Goal: Task Accomplishment & Management: Manage account settings

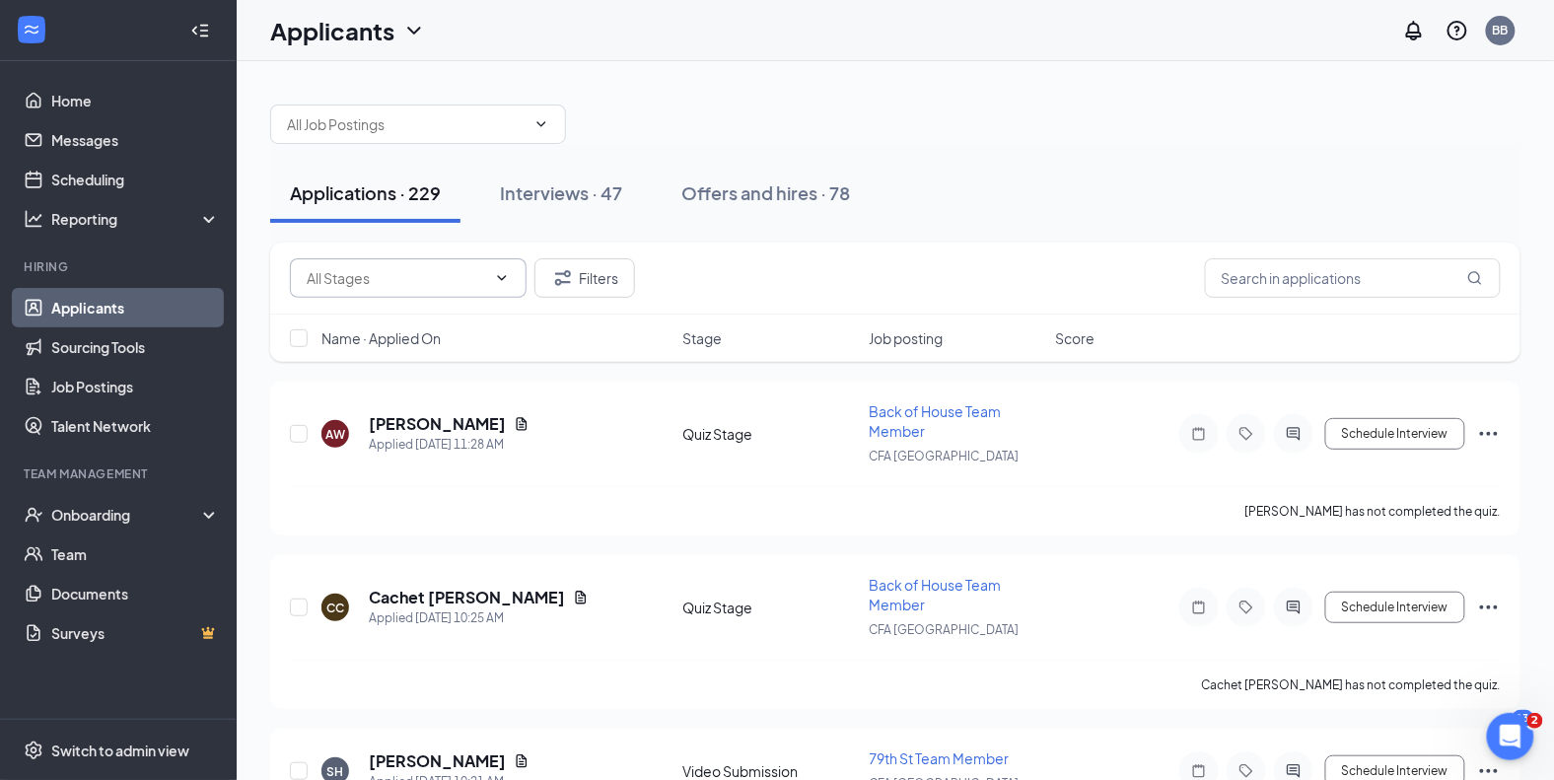
click at [371, 290] on span at bounding box center [408, 277] width 237 height 39
click at [501, 286] on span at bounding box center [408, 277] width 237 height 39
click at [506, 277] on icon "ChevronDown" at bounding box center [502, 278] width 16 height 16
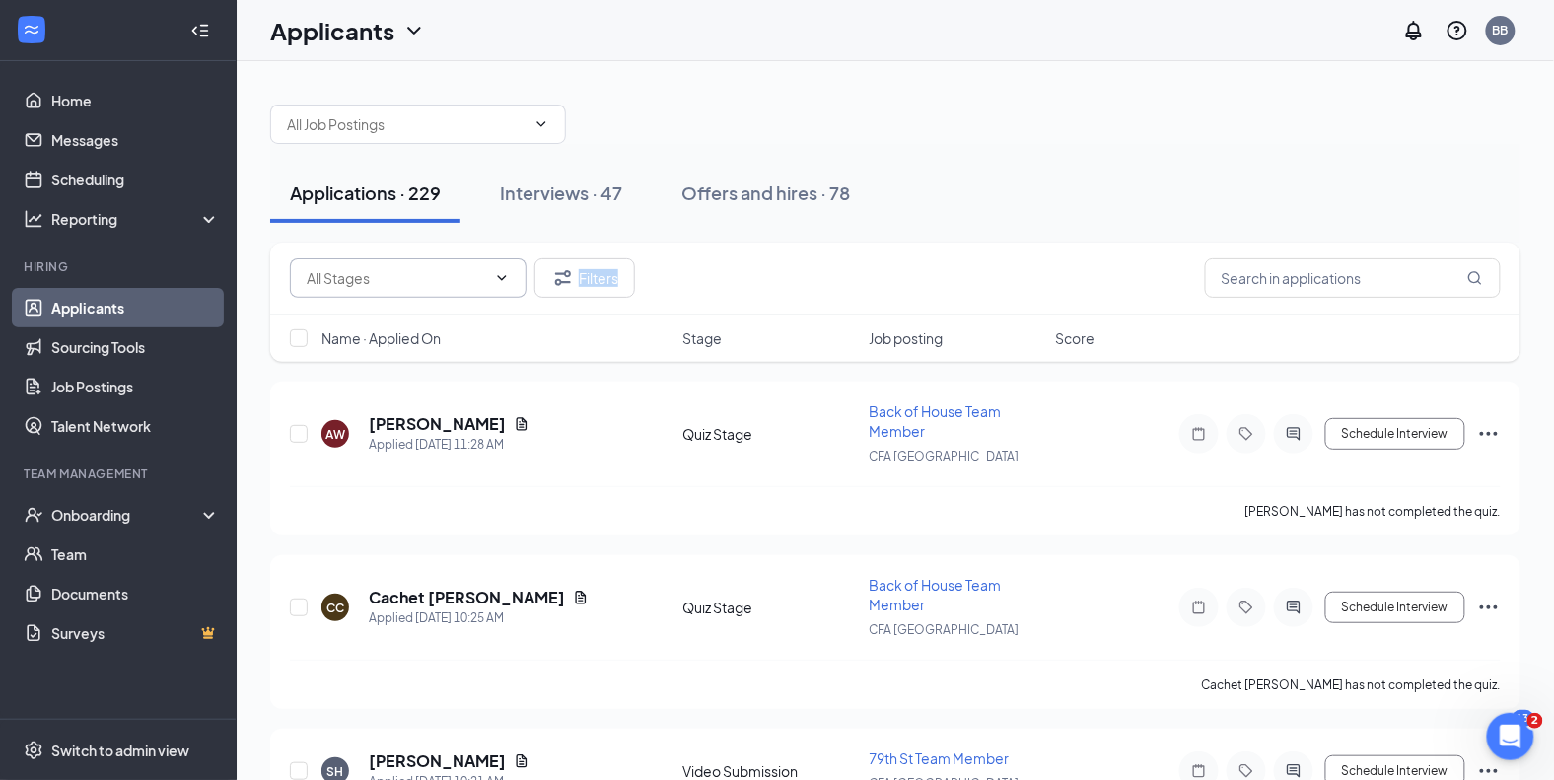
click at [506, 277] on icon "ChevronDown" at bounding box center [502, 278] width 16 height 16
click at [344, 288] on span at bounding box center [408, 277] width 237 height 39
click at [516, 277] on span at bounding box center [408, 277] width 237 height 39
click at [497, 277] on icon "ChevronDown" at bounding box center [502, 278] width 16 height 16
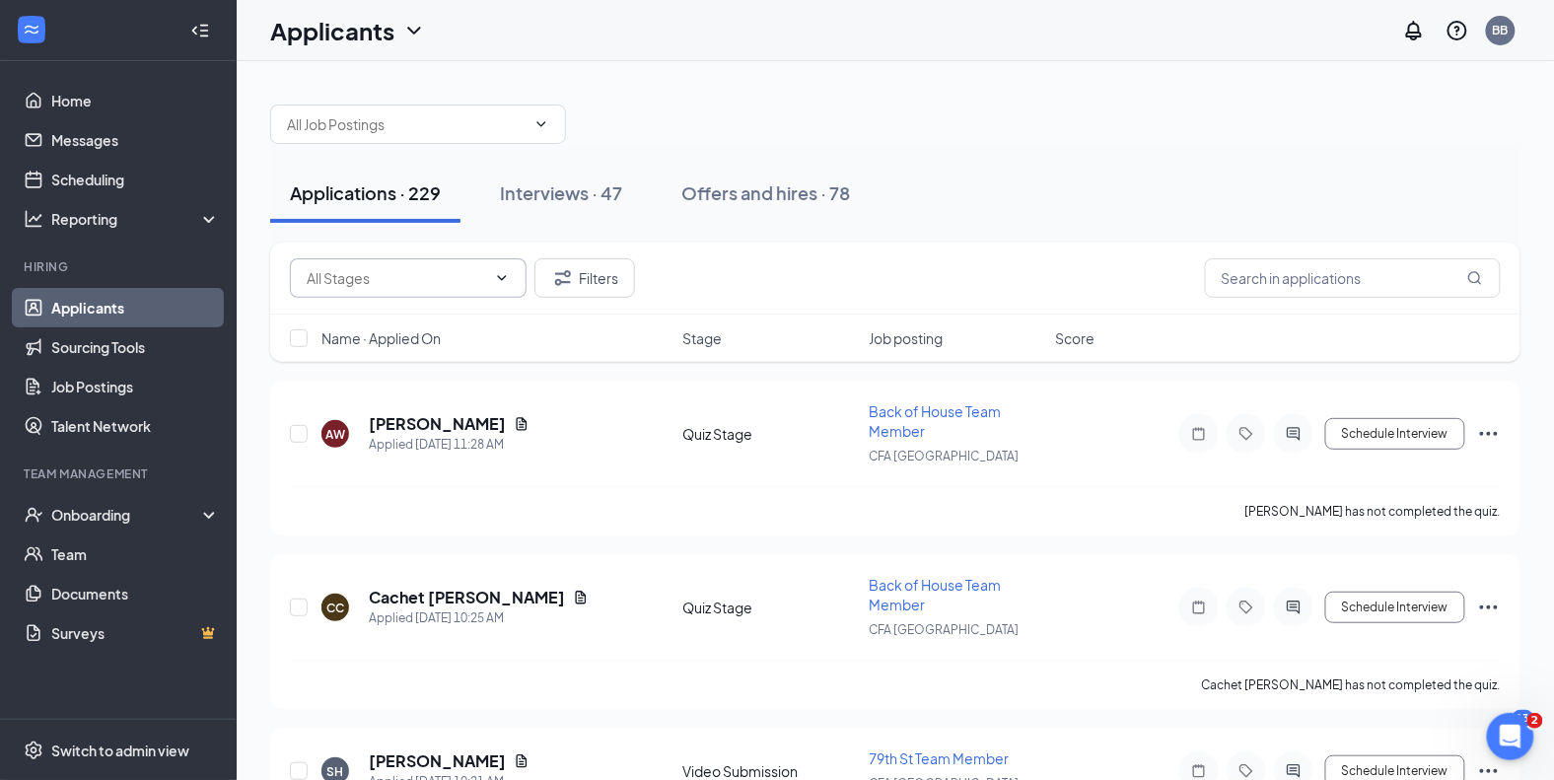
click at [498, 278] on icon "ChevronDown" at bounding box center [502, 278] width 16 height 16
click at [508, 274] on icon "ChevronDown" at bounding box center [502, 278] width 16 height 16
click at [381, 280] on input "text" at bounding box center [396, 278] width 179 height 22
click at [377, 357] on div "Review Stage (22)" at bounding box center [379, 360] width 114 height 22
type input "Review Stage (22)"
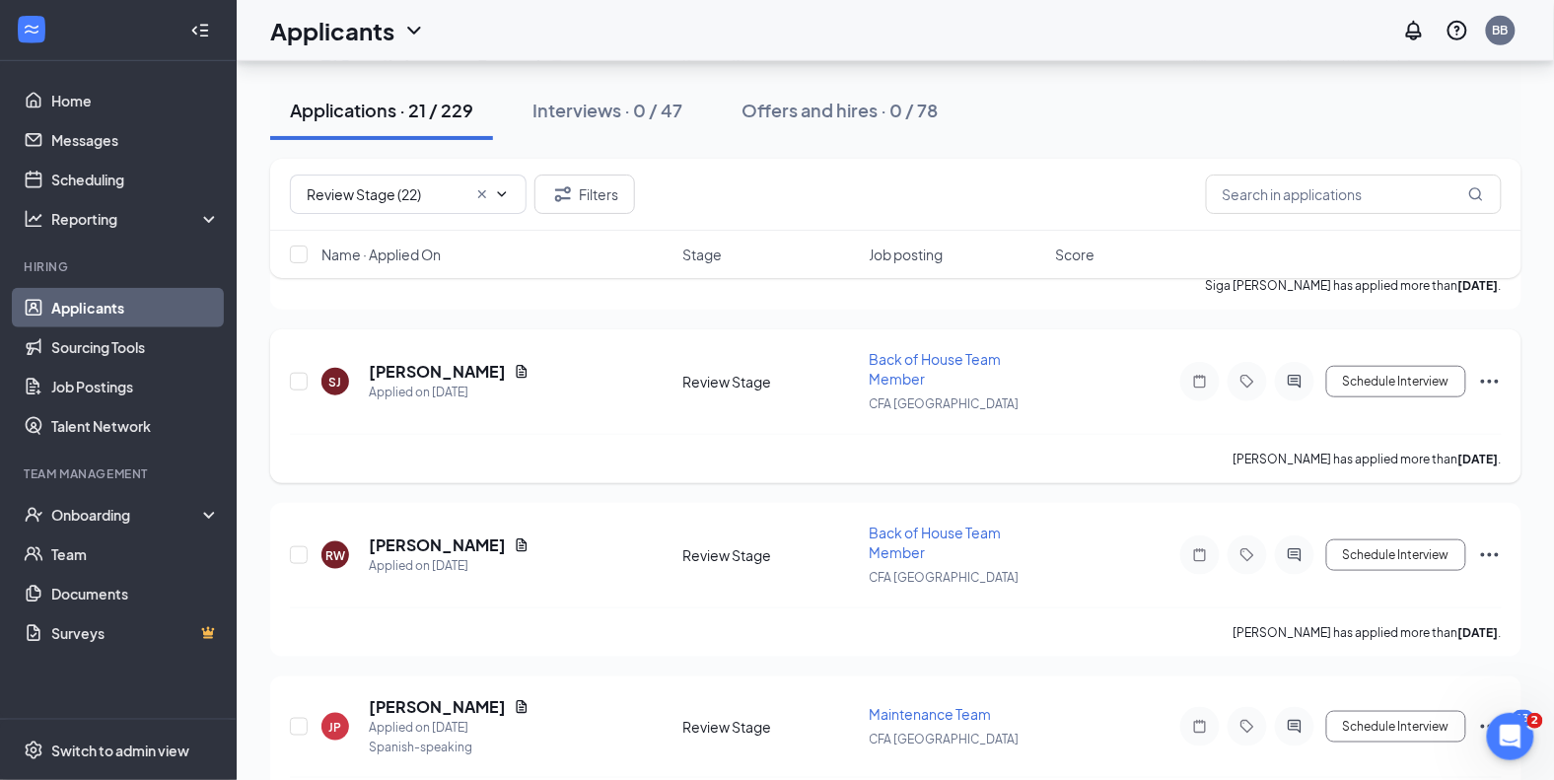
scroll to position [370, 0]
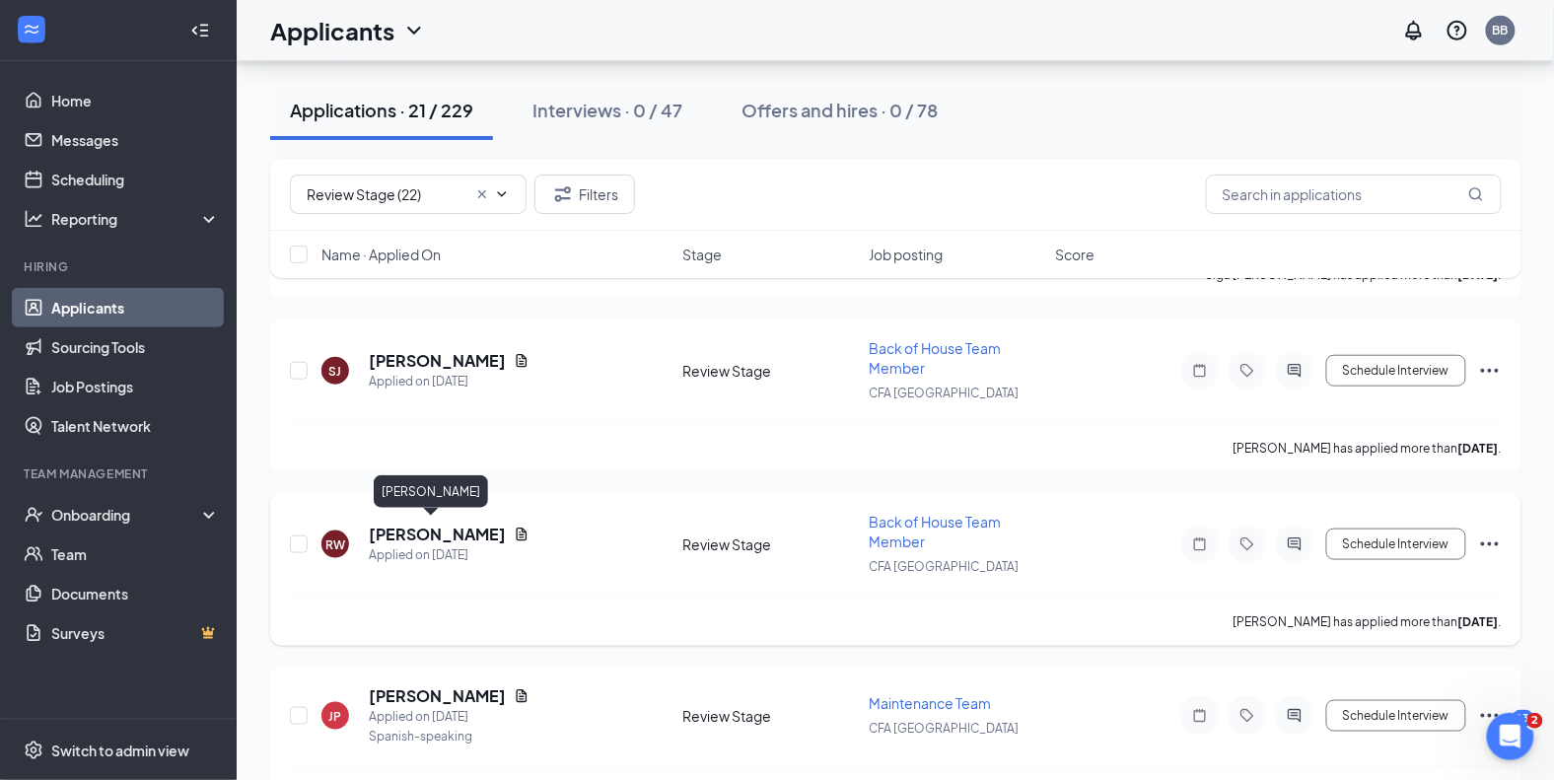
click at [437, 524] on h5 "[PERSON_NAME]" at bounding box center [437, 535] width 137 height 22
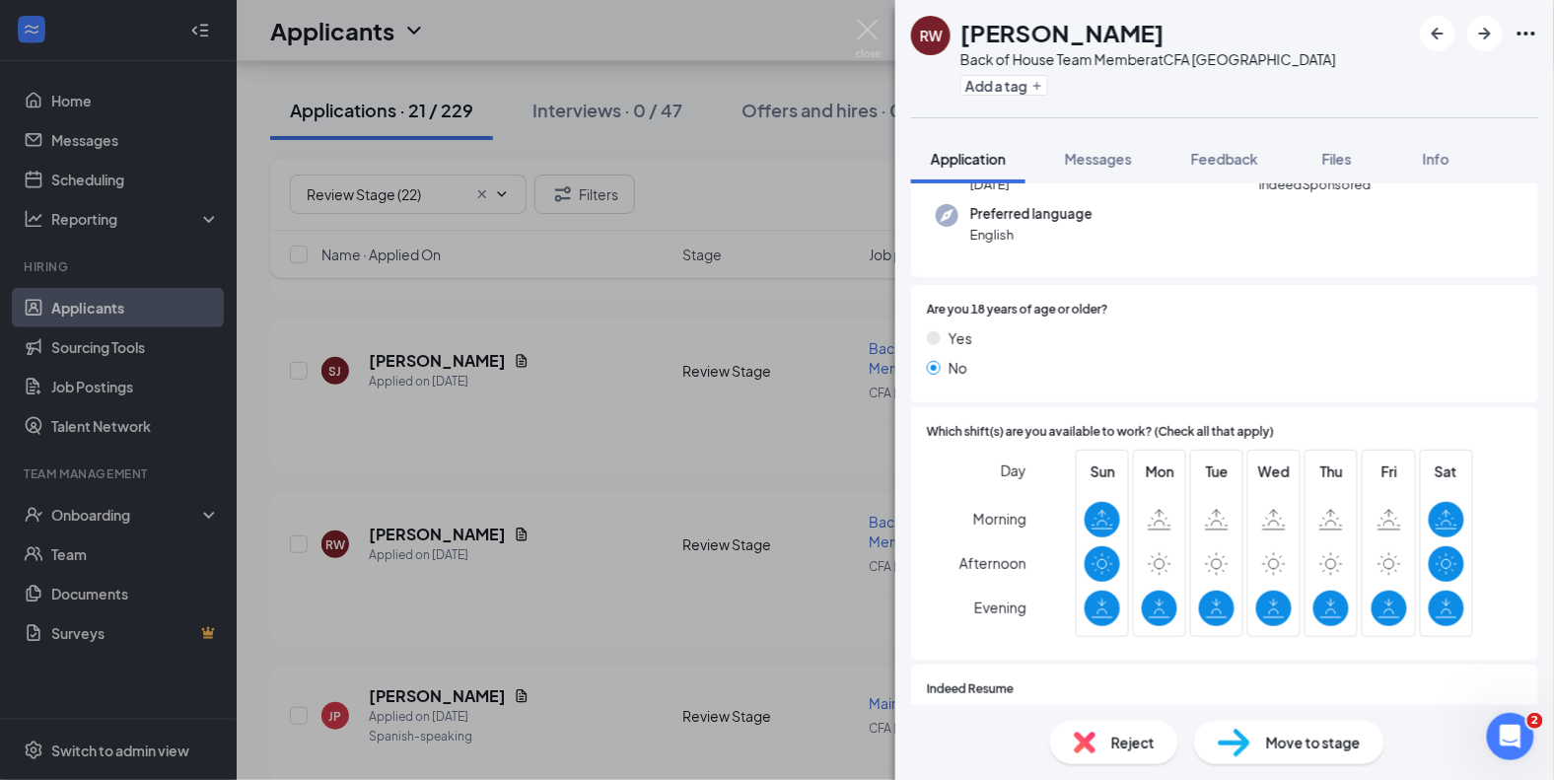
scroll to position [208, 0]
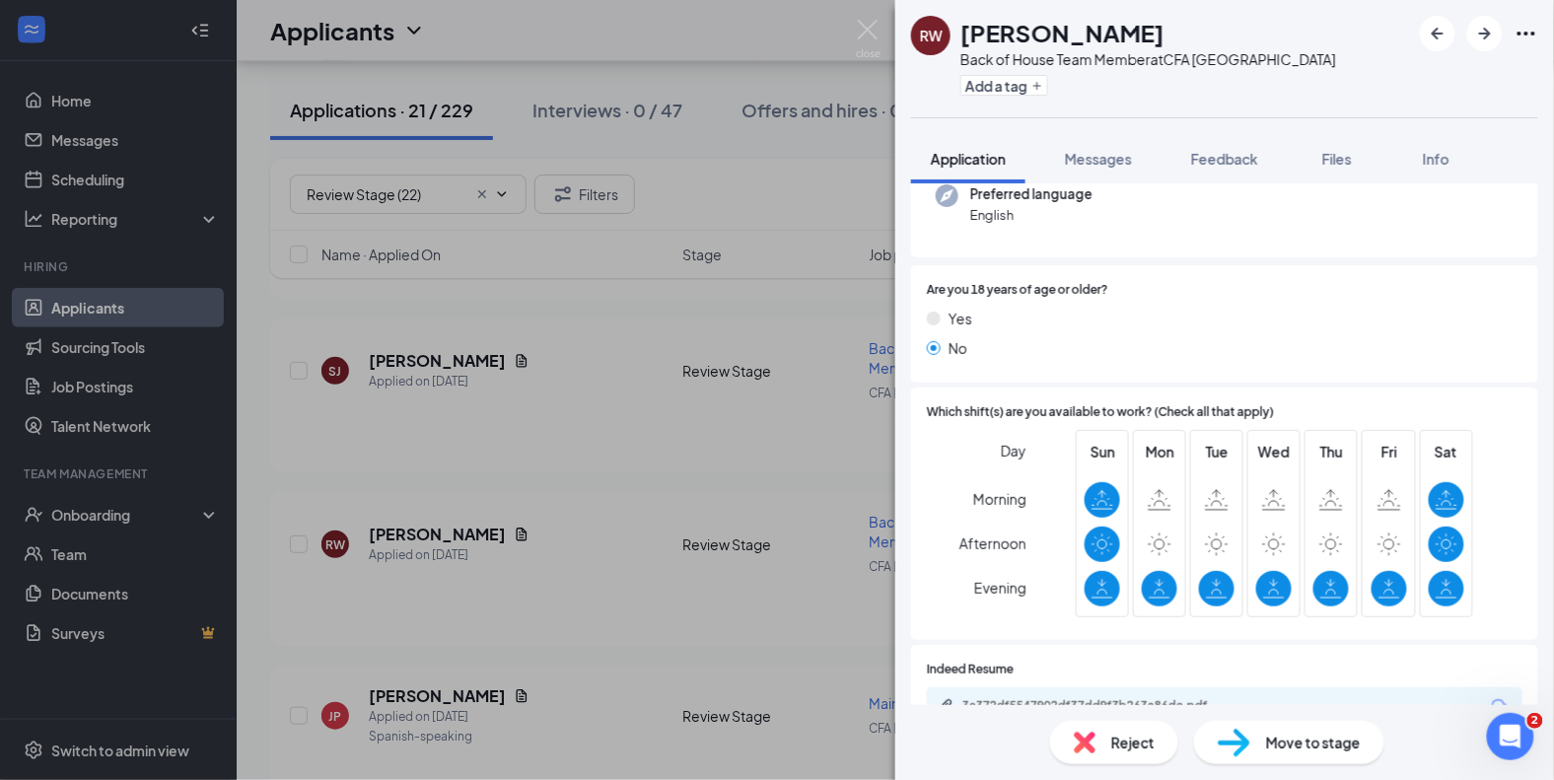
click at [1264, 750] on div "Move to stage" at bounding box center [1289, 742] width 190 height 43
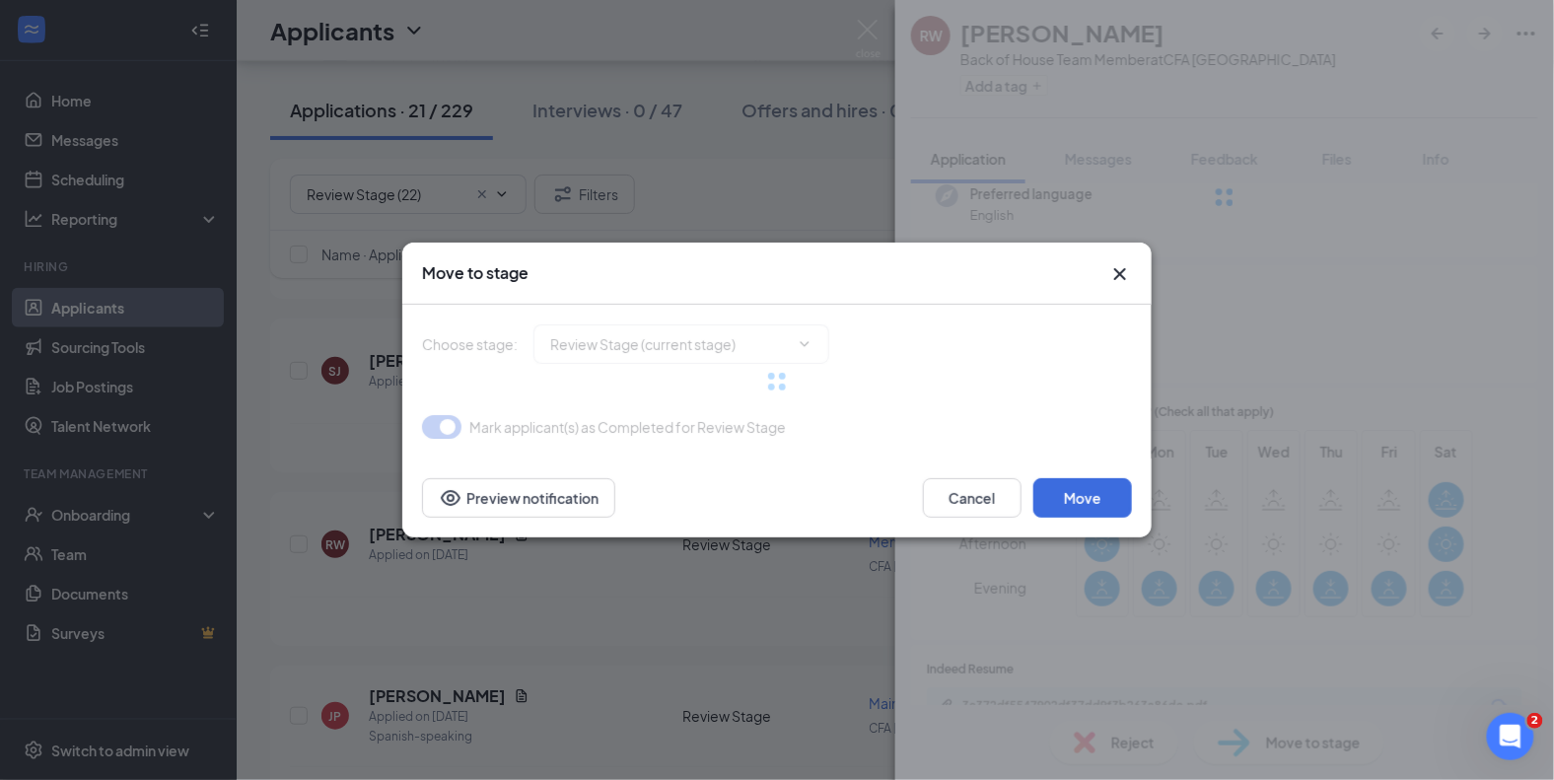
type input "Onsite Interview (next stage)"
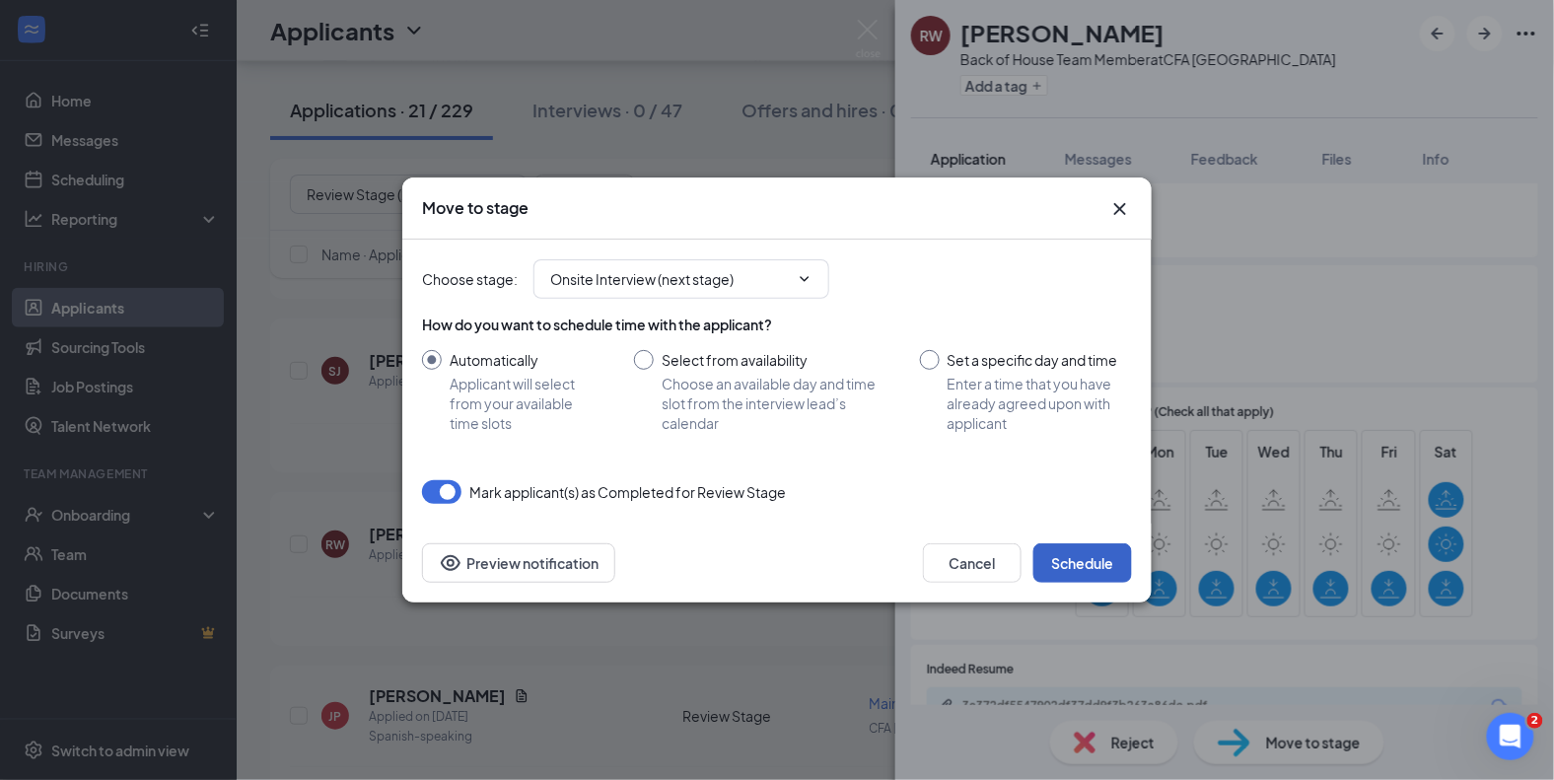
click at [1065, 560] on button "Schedule" at bounding box center [1082, 562] width 99 height 39
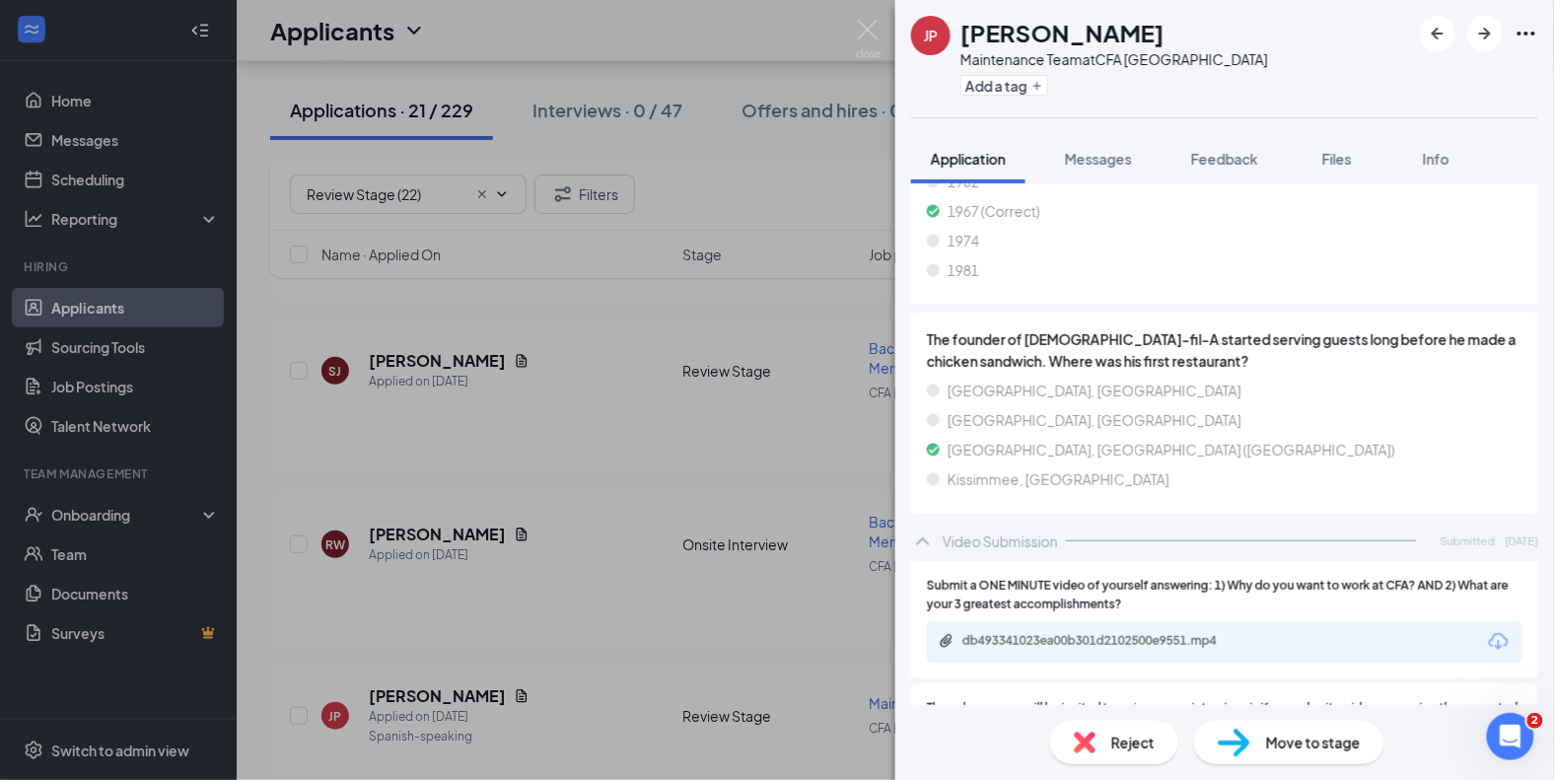
scroll to position [2172, 0]
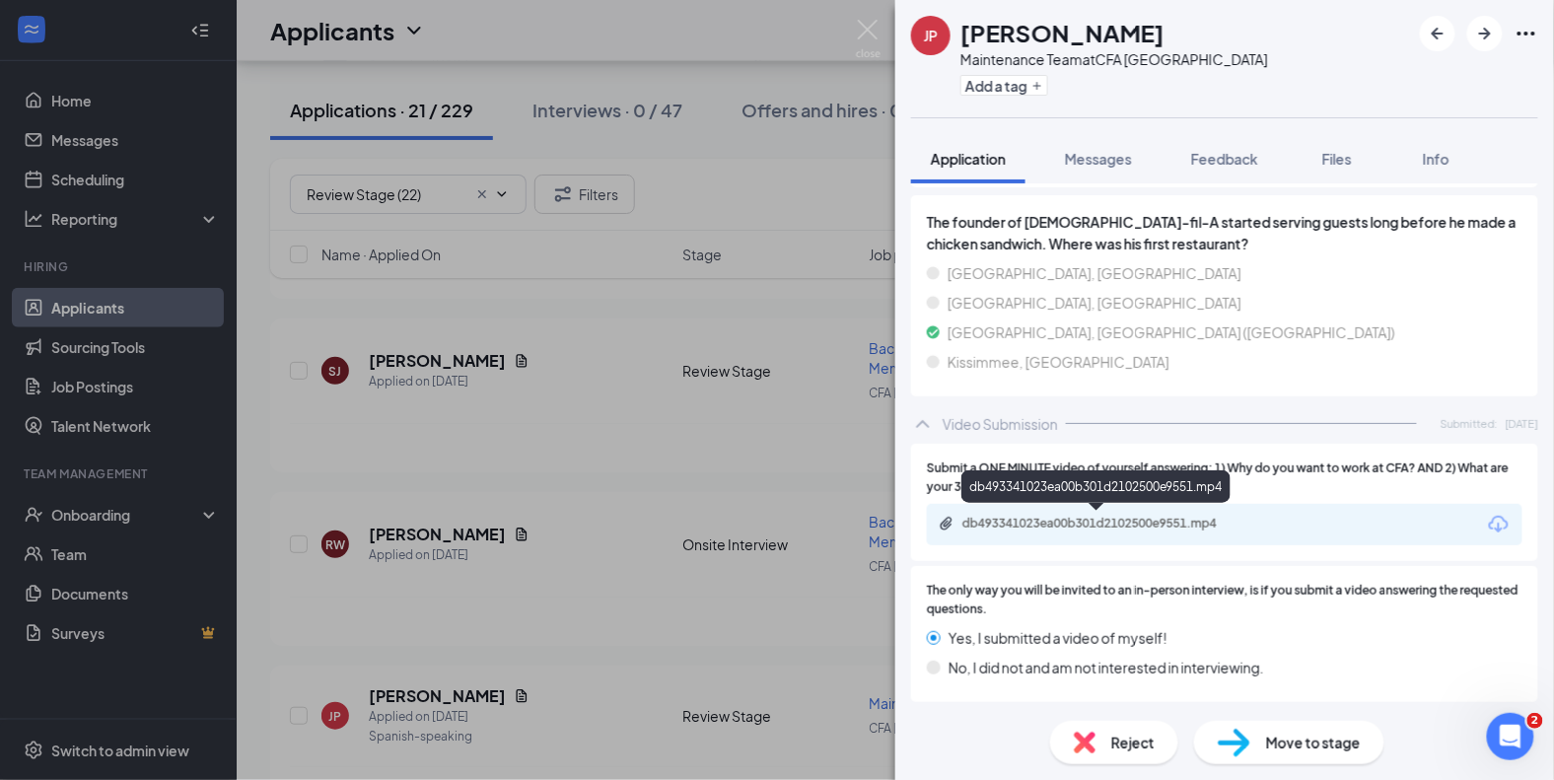
click at [1093, 523] on div "db493341023ea00b301d2102500e9551.mp4" at bounding box center [1100, 524] width 276 height 16
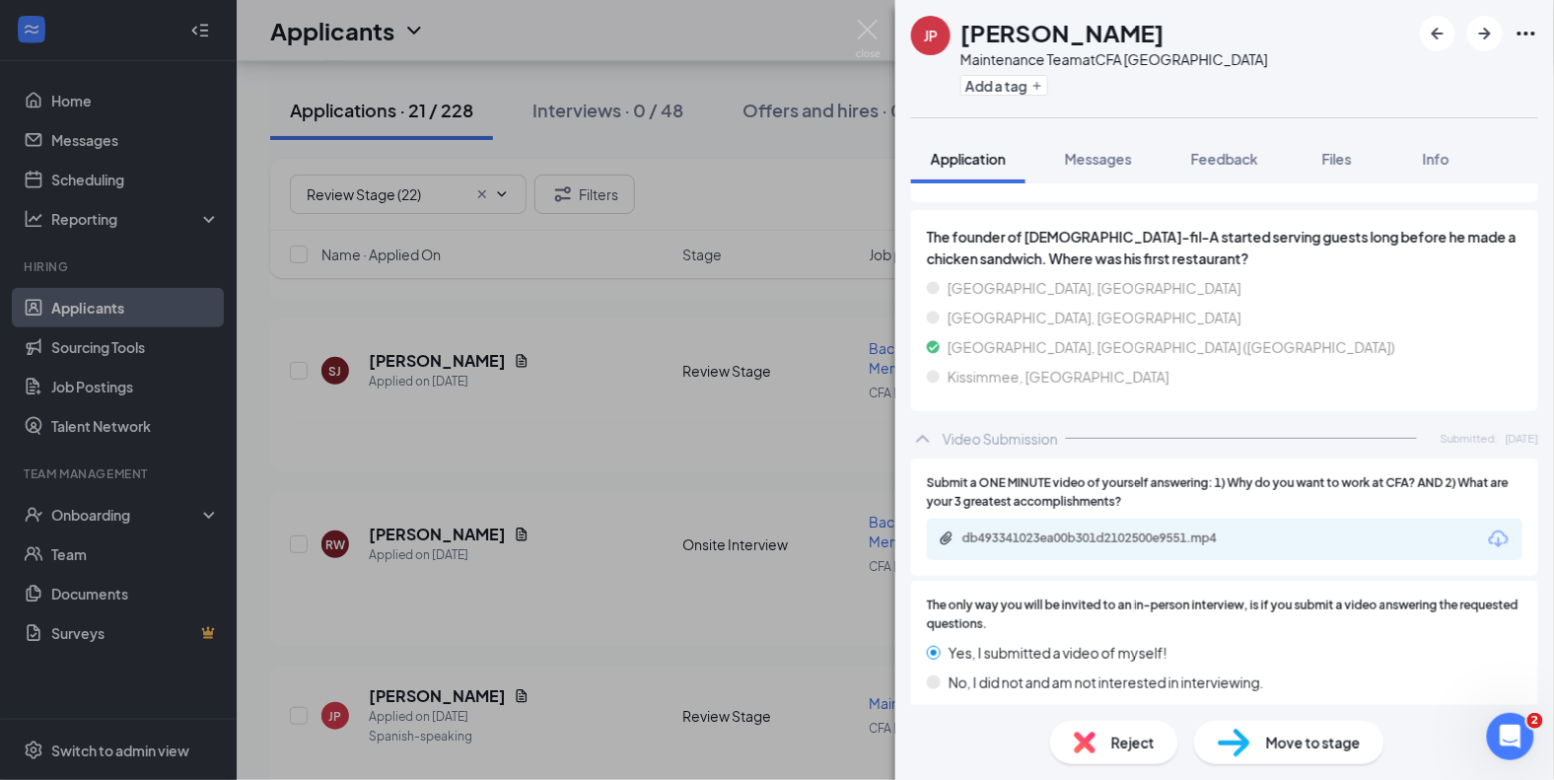
click at [1284, 752] on span "Move to stage" at bounding box center [1313, 743] width 95 height 22
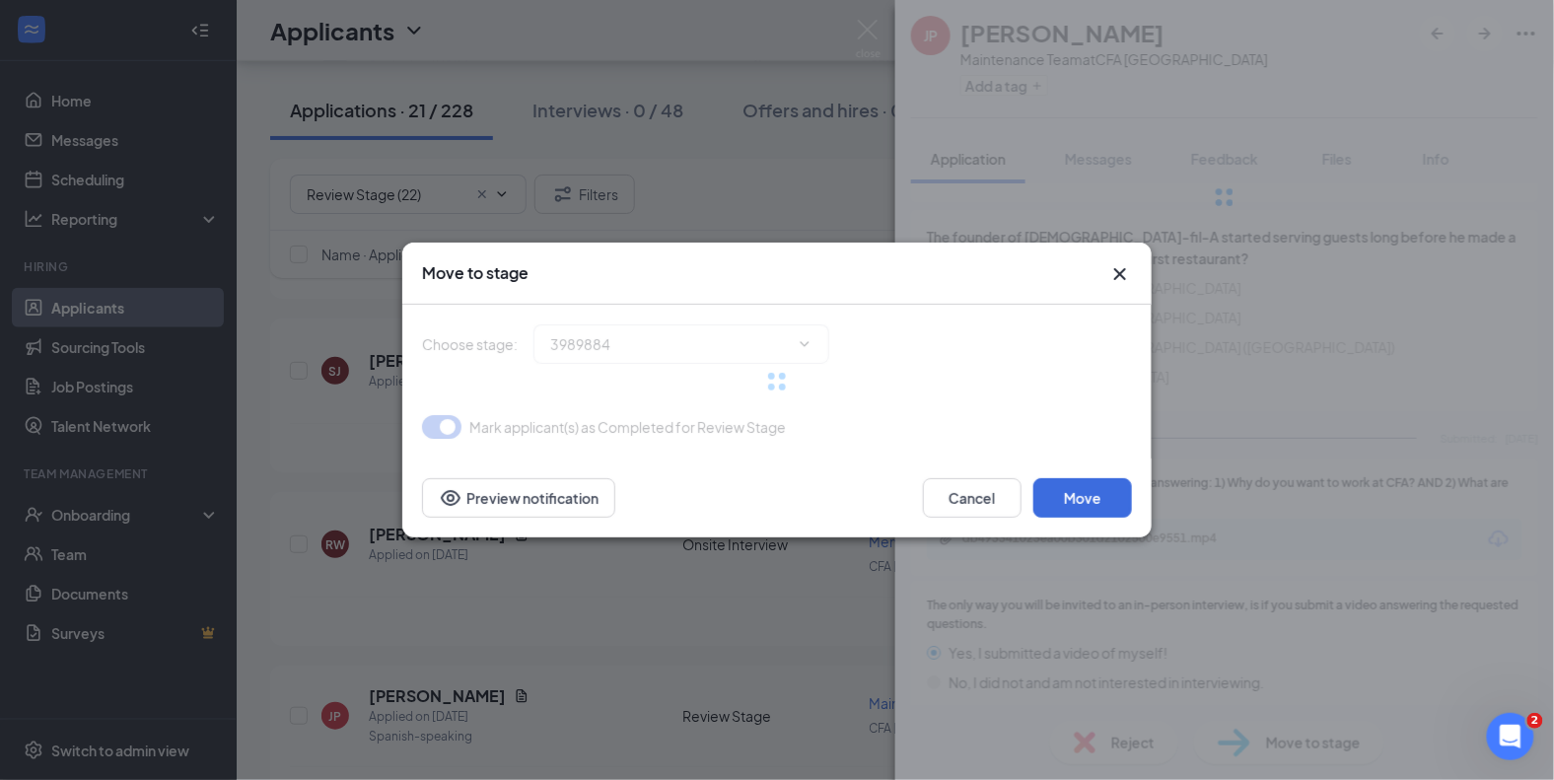
type input "Onsite Interview (next stage)"
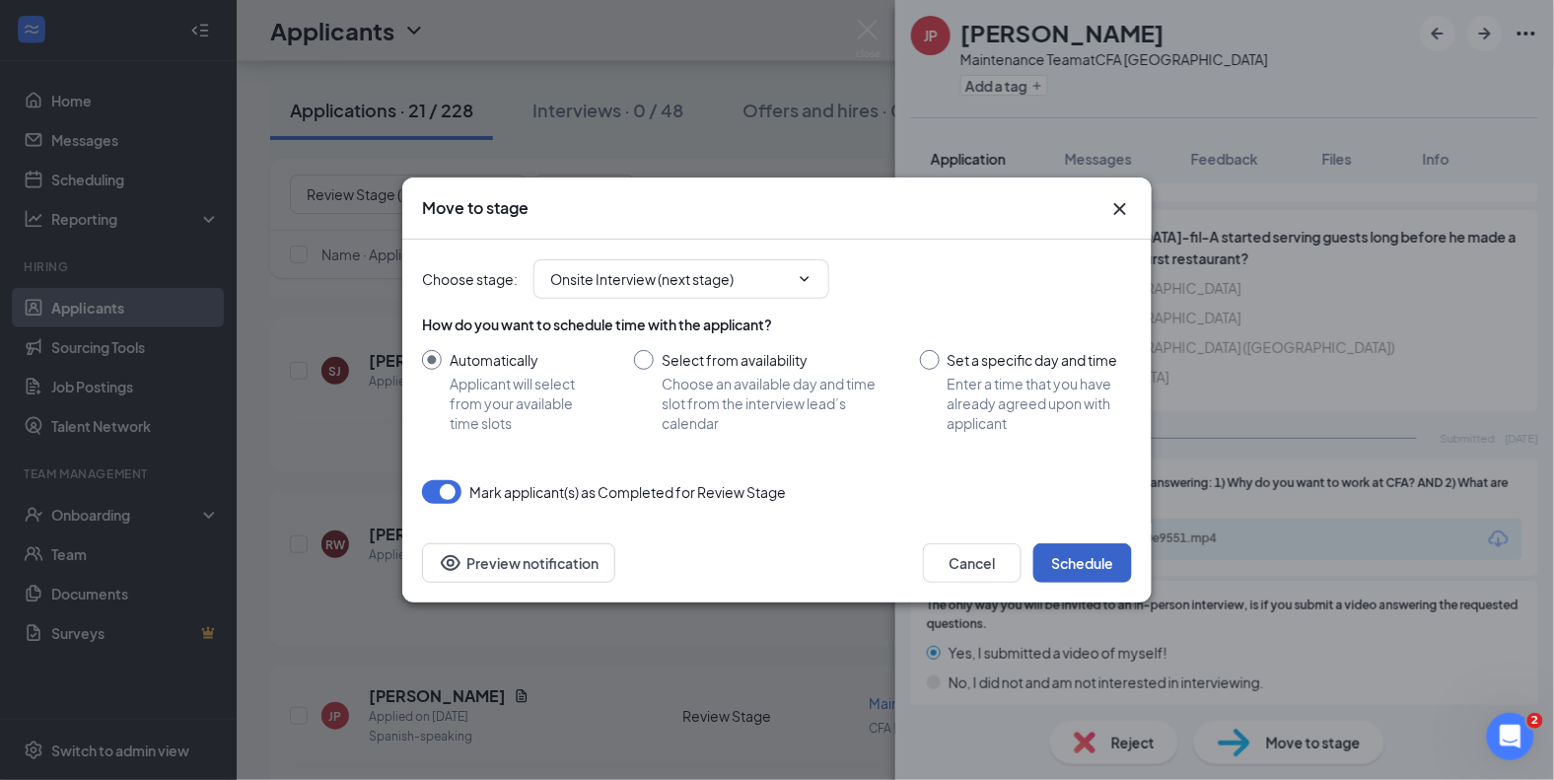
click at [1101, 559] on button "Schedule" at bounding box center [1082, 562] width 99 height 39
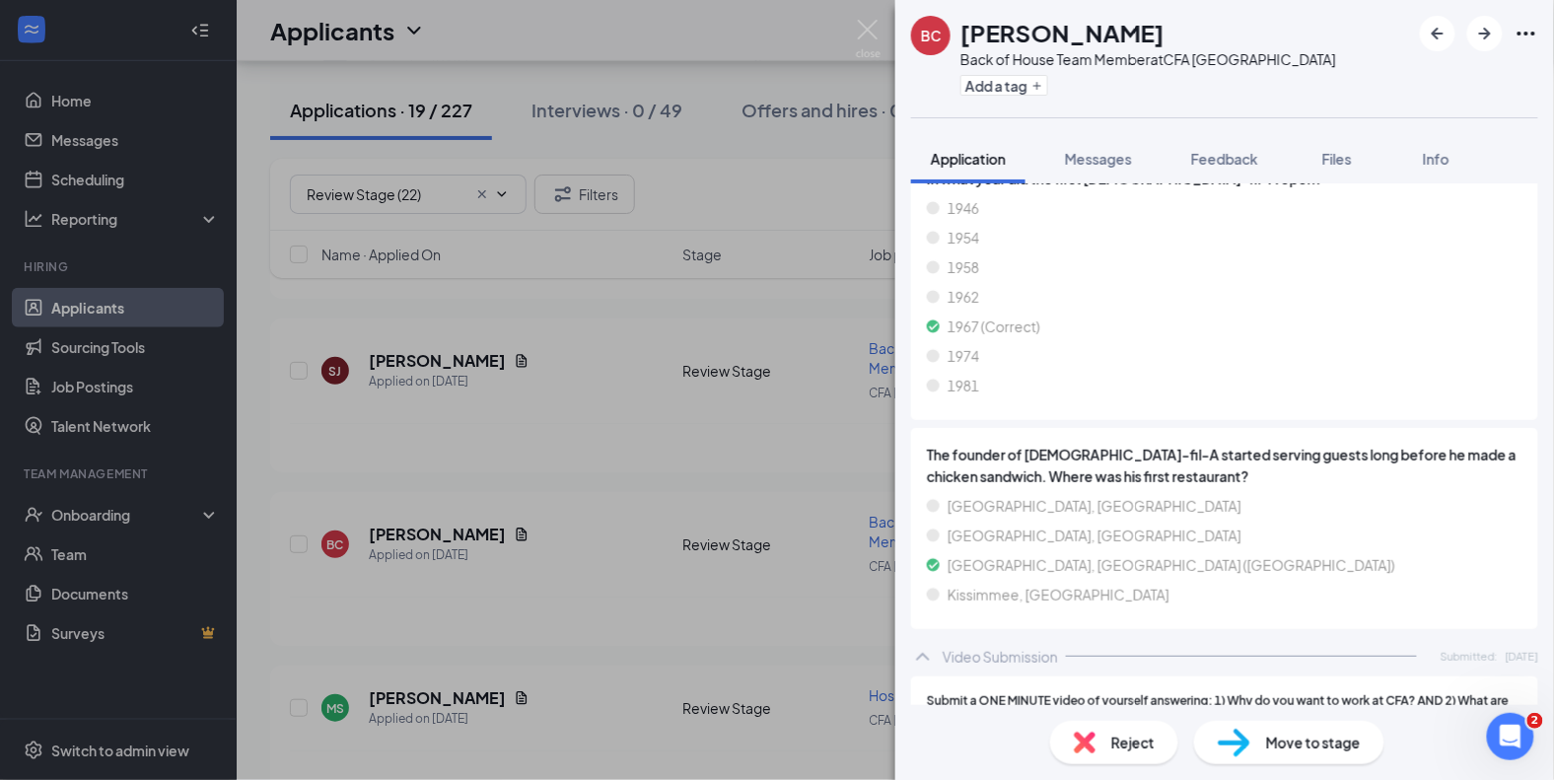
scroll to position [2172, 0]
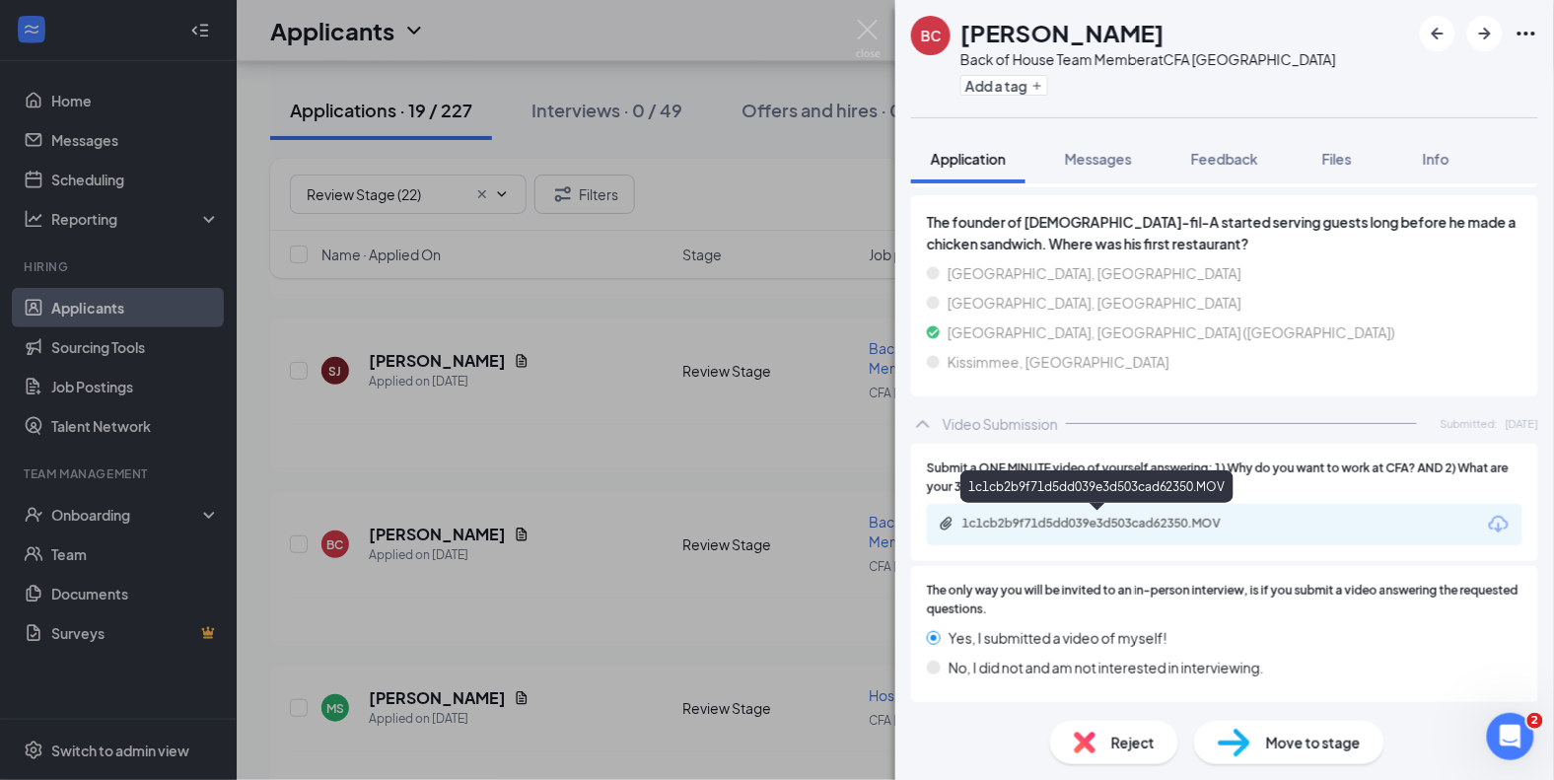
click at [1099, 521] on div "1c1cb2b9f71d5dd039e3d503cad62350.MOV" at bounding box center [1100, 524] width 276 height 16
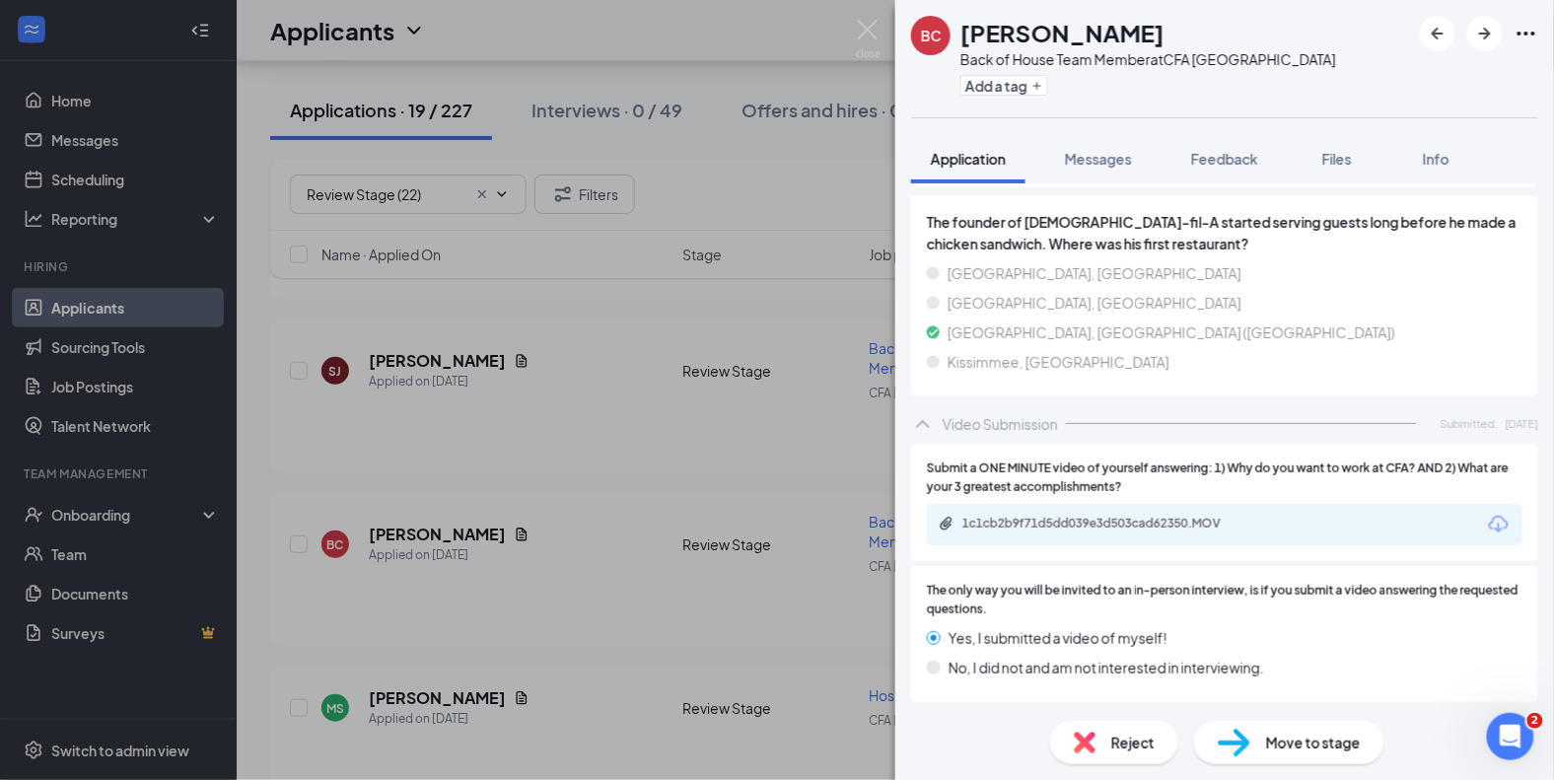
scroll to position [2157, 0]
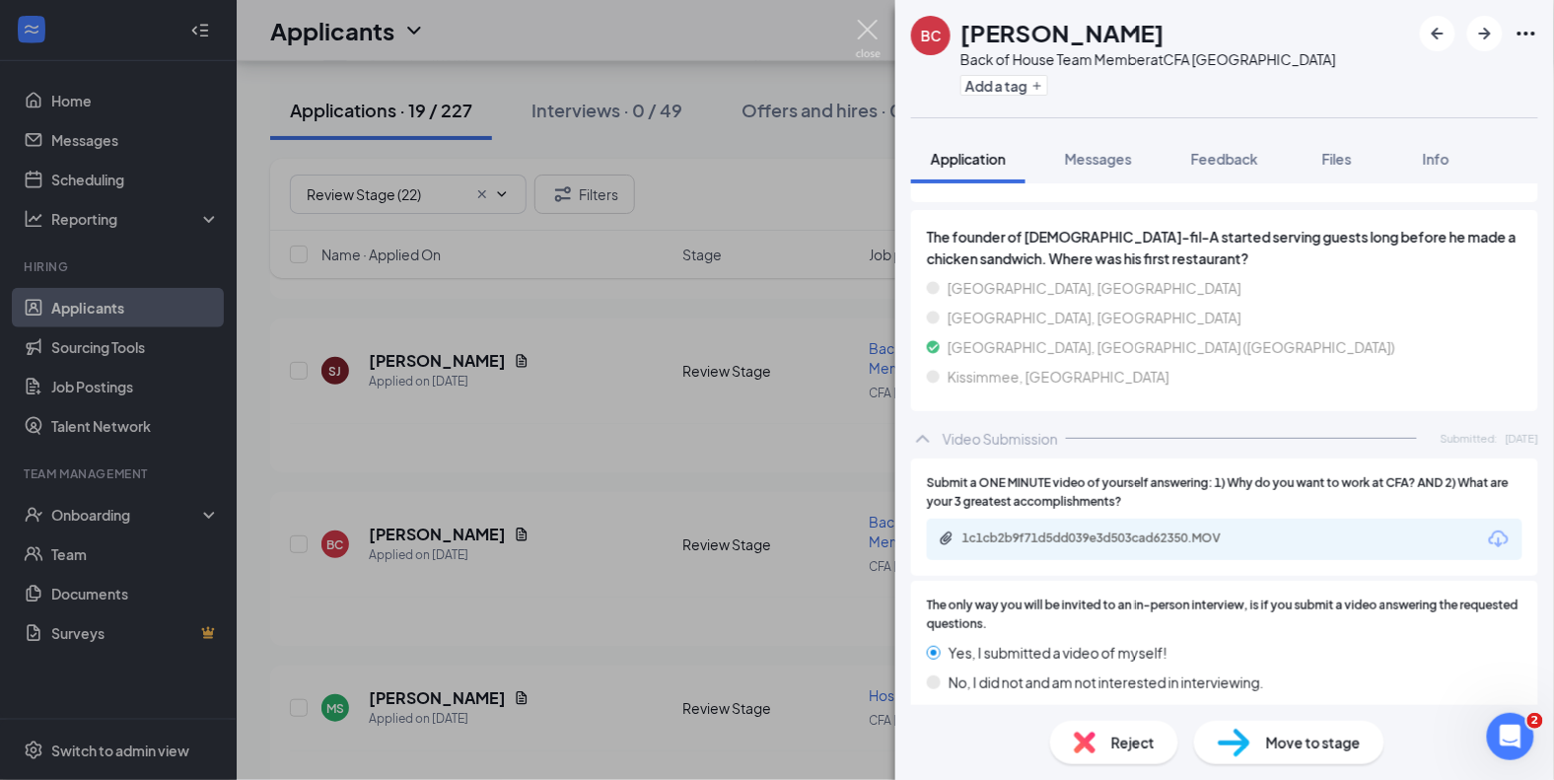
click at [860, 33] on img at bounding box center [868, 39] width 25 height 38
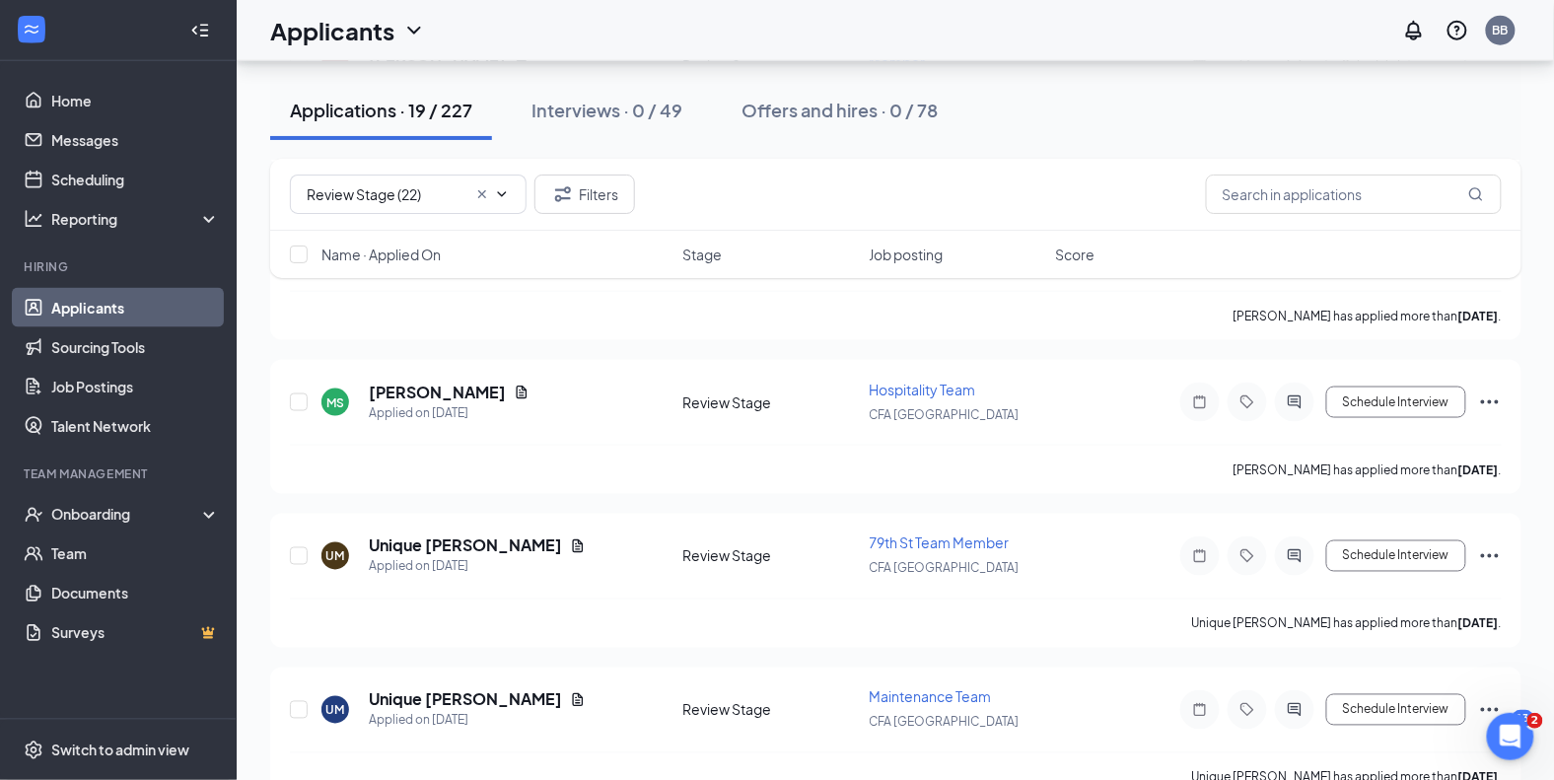
scroll to position [701, 0]
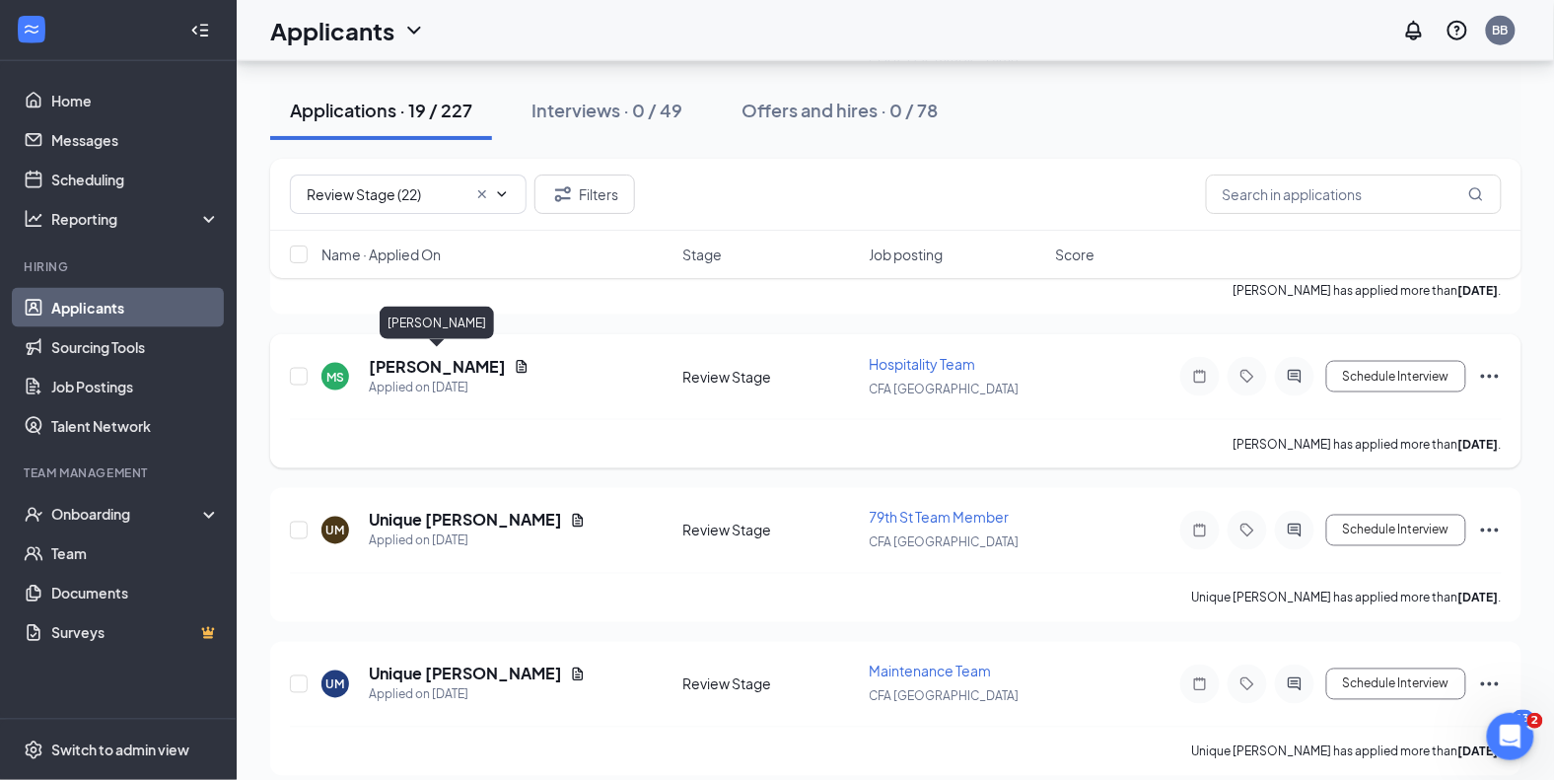
click at [432, 364] on h5 "Mamadou Sambou" at bounding box center [437, 367] width 137 height 22
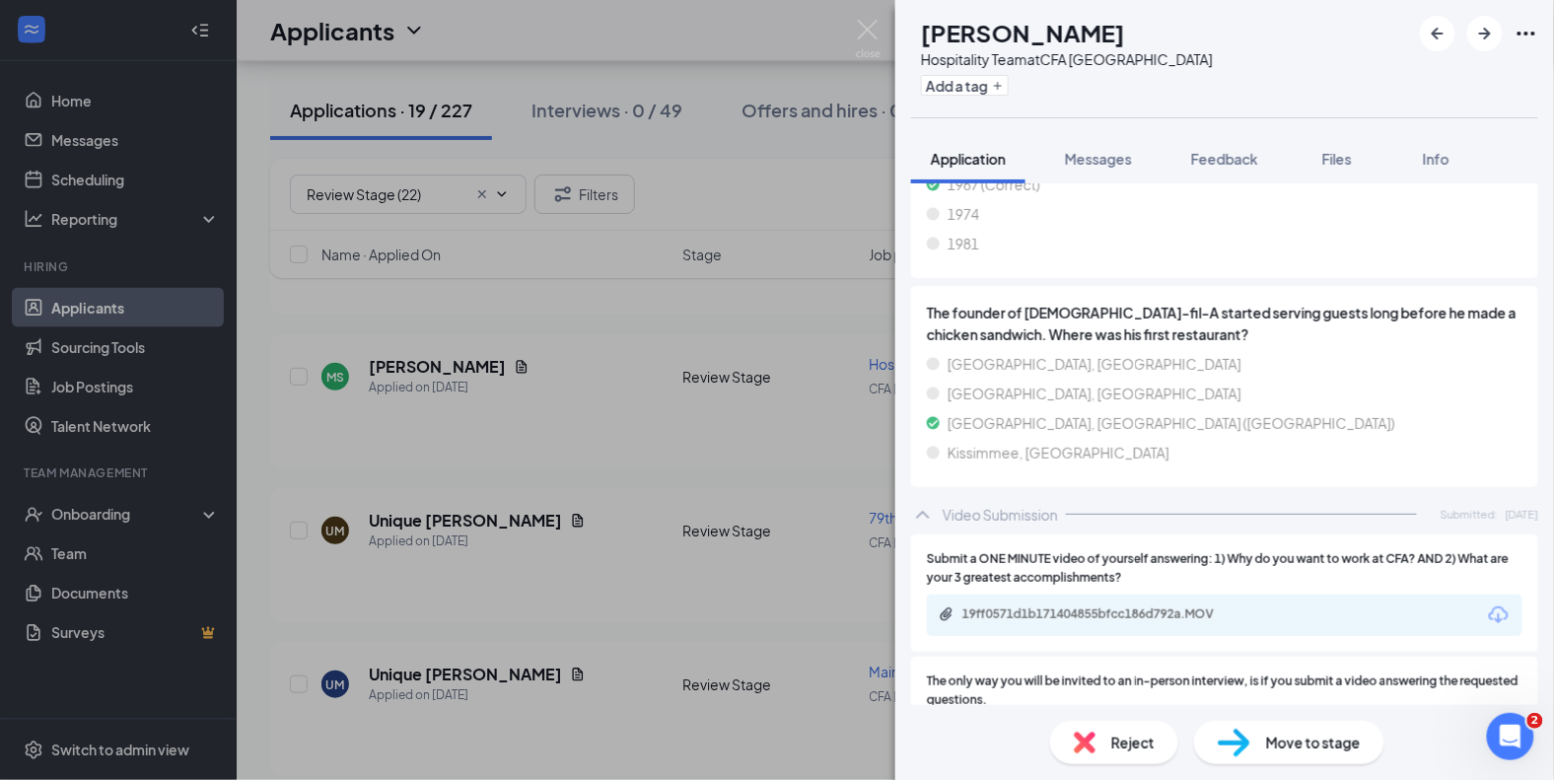
scroll to position [2172, 0]
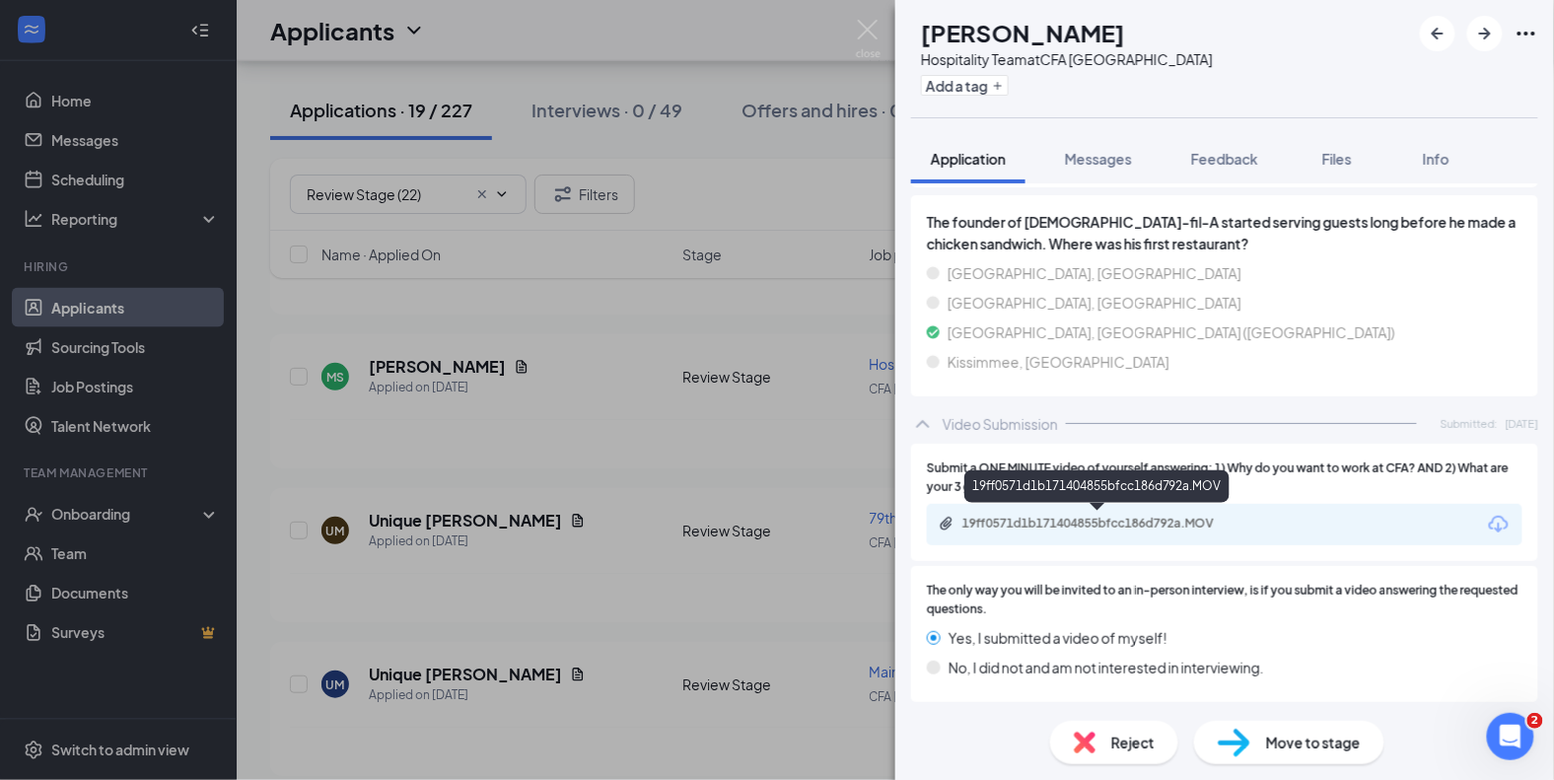
click at [1182, 516] on div "19ff0571d1b171404855bfcc186d792a.MOV" at bounding box center [1100, 524] width 276 height 16
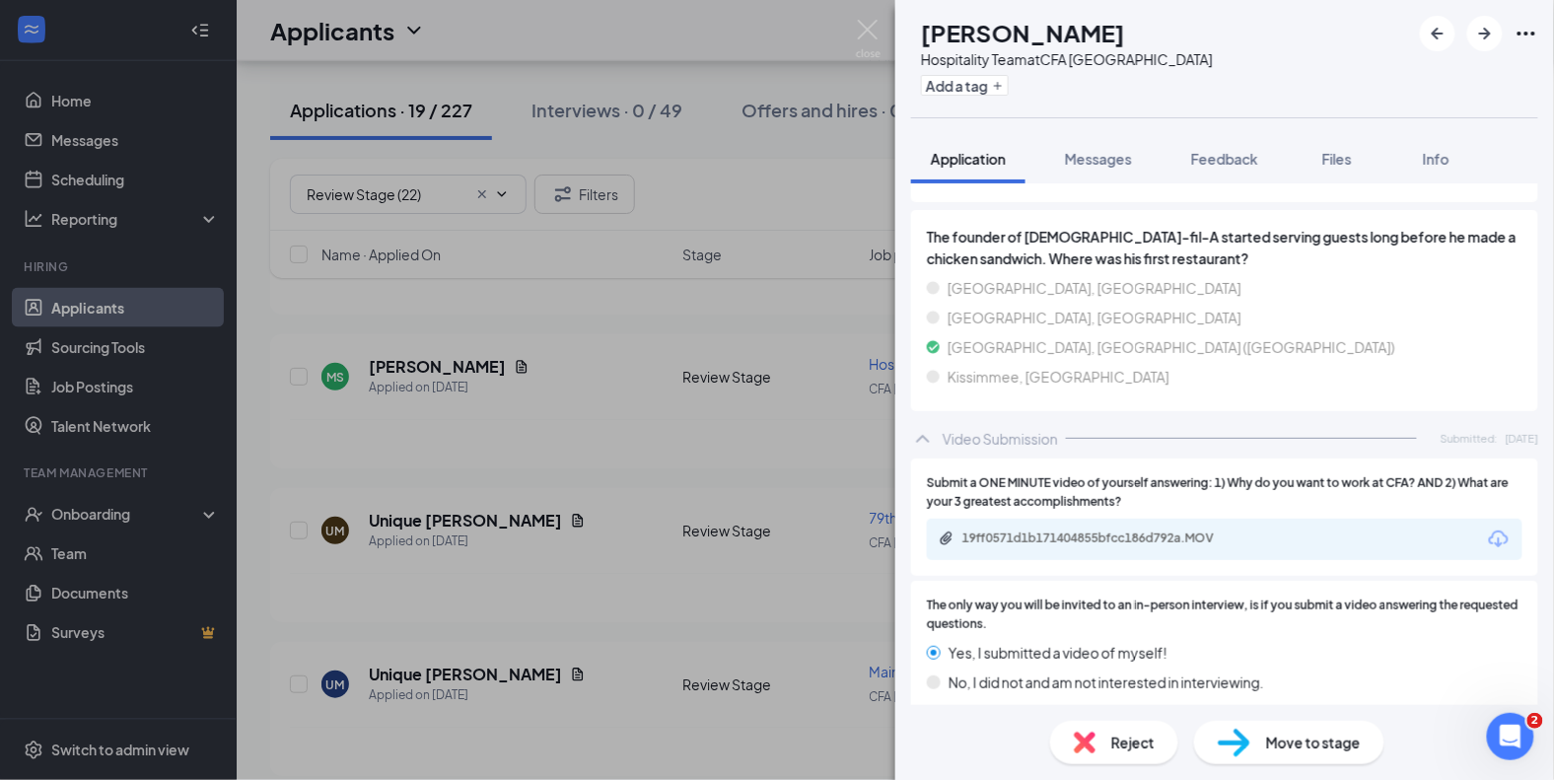
click at [1118, 738] on span "Reject" at bounding box center [1132, 743] width 43 height 22
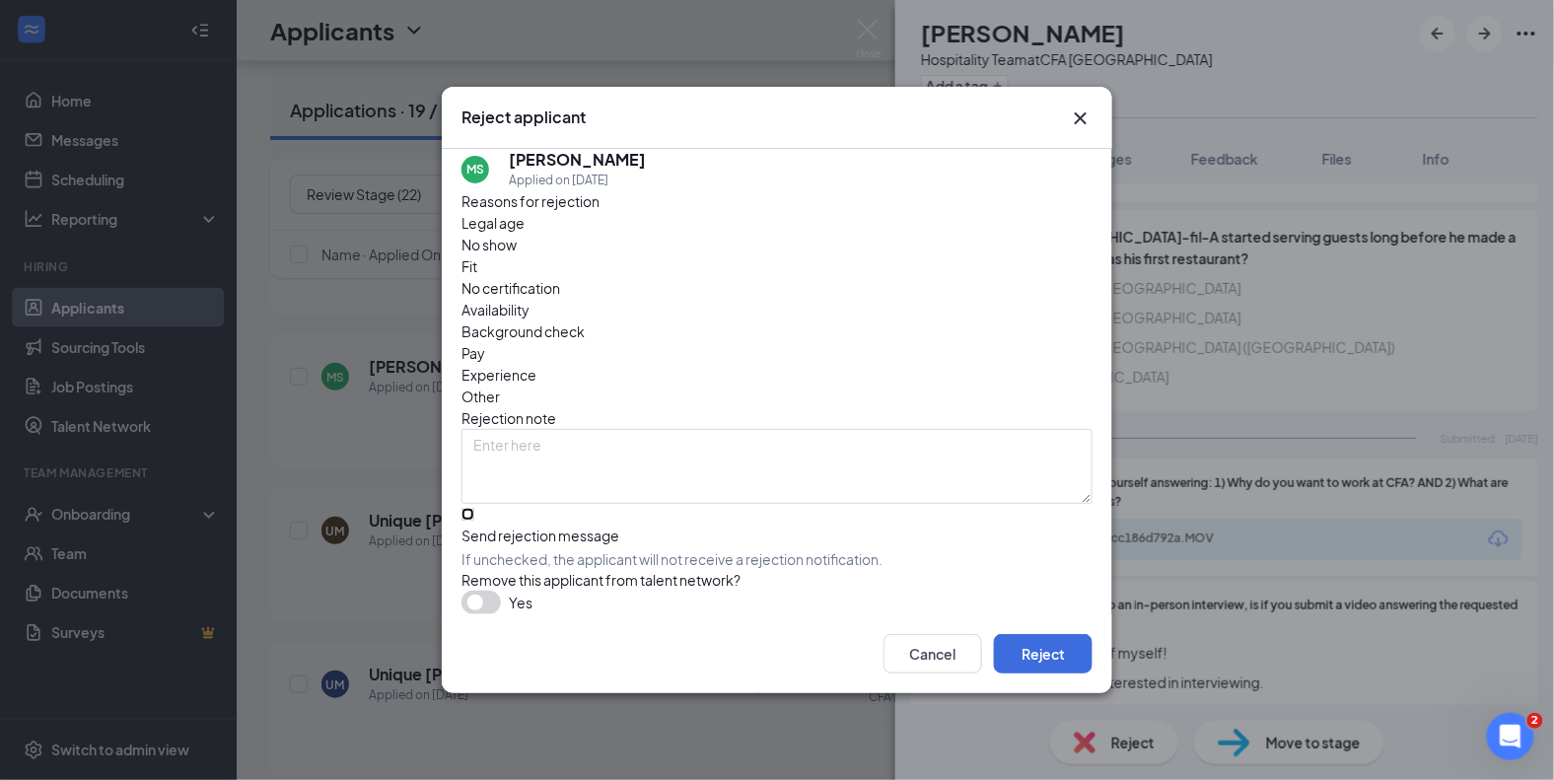
click at [474, 508] on input "Send rejection message If unchecked, the applicant will not receive a rejection…" at bounding box center [467, 514] width 13 height 13
checkbox input "true"
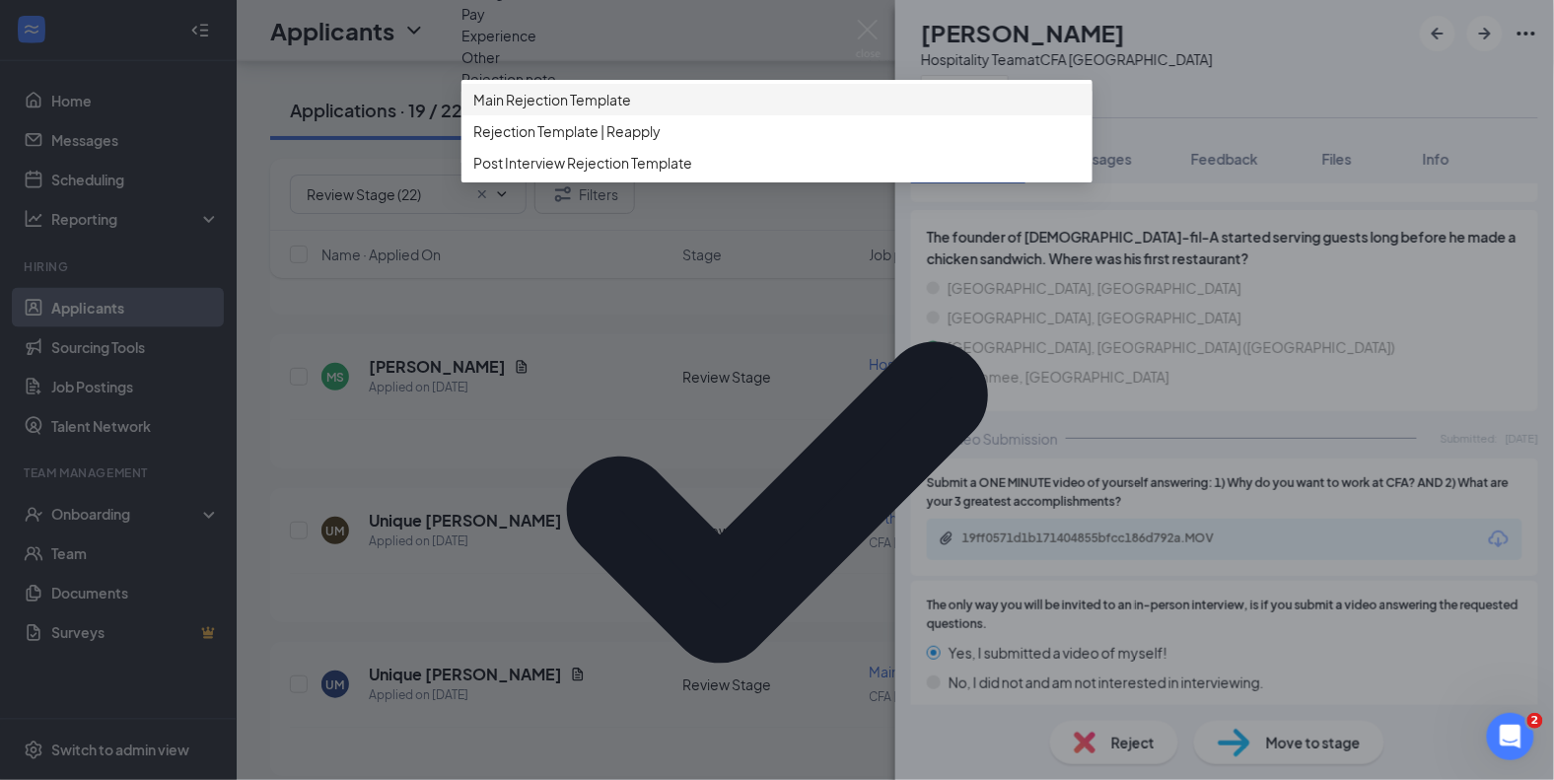
click at [528, 115] on div "Main Rejection Template" at bounding box center [776, 100] width 631 height 32
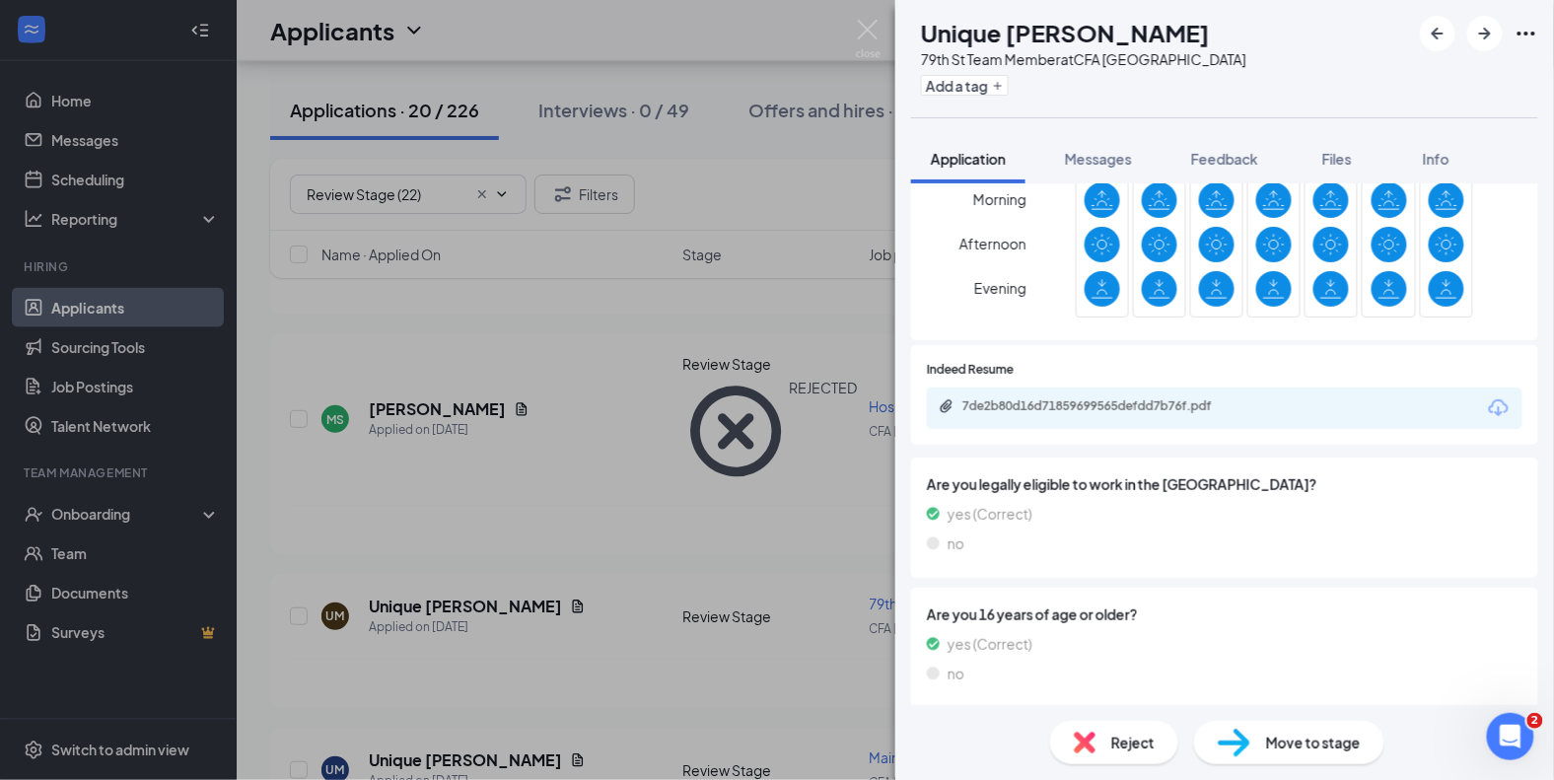
scroll to position [2228, 0]
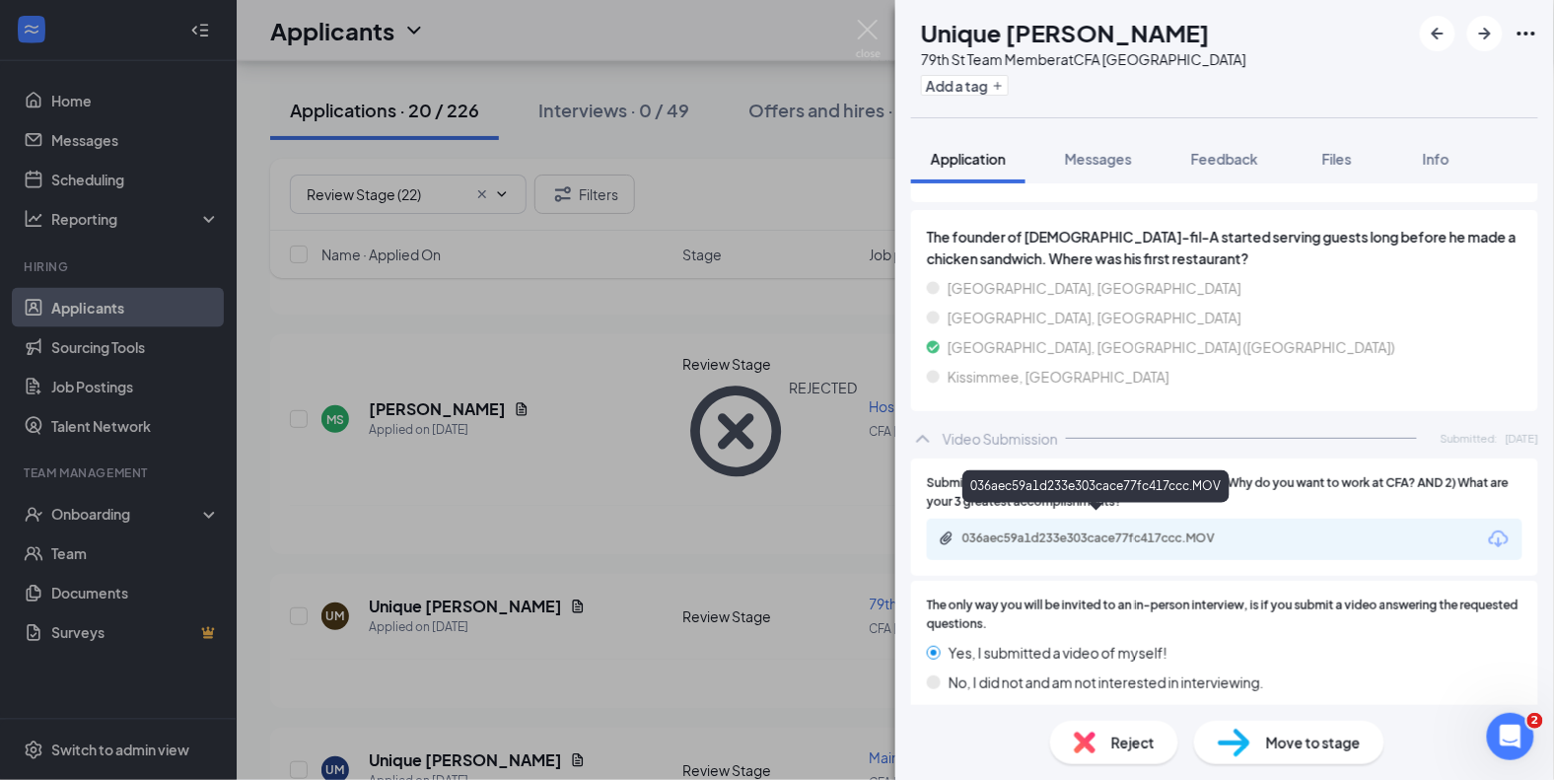
click at [1057, 530] on div "036aec59a1d233e303cace77fc417ccc.MOV" at bounding box center [1100, 538] width 276 height 16
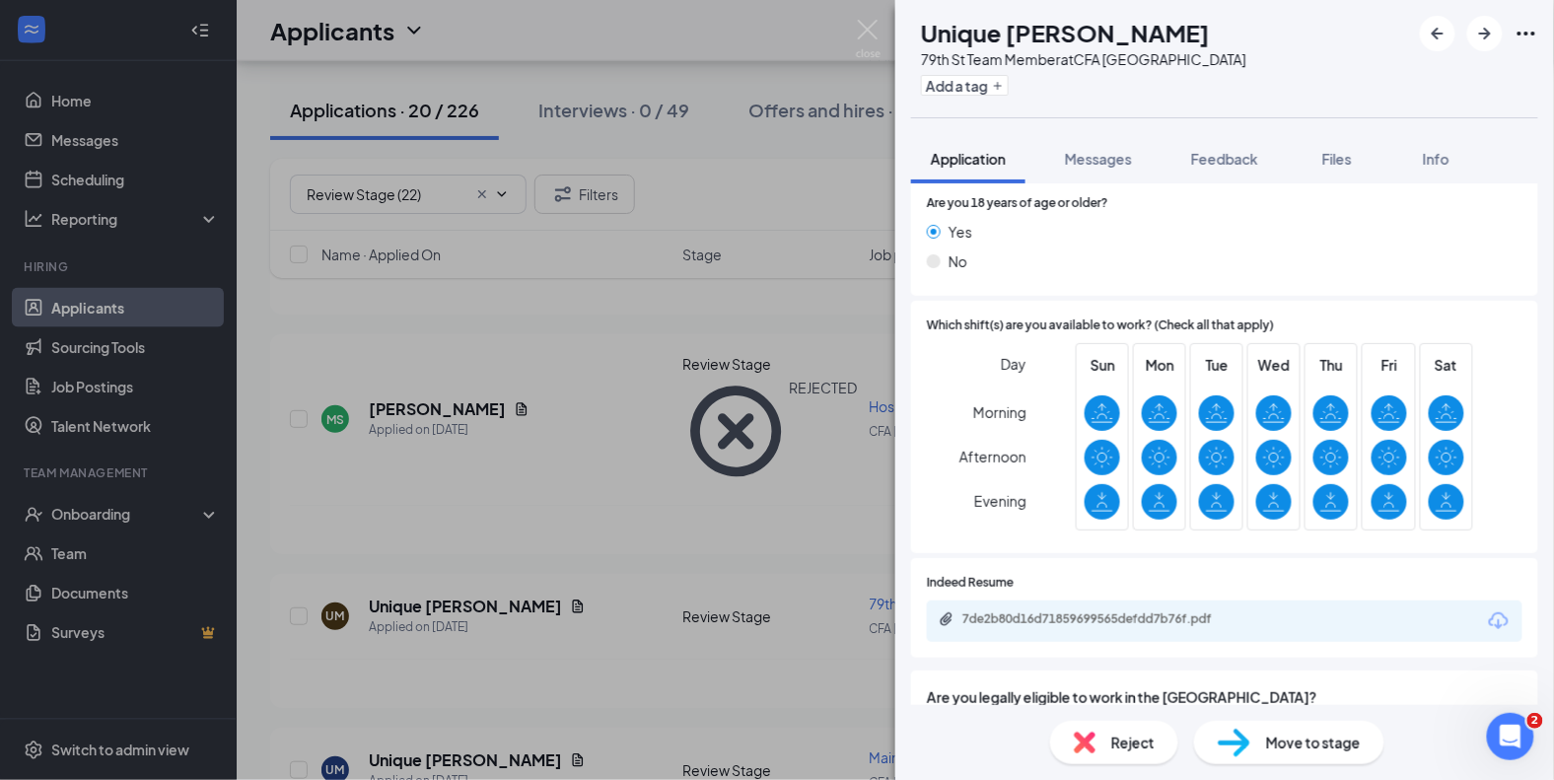
scroll to position [424, 0]
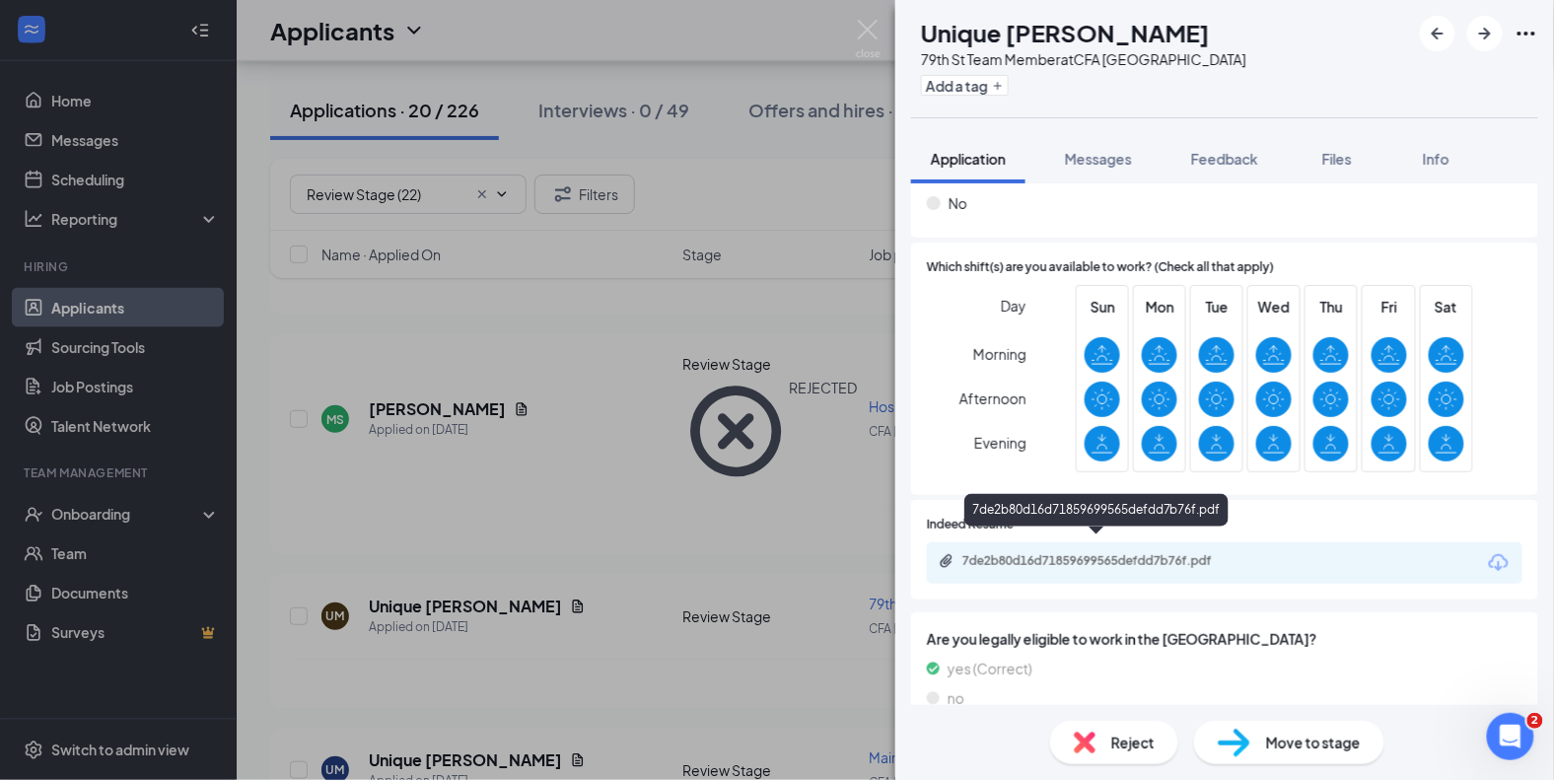
click at [1048, 553] on div "7de2b80d16d71859699565defdd7b76f.pdf" at bounding box center [1100, 561] width 276 height 16
click at [1252, 752] on div "Move to stage" at bounding box center [1289, 742] width 190 height 43
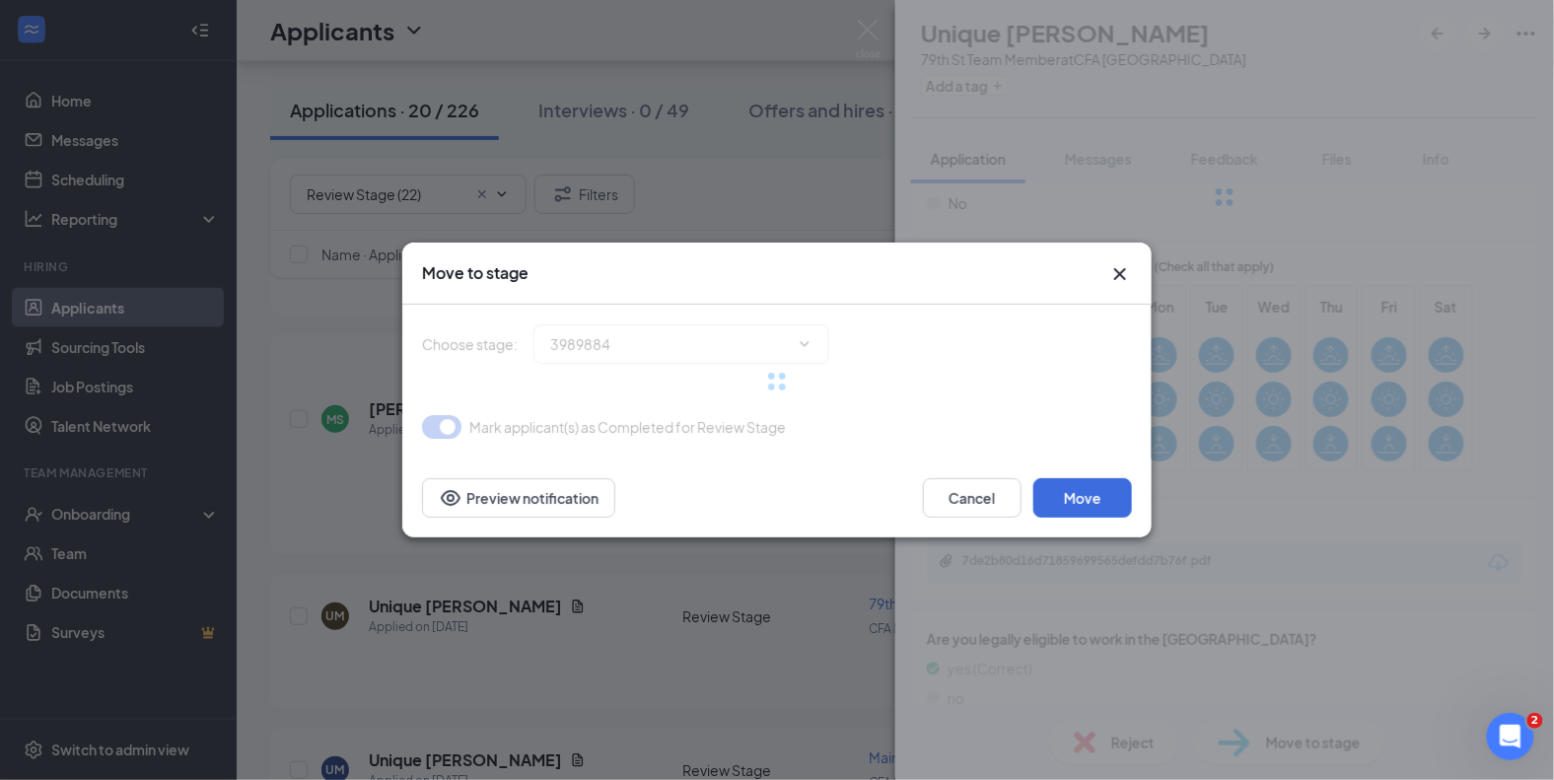
type input "Onsite Interview (next stage)"
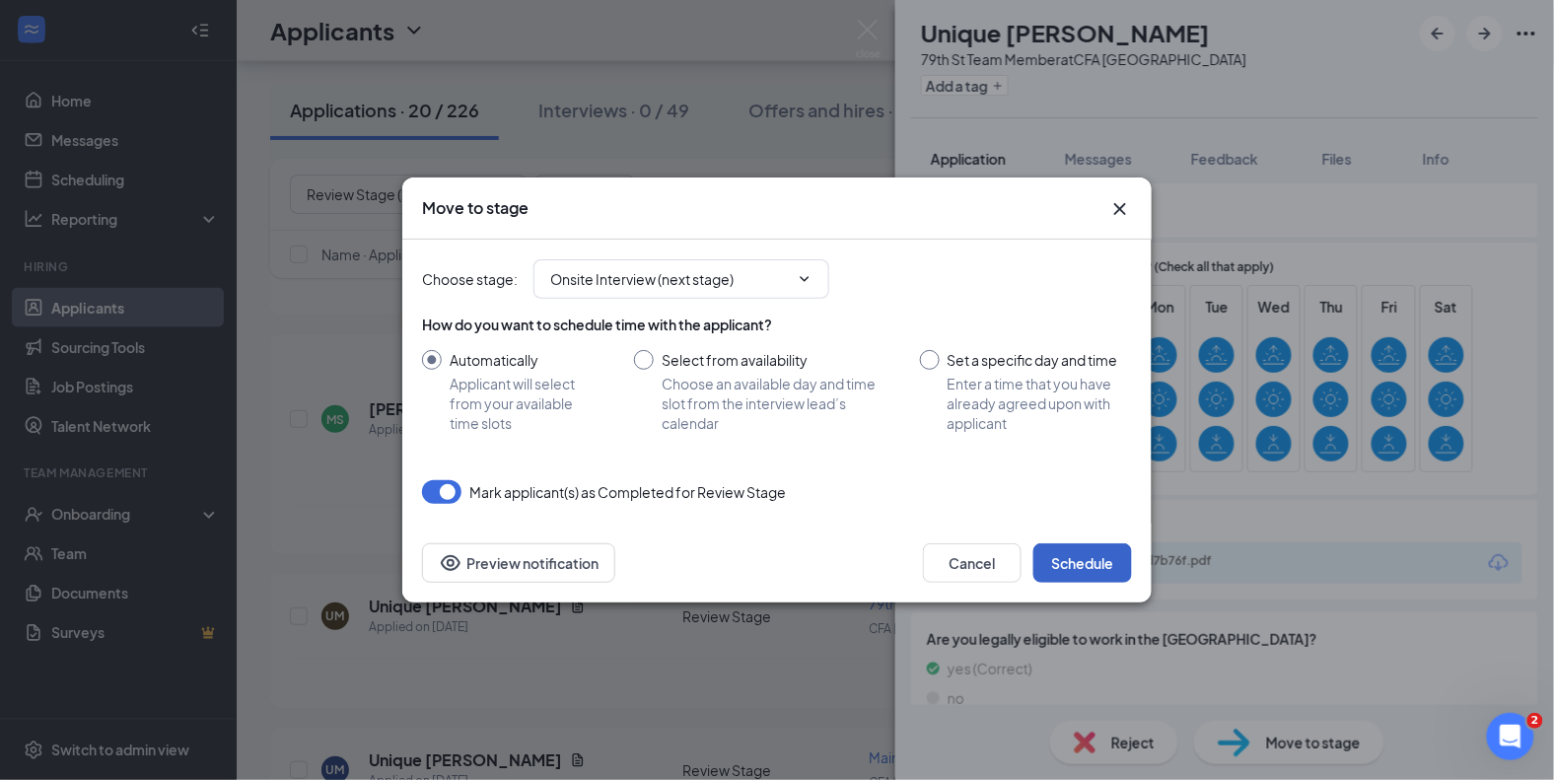
click at [1043, 544] on button "Schedule" at bounding box center [1082, 562] width 99 height 39
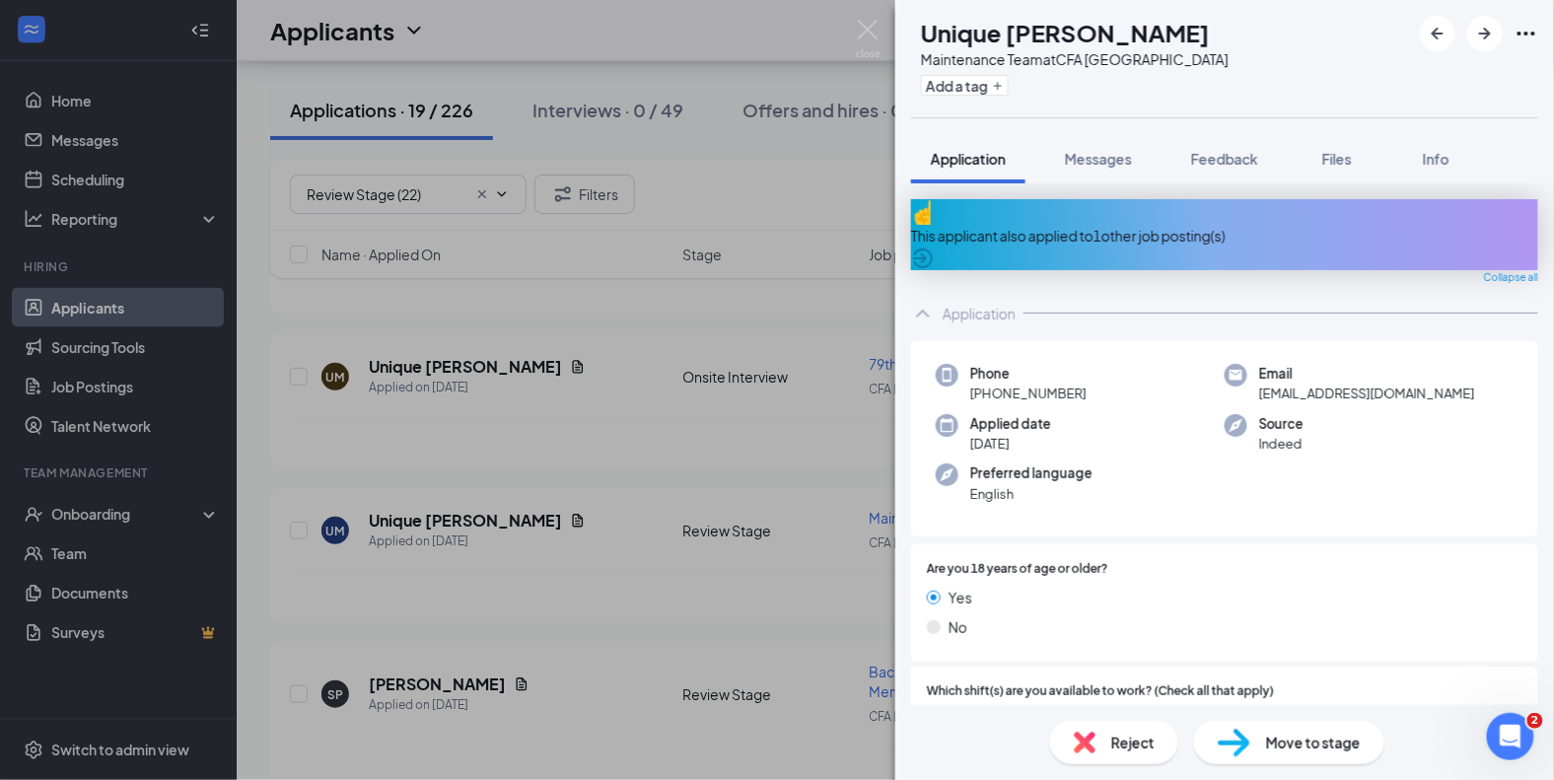
click at [67, 100] on div "UM Unique Mckinnon Maintenance Team at CFA Upper East Side Add a tag Applicatio…" at bounding box center [777, 390] width 1554 height 780
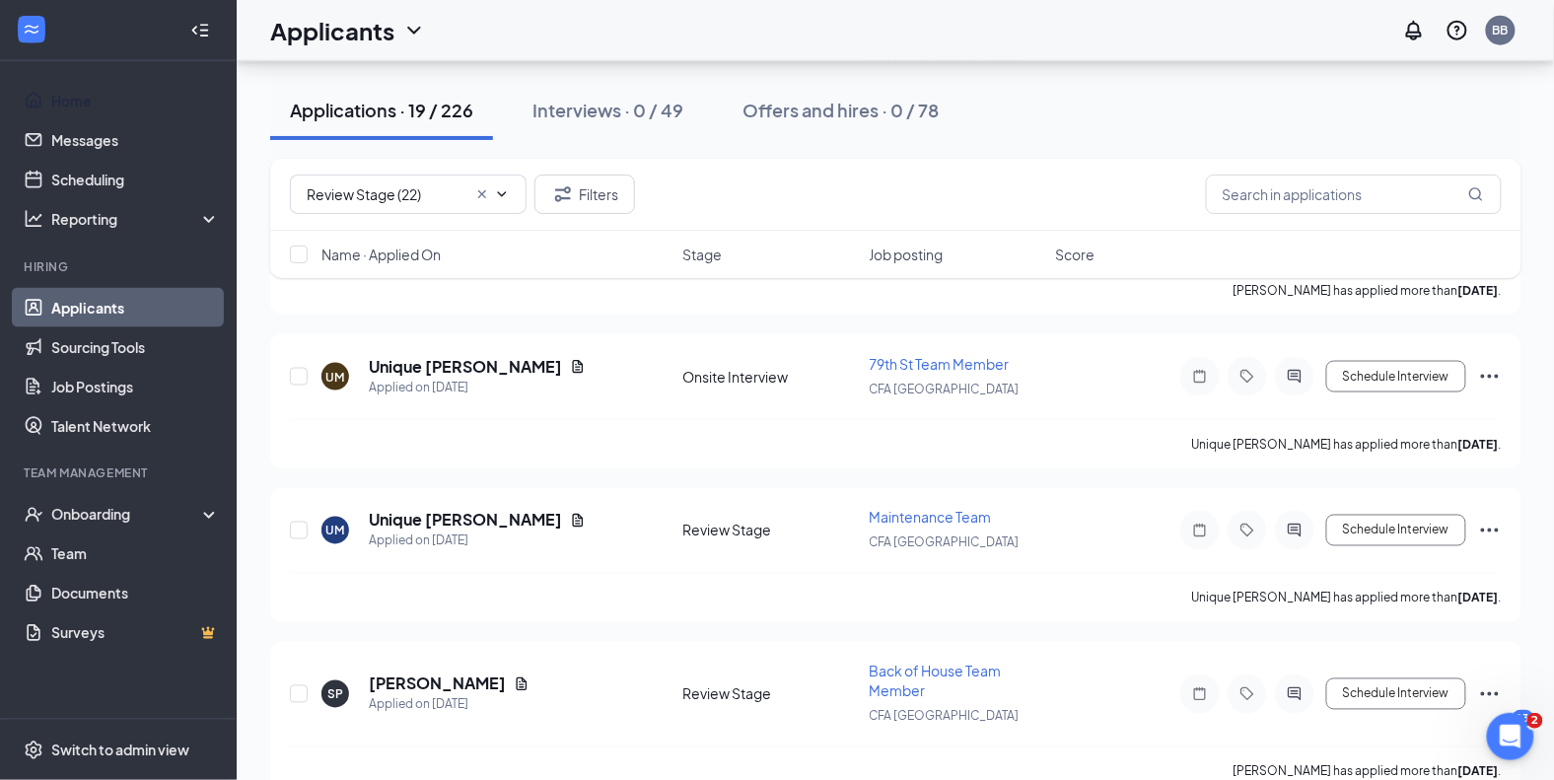
click at [67, 100] on link "Home" at bounding box center [135, 100] width 169 height 39
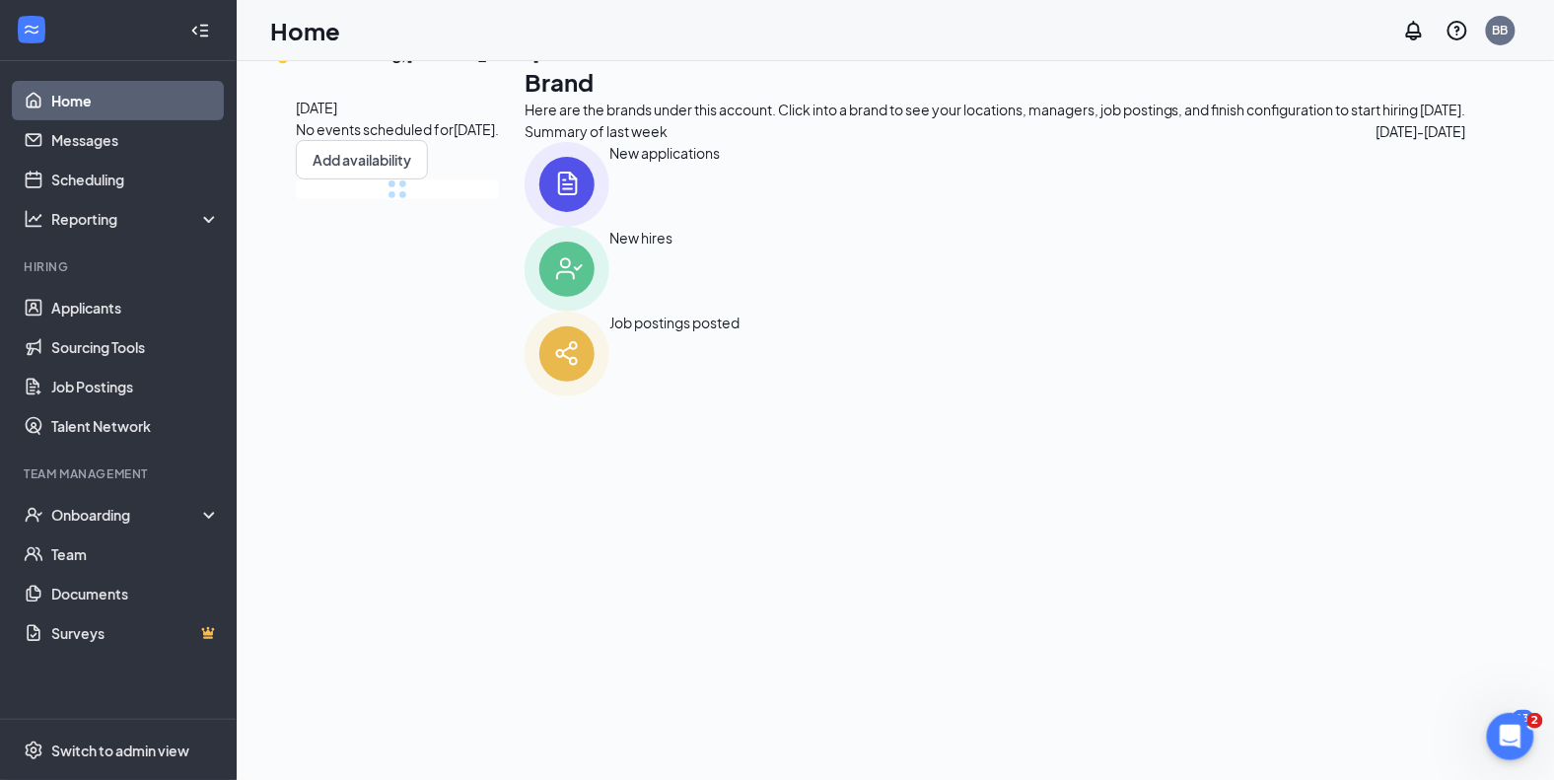
scroll to position [182, 0]
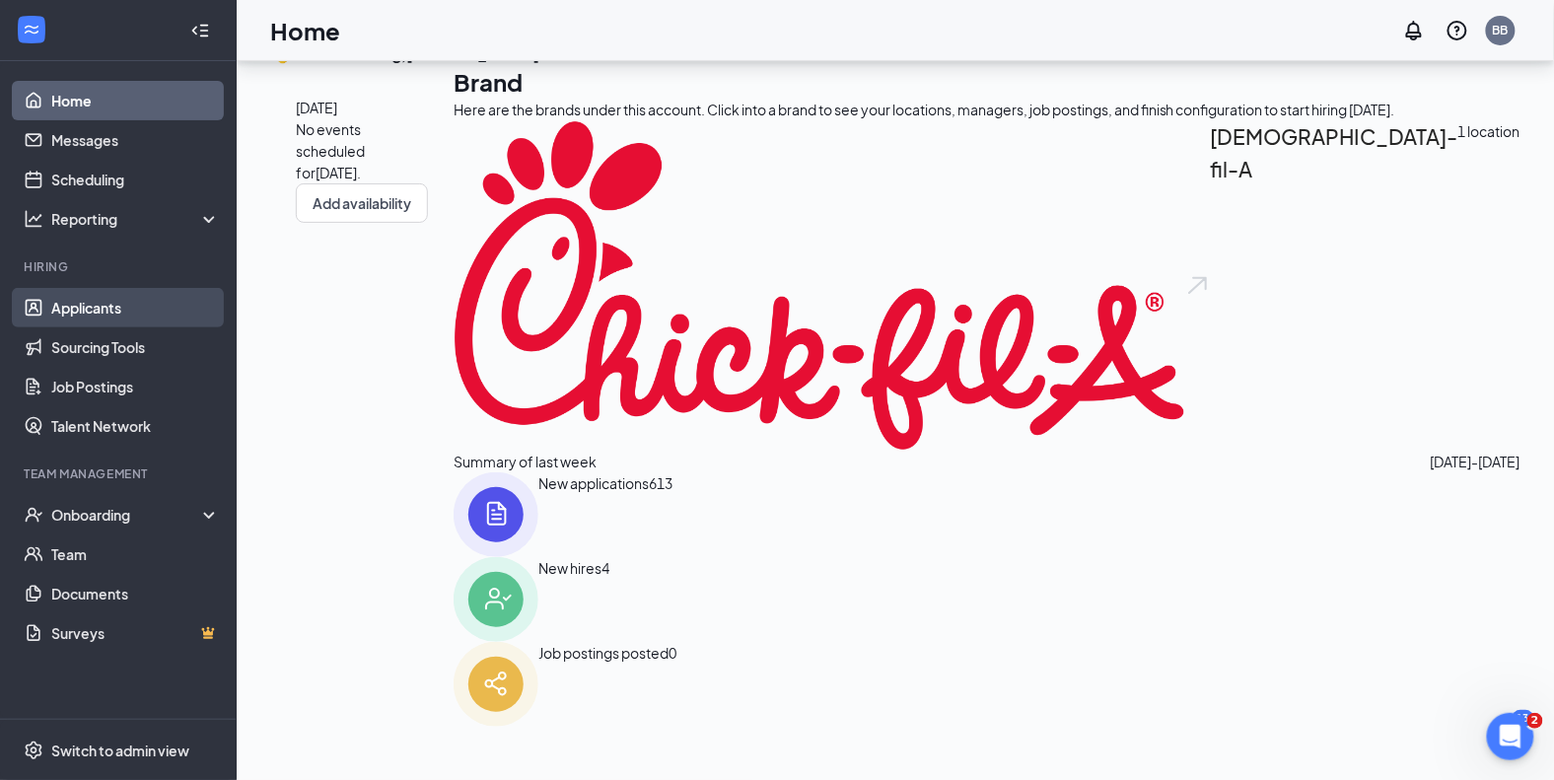
click at [97, 302] on link "Applicants" at bounding box center [135, 307] width 169 height 39
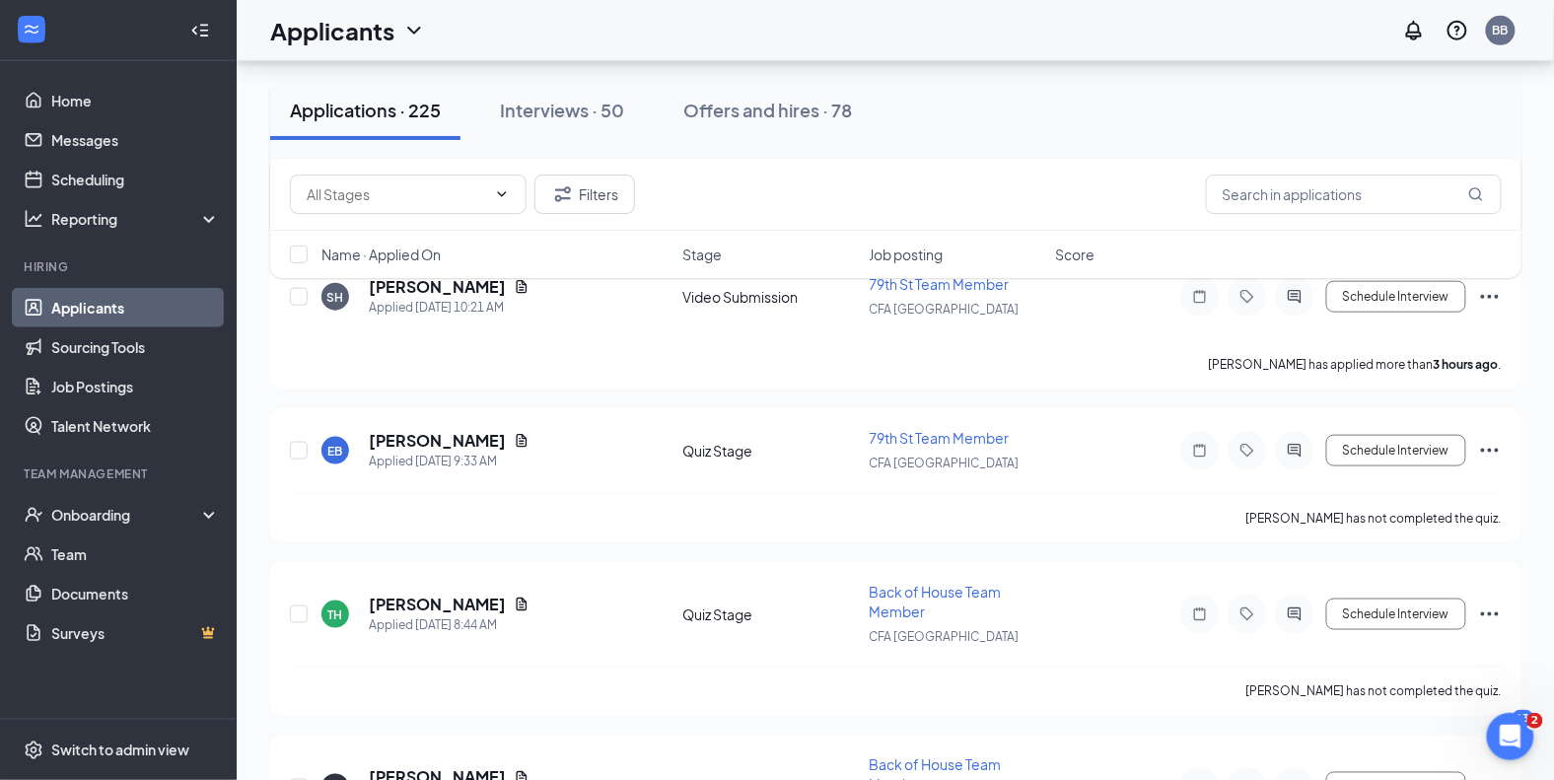
scroll to position [507, 0]
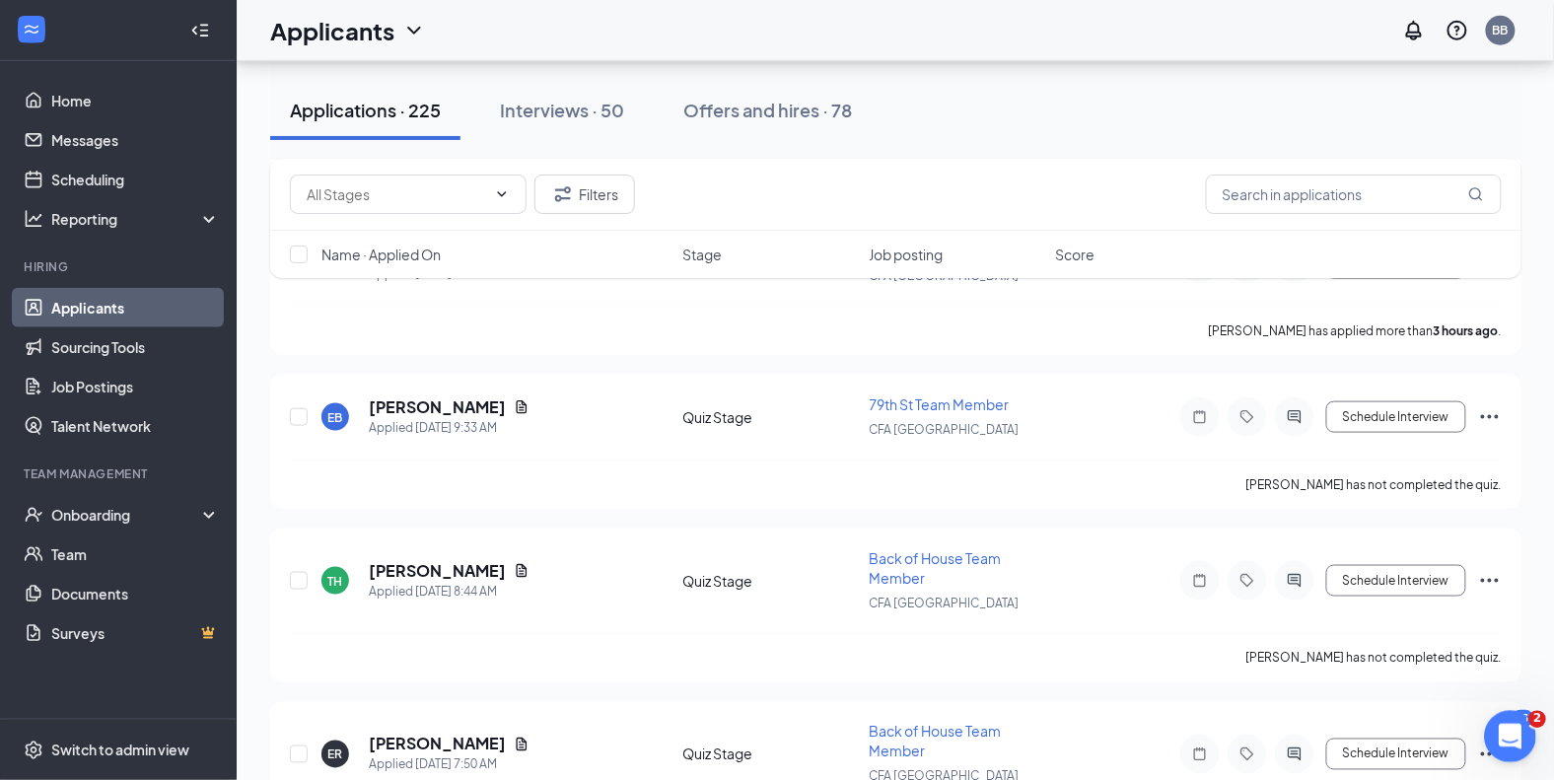
click at [1523, 743] on div "Open Intercom Messenger" at bounding box center [1506, 733] width 65 height 65
click at [516, 205] on span at bounding box center [408, 194] width 237 height 39
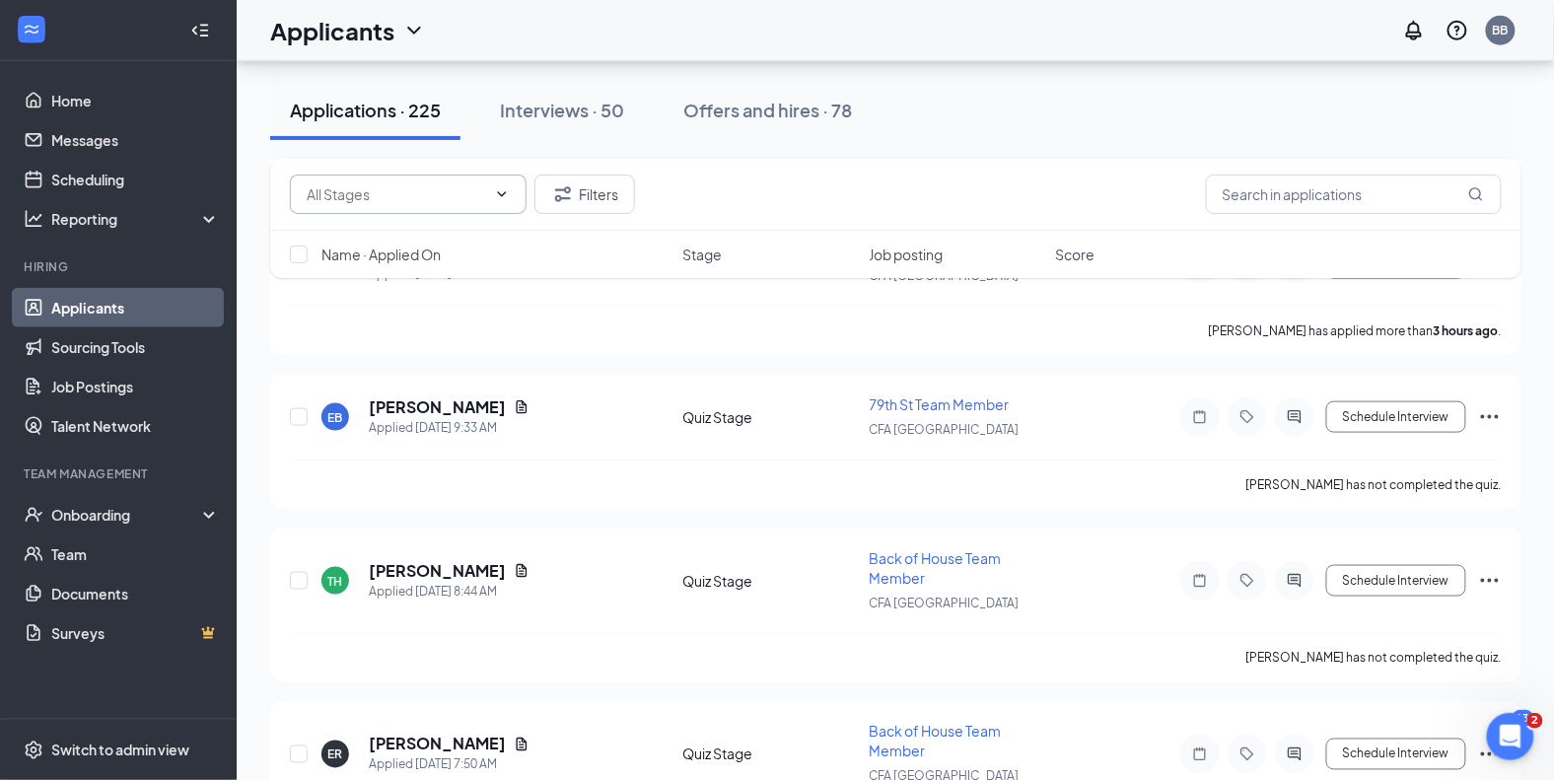
click at [490, 203] on span at bounding box center [408, 194] width 237 height 39
click at [508, 191] on icon "ChevronDown" at bounding box center [502, 194] width 16 height 16
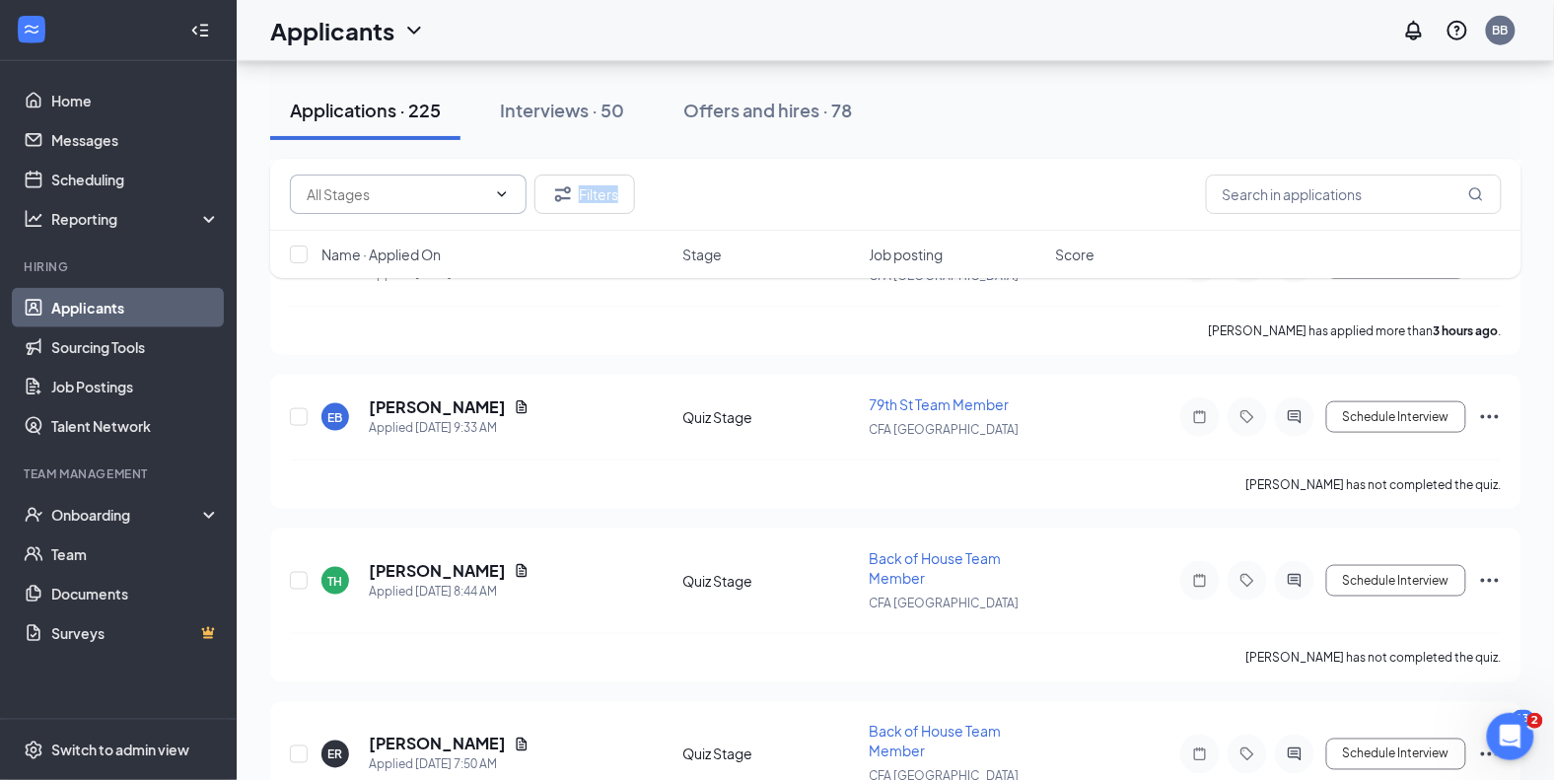
click at [508, 191] on icon "ChevronDown" at bounding box center [502, 194] width 16 height 16
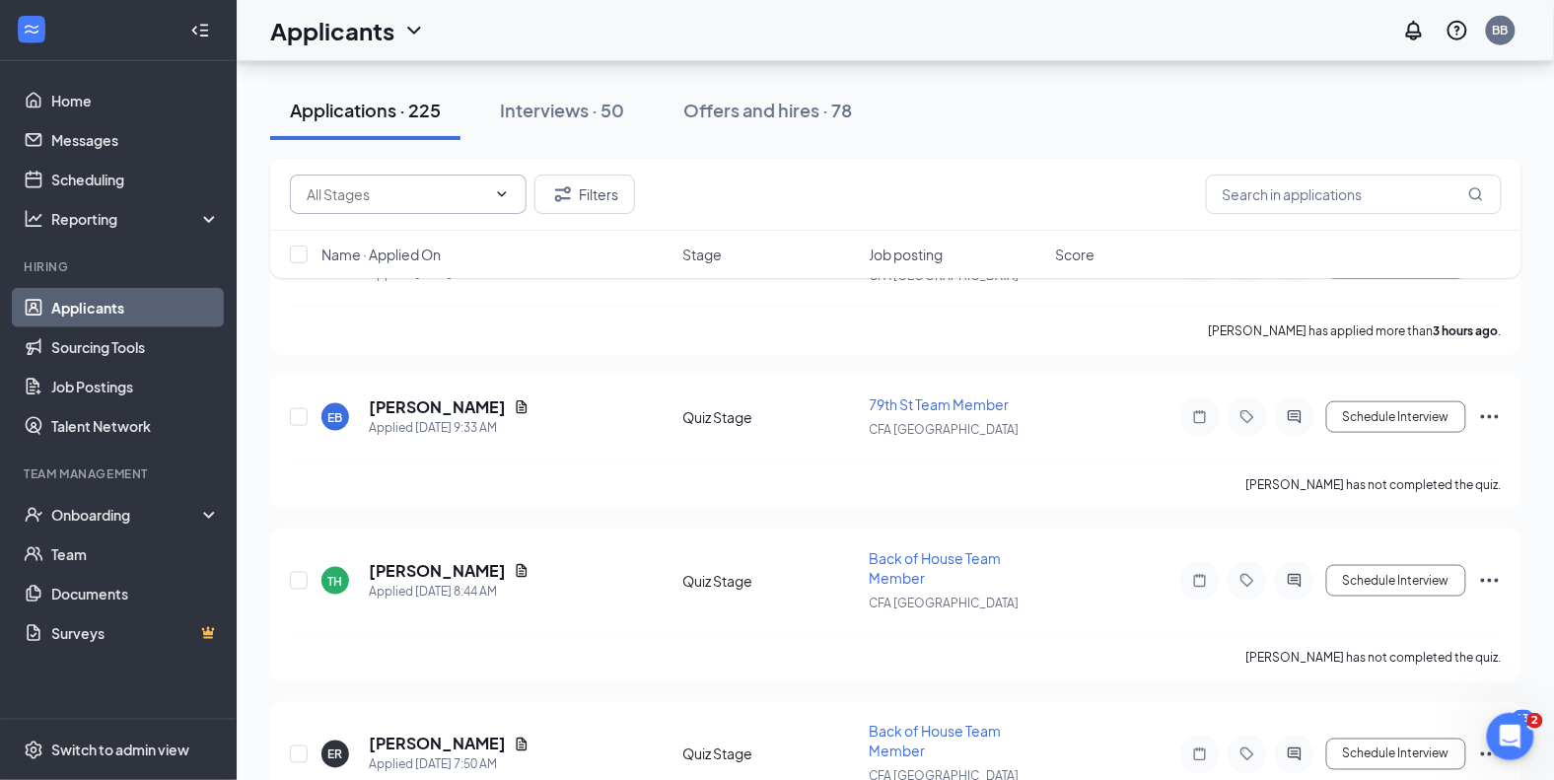
click at [412, 193] on input "text" at bounding box center [396, 194] width 179 height 22
click at [358, 283] on div "Review Stage (19)" at bounding box center [379, 275] width 114 height 22
type input "Review Stage (19)"
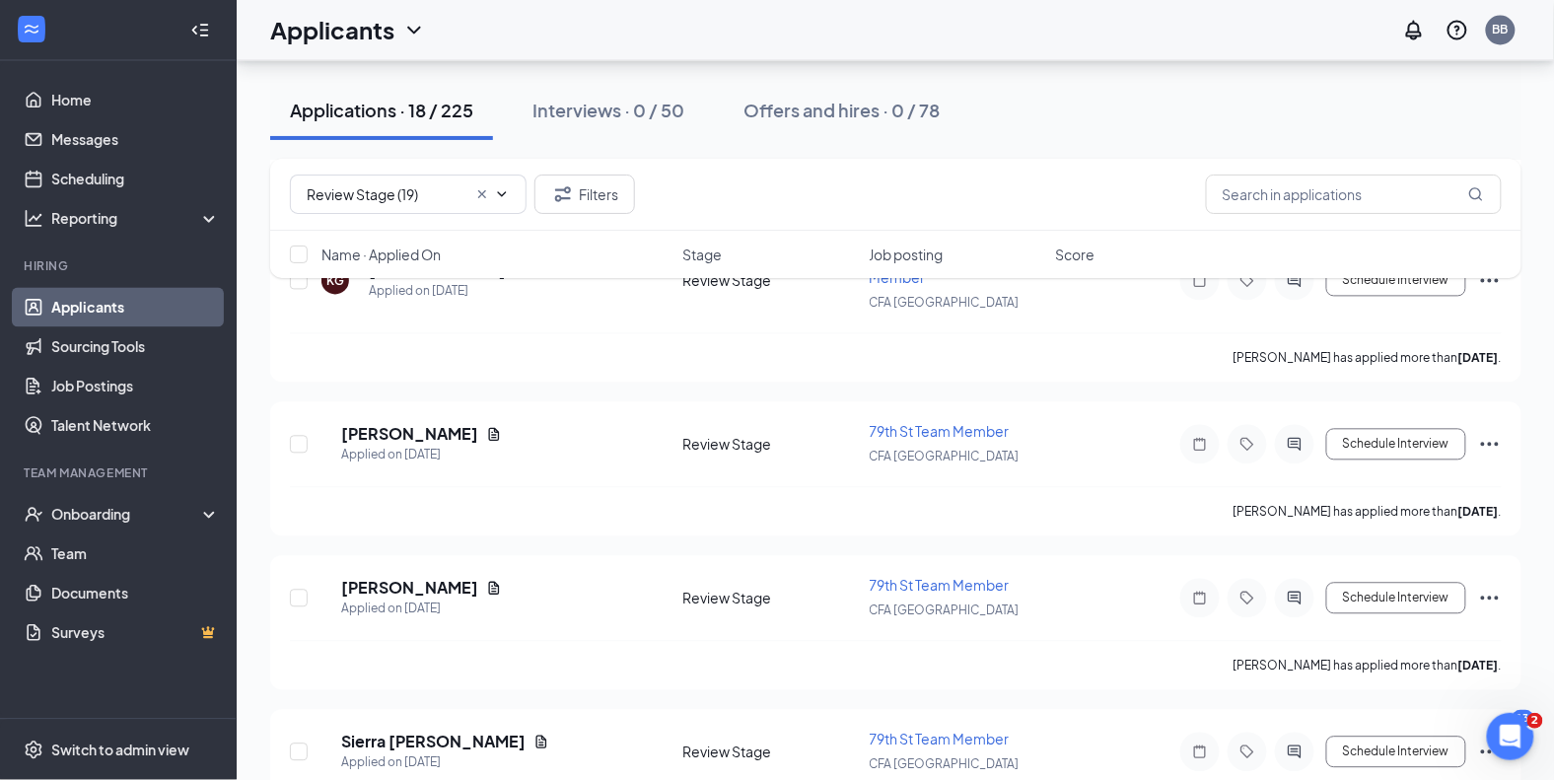
scroll to position [1217, 0]
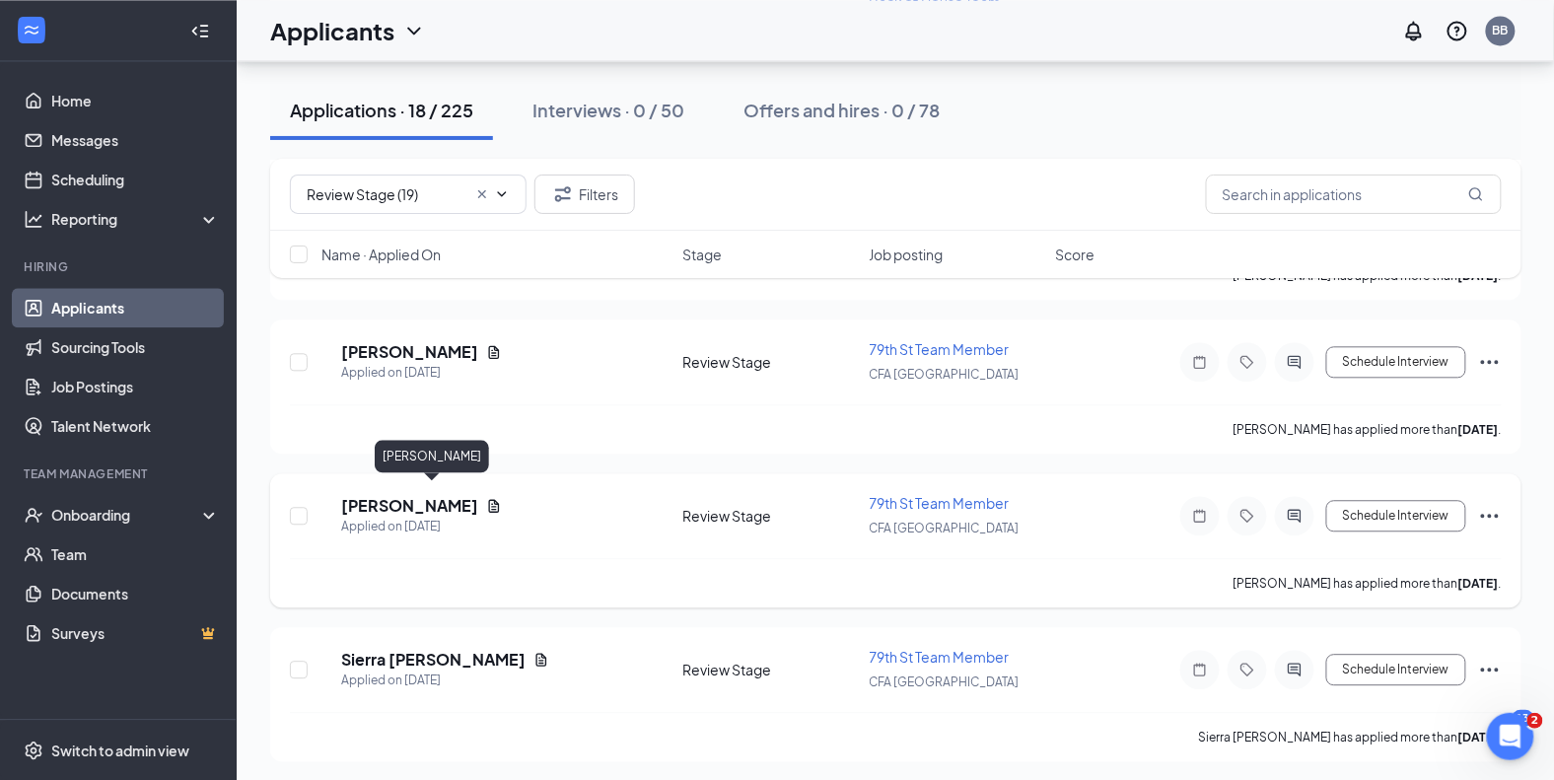
click at [437, 496] on h5 "Edwin Rosario" at bounding box center [409, 506] width 137 height 22
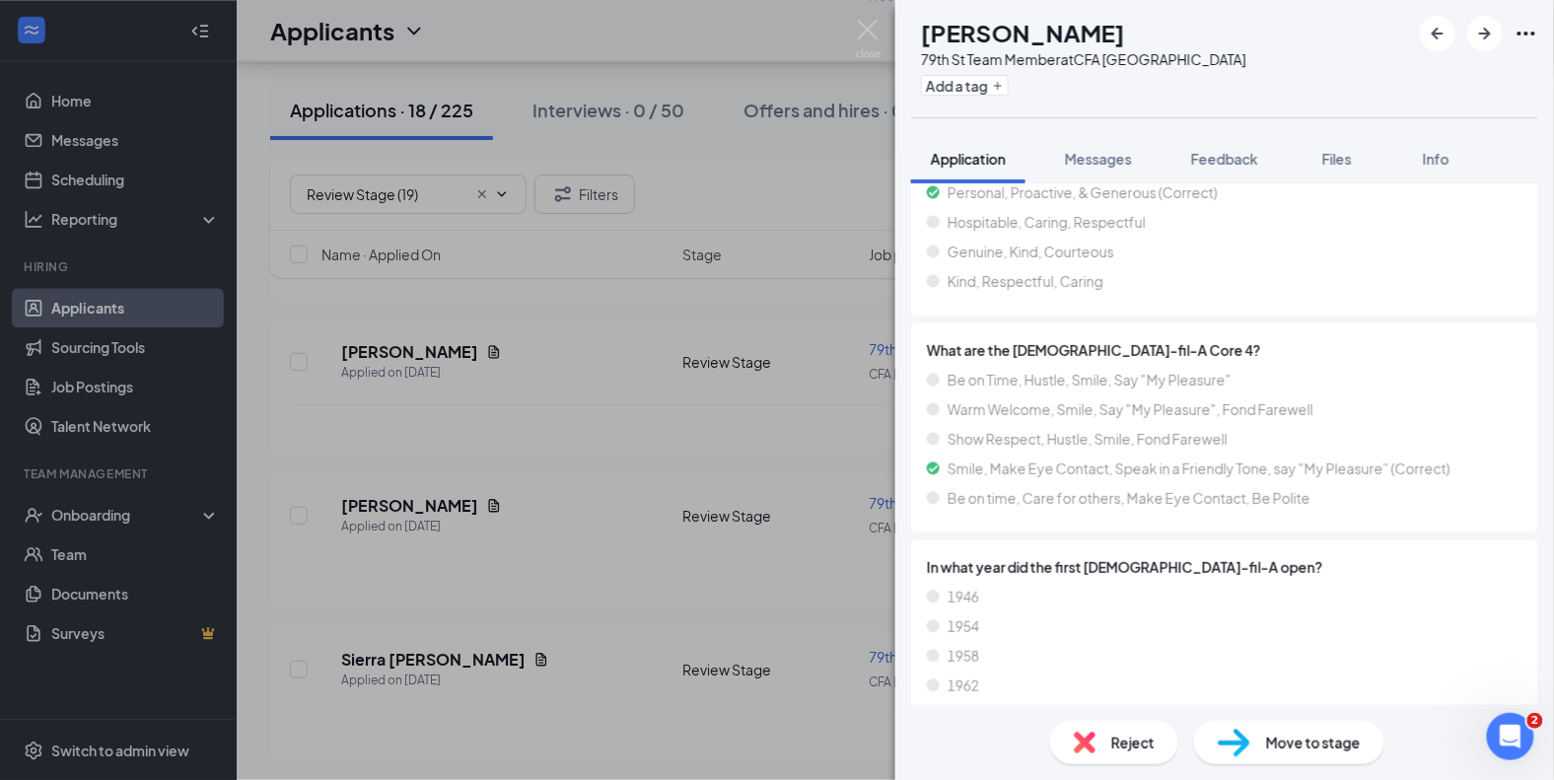
scroll to position [2172, 0]
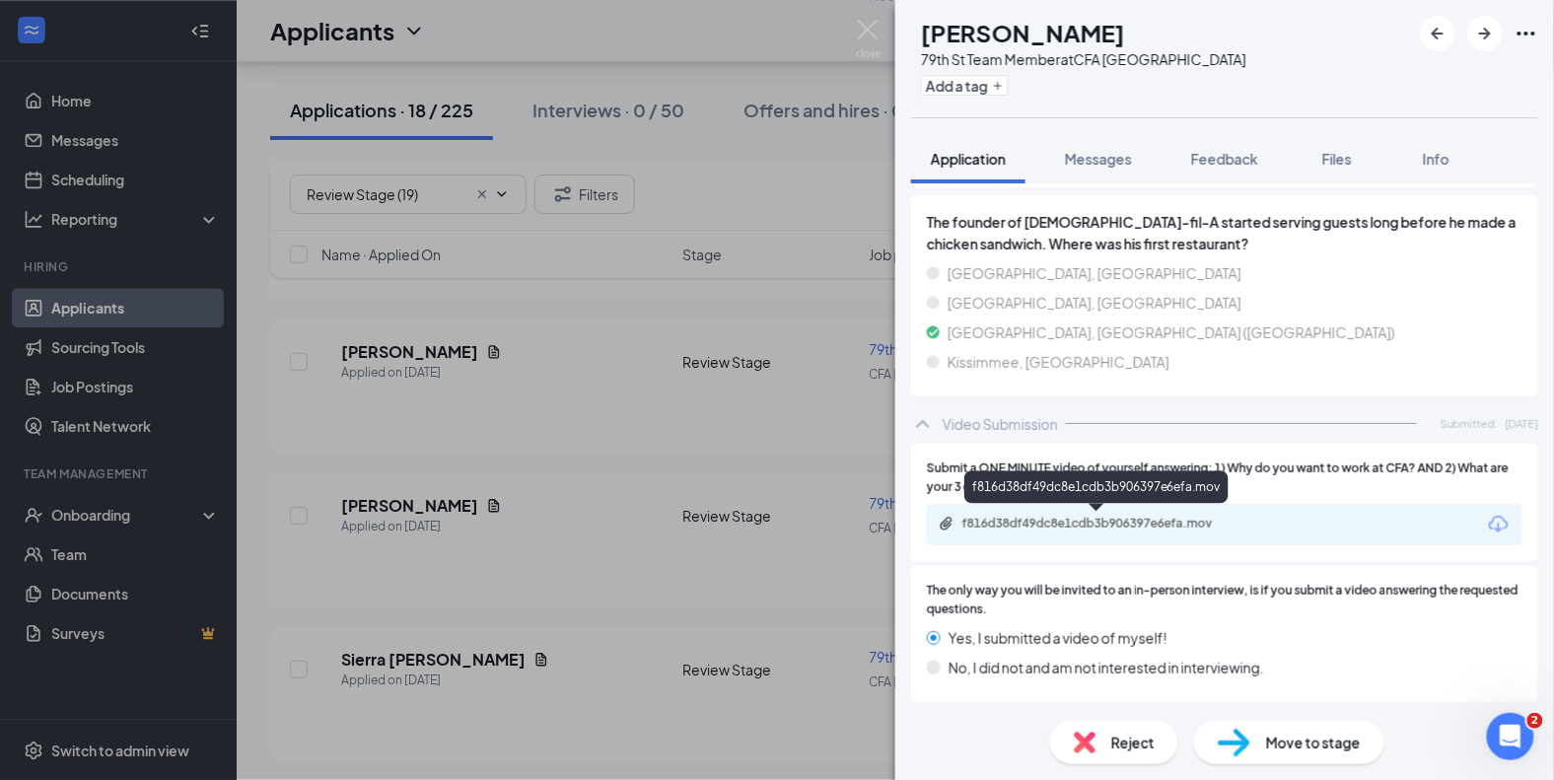
click at [1174, 528] on div "f816d38df49dc8e1cdb3b906397e6efa.mov" at bounding box center [1100, 524] width 276 height 16
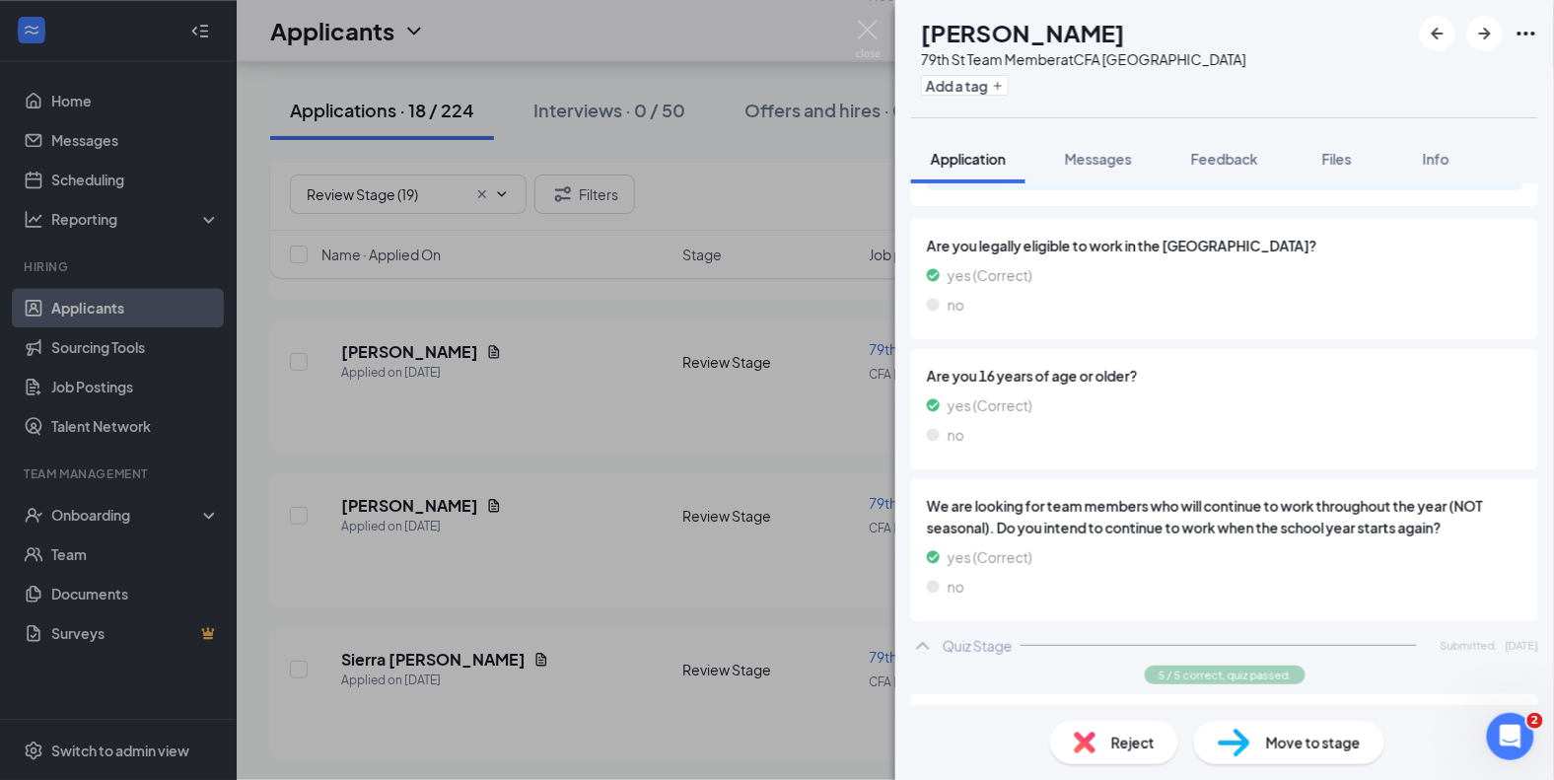
scroll to position [745, 0]
click at [1112, 742] on span "Reject" at bounding box center [1132, 743] width 43 height 22
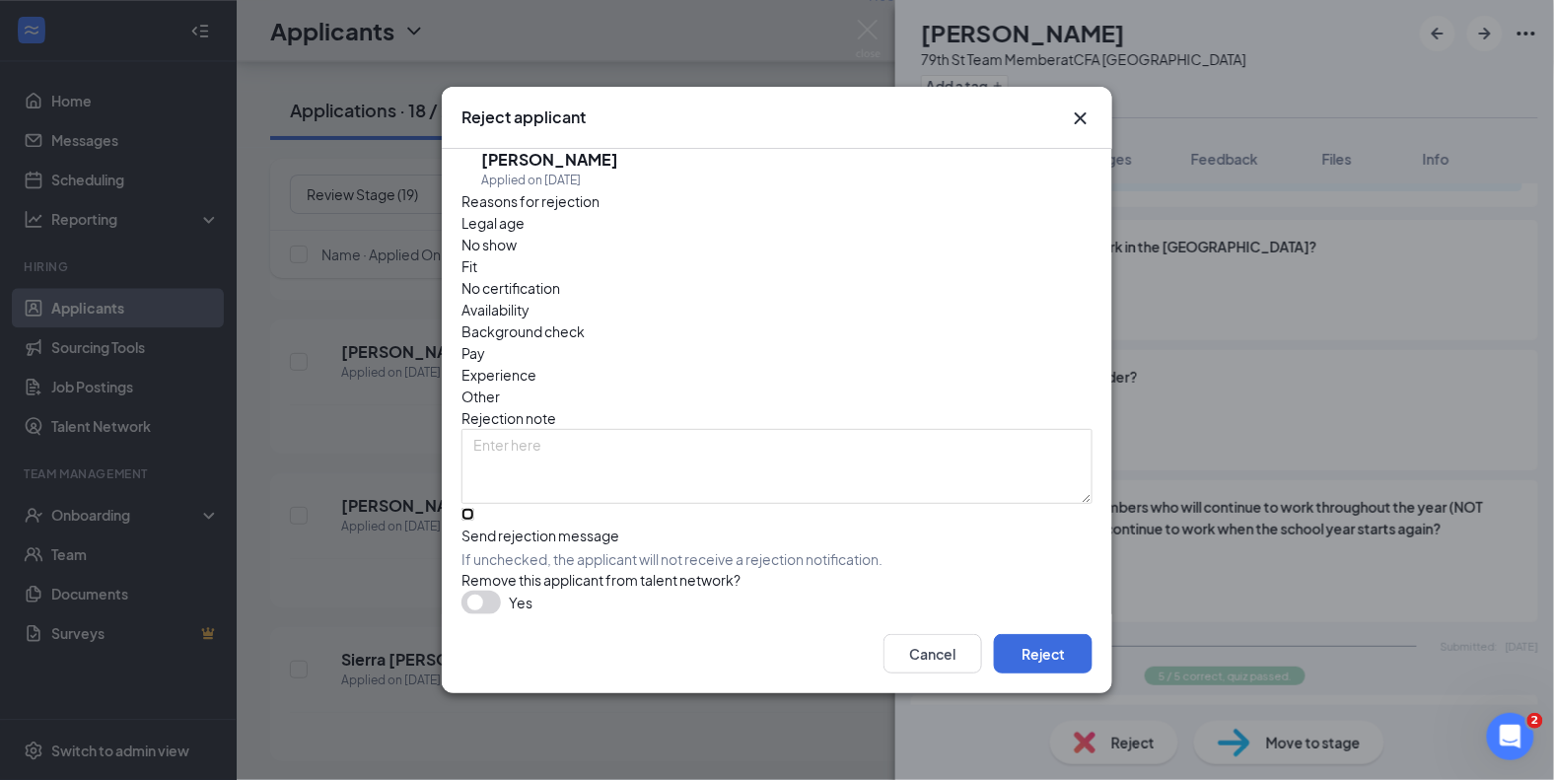
click at [468, 508] on input "Send rejection message If unchecked, the applicant will not receive a rejection…" at bounding box center [467, 514] width 13 height 13
checkbox input "true"
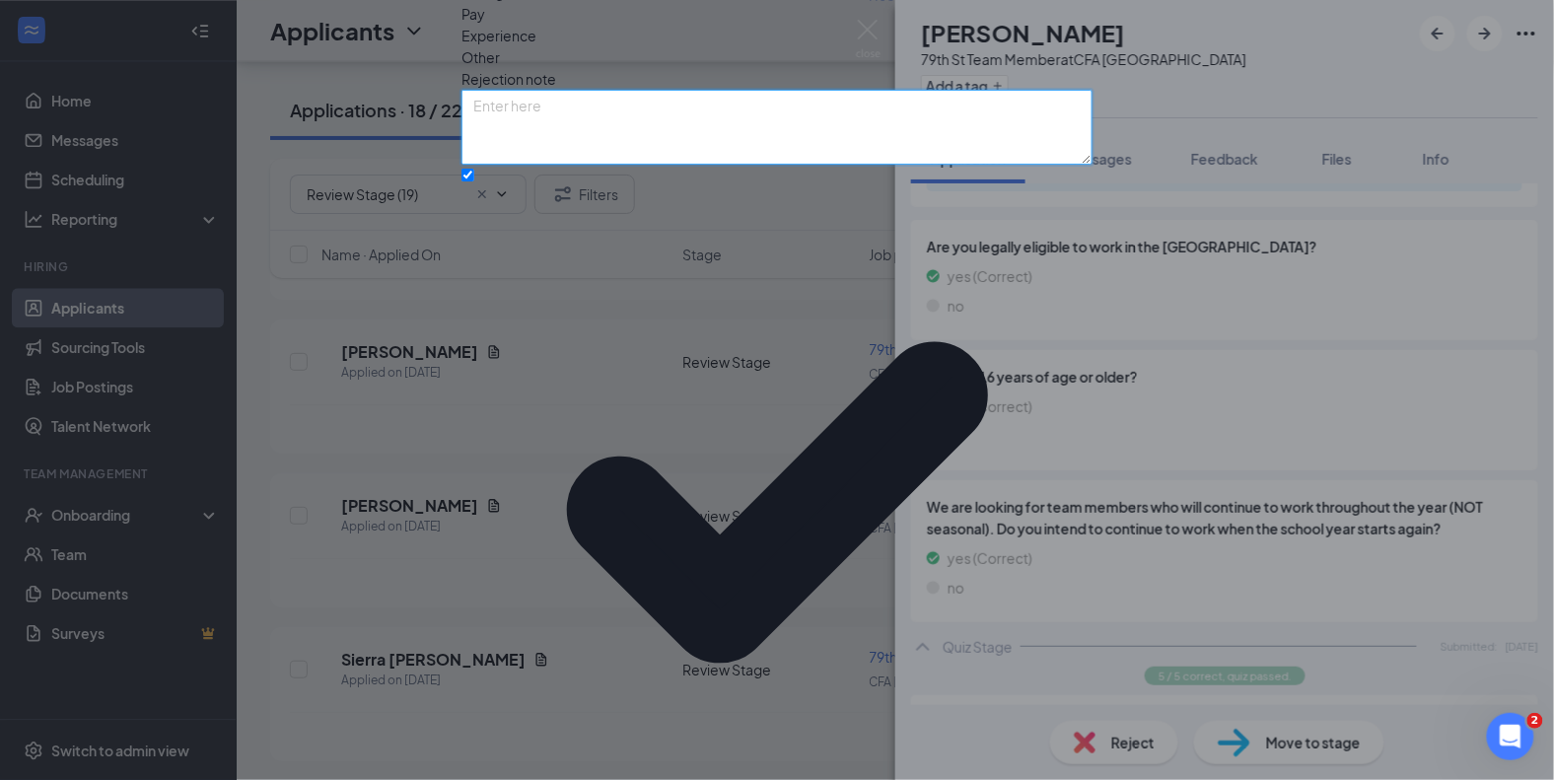
click at [595, 165] on textarea at bounding box center [776, 127] width 631 height 75
type textarea "Hi Edwin, we don't have any shifts available for minors are the moment!"
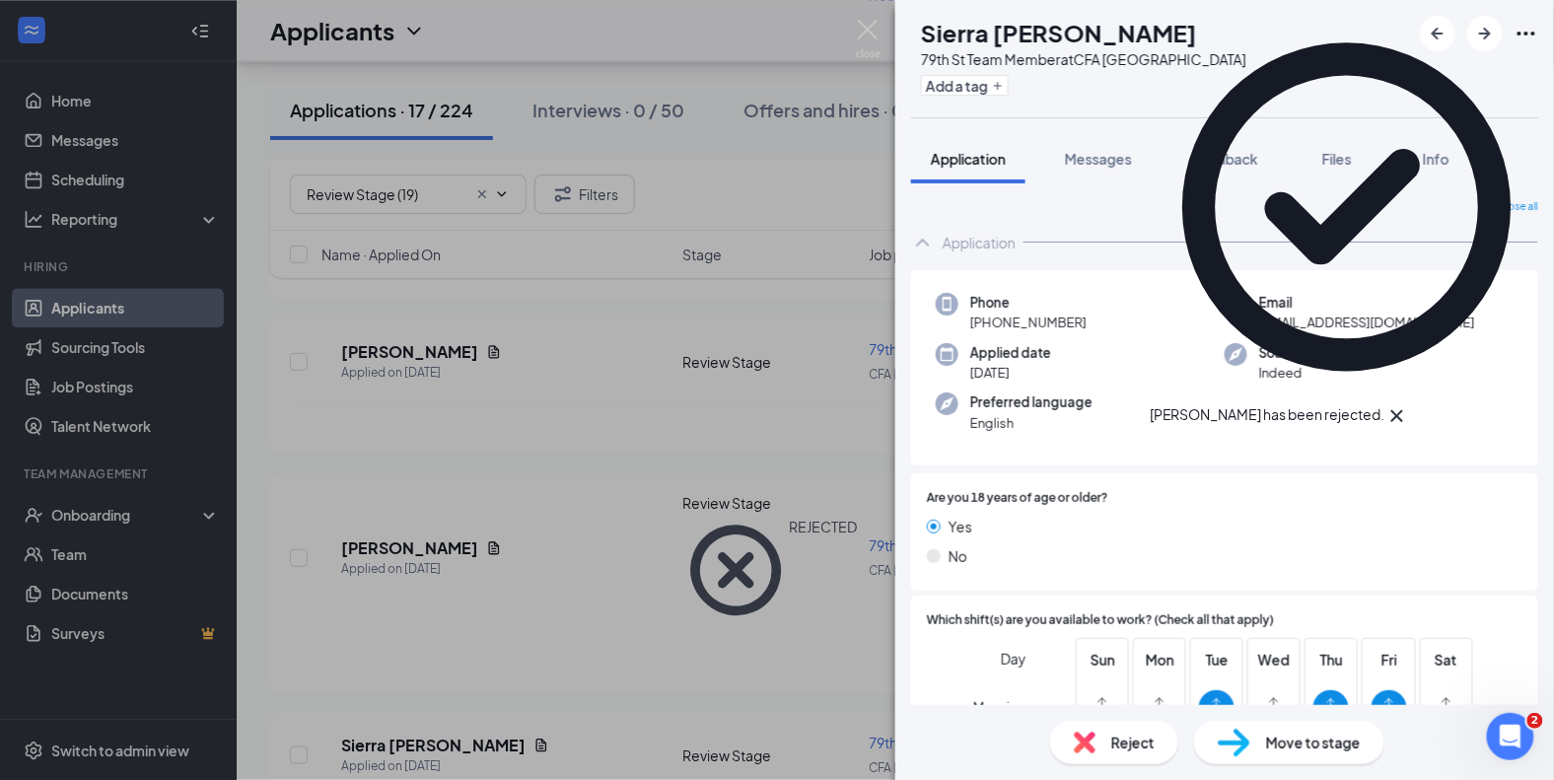
click at [1409, 404] on icon "Cross" at bounding box center [1397, 416] width 24 height 24
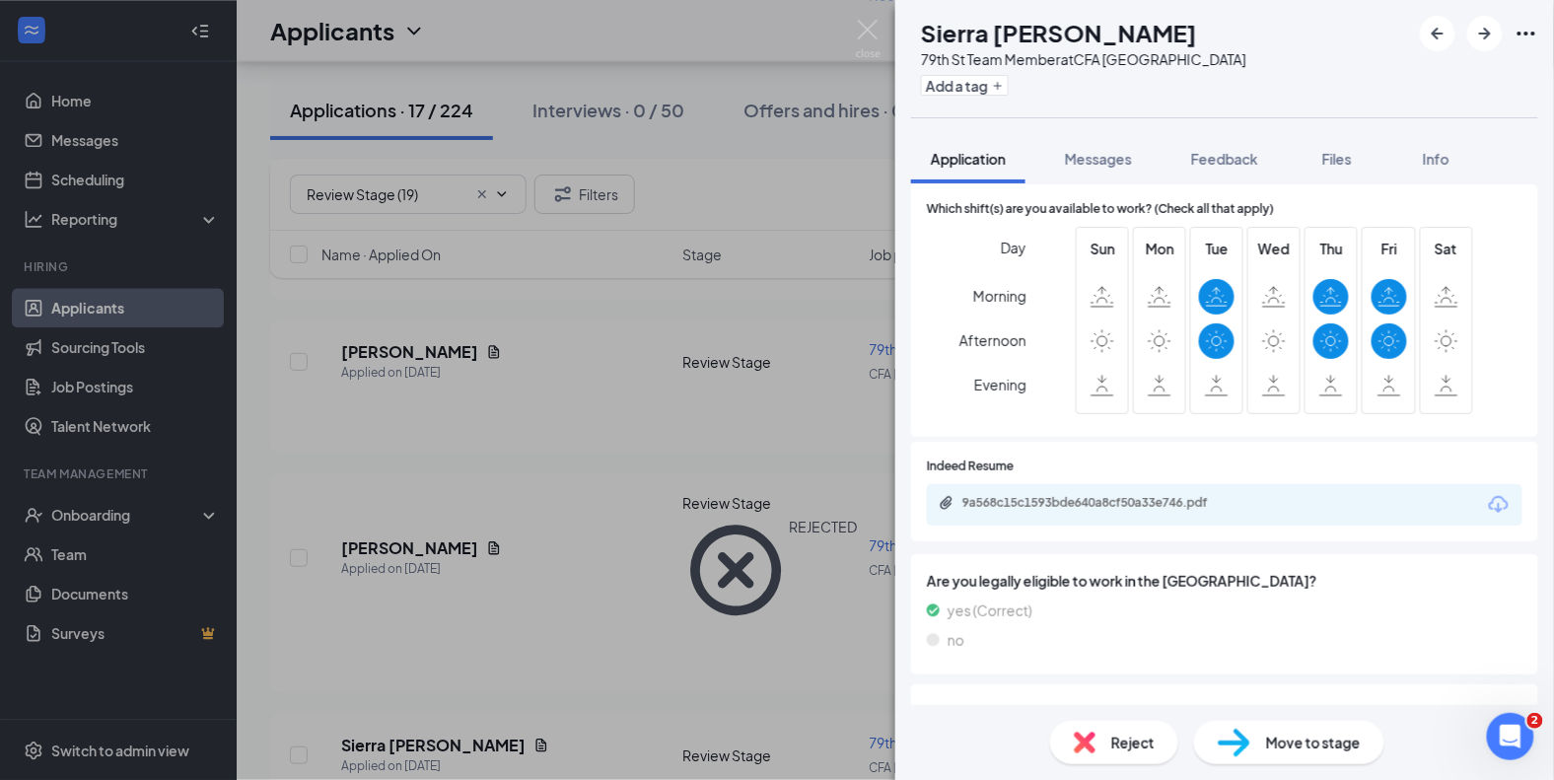
scroll to position [548, 0]
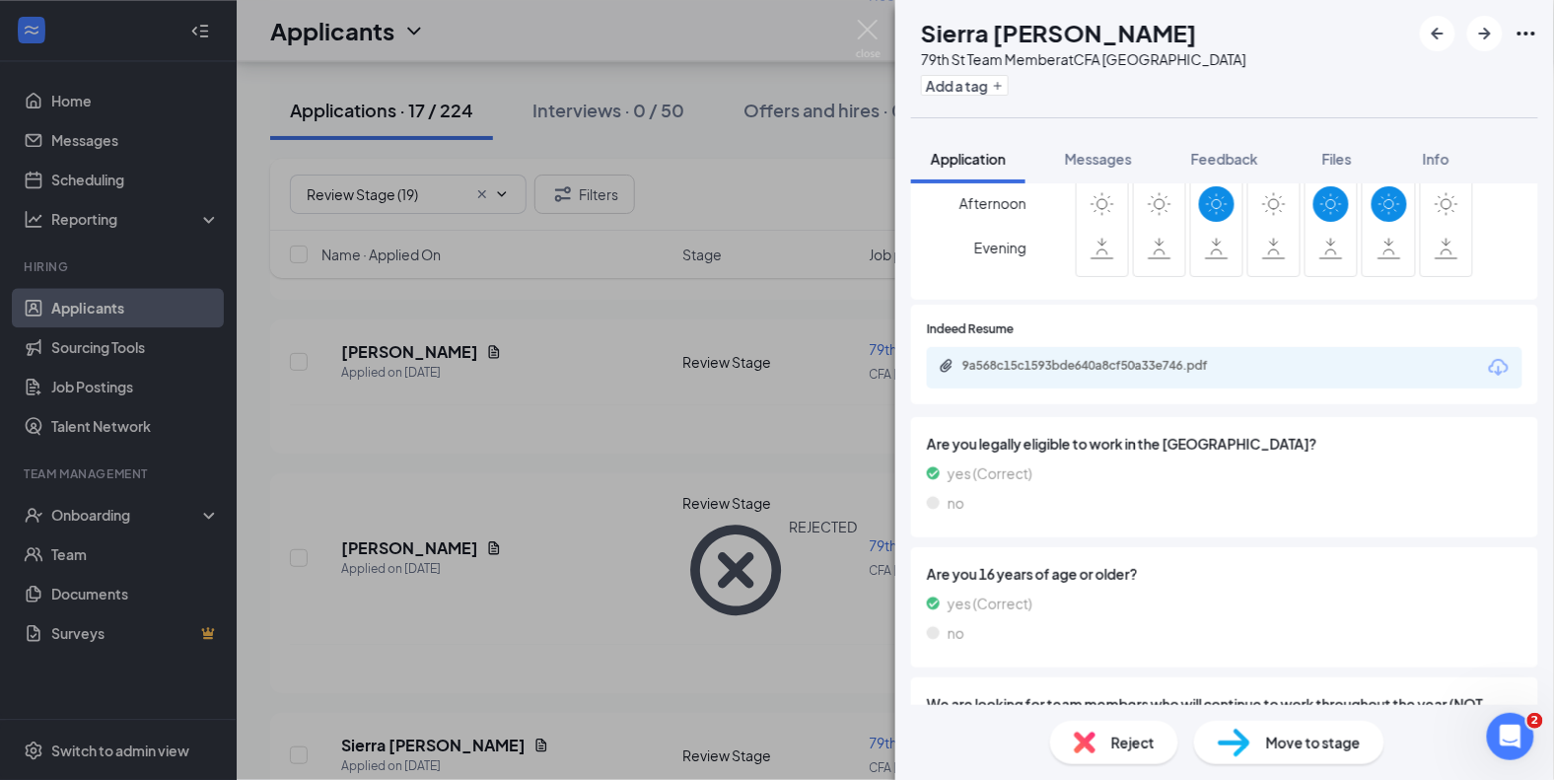
click at [1083, 745] on img at bounding box center [1085, 743] width 22 height 22
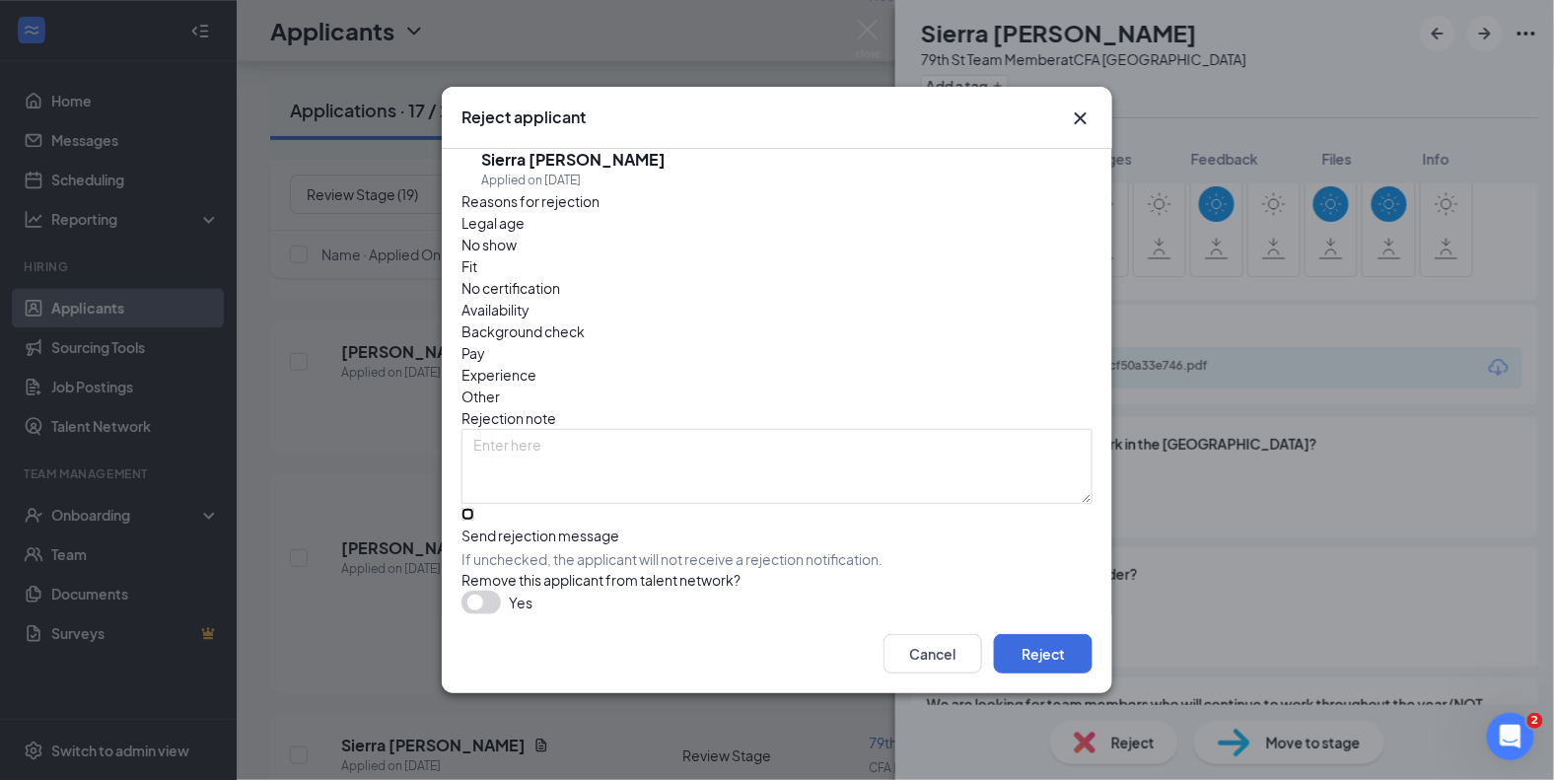
click at [472, 508] on input "Send rejection message If unchecked, the applicant will not receive a rejection…" at bounding box center [467, 514] width 13 height 13
checkbox input "true"
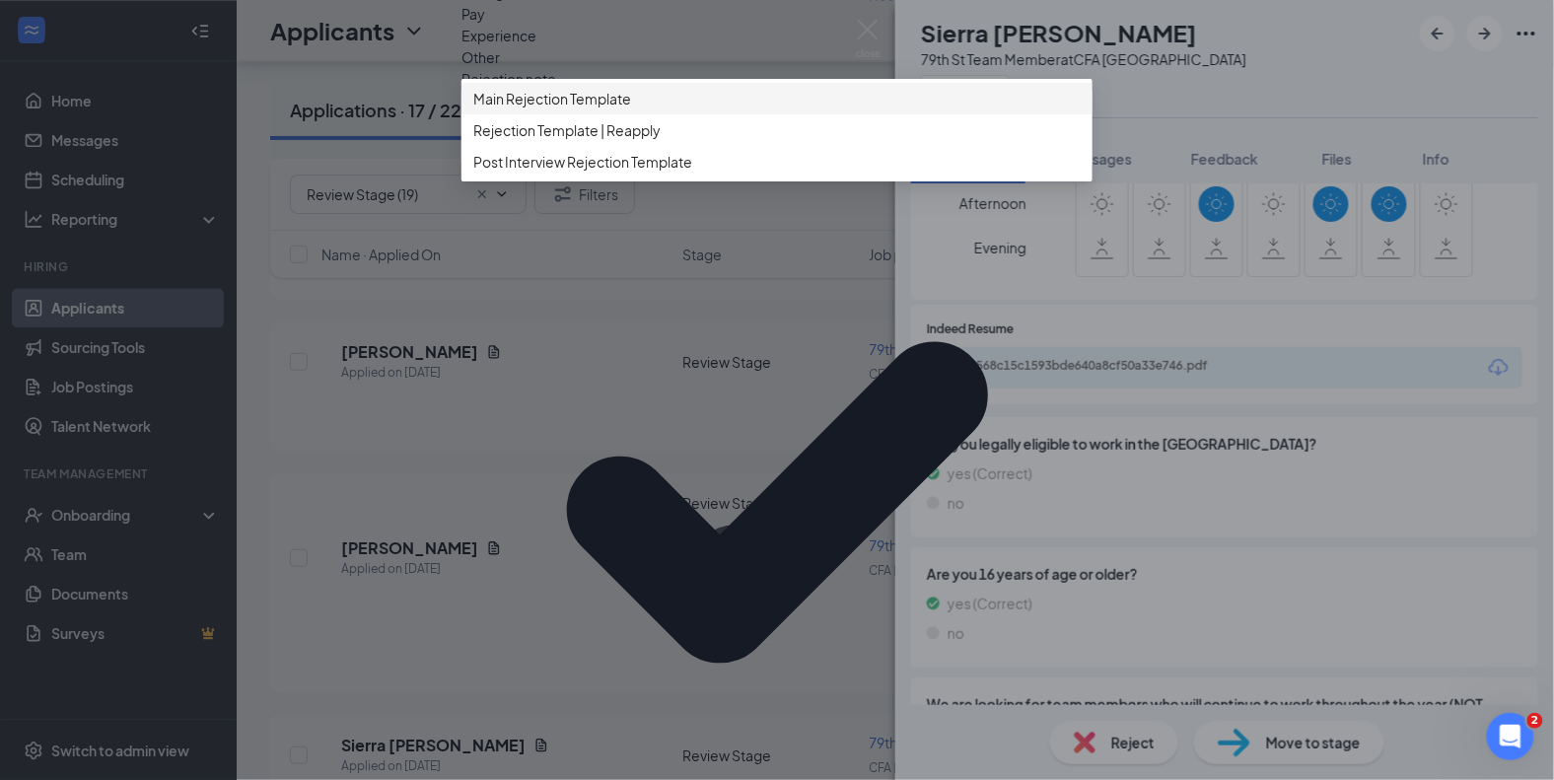
click at [535, 109] on span "Main Rejection Template" at bounding box center [552, 99] width 158 height 22
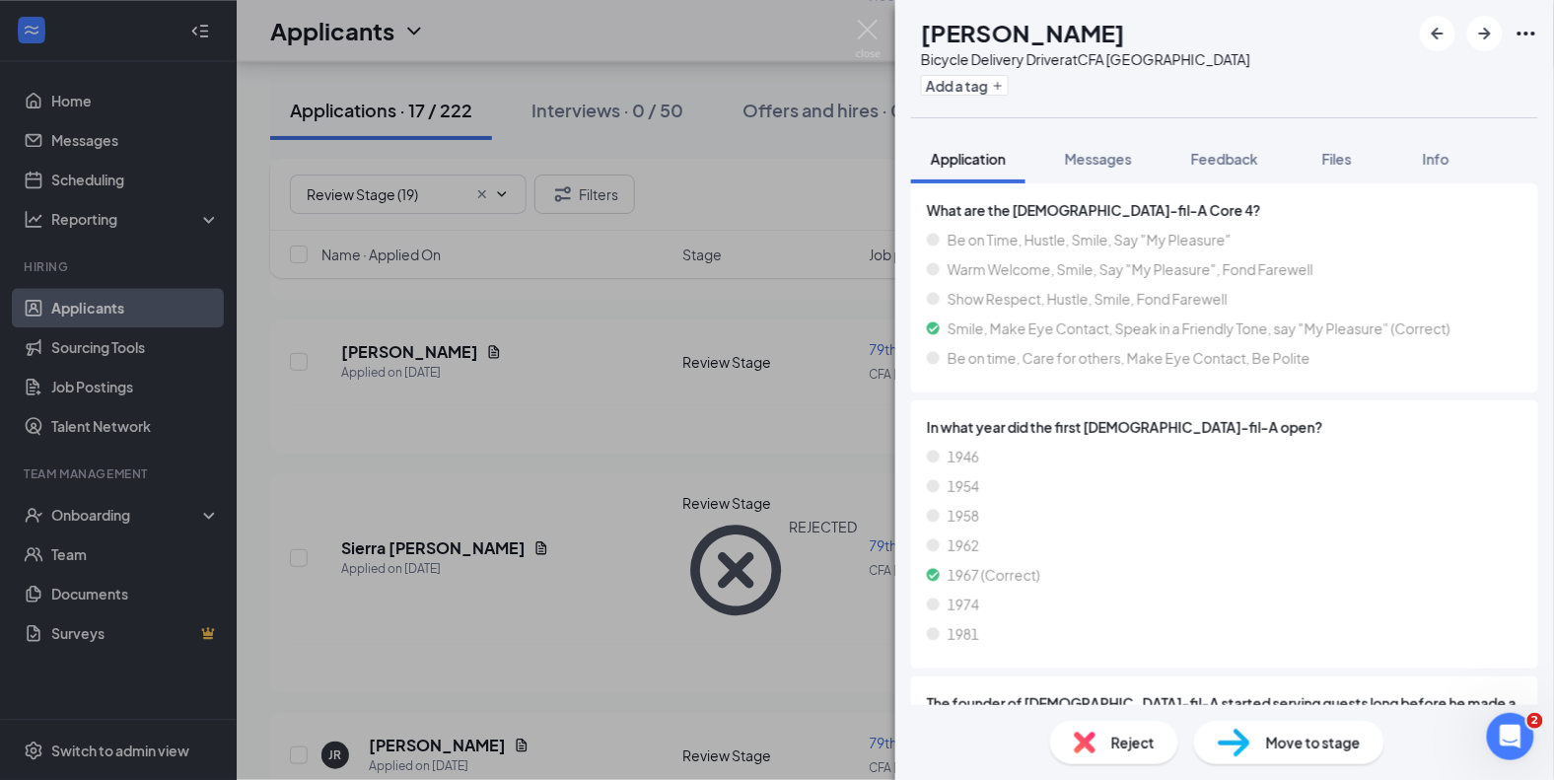
scroll to position [2172, 0]
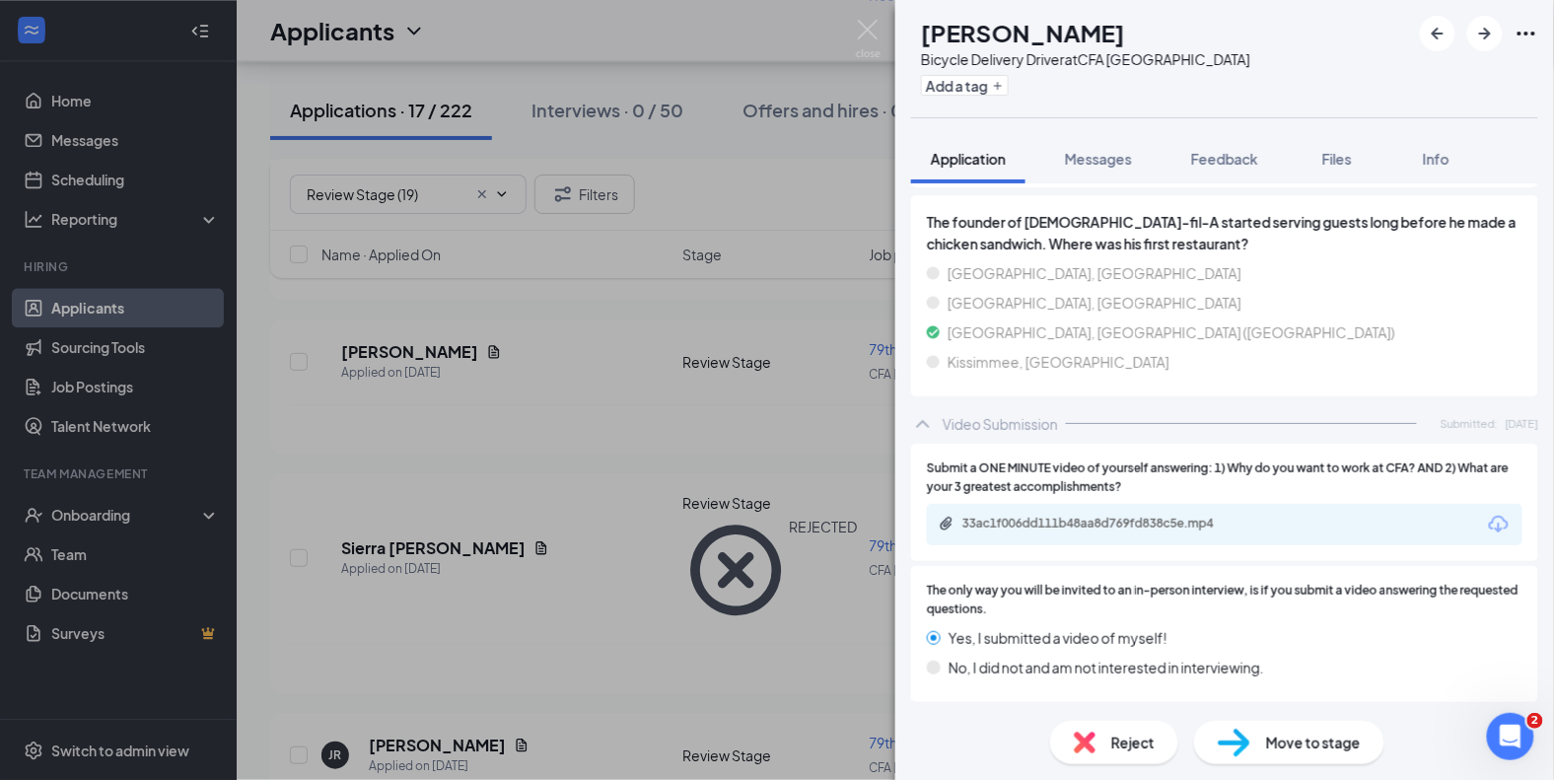
click at [1053, 524] on div "33ac1f006dd111b48aa8d769fd838c5e.mp4" at bounding box center [1100, 524] width 276 height 16
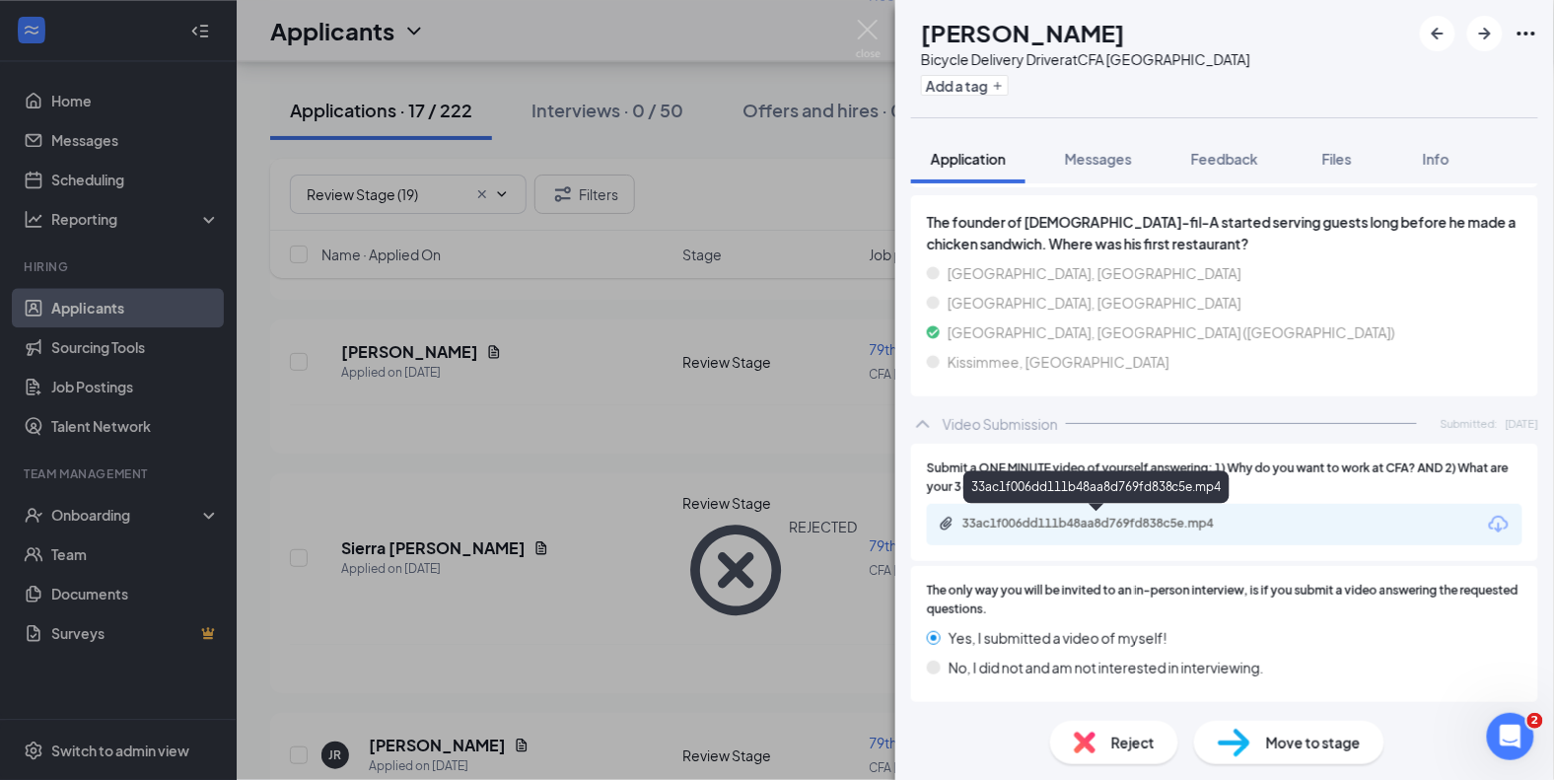
scroll to position [2157, 0]
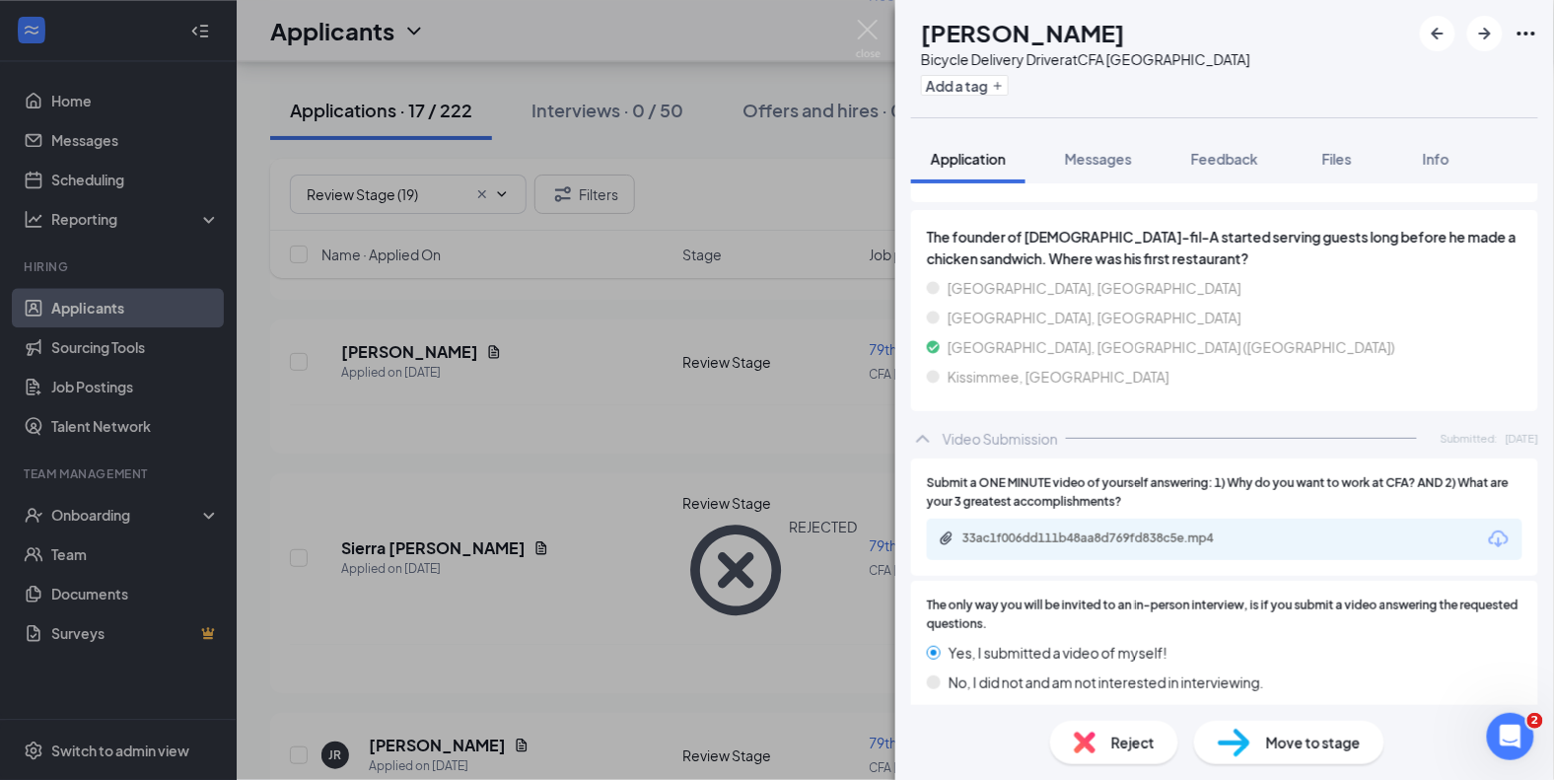
click at [1262, 731] on div "Move to stage" at bounding box center [1289, 742] width 190 height 43
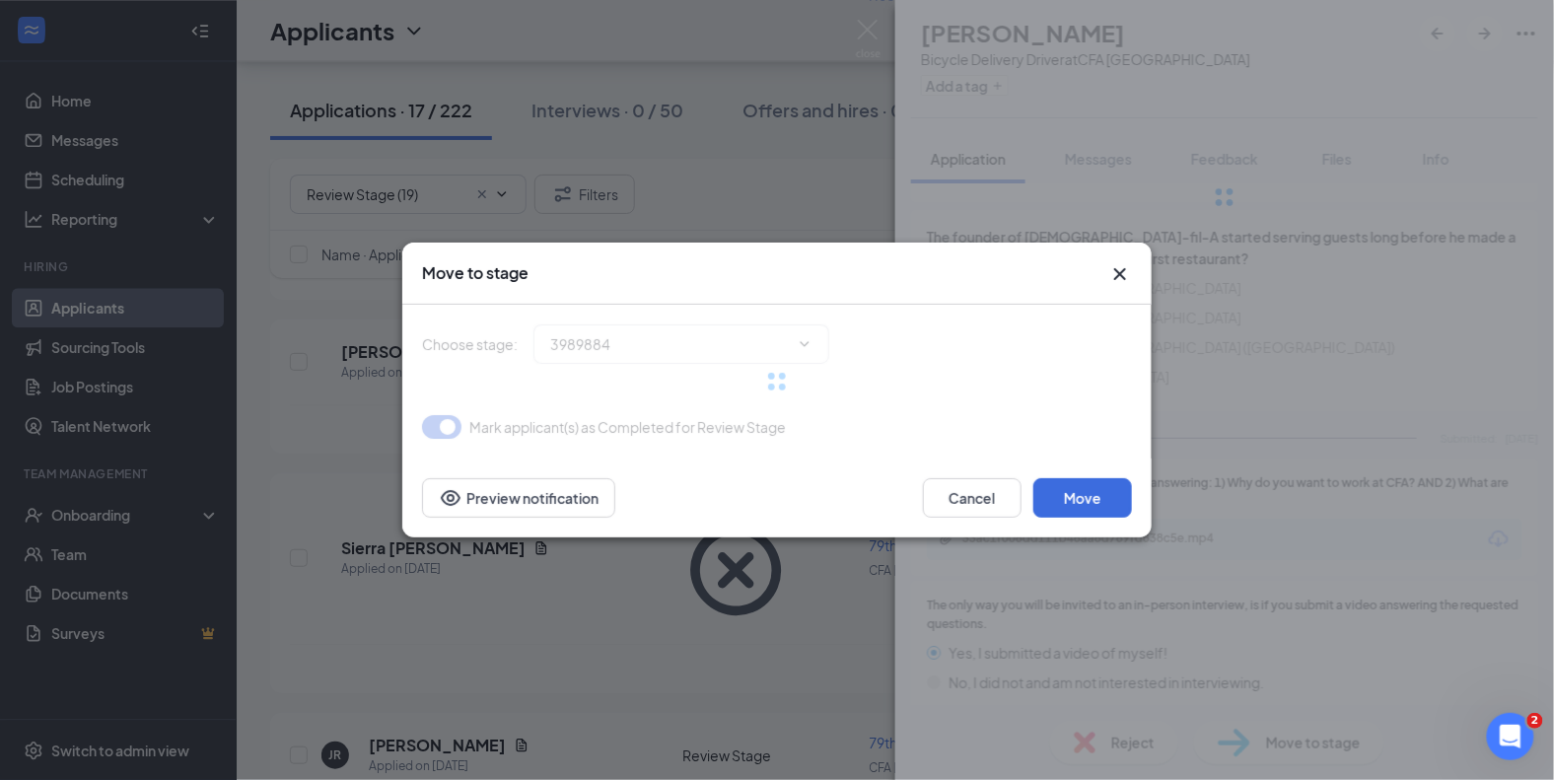
type input "Onsite Interview (next stage)"
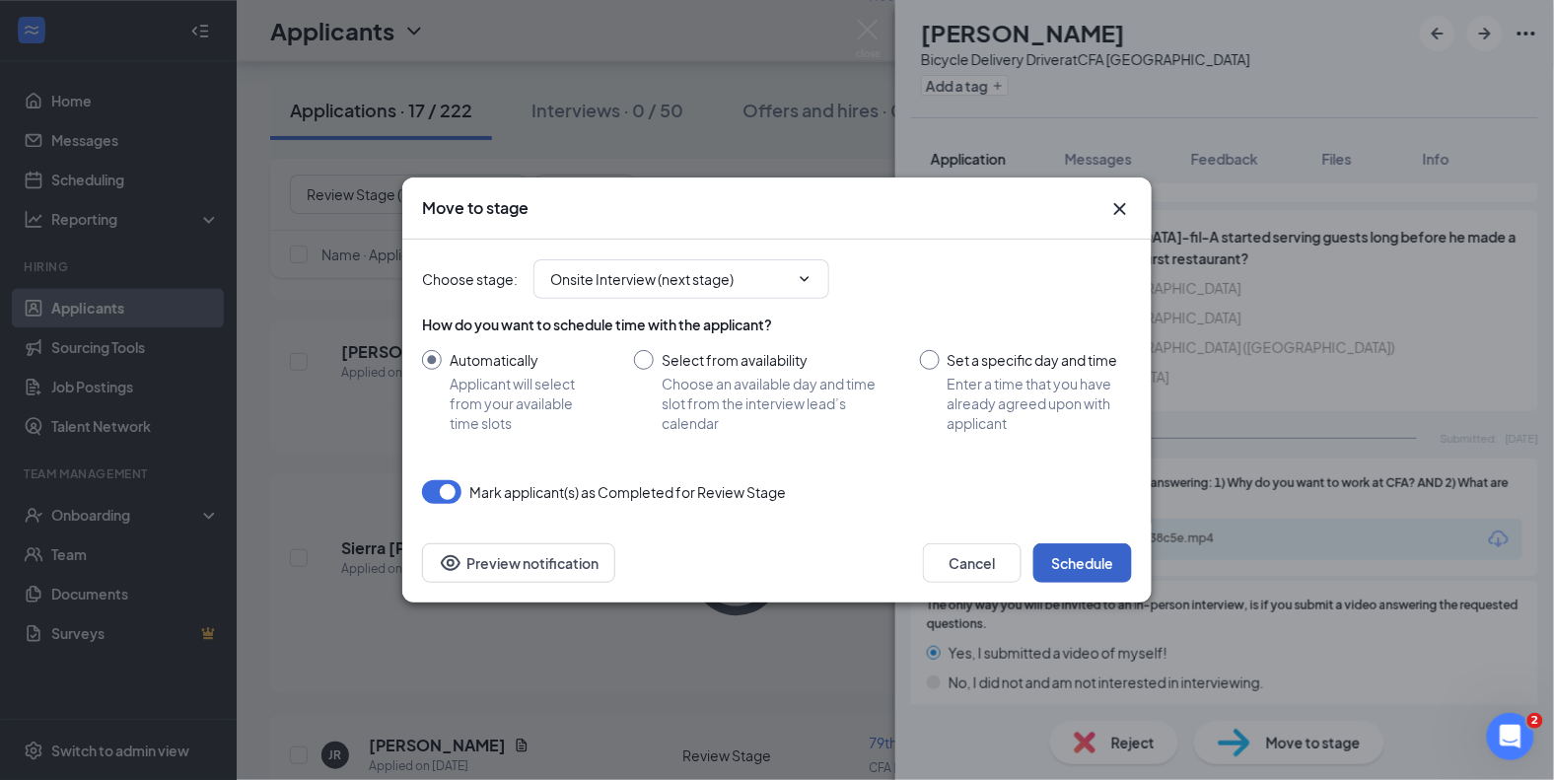
click at [1088, 566] on button "Schedule" at bounding box center [1082, 562] width 99 height 39
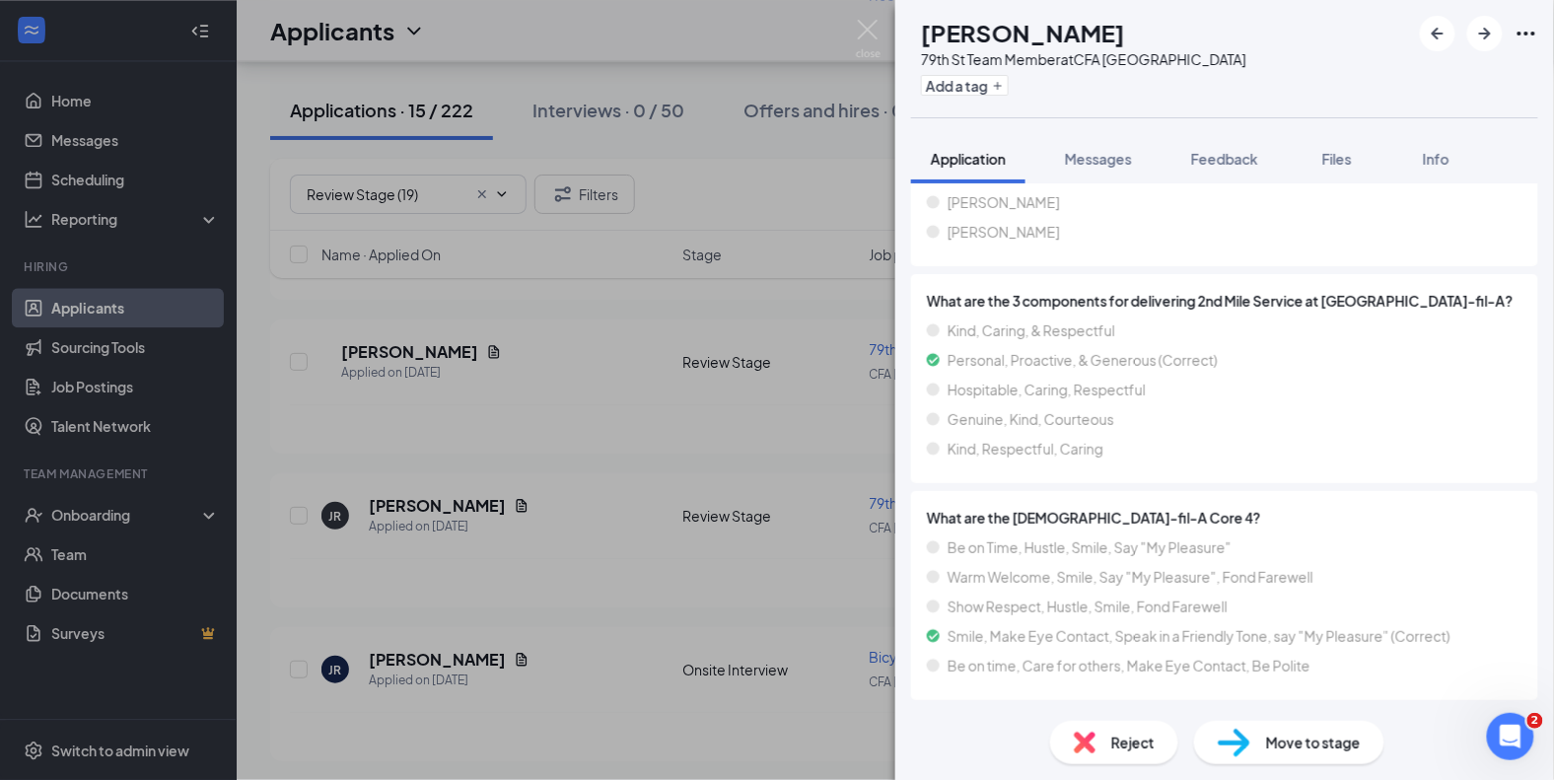
scroll to position [2172, 0]
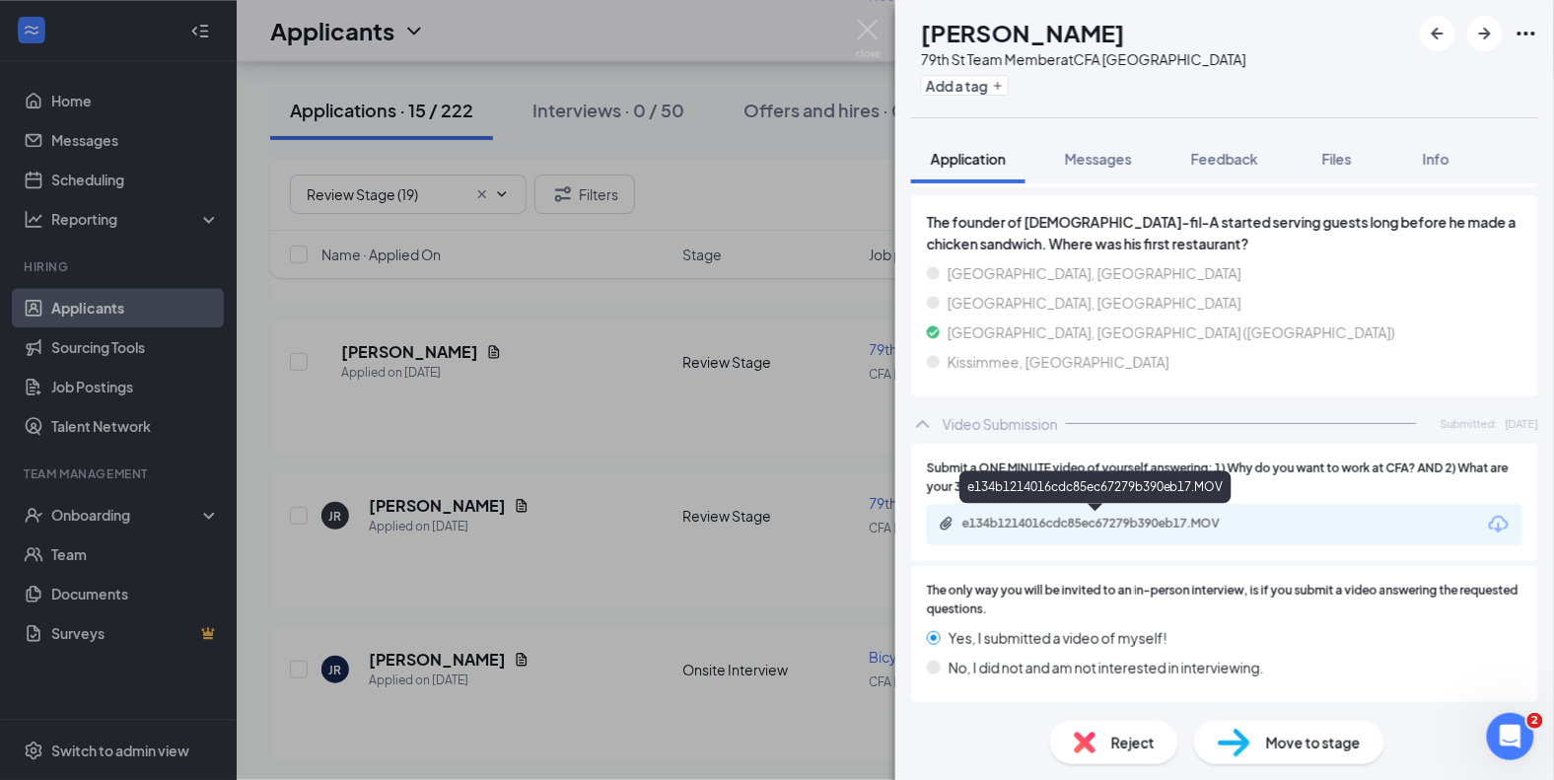
click at [1087, 516] on div "e134b1214016cdc85ec67279b390eb17.MOV" at bounding box center [1100, 524] width 276 height 16
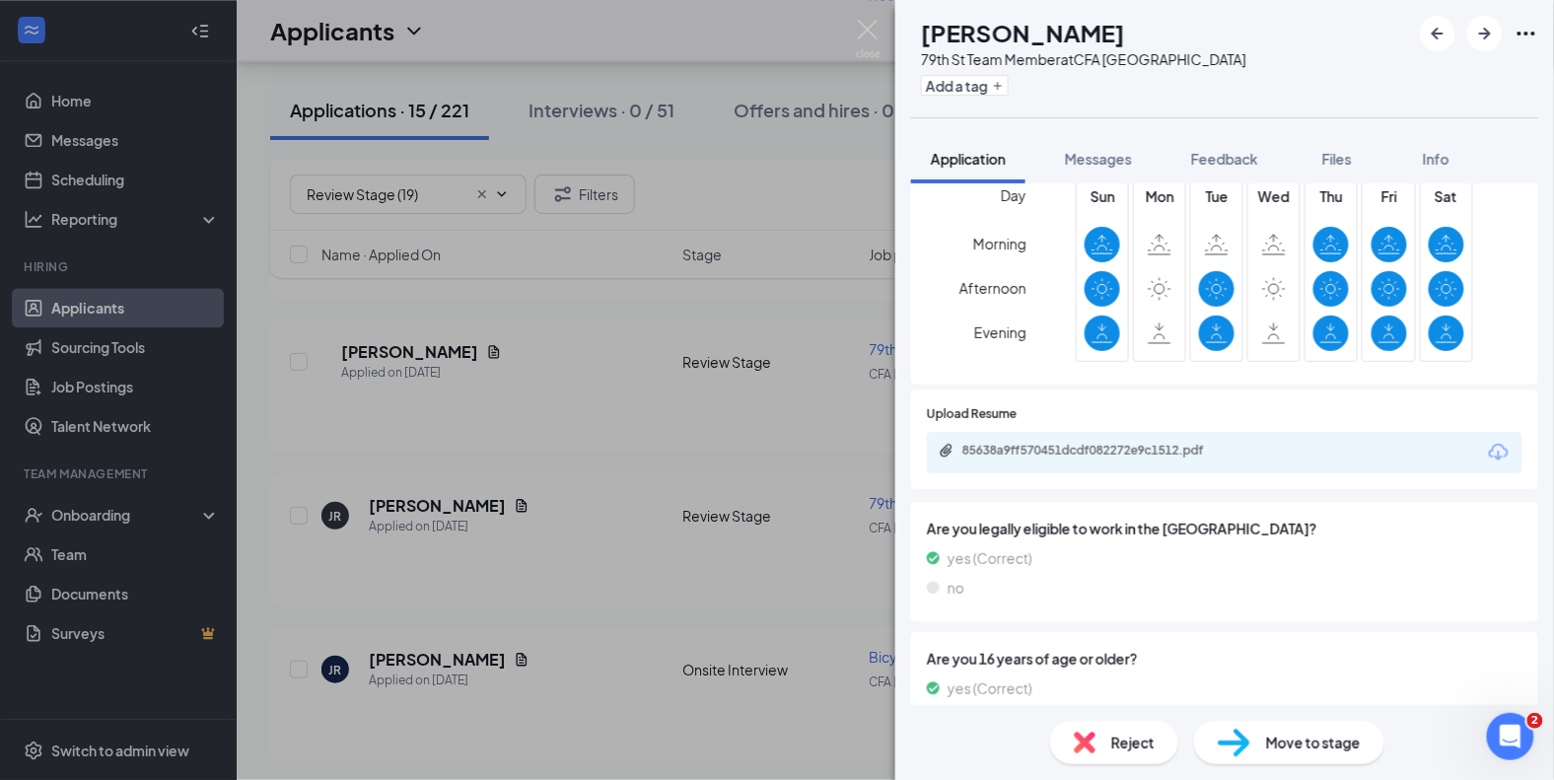
scroll to position [470, 0]
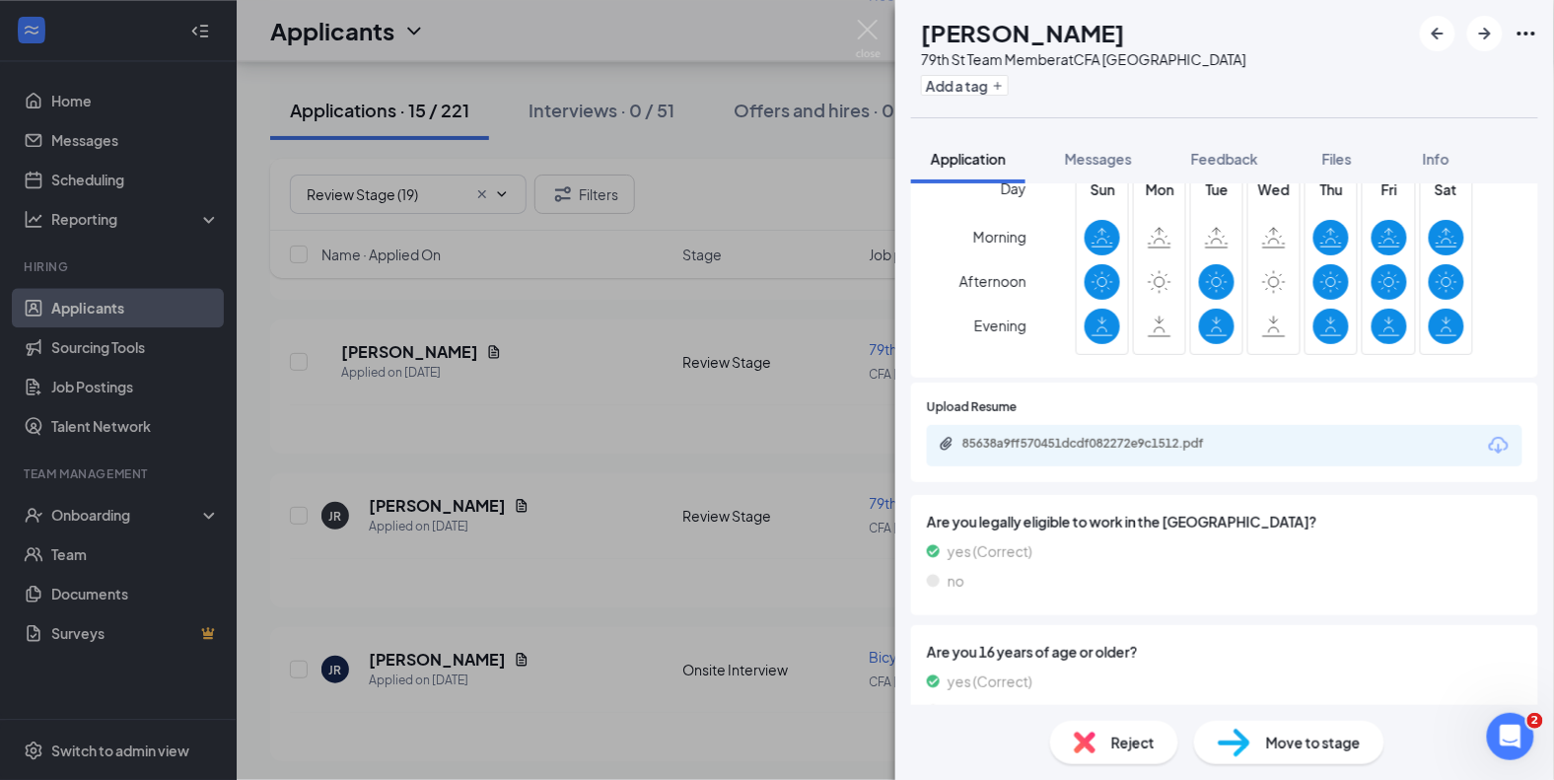
click at [1228, 735] on img at bounding box center [1234, 743] width 33 height 29
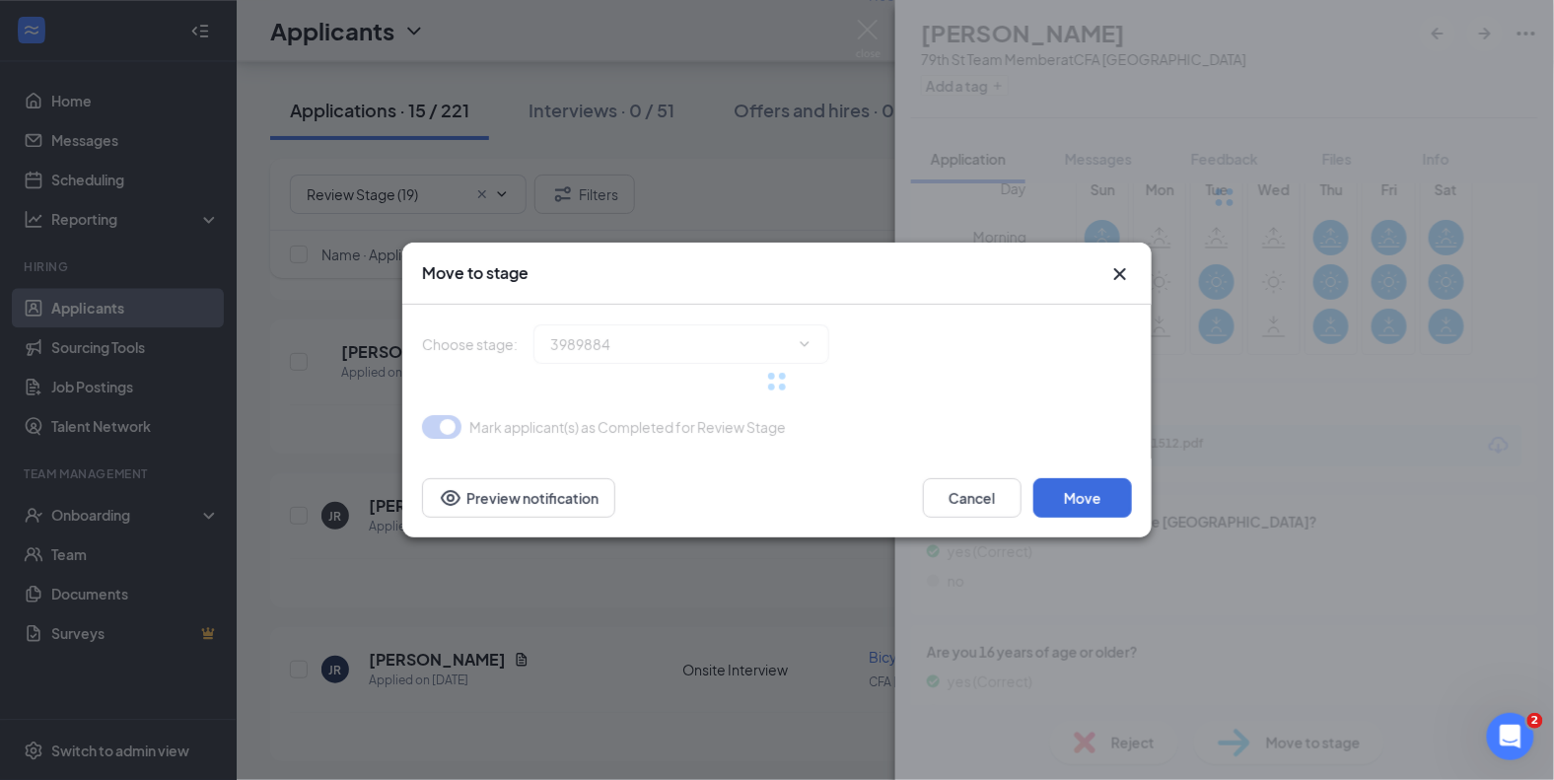
type input "Onsite Interview (next stage)"
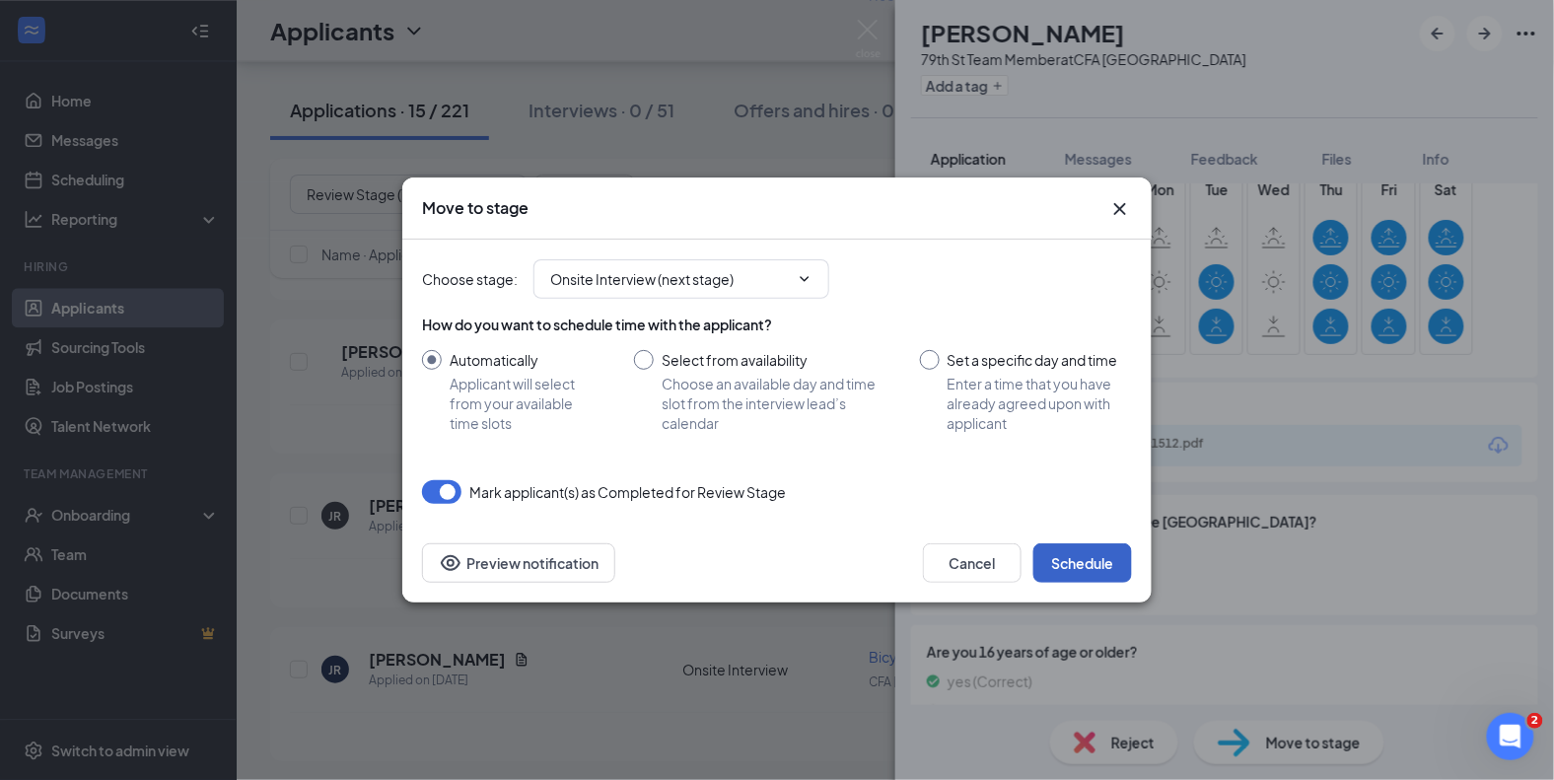
click at [1084, 566] on button "Schedule" at bounding box center [1082, 562] width 99 height 39
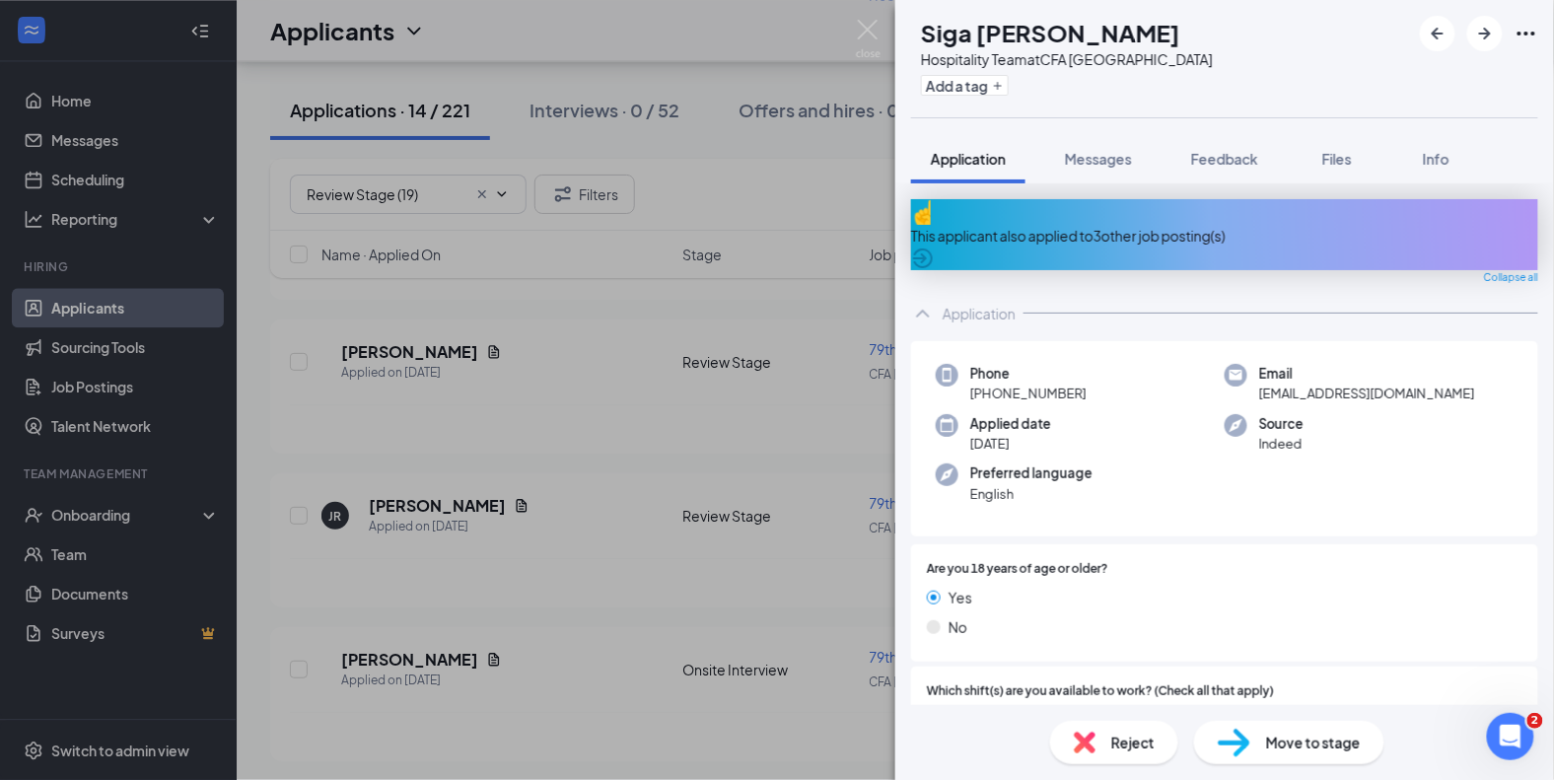
click at [600, 286] on div "ST Siga Touray Hospitality Team at CFA Upper East Side Add a tag Application Me…" at bounding box center [777, 390] width 1554 height 780
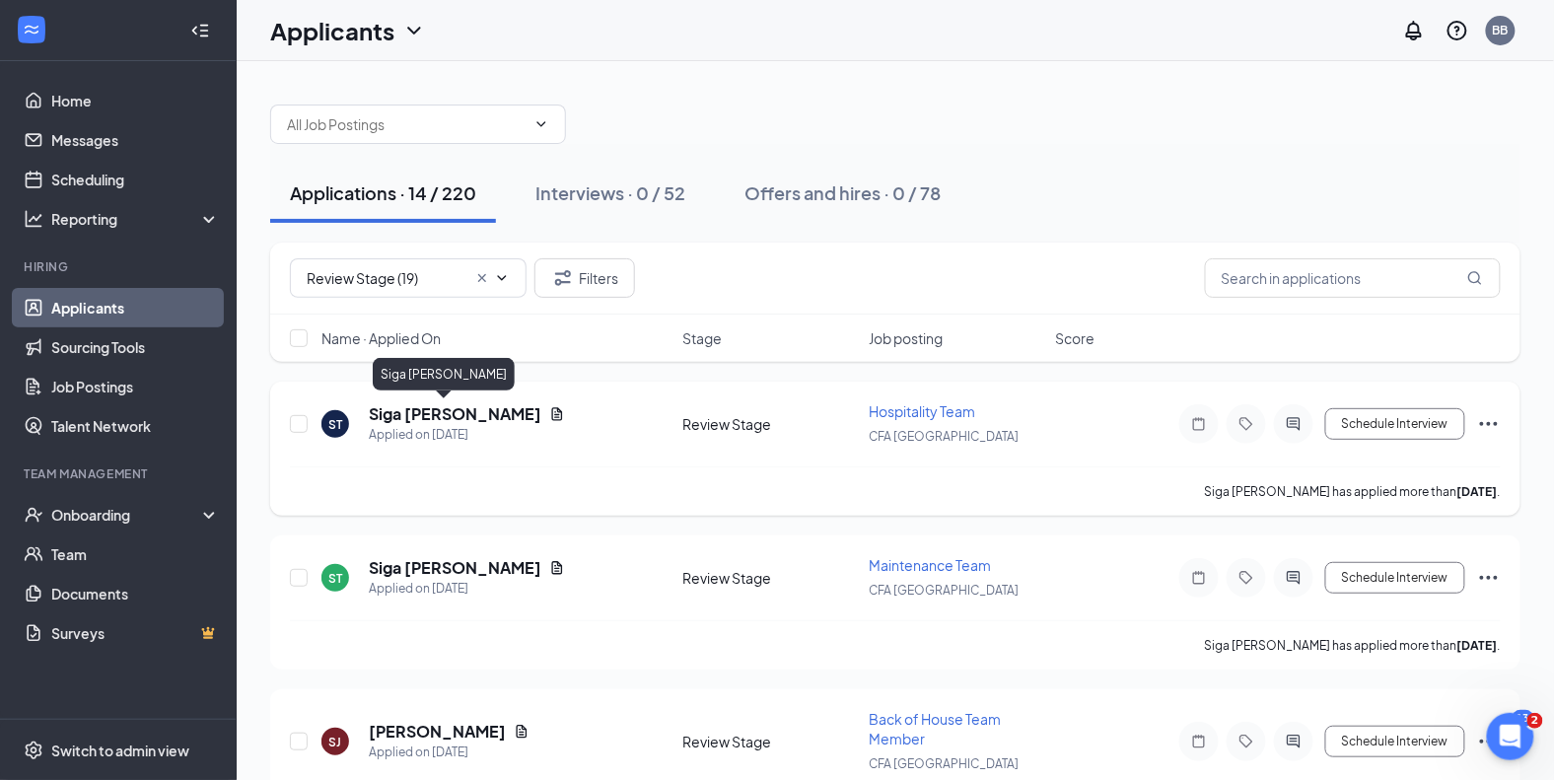
click at [431, 413] on h5 "Siga Touray" at bounding box center [455, 414] width 173 height 22
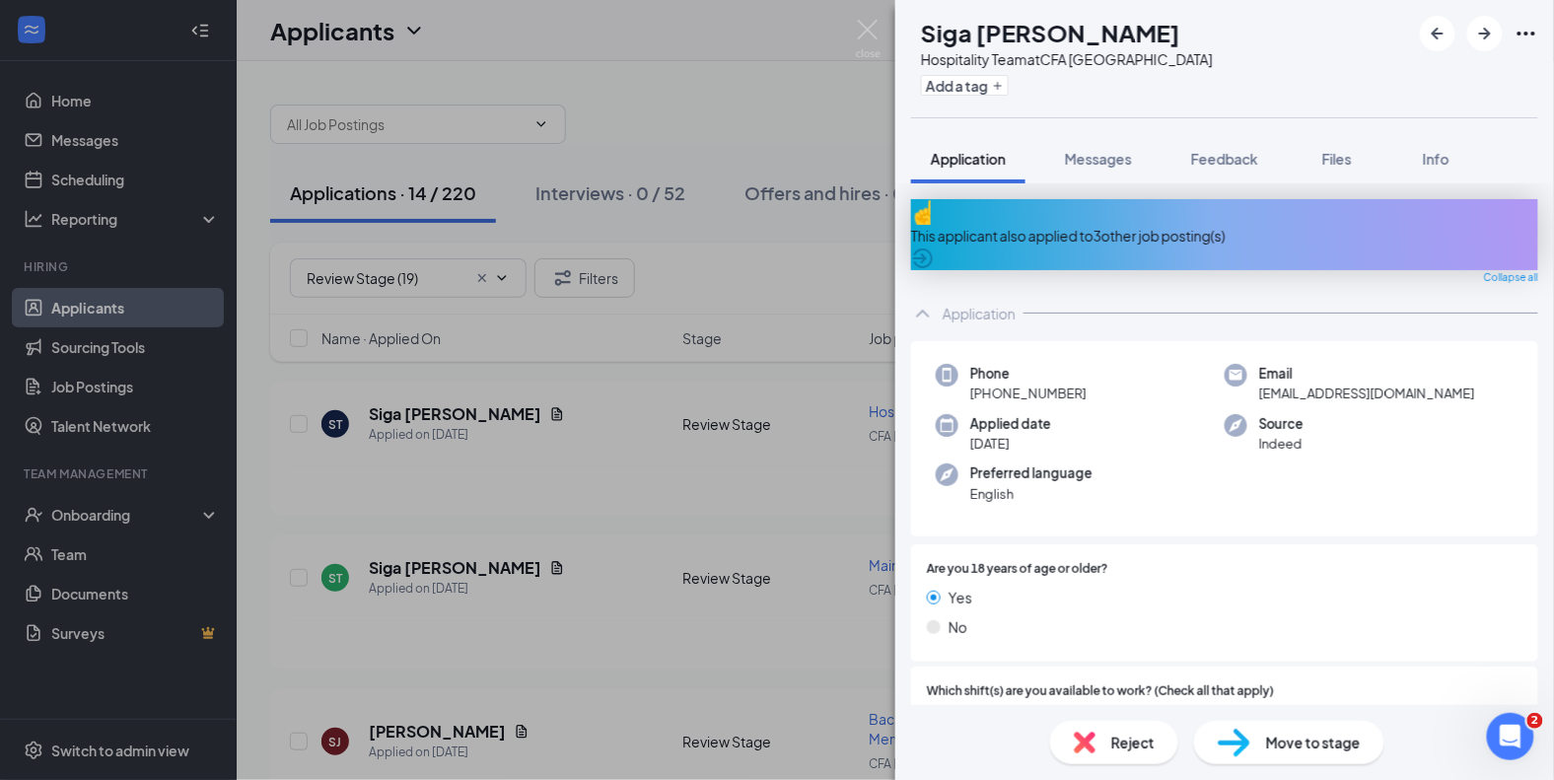
scroll to position [113, 0]
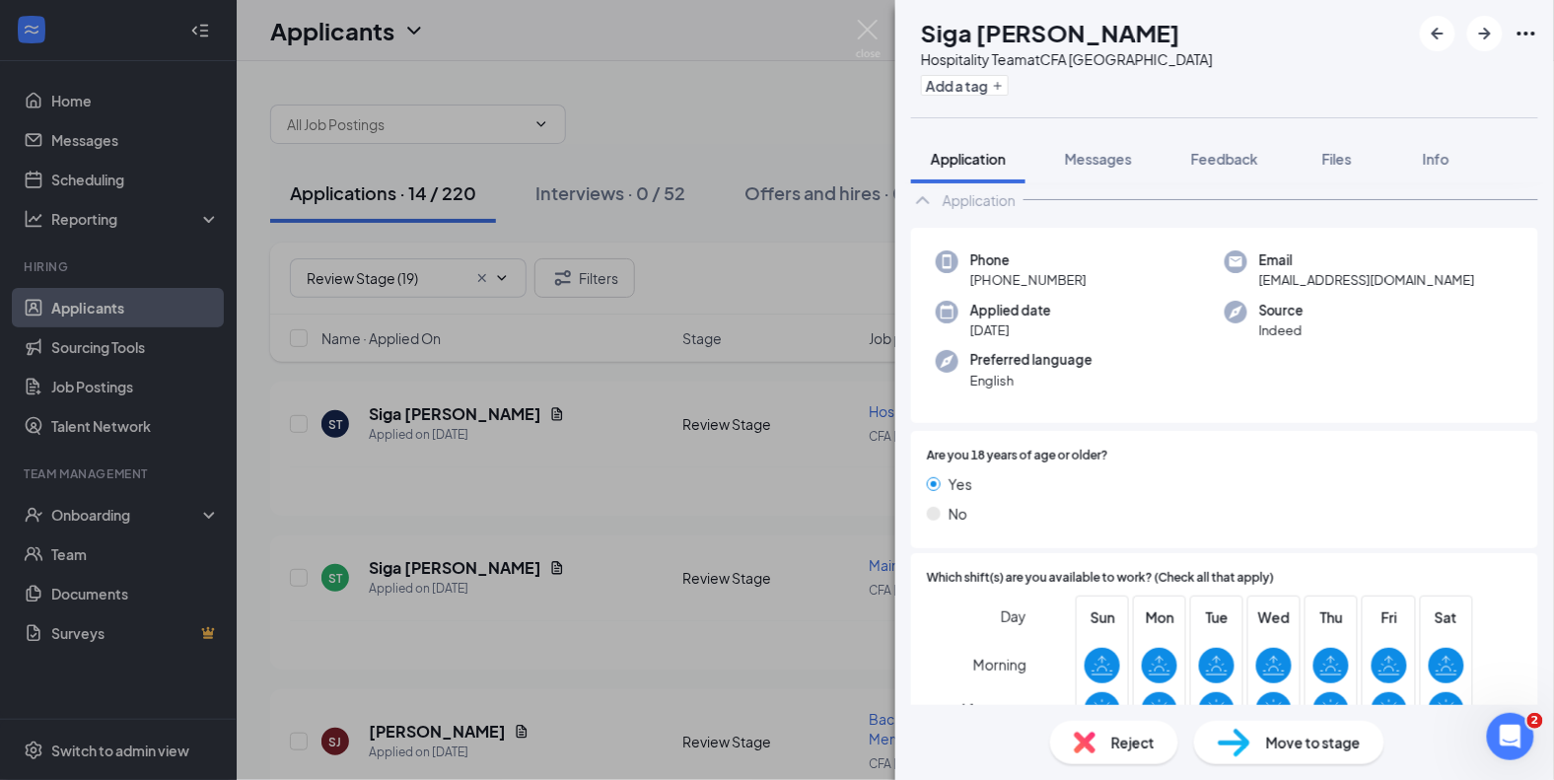
click at [1160, 749] on div "Reject" at bounding box center [1114, 742] width 128 height 43
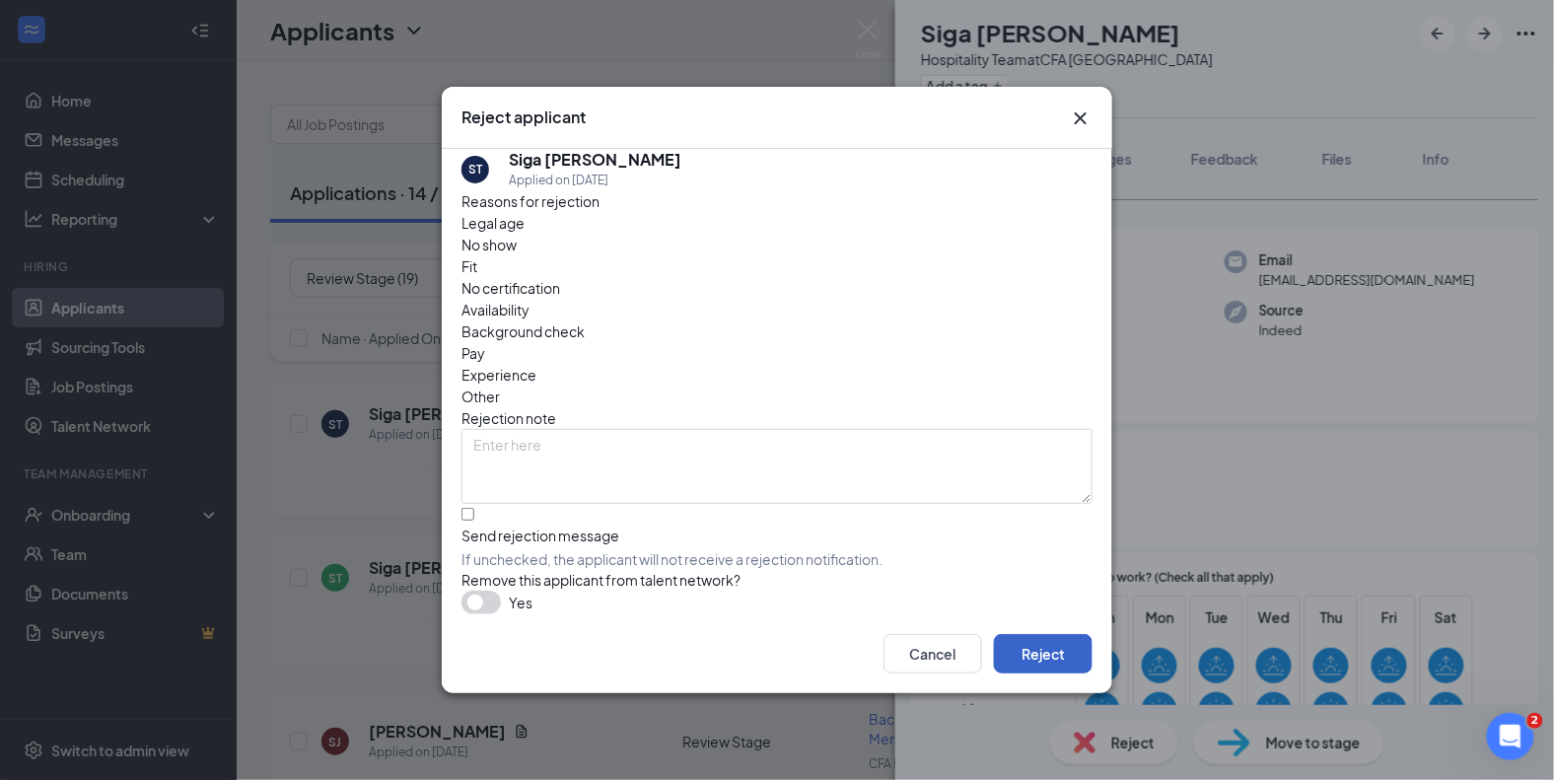
click at [1034, 650] on button "Reject" at bounding box center [1043, 653] width 99 height 39
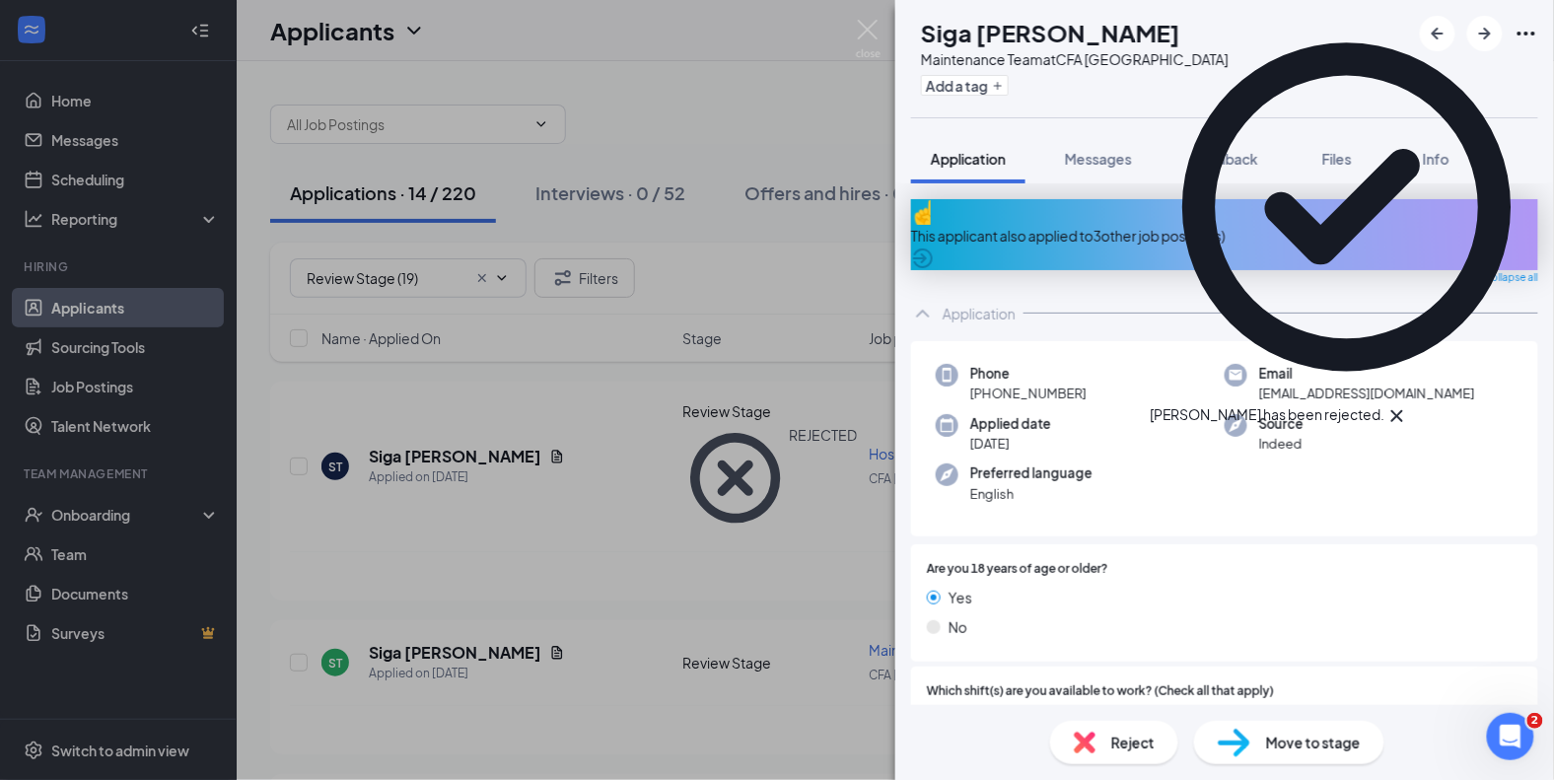
click at [596, 580] on div "ST Siga Touray Maintenance Team at CFA Upper East Side Add a tag Application Me…" at bounding box center [777, 390] width 1554 height 780
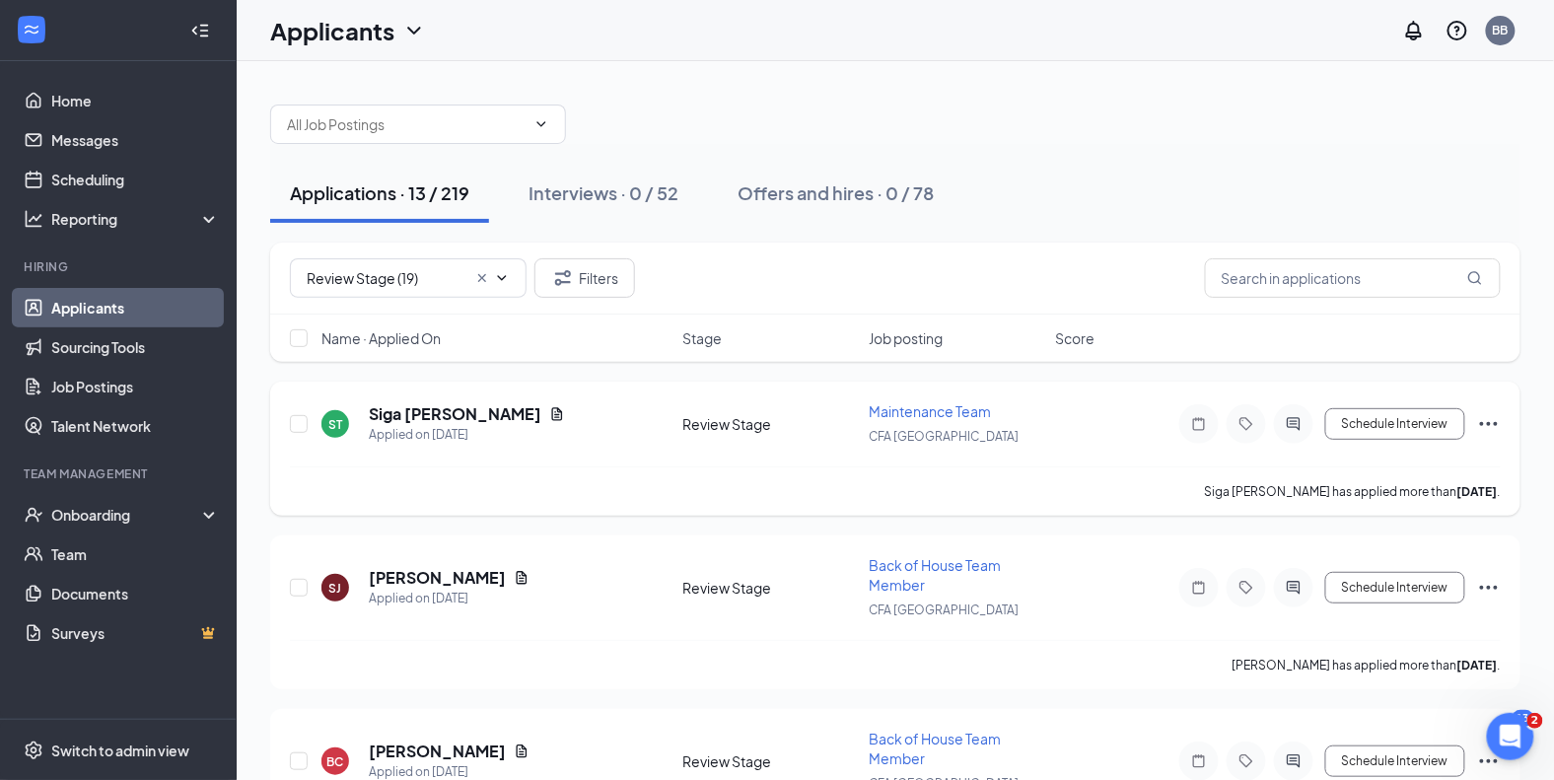
click at [1494, 425] on icon "Ellipses" at bounding box center [1489, 424] width 24 height 24
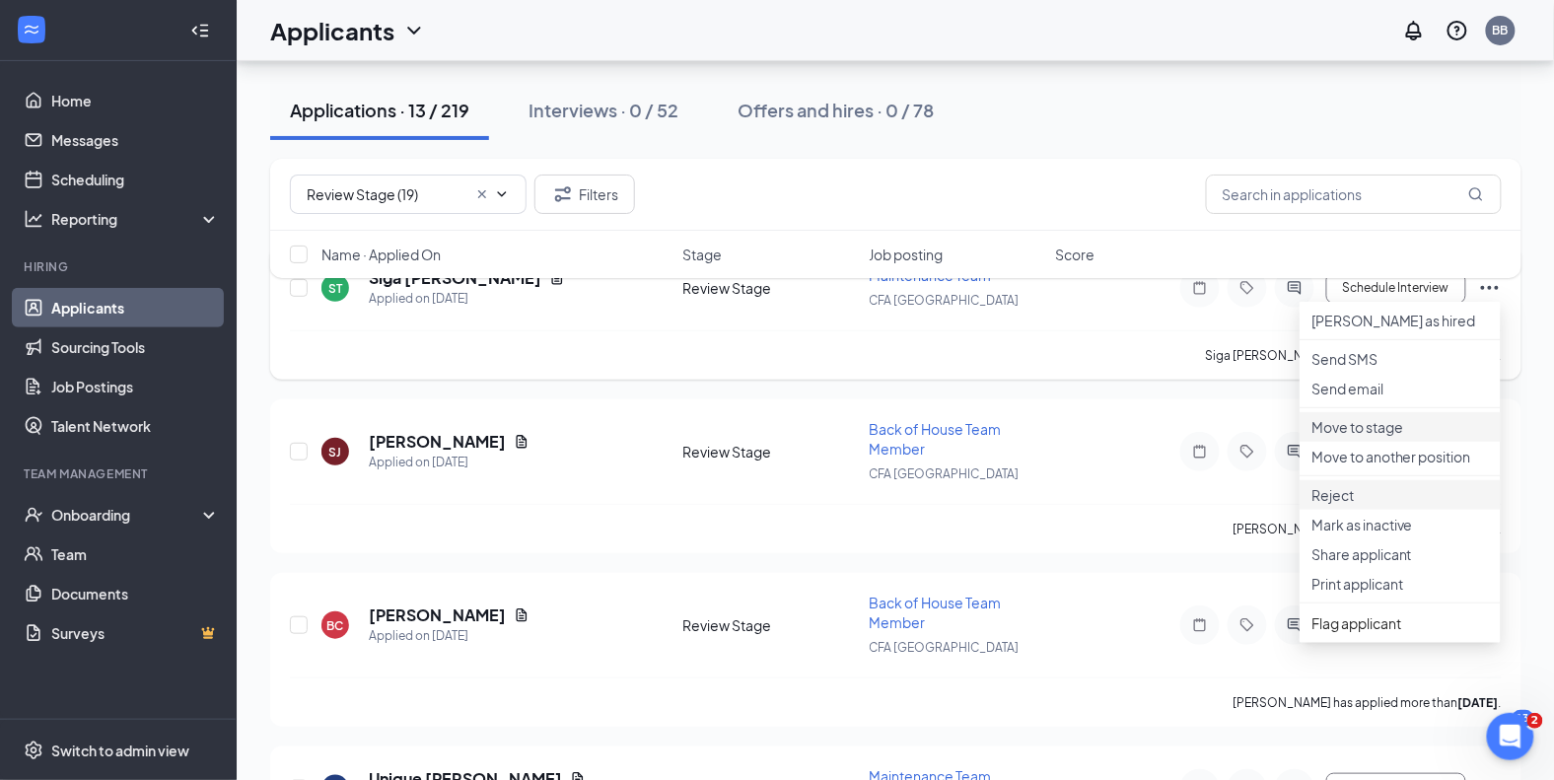
scroll to position [139, 0]
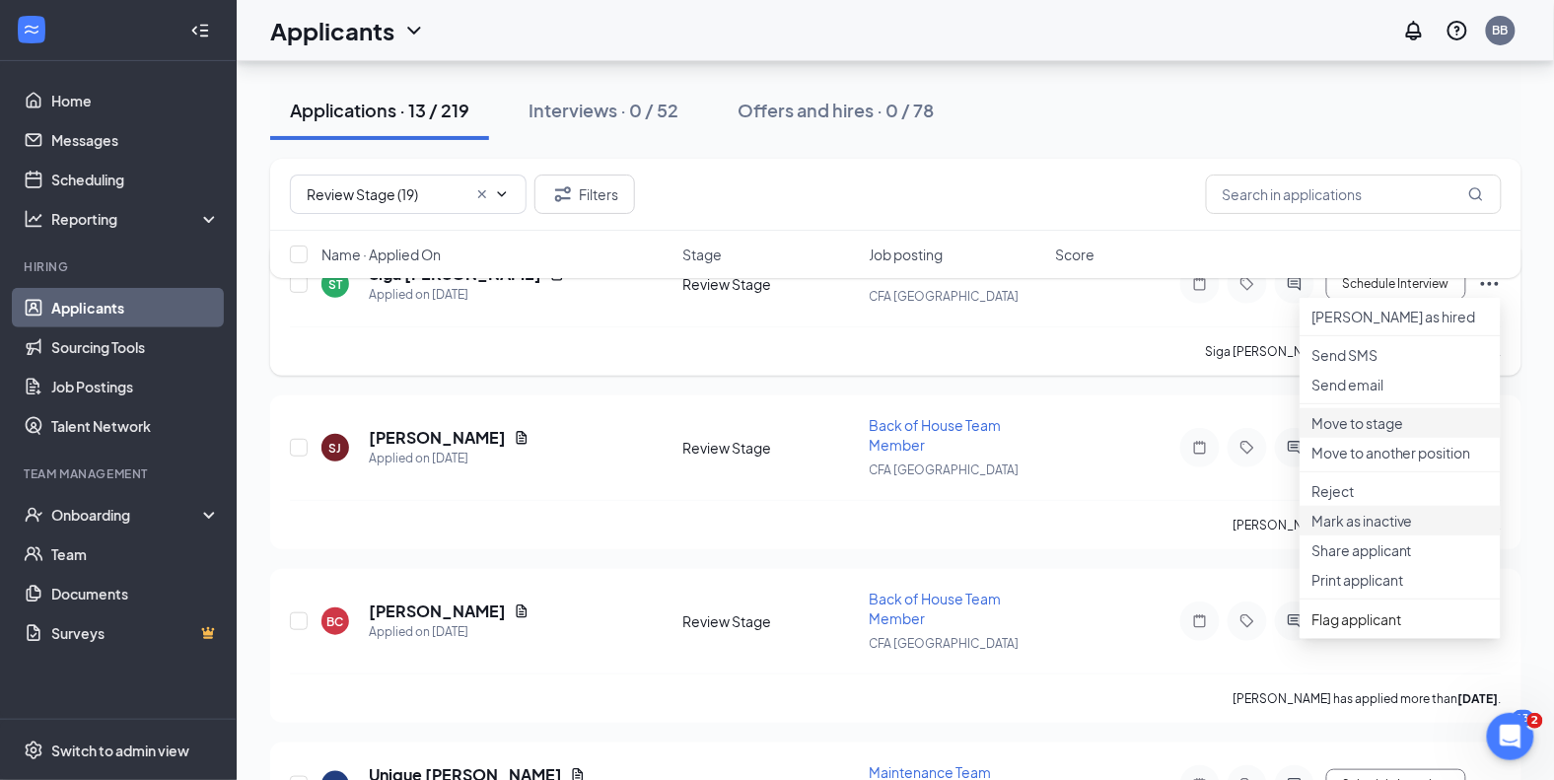
click at [1380, 530] on p "Mark as inactive" at bounding box center [1399, 521] width 177 height 20
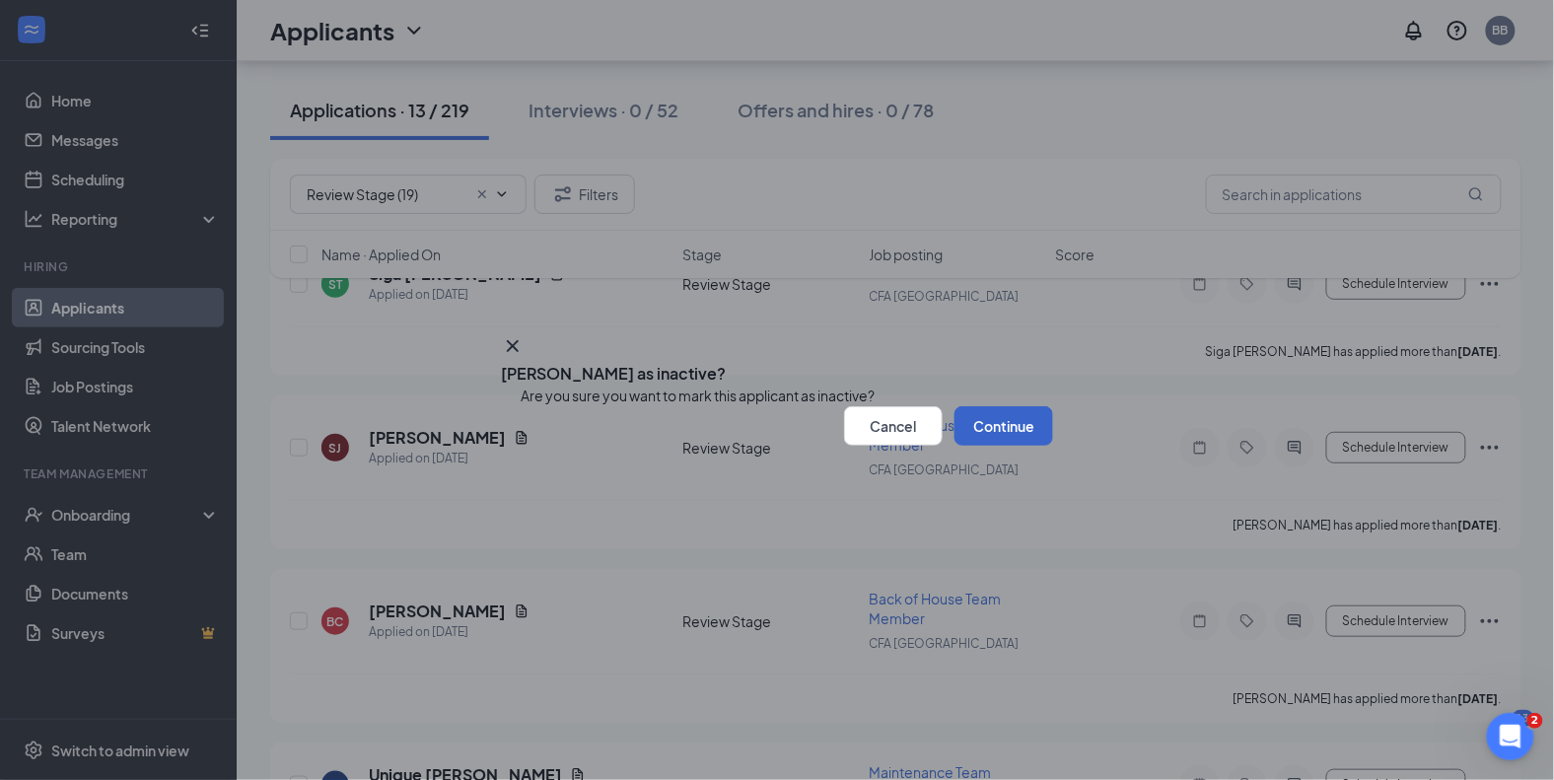
click at [1000, 446] on button "Continue" at bounding box center [1003, 425] width 99 height 39
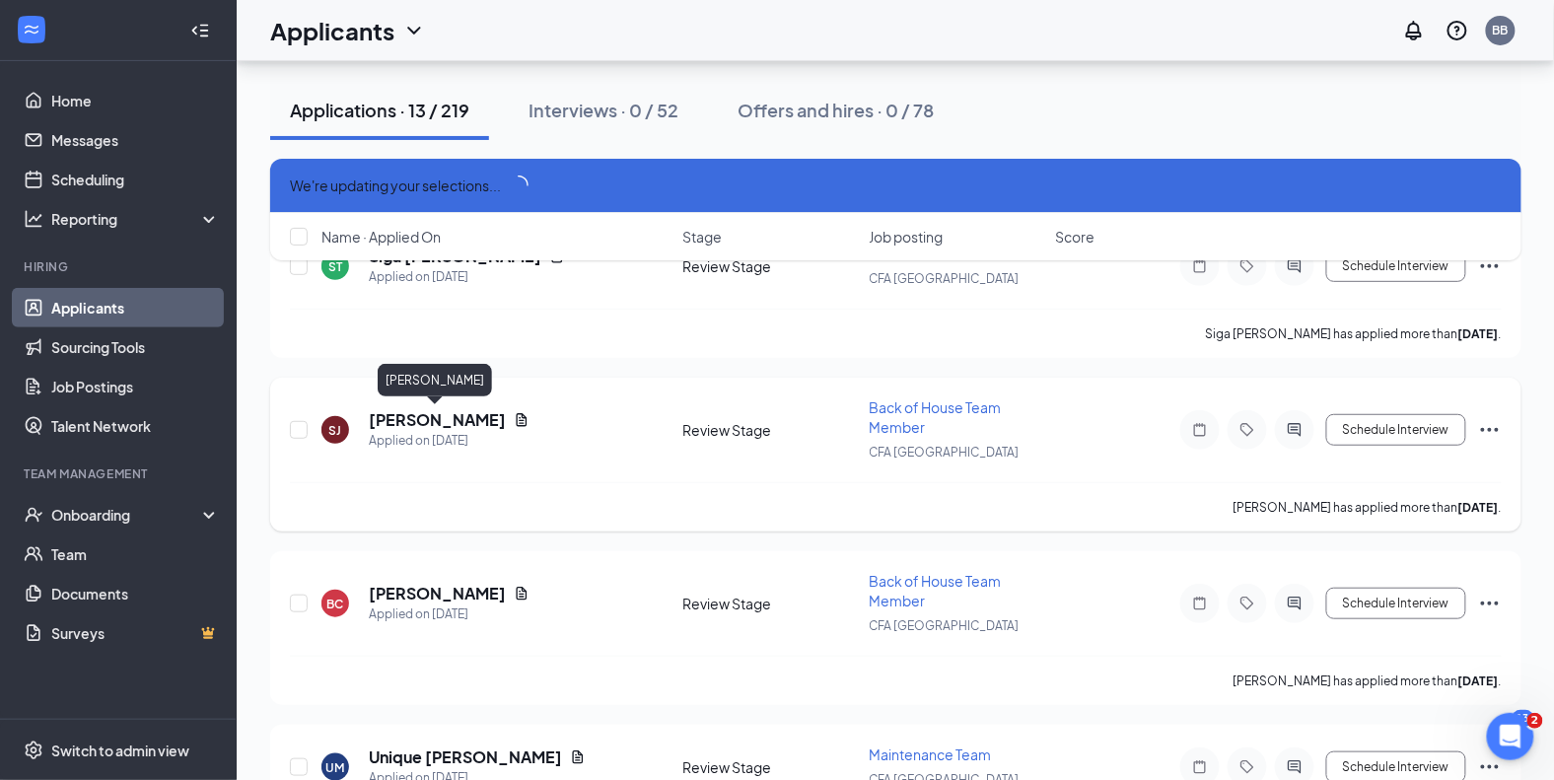
click at [457, 412] on h5 "SEFVON JENKINS" at bounding box center [437, 420] width 137 height 22
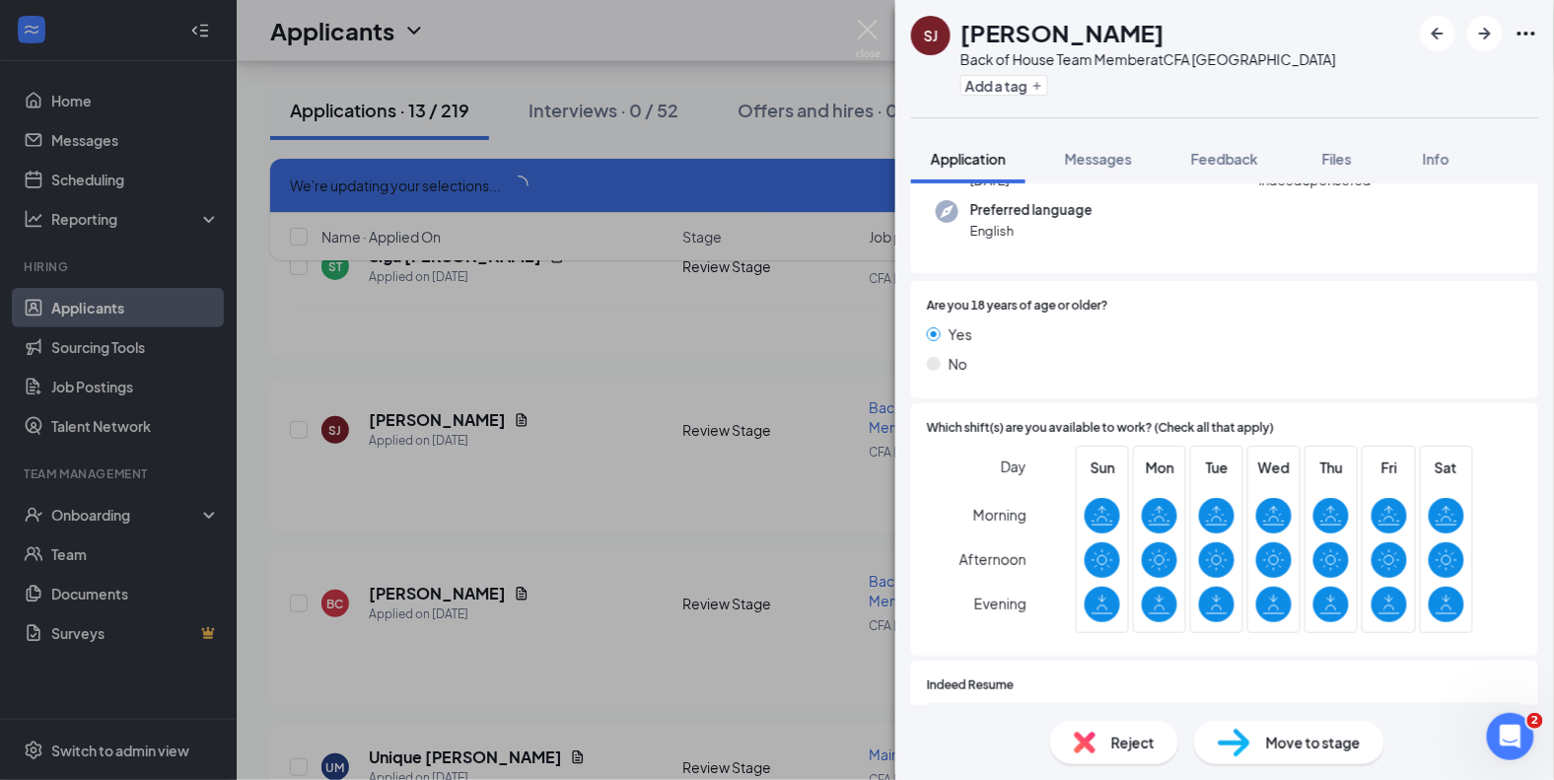
scroll to position [229, 0]
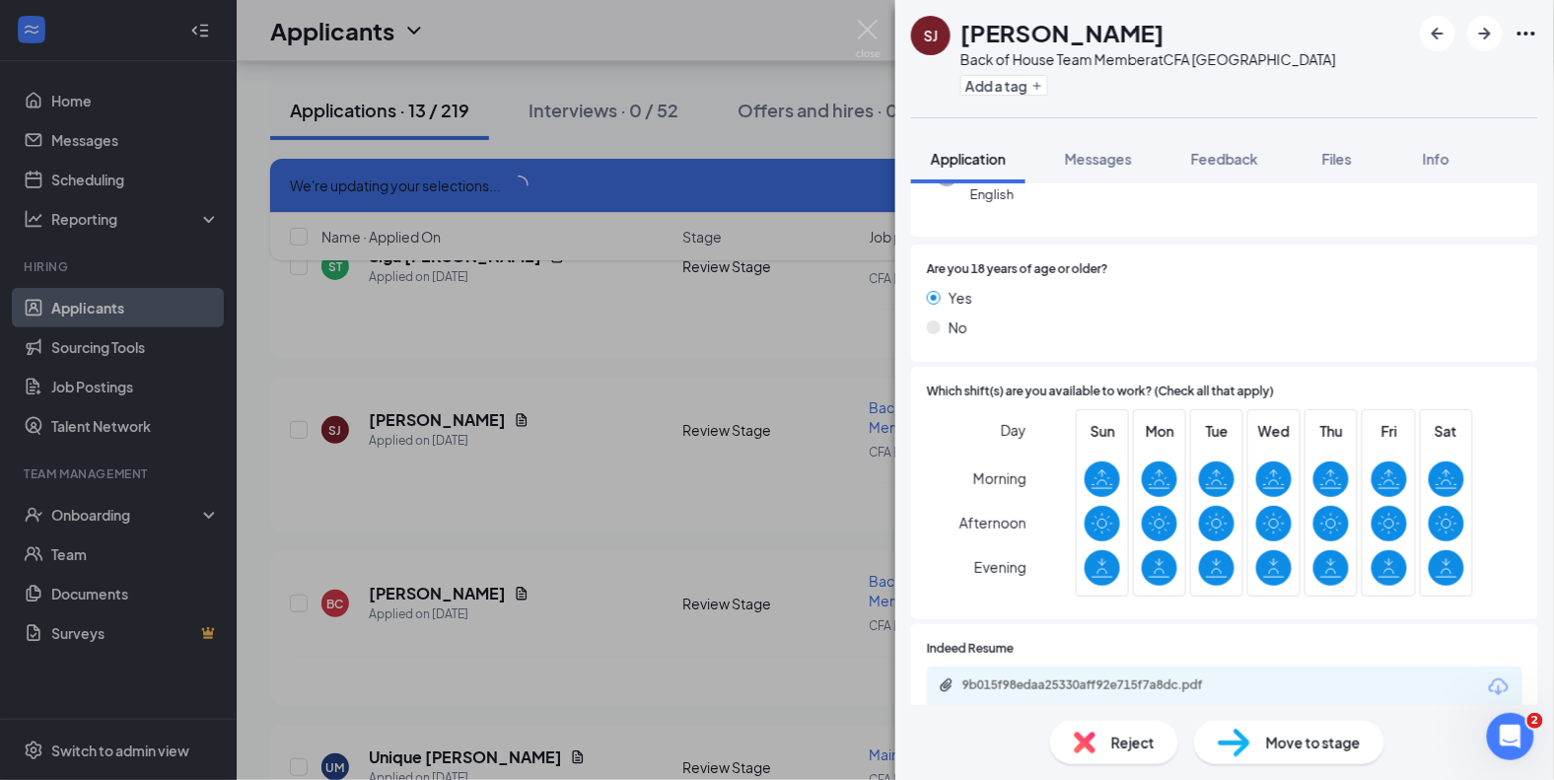
click at [1123, 748] on span "Reject" at bounding box center [1132, 743] width 43 height 22
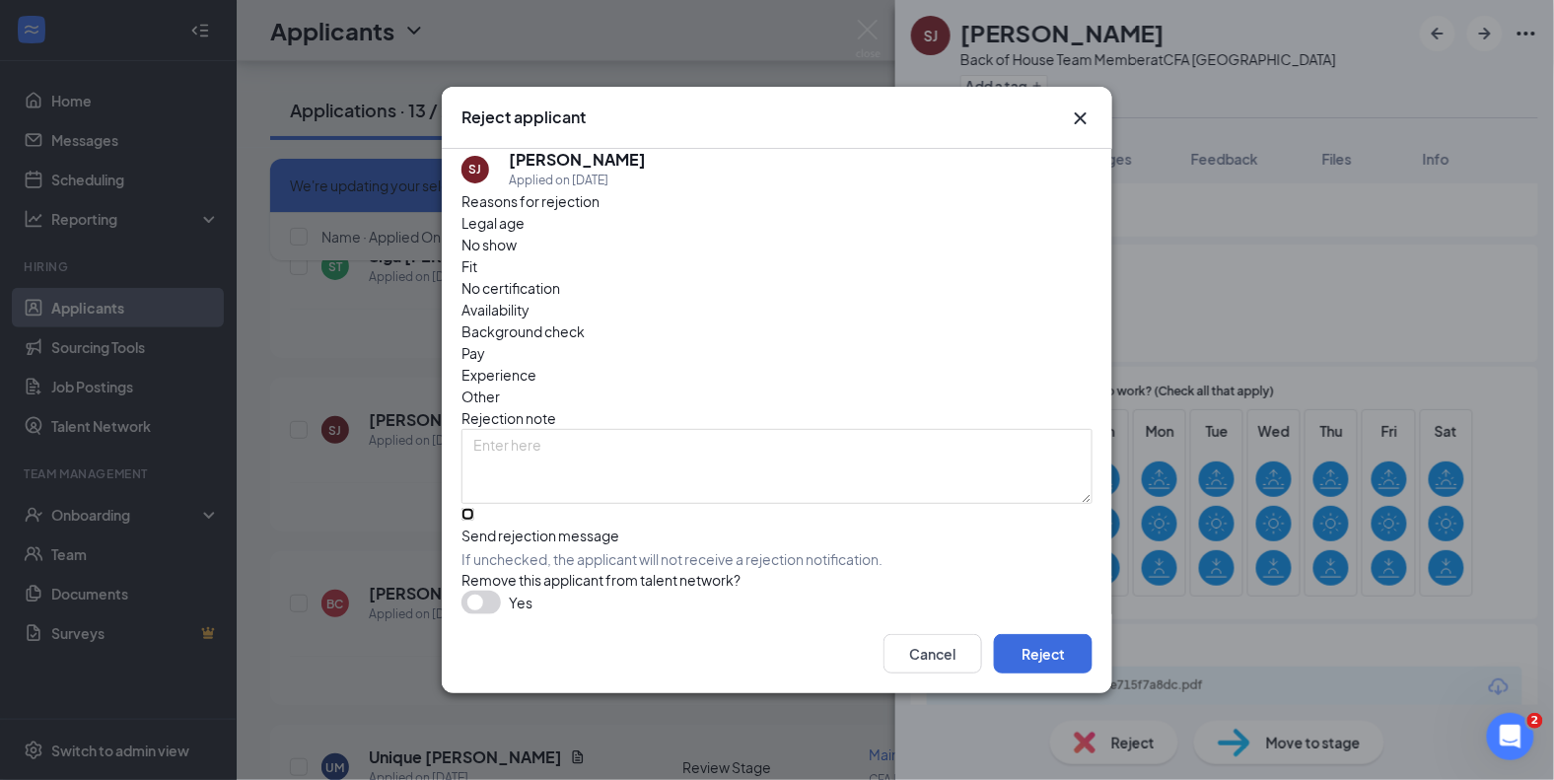
click at [474, 508] on input "Send rejection message If unchecked, the applicant will not receive a rejection…" at bounding box center [467, 514] width 13 height 13
checkbox input "true"
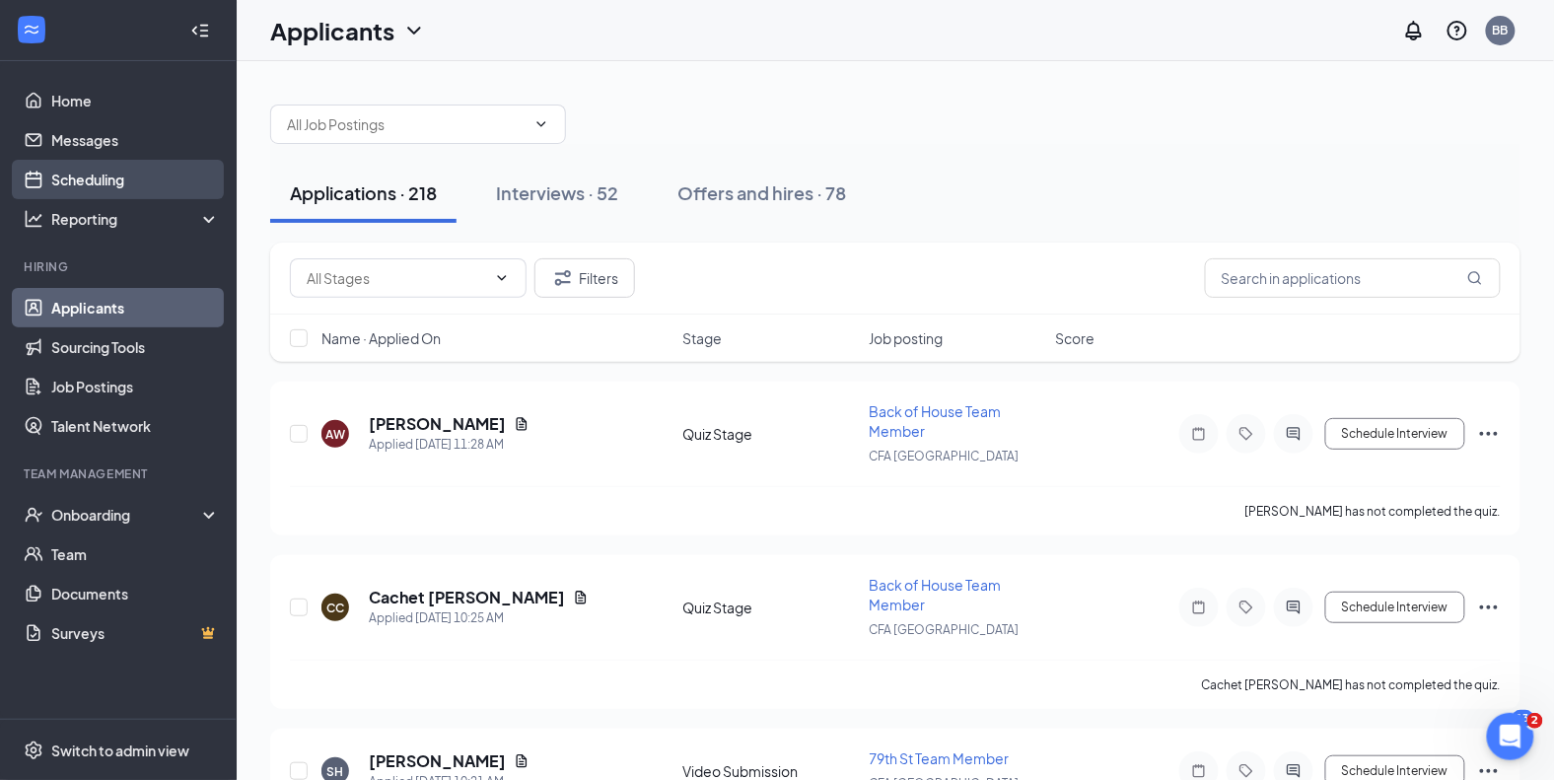
click at [107, 184] on link "Scheduling" at bounding box center [135, 179] width 169 height 39
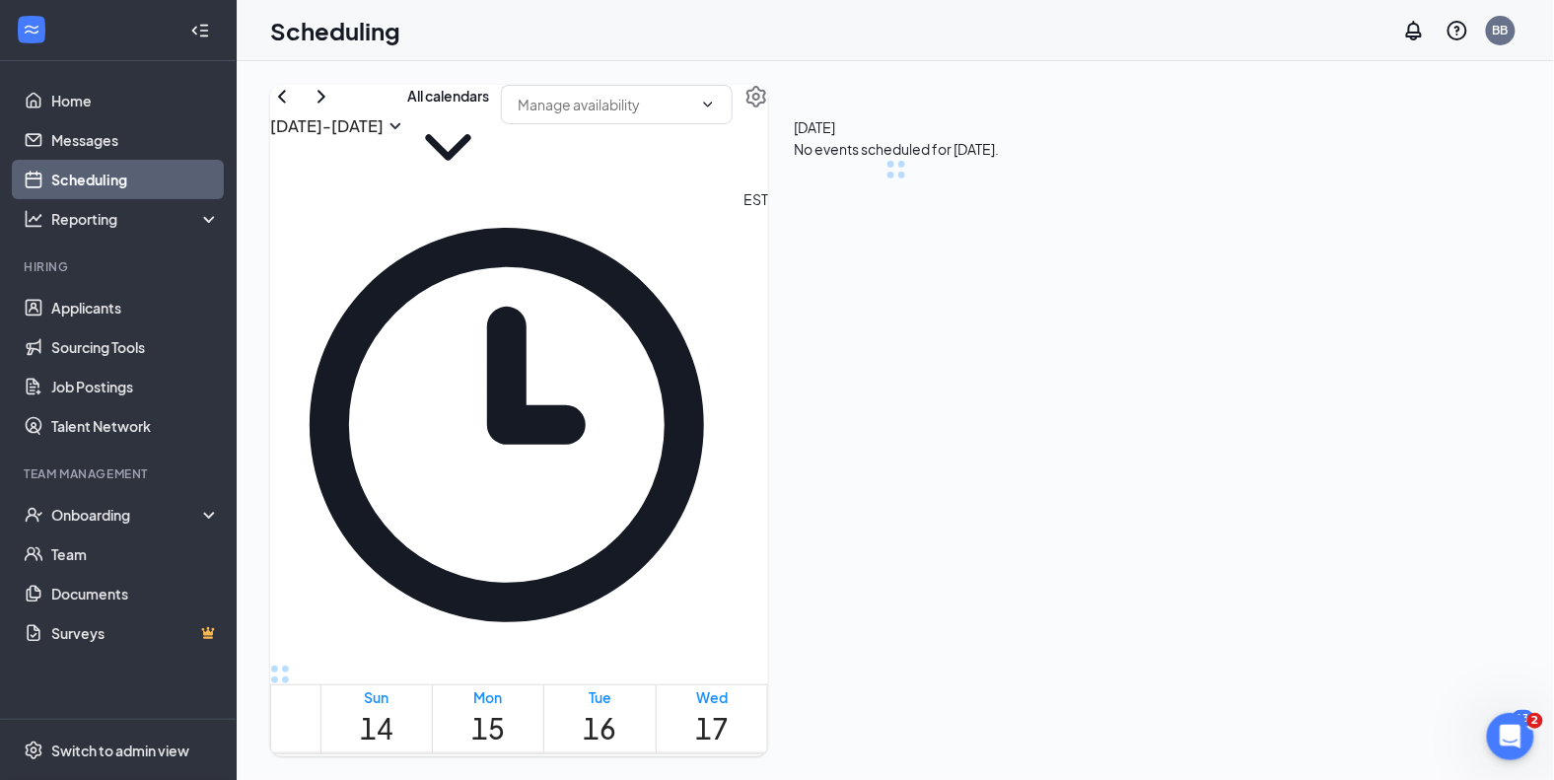
scroll to position [968, 0]
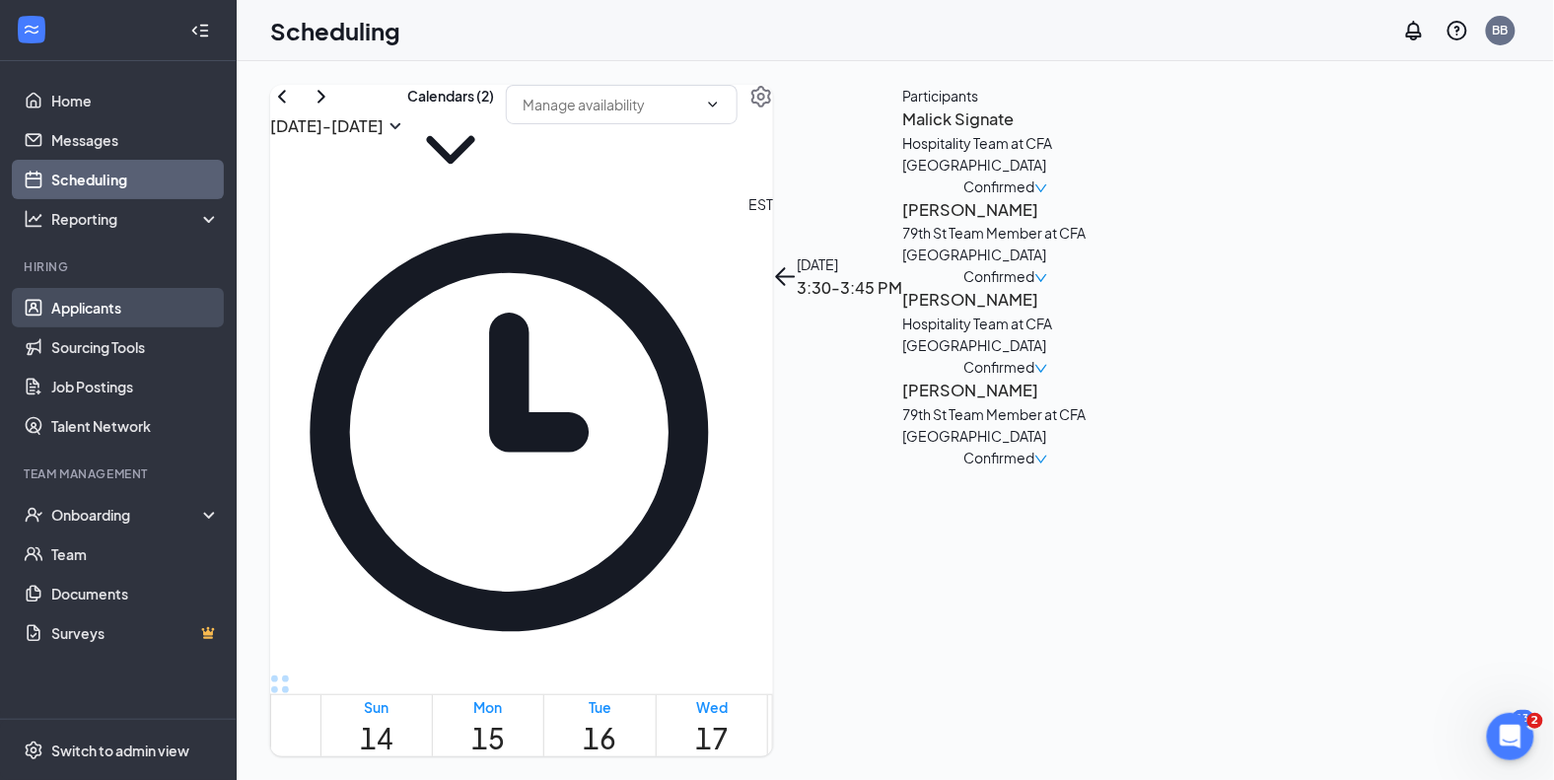
click at [97, 321] on link "Applicants" at bounding box center [135, 307] width 169 height 39
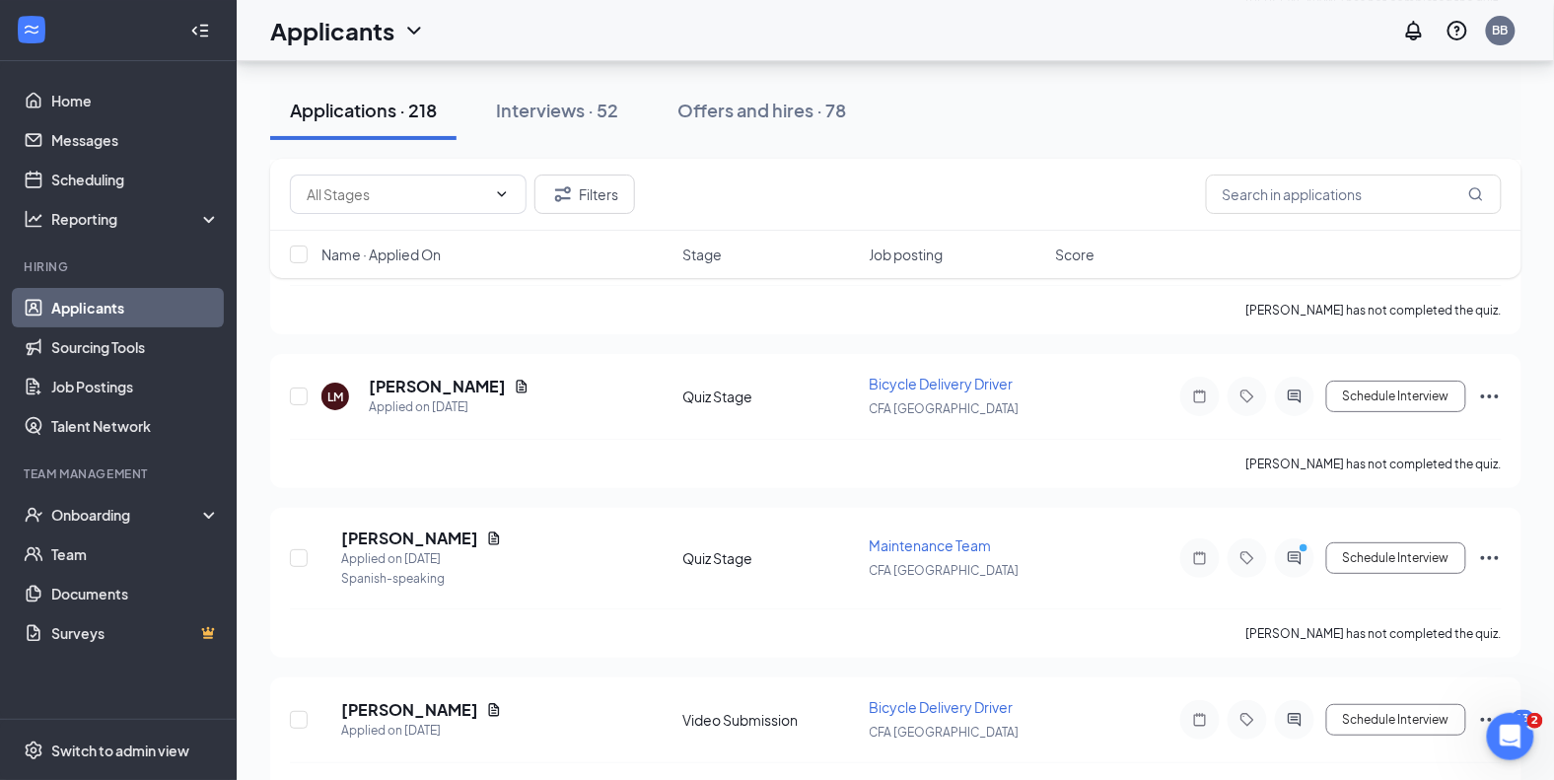
scroll to position [9260, 0]
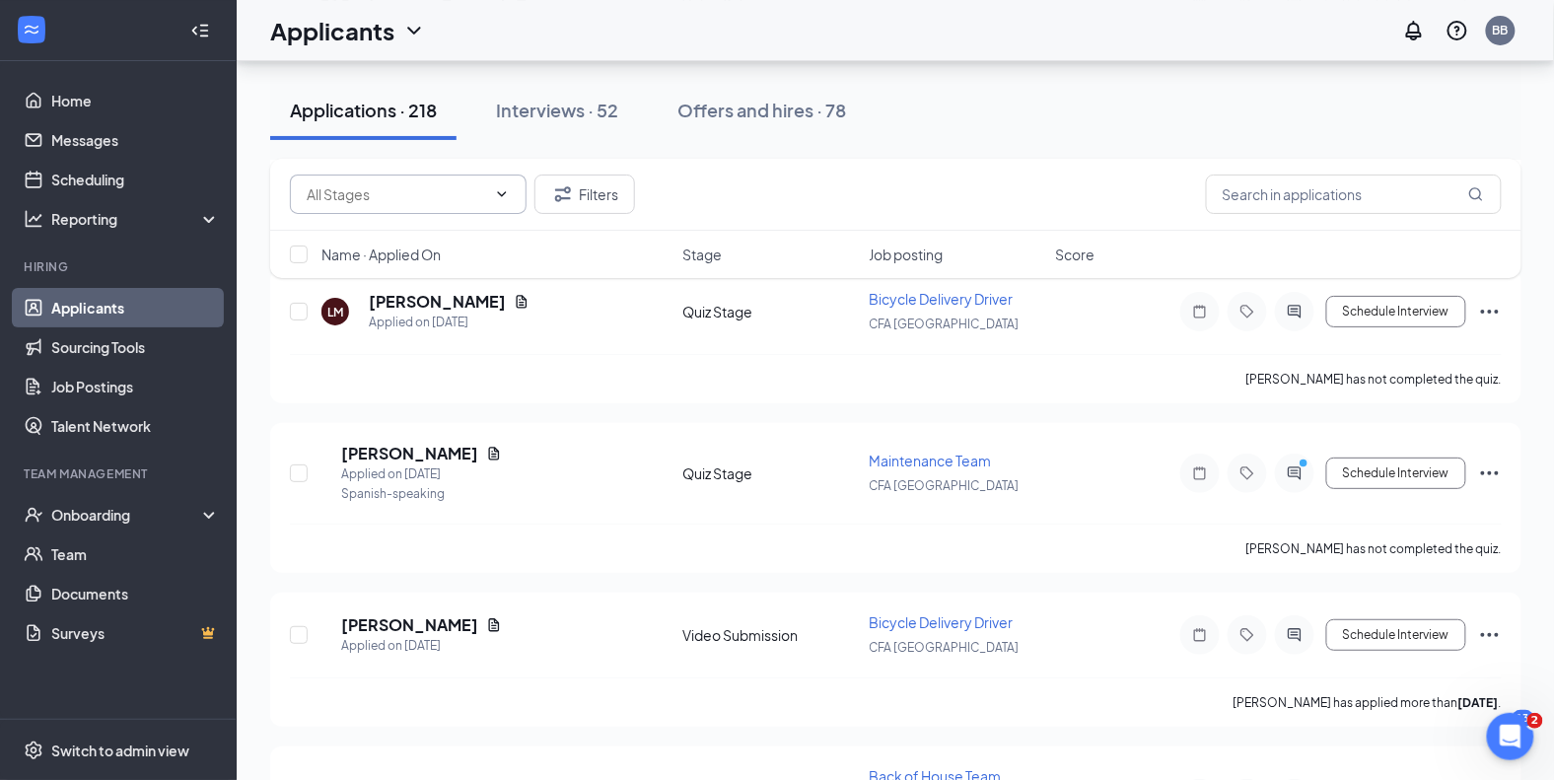
click at [490, 186] on span at bounding box center [500, 194] width 20 height 16
click at [500, 186] on icon "ChevronDown" at bounding box center [502, 194] width 16 height 16
click at [506, 192] on icon "ChevronDown" at bounding box center [502, 193] width 9 height 5
click at [431, 194] on input "text" at bounding box center [396, 194] width 179 height 22
click at [406, 267] on div "Review Stage (13)" at bounding box center [379, 275] width 114 height 22
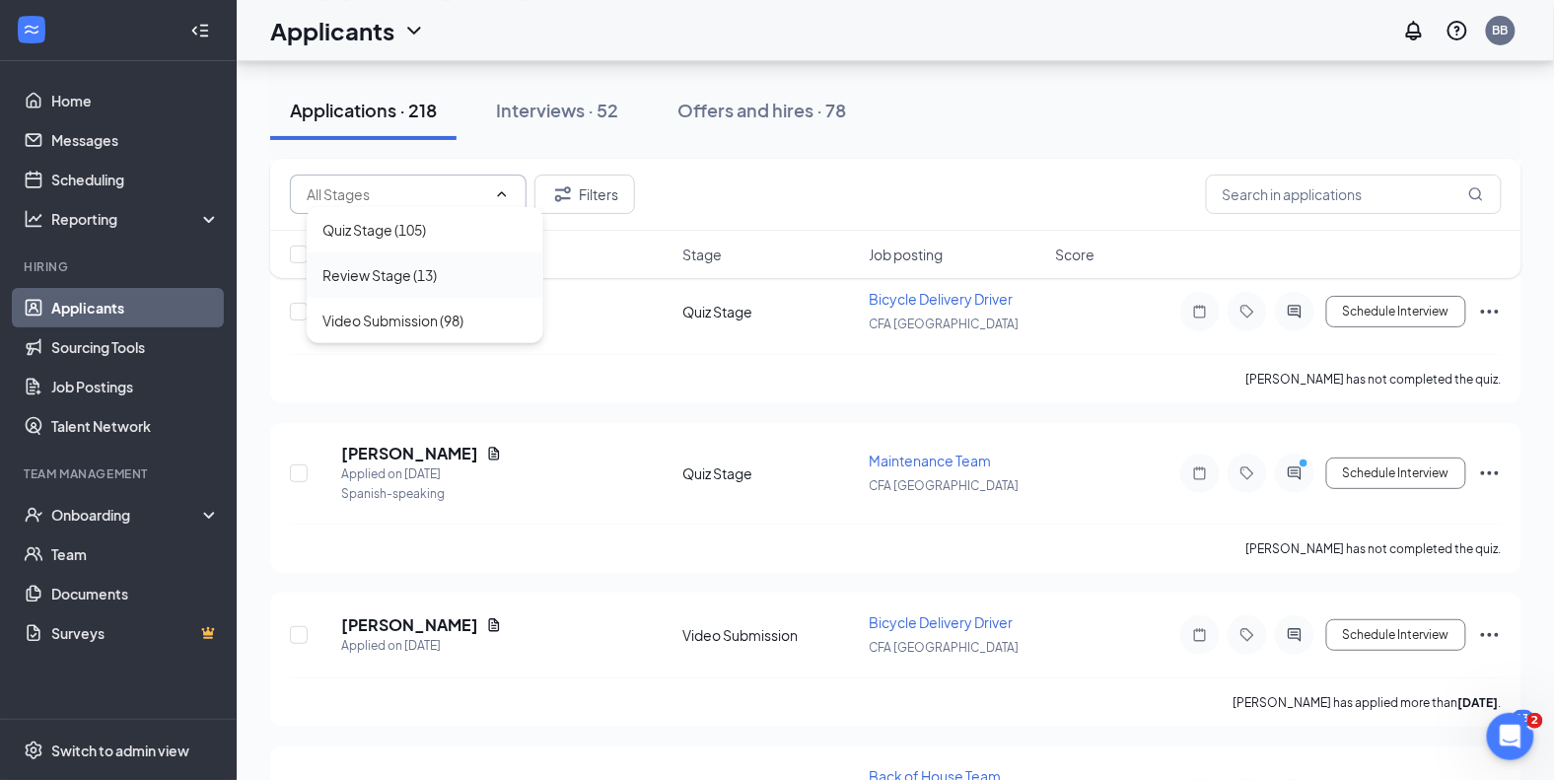
type input "Review Stage (13)"
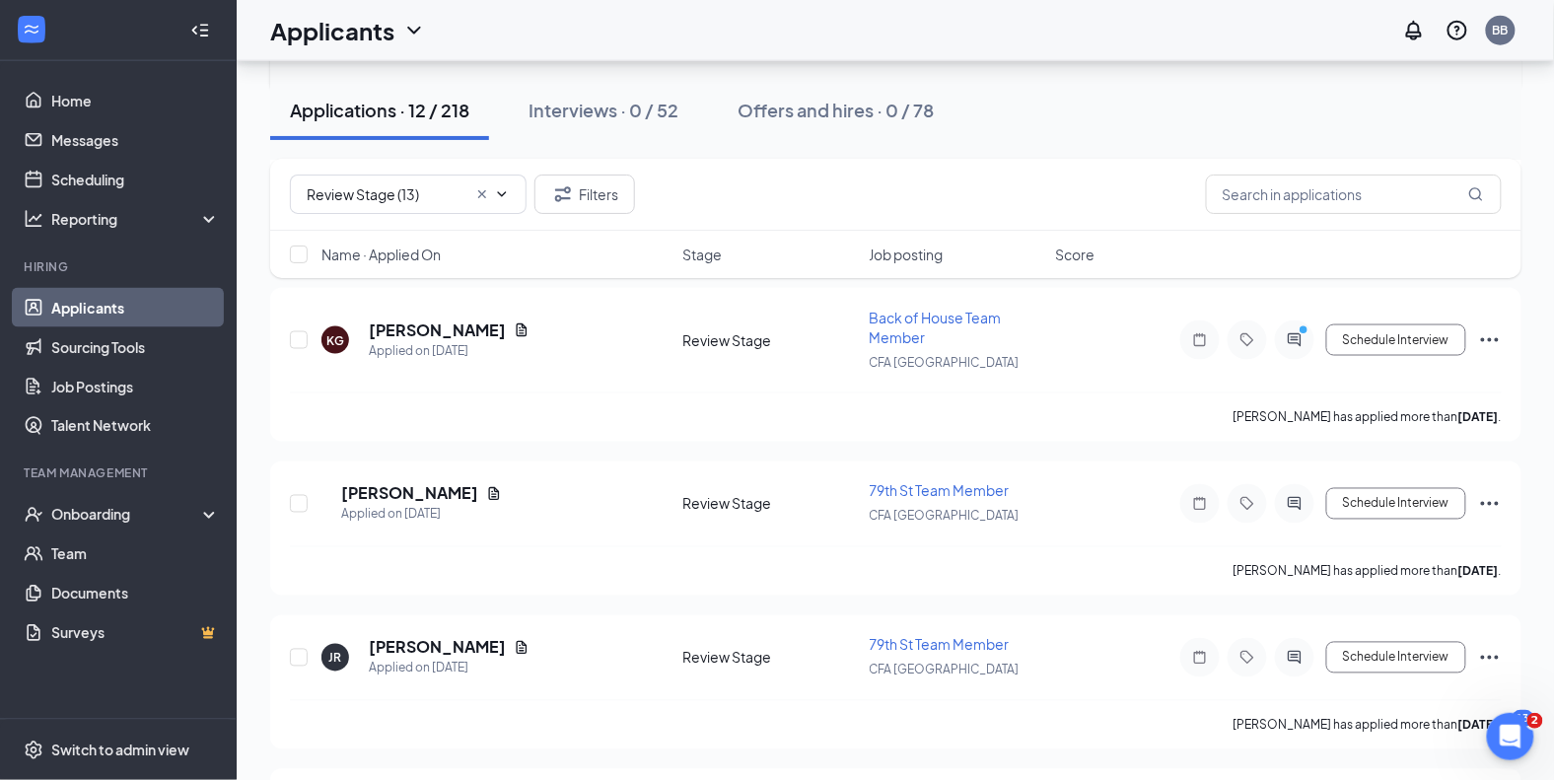
scroll to position [1512, 0]
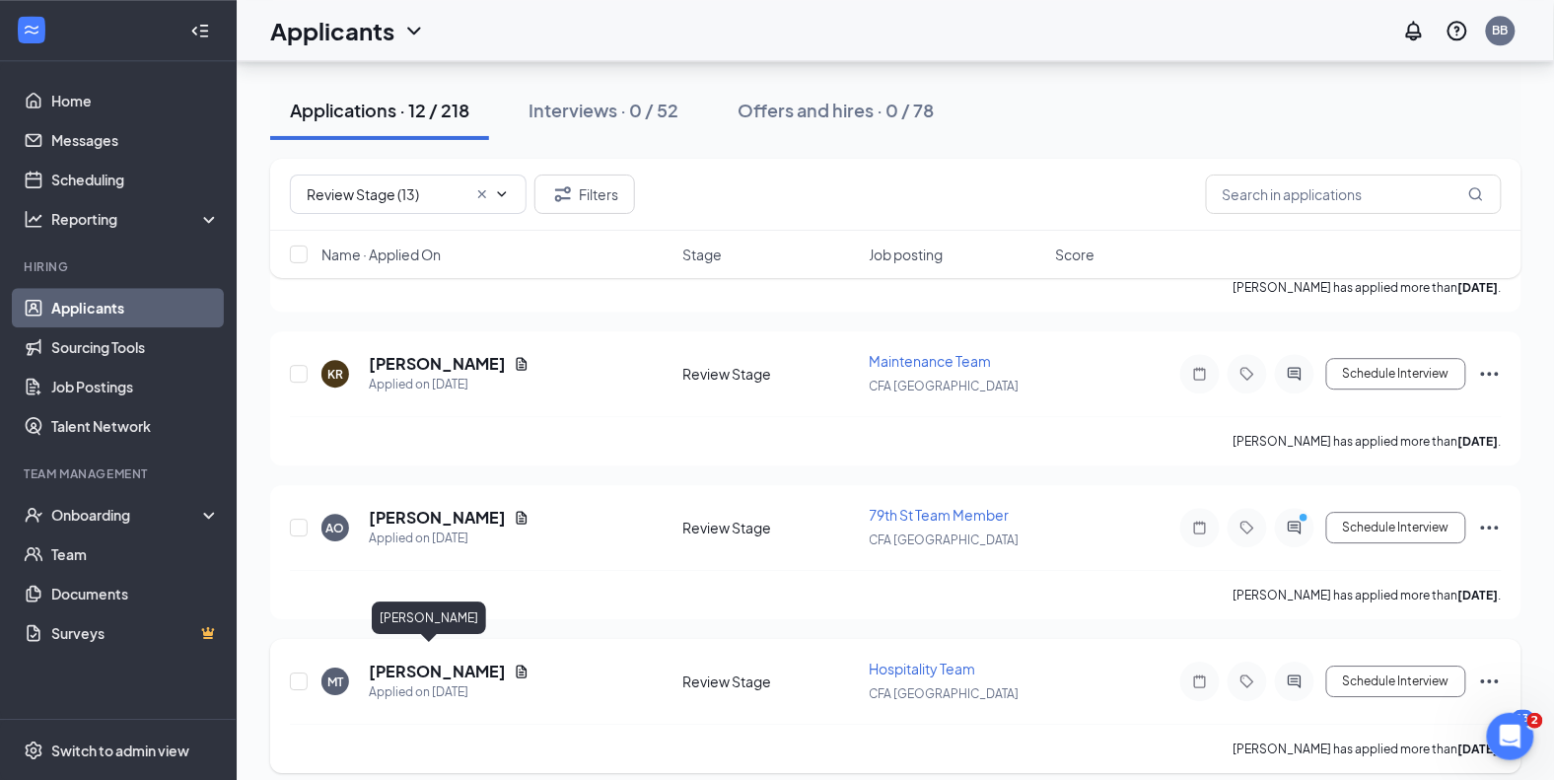
click at [407, 661] on h5 "Mya Tillery" at bounding box center [437, 672] width 137 height 22
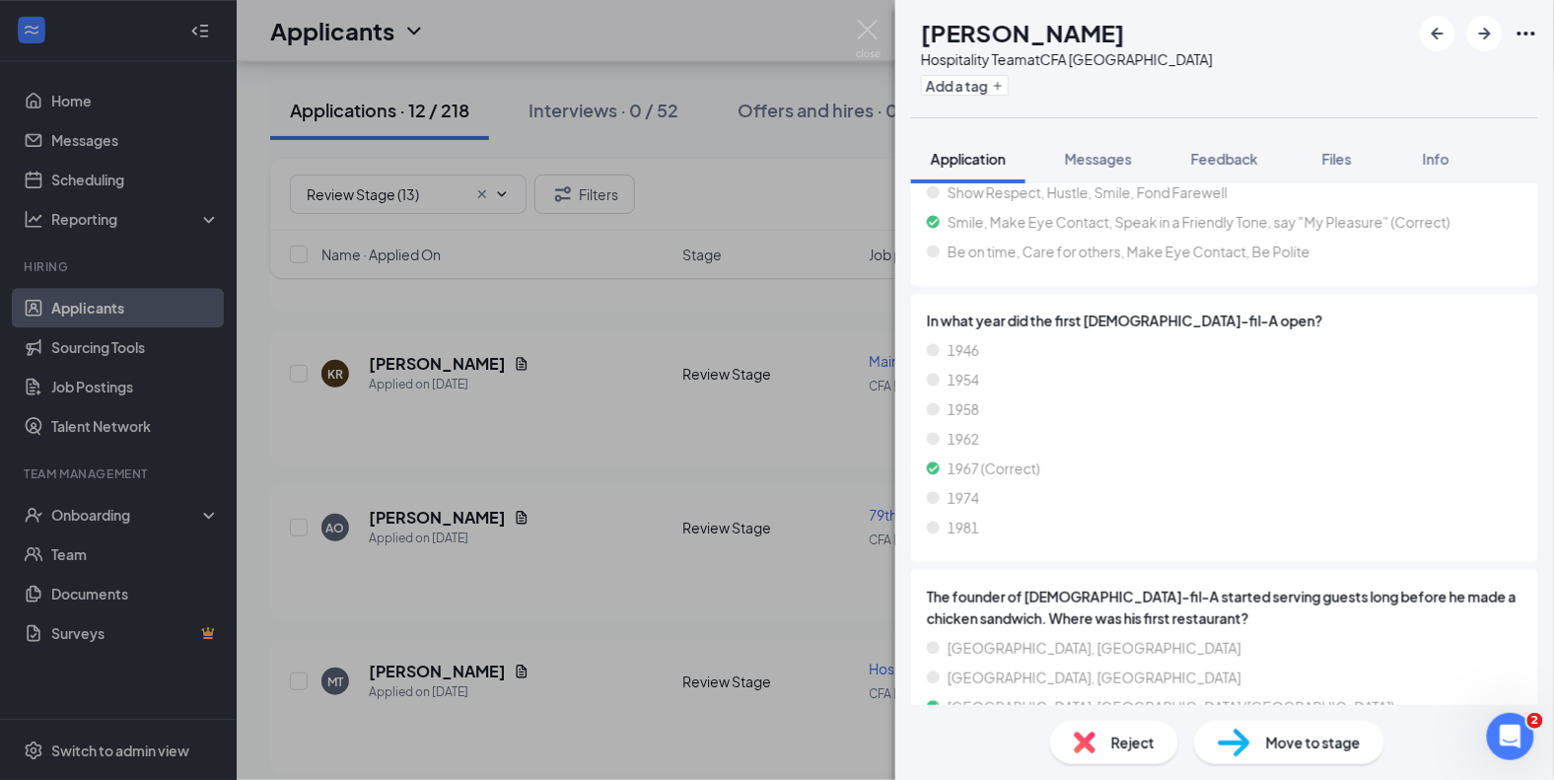
scroll to position [2172, 0]
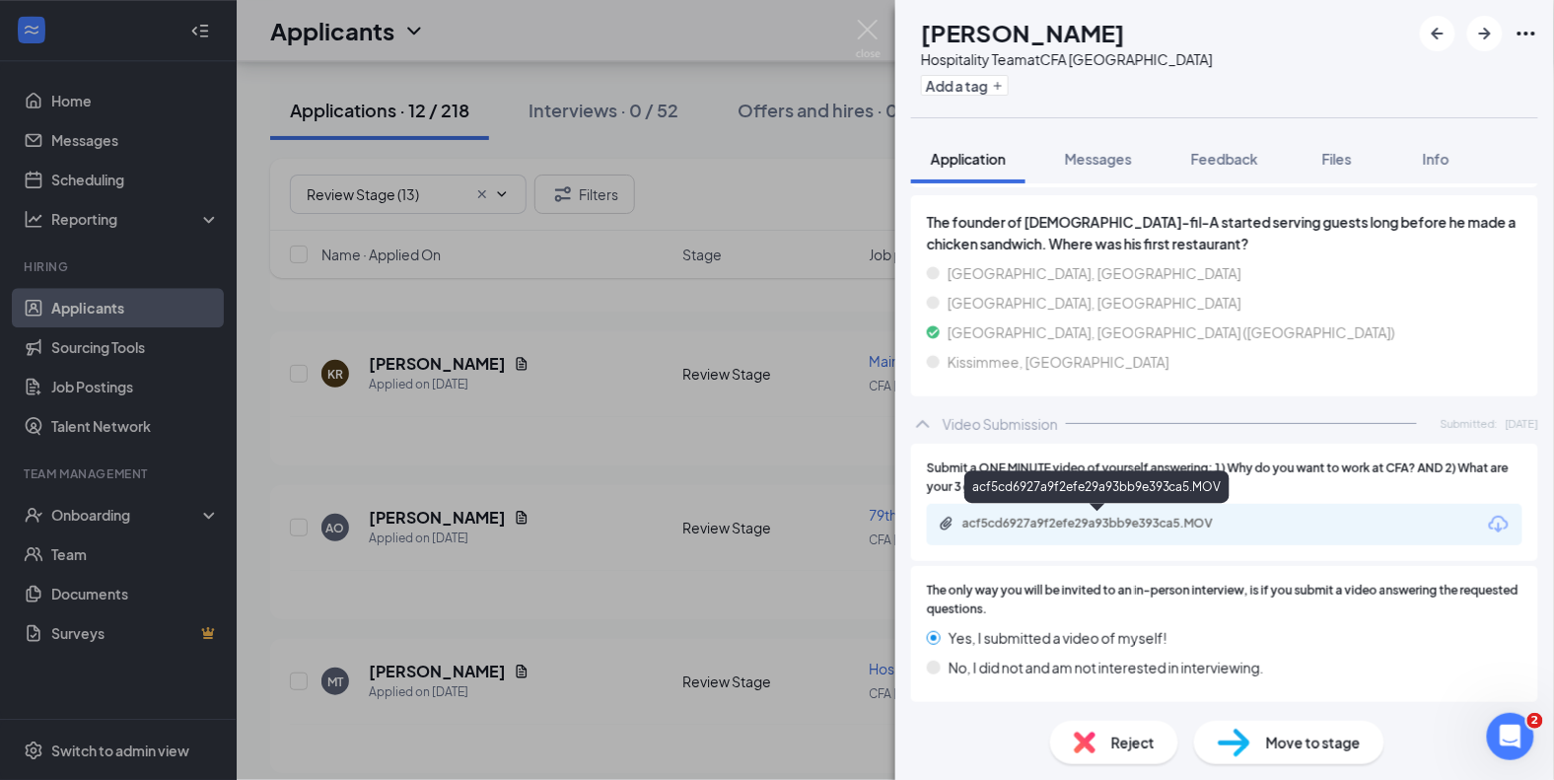
click at [1076, 522] on div "acf5cd6927a9f2efe29a93bb9e393ca5.MOV" at bounding box center [1100, 524] width 276 height 16
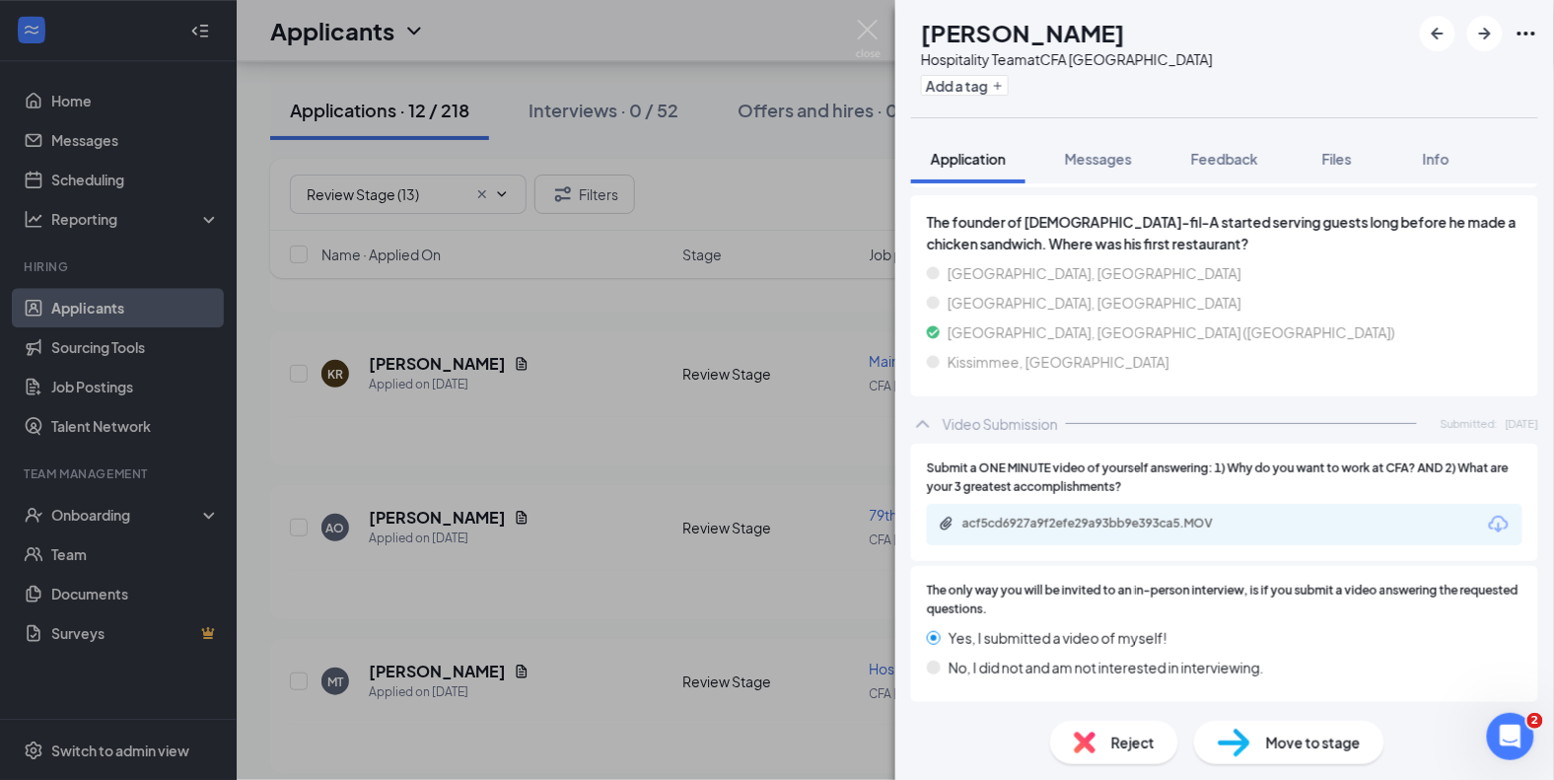
scroll to position [2157, 0]
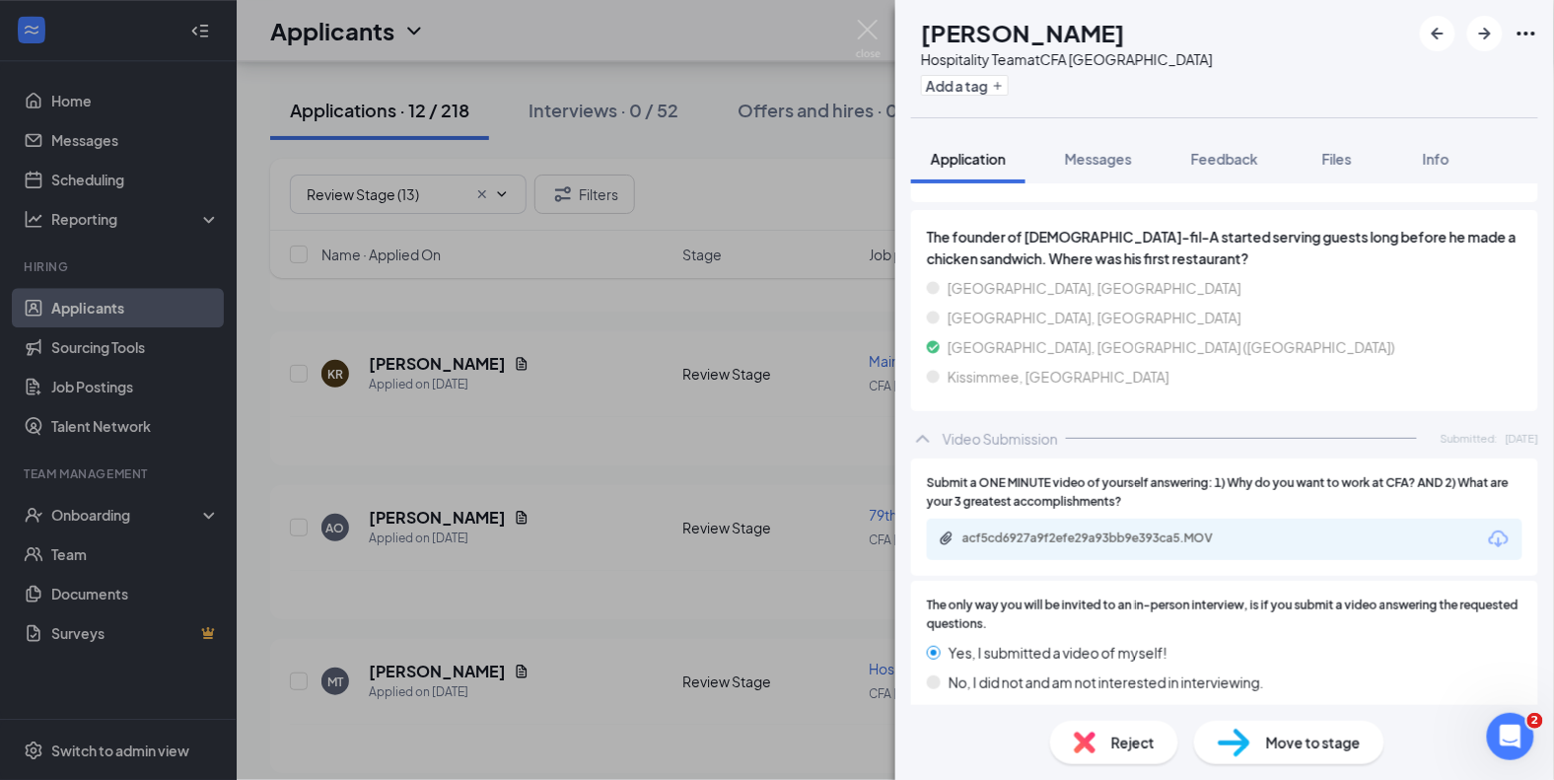
click at [1321, 734] on span "Move to stage" at bounding box center [1313, 743] width 95 height 22
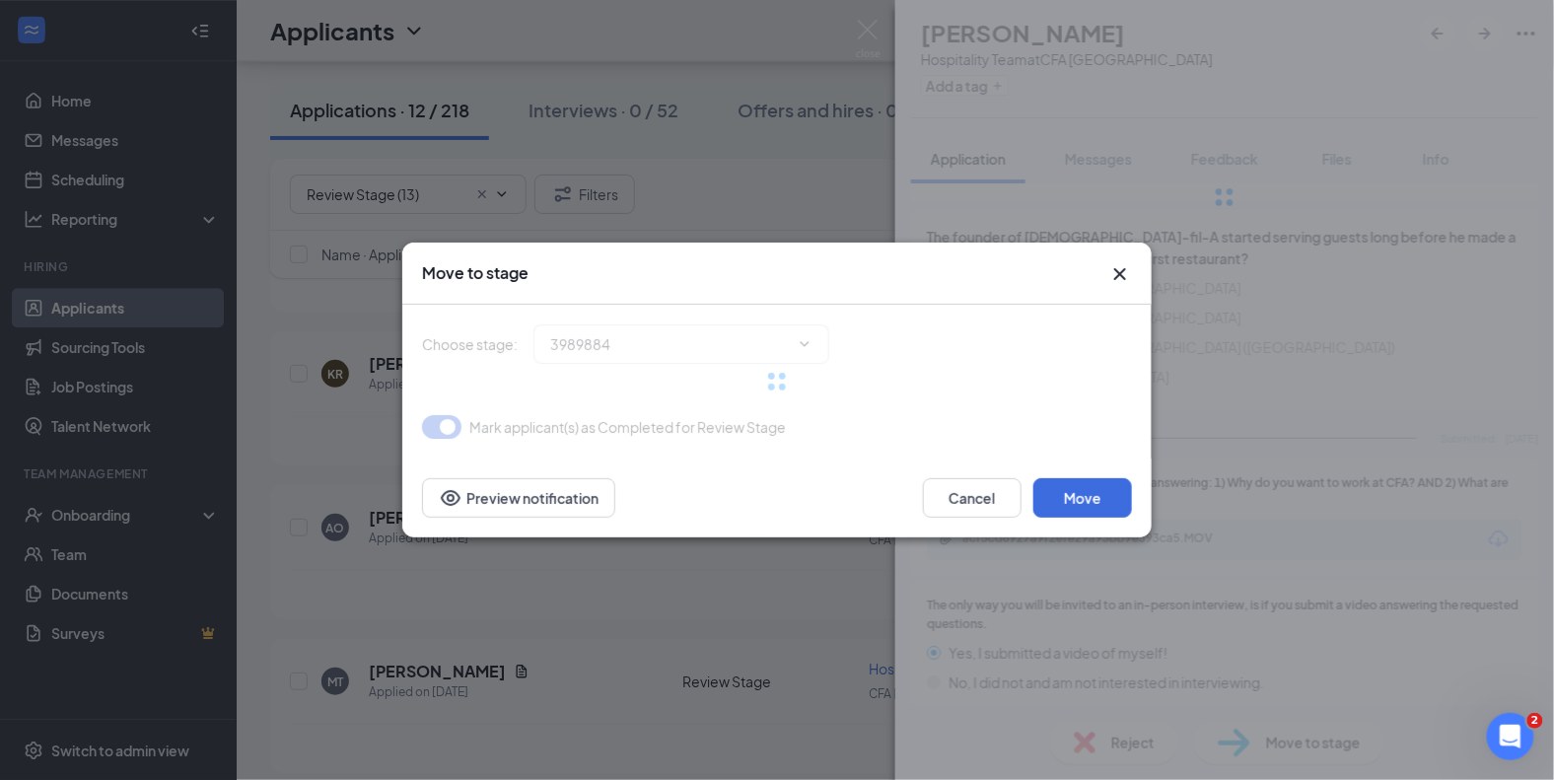
type input "Onsite Interview (next stage)"
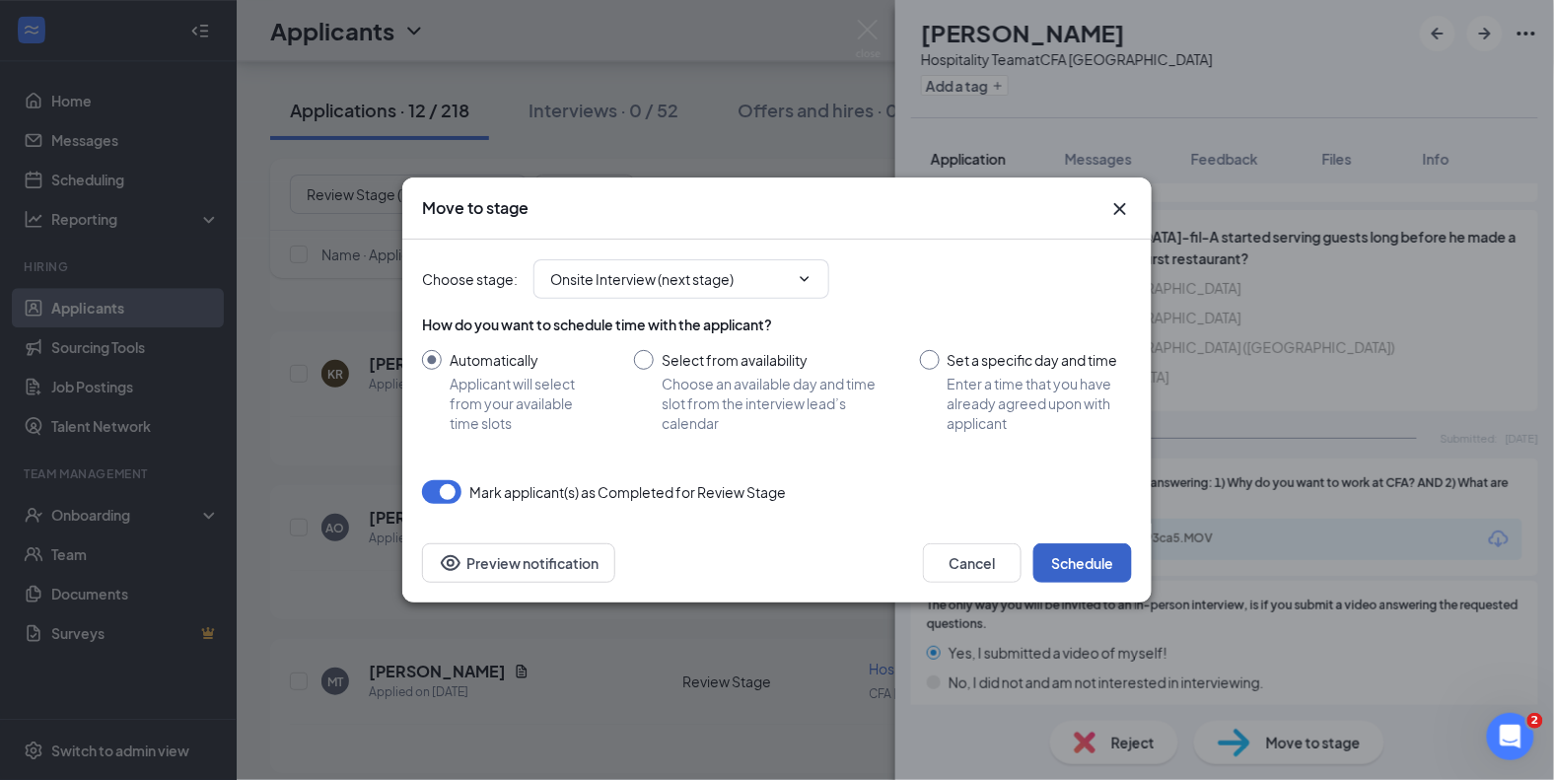
click at [1059, 548] on button "Schedule" at bounding box center [1082, 562] width 99 height 39
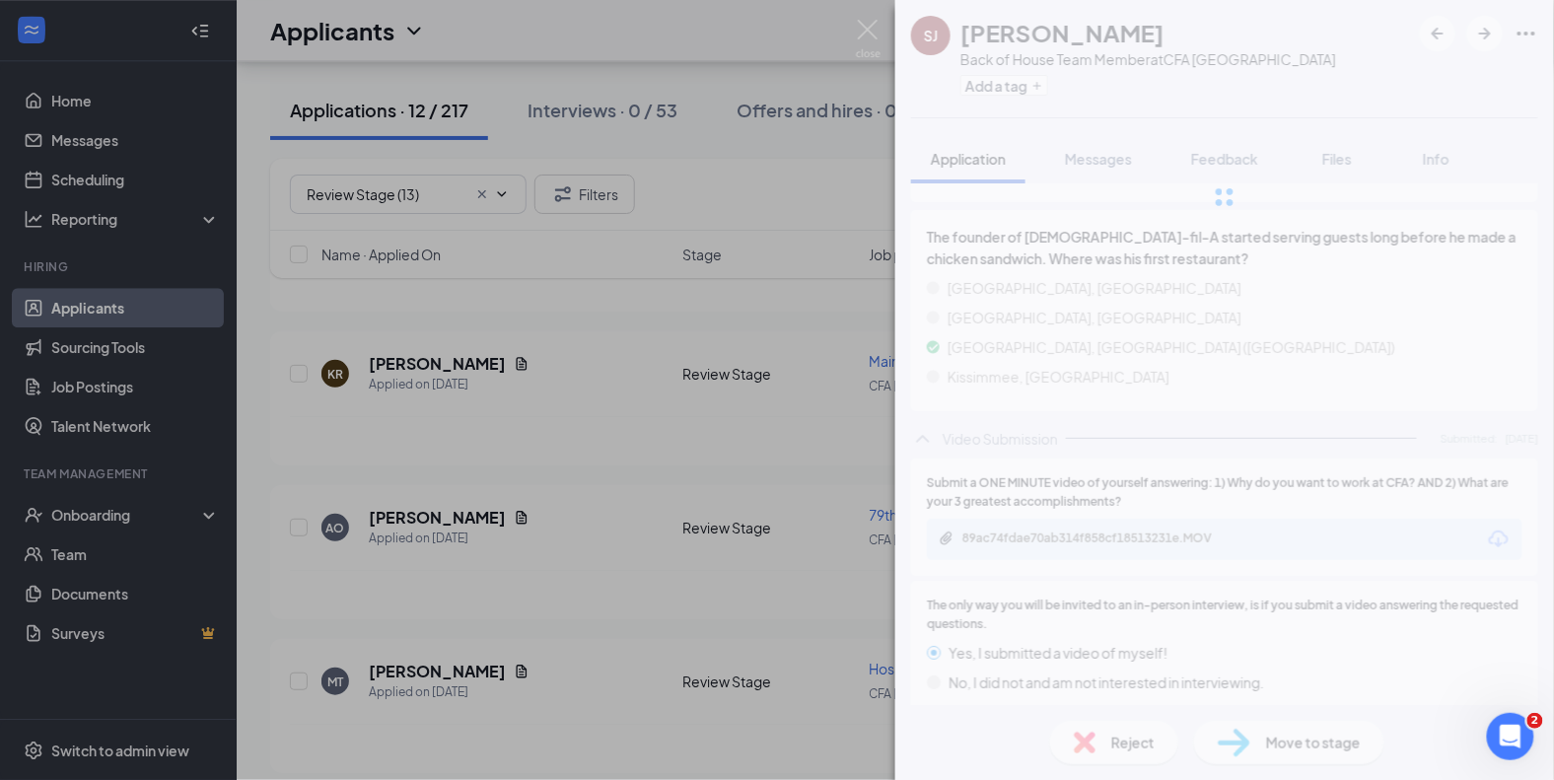
scroll to position [1360, 0]
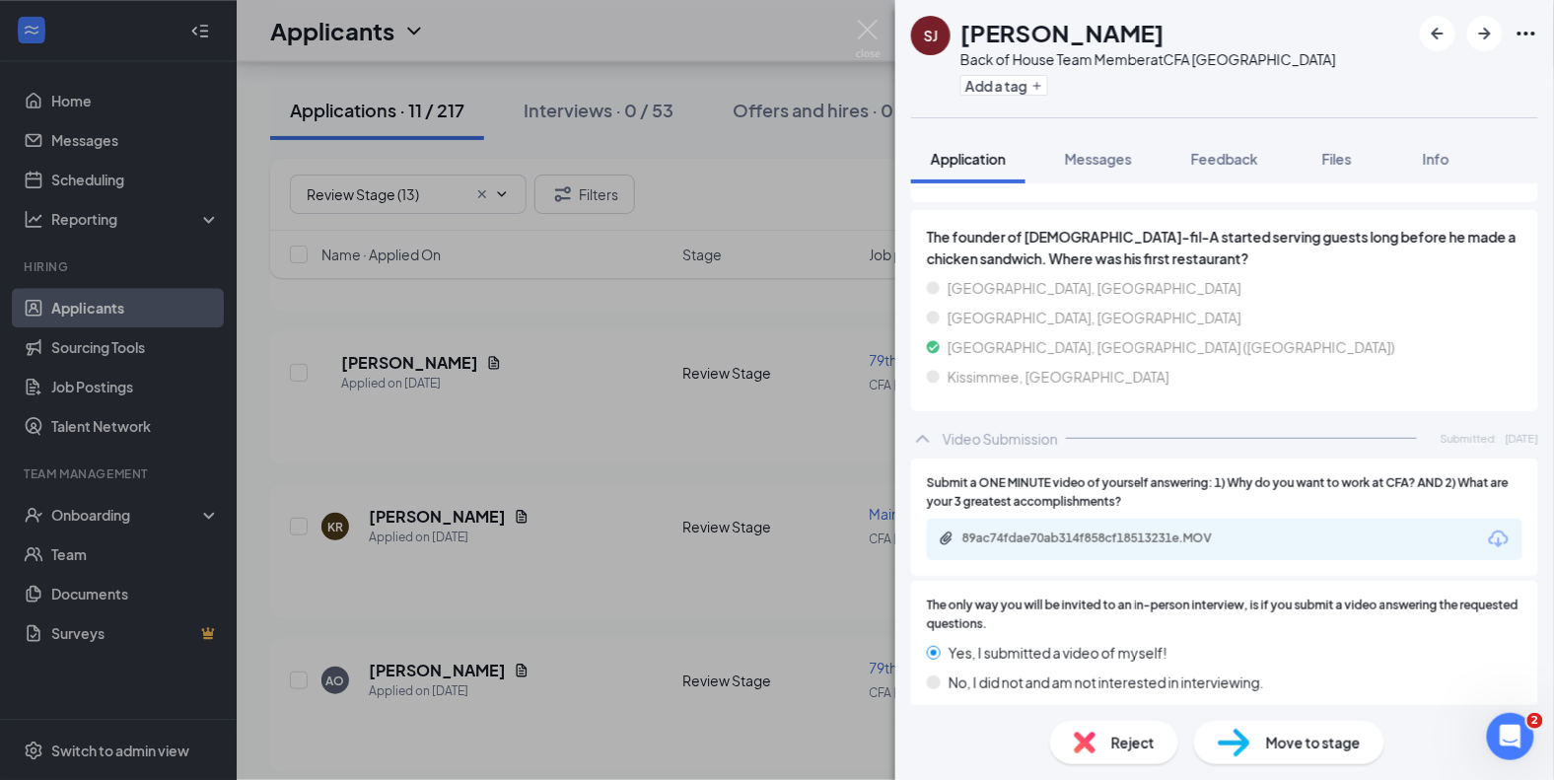
click at [417, 659] on div "SJ SEFVON JENKINS Back of House Team Member at CFA Upper East Side Add a tag Ap…" at bounding box center [777, 390] width 1554 height 780
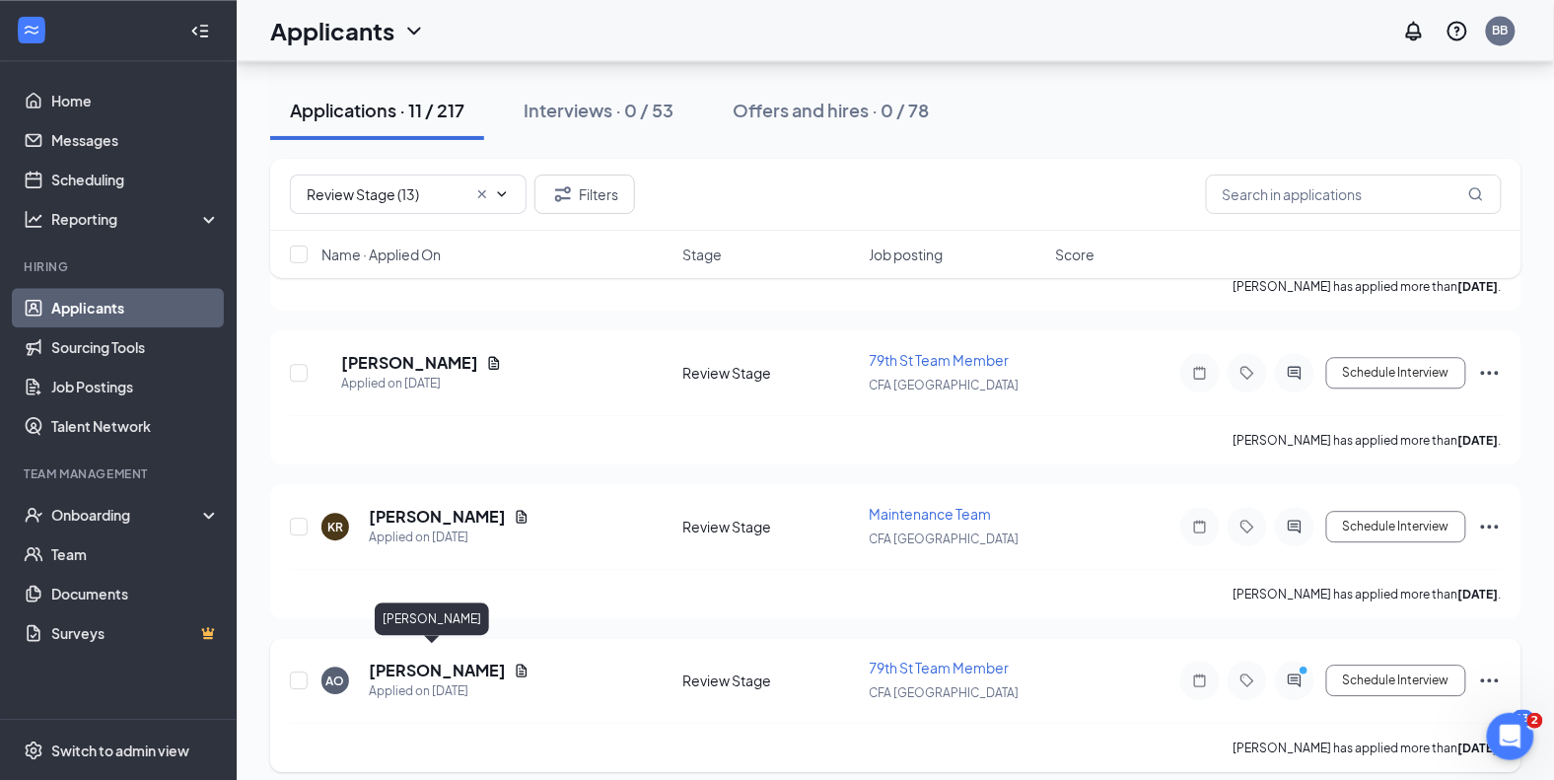
click at [432, 660] on h5 "Andrew Ortiz" at bounding box center [437, 671] width 137 height 22
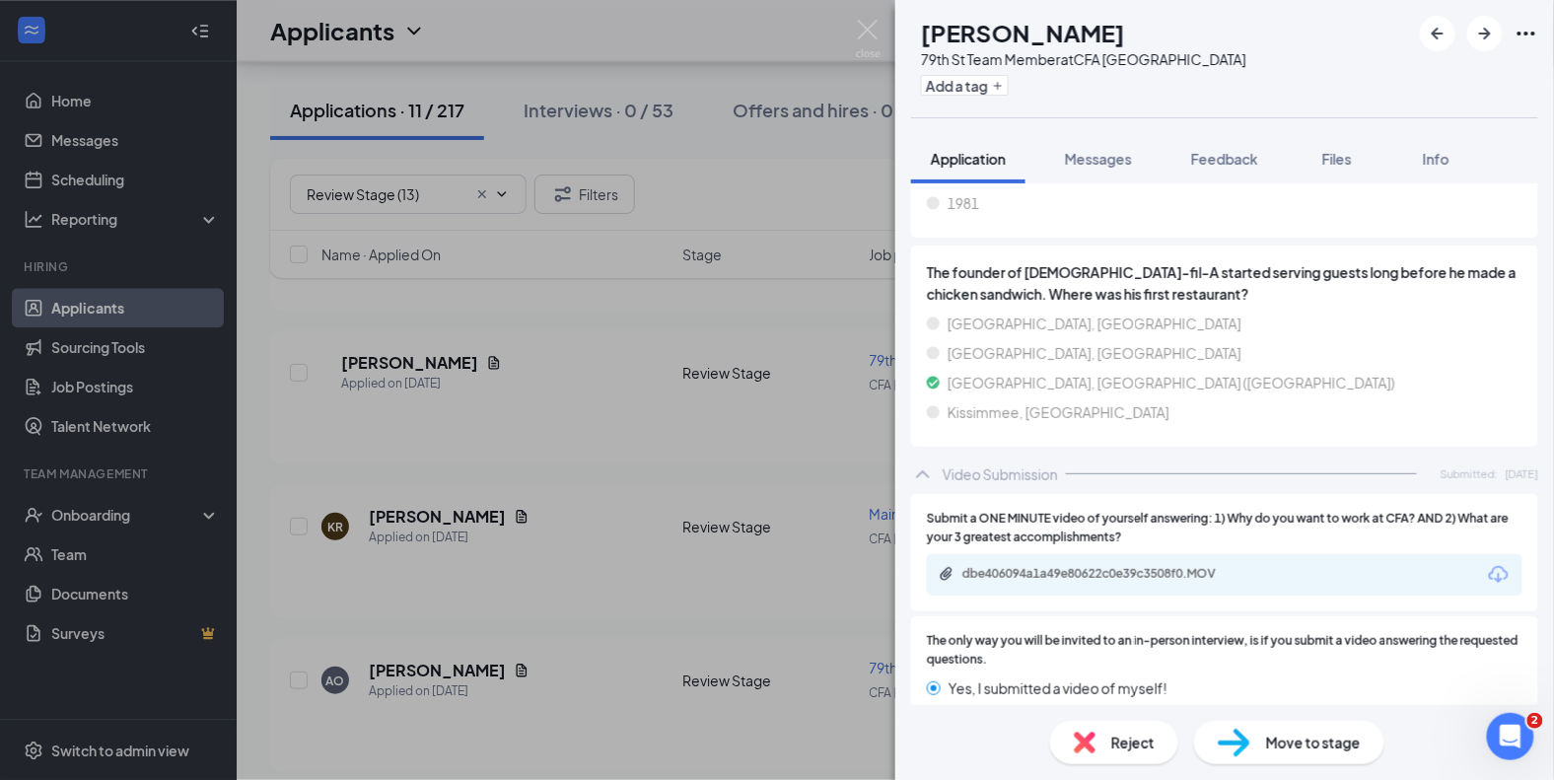
scroll to position [2228, 0]
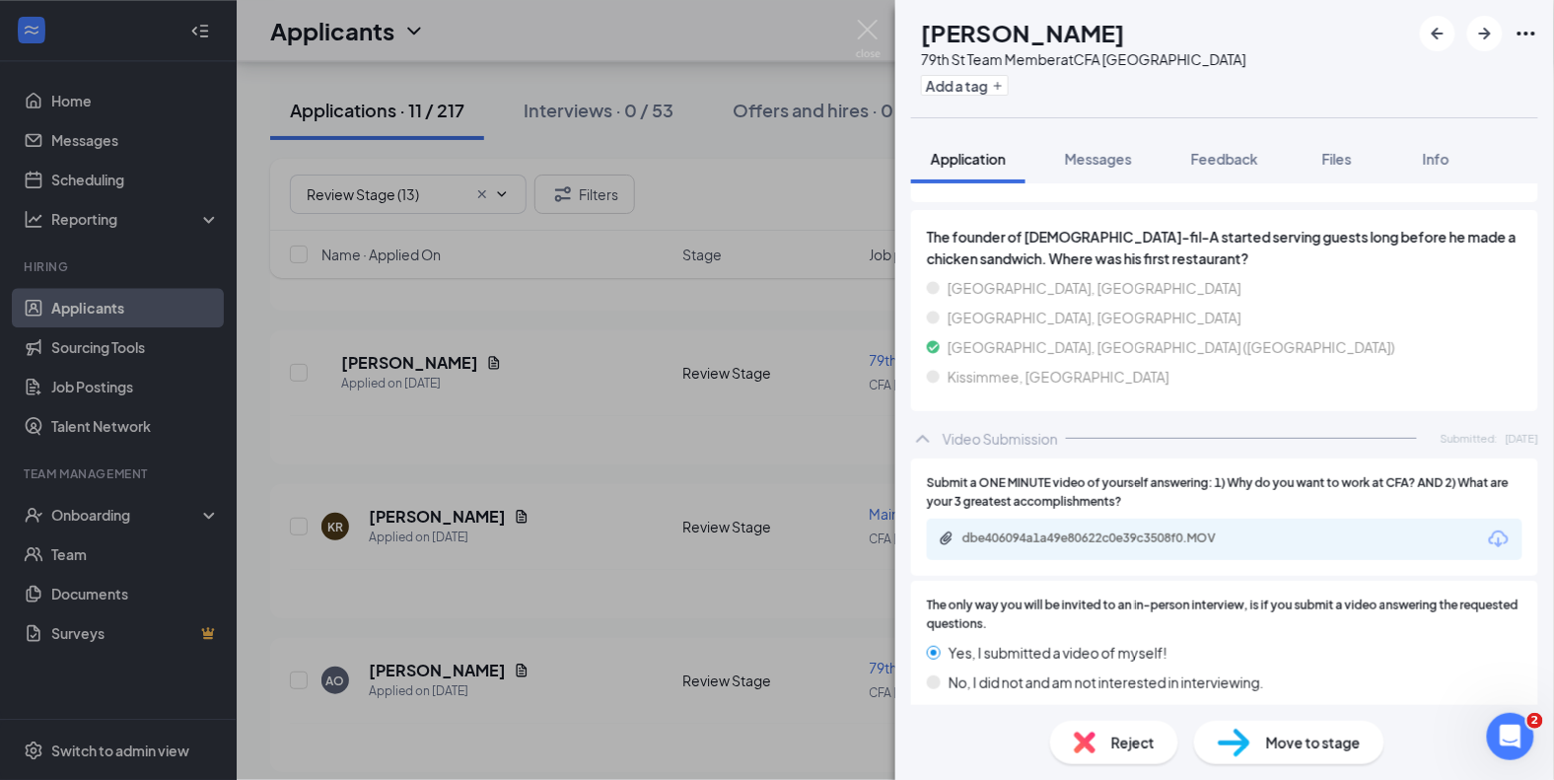
click at [1074, 530] on div "dbe406094a1a49e80622c0e39c3508f0.MOV" at bounding box center [1098, 539] width 319 height 19
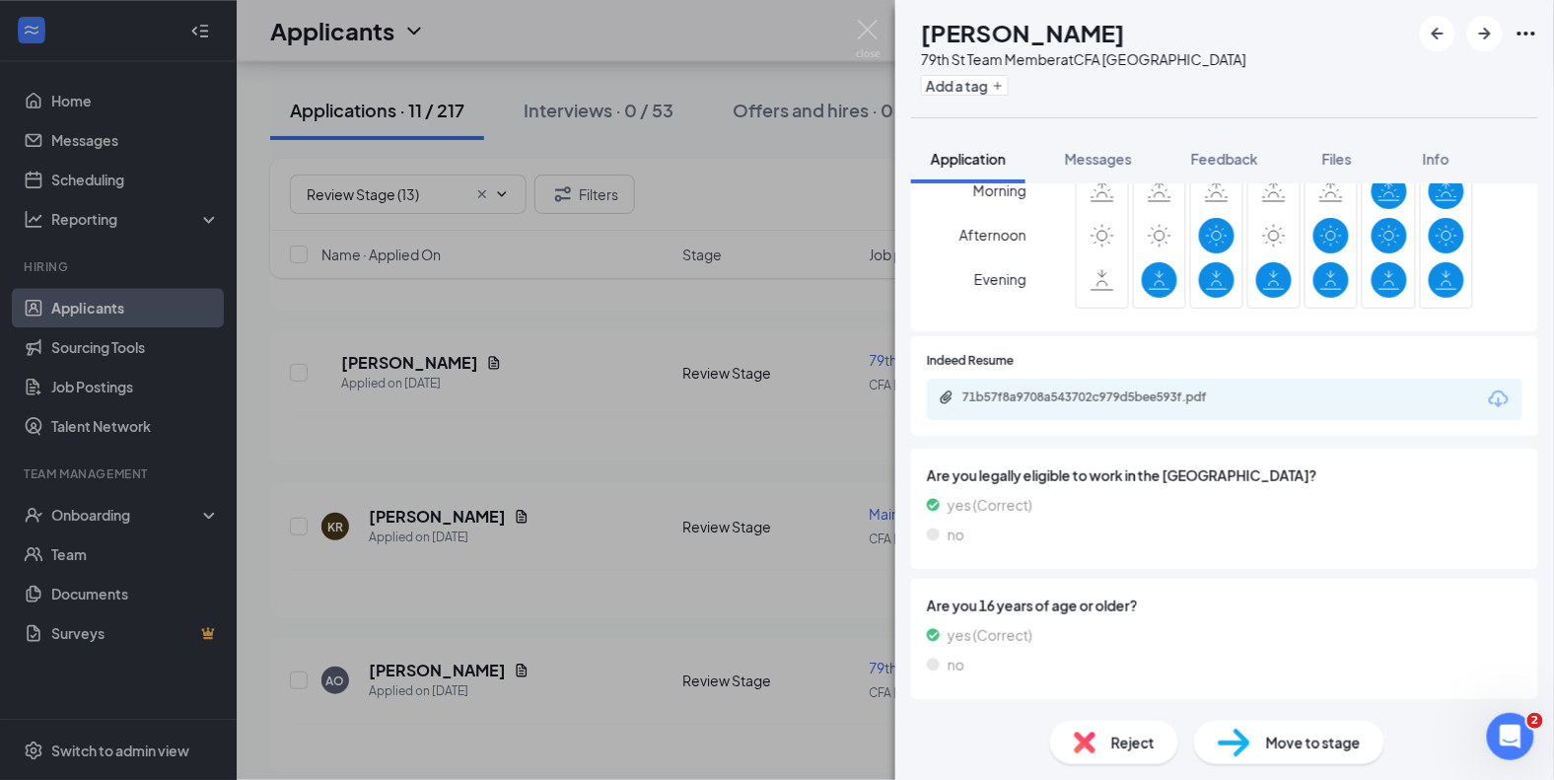
scroll to position [609, 0]
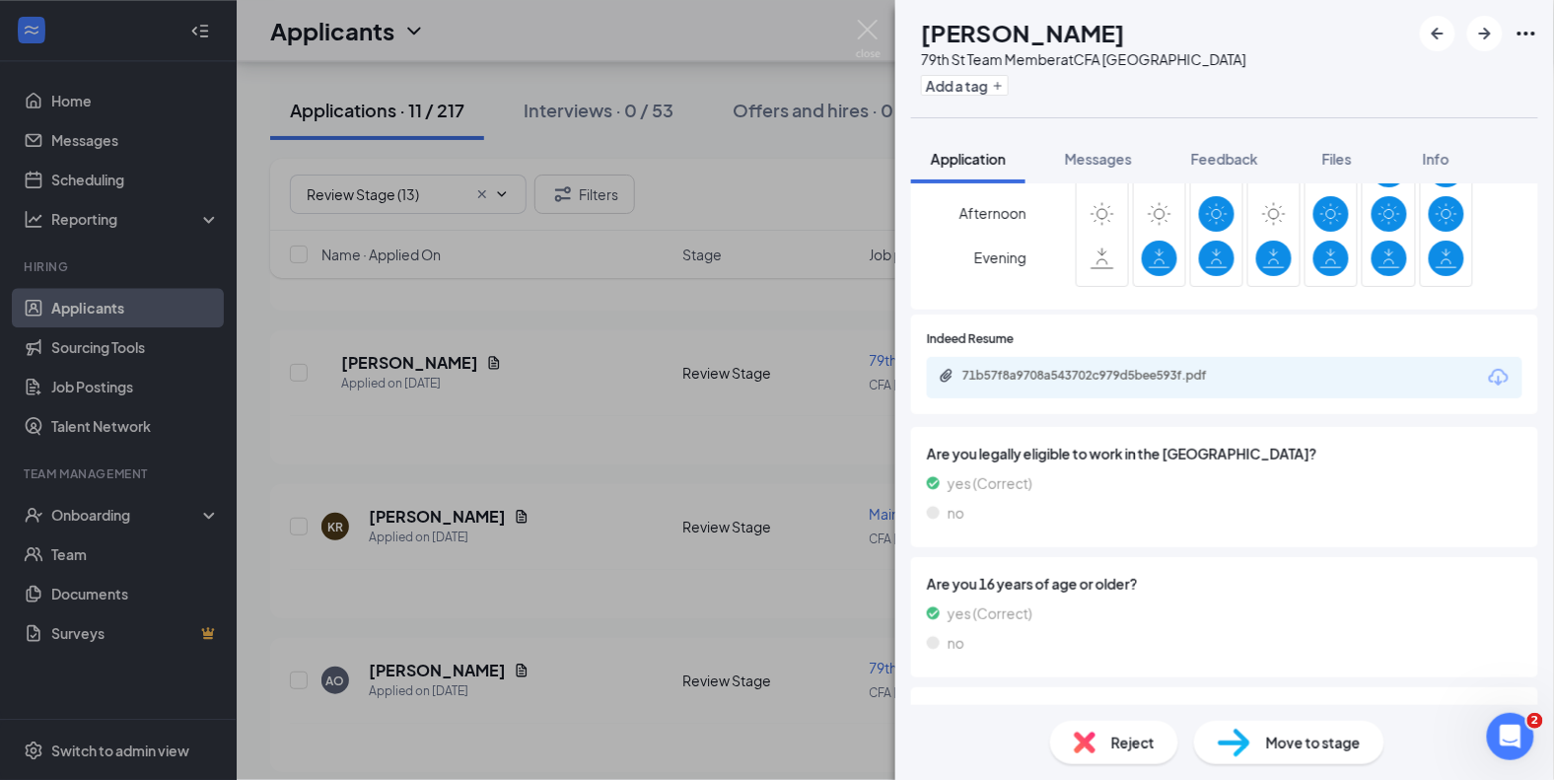
click at [1097, 739] on div "Reject" at bounding box center [1114, 742] width 128 height 43
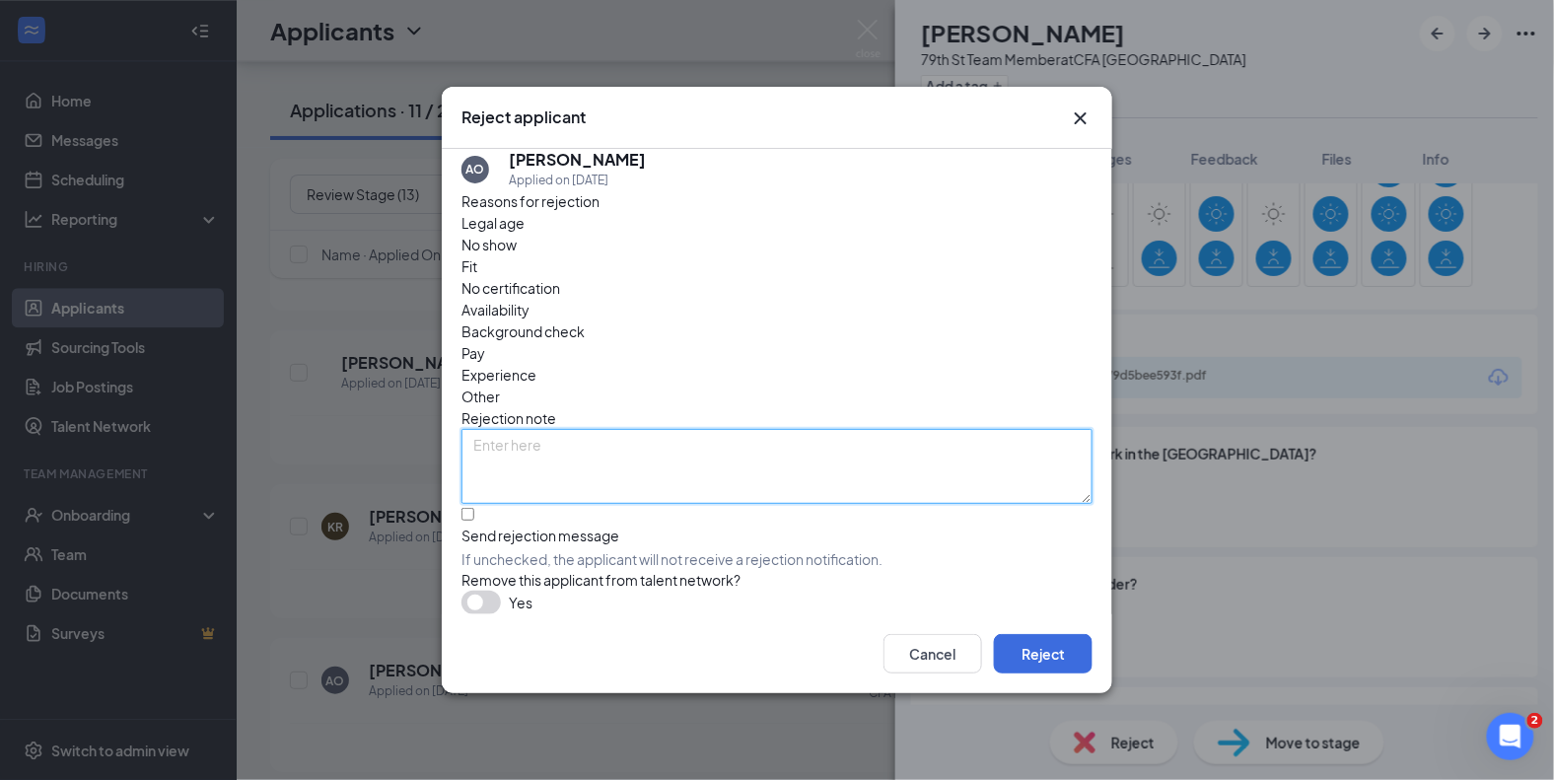
click at [641, 429] on textarea at bounding box center [776, 466] width 631 height 75
type textarea "Andrew, we're so sorry, but we don't have any shifts av"
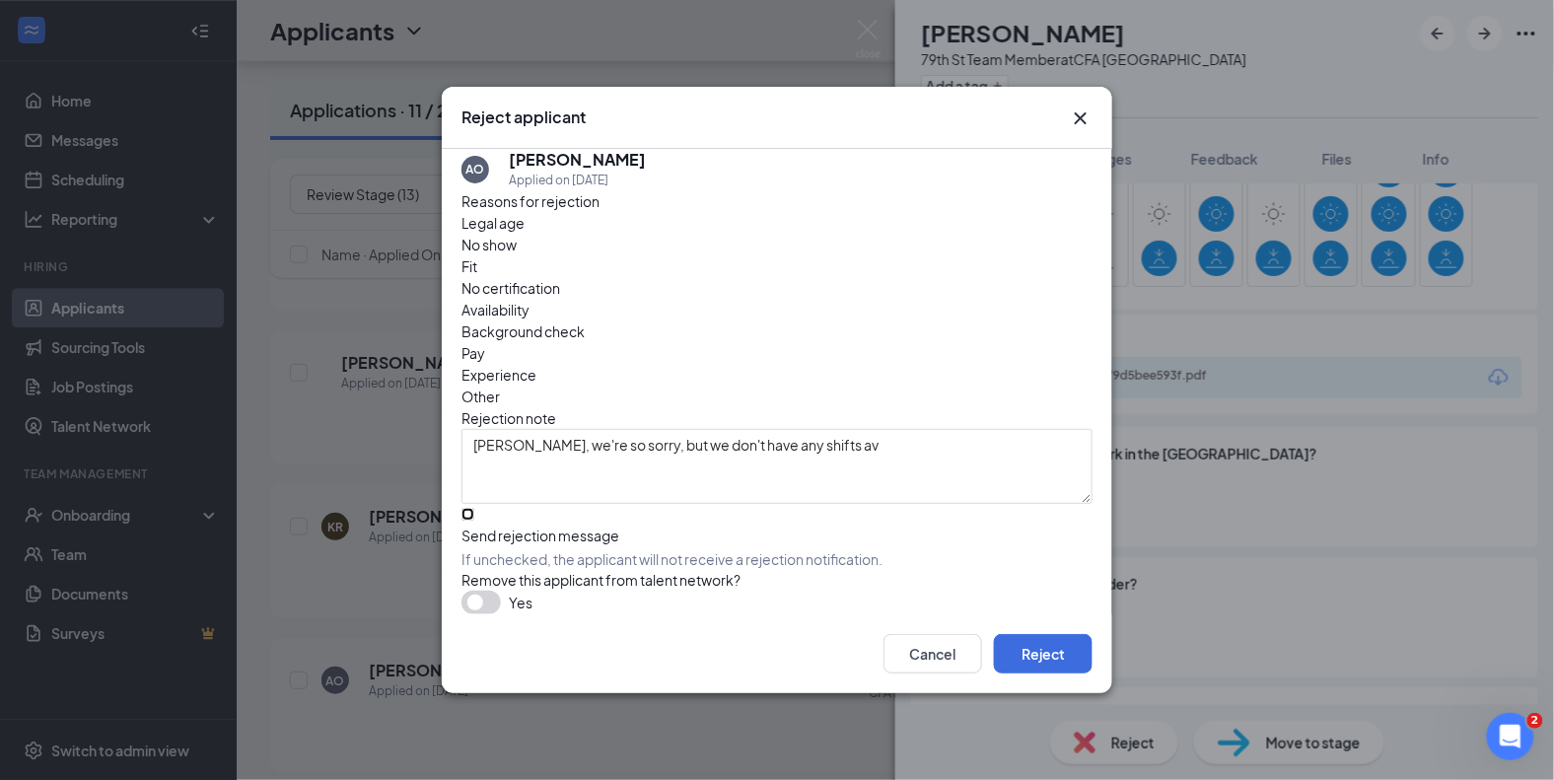
click at [474, 508] on input "Send rejection message If unchecked, the applicant will not receive a rejection…" at bounding box center [467, 514] width 13 height 13
checkbox input "true"
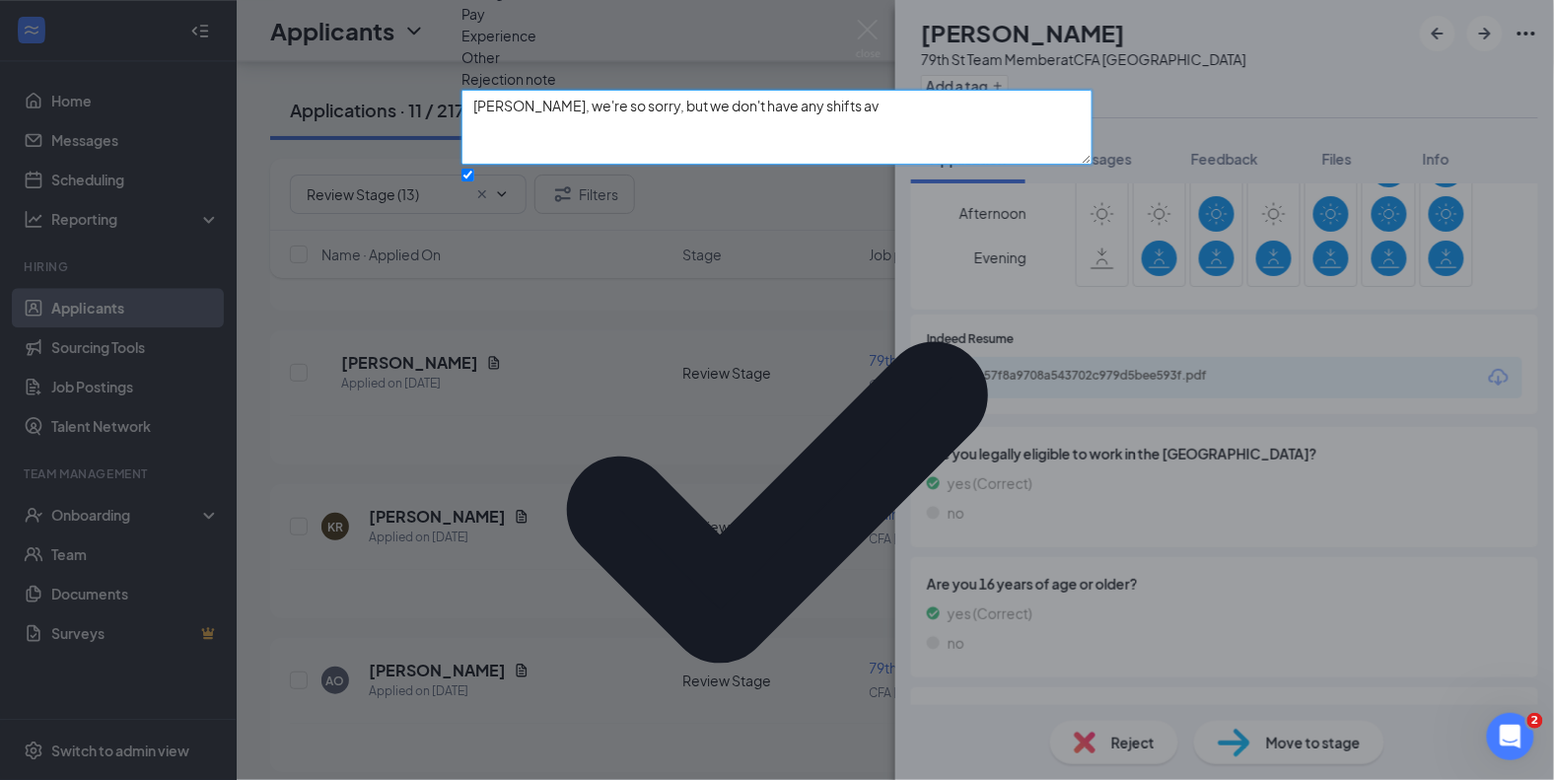
click at [951, 165] on textarea "Andrew, we're so sorry, but we don't have any shifts av" at bounding box center [776, 127] width 631 height 75
type textarea "Andrew, we're so sorry, but we don't have any shifts available for minors at th…"
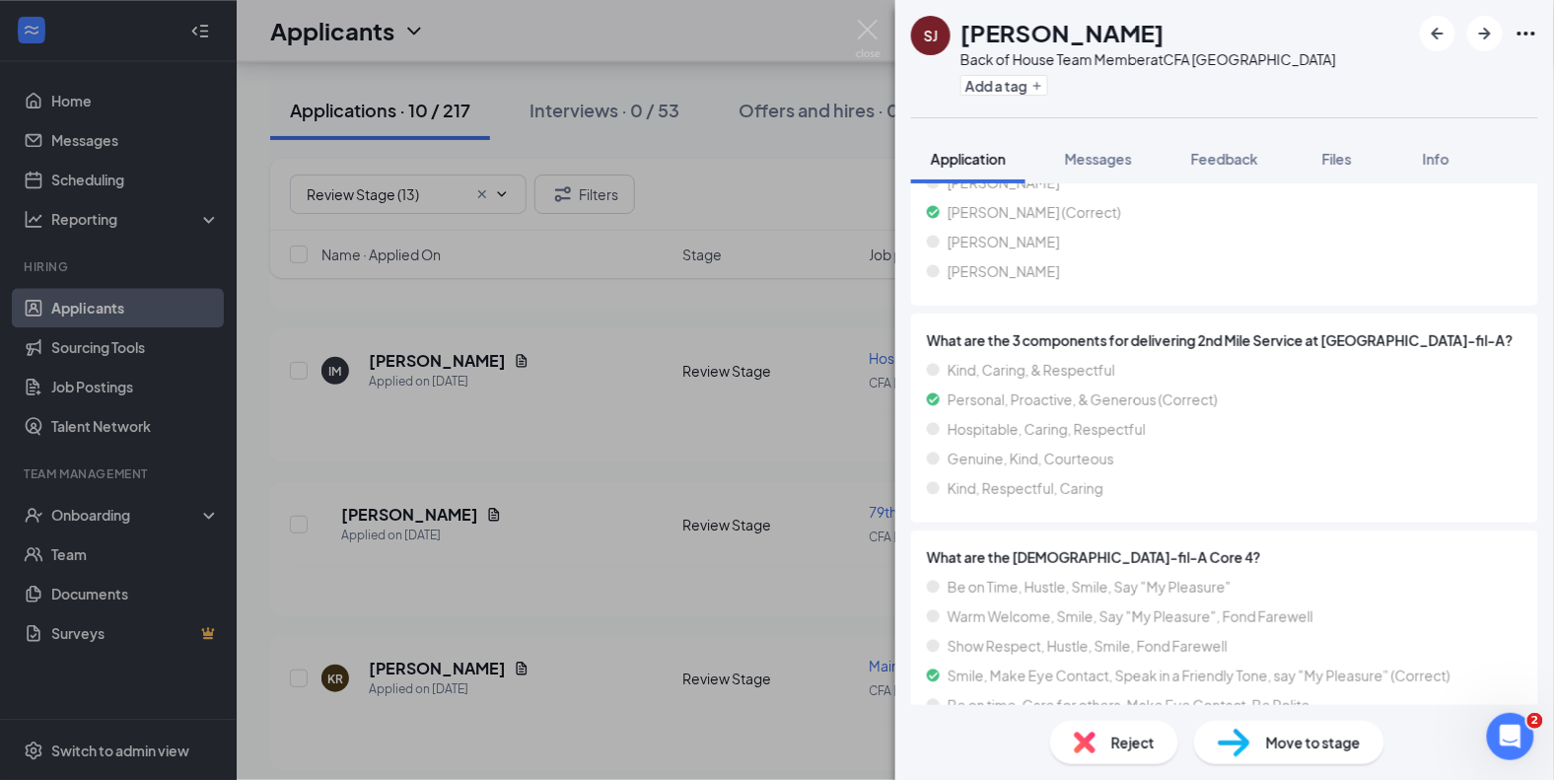
scroll to position [1372, 0]
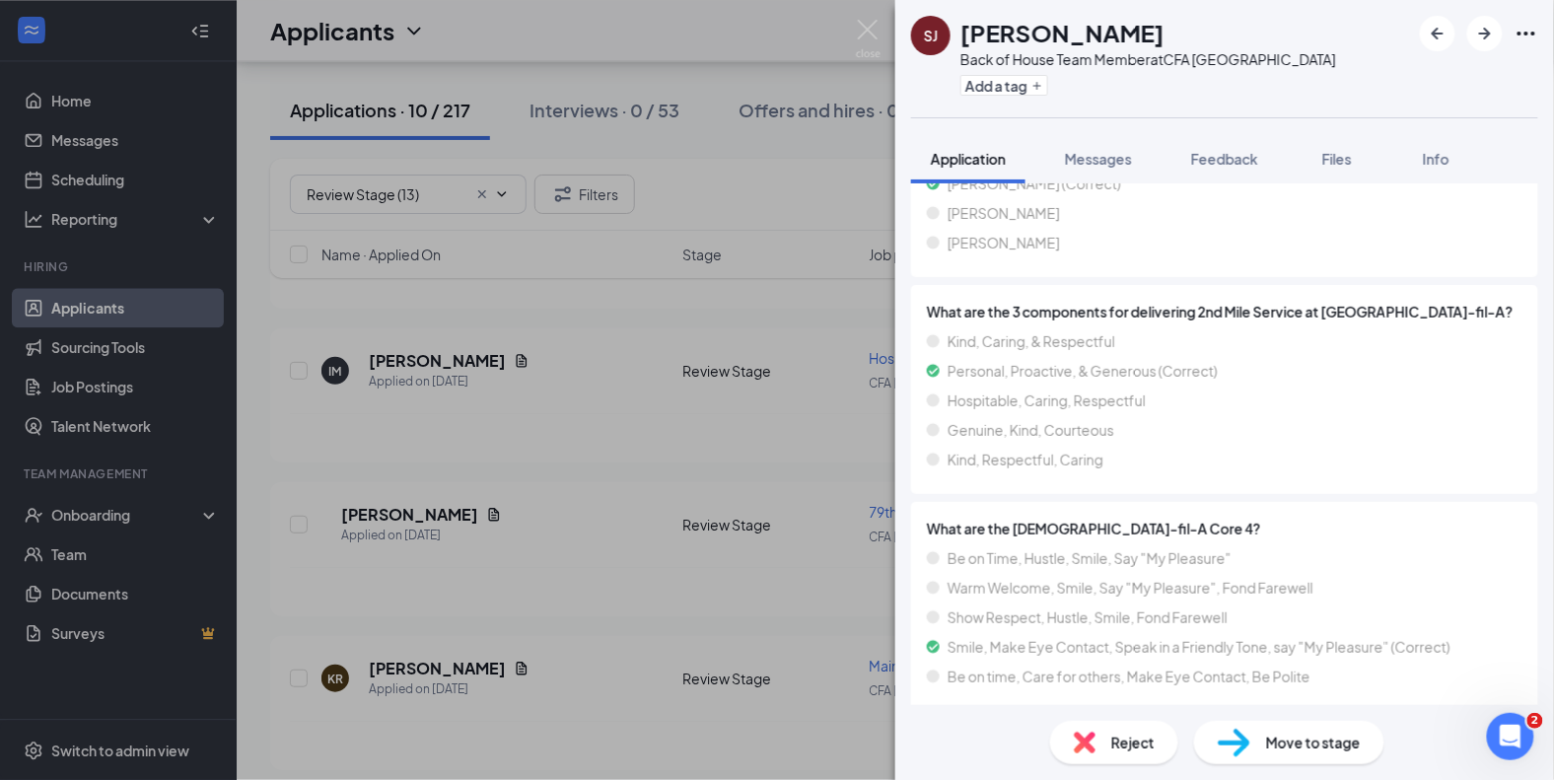
click at [1124, 735] on span "Reject" at bounding box center [1132, 743] width 43 height 22
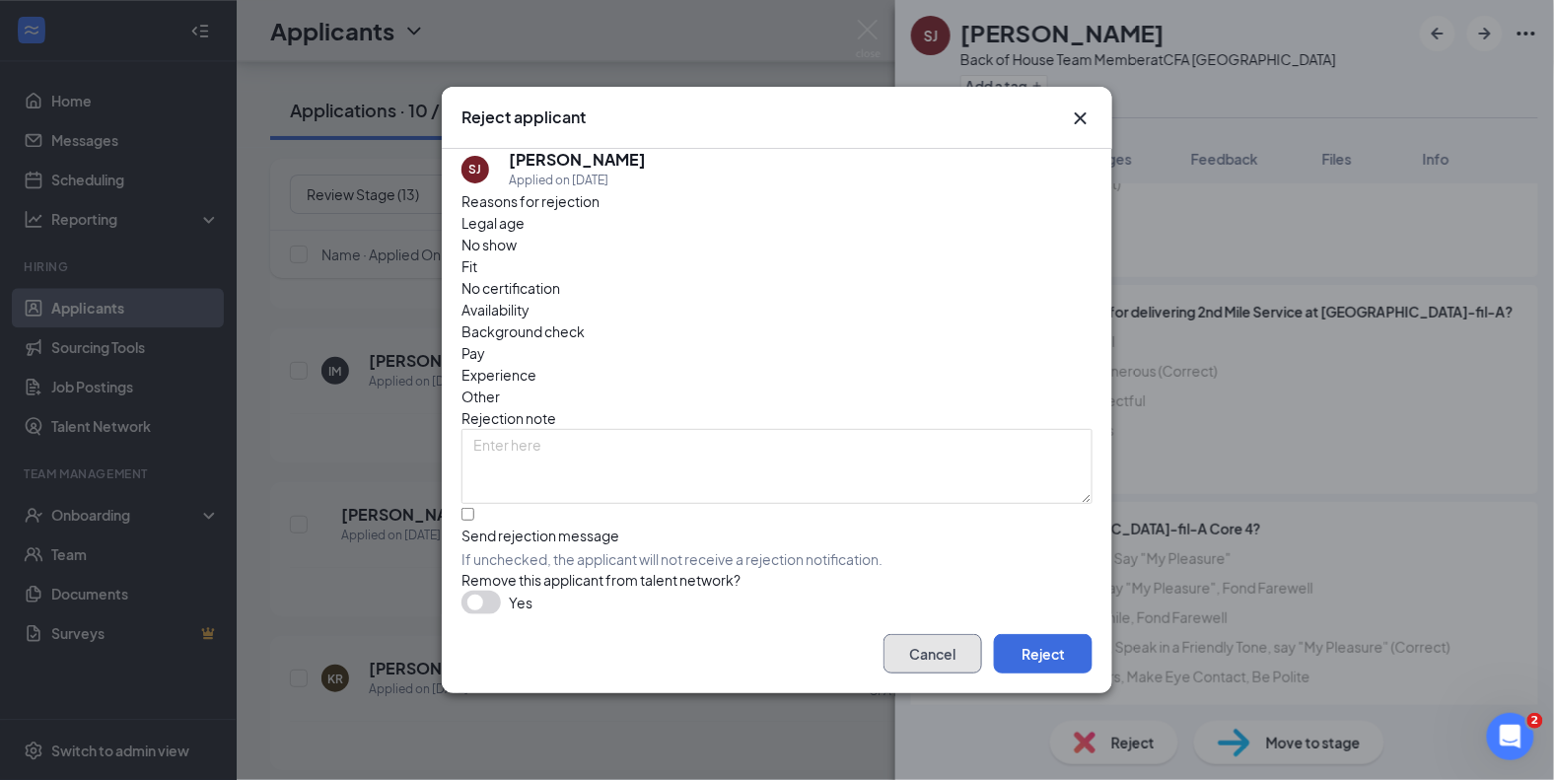
click at [943, 662] on button "Cancel" at bounding box center [932, 653] width 99 height 39
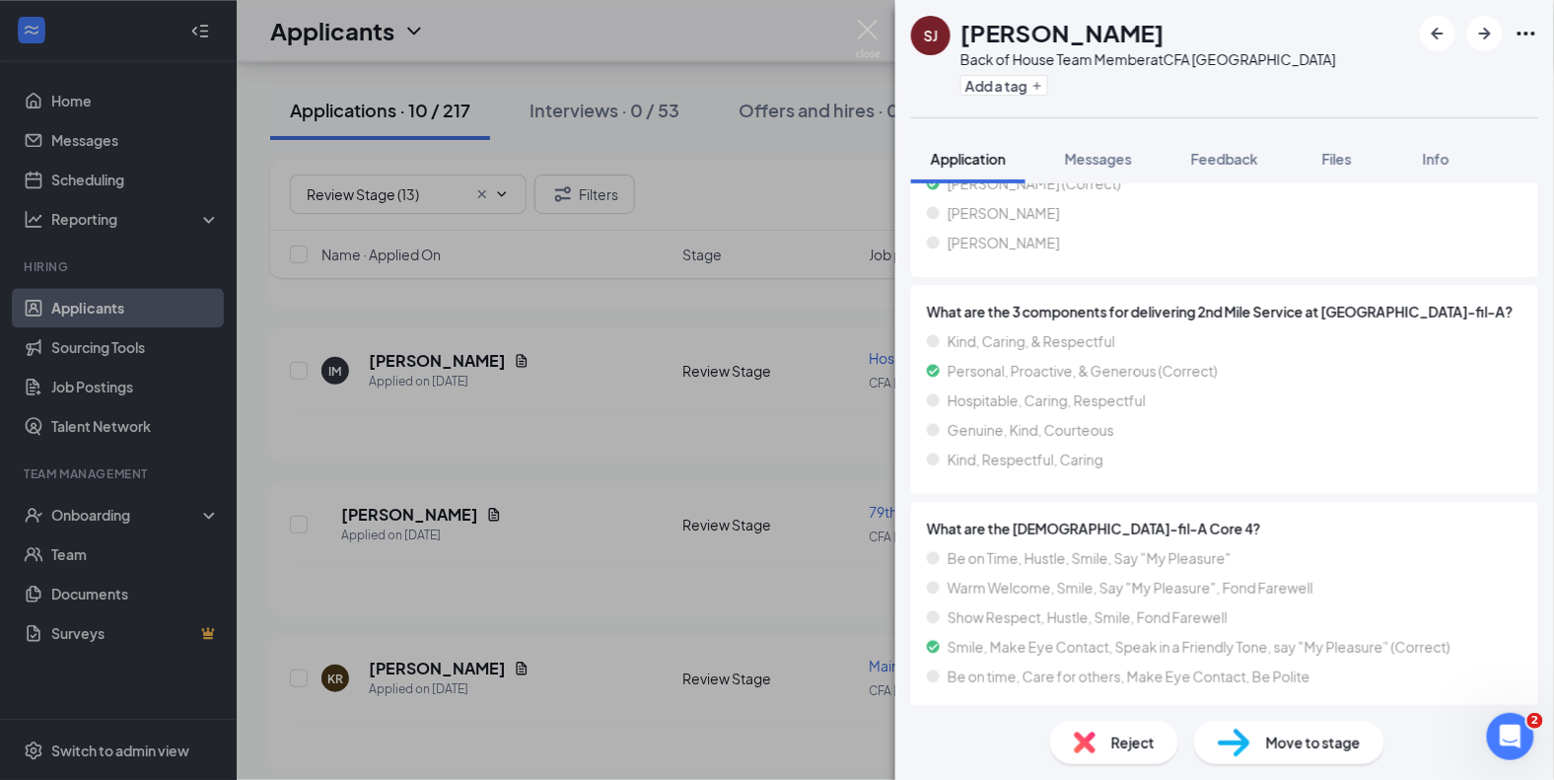
click at [1254, 736] on div "Move to stage" at bounding box center [1289, 742] width 190 height 43
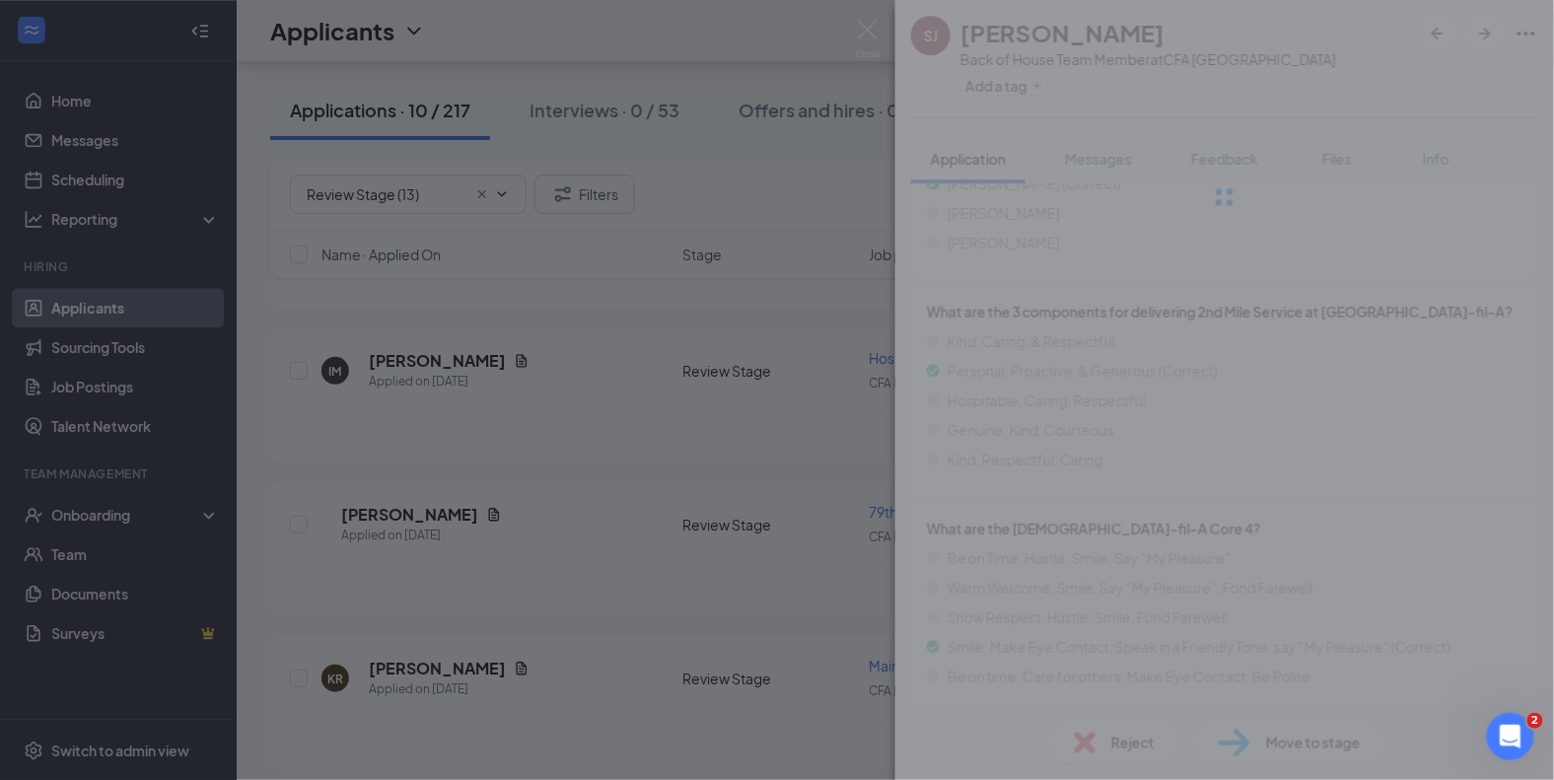
type input "Onsite Interview (next stage)"
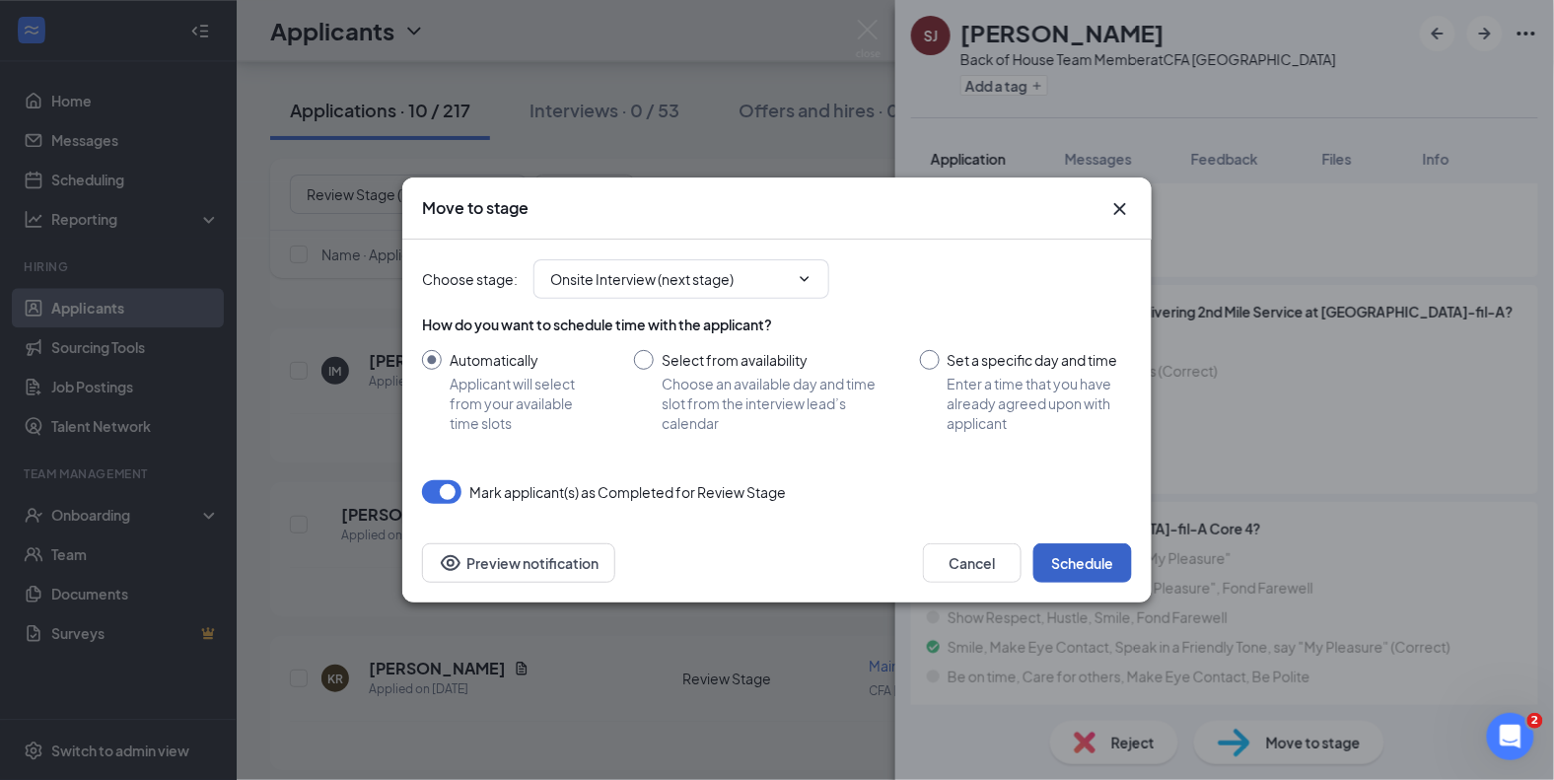
click at [1091, 568] on button "Schedule" at bounding box center [1082, 562] width 99 height 39
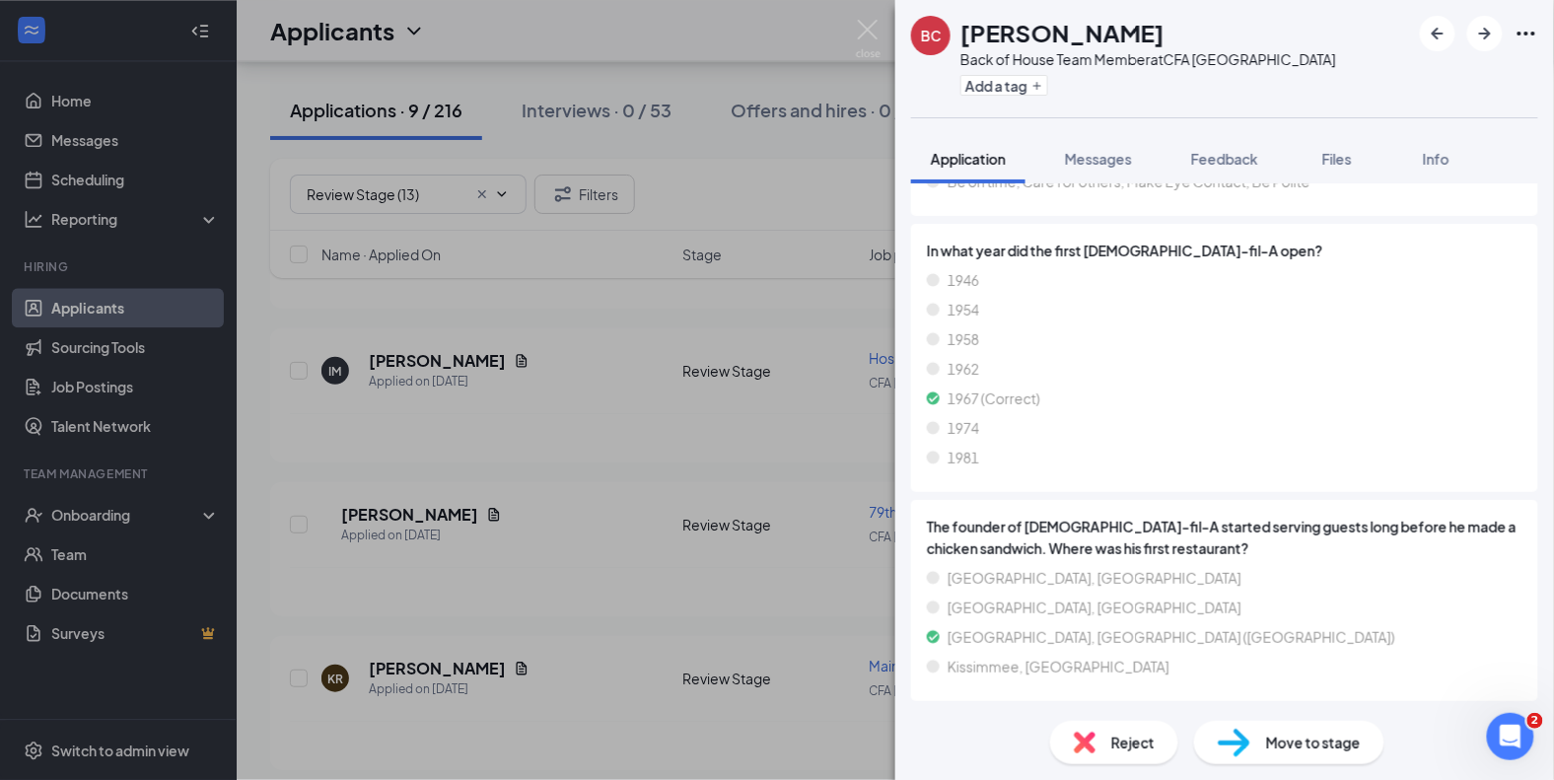
scroll to position [2172, 0]
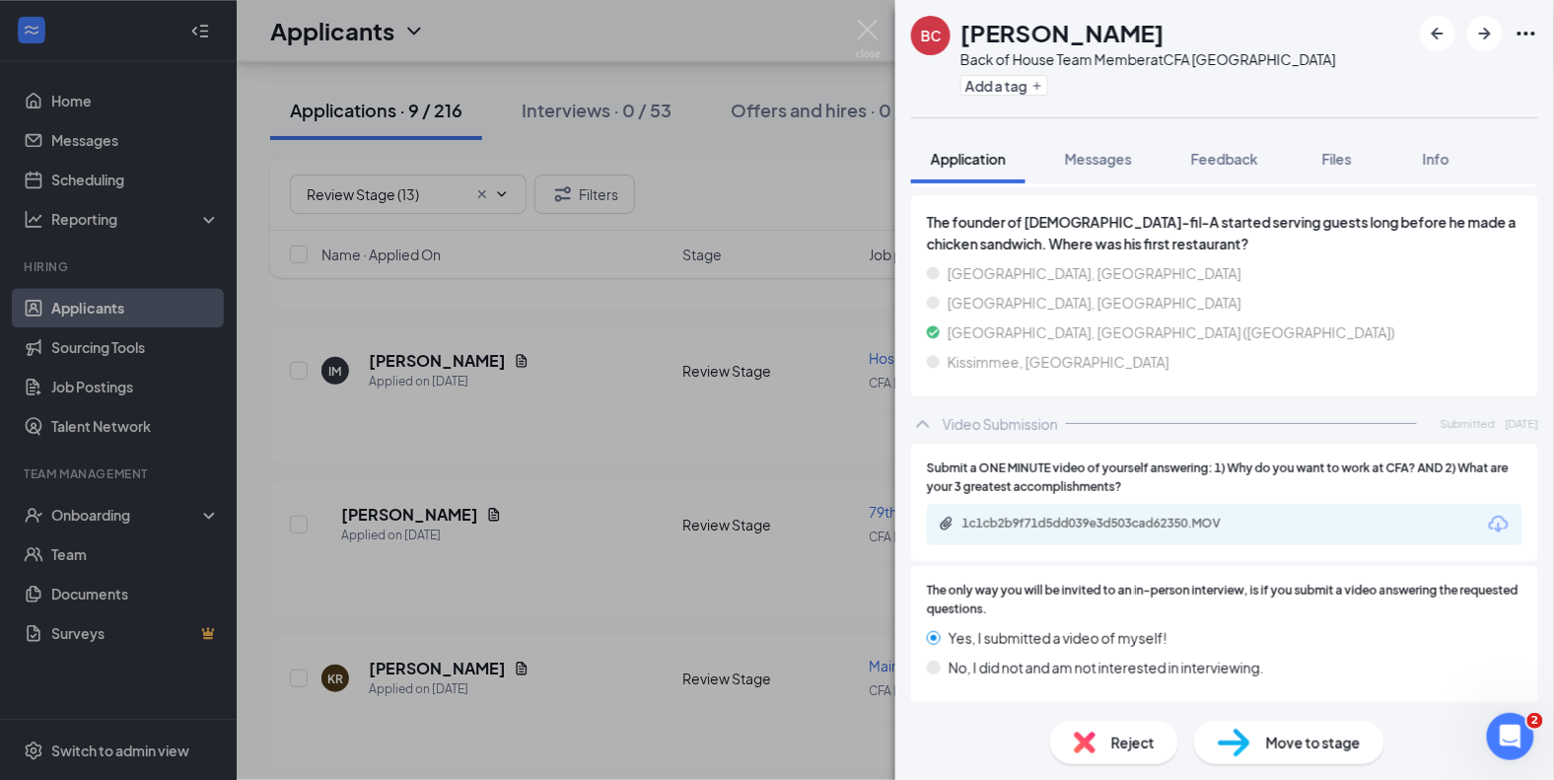
click at [1127, 534] on div "1c1cb2b9f71d5dd039e3d503cad62350.MOV" at bounding box center [1224, 524] width 595 height 41
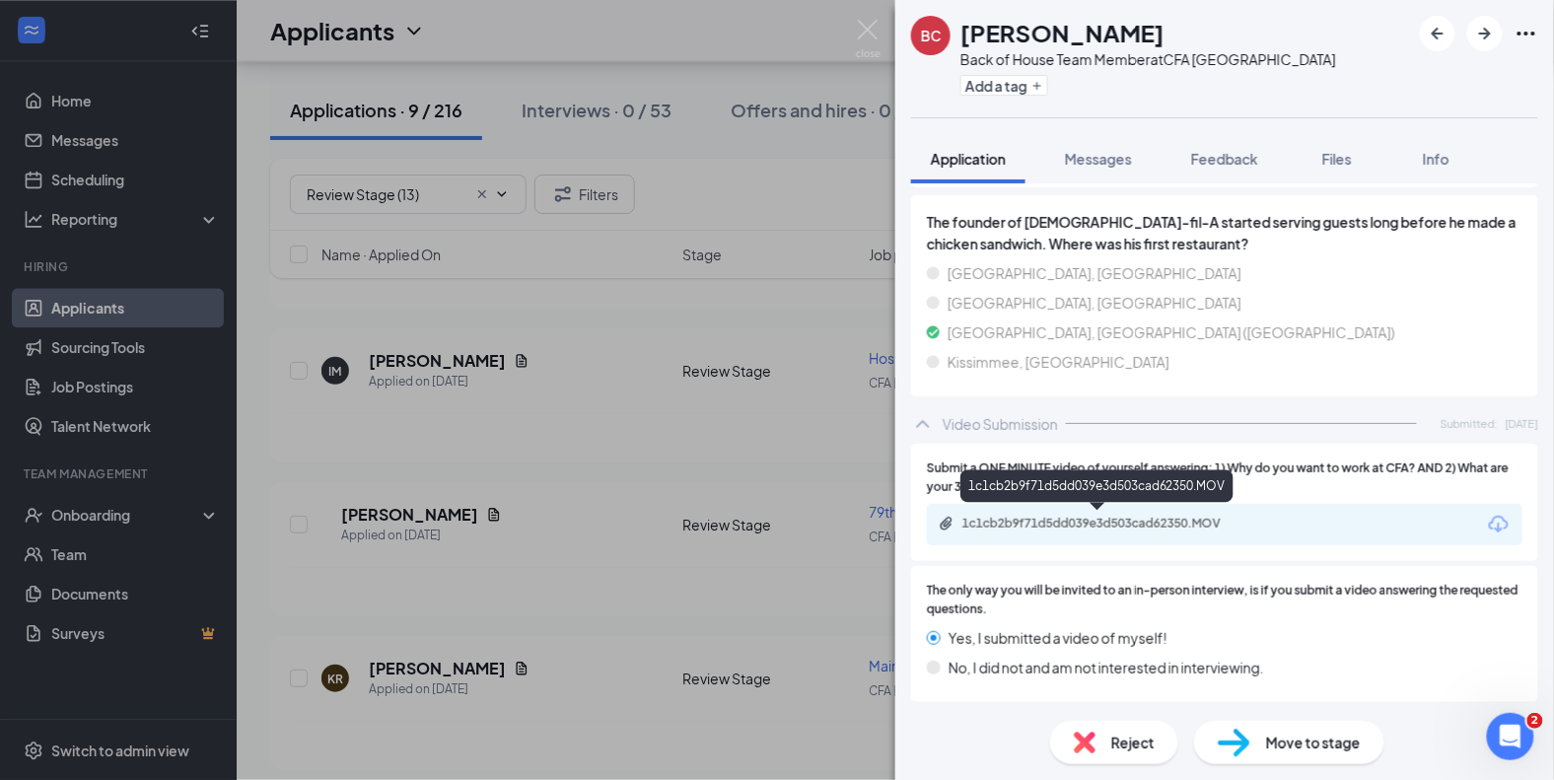
click at [1136, 516] on div "1c1cb2b9f71d5dd039e3d503cad62350.MOV" at bounding box center [1100, 524] width 276 height 16
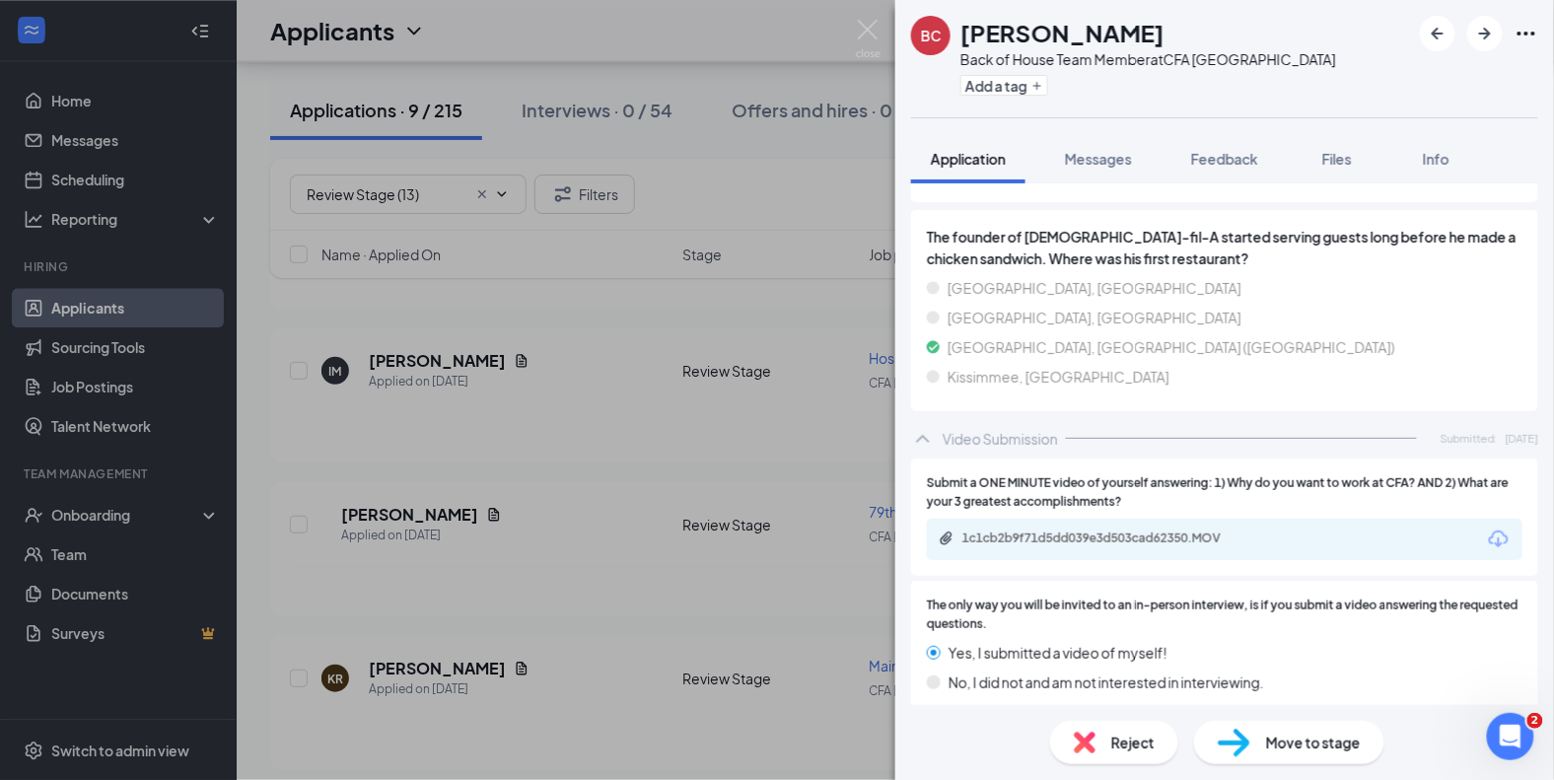
click at [863, 39] on img at bounding box center [868, 39] width 25 height 38
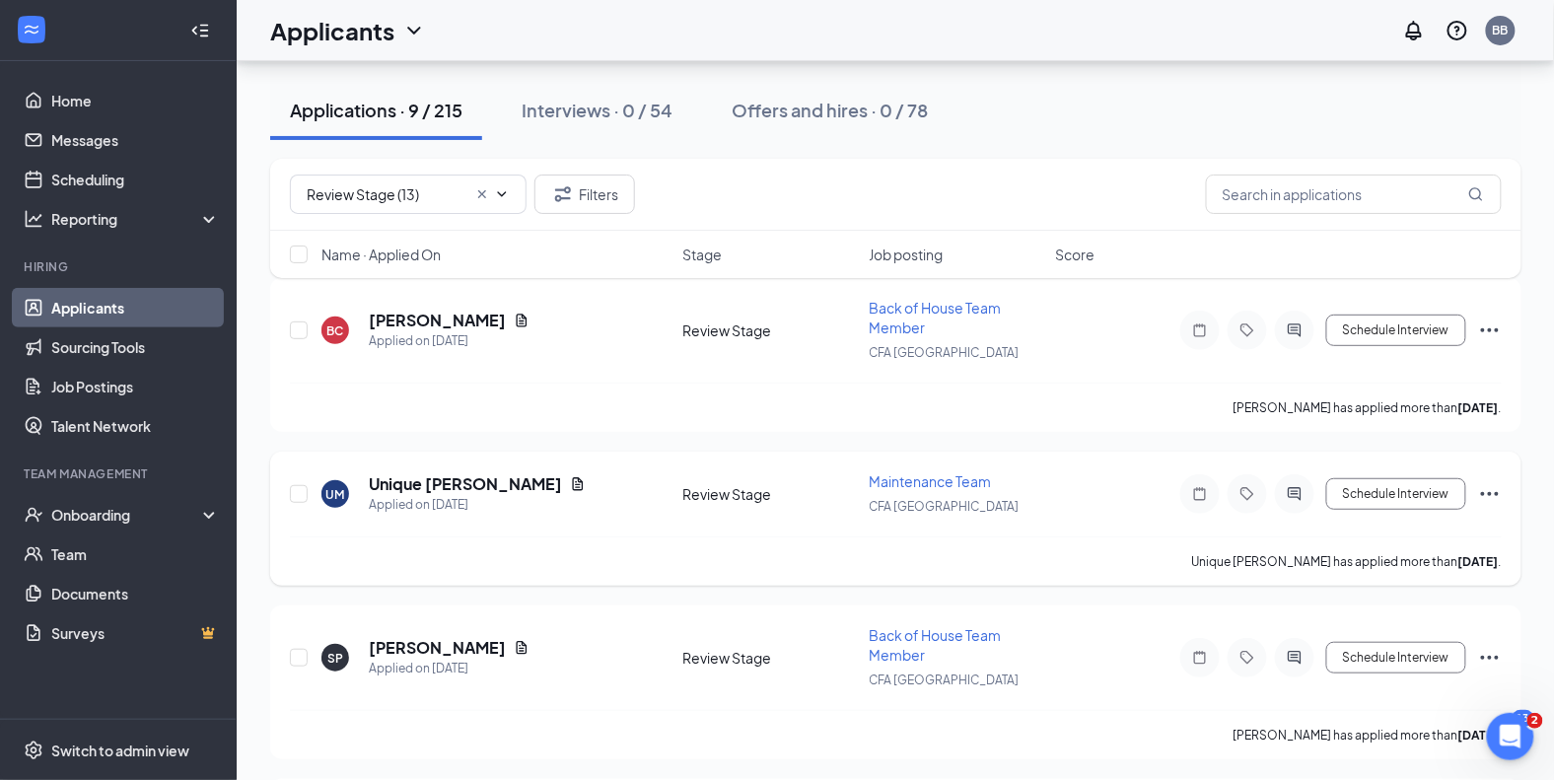
scroll to position [125, 0]
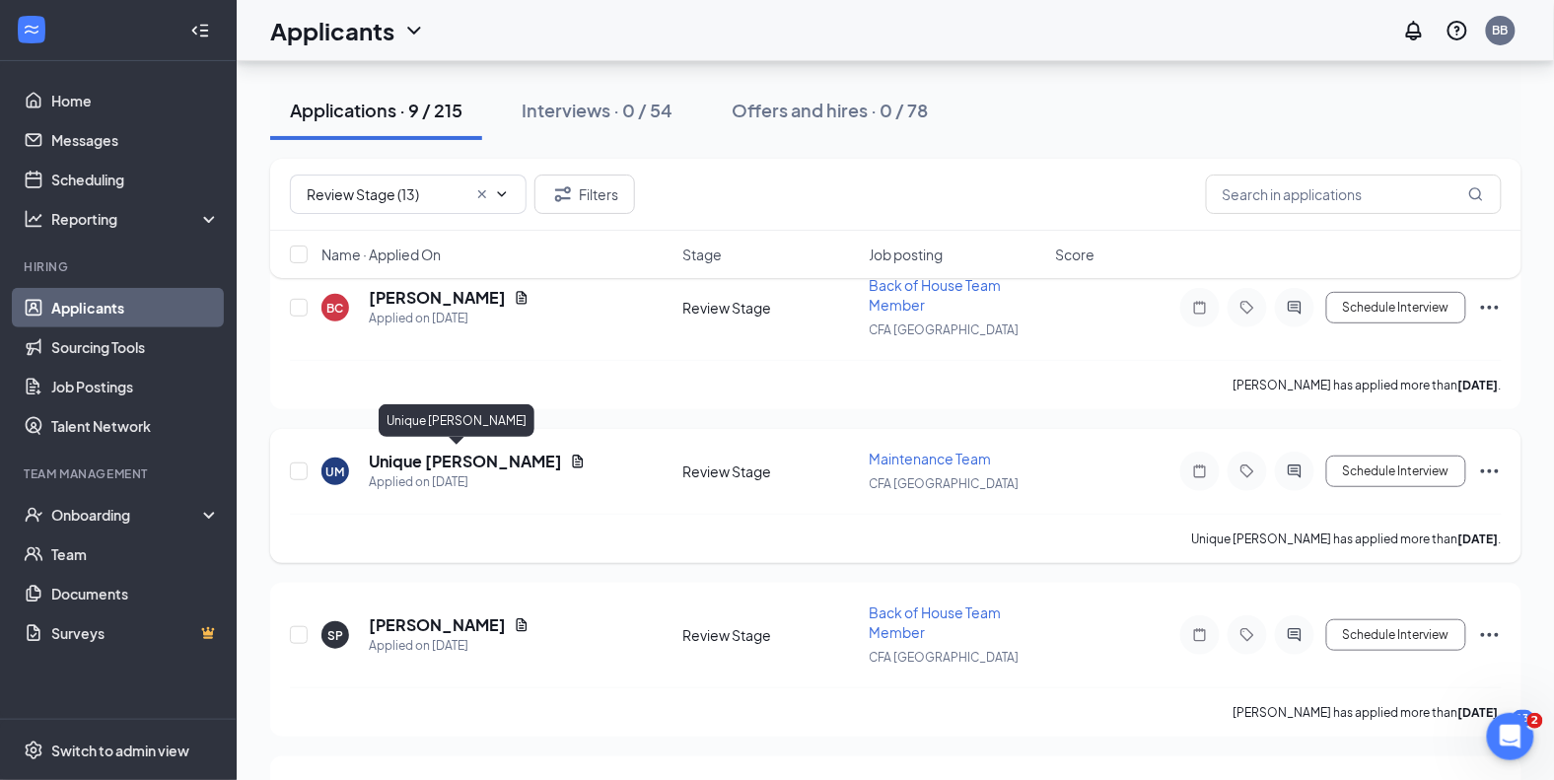
click at [473, 459] on h5 "Unique Mckinnon" at bounding box center [465, 462] width 193 height 22
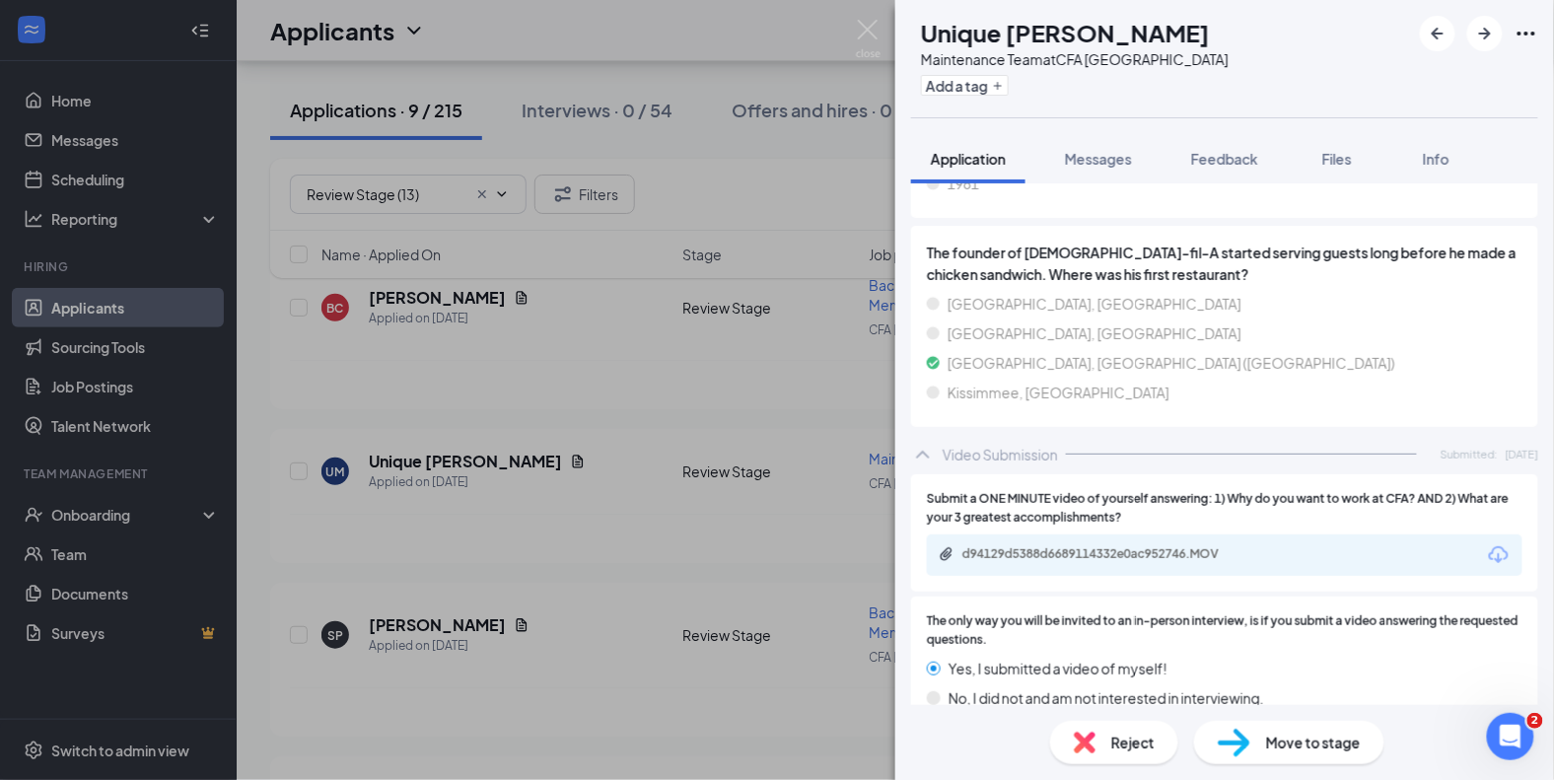
scroll to position [2228, 0]
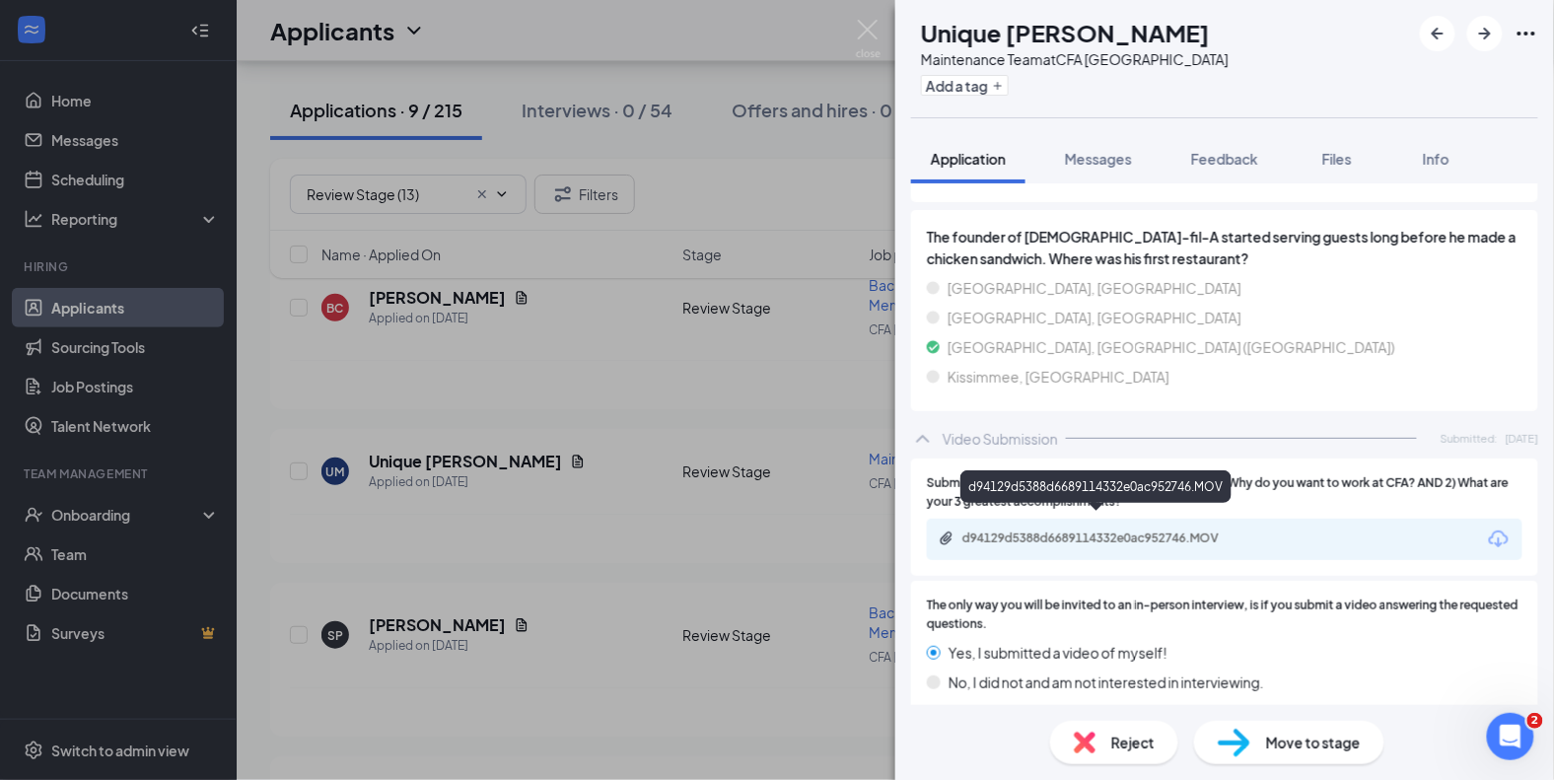
click at [1181, 530] on div "d94129d5388d6689114332e0ac952746.MOV" at bounding box center [1100, 538] width 276 height 16
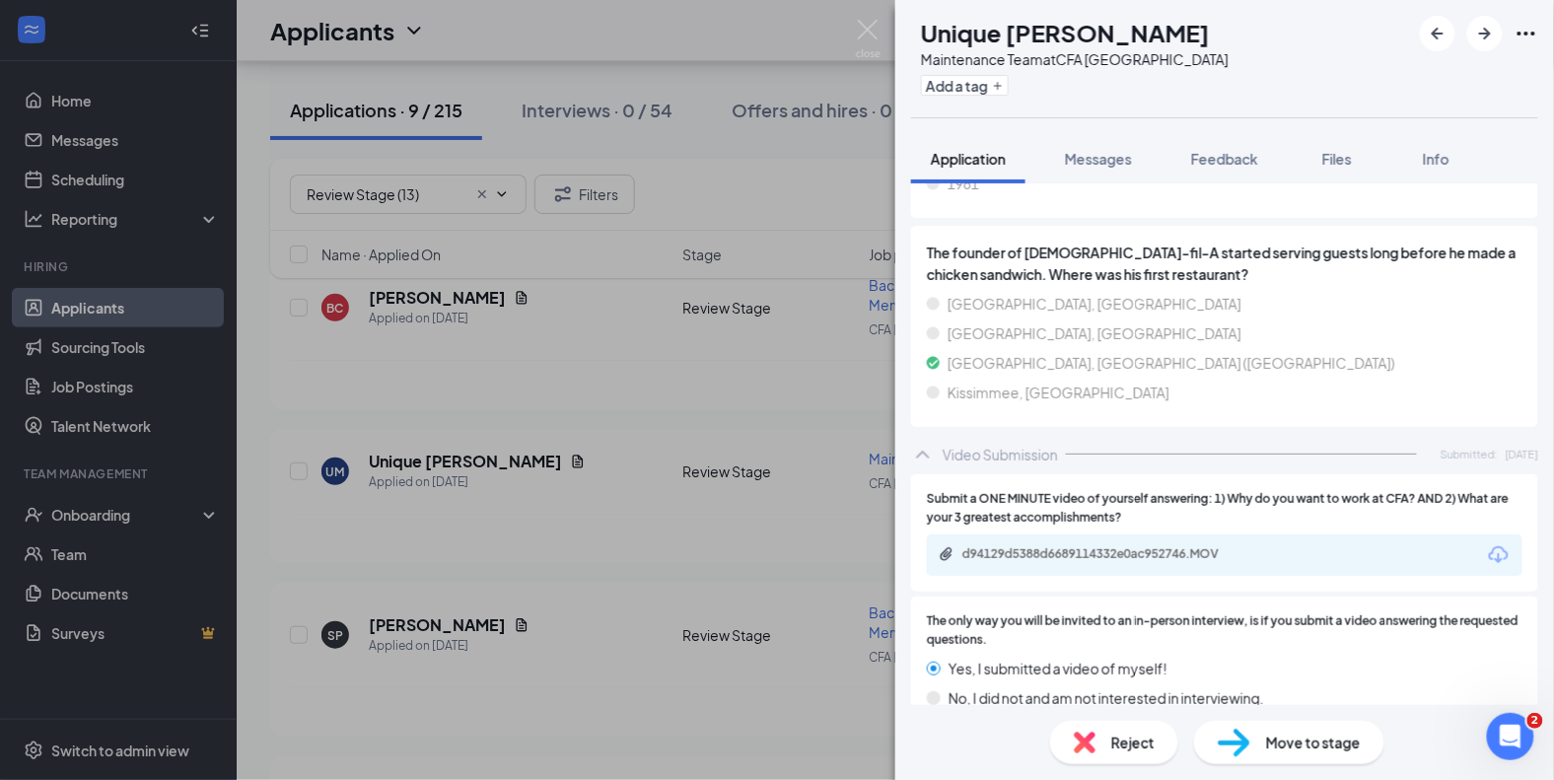
click at [1289, 741] on span "Move to stage" at bounding box center [1313, 743] width 95 height 22
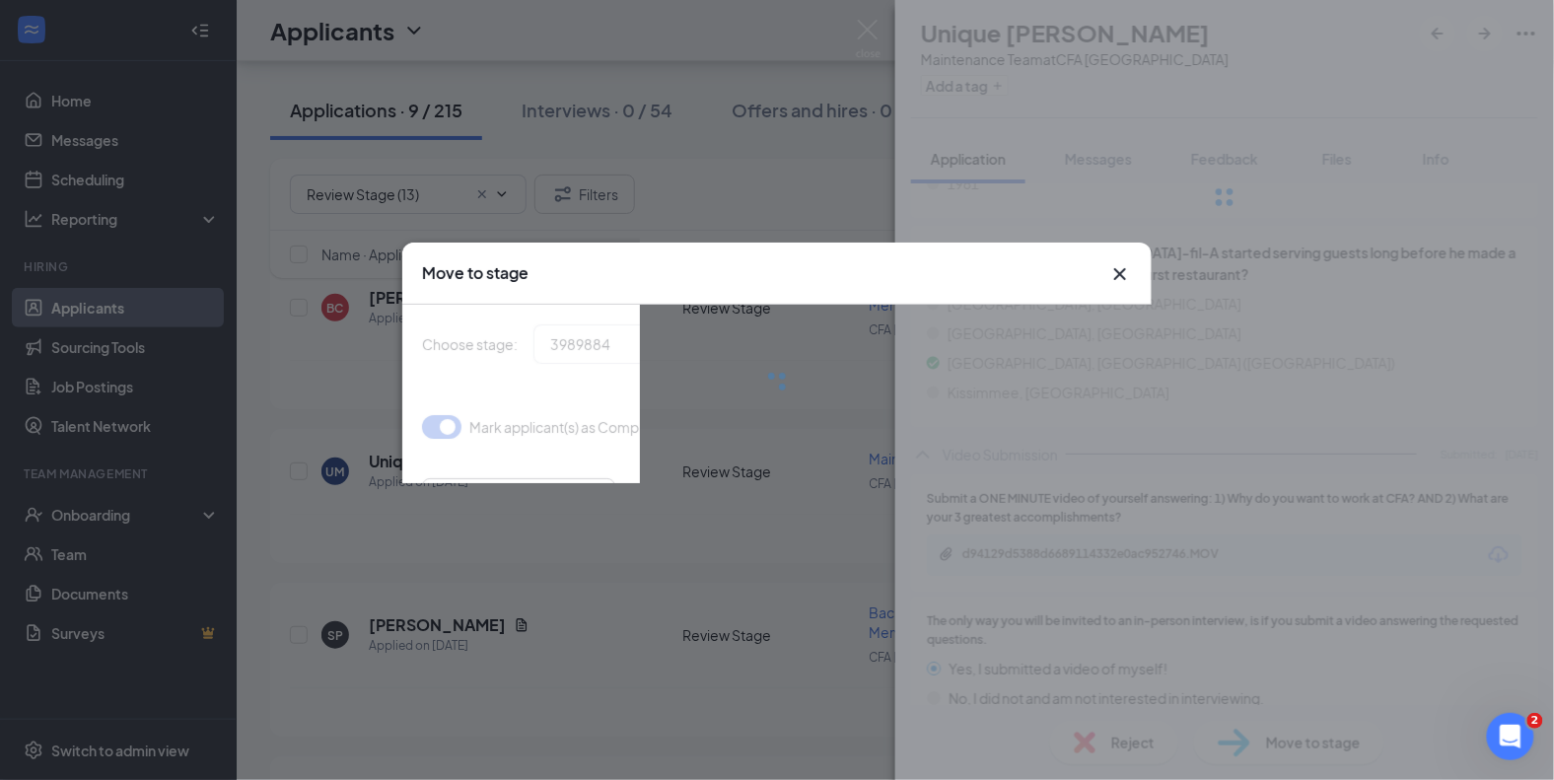
type input "Onsite Interview (next stage)"
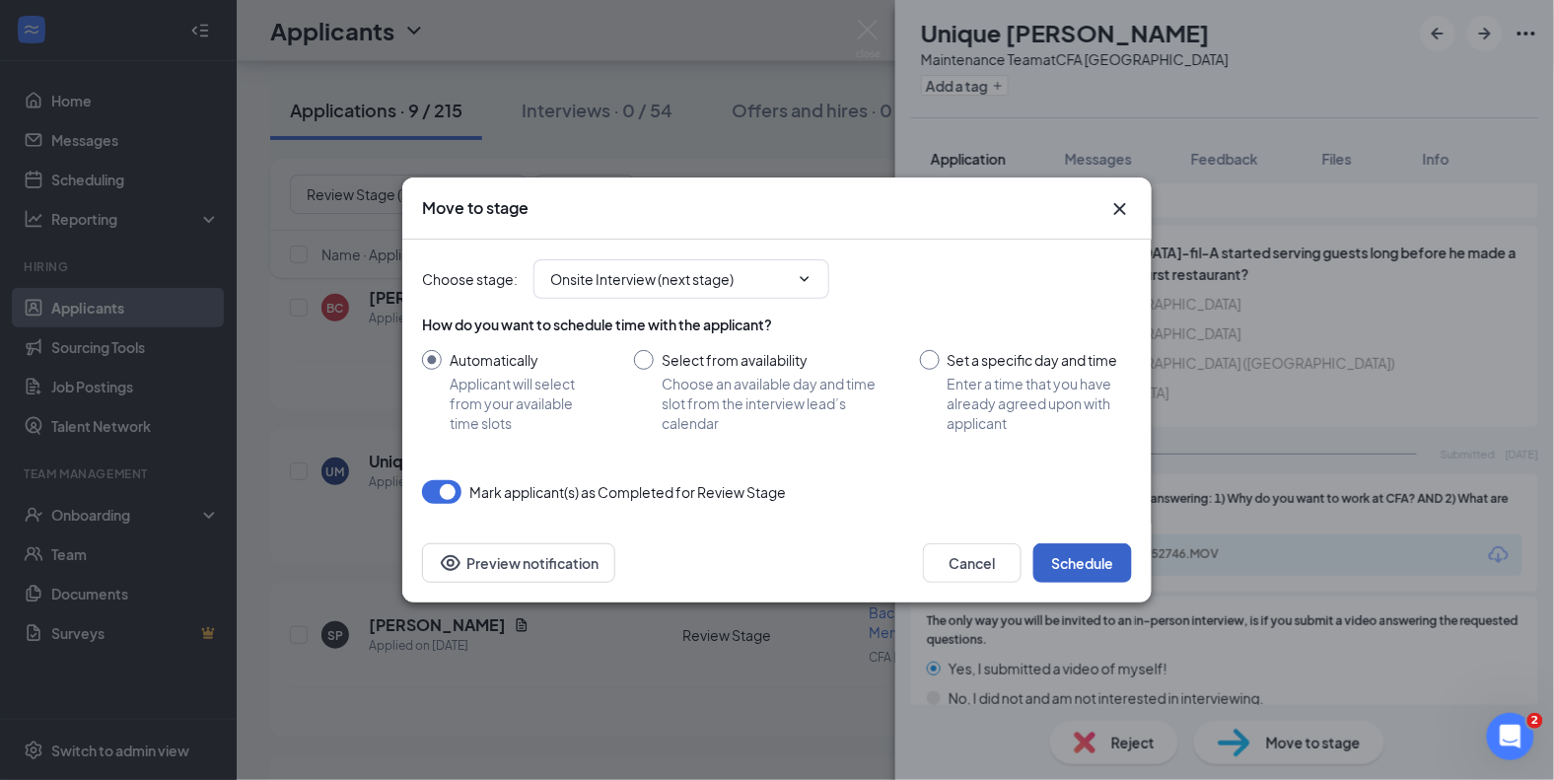
click at [1102, 565] on button "Schedule" at bounding box center [1082, 562] width 99 height 39
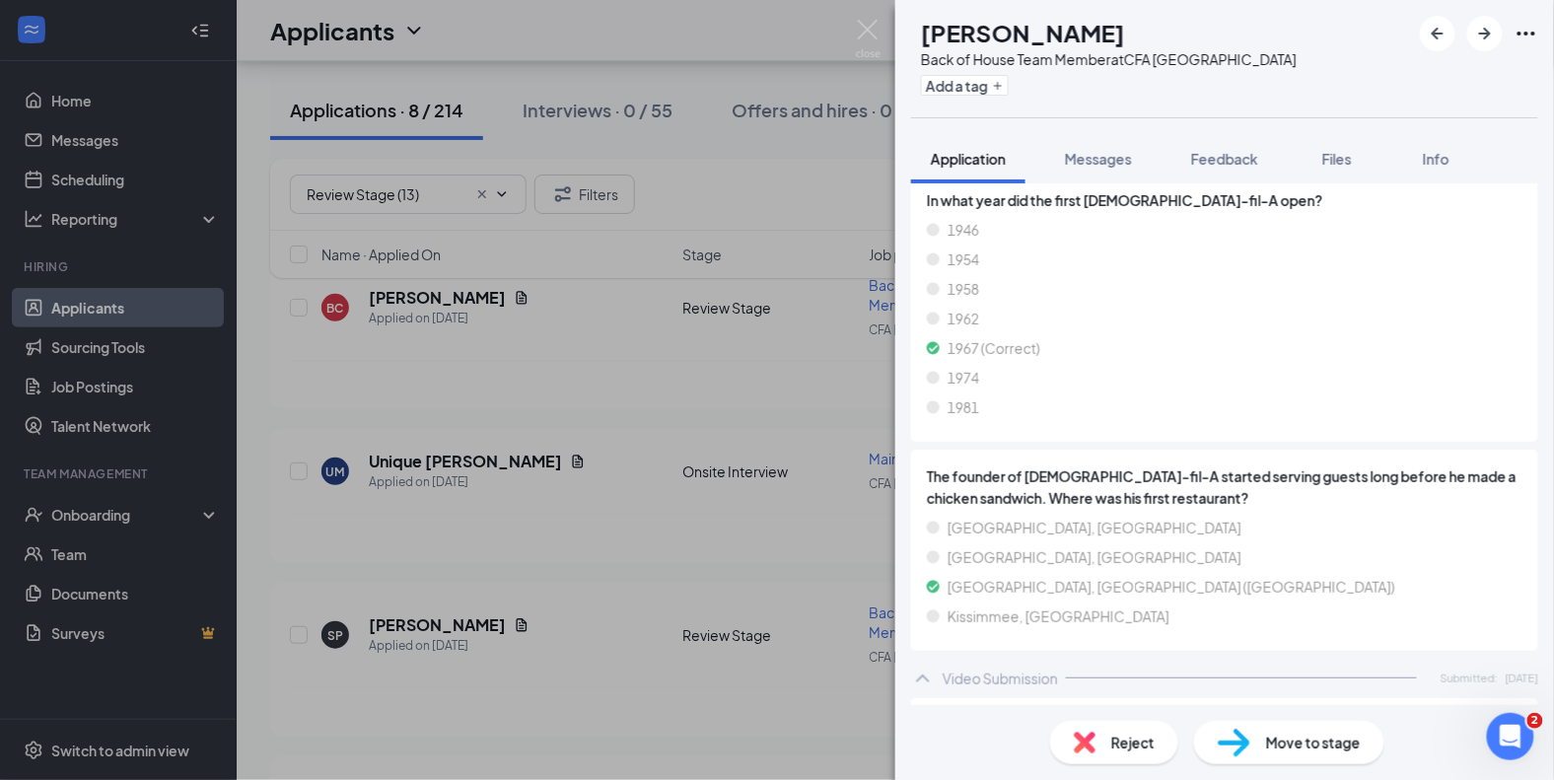
scroll to position [2172, 0]
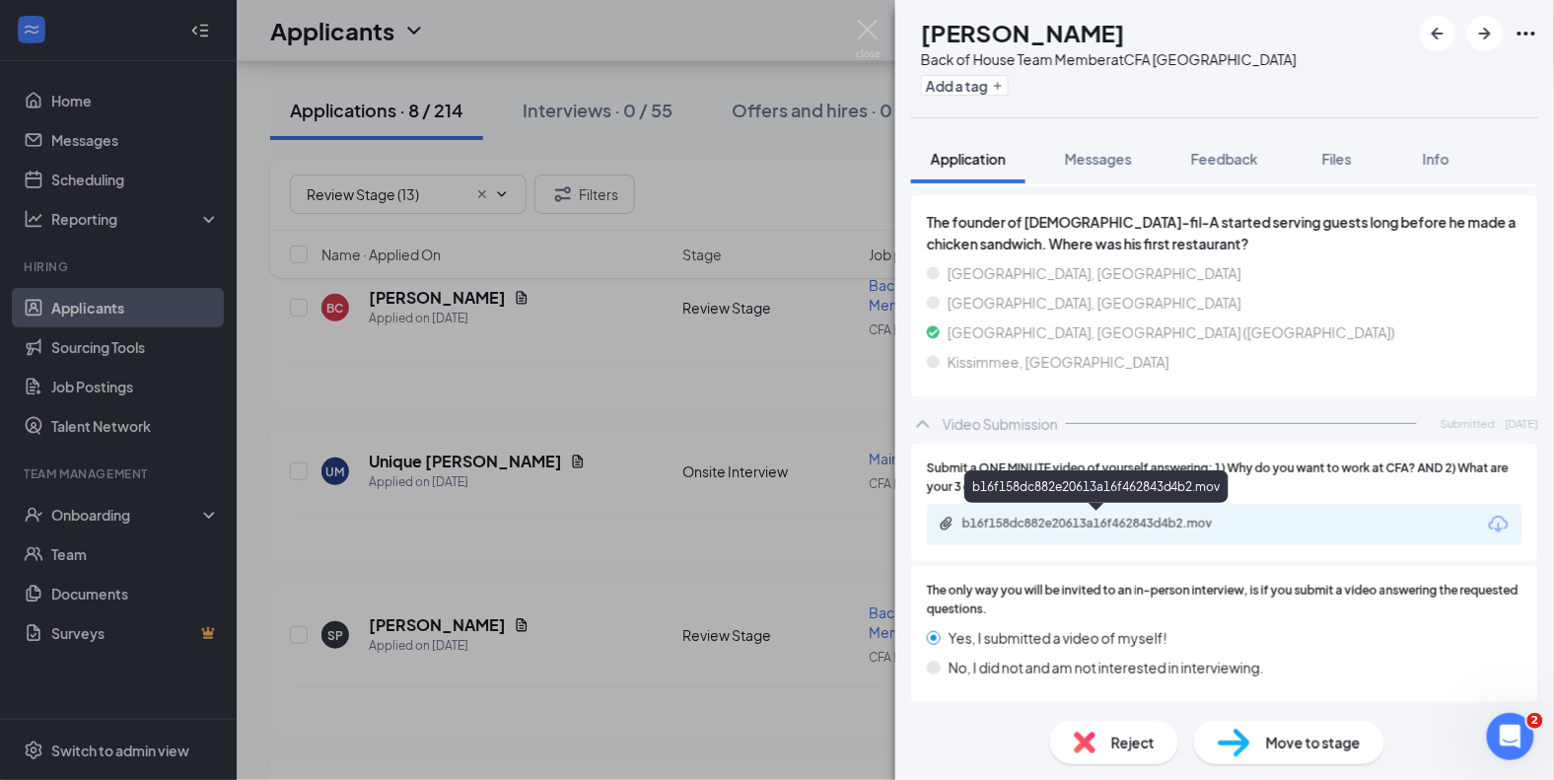
click at [1135, 521] on div "b16f158dc882e20613a16f462843d4b2.mov" at bounding box center [1100, 524] width 276 height 16
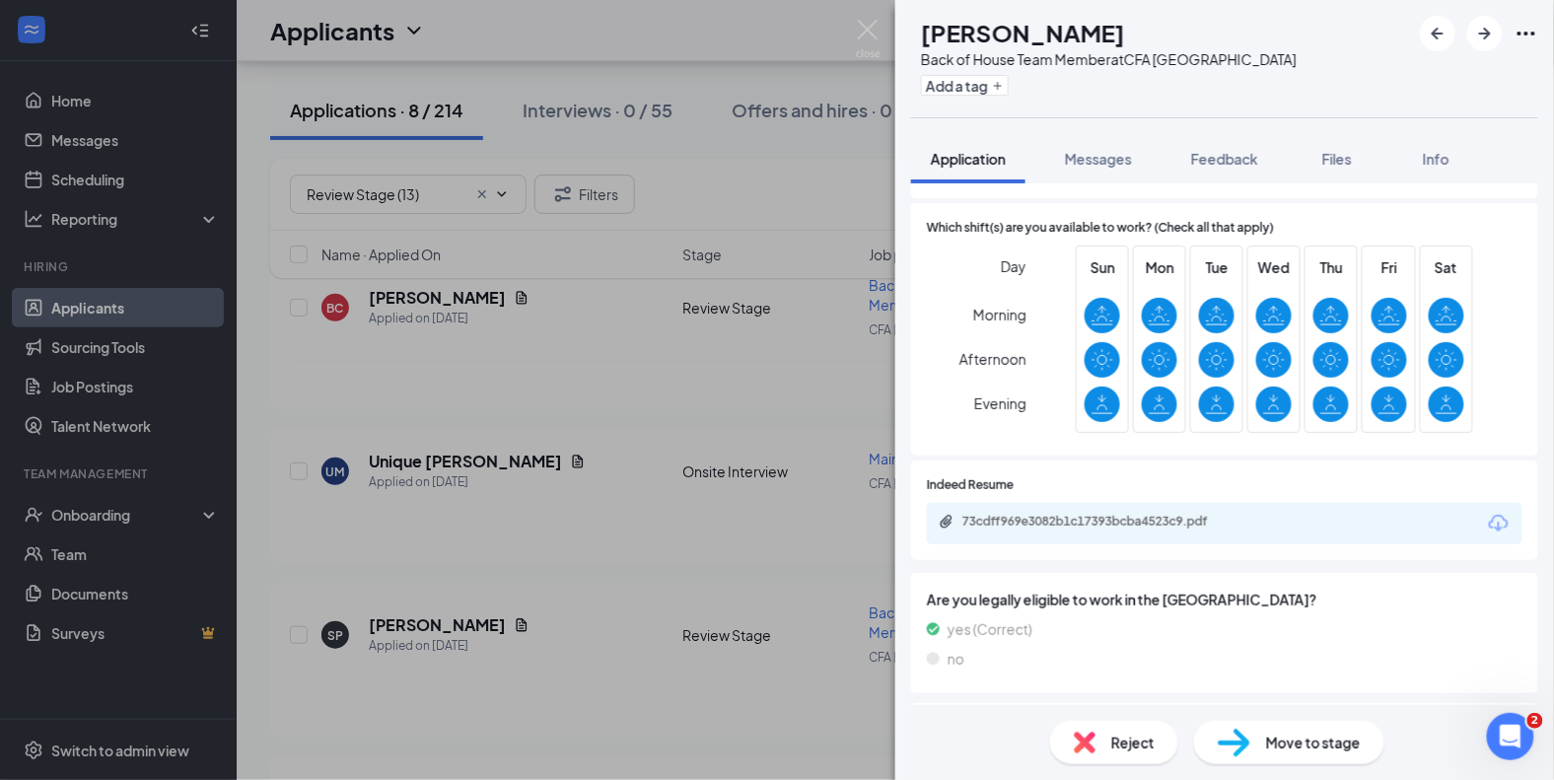
scroll to position [488, 0]
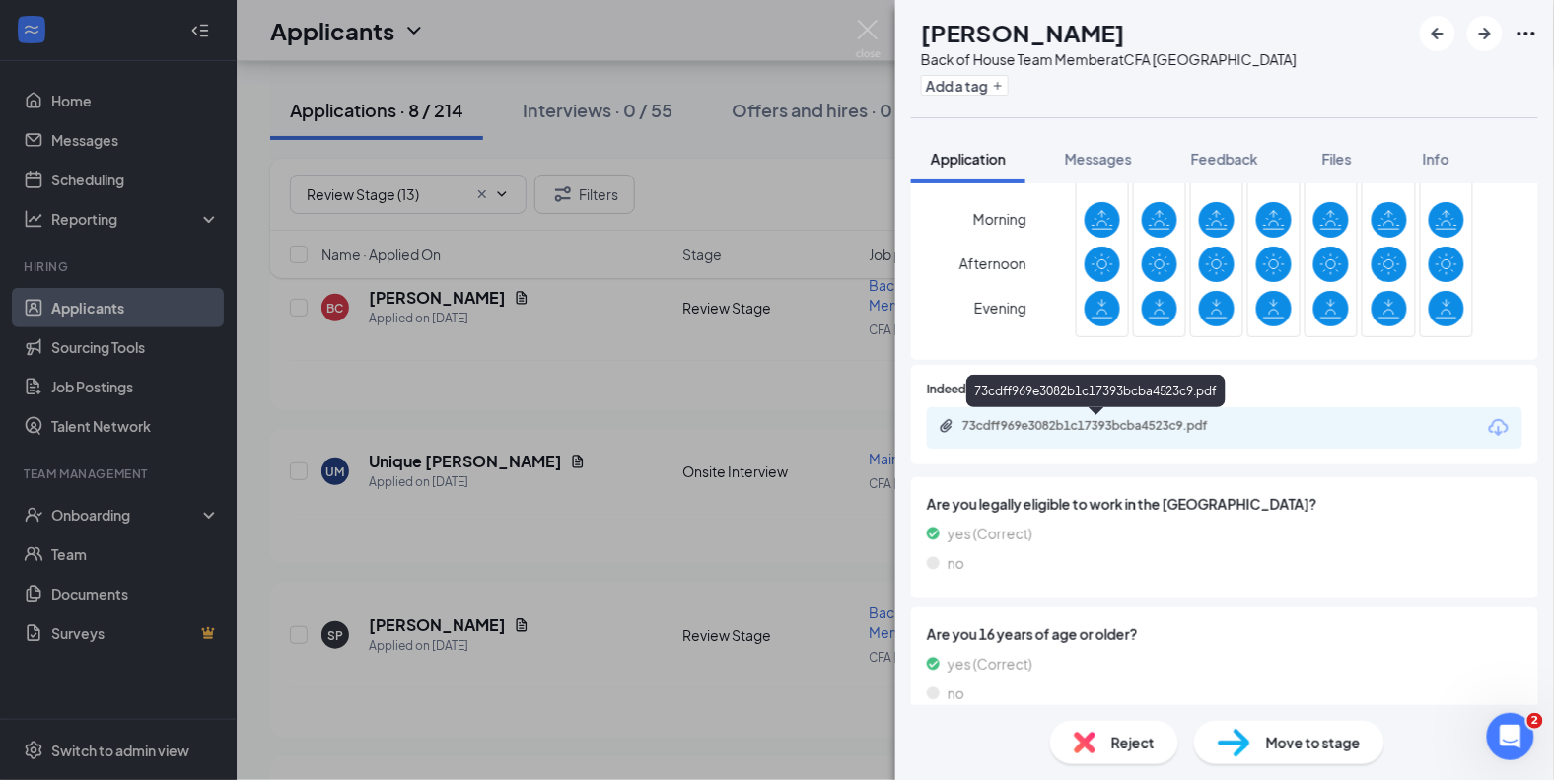
click at [1097, 422] on div "73cdff969e3082b1c17393bcba4523c9.pdf" at bounding box center [1100, 426] width 276 height 16
click at [1111, 743] on span "Reject" at bounding box center [1132, 743] width 43 height 22
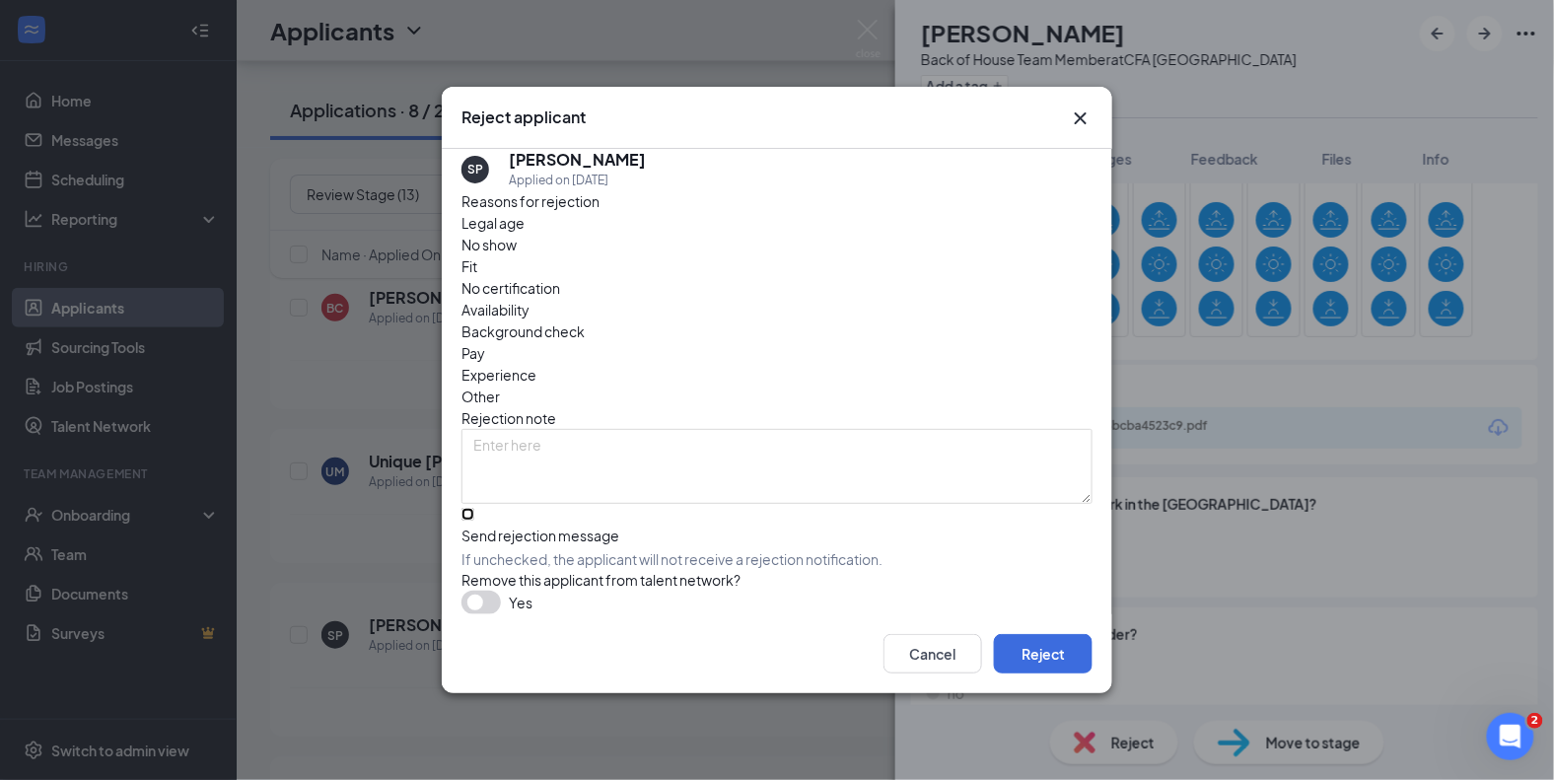
click at [474, 508] on input "Send rejection message If unchecked, the applicant will not receive a rejection…" at bounding box center [467, 514] width 13 height 13
checkbox input "true"
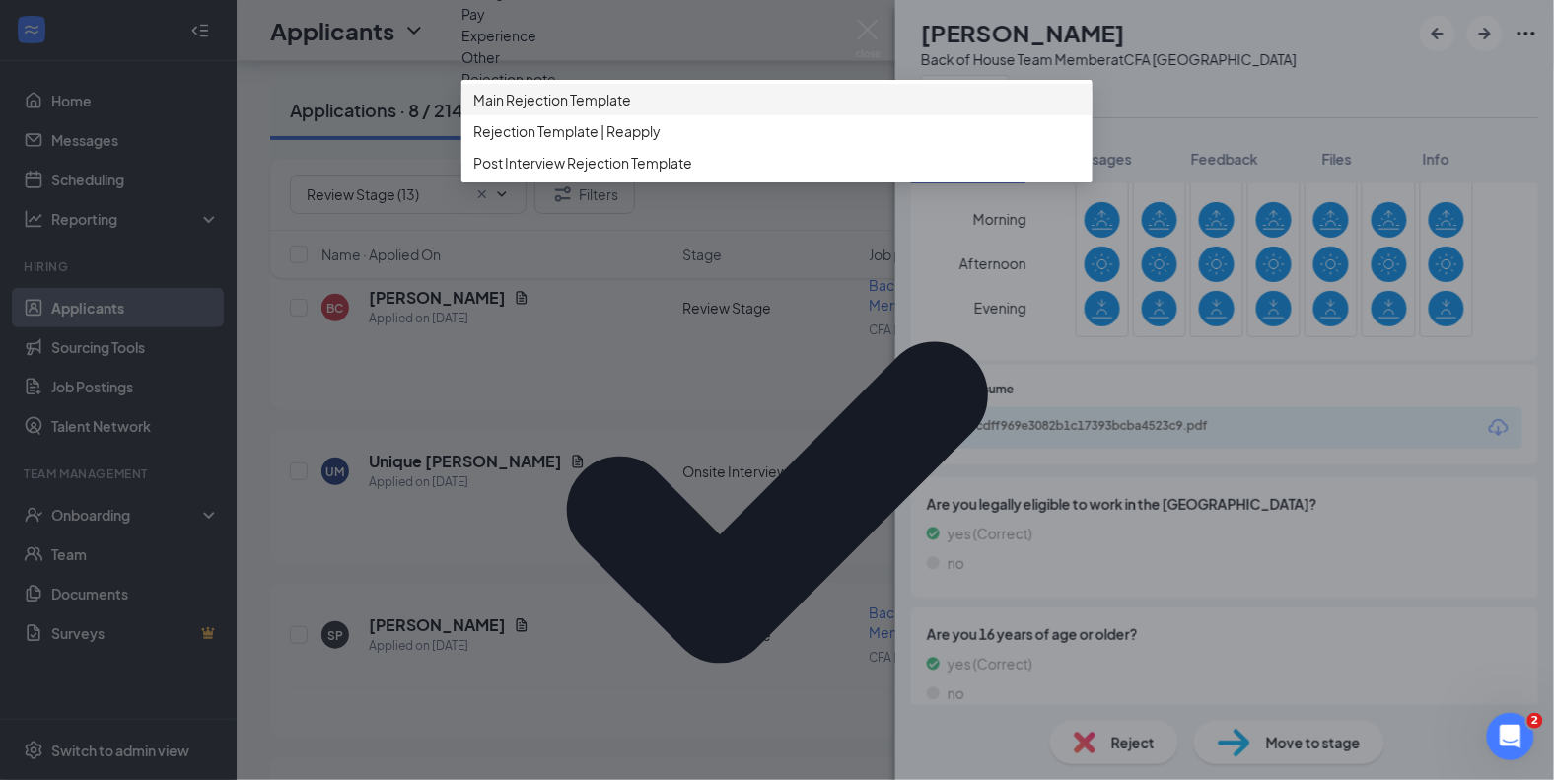
click at [550, 115] on div "Main Rejection Template" at bounding box center [776, 100] width 631 height 32
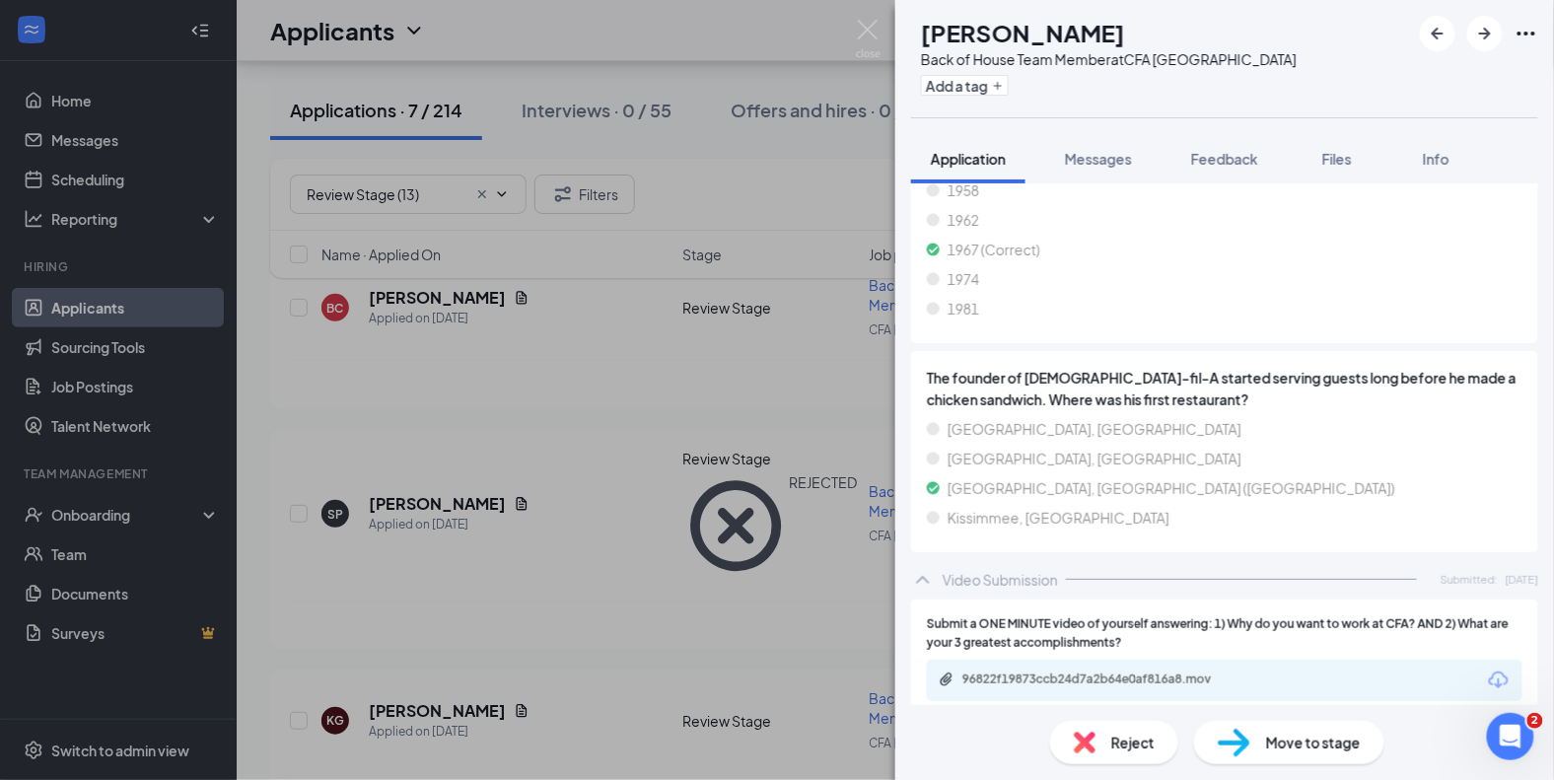
scroll to position [2228, 0]
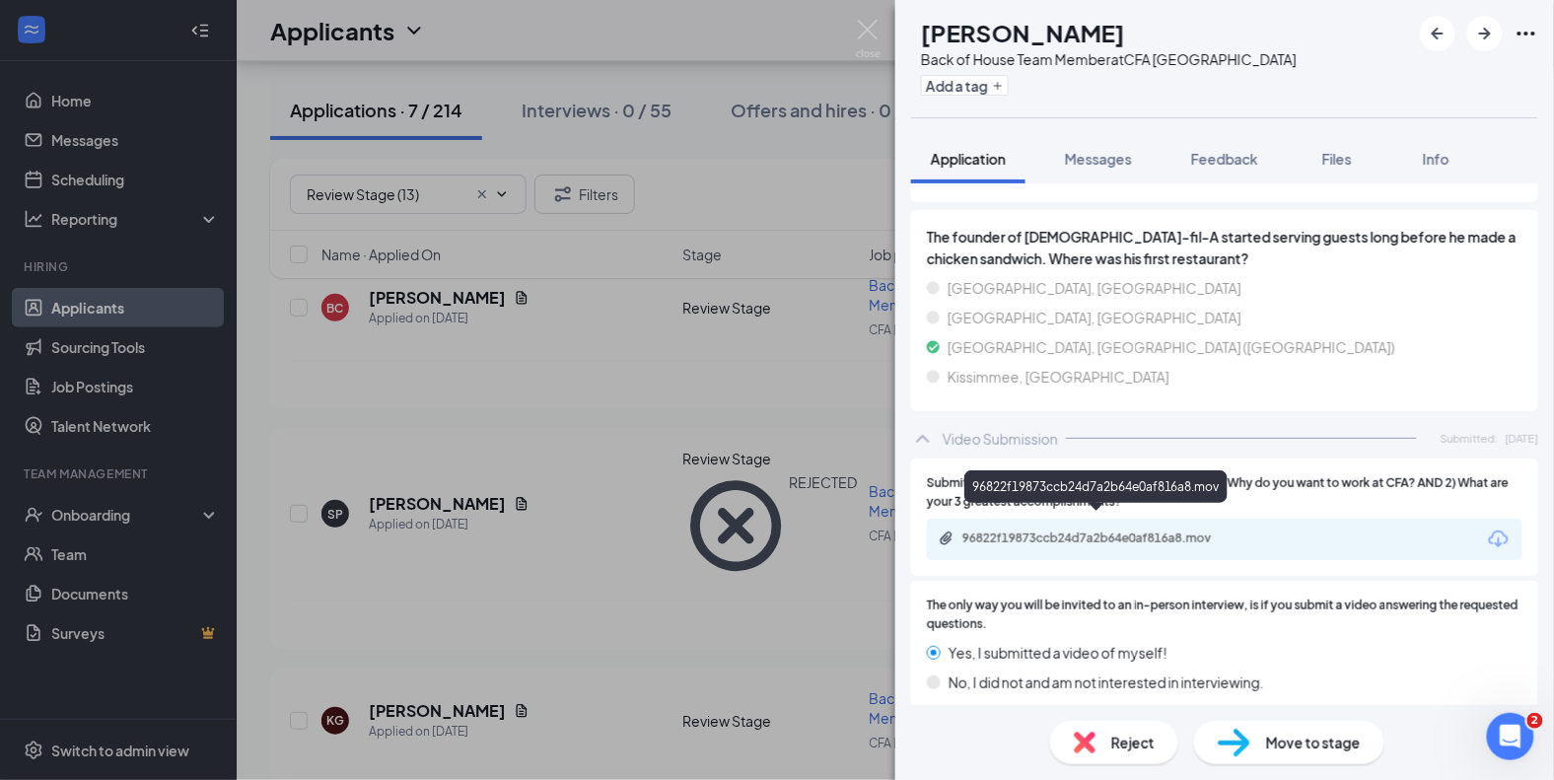
click at [1042, 530] on div "96822f19873ccb24d7a2b64e0af816a8.mov" at bounding box center [1100, 538] width 276 height 16
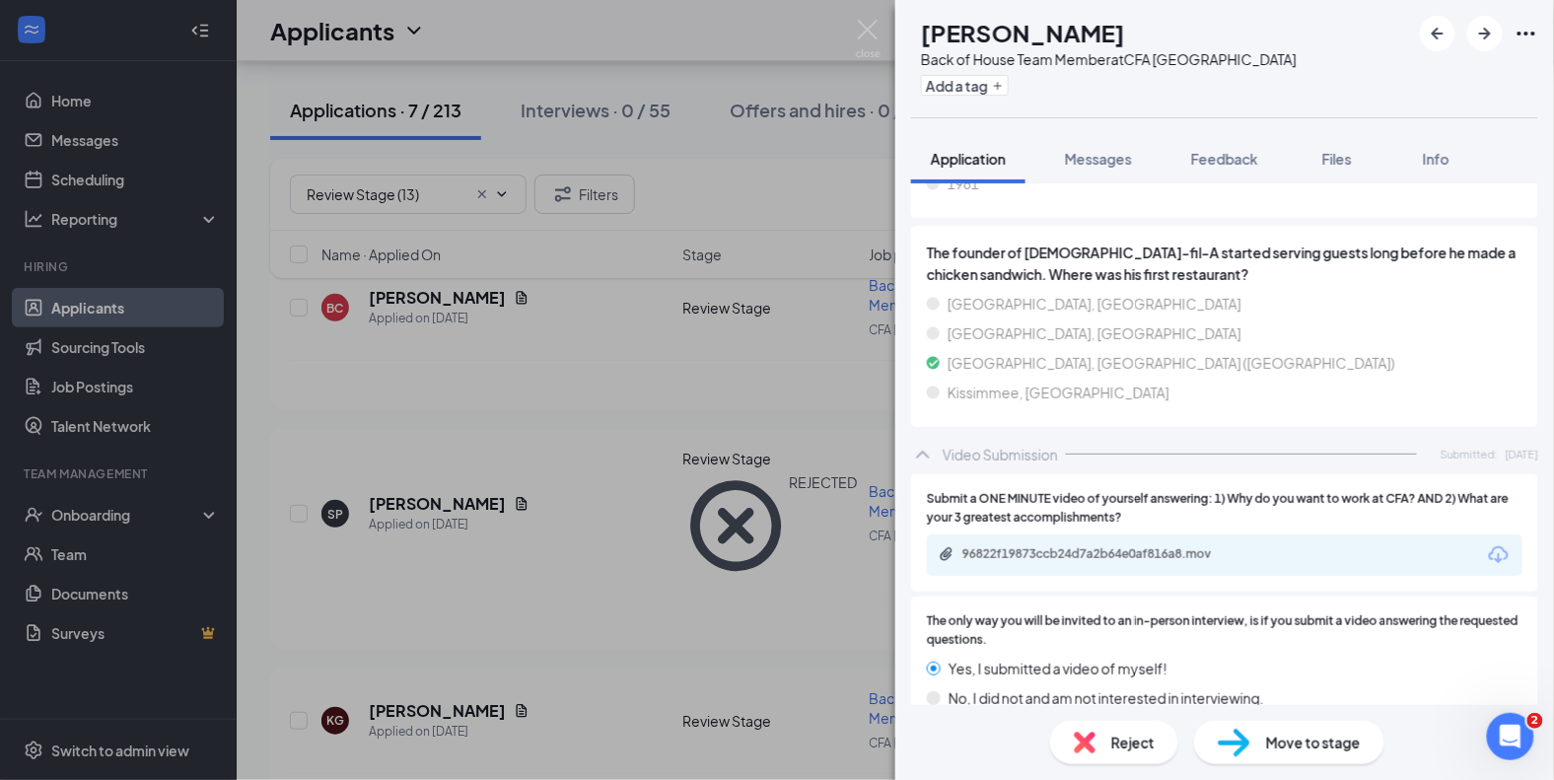
click at [1132, 742] on span "Reject" at bounding box center [1132, 743] width 43 height 22
click at [1132, 743] on span "Reject" at bounding box center [1132, 743] width 43 height 22
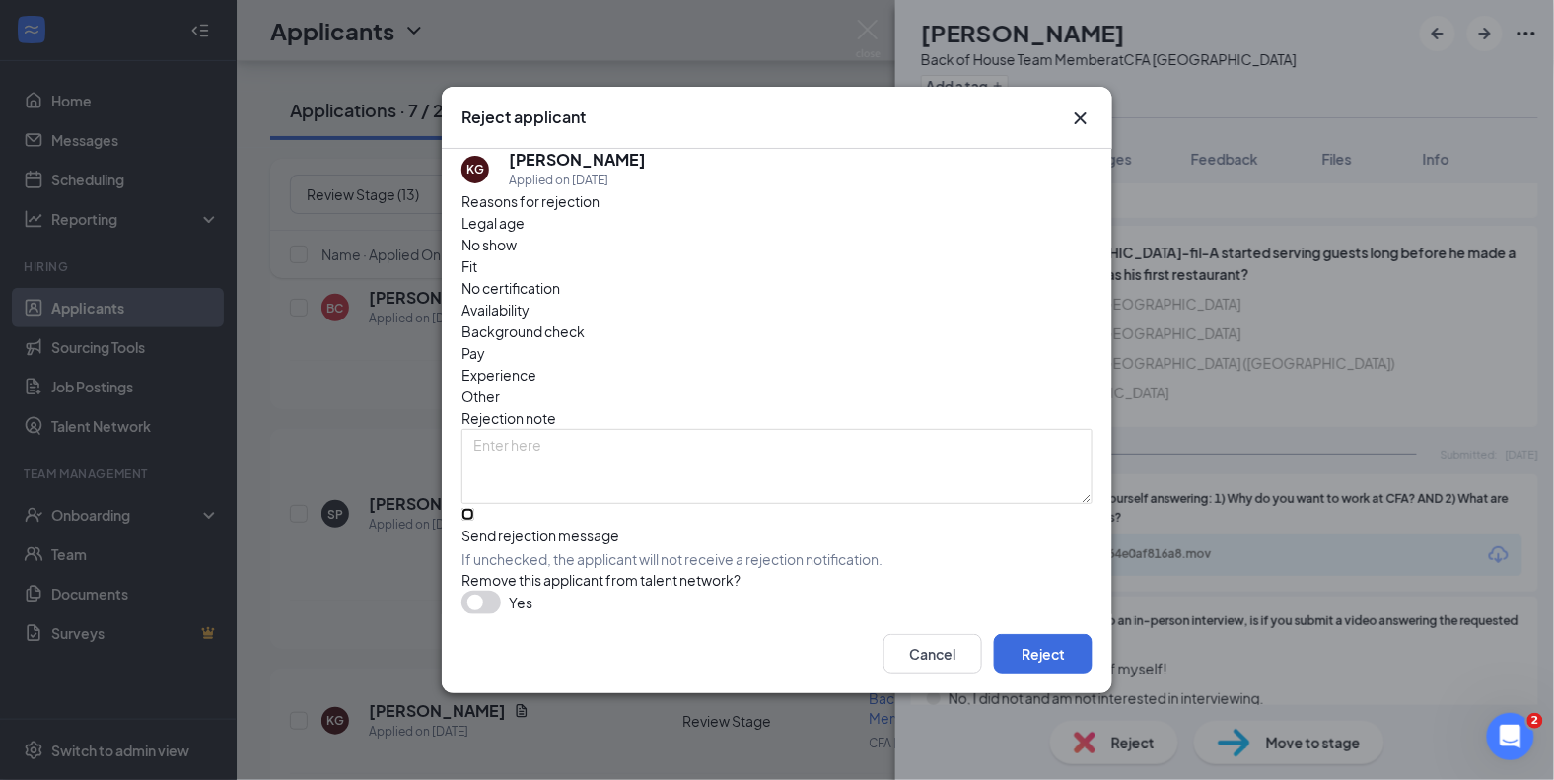
click at [471, 508] on input "Send rejection message If unchecked, the applicant will not receive a rejection…" at bounding box center [467, 514] width 13 height 13
checkbox input "true"
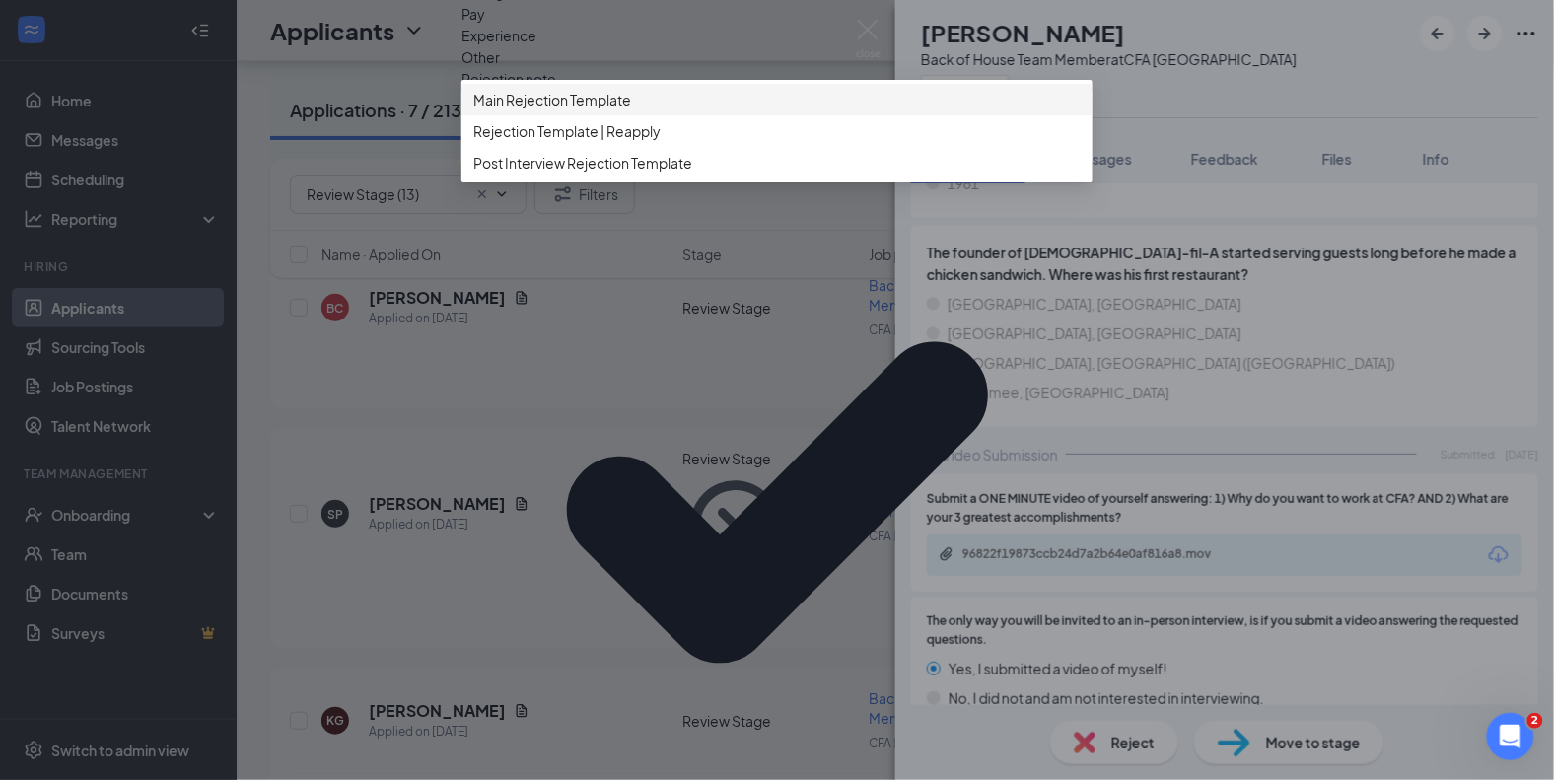
click at [602, 110] on span "Main Rejection Template" at bounding box center [552, 100] width 158 height 22
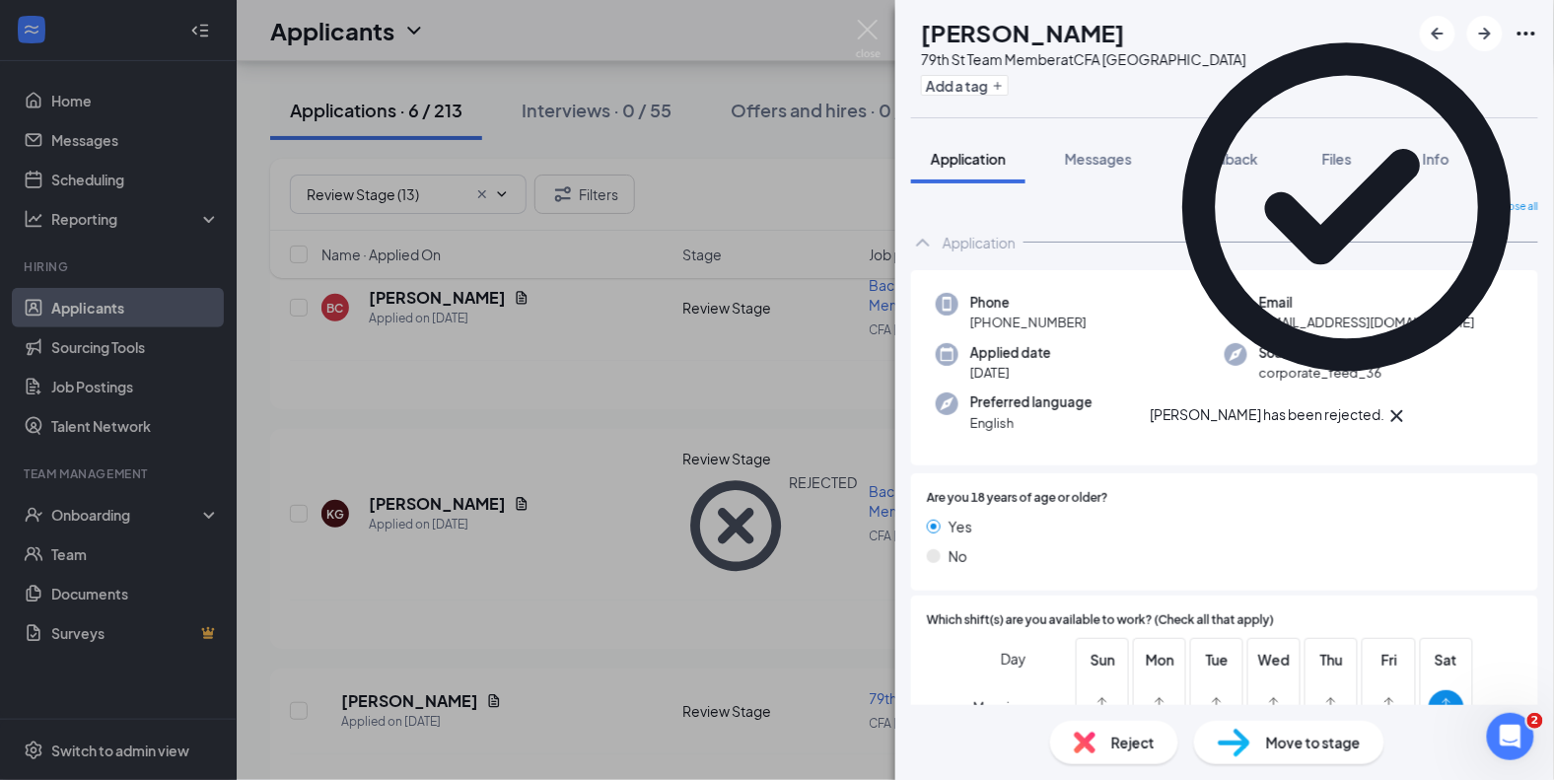
click at [1533, 36] on div "Kyla Gerrald has been rejected." at bounding box center [1347, 219] width 394 height 418
click at [1409, 404] on icon "Cross" at bounding box center [1397, 416] width 24 height 24
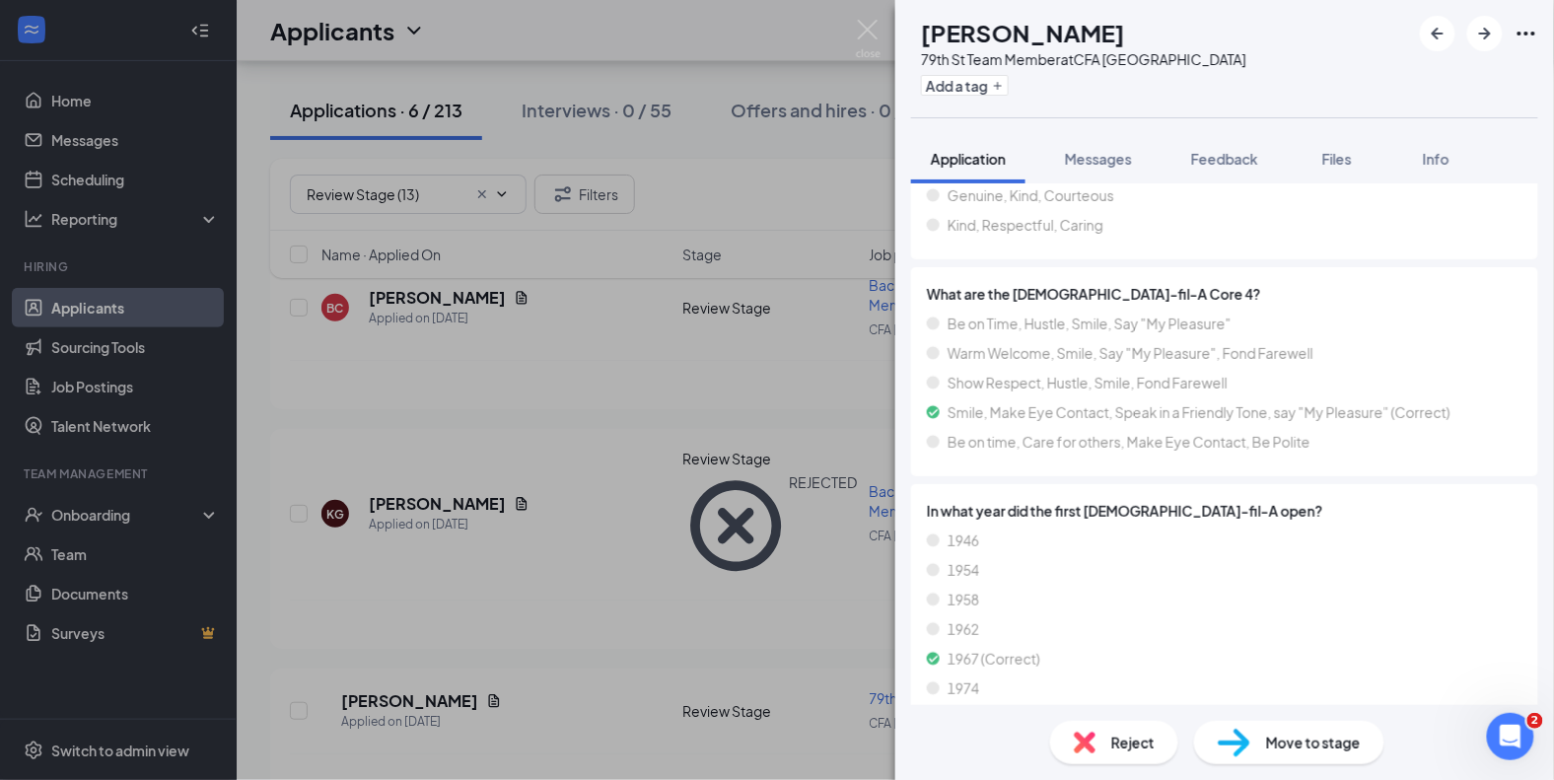
scroll to position [2172, 0]
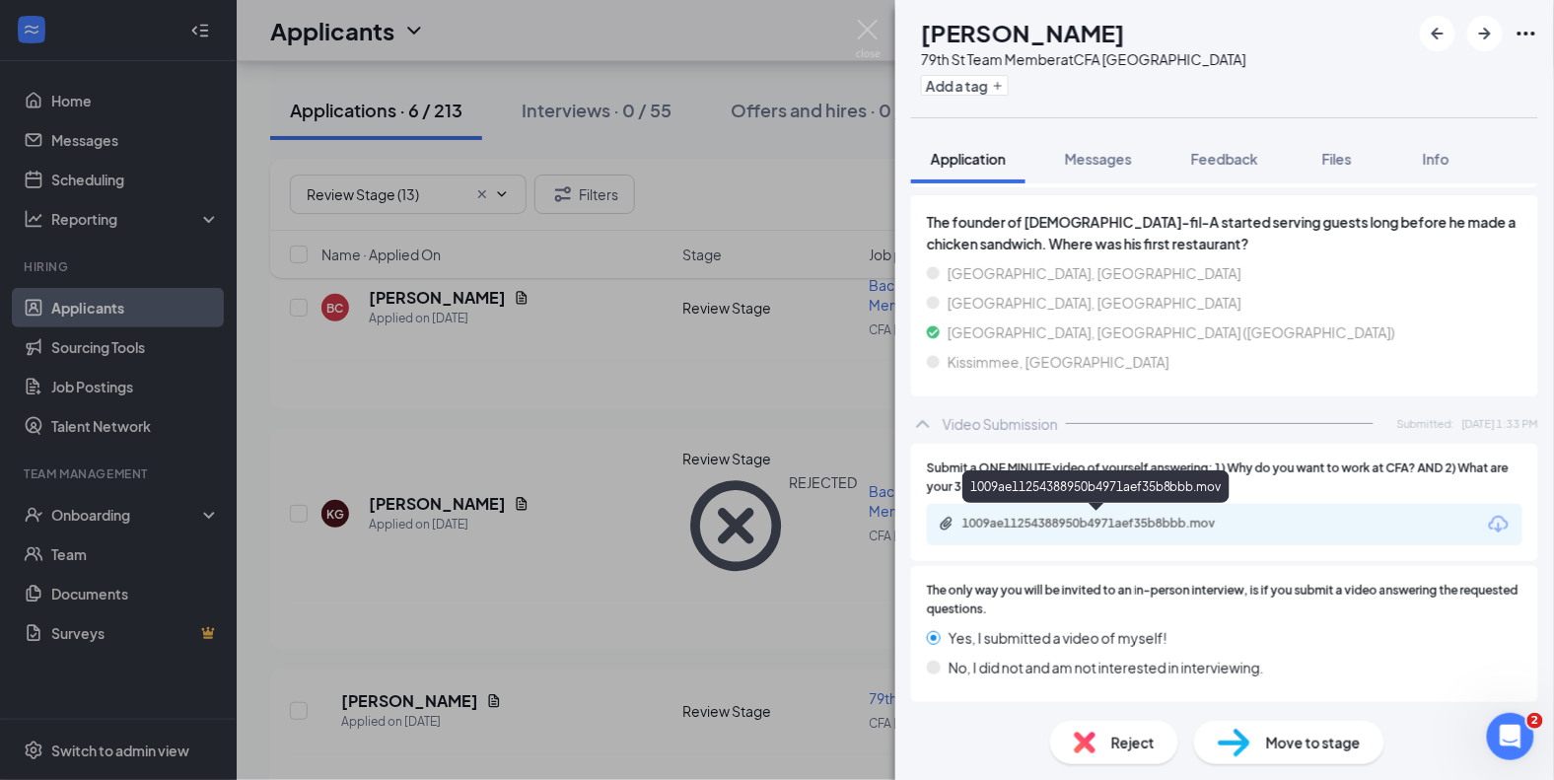
click at [1142, 516] on div "1009ae11254388950b4971aef35b8bbb.mov" at bounding box center [1100, 524] width 276 height 16
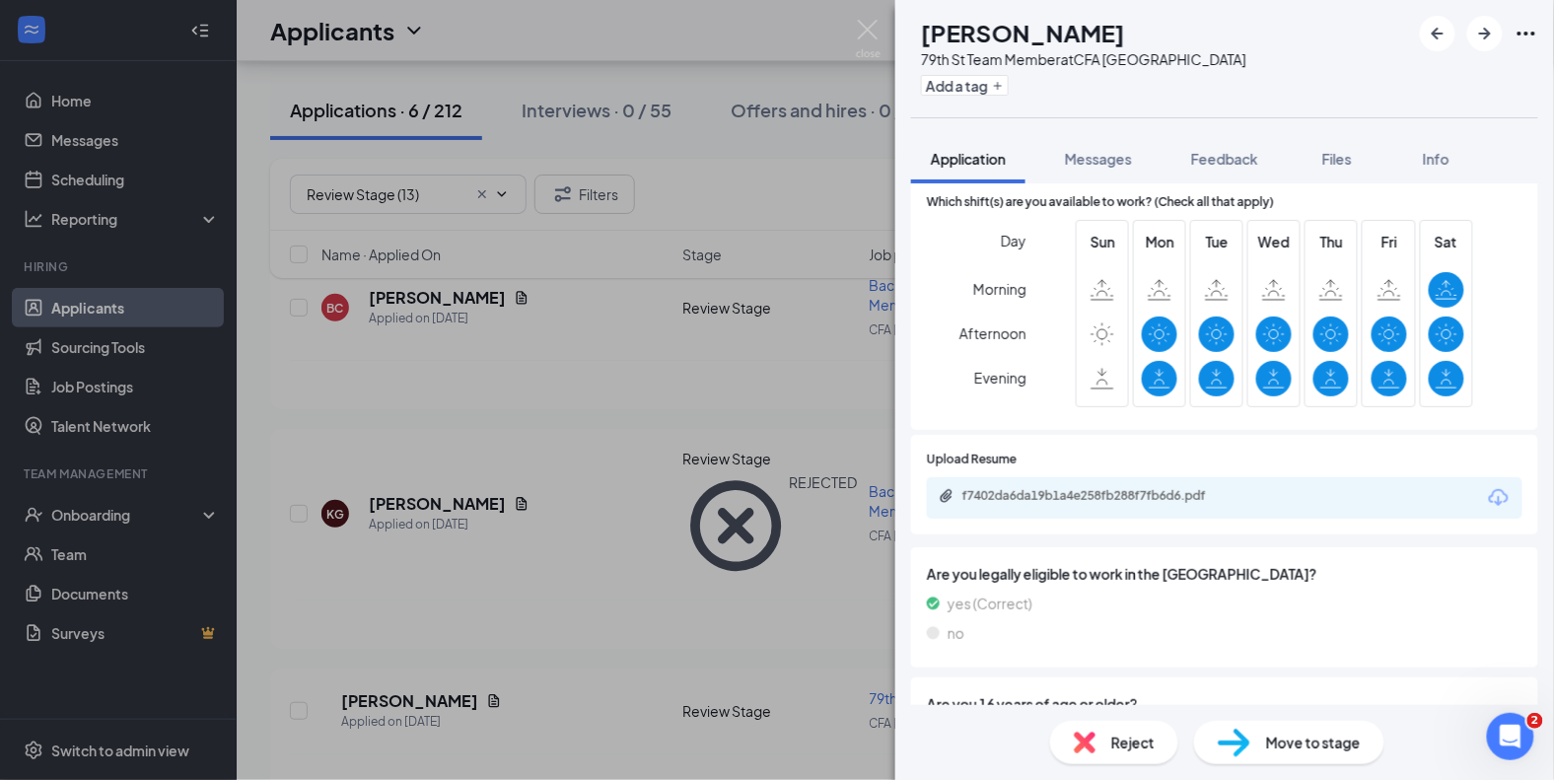
scroll to position [627, 0]
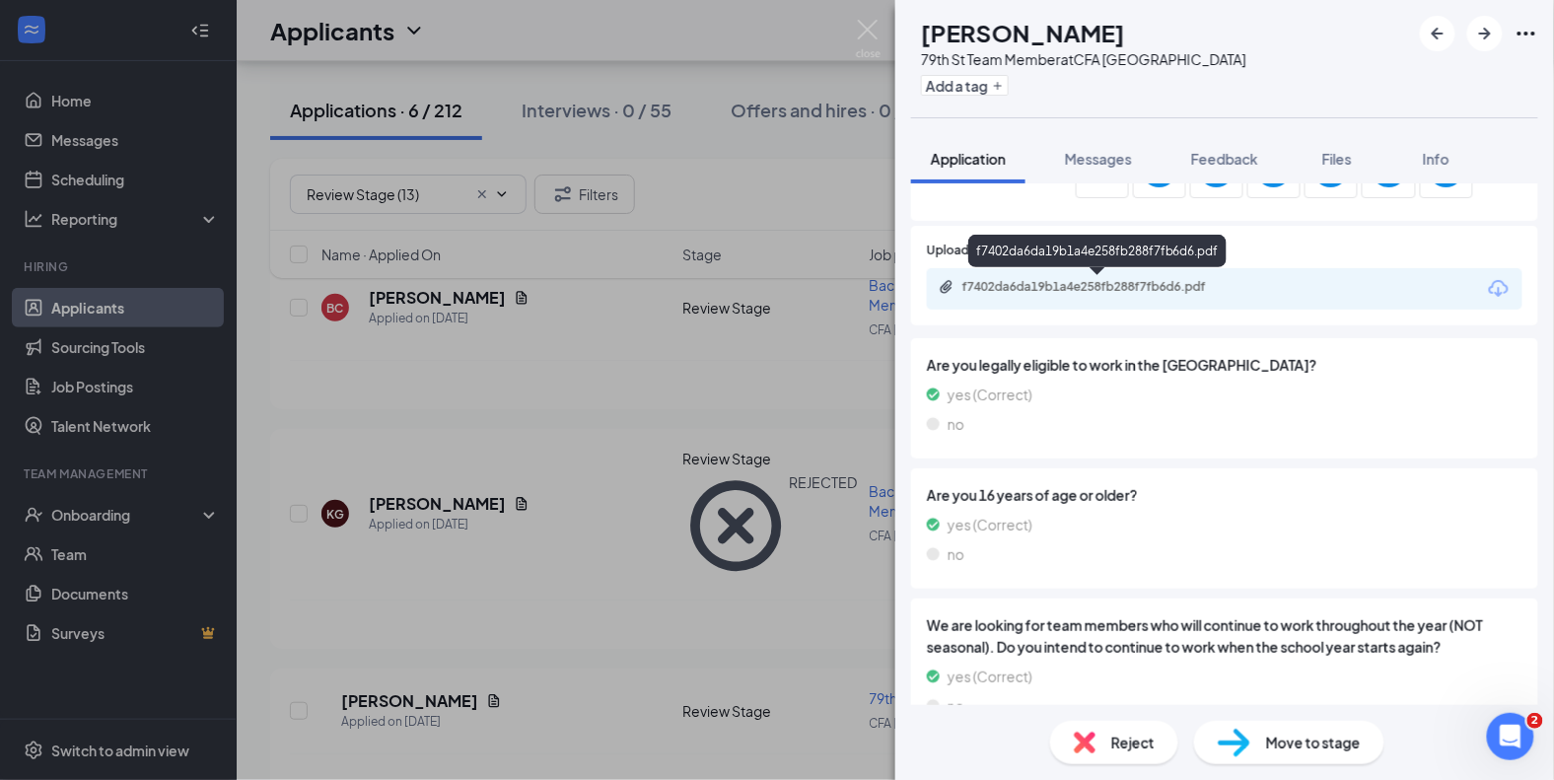
click at [1077, 290] on div "f7402da6da19b1a4e258fb288f7fb6d6.pdf" at bounding box center [1100, 287] width 276 height 16
click at [1276, 736] on span "Move to stage" at bounding box center [1313, 743] width 95 height 22
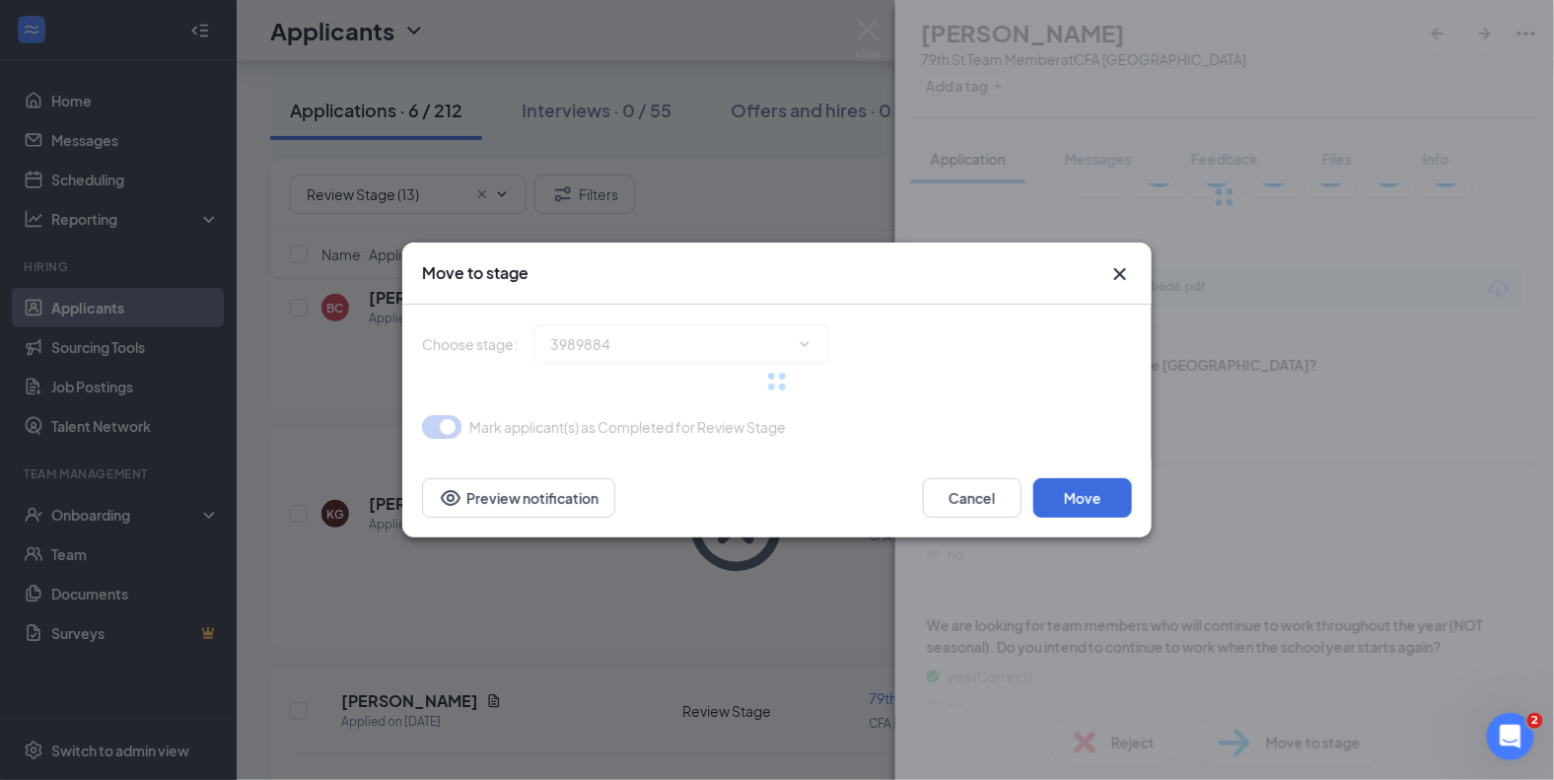
type input "Onsite Interview (next stage)"
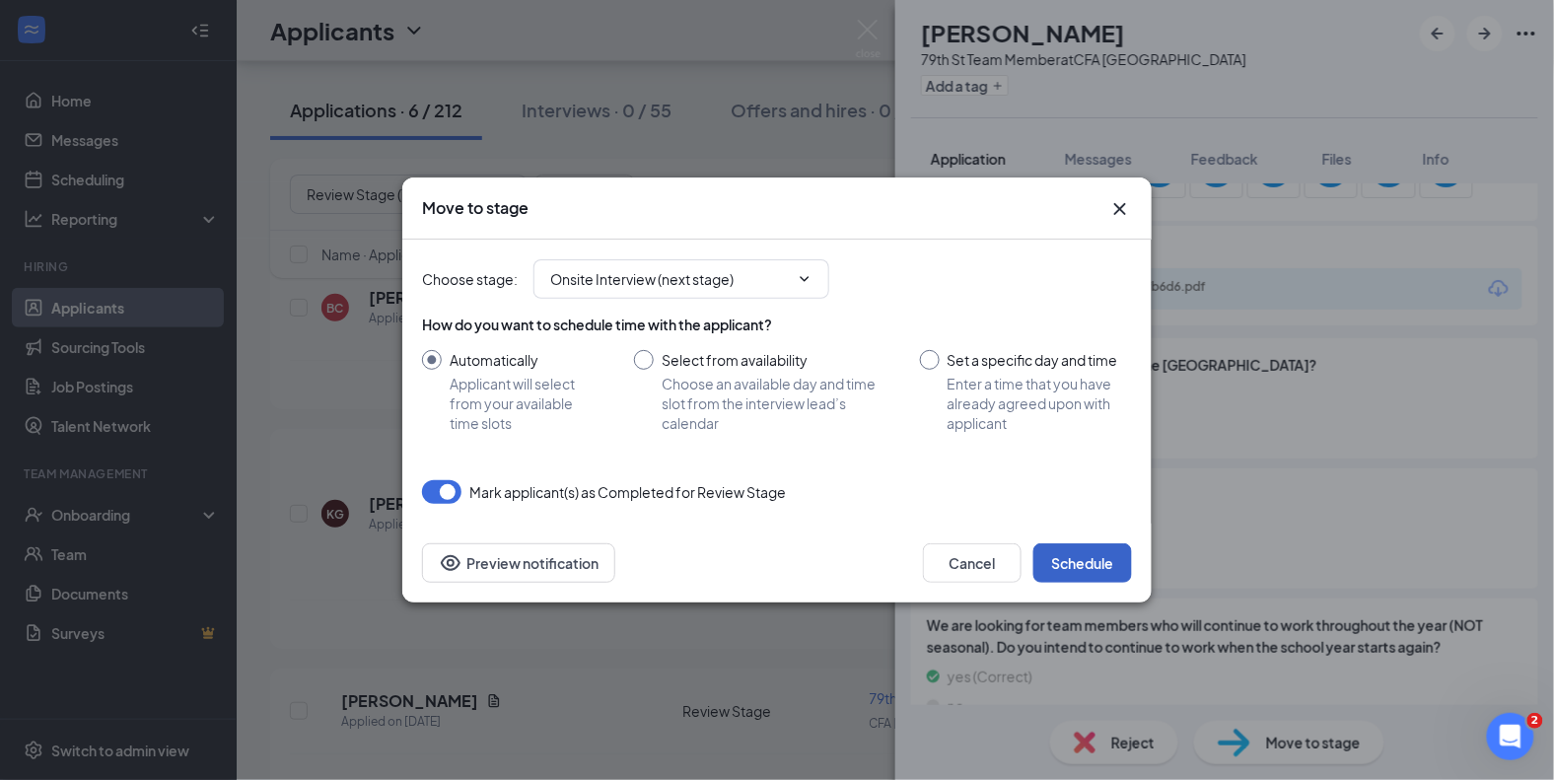
click at [1103, 568] on button "Schedule" at bounding box center [1082, 562] width 99 height 39
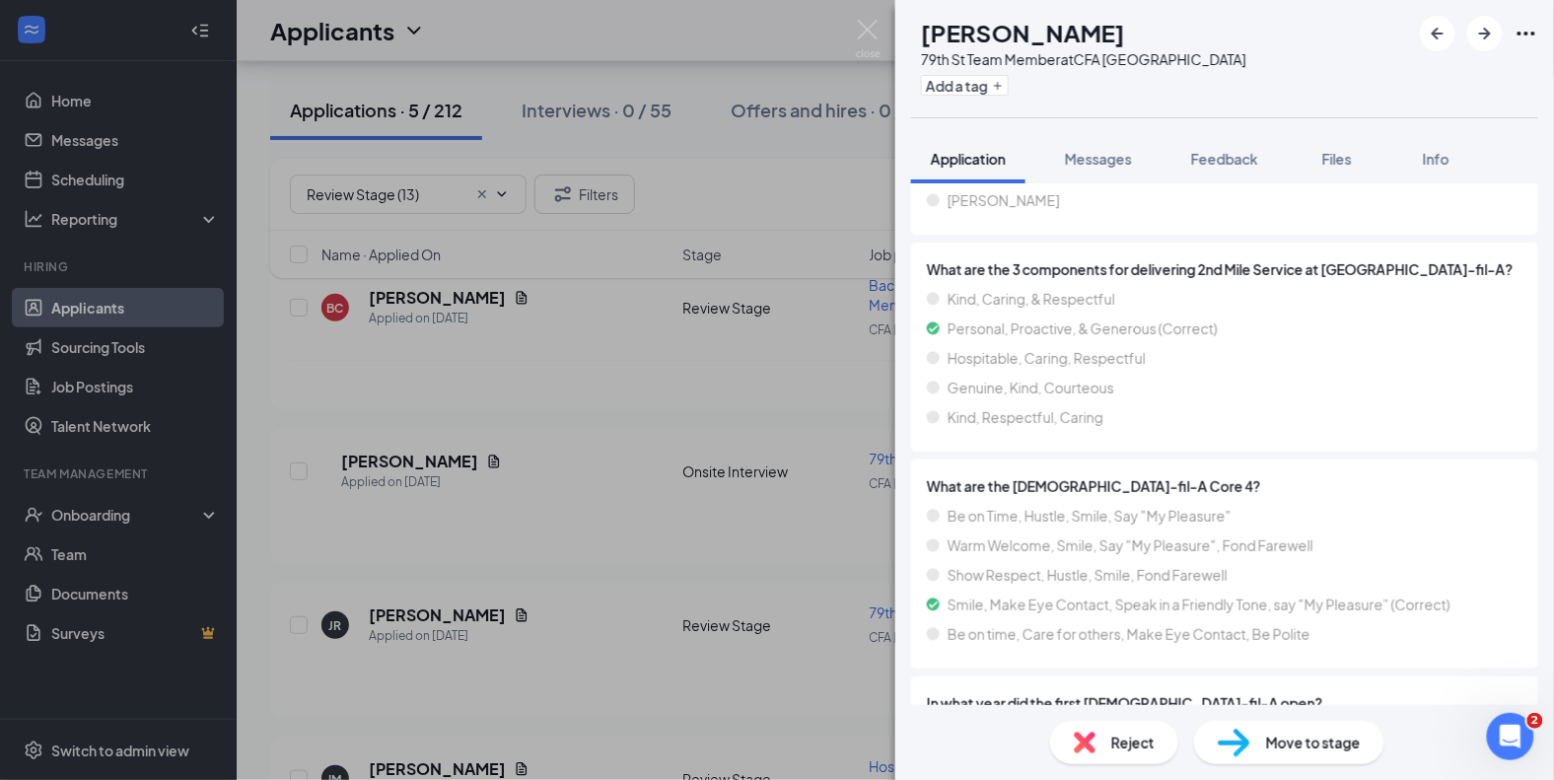
scroll to position [2172, 0]
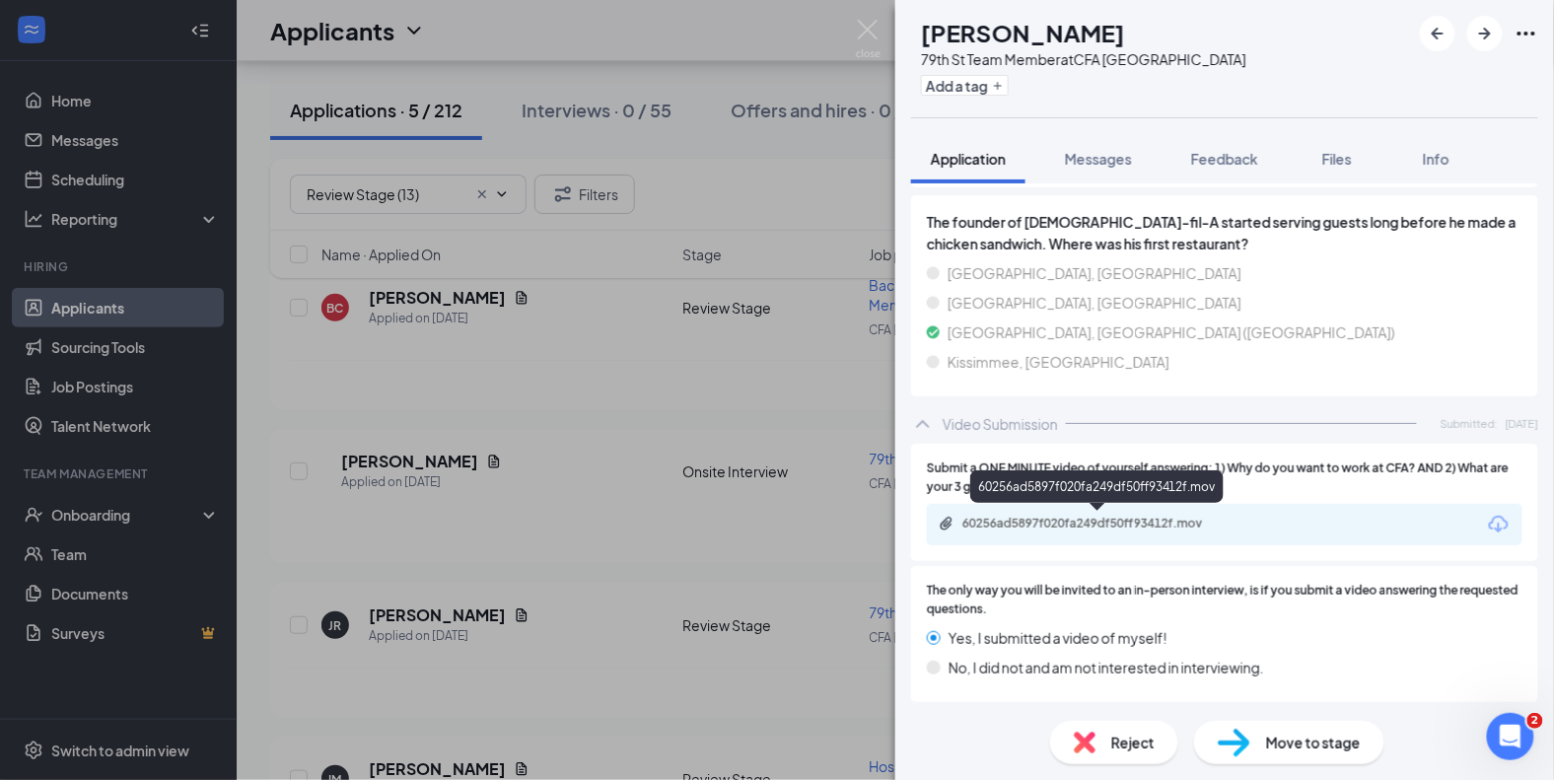
click at [1078, 530] on div "60256ad5897f020fa249df50ff93412f.mov" at bounding box center [1098, 525] width 319 height 19
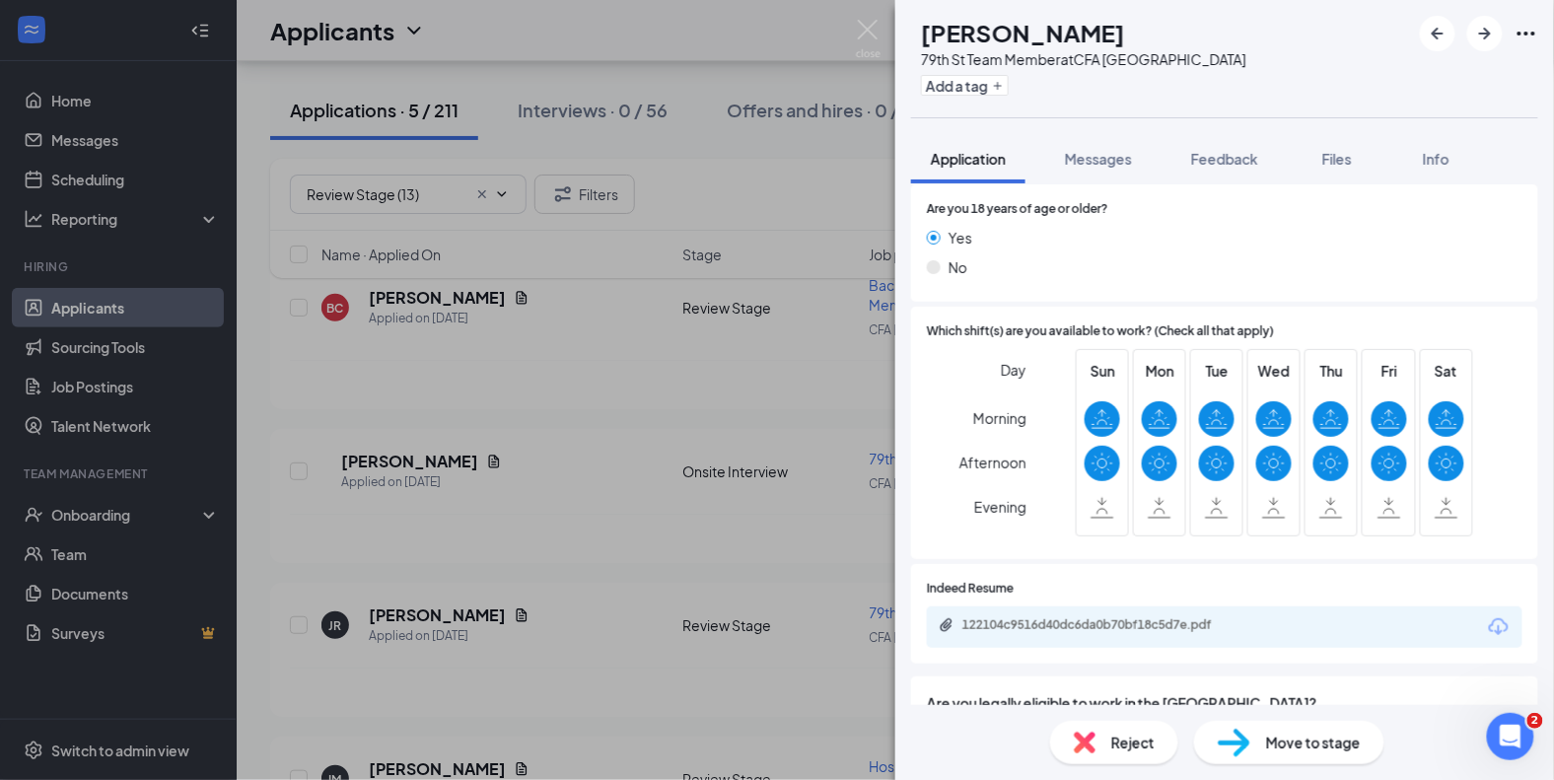
scroll to position [380, 0]
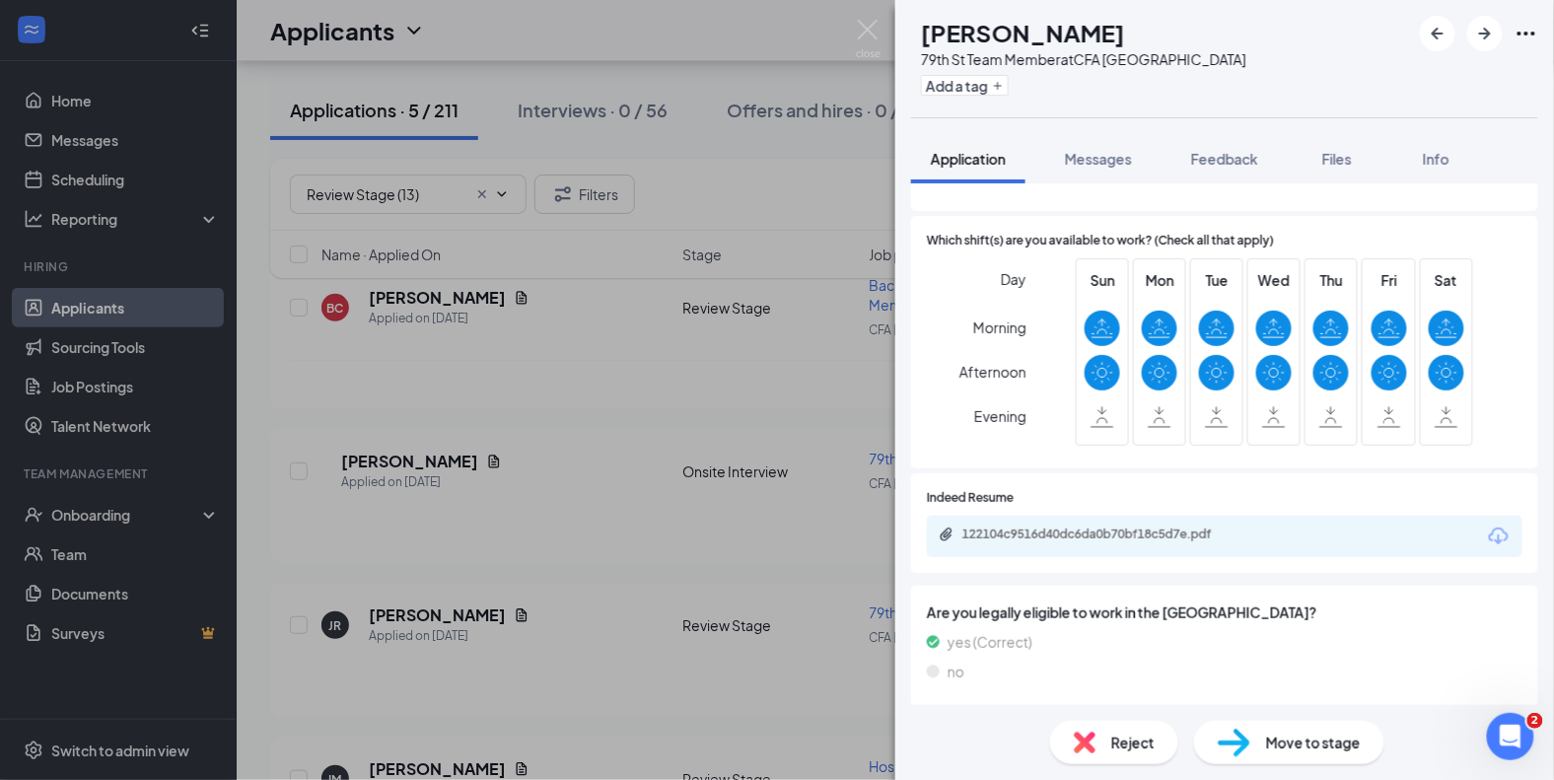
click at [1129, 544] on div "122104c9516d40dc6da0b70bf18c5d7e.pdf" at bounding box center [1224, 536] width 595 height 41
click at [1133, 531] on div "122104c9516d40dc6da0b70bf18c5d7e.pdf" at bounding box center [1100, 534] width 276 height 16
click at [1315, 756] on div "Move to stage" at bounding box center [1289, 742] width 190 height 43
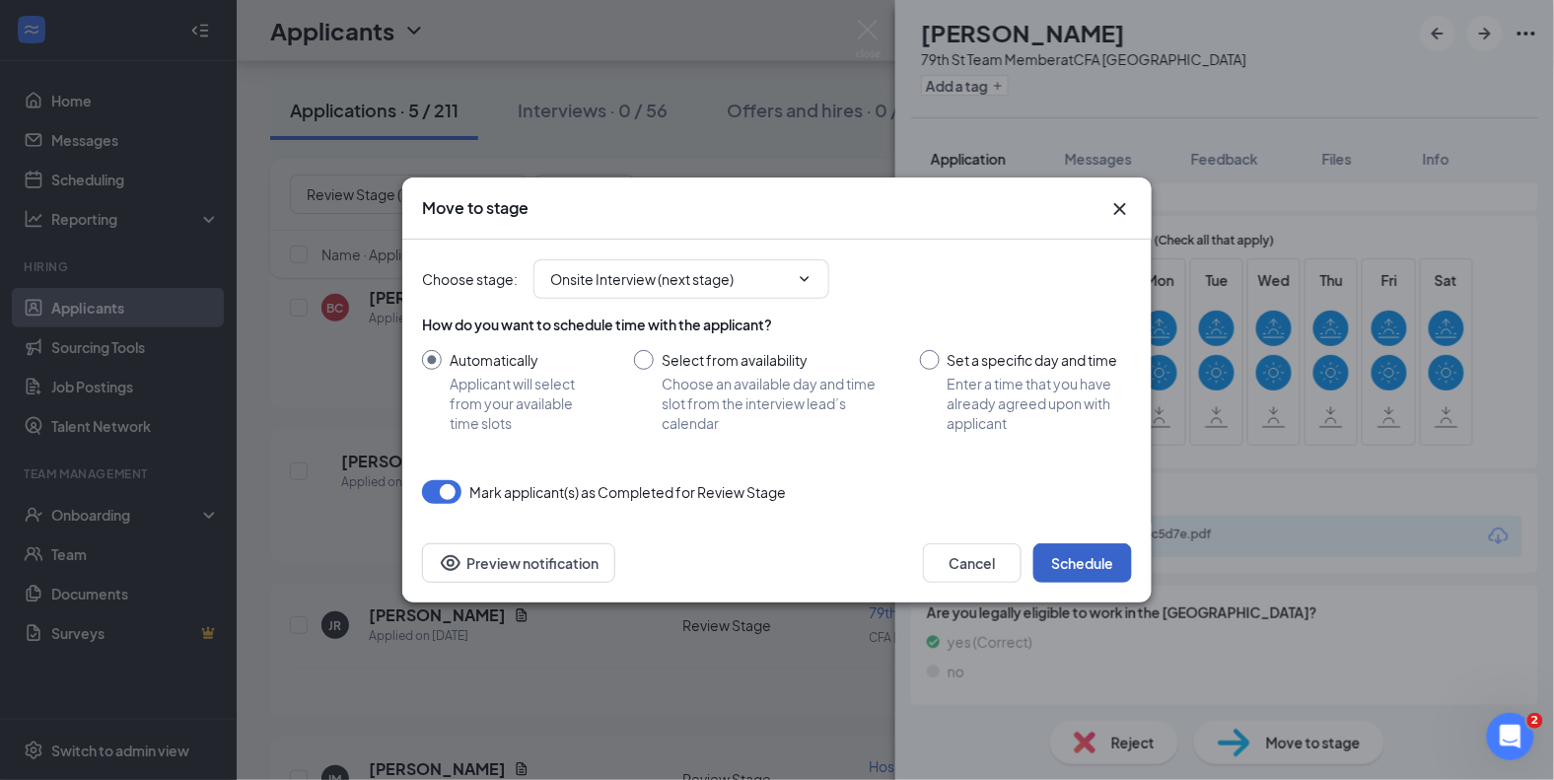
click at [1091, 578] on button "Schedule" at bounding box center [1082, 562] width 99 height 39
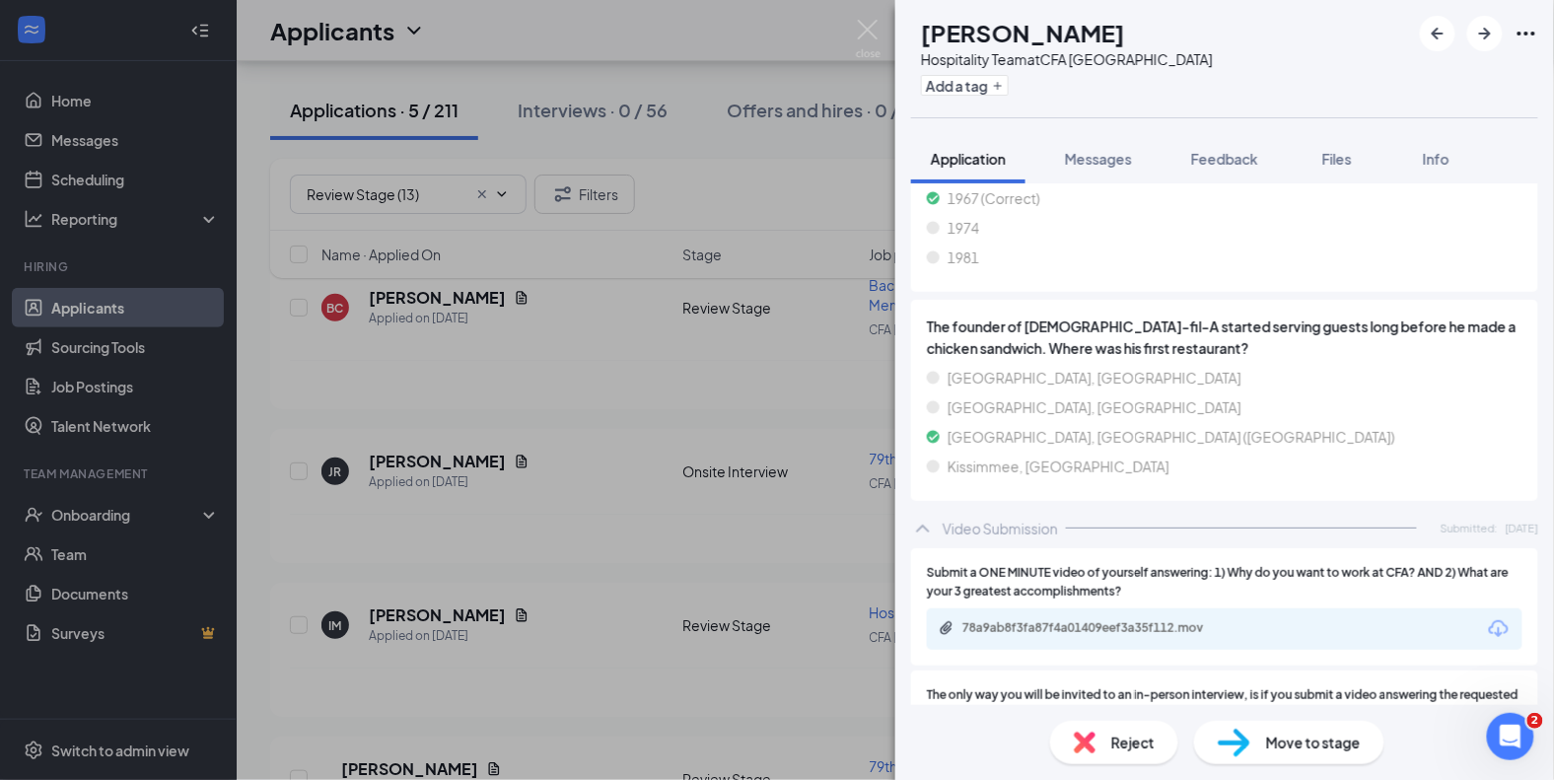
scroll to position [2172, 0]
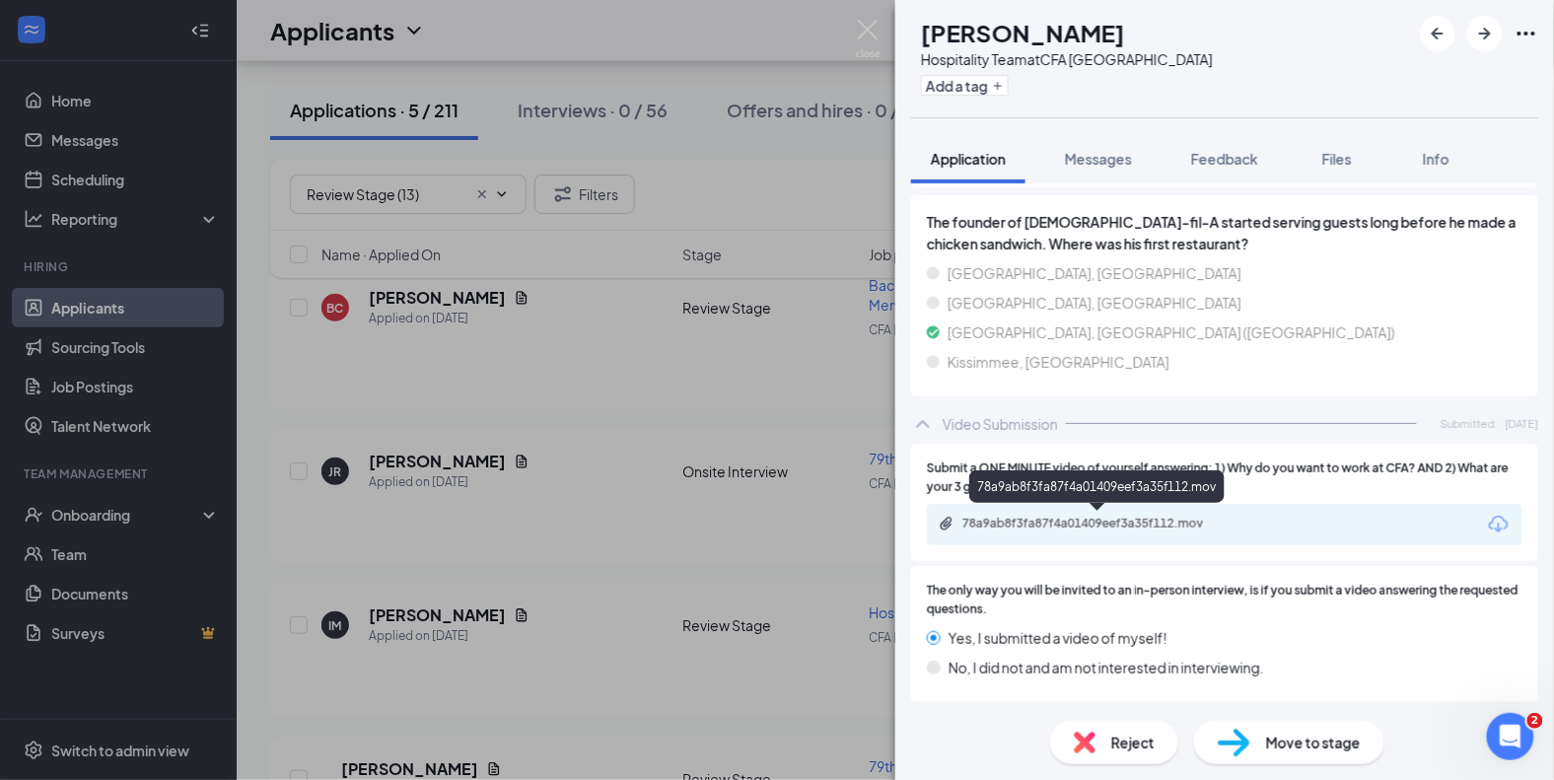
click at [1101, 516] on div "78a9ab8f3fa87f4a01409eef3a35f112.mov" at bounding box center [1100, 524] width 276 height 16
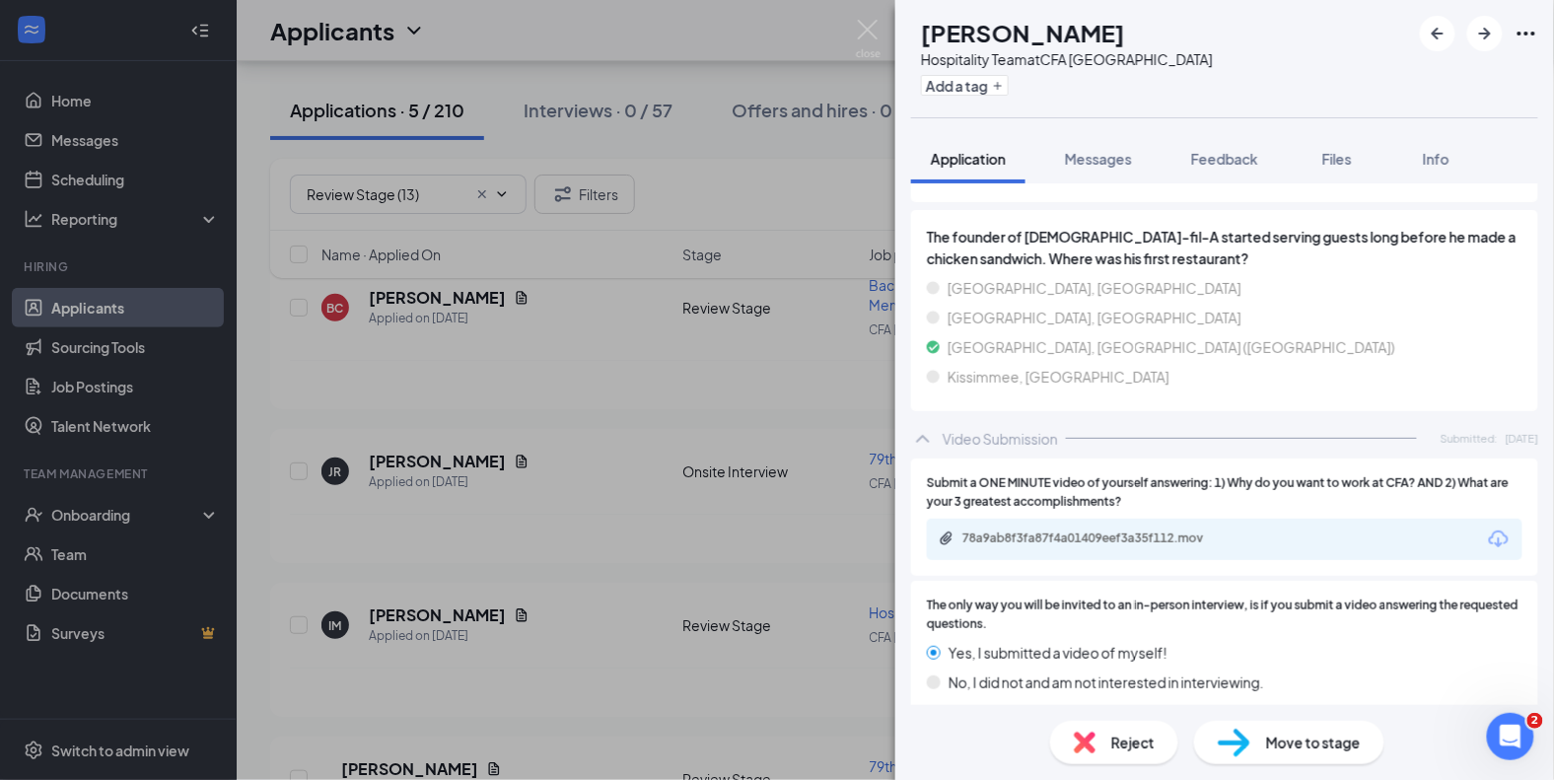
click at [1082, 743] on img at bounding box center [1085, 743] width 22 height 22
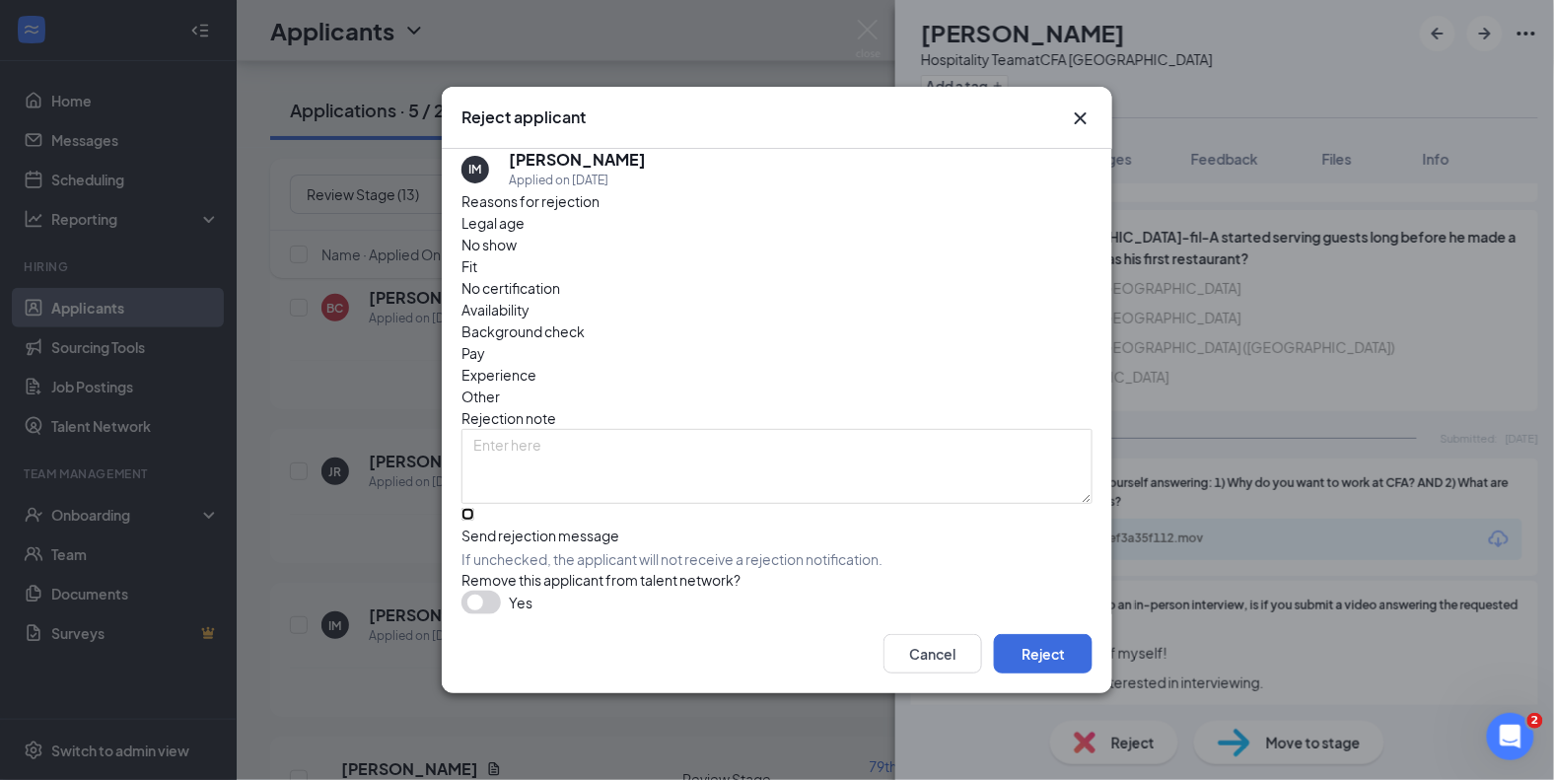
click at [474, 508] on input "Send rejection message If unchecked, the applicant will not receive a rejection…" at bounding box center [467, 514] width 13 height 13
checkbox input "true"
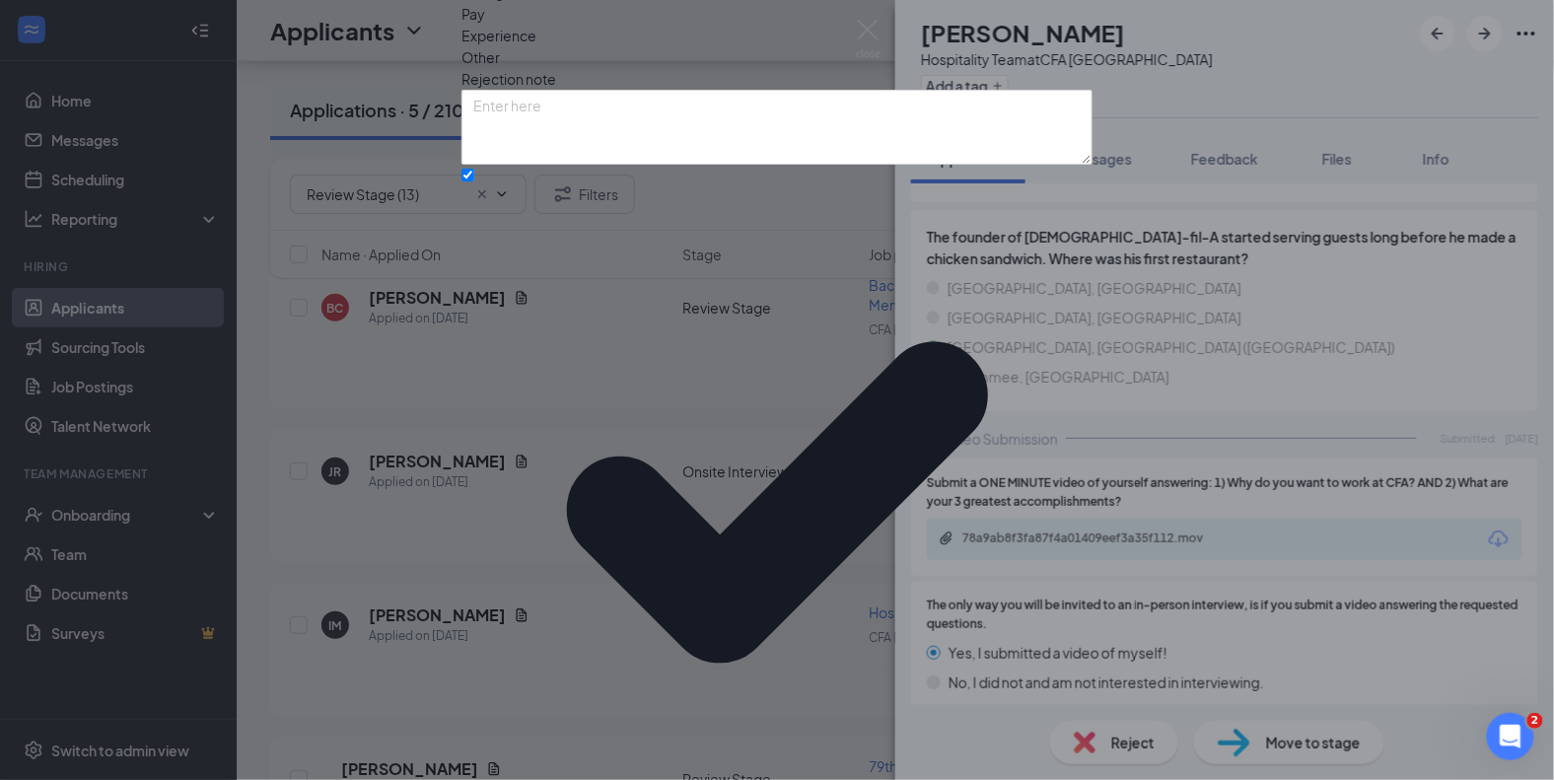
click at [524, 542] on div "Reasons for rejection Legal age No show Fit No certification Availability Backg…" at bounding box center [776, 416] width 631 height 1131
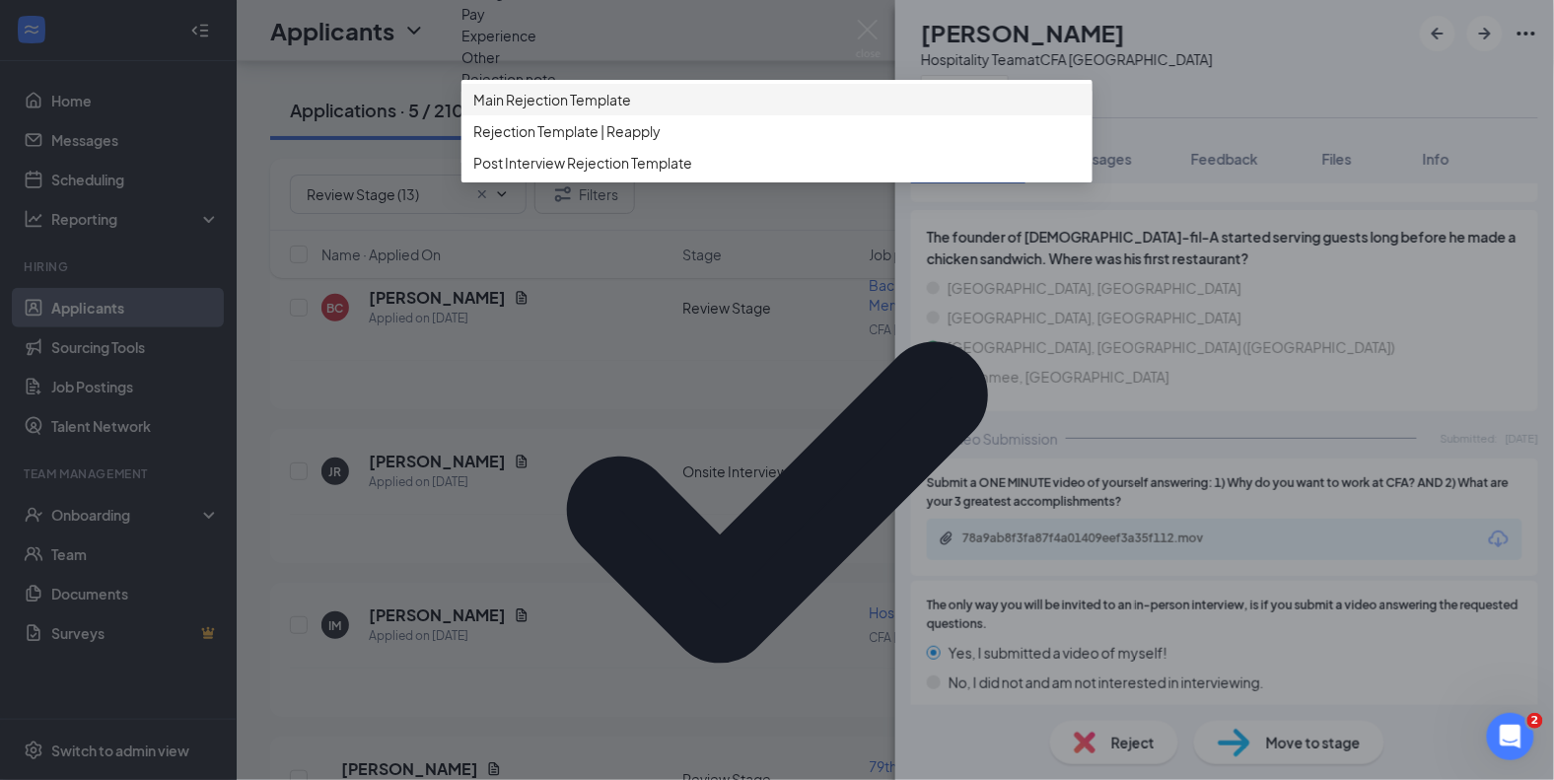
click at [568, 110] on span "Main Rejection Template" at bounding box center [552, 100] width 158 height 22
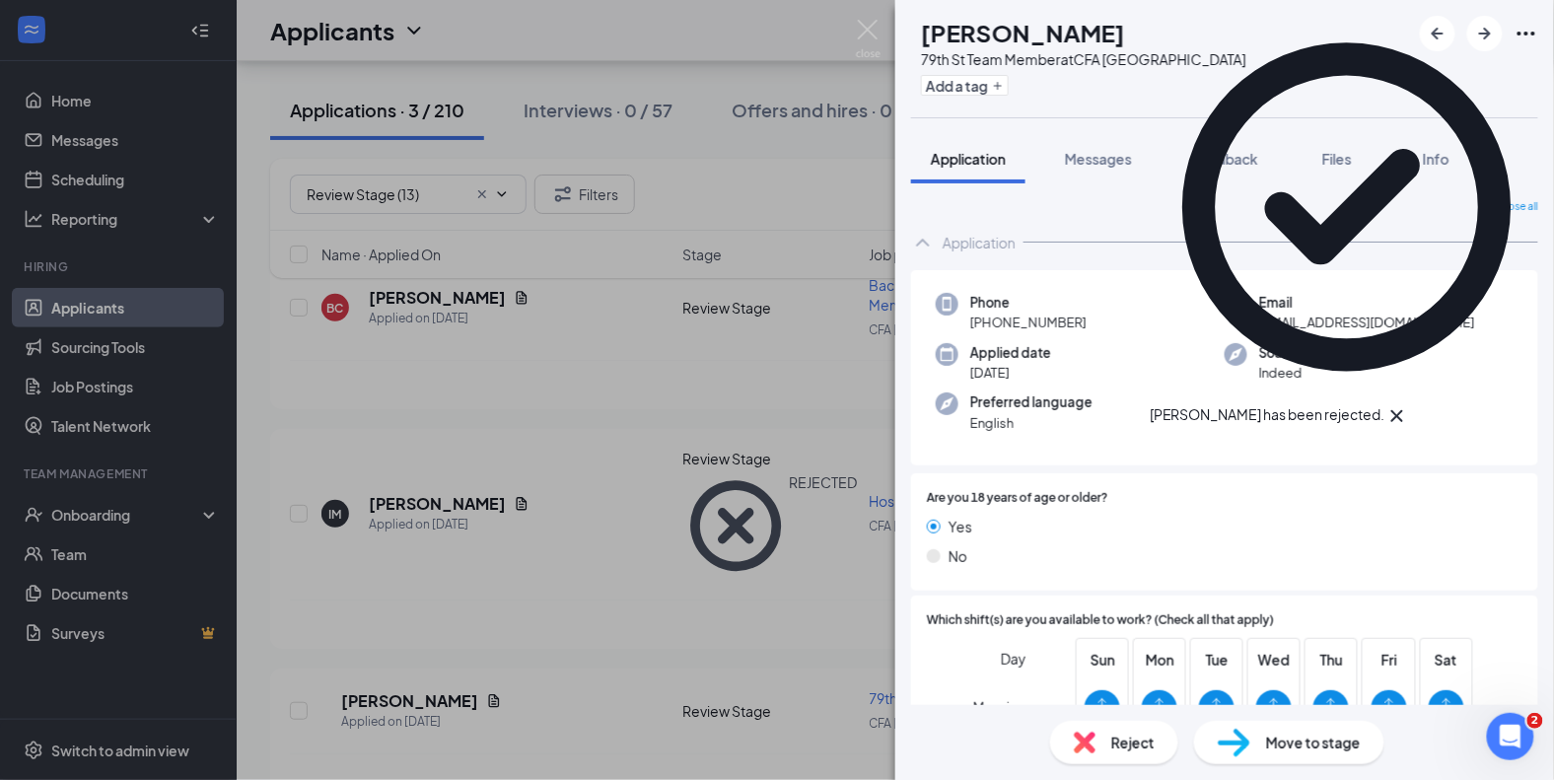
click at [1409, 404] on icon "Cross" at bounding box center [1397, 416] width 24 height 24
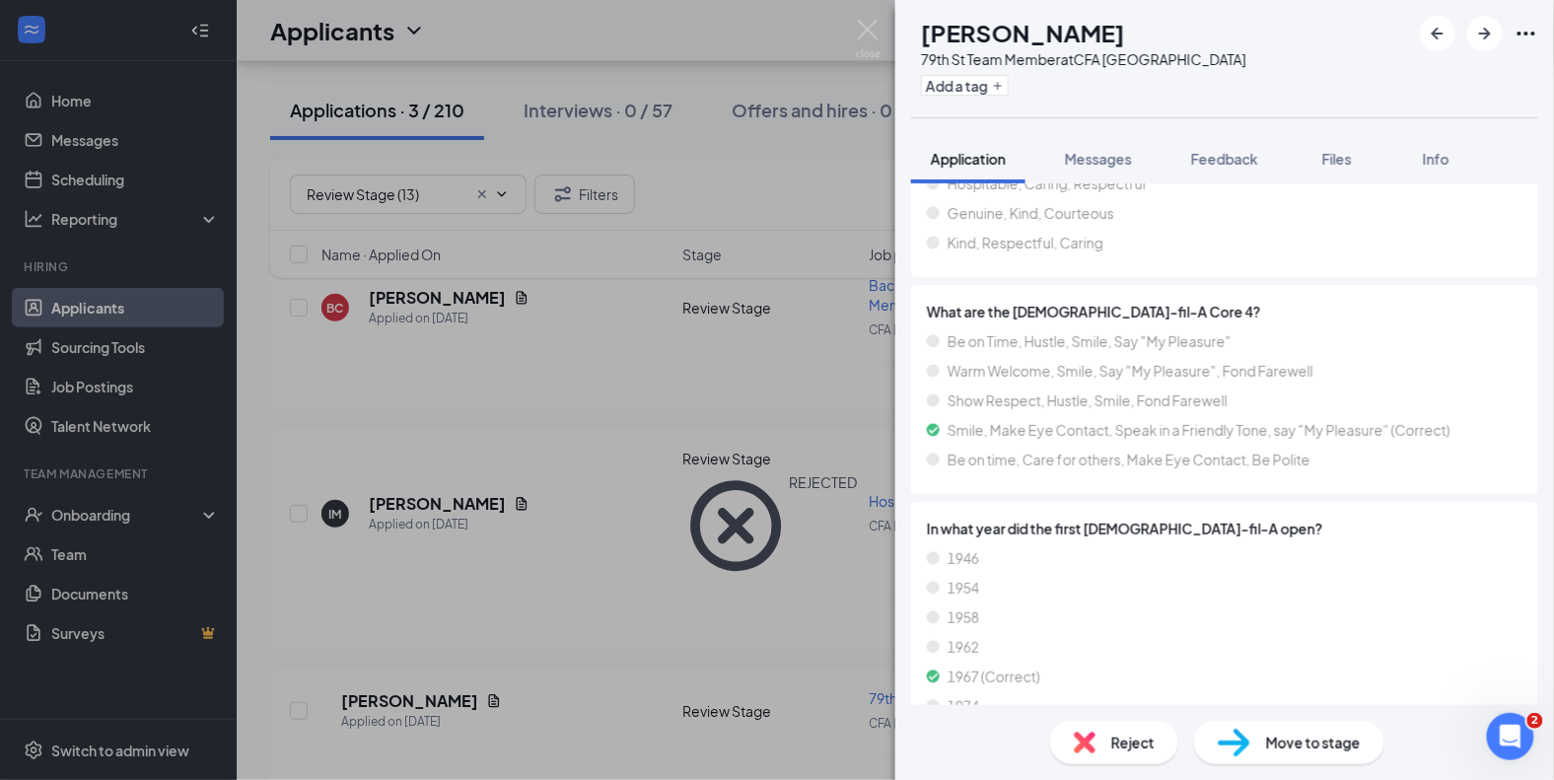
scroll to position [2172, 0]
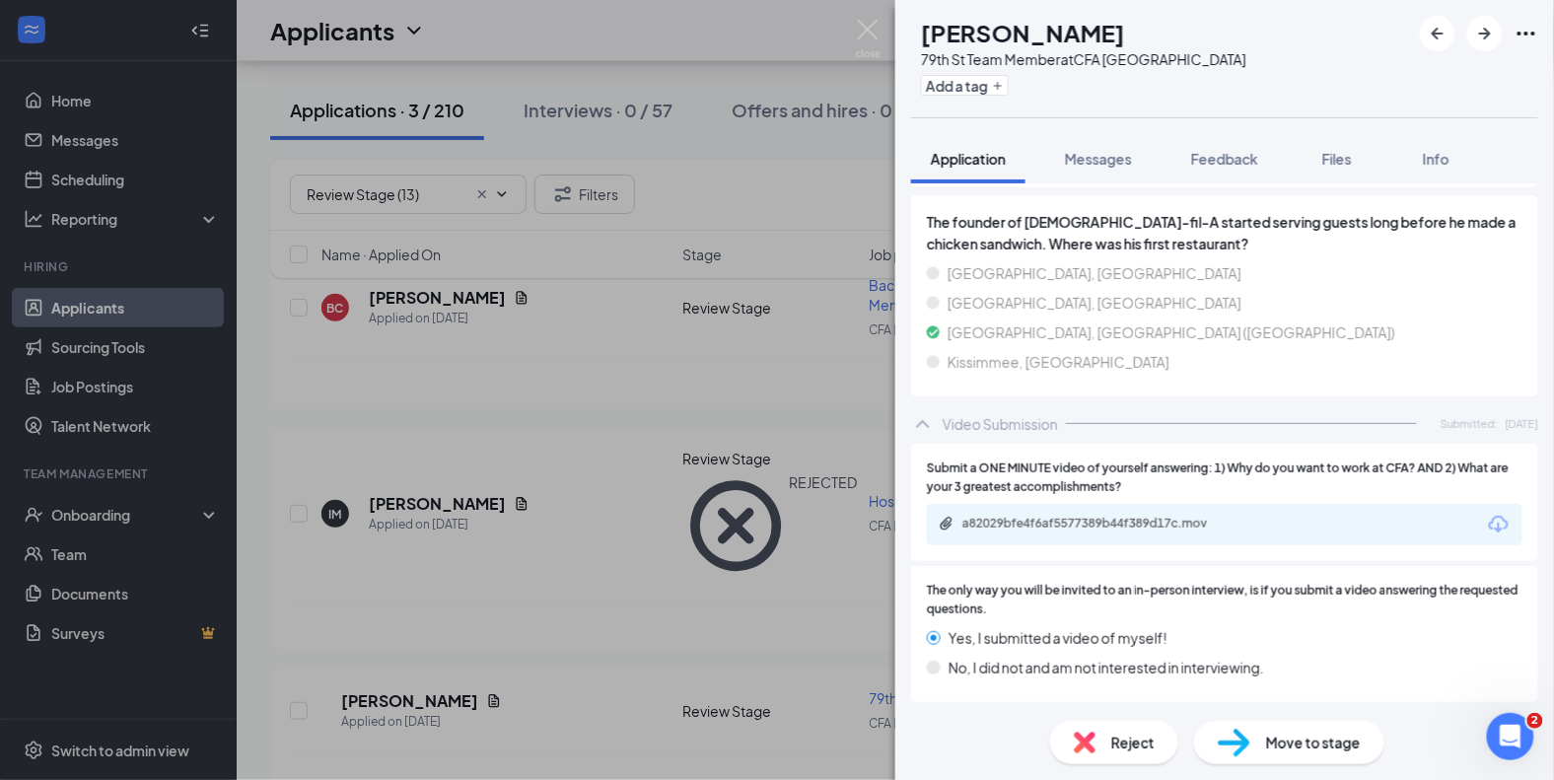
click at [1123, 521] on div "a82029bfe4f6af5577389b44f389d17c.mov" at bounding box center [1100, 524] width 276 height 16
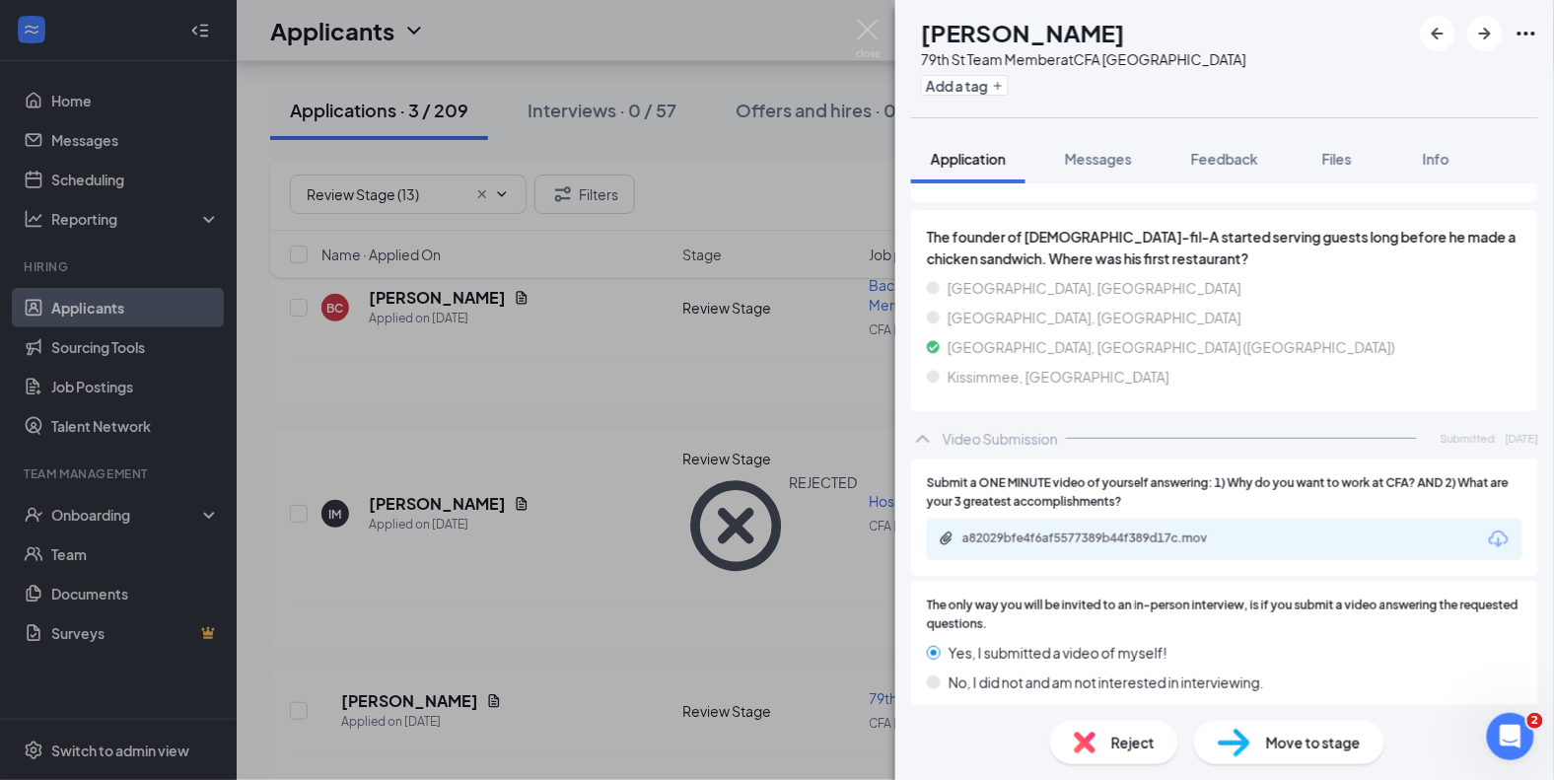
click at [1239, 747] on img at bounding box center [1234, 743] width 33 height 29
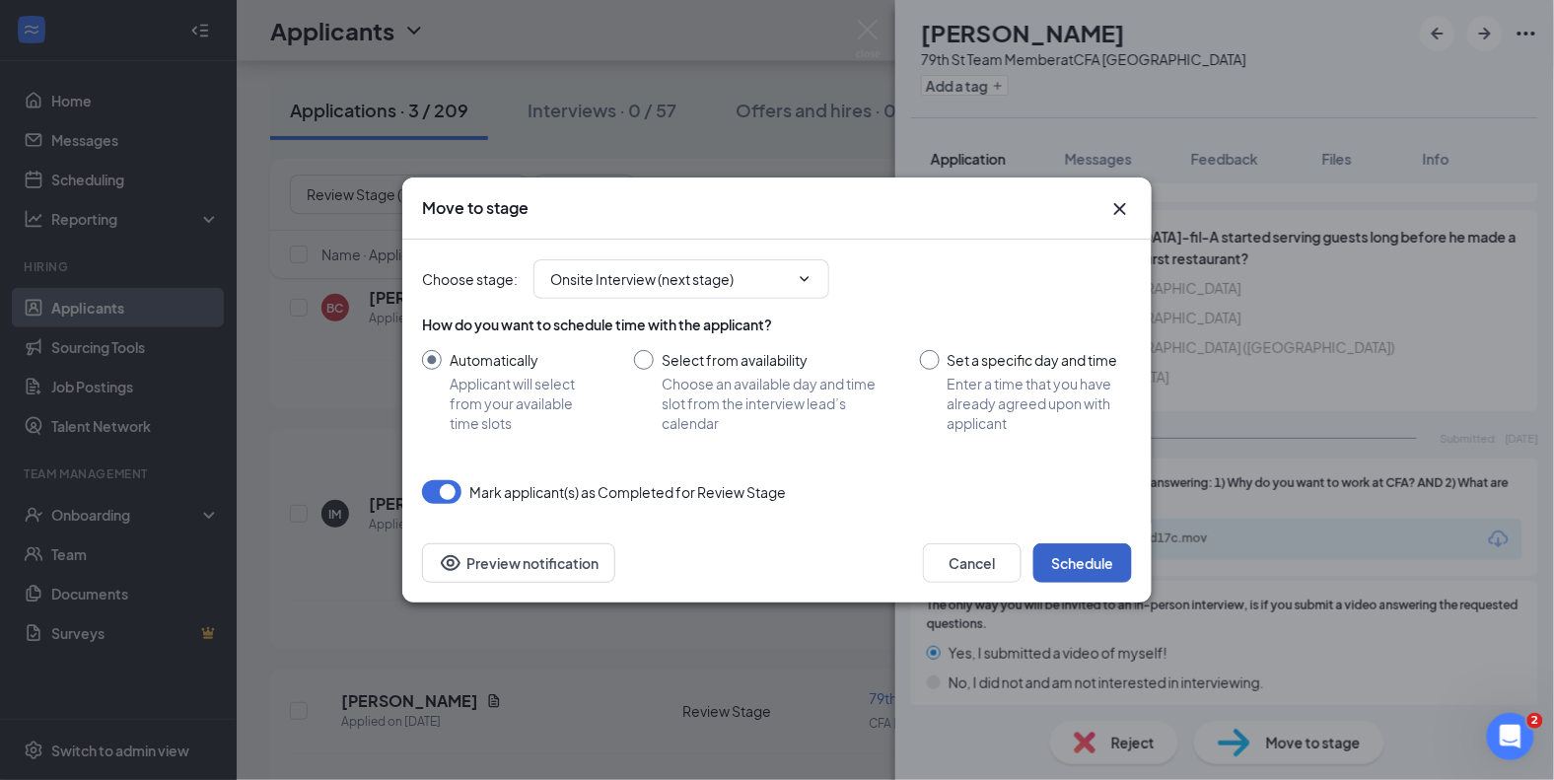
click at [1063, 574] on button "Schedule" at bounding box center [1082, 562] width 99 height 39
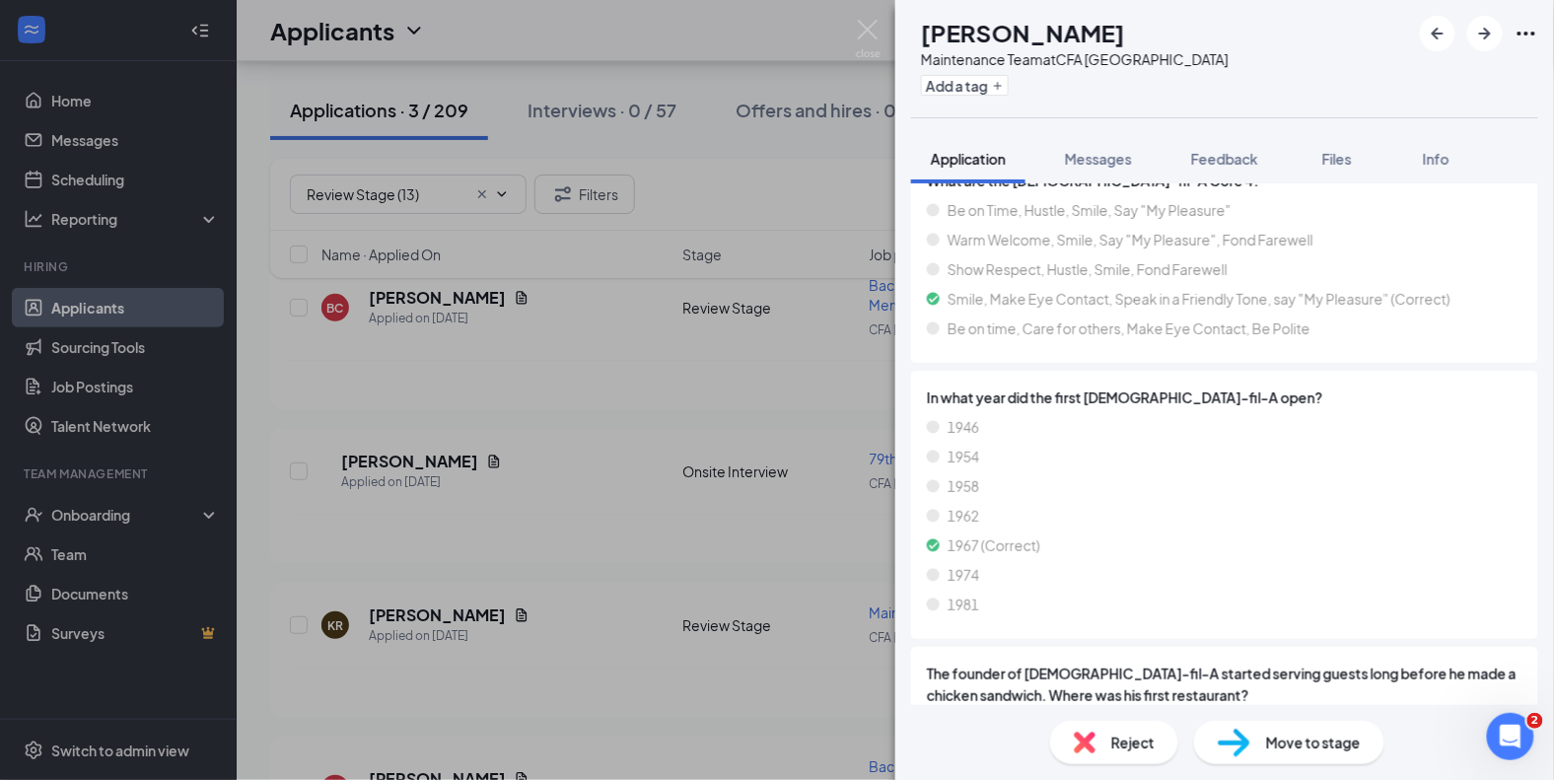
scroll to position [2172, 0]
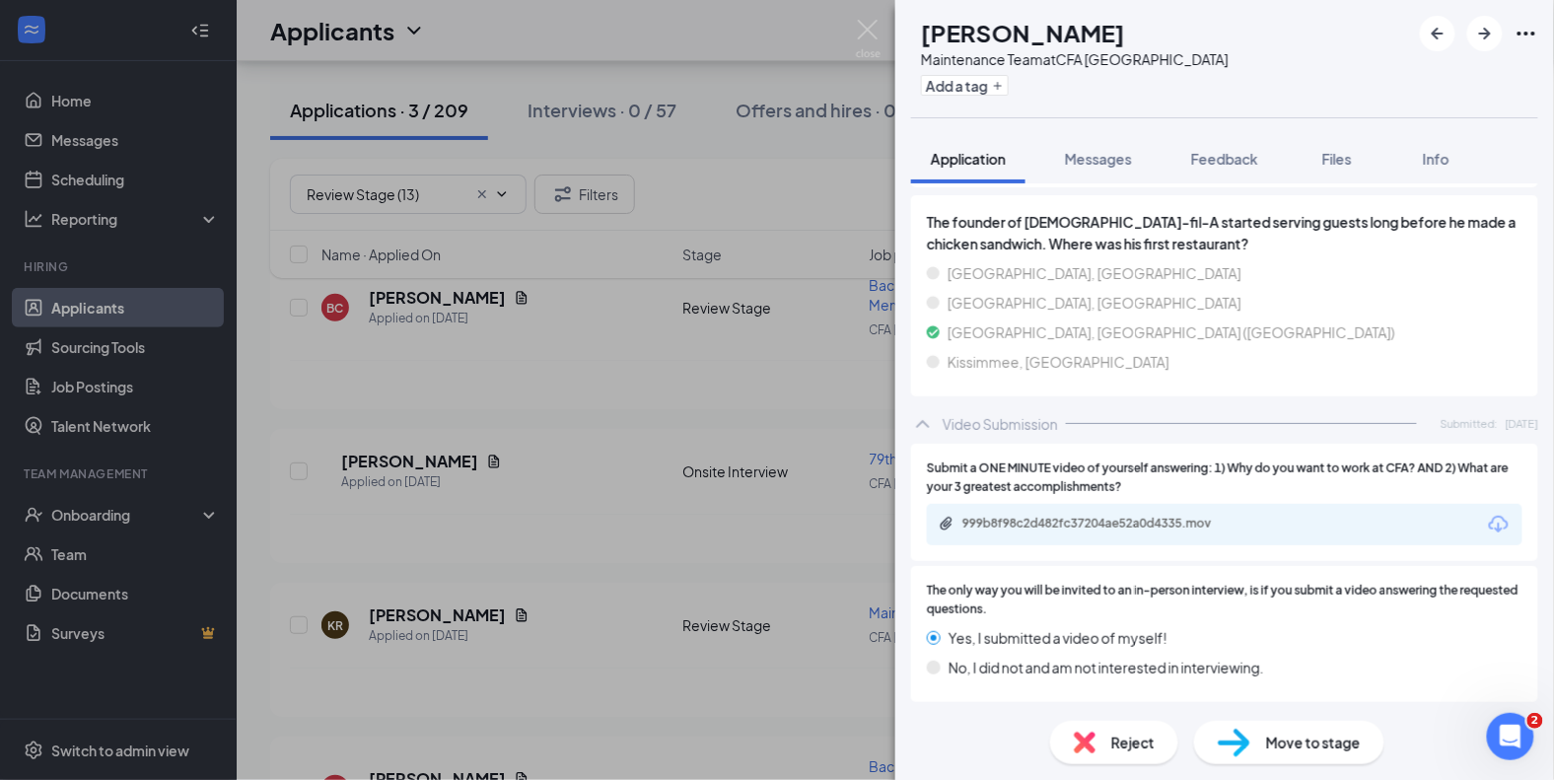
click at [1140, 521] on div "999b8f98c2d482fc37204ae52a0d4335.mov" at bounding box center [1100, 524] width 276 height 16
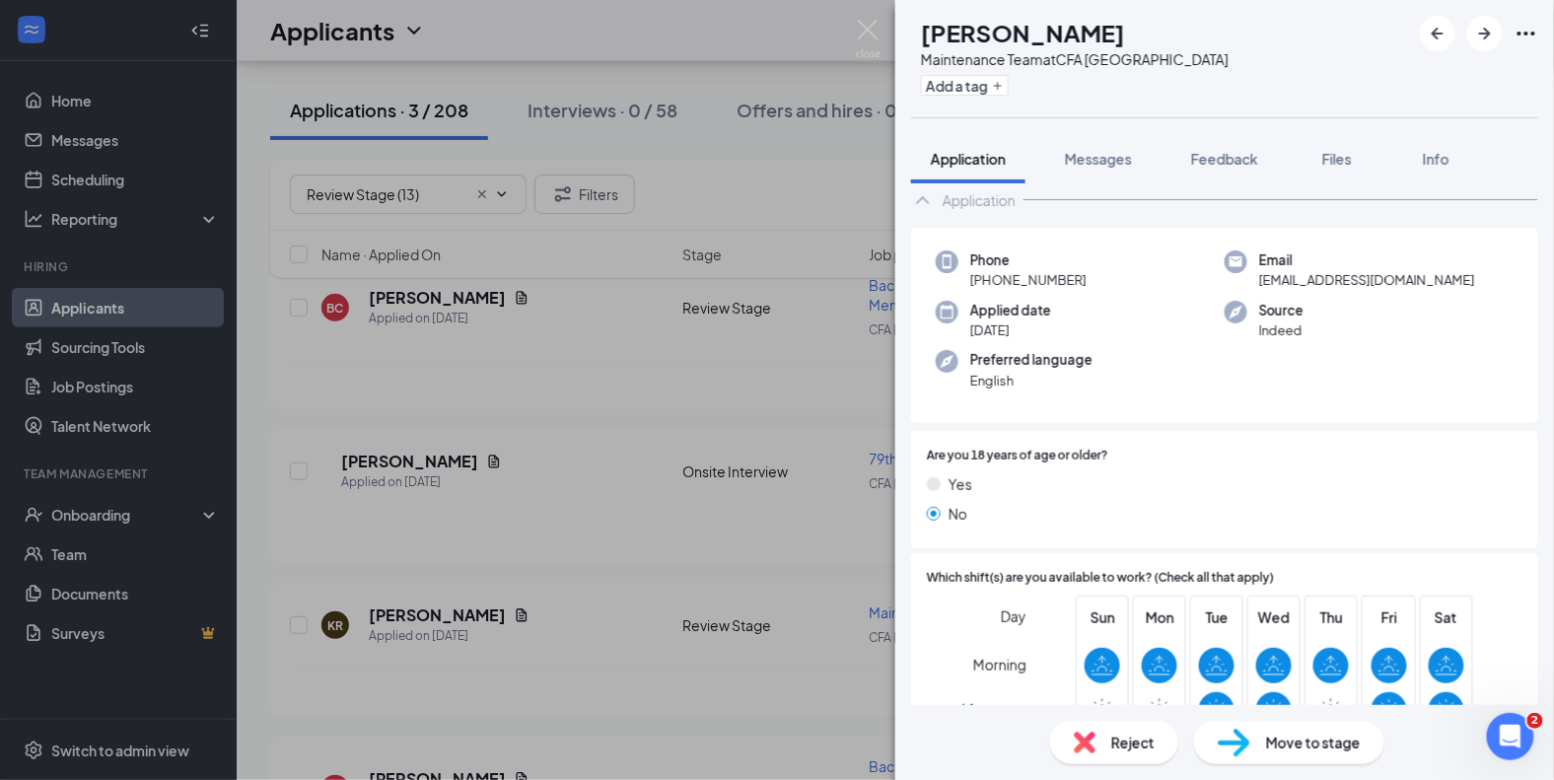
scroll to position [0, 0]
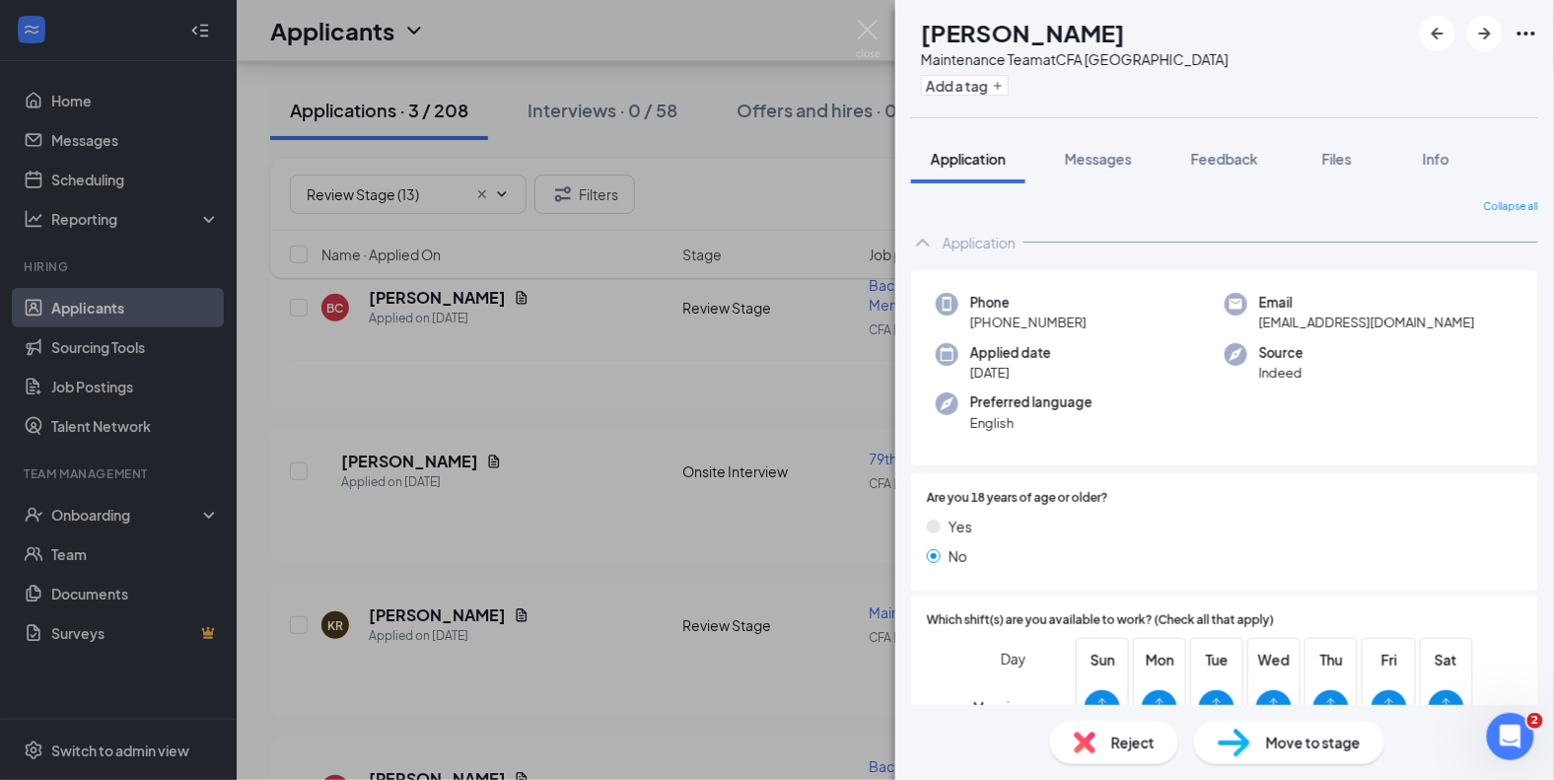
click at [1085, 741] on img at bounding box center [1085, 743] width 22 height 22
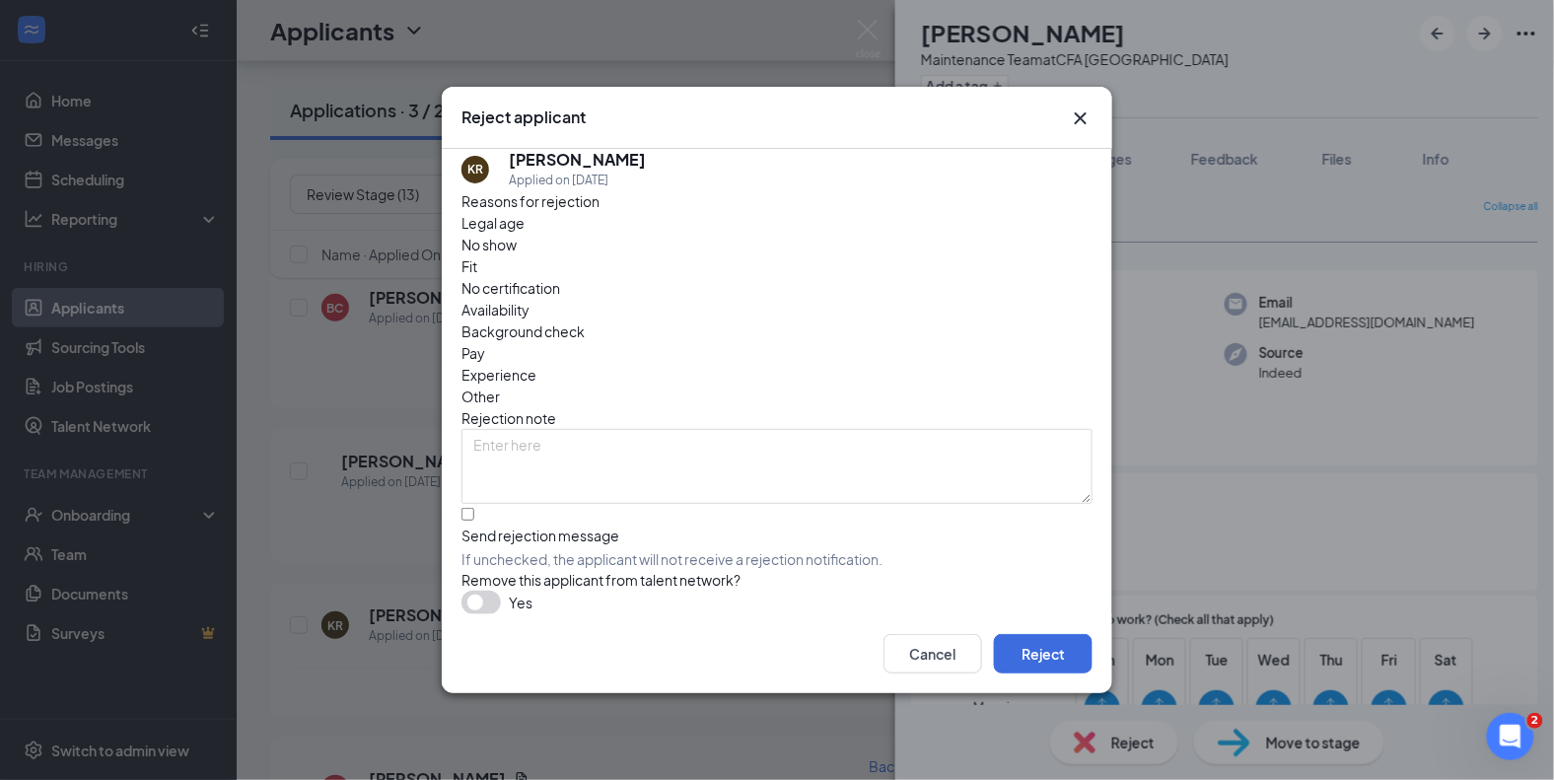
click at [469, 474] on div "Reasons for rejection Legal age No show Fit No certification Availability Backg…" at bounding box center [776, 402] width 631 height 425
click at [470, 508] on input "Send rejection message If unchecked, the applicant will not receive a rejection…" at bounding box center [467, 514] width 13 height 13
checkbox input "true"
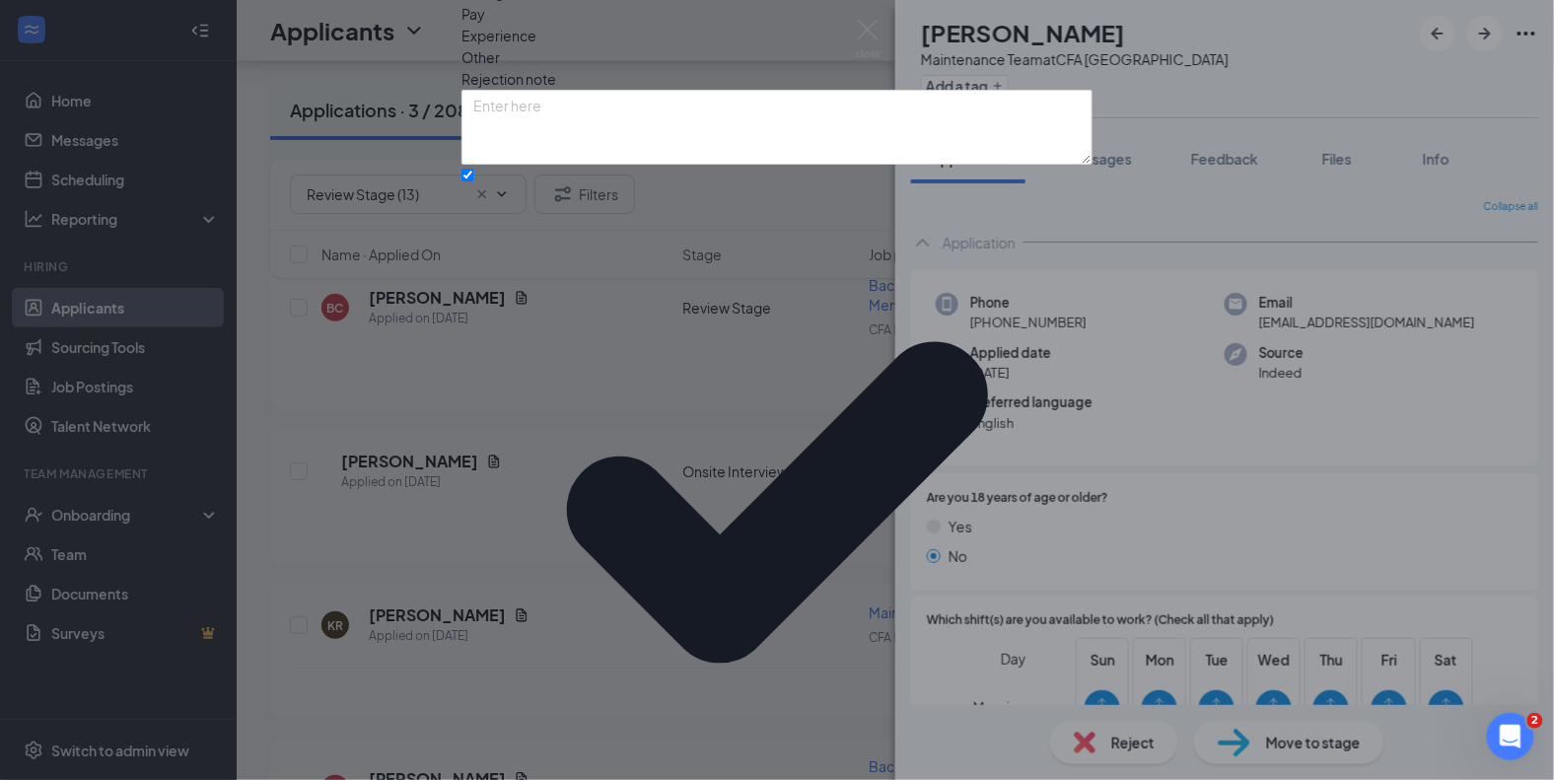
click at [520, 543] on div "Reasons for rejection Legal age No show Fit No certification Availability Backg…" at bounding box center [776, 416] width 631 height 1131
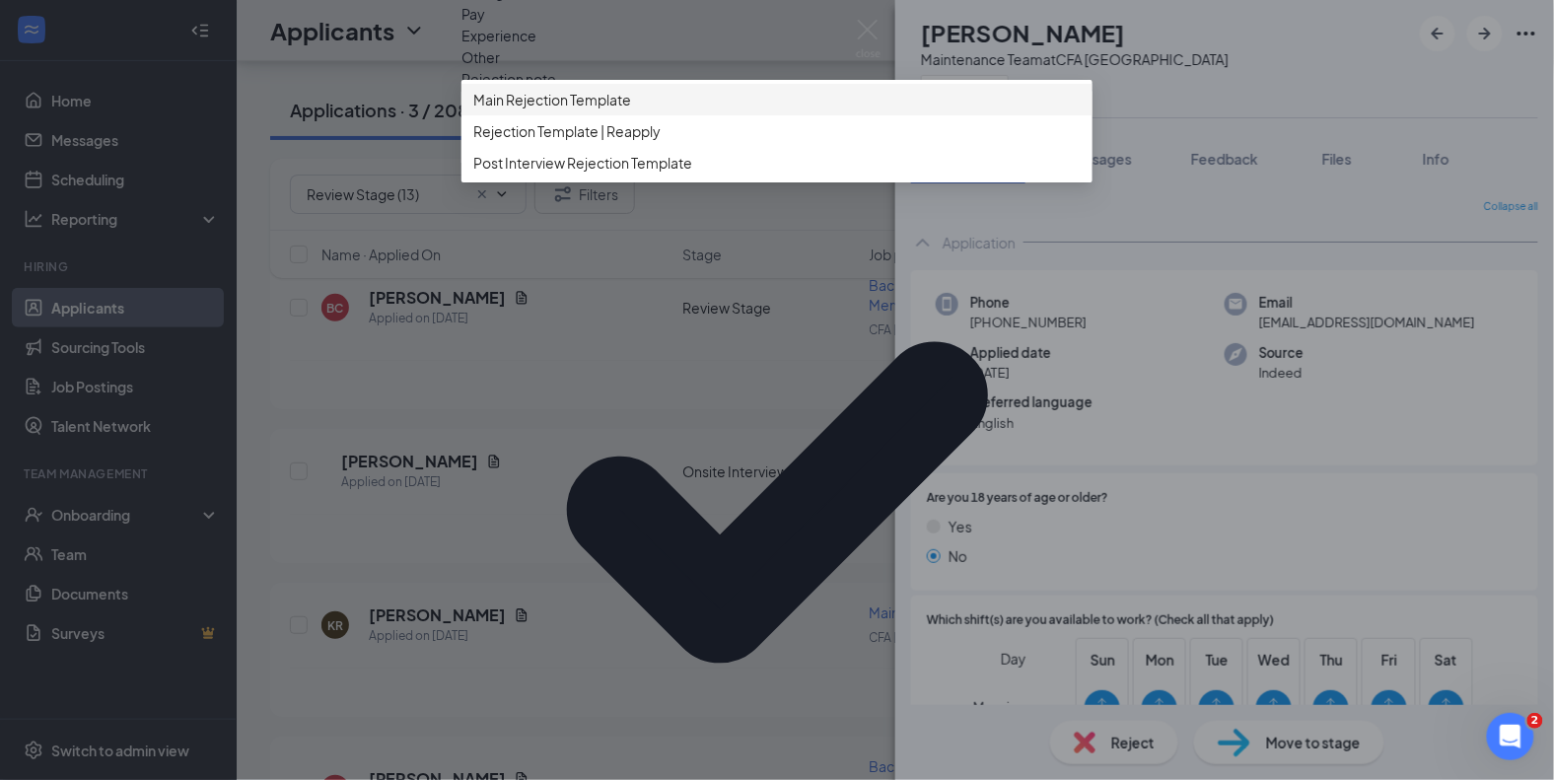
click at [565, 115] on div "Main Rejection Template" at bounding box center [776, 100] width 631 height 32
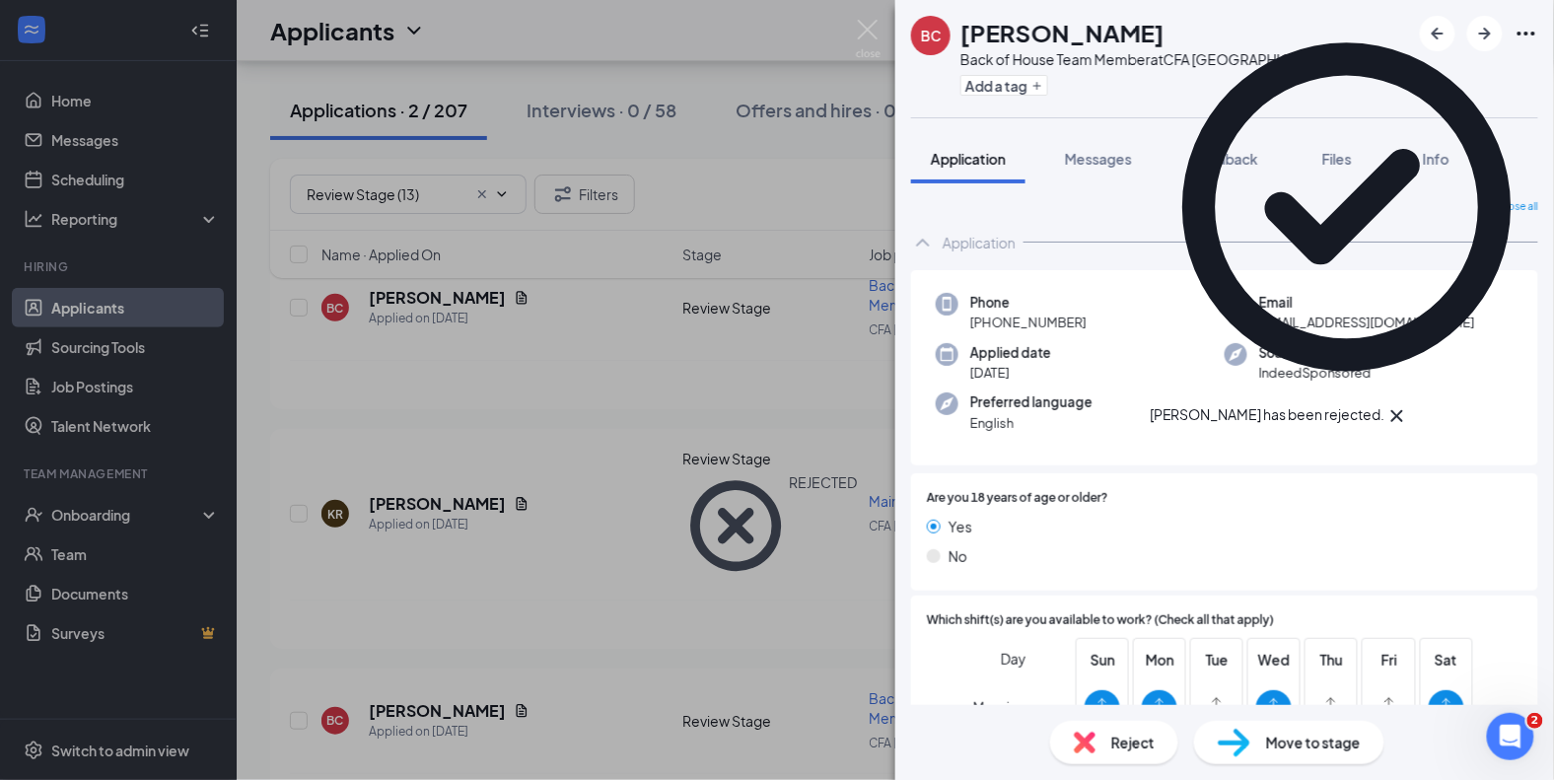
click at [1409, 404] on icon "Cross" at bounding box center [1397, 416] width 24 height 24
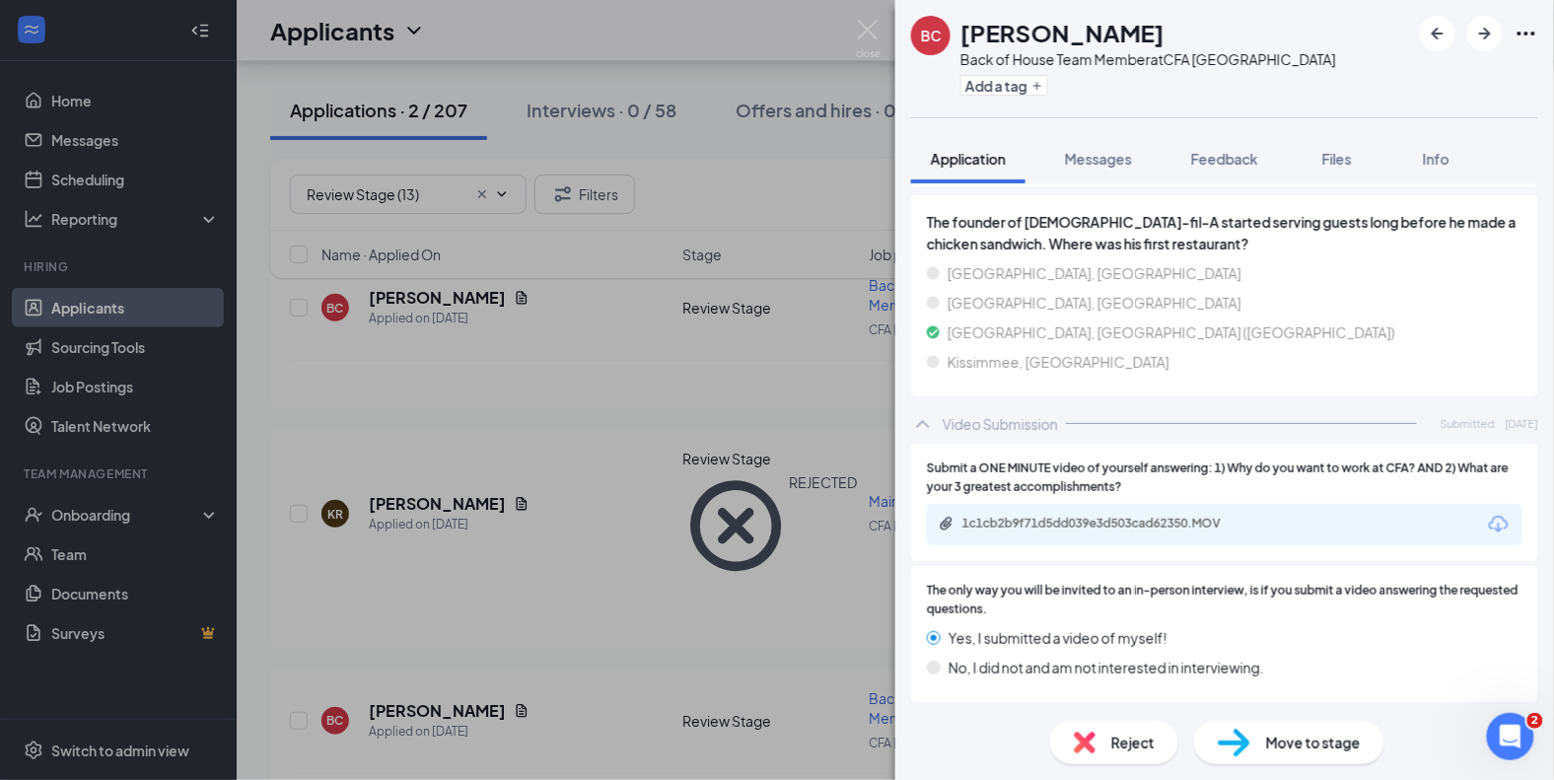
scroll to position [2157, 0]
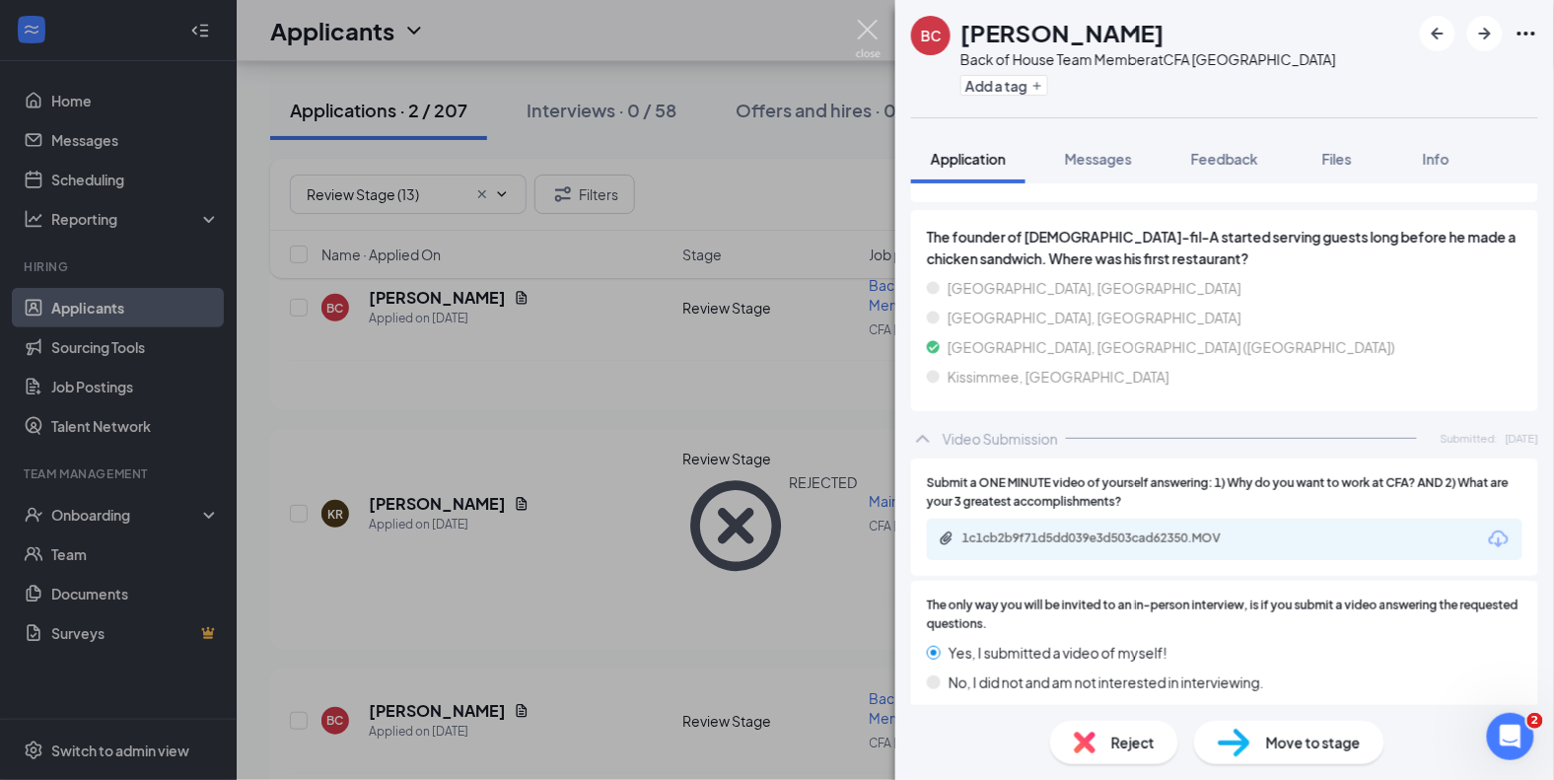
click at [868, 31] on img at bounding box center [868, 39] width 25 height 38
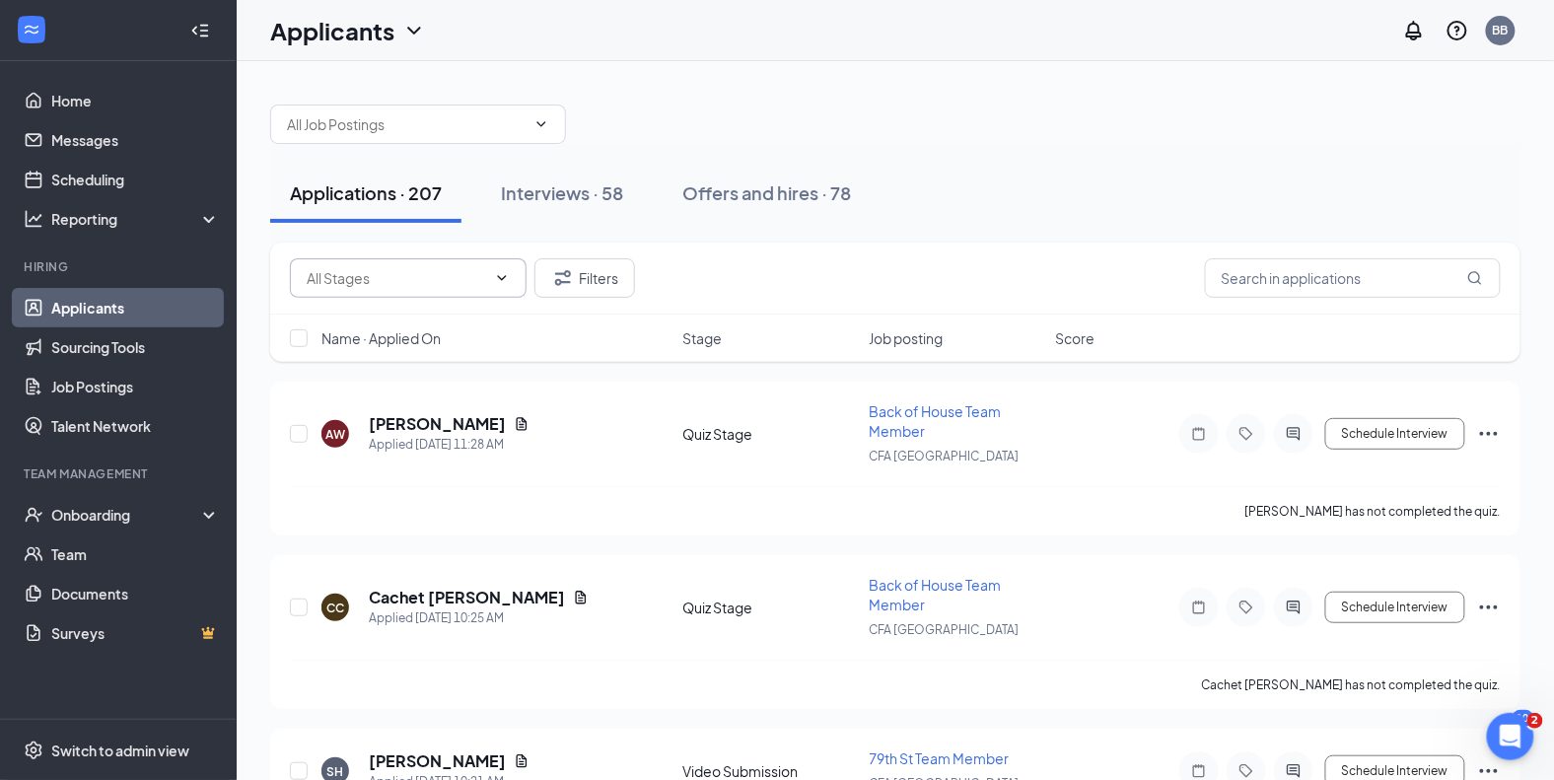
click at [504, 270] on icon "ChevronDown" at bounding box center [502, 278] width 16 height 16
click at [511, 277] on span at bounding box center [408, 277] width 237 height 39
click at [498, 276] on icon "ChevronDown" at bounding box center [502, 278] width 16 height 16
click at [495, 278] on icon "ChevronDown" at bounding box center [502, 278] width 16 height 16
click at [373, 272] on input "text" at bounding box center [396, 278] width 179 height 22
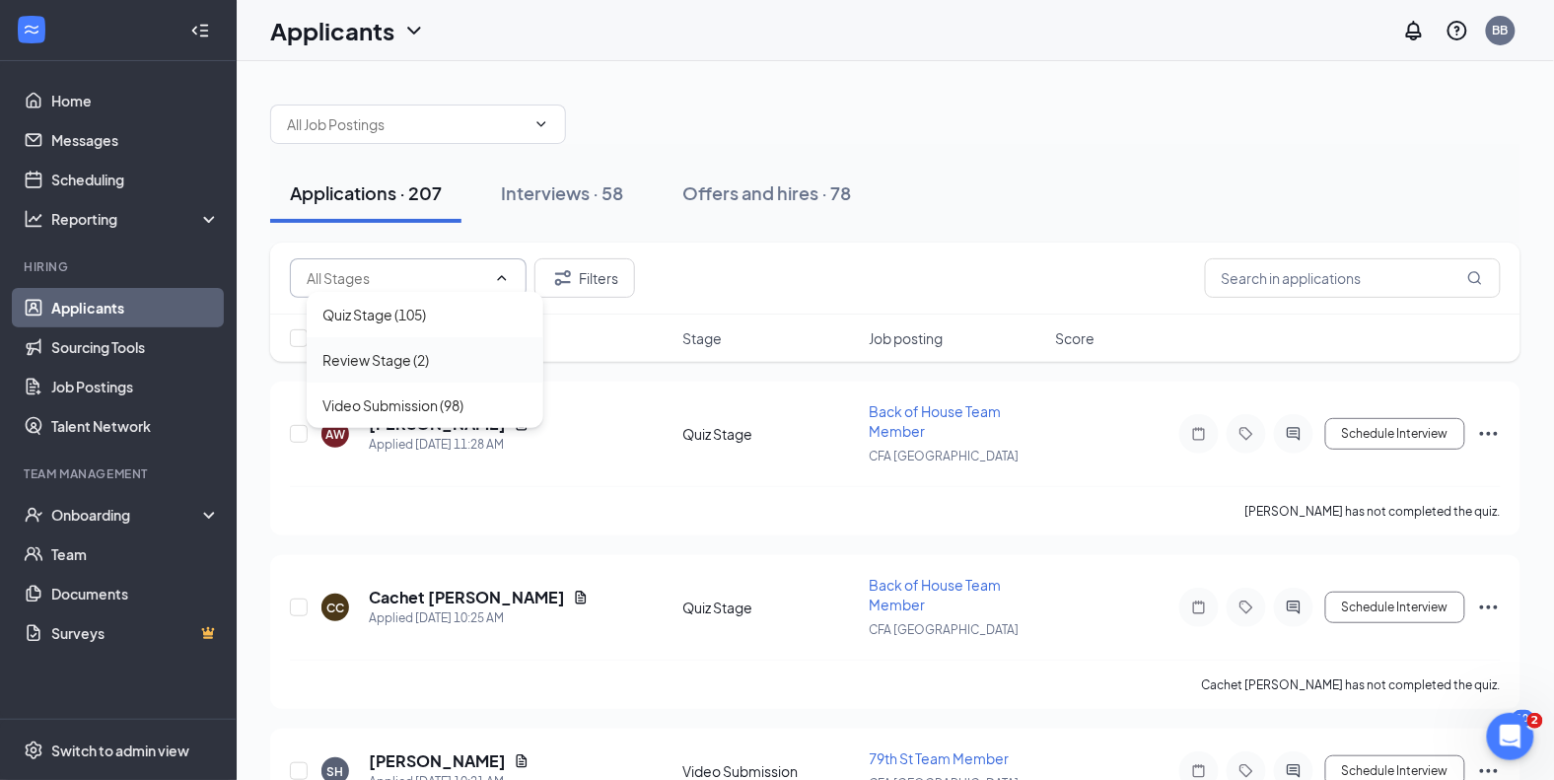
click at [374, 380] on div "Review Stage (2)" at bounding box center [425, 359] width 237 height 45
type input "Review Stage (2)"
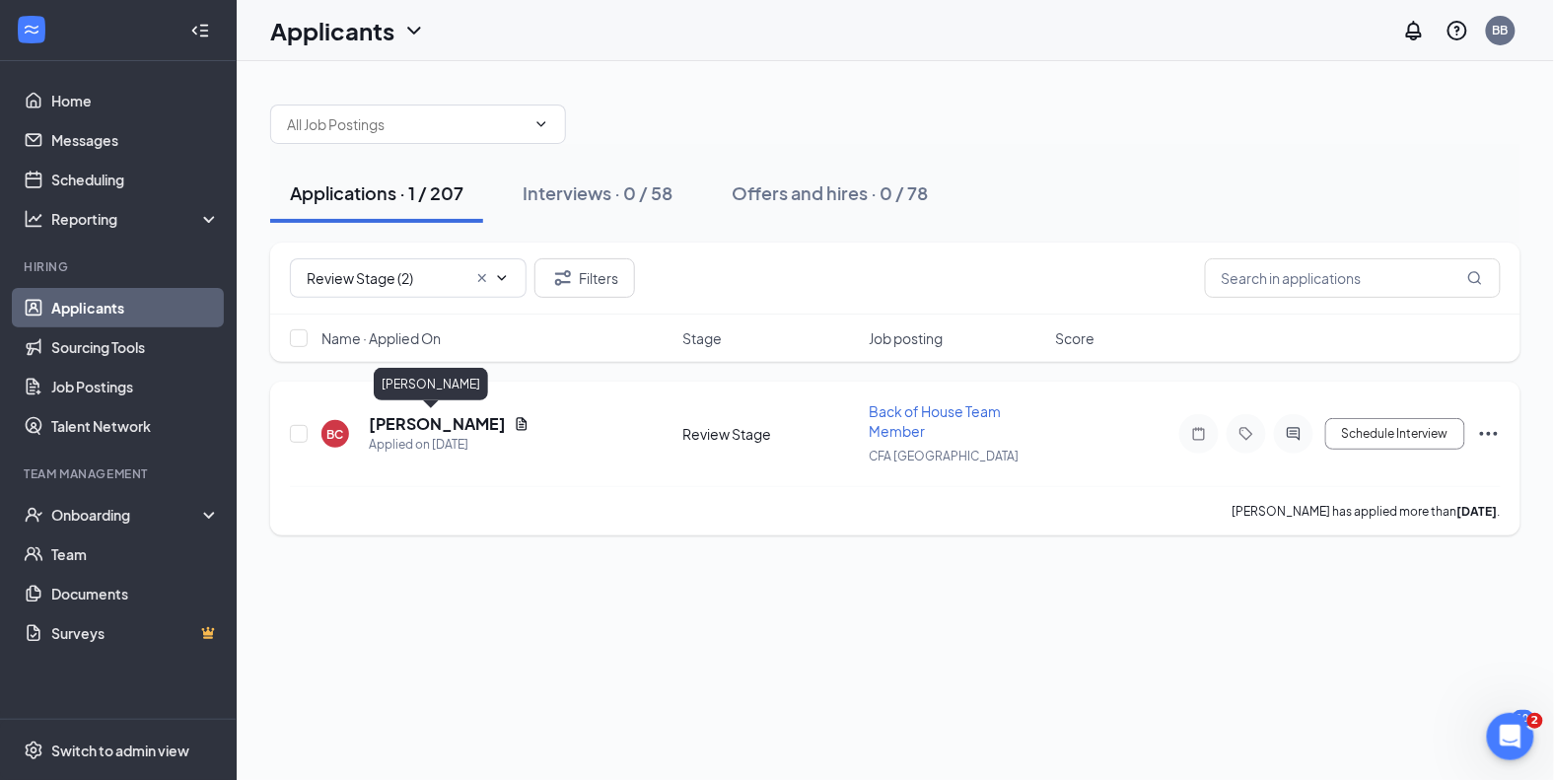
click at [432, 422] on h5 "[PERSON_NAME]" at bounding box center [437, 424] width 137 height 22
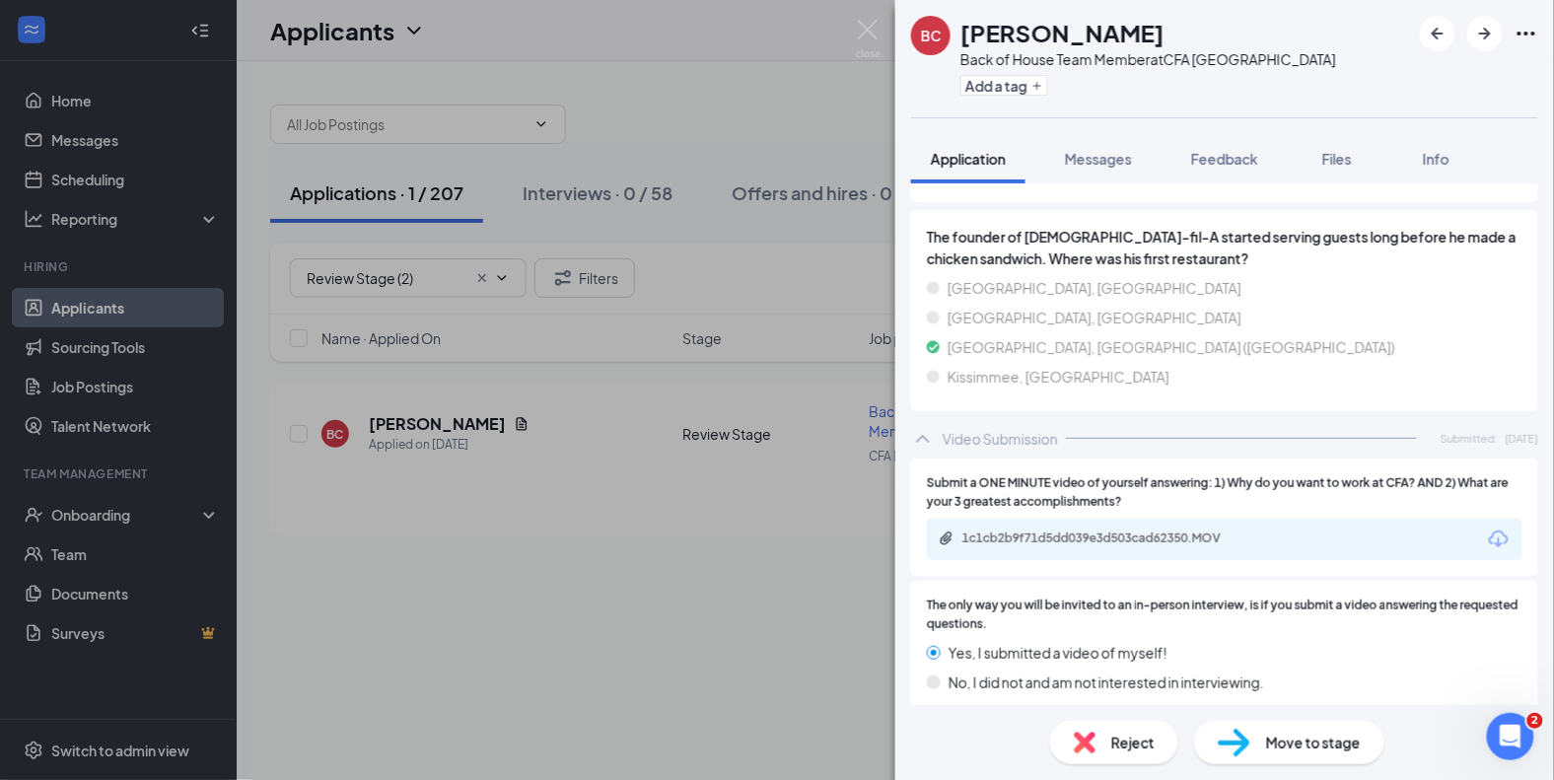
scroll to position [2172, 0]
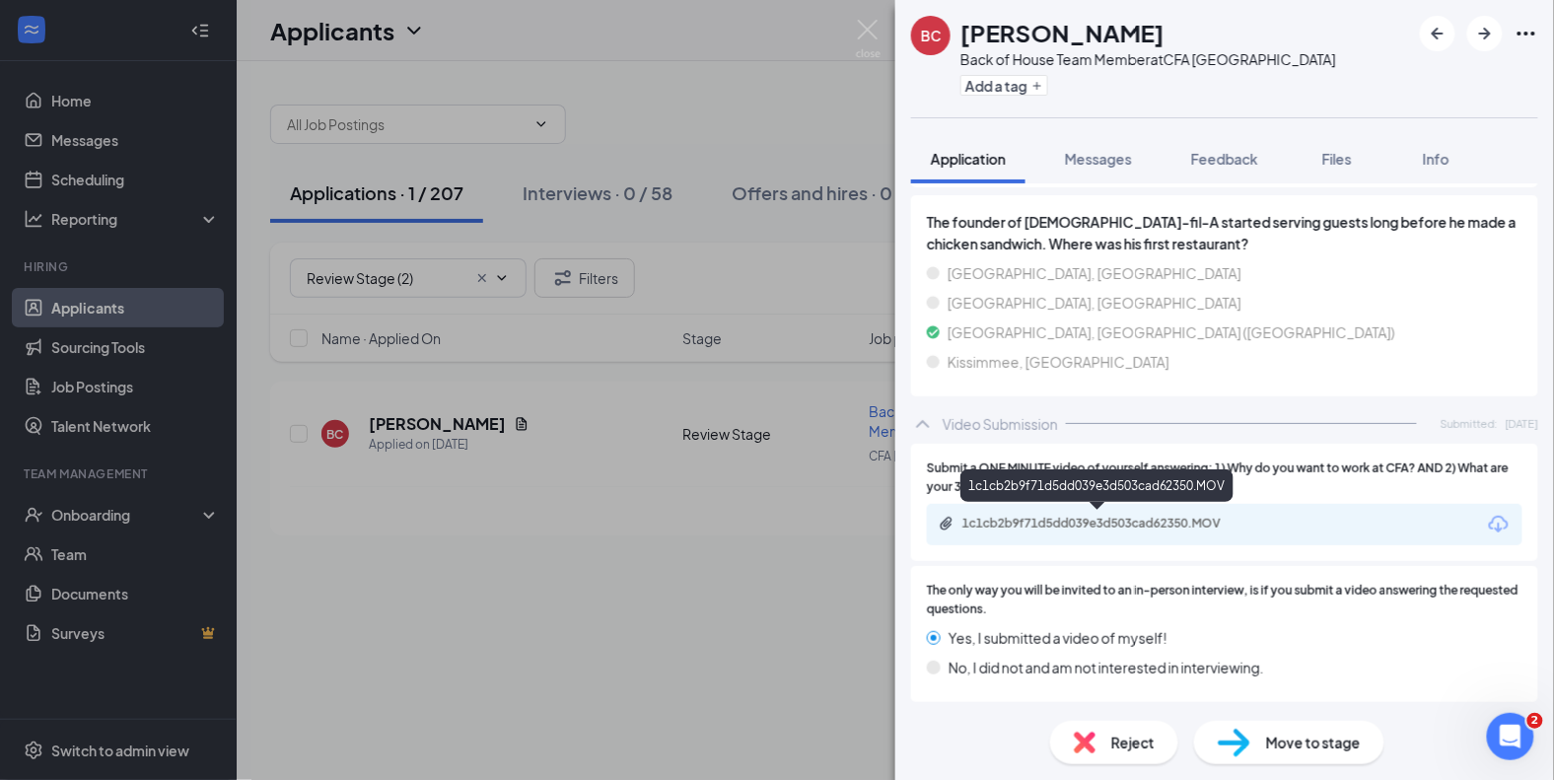
click at [1216, 524] on div "1c1cb2b9f71d5dd039e3d503cad62350.MOV" at bounding box center [1100, 524] width 276 height 16
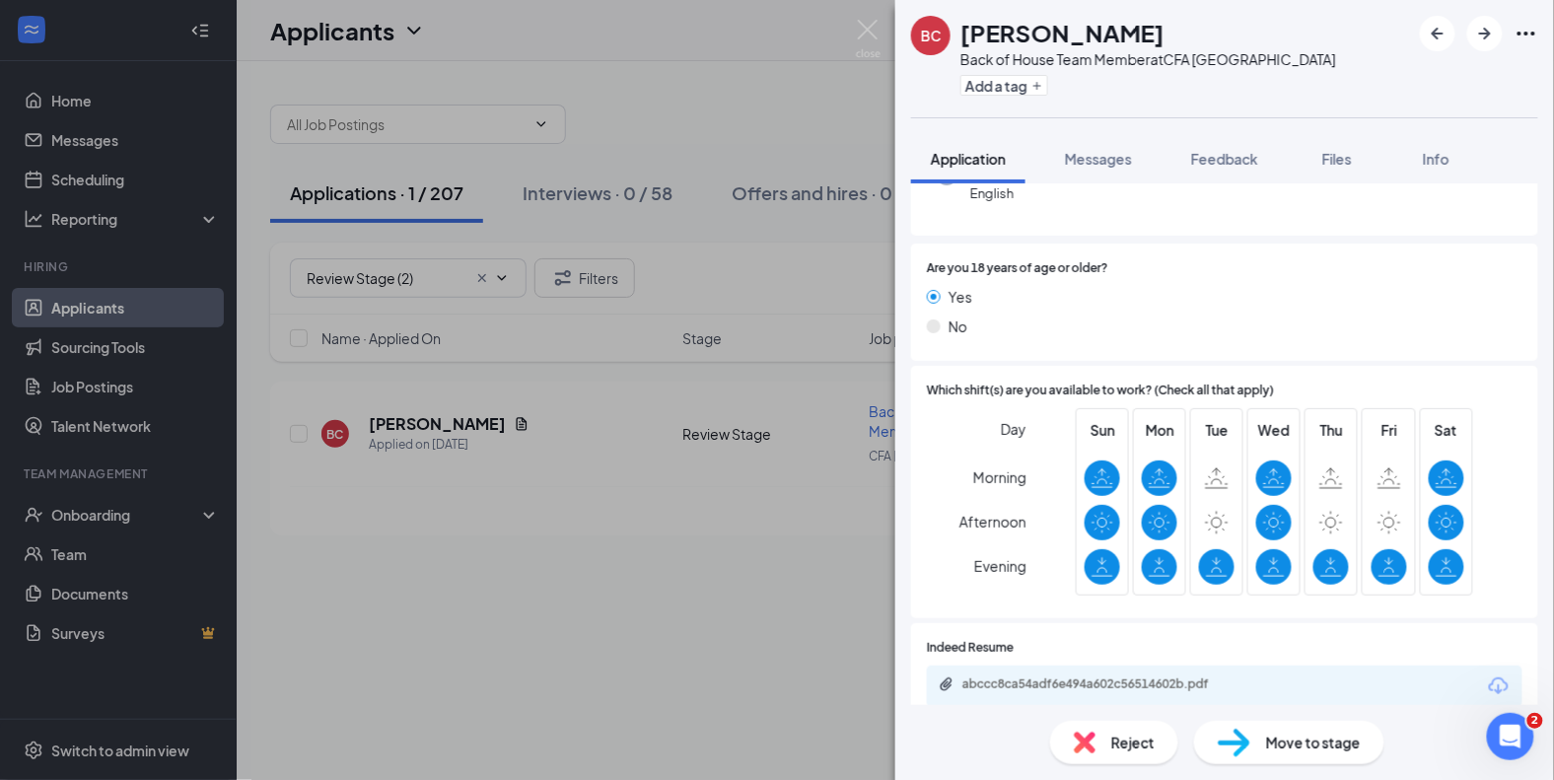
scroll to position [0, 0]
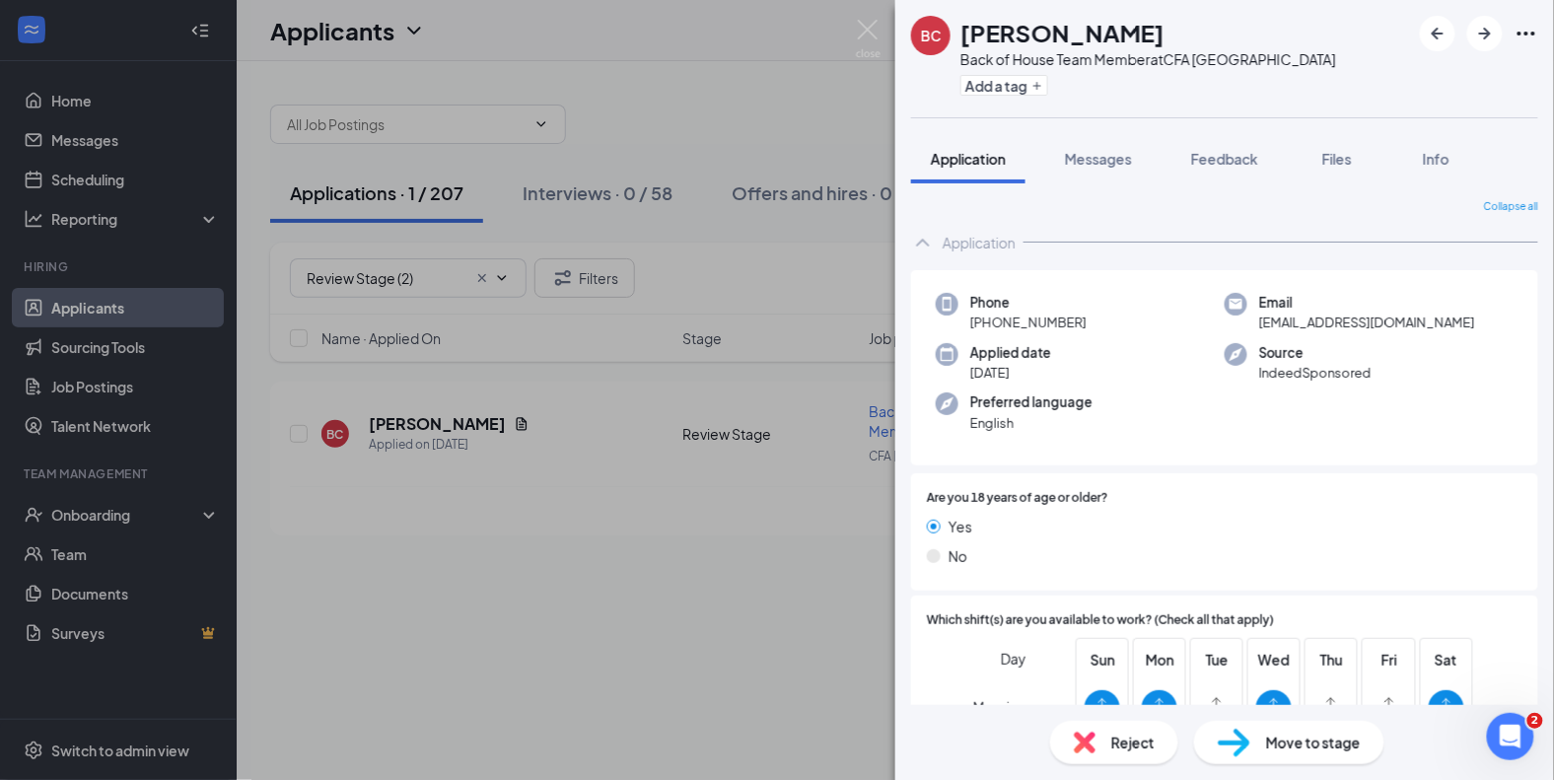
click at [1274, 742] on span "Move to stage" at bounding box center [1313, 743] width 95 height 22
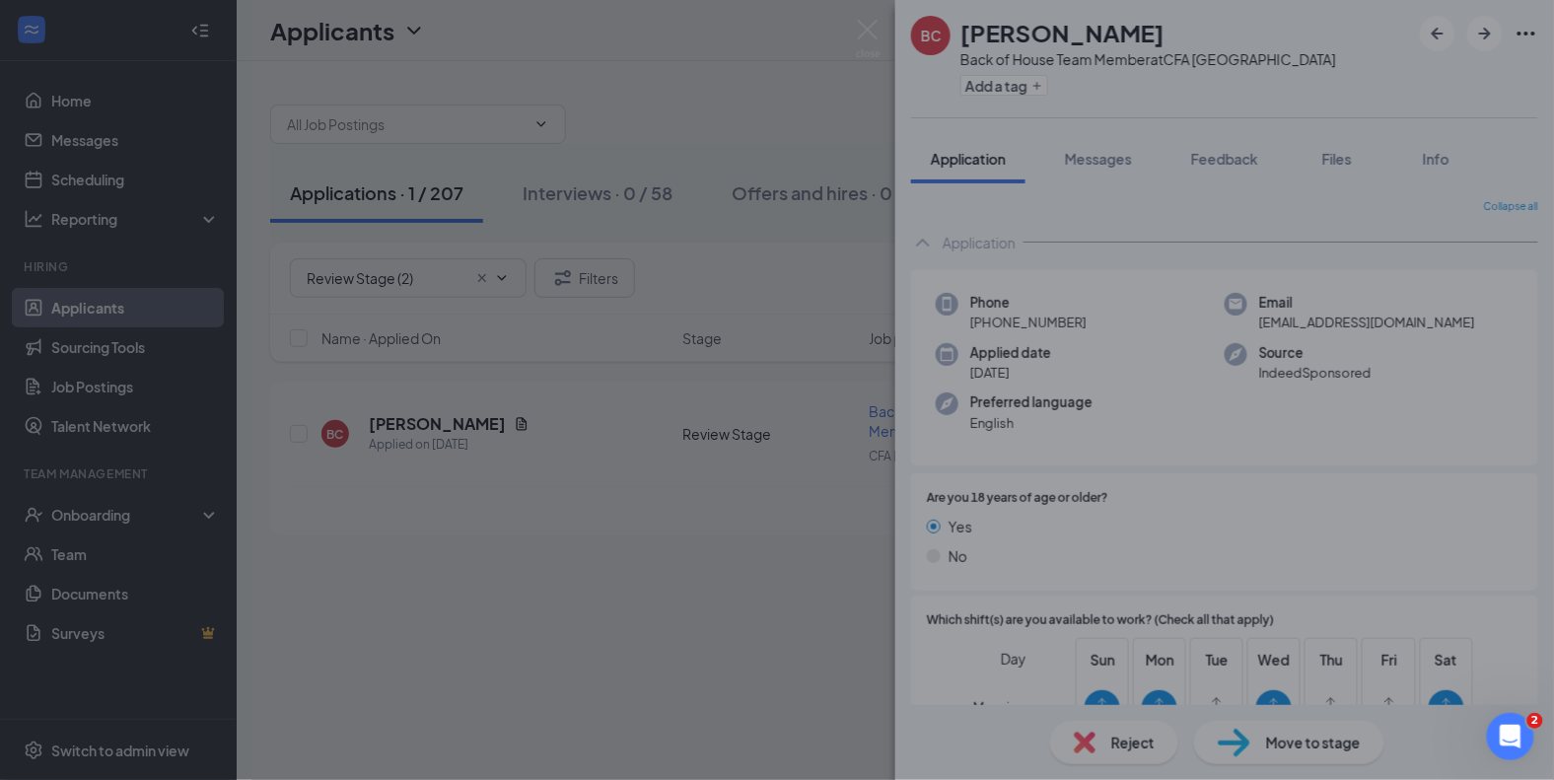
click at [1274, 742] on div "Move to stage Choose stage : 3989884 Mark applicant(s) as Completed for Review …" at bounding box center [777, 390] width 1554 height 780
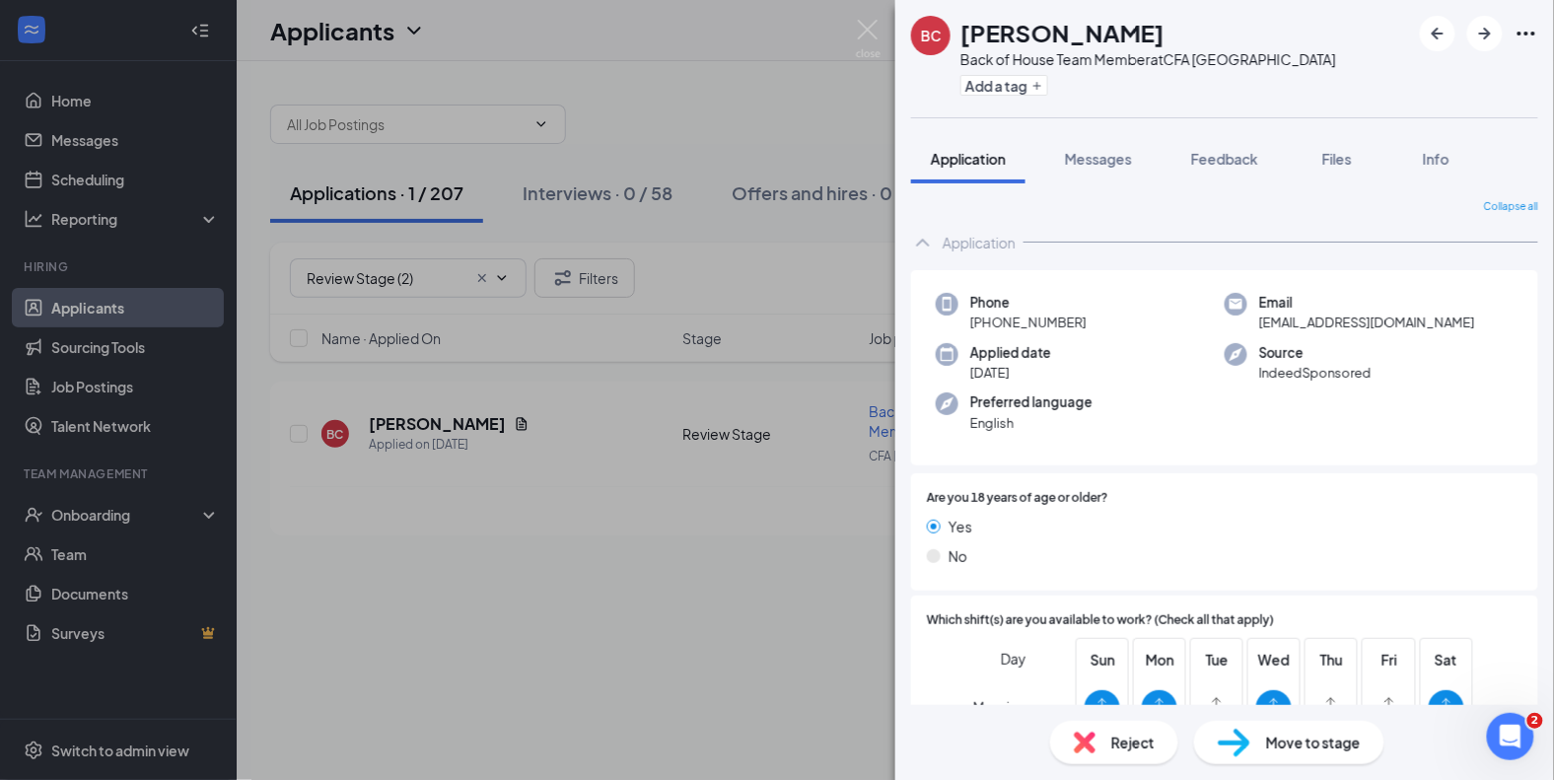
click at [1248, 733] on img at bounding box center [1234, 743] width 33 height 29
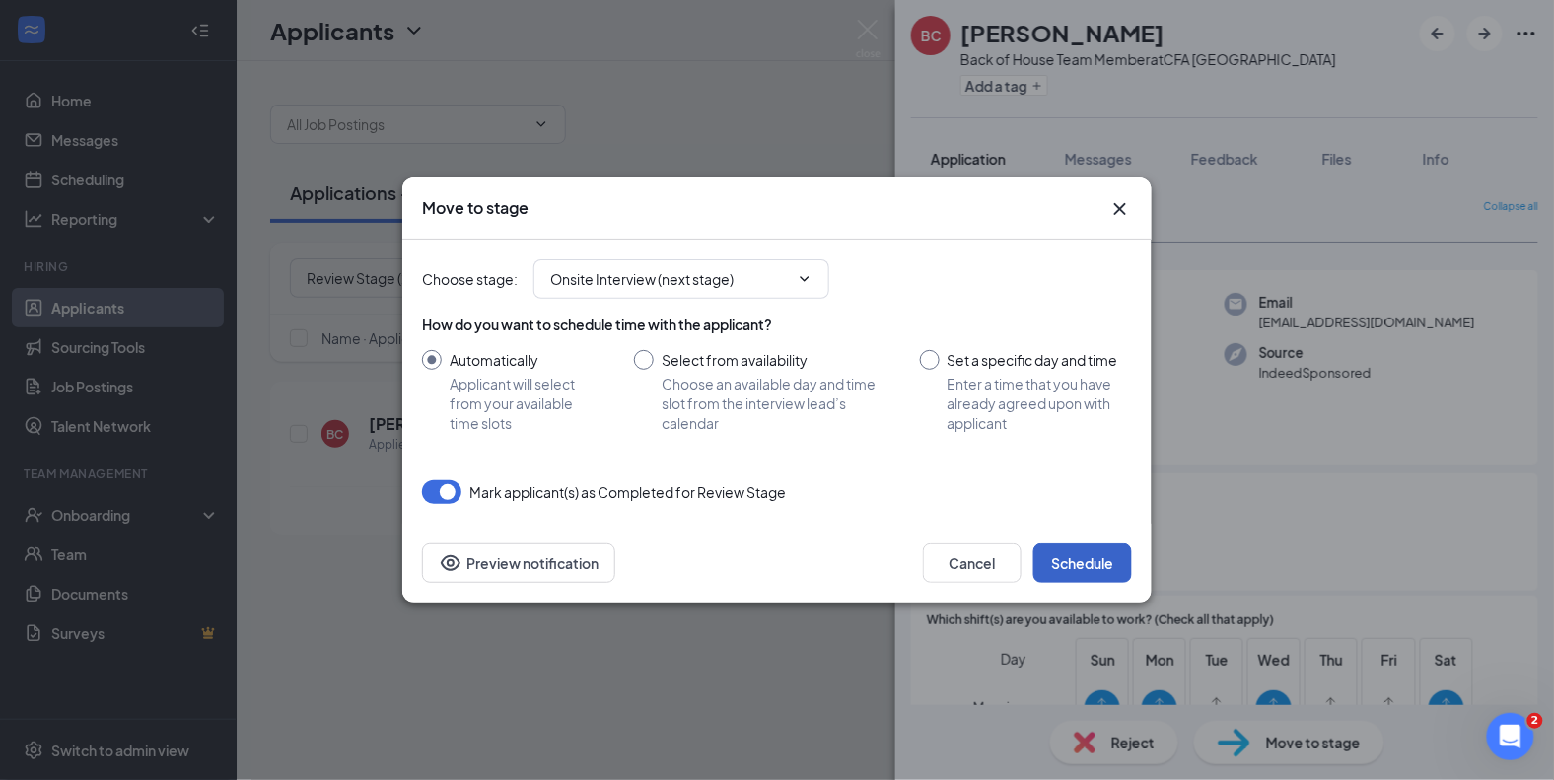
click at [1067, 560] on button "Schedule" at bounding box center [1082, 562] width 99 height 39
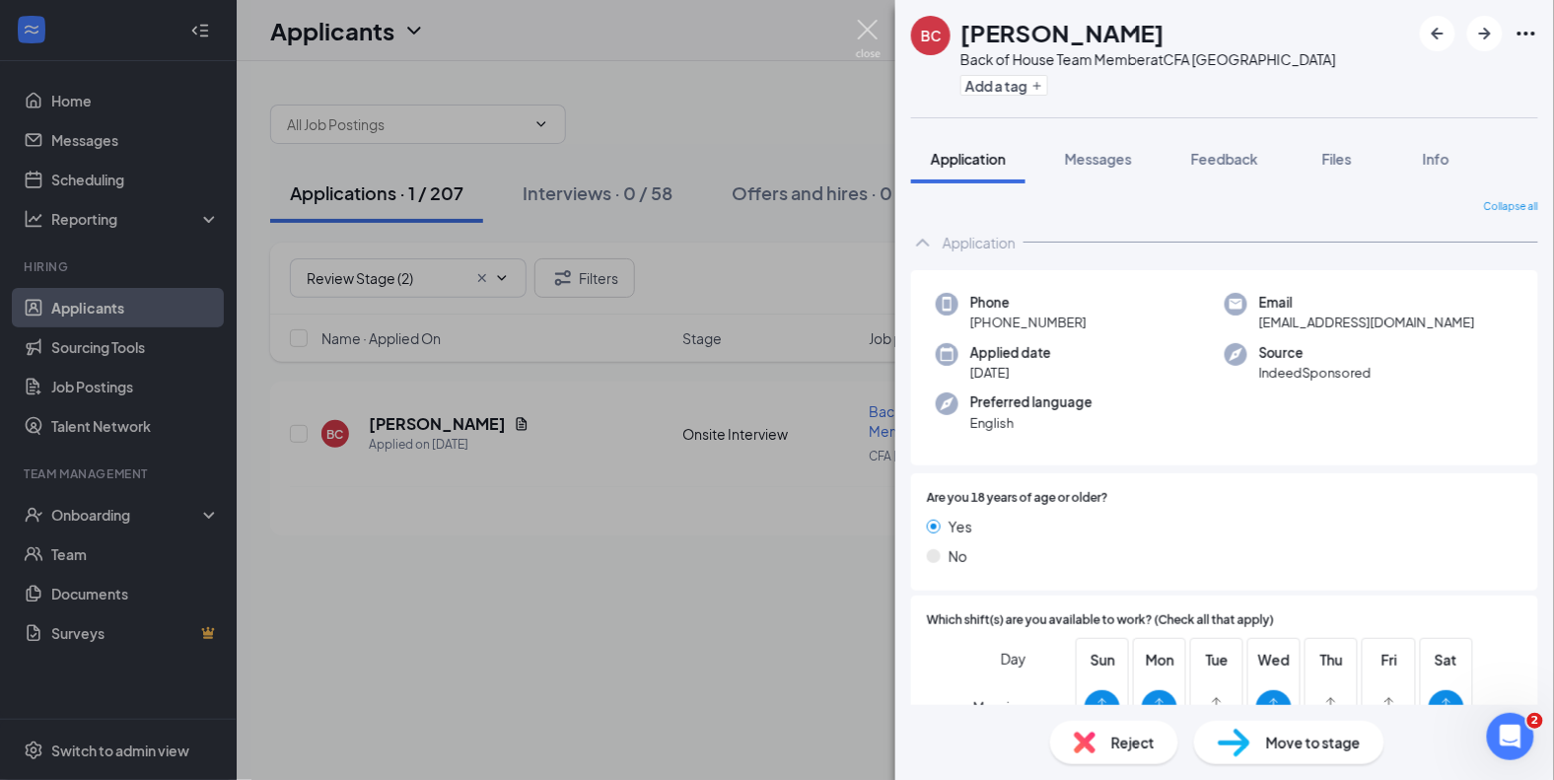
click at [865, 34] on img at bounding box center [868, 39] width 25 height 38
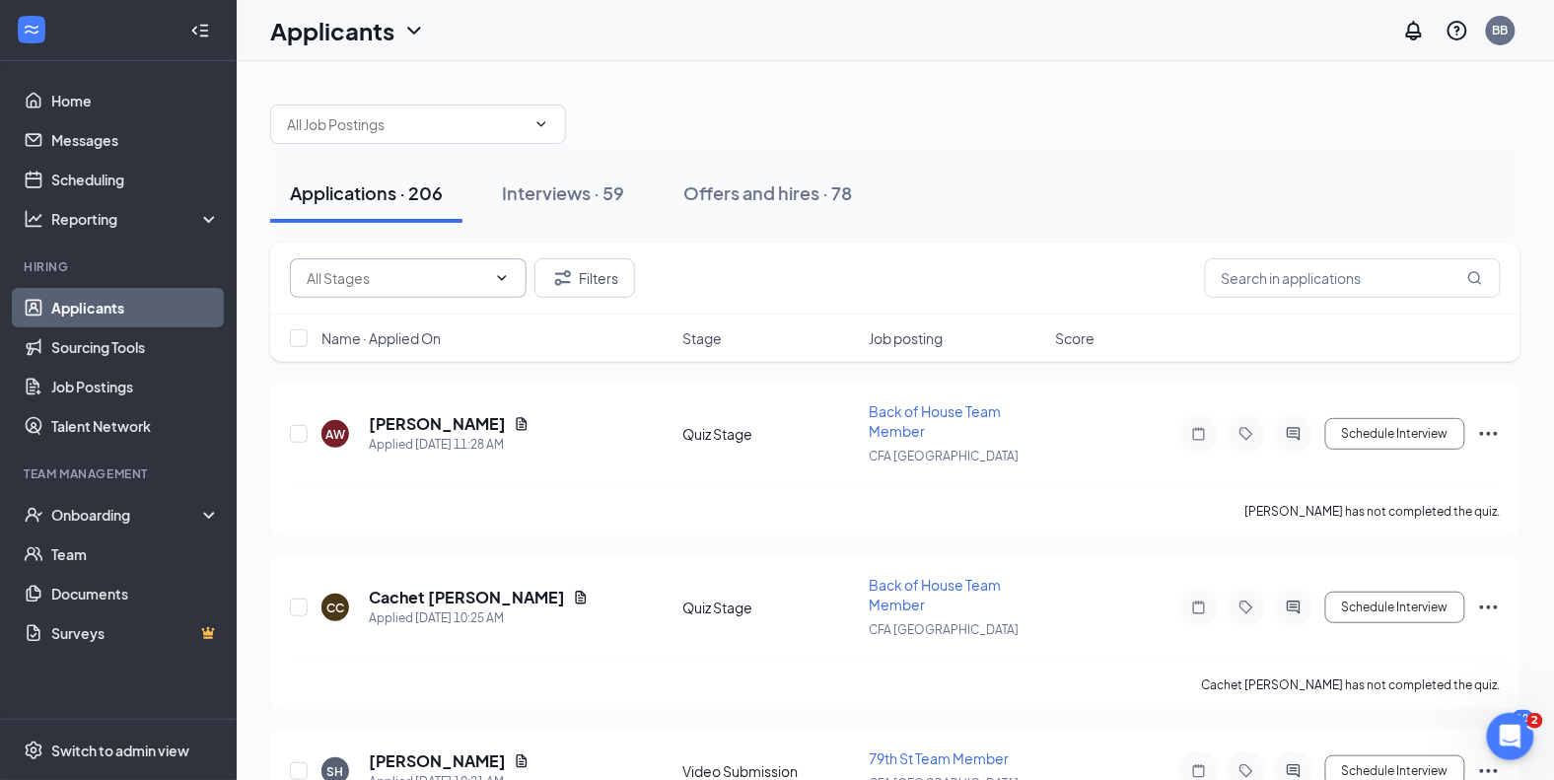
click at [449, 284] on input "text" at bounding box center [396, 278] width 179 height 22
click at [427, 351] on div "Review Stage (1)" at bounding box center [375, 360] width 106 height 22
type input "Review Stage (1)"
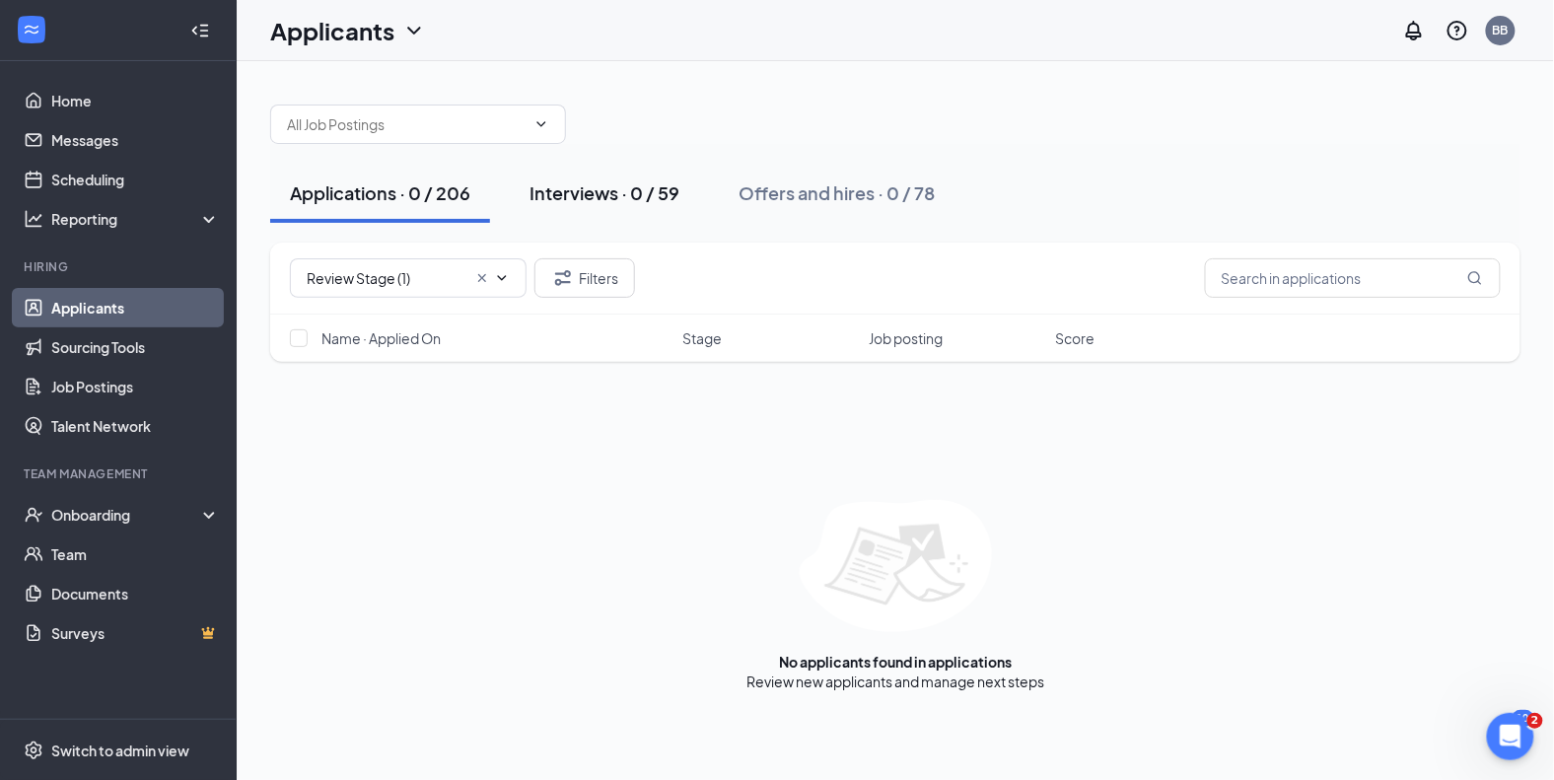
click at [669, 195] on div "Interviews · 0 / 59" at bounding box center [604, 192] width 150 height 25
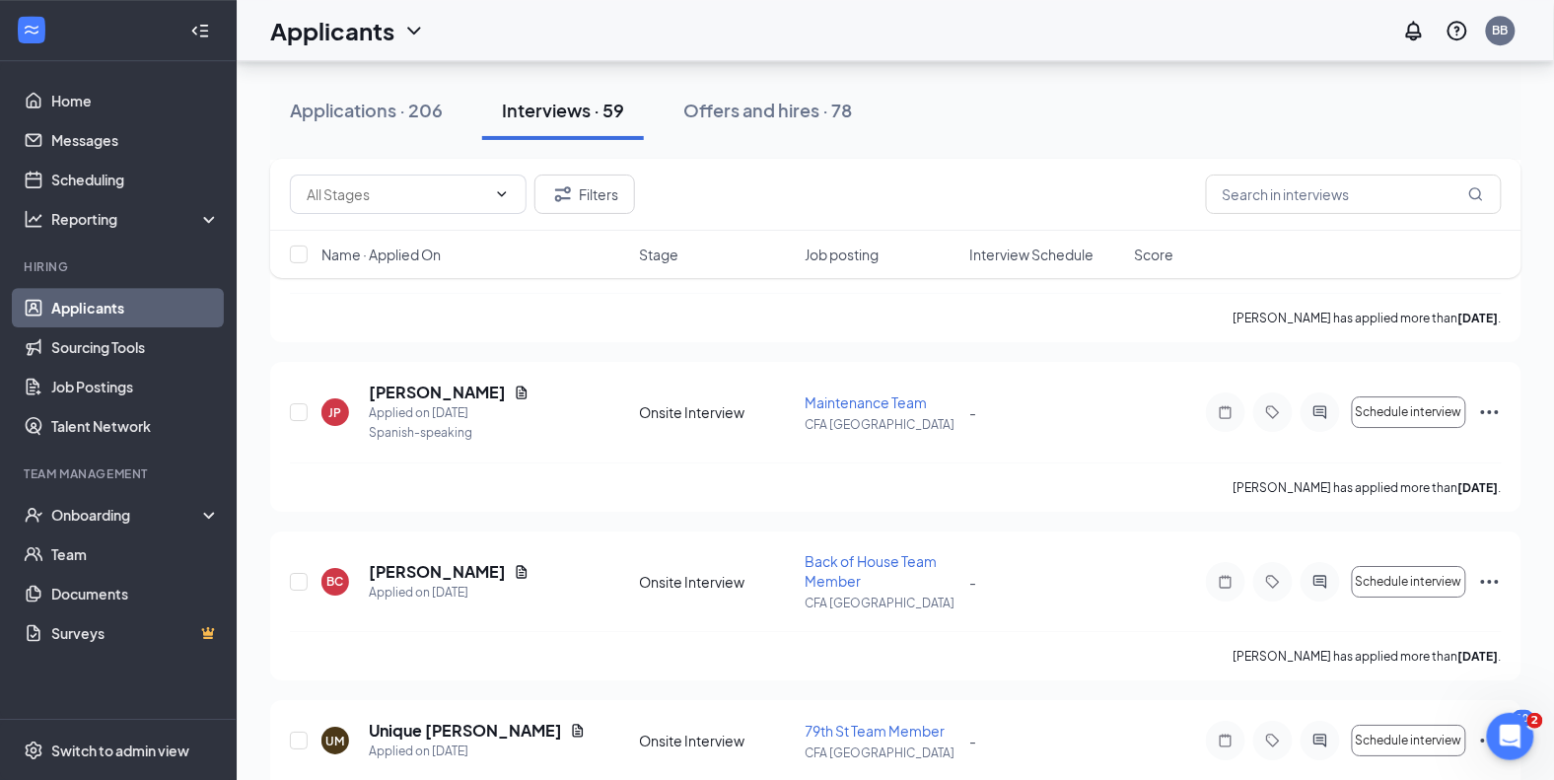
scroll to position [1795, 0]
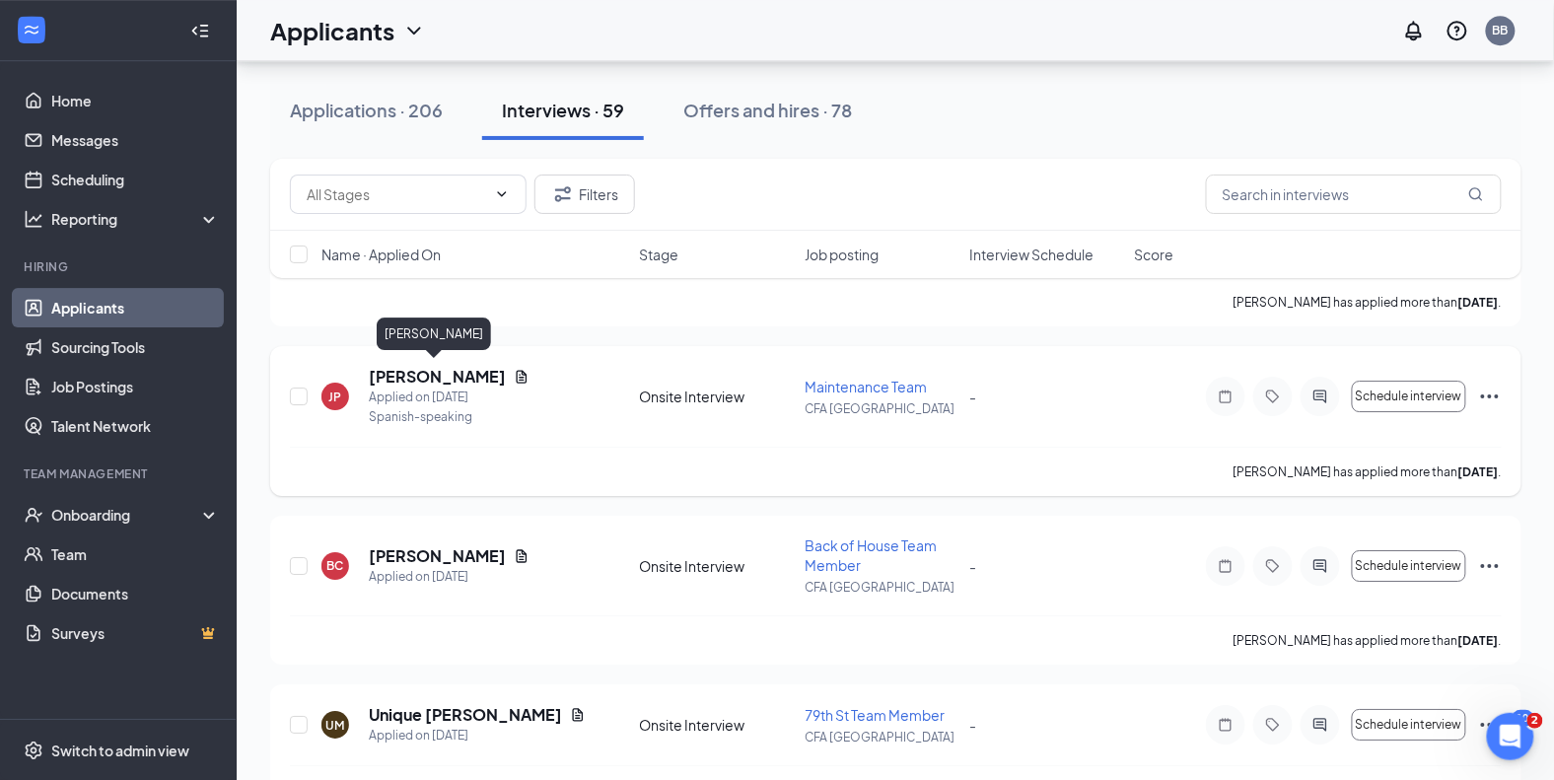
click at [445, 368] on h5 "JONFRAN PÉREZ" at bounding box center [437, 377] width 137 height 22
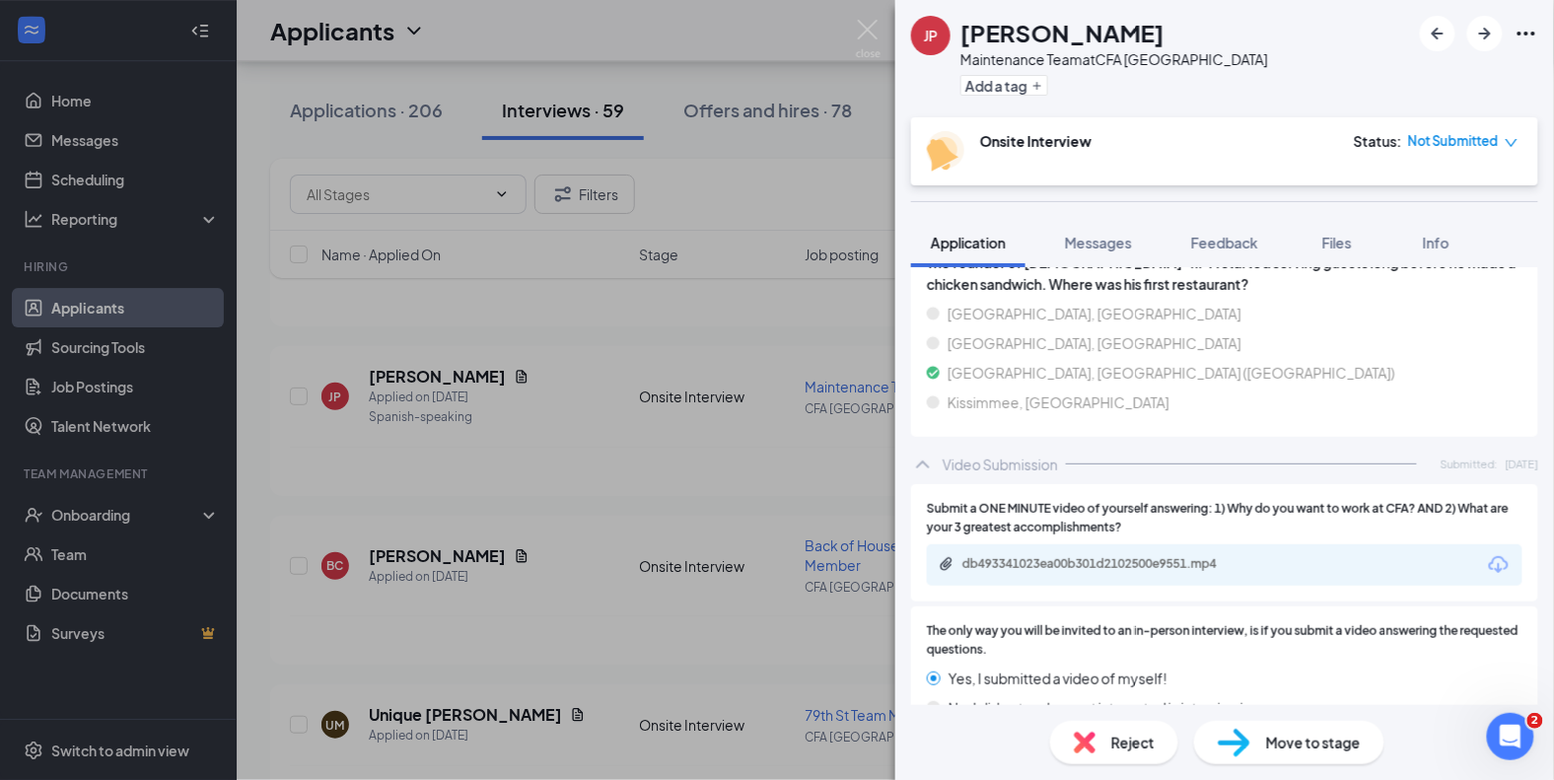
scroll to position [2256, 0]
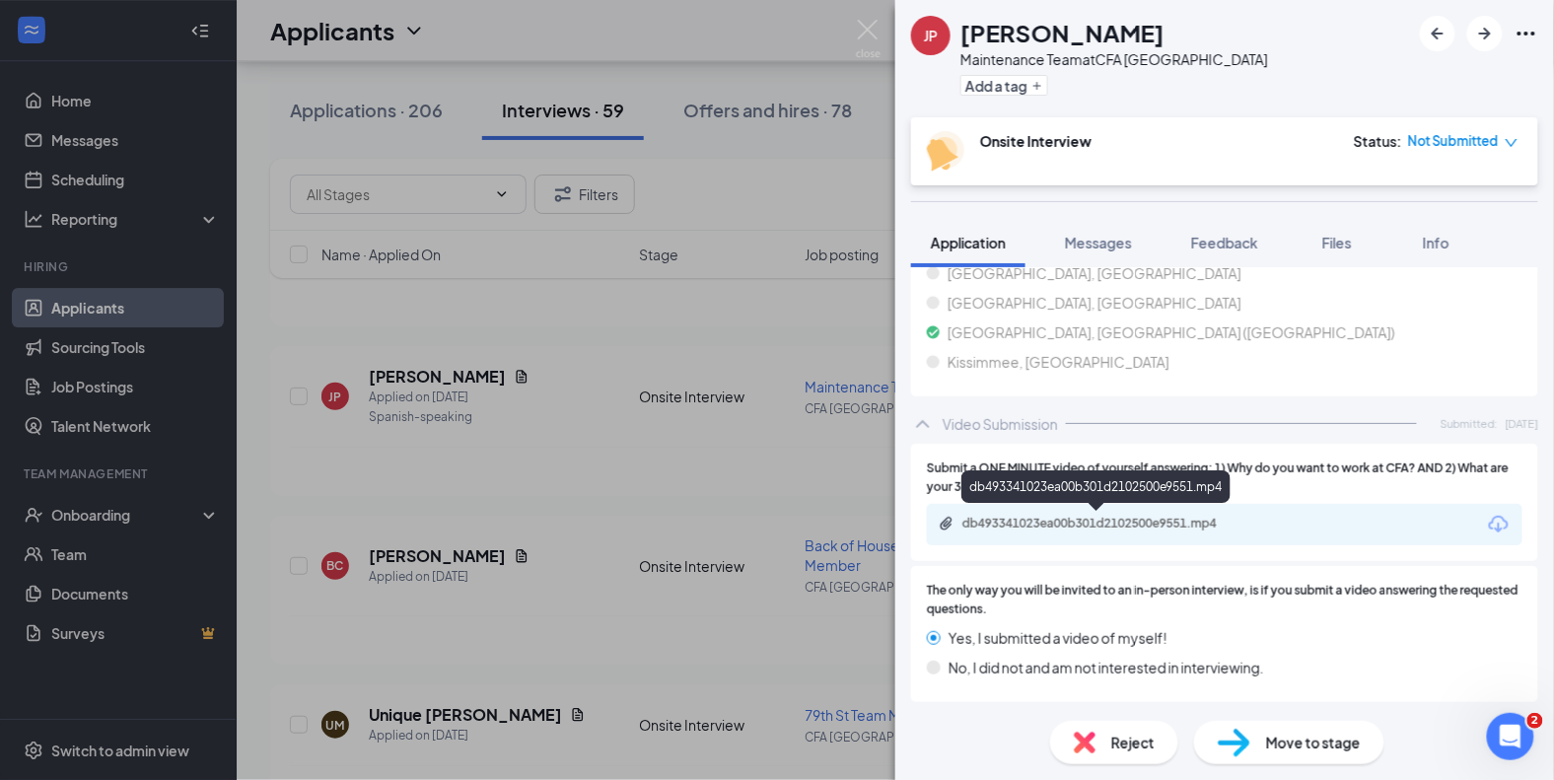
click at [1188, 526] on div "db493341023ea00b301d2102500e9551.mp4" at bounding box center [1100, 524] width 276 height 16
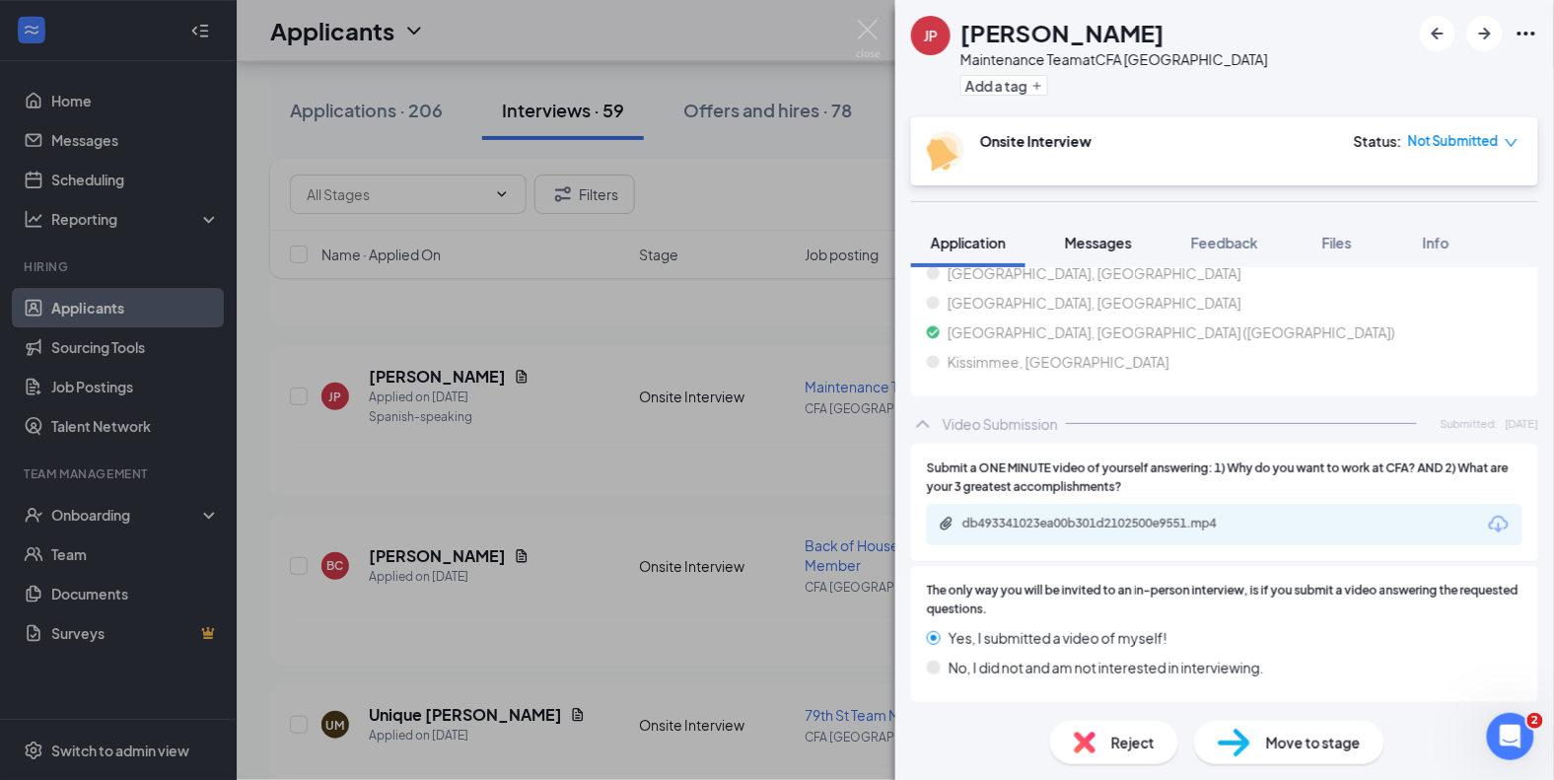
click at [1136, 240] on button "Messages" at bounding box center [1098, 242] width 106 height 49
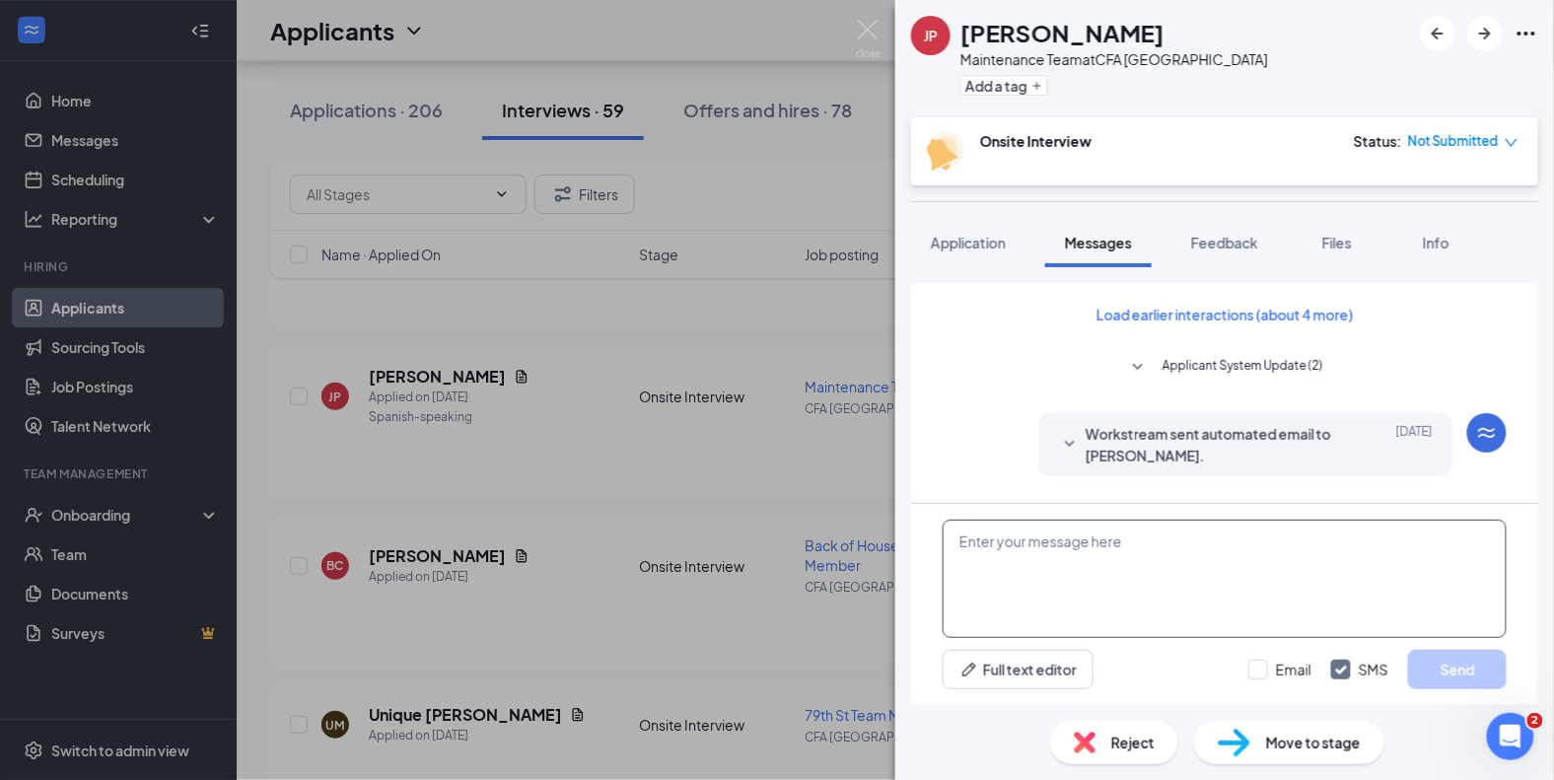
click at [1068, 576] on textarea at bounding box center [1225, 579] width 564 height 118
type textarea "B"
paste textarea "Serías fantástico en nuestro equipo de mantenimiento. ¡Esperamos reunirnos cont…"
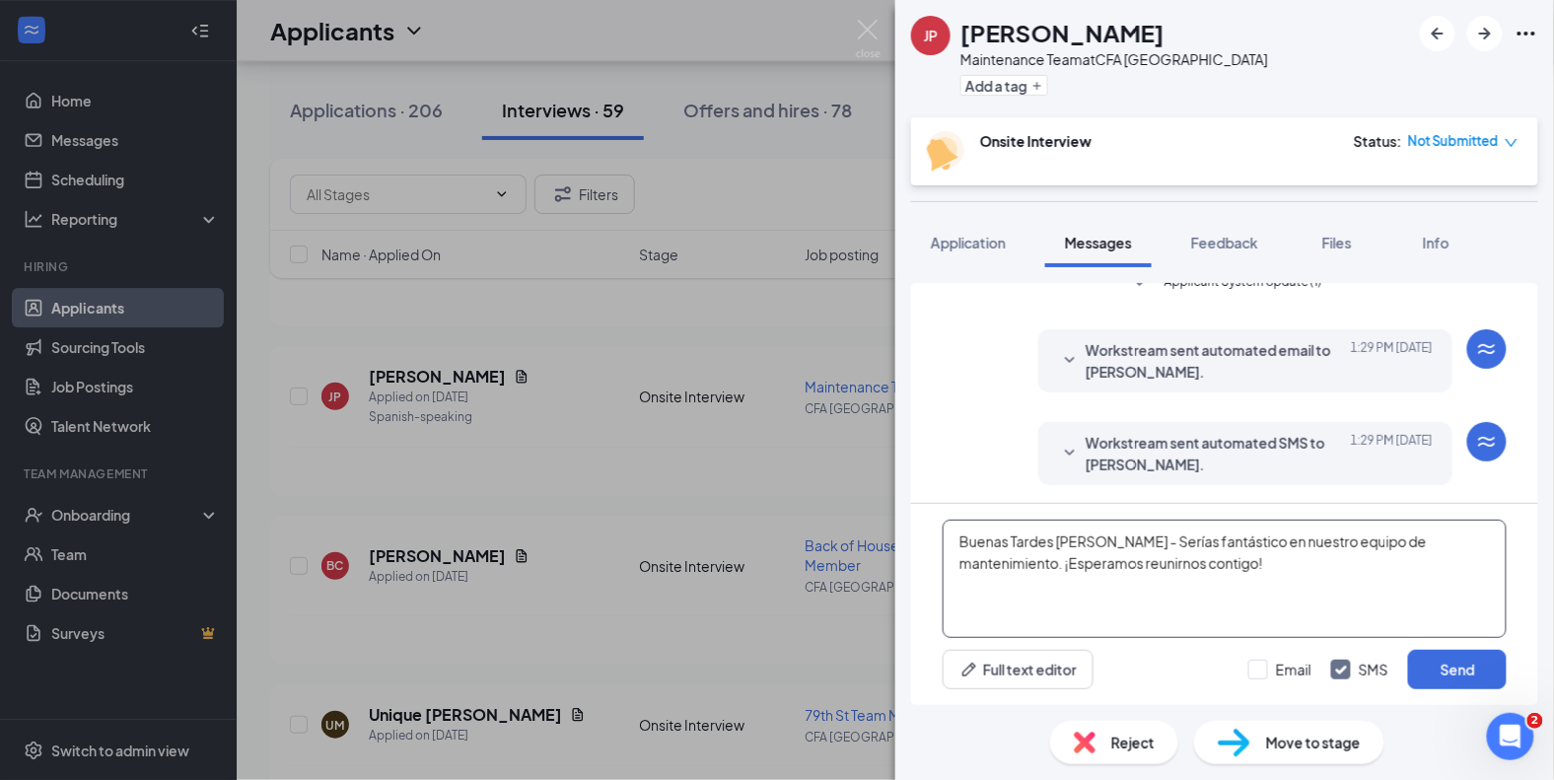
scroll to position [476, 0]
type textarea "Buenas Tardes Jonfran - Serías fantástico en nuestro equipo de mantenimiento. ¡…"
click at [1434, 668] on button "Send" at bounding box center [1457, 669] width 99 height 39
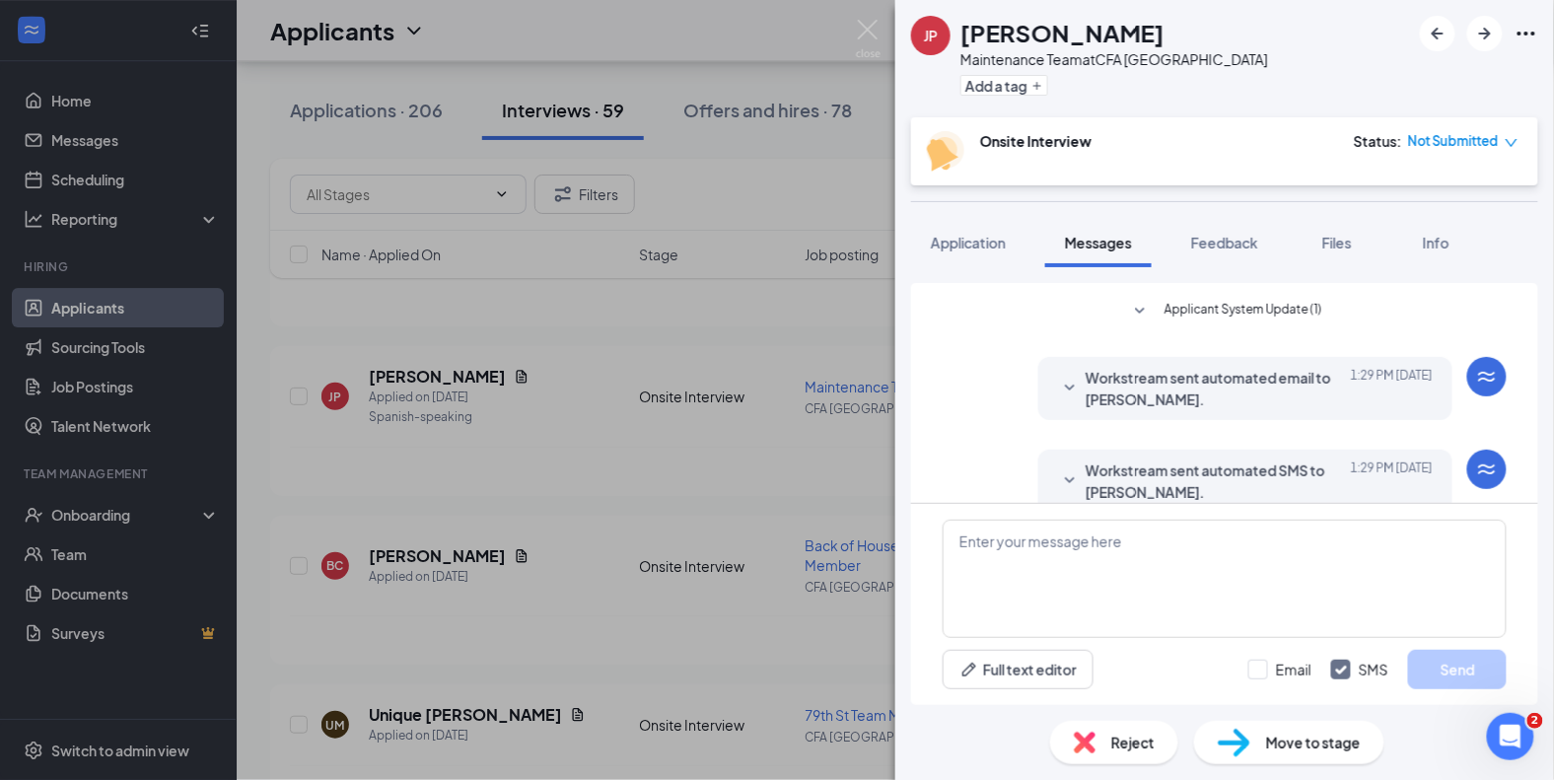
scroll to position [508, 0]
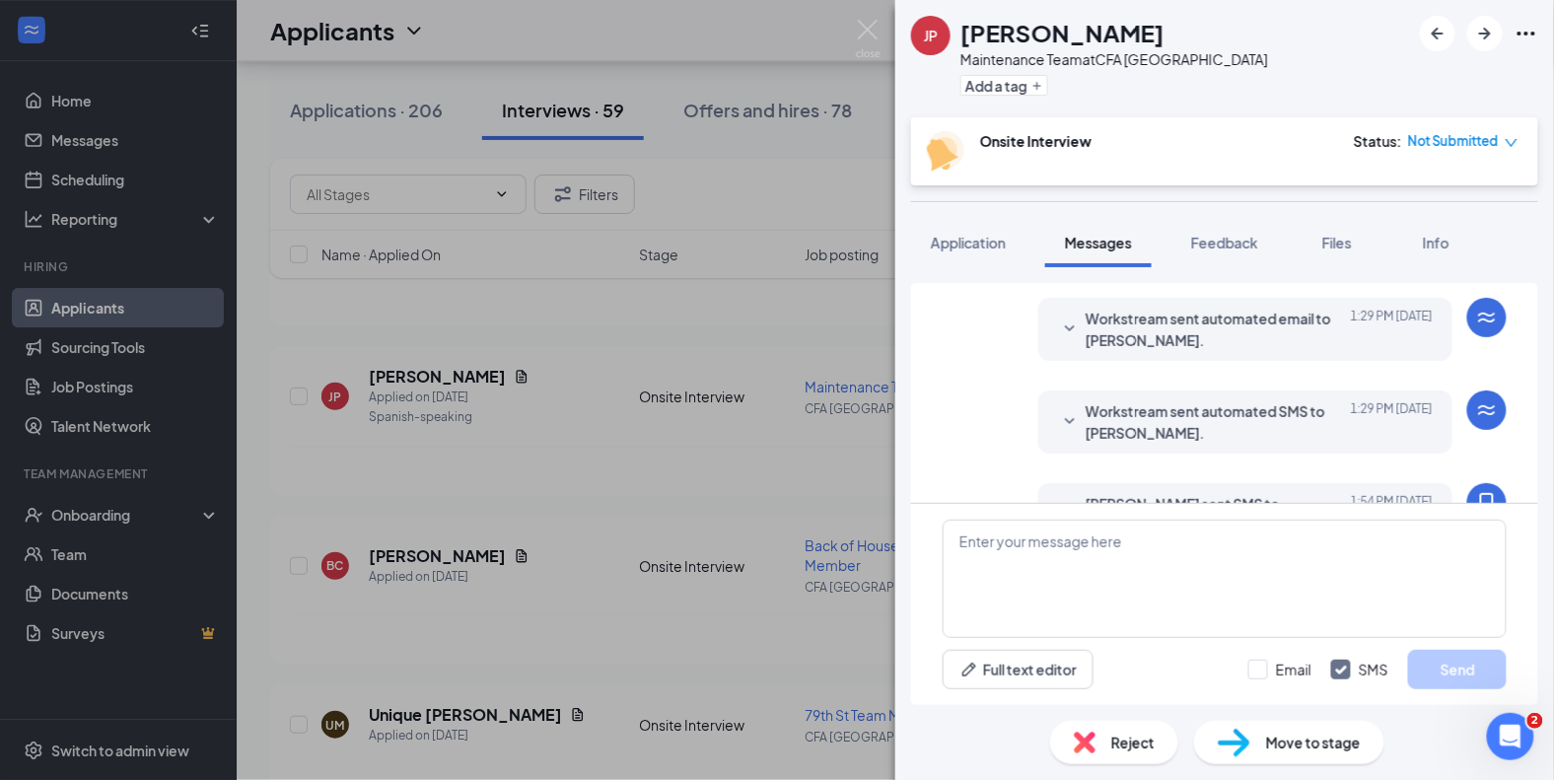
click at [1267, 340] on span "Workstream sent automated email to JONFRAN PÉREZ." at bounding box center [1214, 329] width 258 height 43
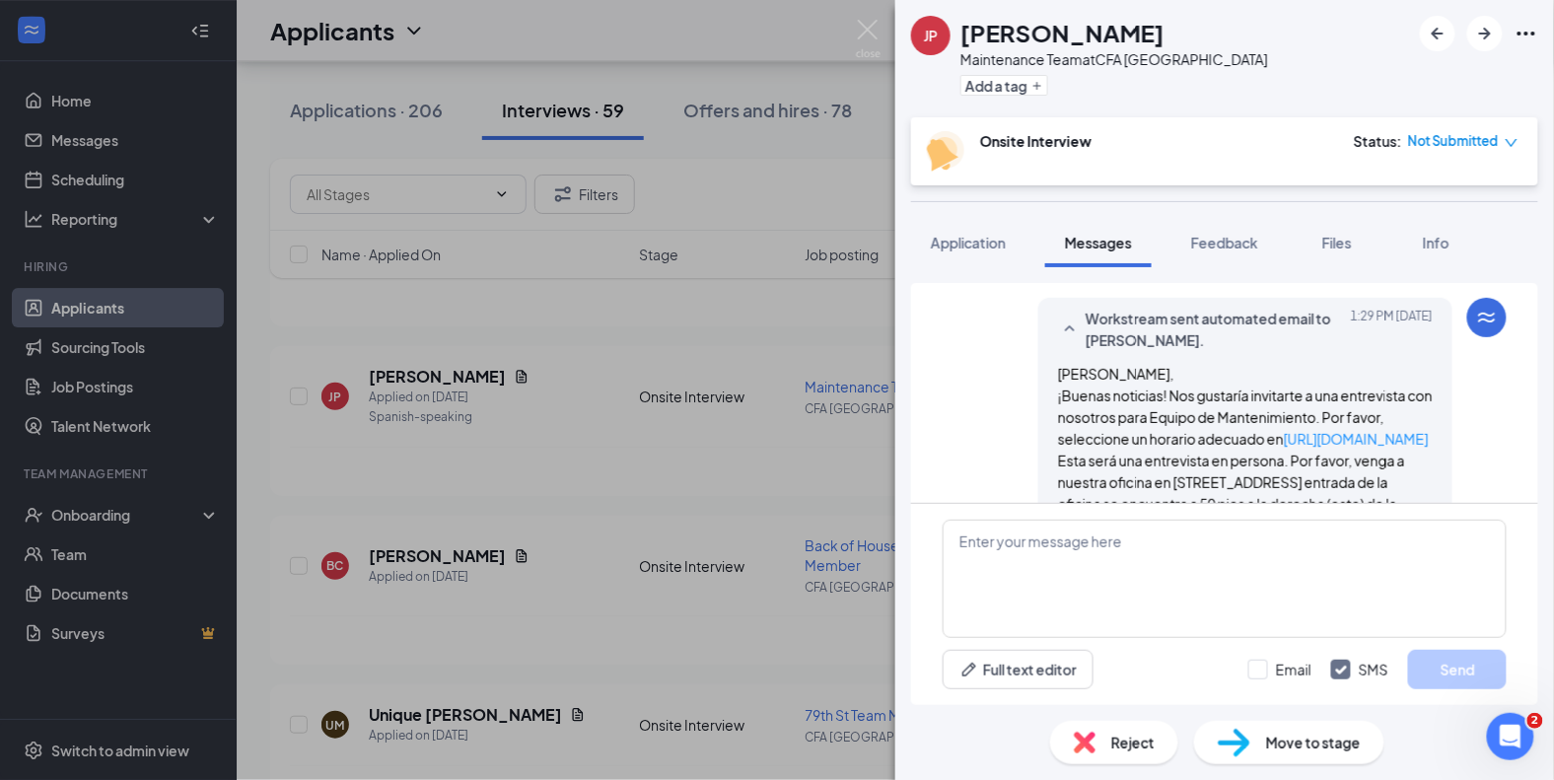
click at [1265, 359] on div "Workstream sent automated email to JONFRAN PÉREZ. Today 1:29 PM Hola JONFRAN PÉ…" at bounding box center [1245, 476] width 414 height 357
click at [1066, 324] on icon "SmallChevronUp" at bounding box center [1070, 329] width 24 height 24
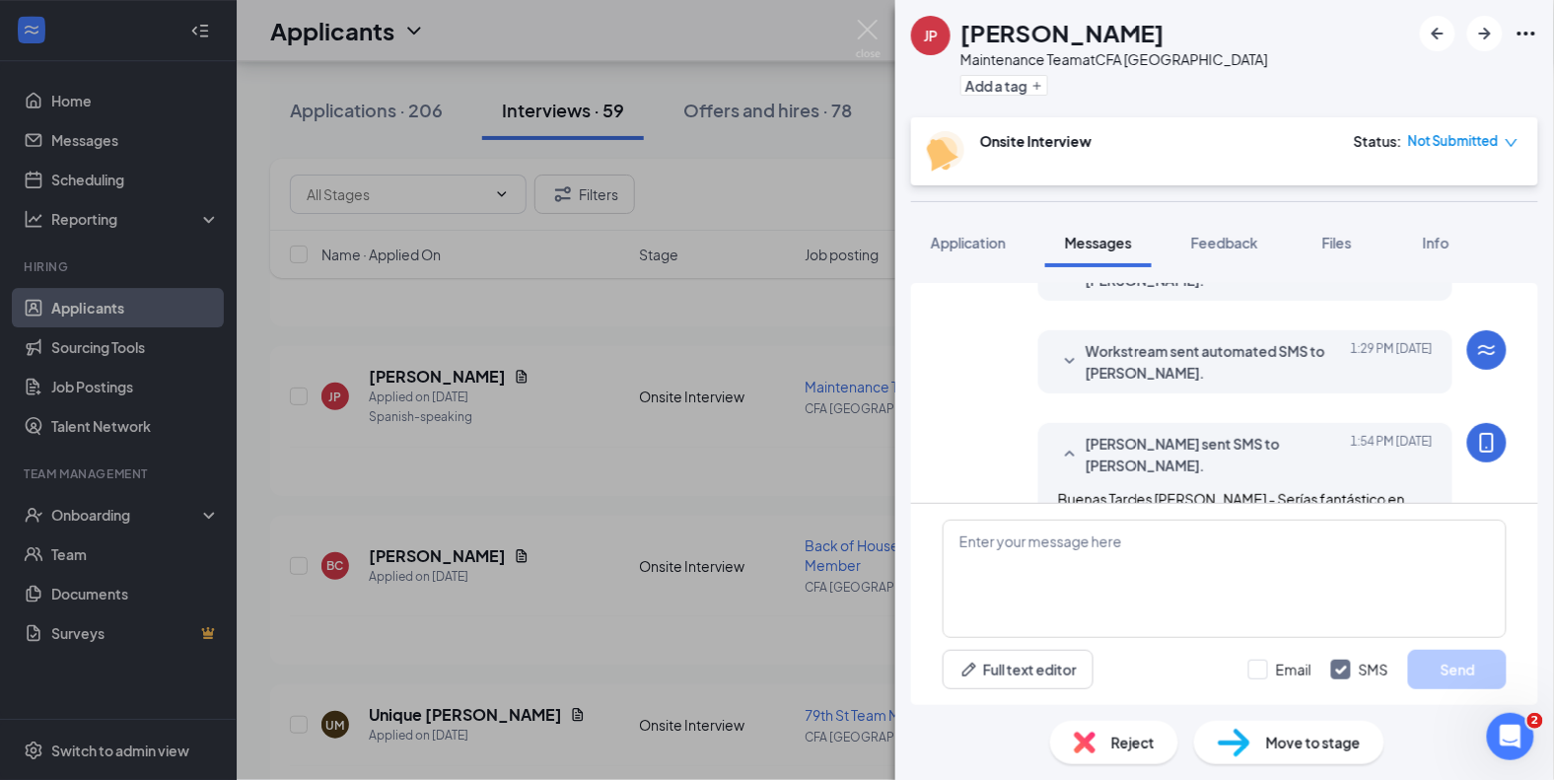
scroll to position [646, 0]
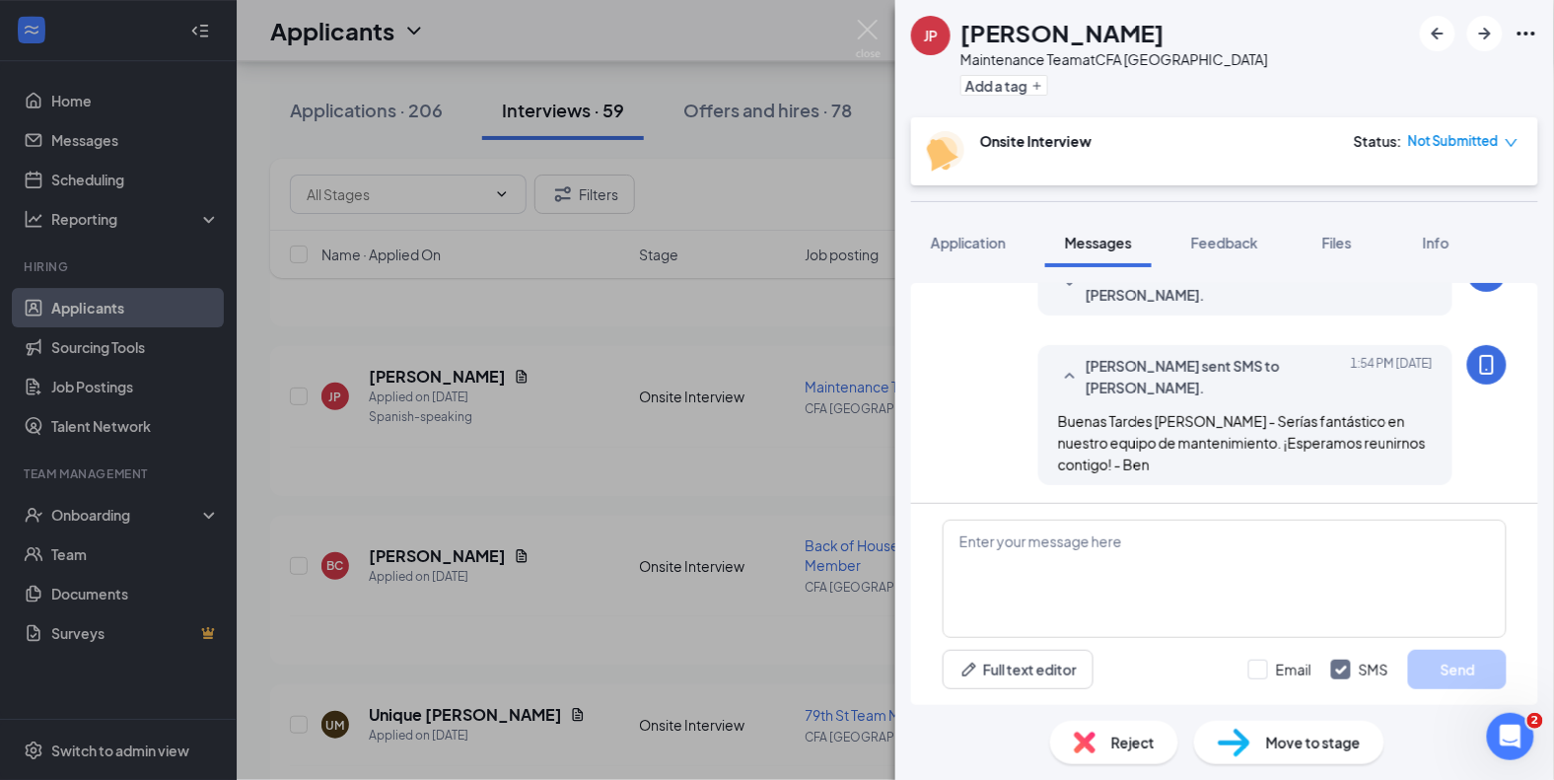
click at [518, 498] on div "JP JONFRAN PÉREZ Maintenance Team at CFA Upper East Side Add a tag Onsite Inter…" at bounding box center [777, 390] width 1554 height 780
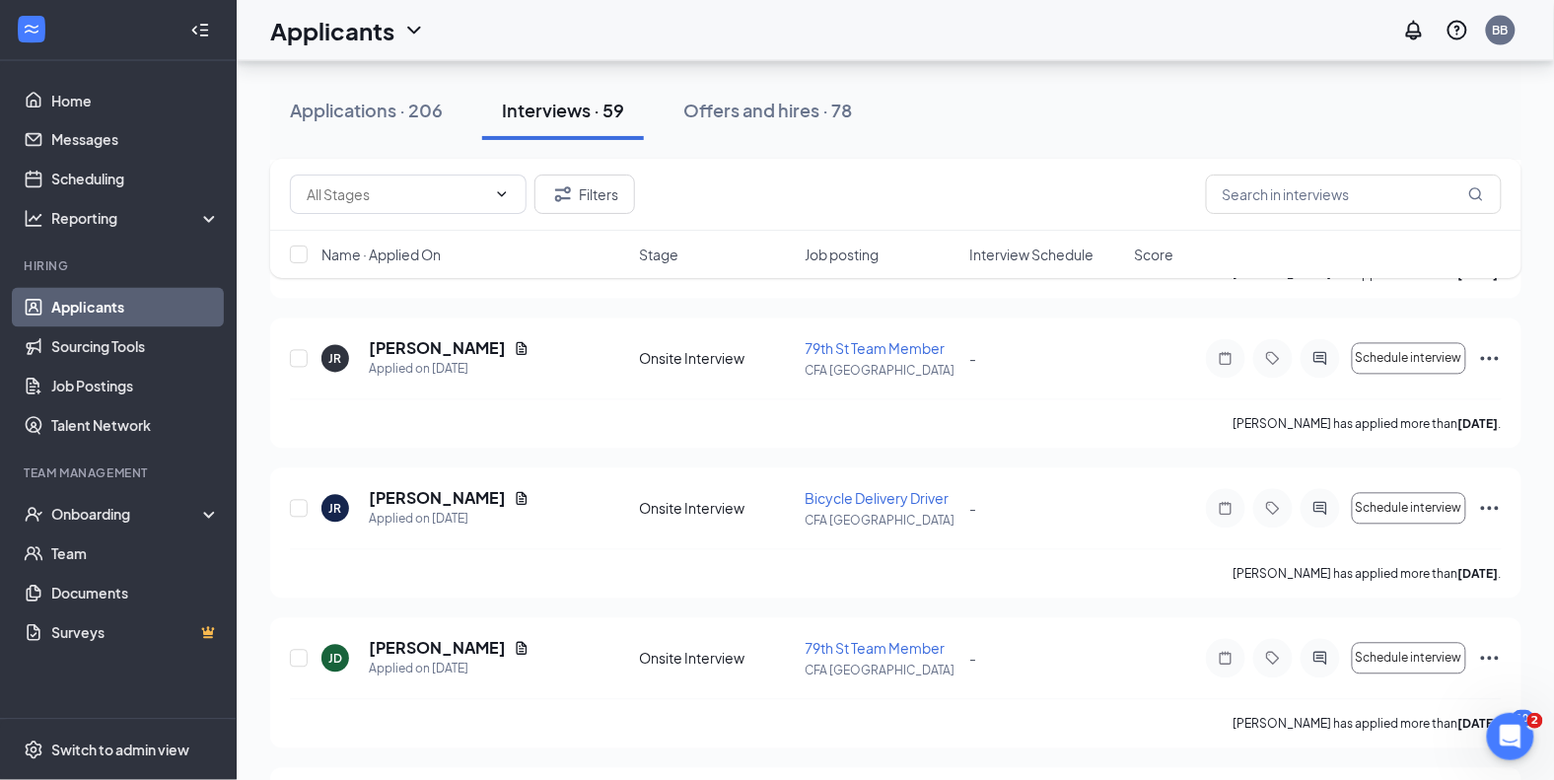
scroll to position [3414, 0]
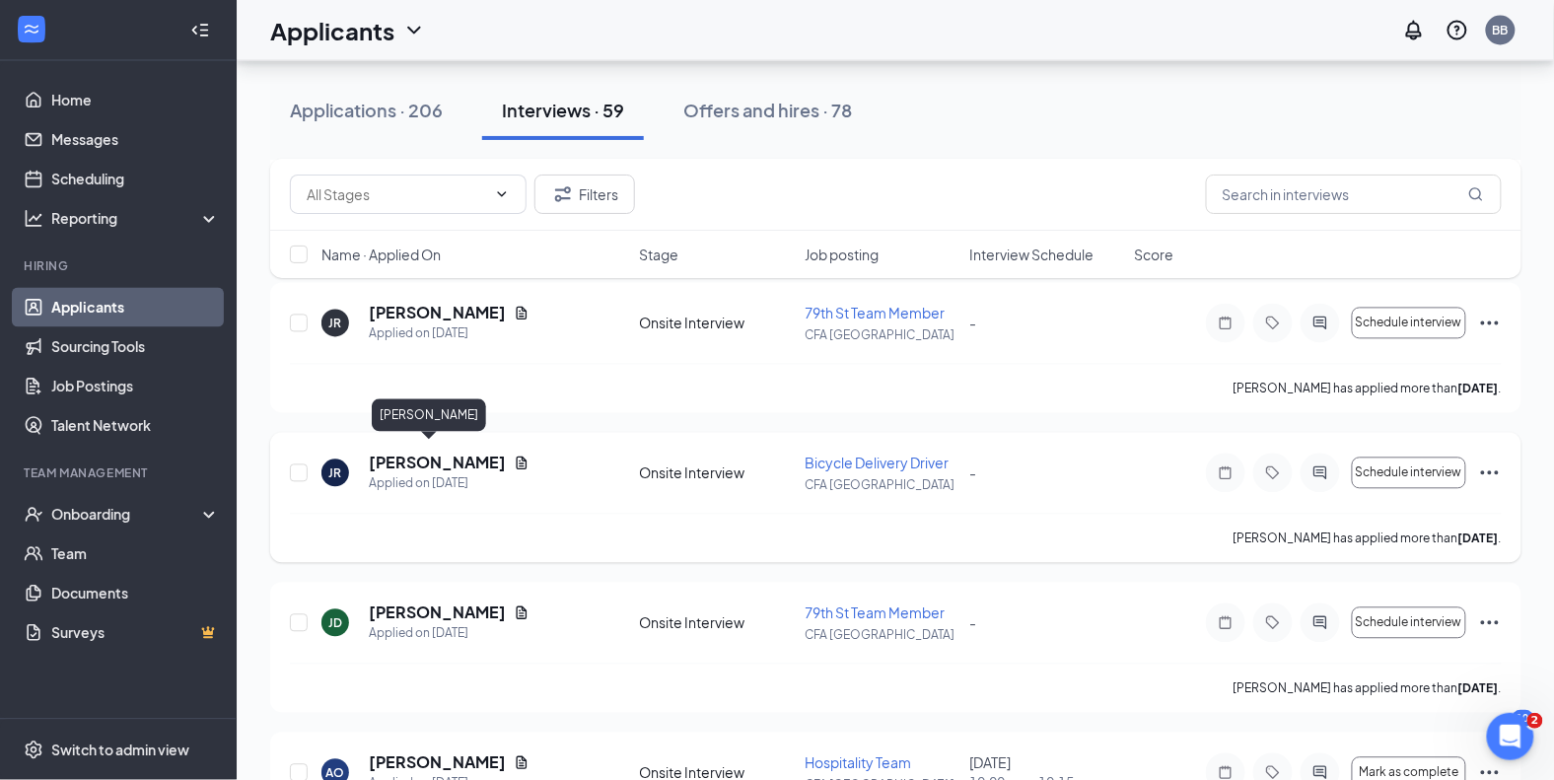
click at [447, 454] on h5 "Julio Ramos" at bounding box center [437, 464] width 137 height 22
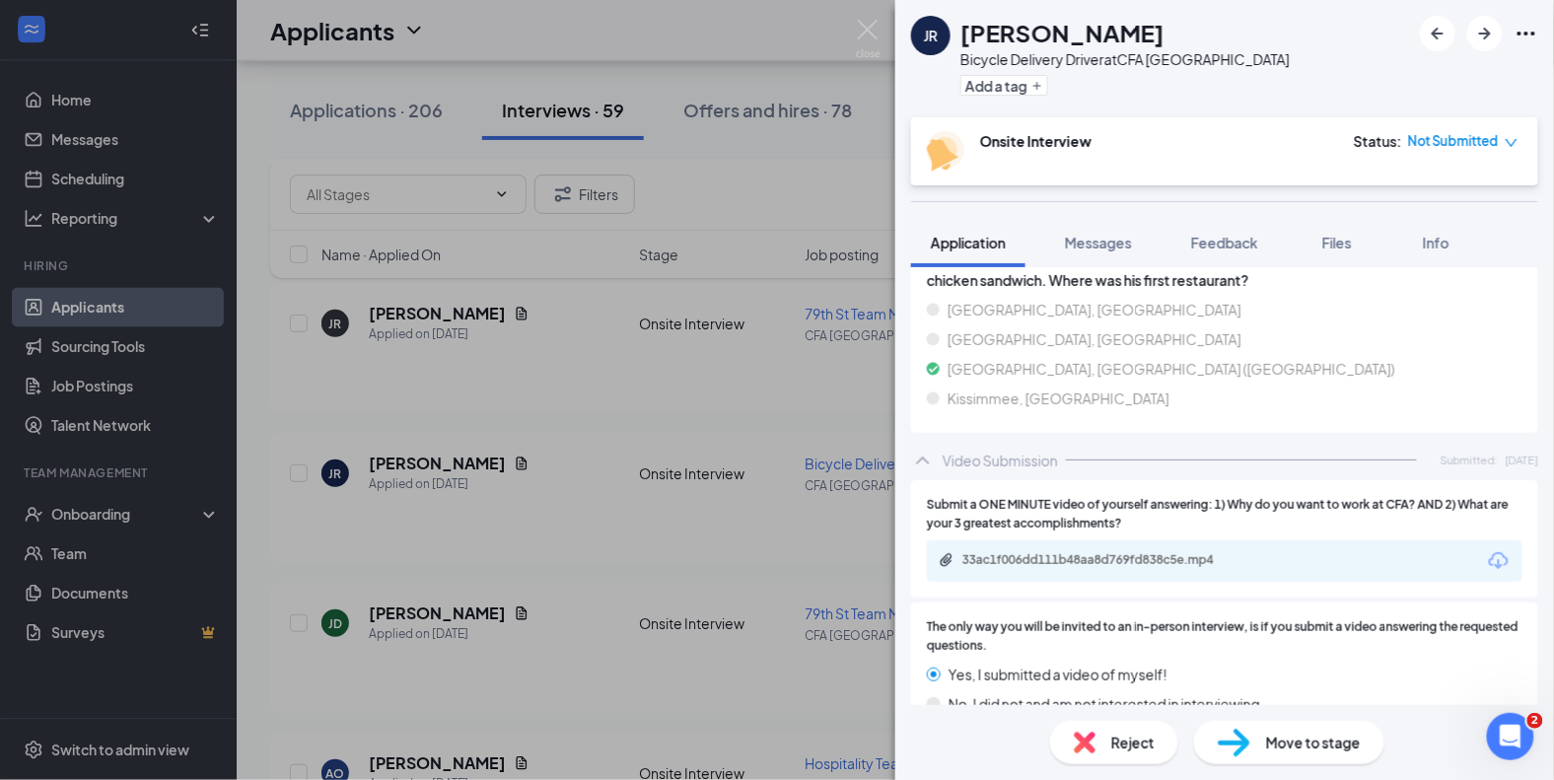
scroll to position [2256, 0]
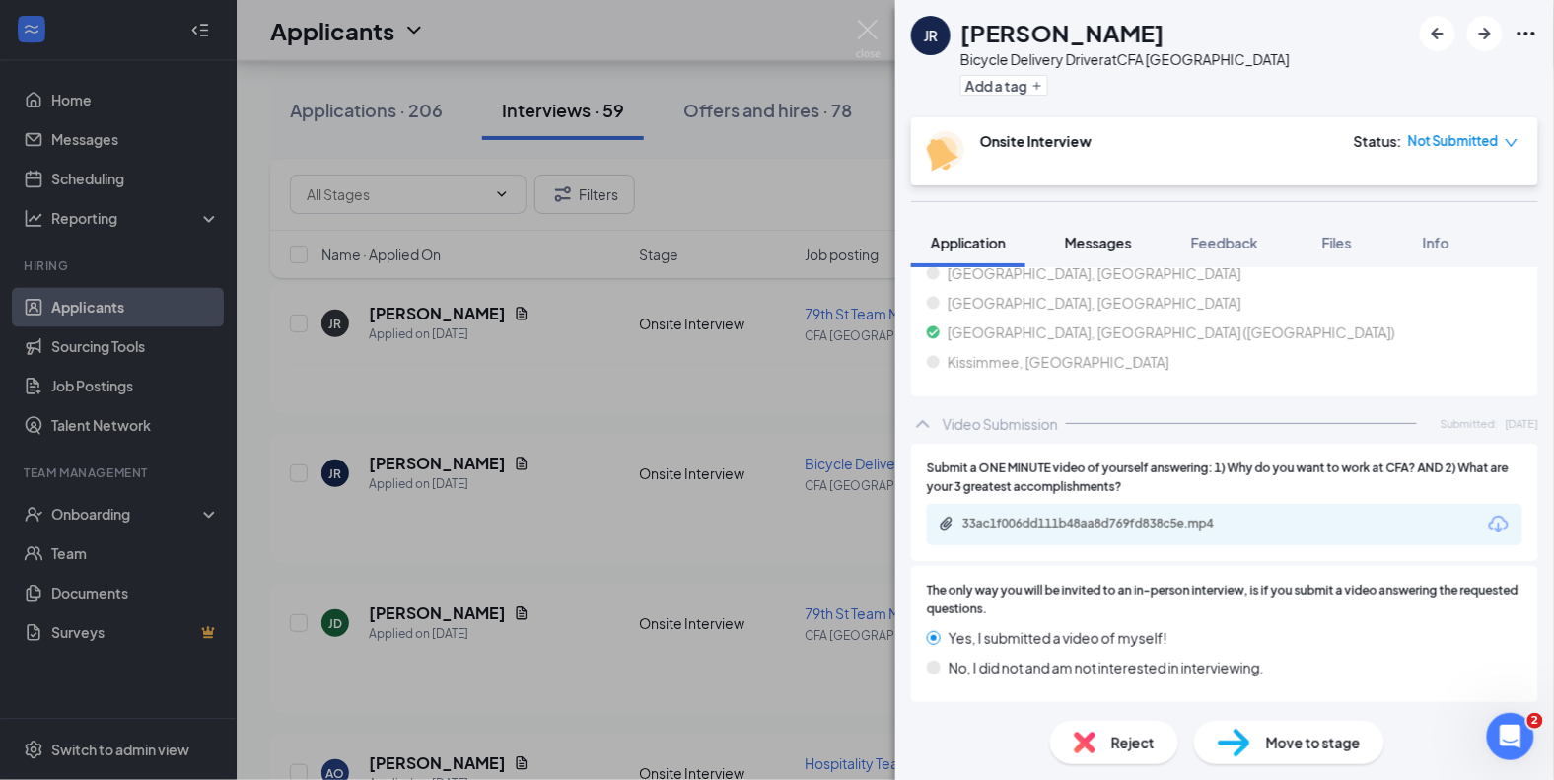
click at [1108, 248] on span "Messages" at bounding box center [1098, 243] width 67 height 18
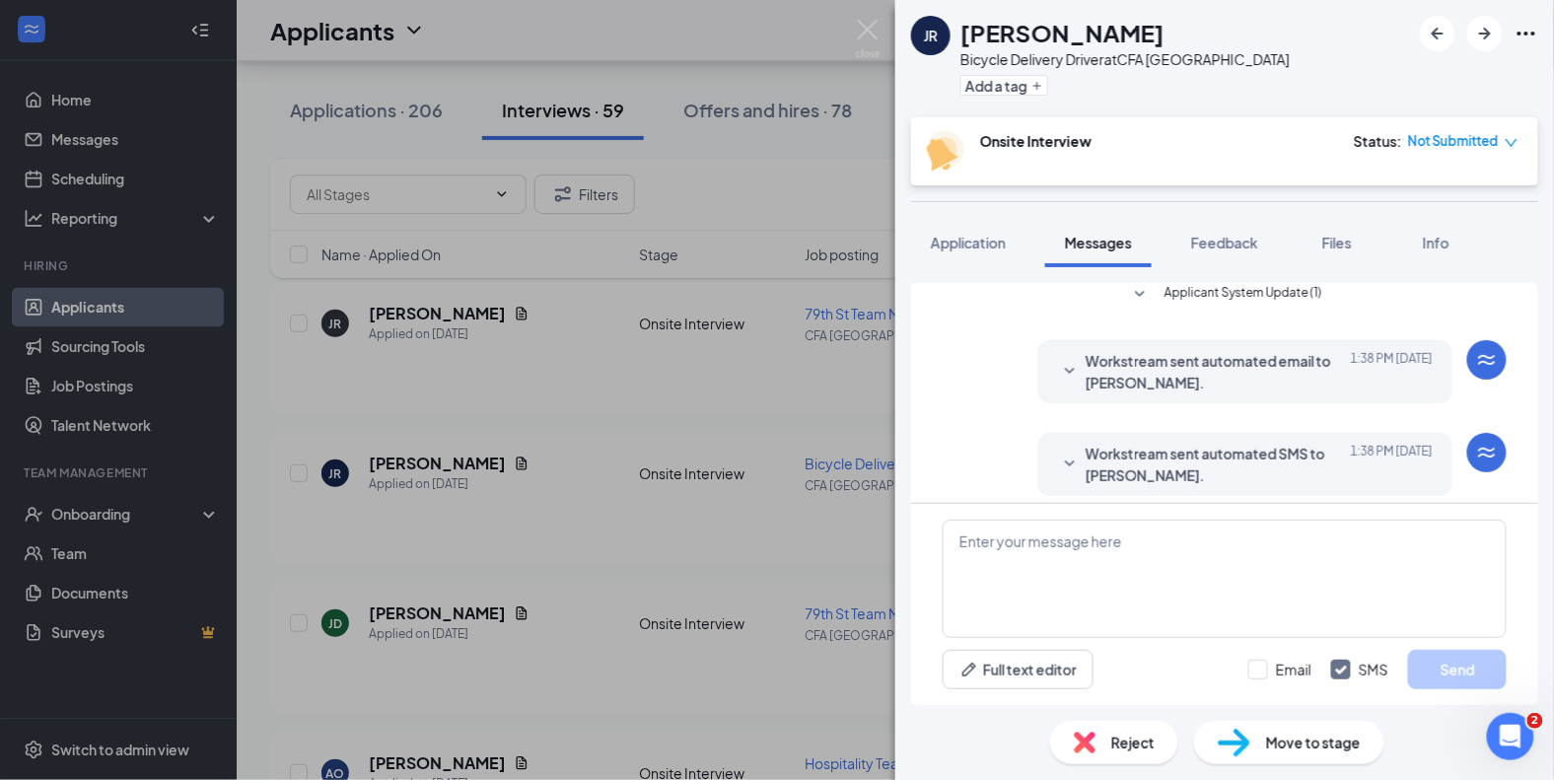
scroll to position [604, 0]
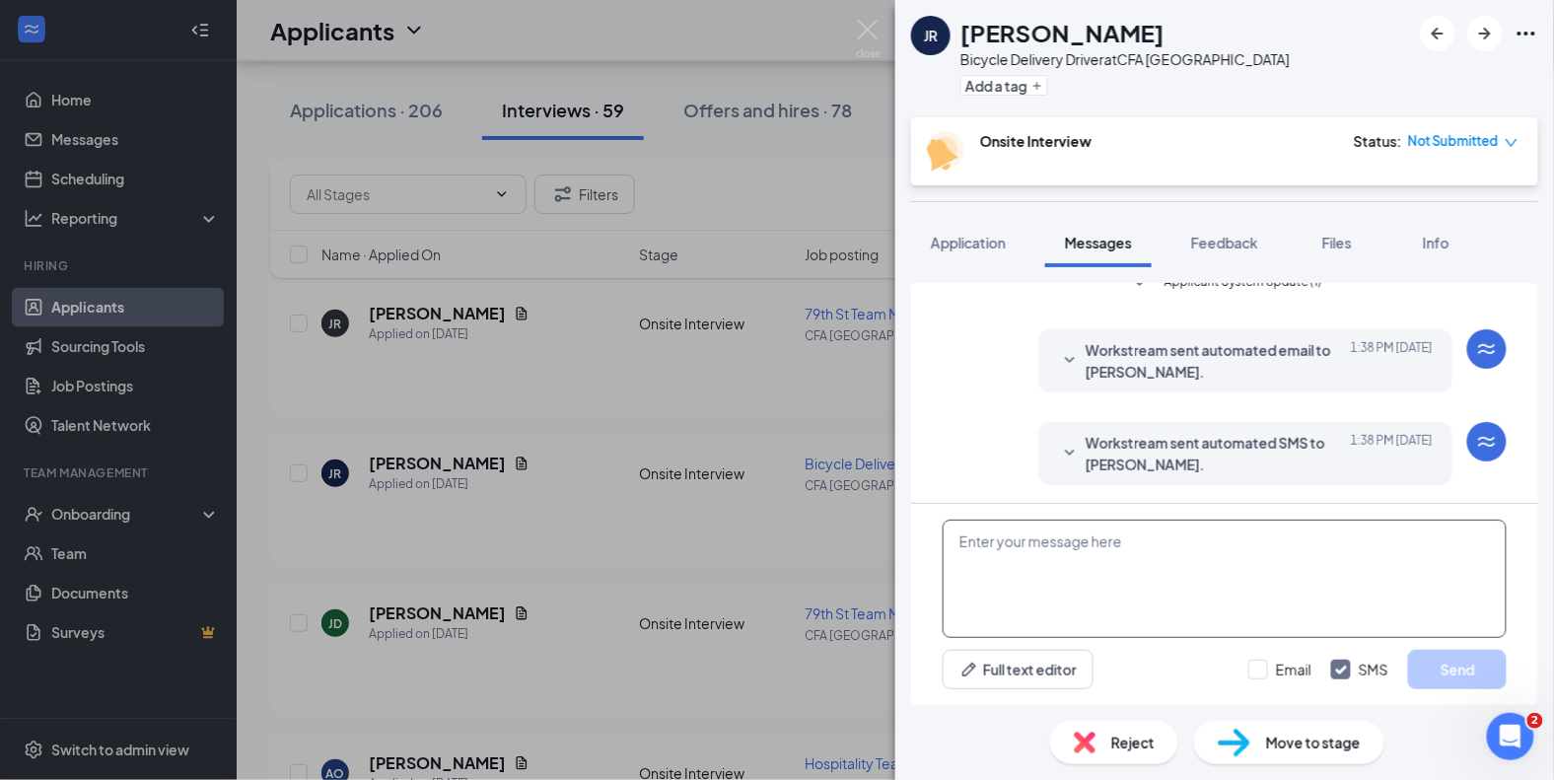
click at [1043, 545] on textarea at bounding box center [1225, 579] width 564 height 118
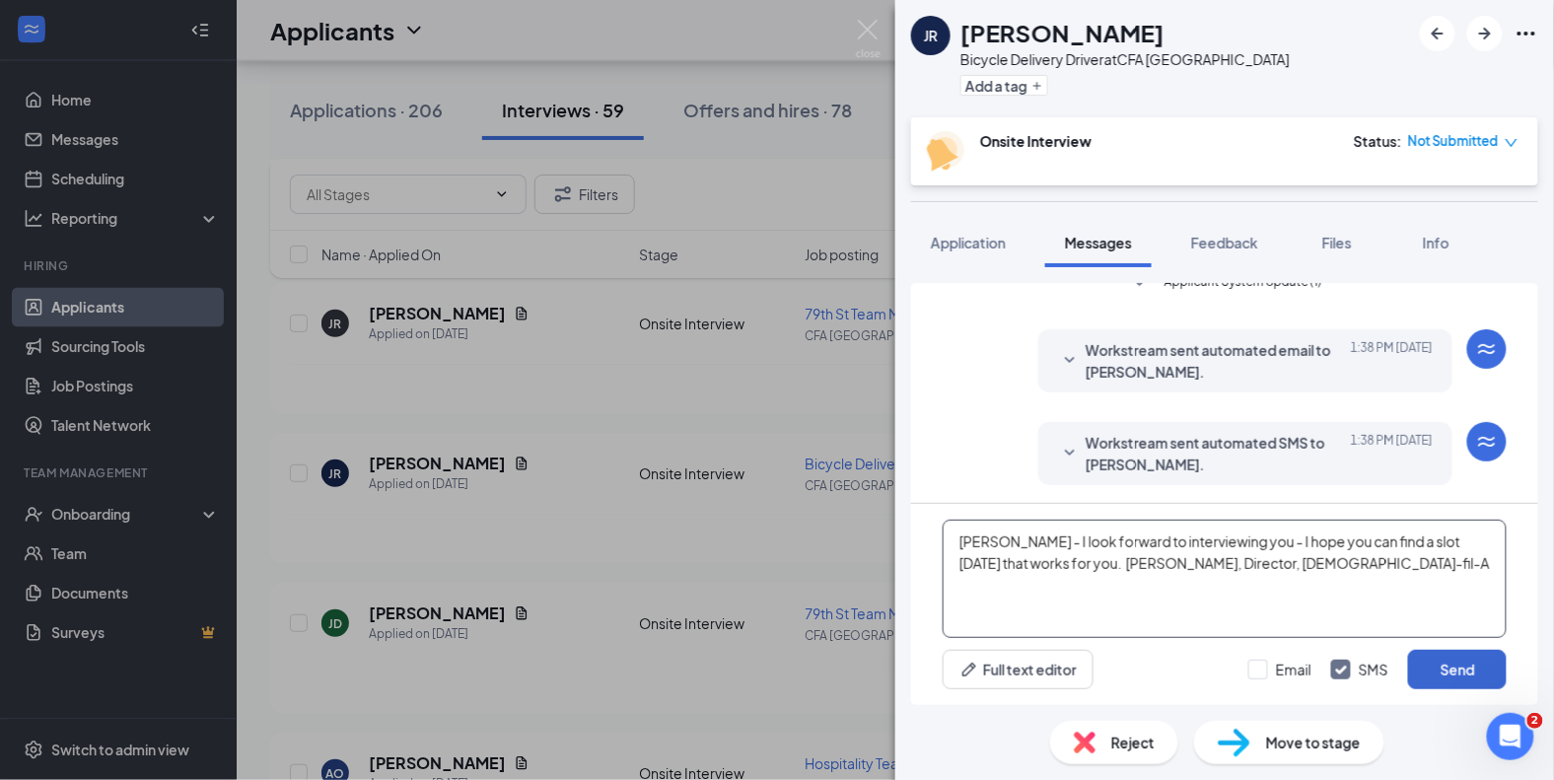
type textarea "Julio - I look forward to interviewing you - I hope you can find a slot on Wedn…"
click at [1443, 660] on button "Send" at bounding box center [1457, 669] width 99 height 39
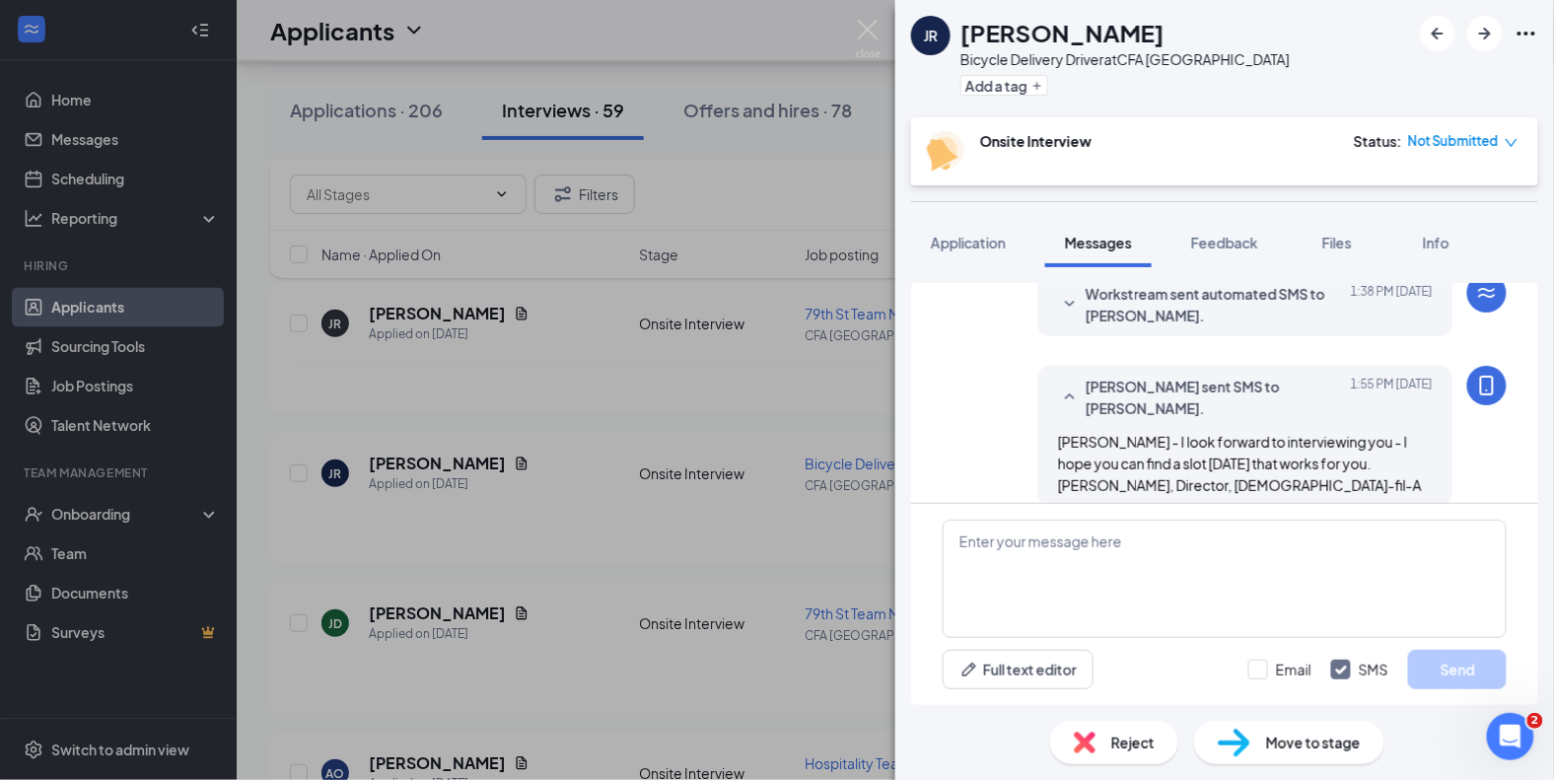
scroll to position [754, 0]
click at [116, 315] on div "JR Julio Ramos Bicycle Delivery Driver at CFA Upper East Side Add a tag Onsite …" at bounding box center [777, 390] width 1554 height 780
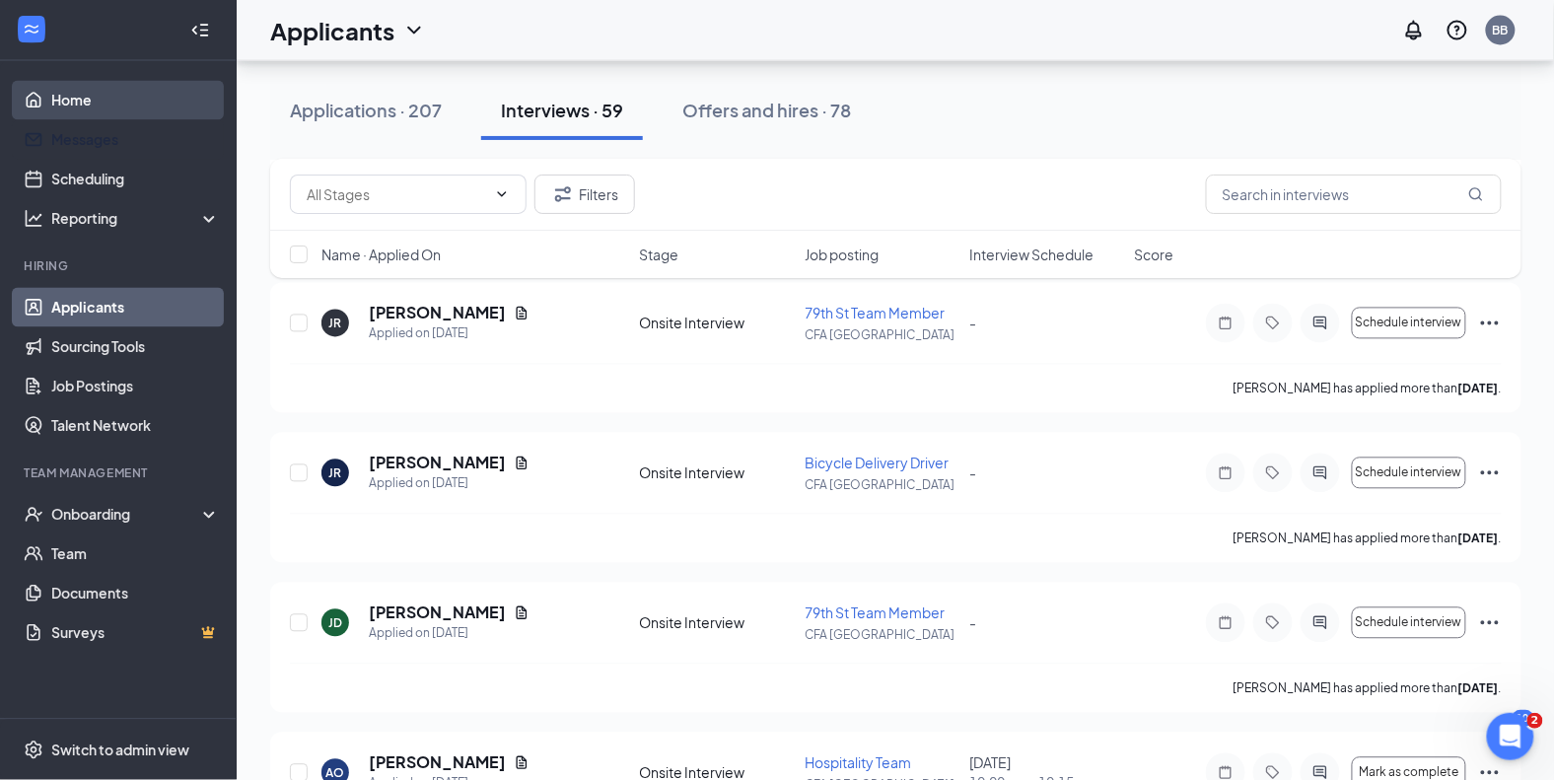
click at [94, 98] on link "Home" at bounding box center [135, 100] width 169 height 39
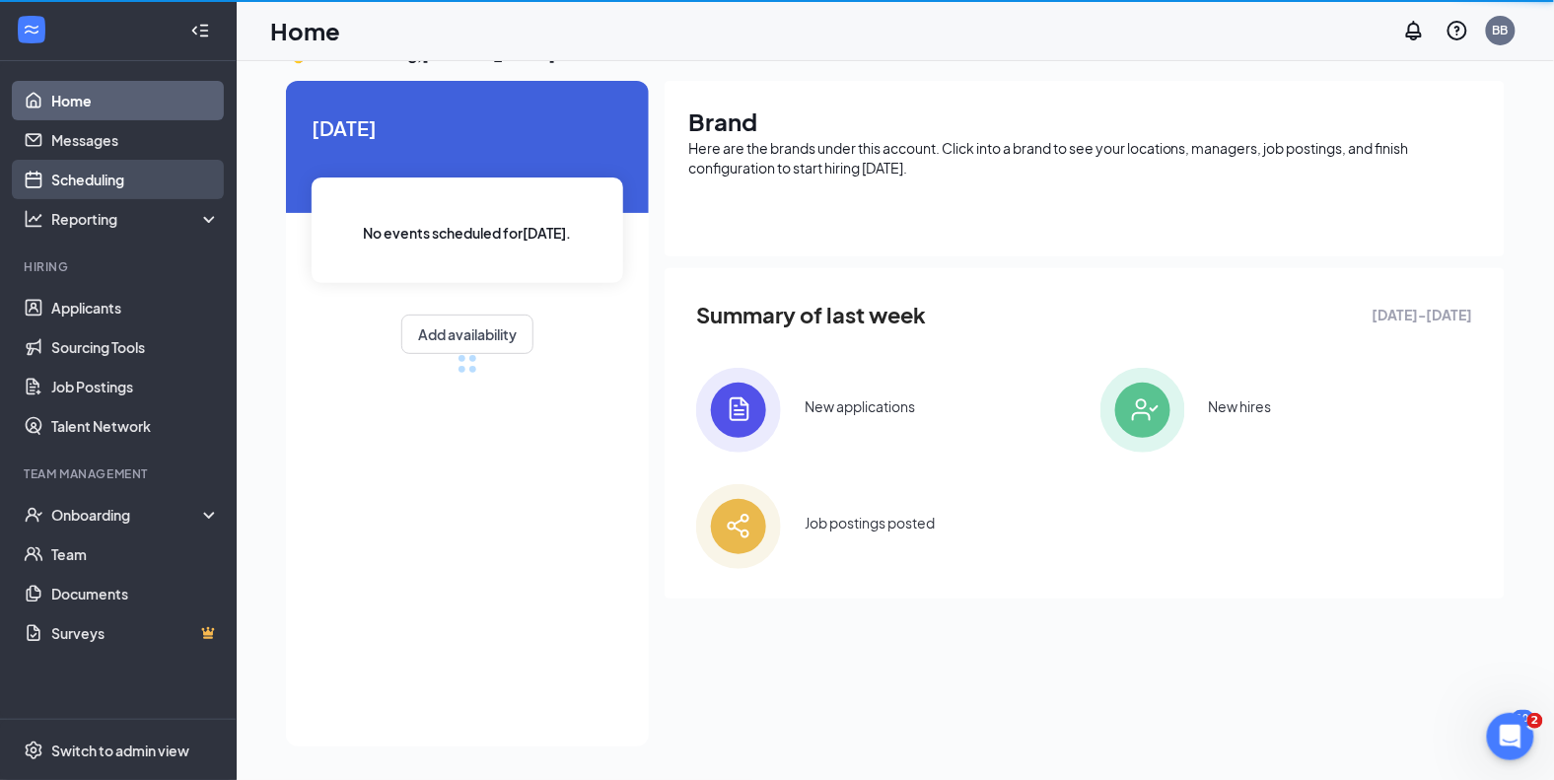
scroll to position [182, 0]
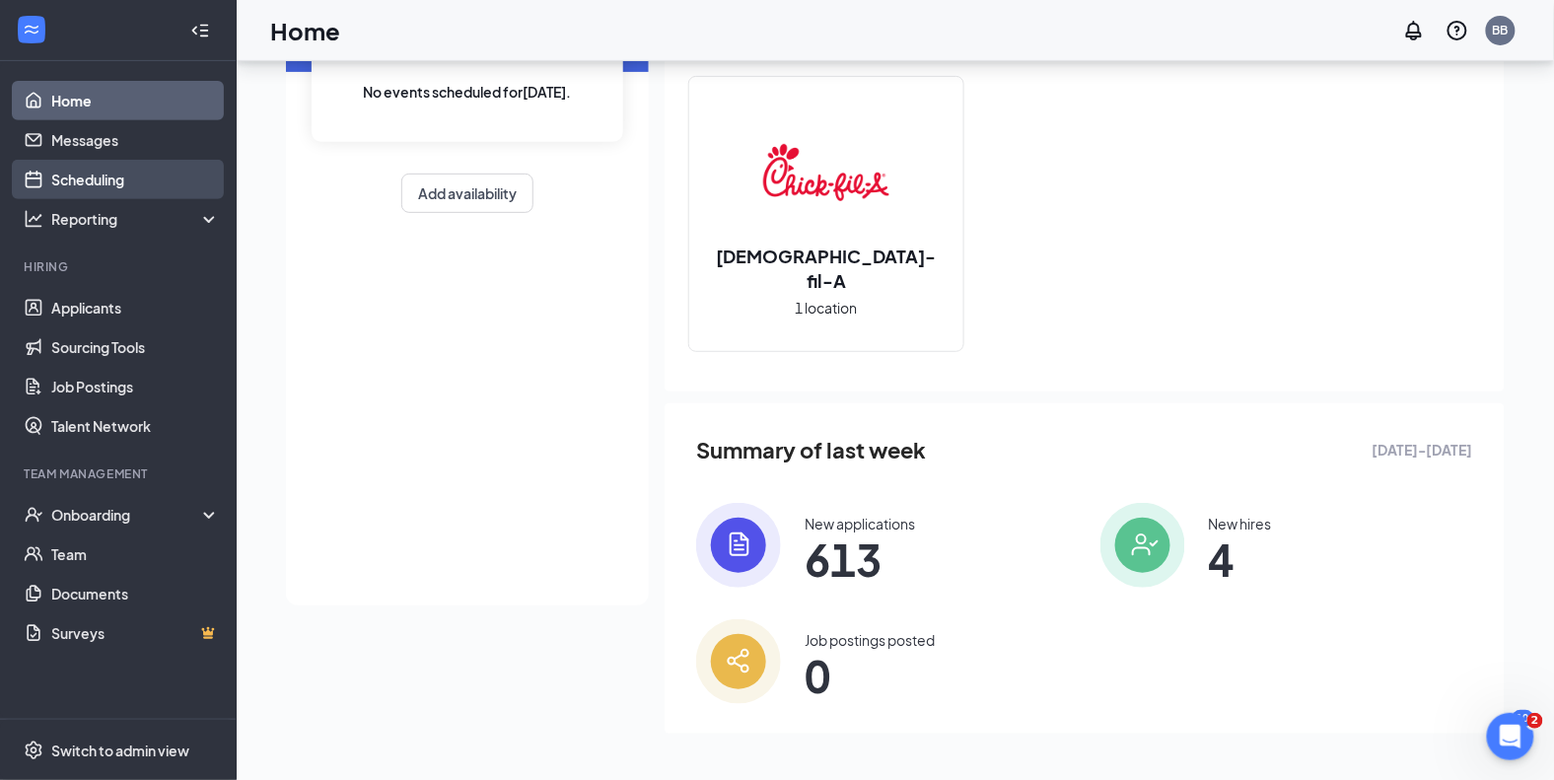
click at [94, 173] on link "Scheduling" at bounding box center [135, 179] width 169 height 39
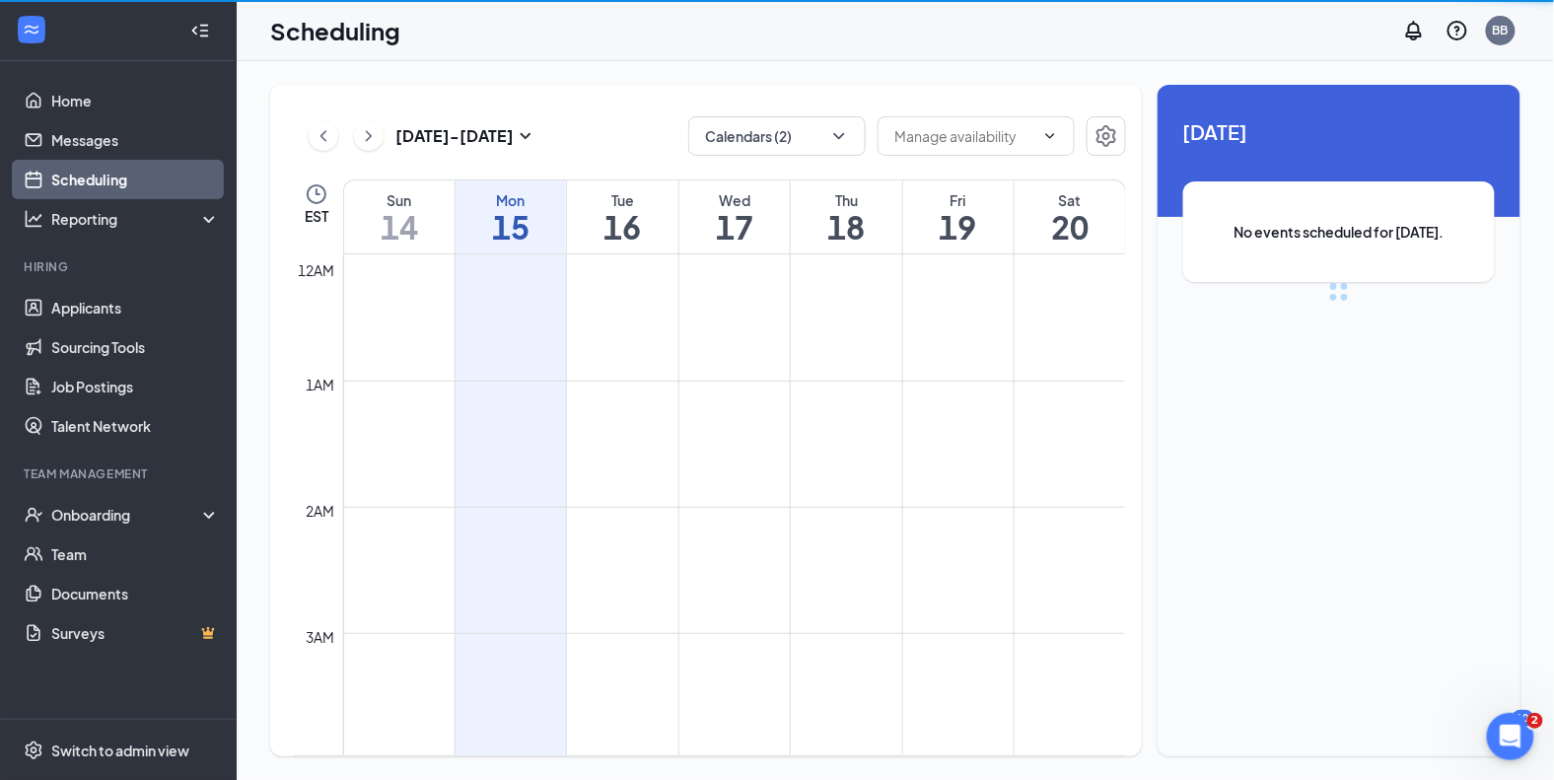
scroll to position [968, 0]
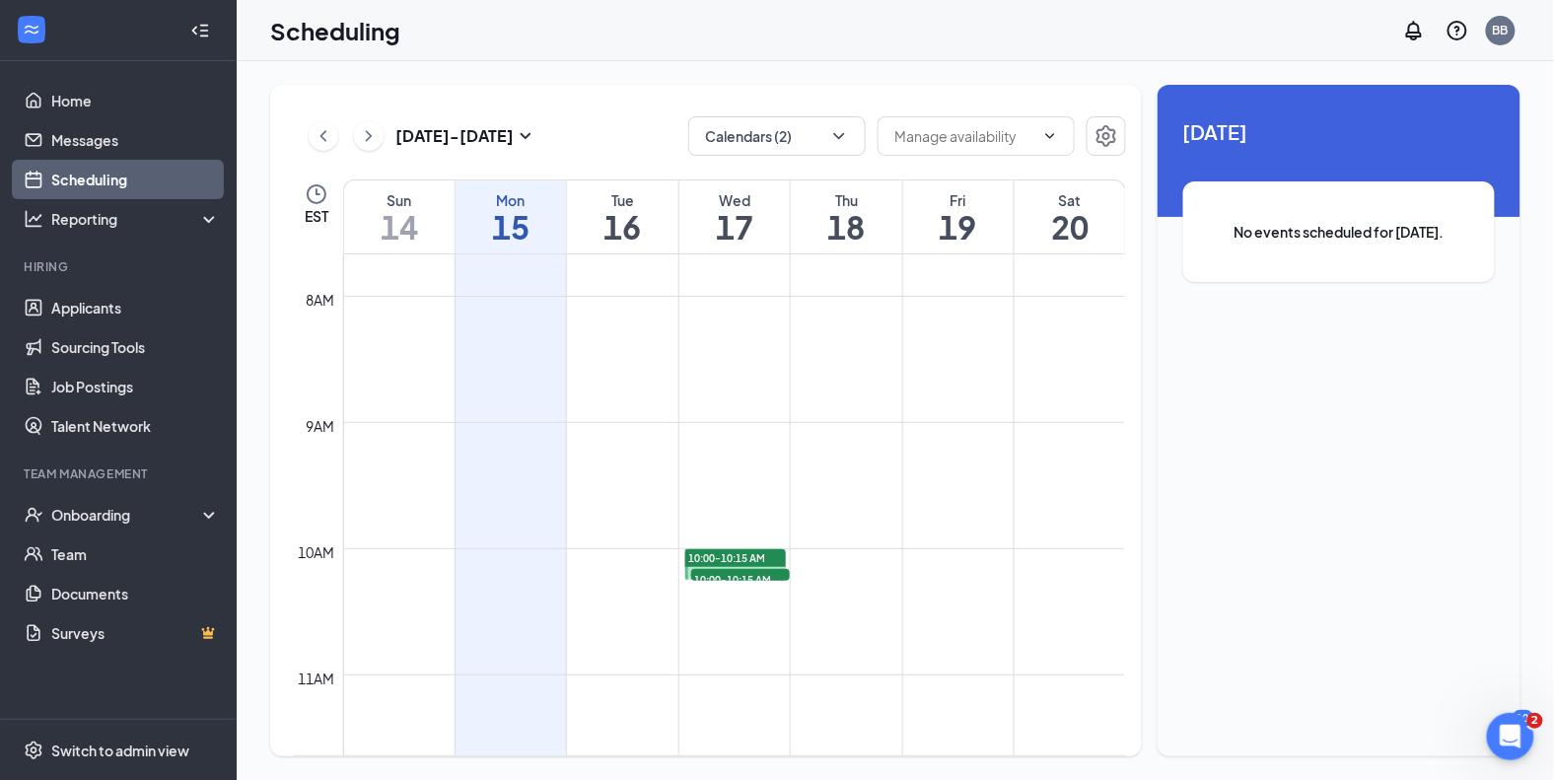
click at [710, 567] on div "10:00-10:15 AM 8" at bounding box center [740, 575] width 103 height 16
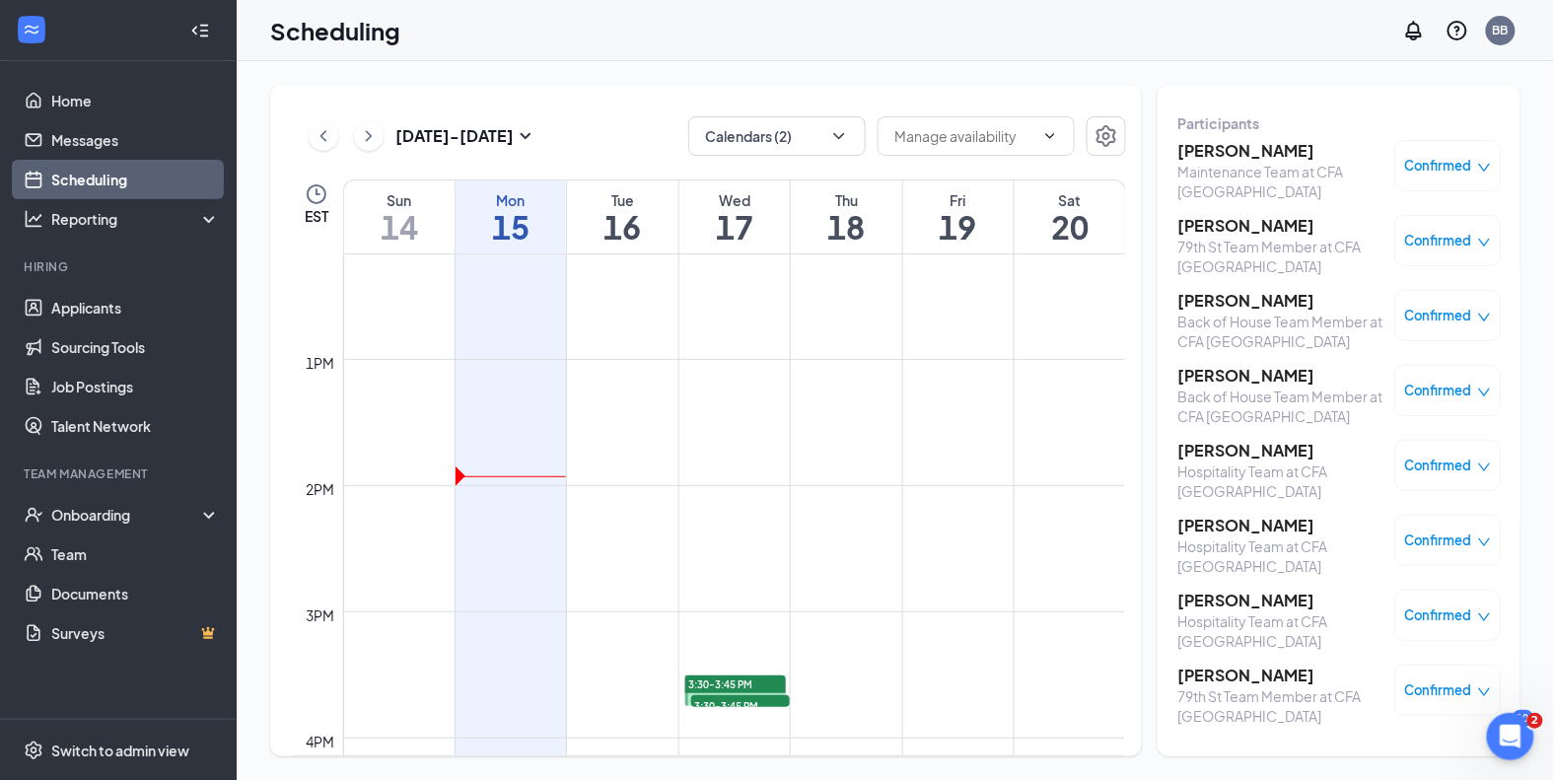
scroll to position [1546, 0]
click at [754, 687] on span "3:30-3:45 PM" at bounding box center [740, 695] width 99 height 20
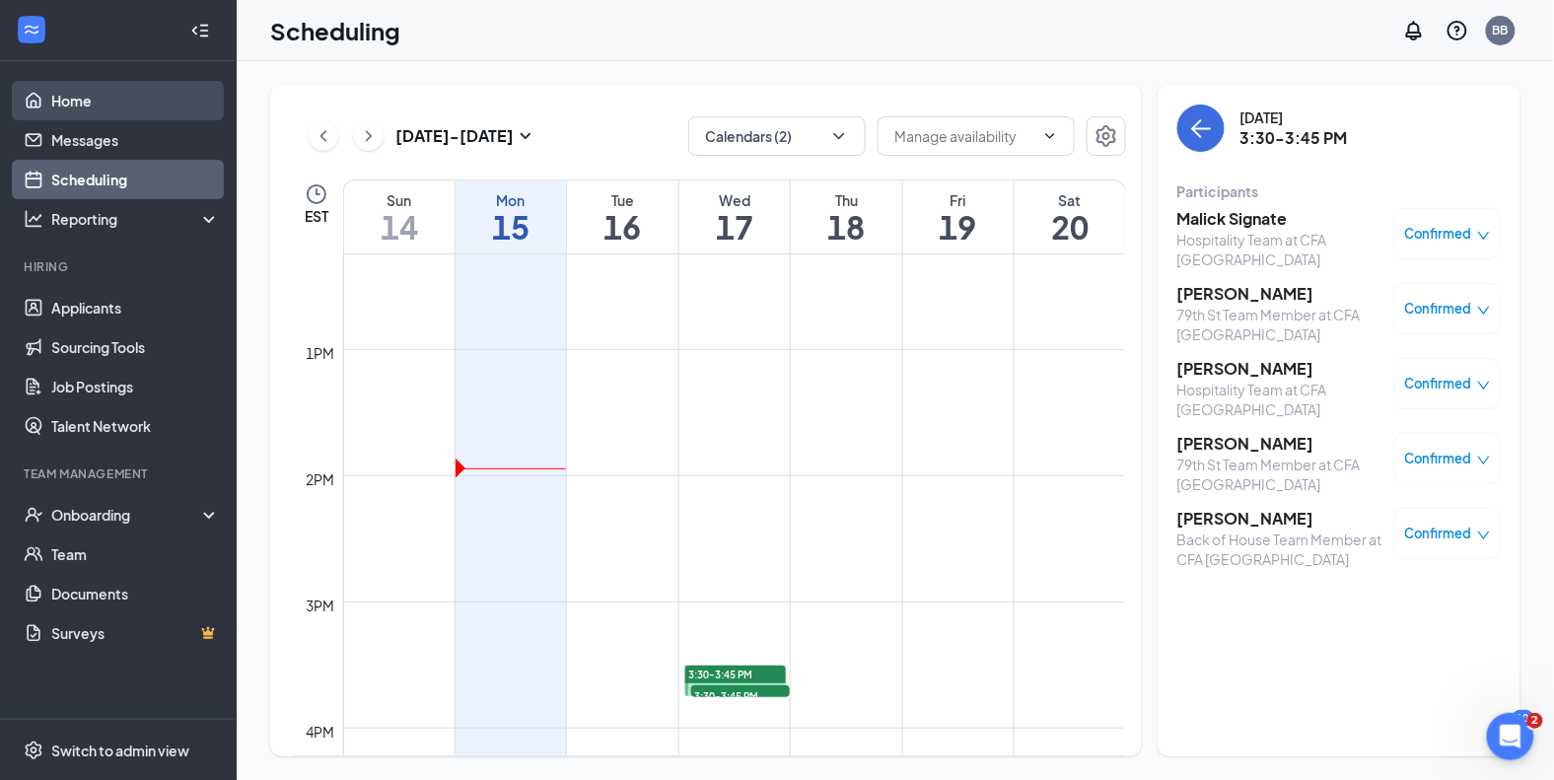
click at [84, 93] on link "Home" at bounding box center [135, 100] width 169 height 39
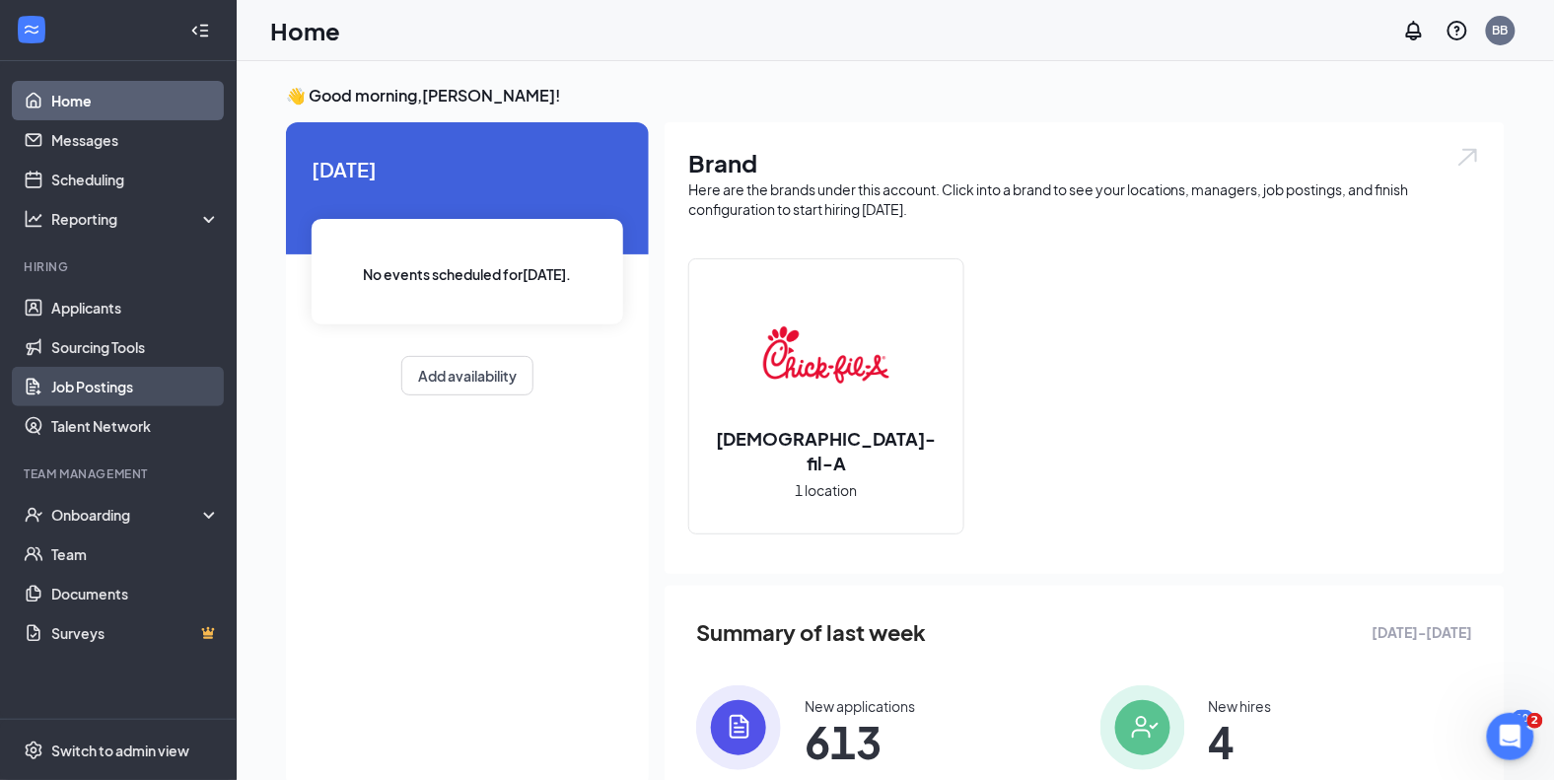
click at [102, 381] on link "Job Postings" at bounding box center [135, 386] width 169 height 39
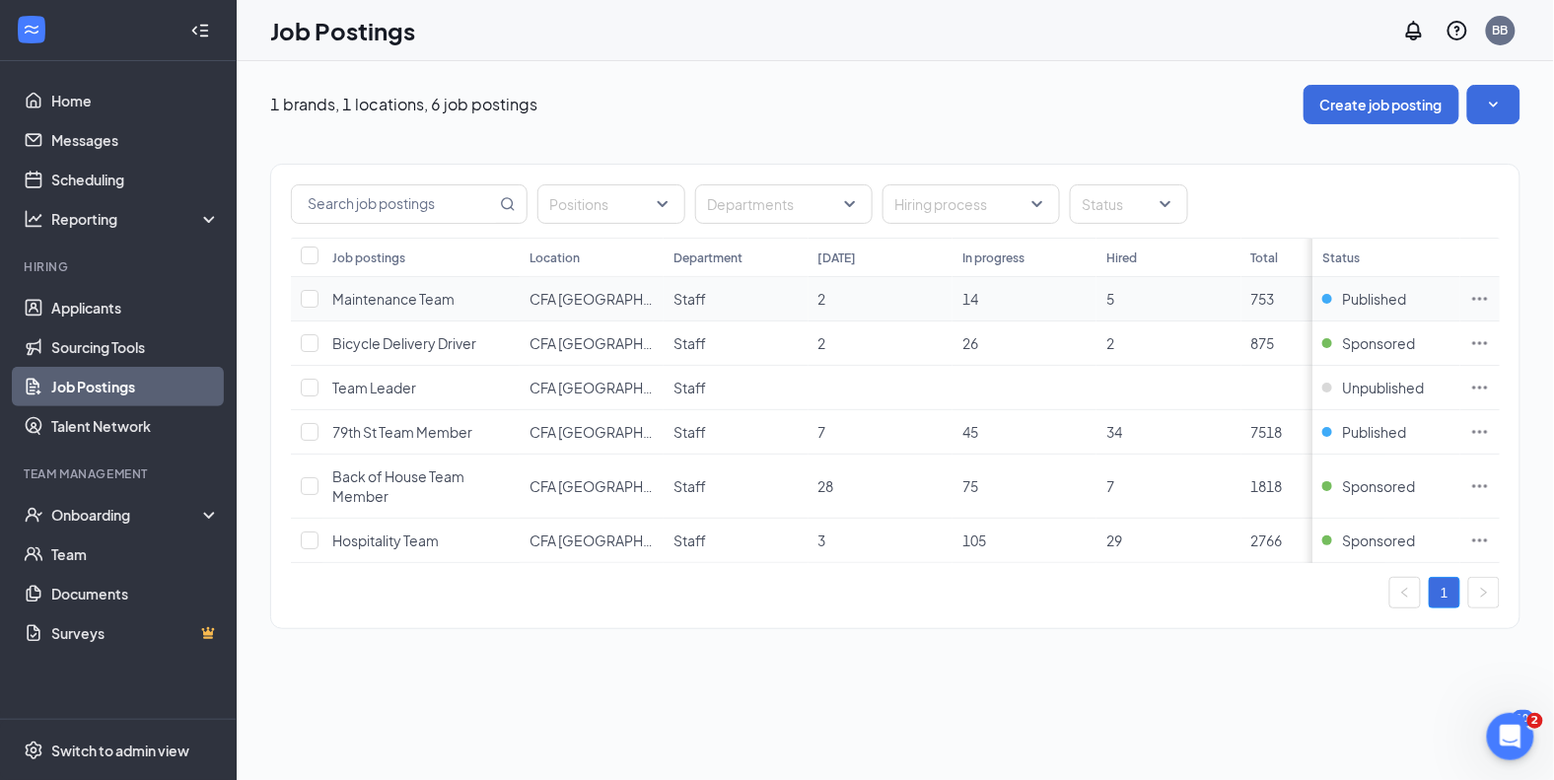
click at [1489, 301] on icon "Ellipses" at bounding box center [1480, 299] width 20 height 20
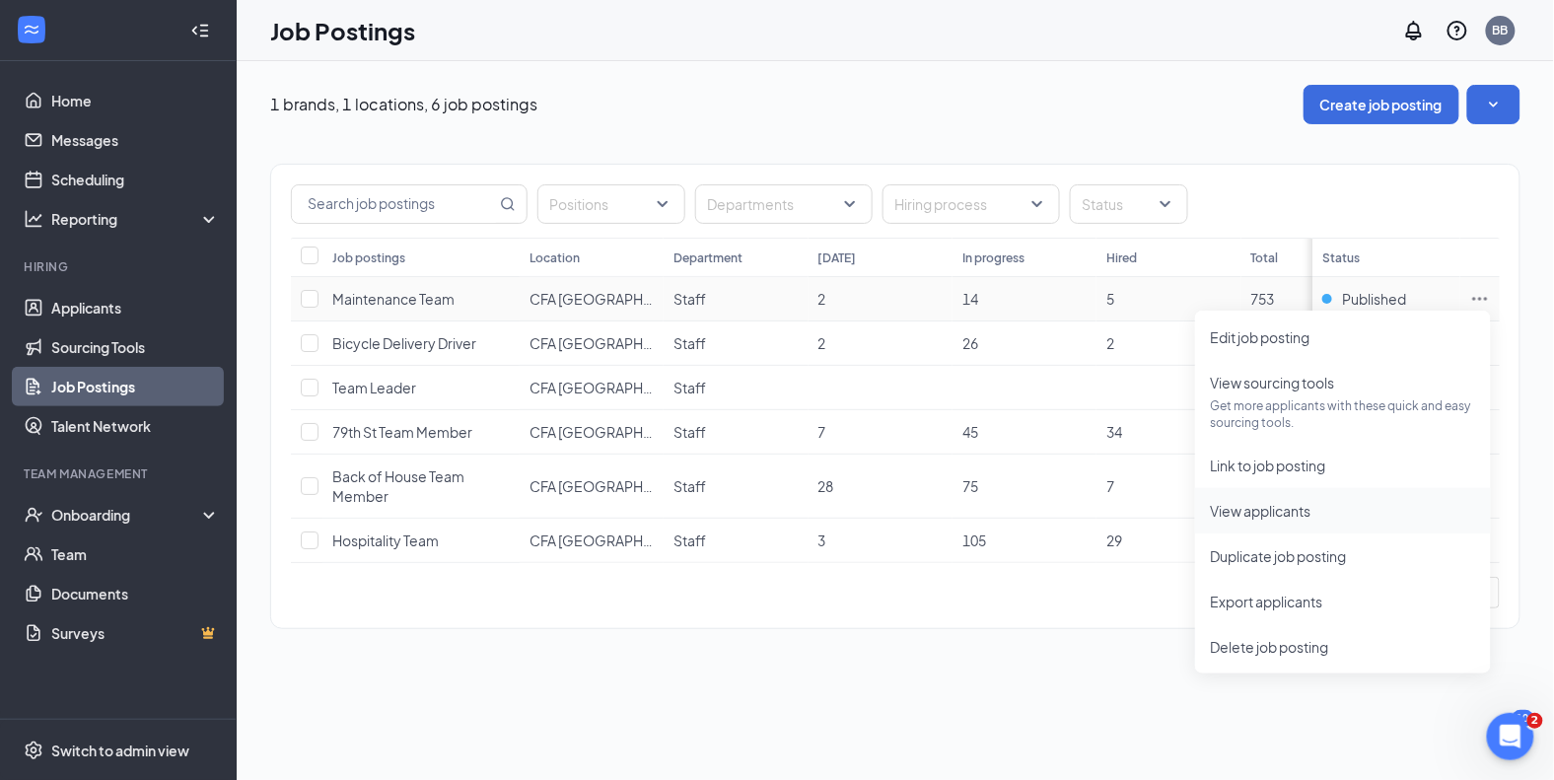
click at [1310, 505] on span "View applicants" at bounding box center [1261, 511] width 101 height 18
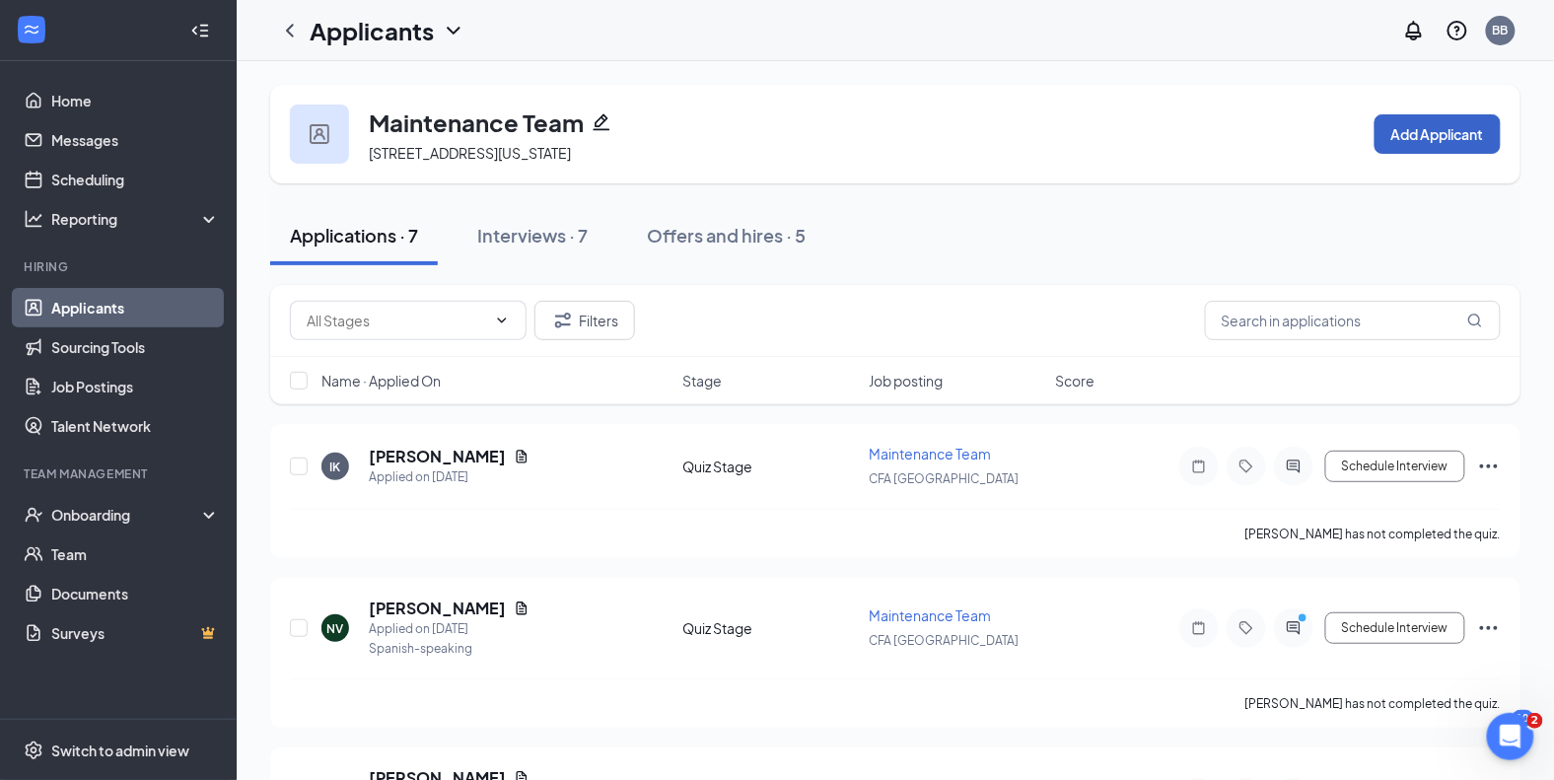
click at [1424, 151] on button "Add Applicant" at bounding box center [1437, 133] width 126 height 39
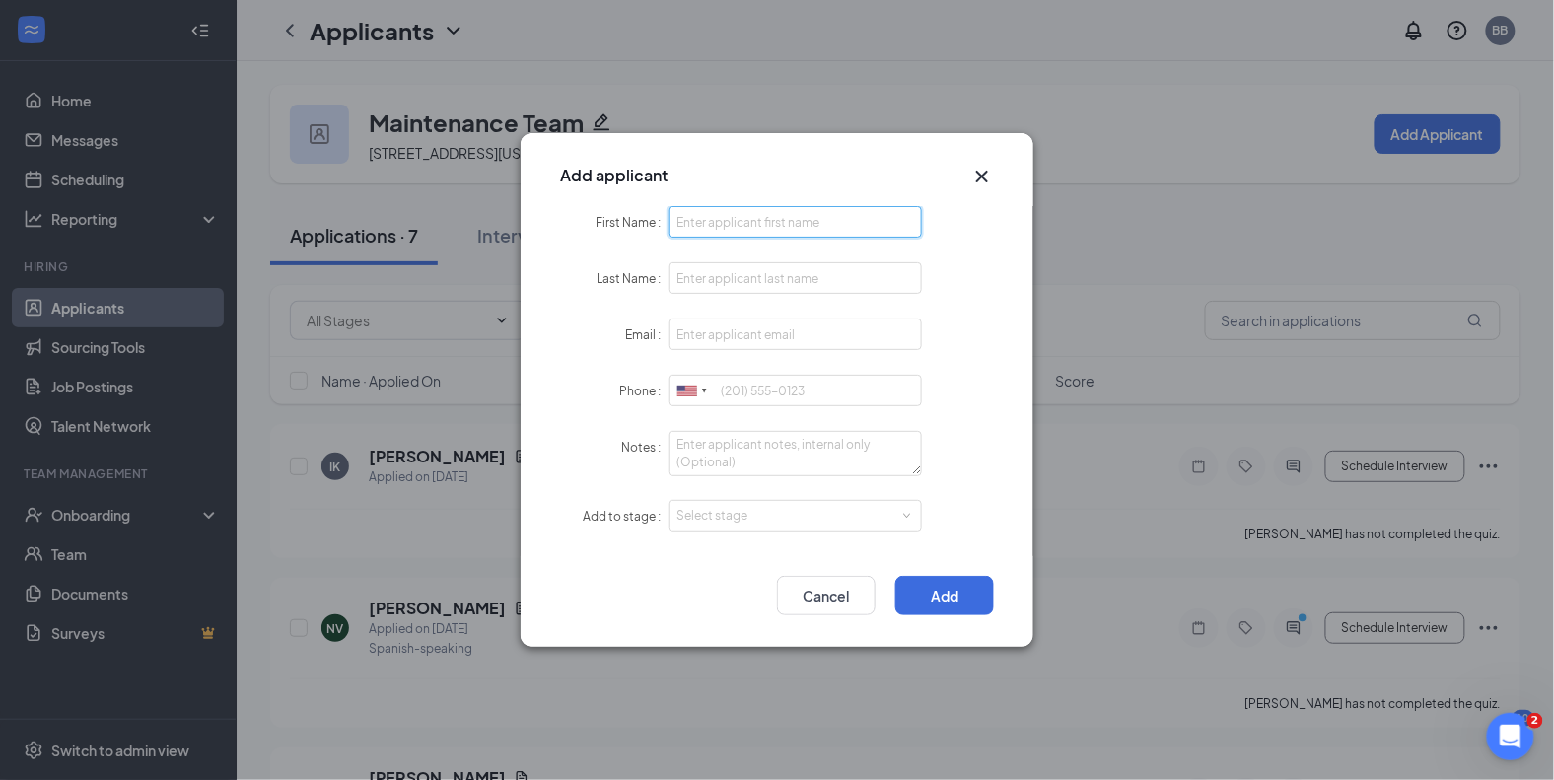
click at [856, 230] on input "First Name" at bounding box center [794, 222] width 253 height 32
type input "[PERSON_NAME]"
type input "Saquicaray"
click at [732, 325] on input "Email" at bounding box center [794, 334] width 253 height 32
click at [725, 334] on input "Email" at bounding box center [794, 334] width 253 height 32
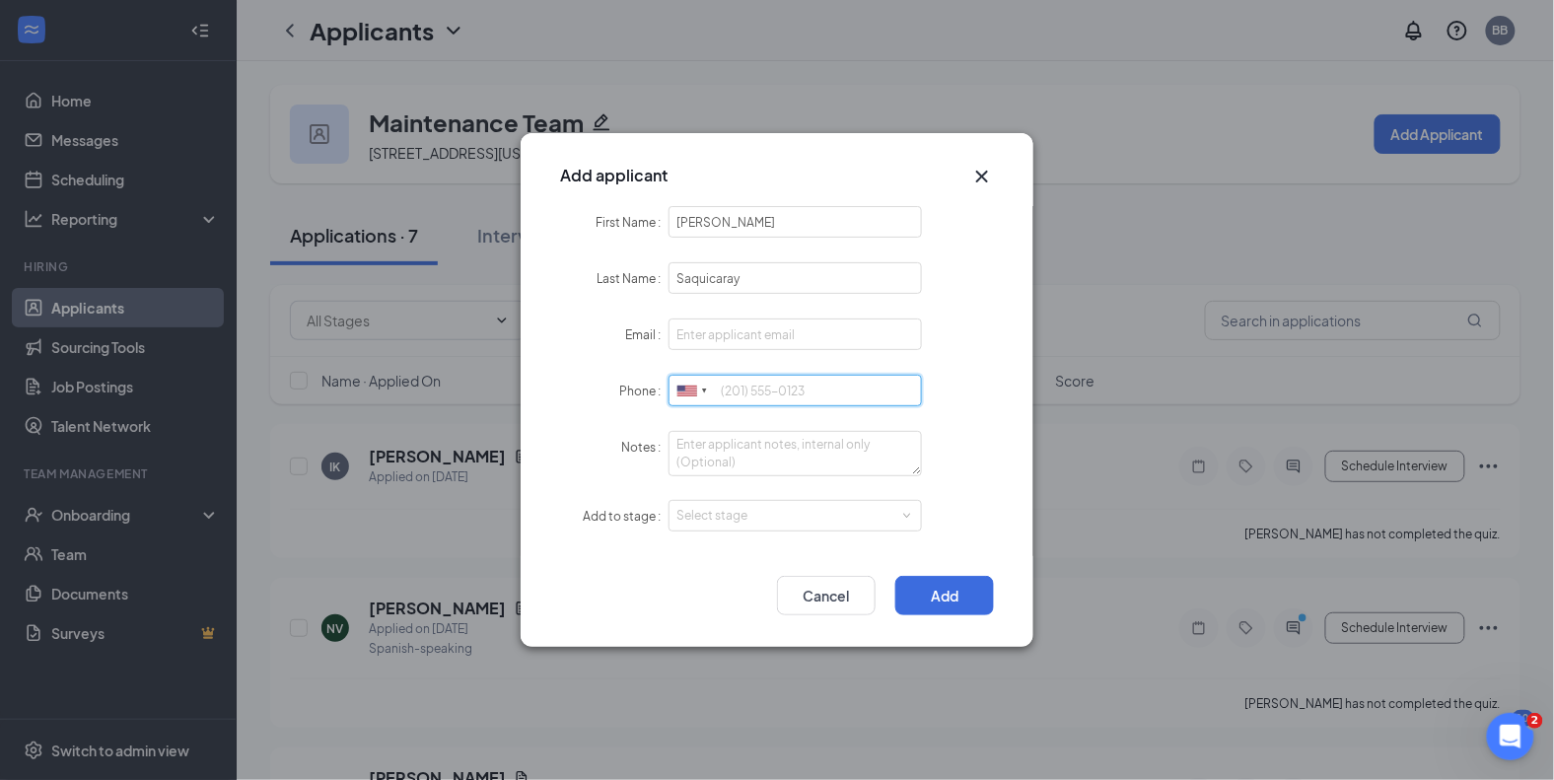
click at [733, 400] on input "Phone" at bounding box center [794, 391] width 253 height 32
click at [986, 174] on icon "Cross" at bounding box center [982, 177] width 12 height 12
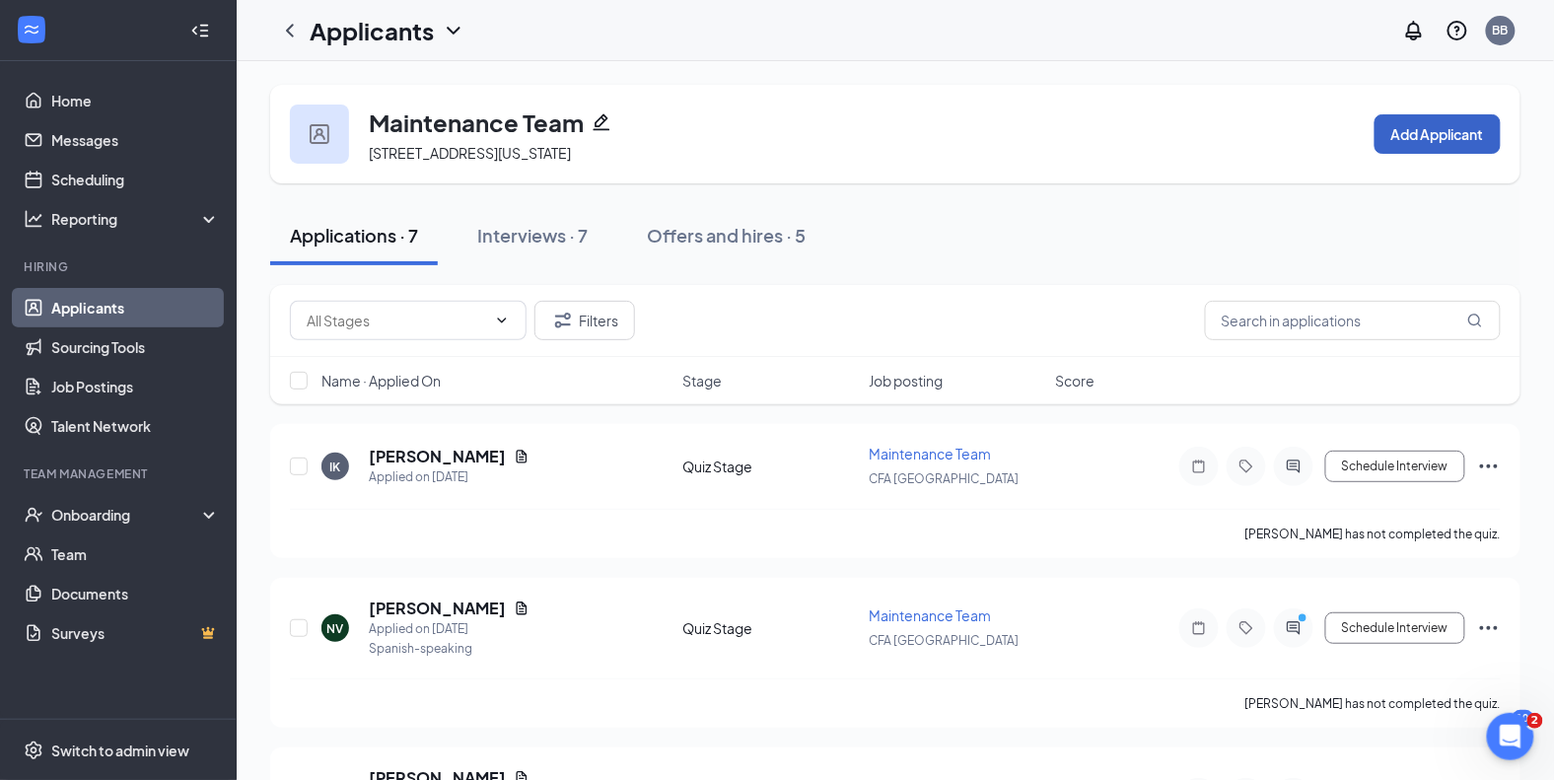
click at [1464, 138] on button "Add Applicant" at bounding box center [1437, 133] width 126 height 39
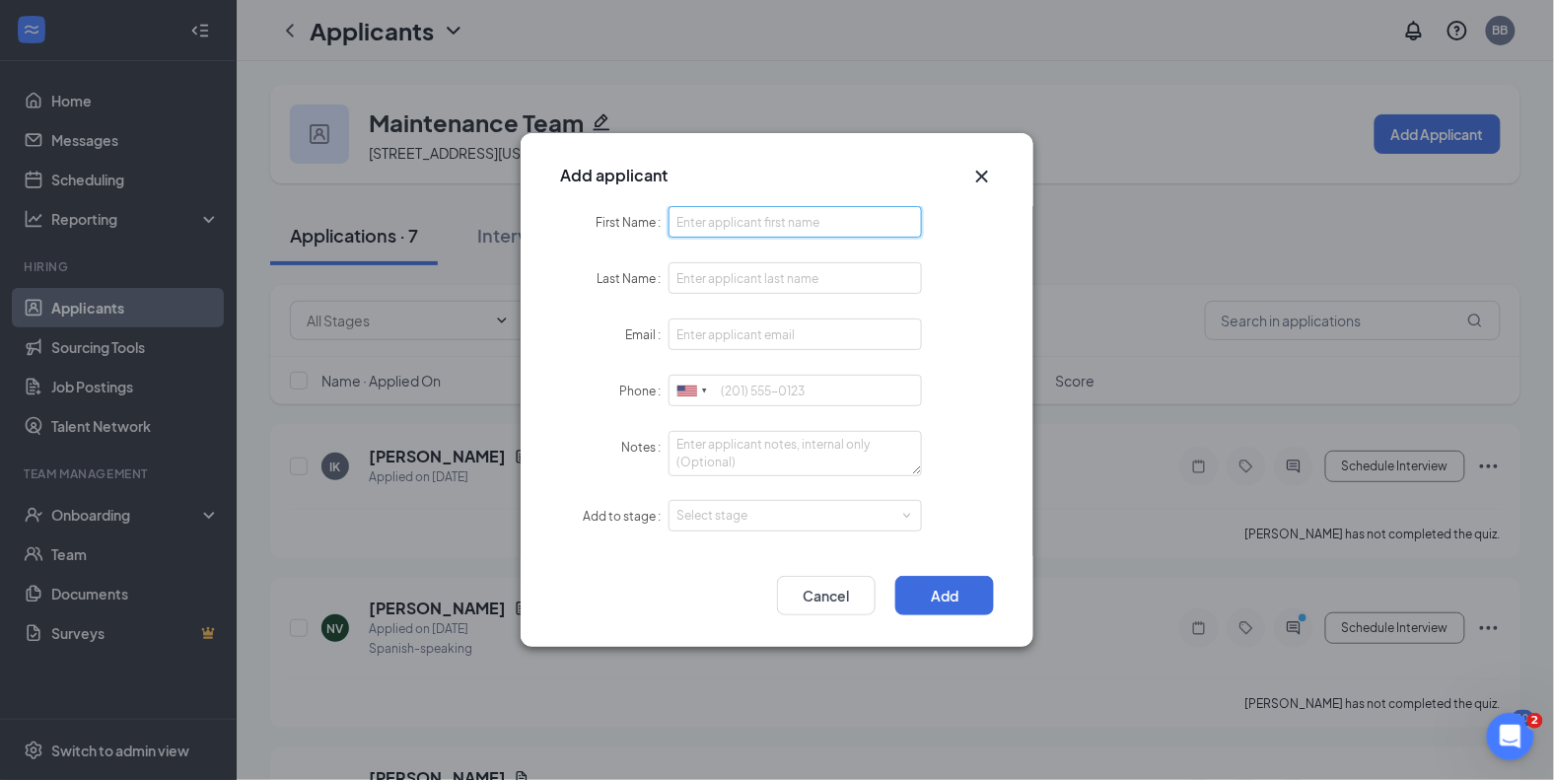
click at [745, 230] on input "First Name" at bounding box center [794, 222] width 253 height 32
type input "[PERSON_NAME]"
type input "Saquicaray"
click at [753, 327] on input "Email" at bounding box center [794, 334] width 253 height 32
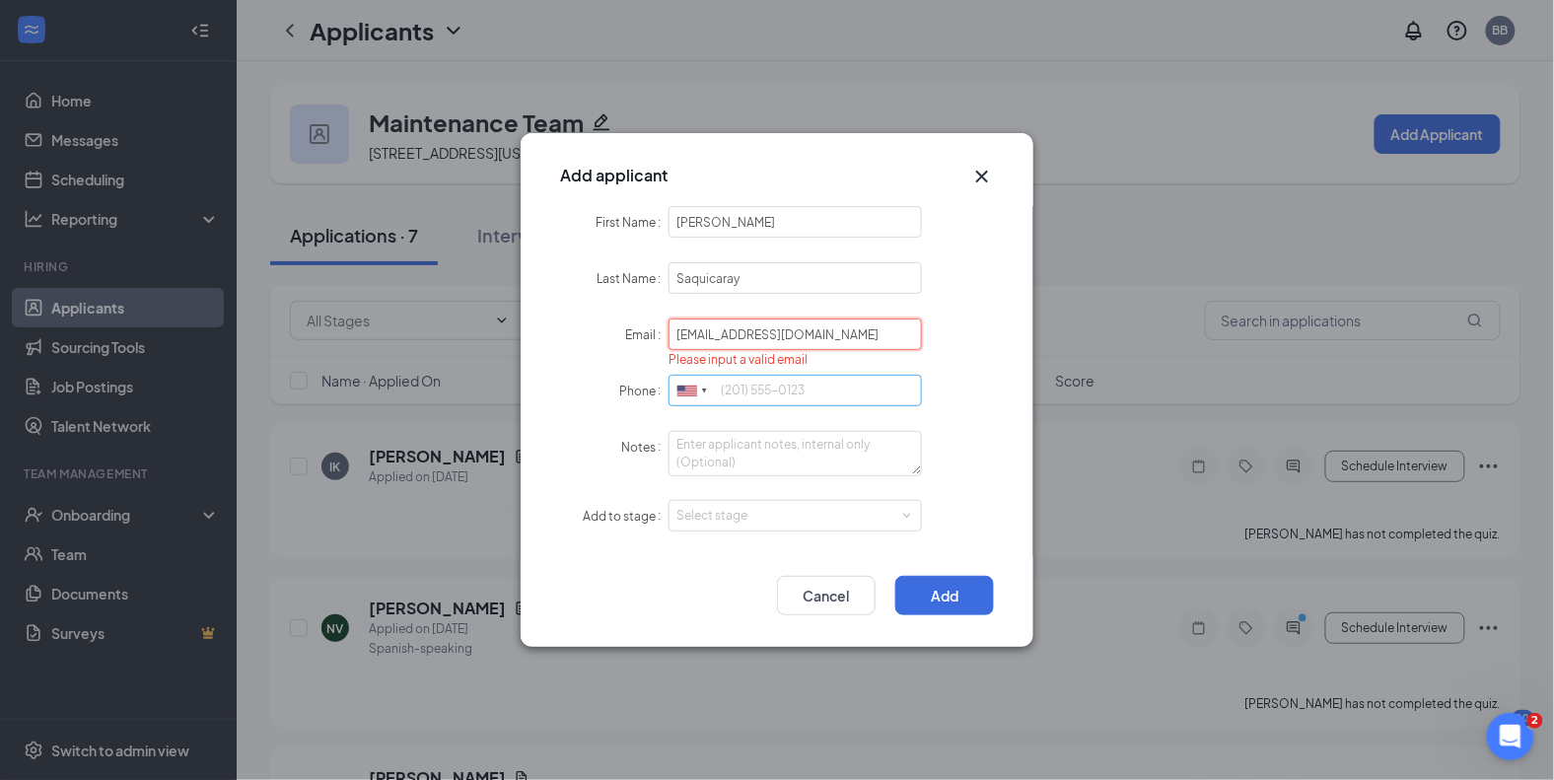
type input "[EMAIL_ADDRESS][DOMAIN_NAME]"
click at [888, 384] on input "Phone" at bounding box center [794, 391] width 253 height 32
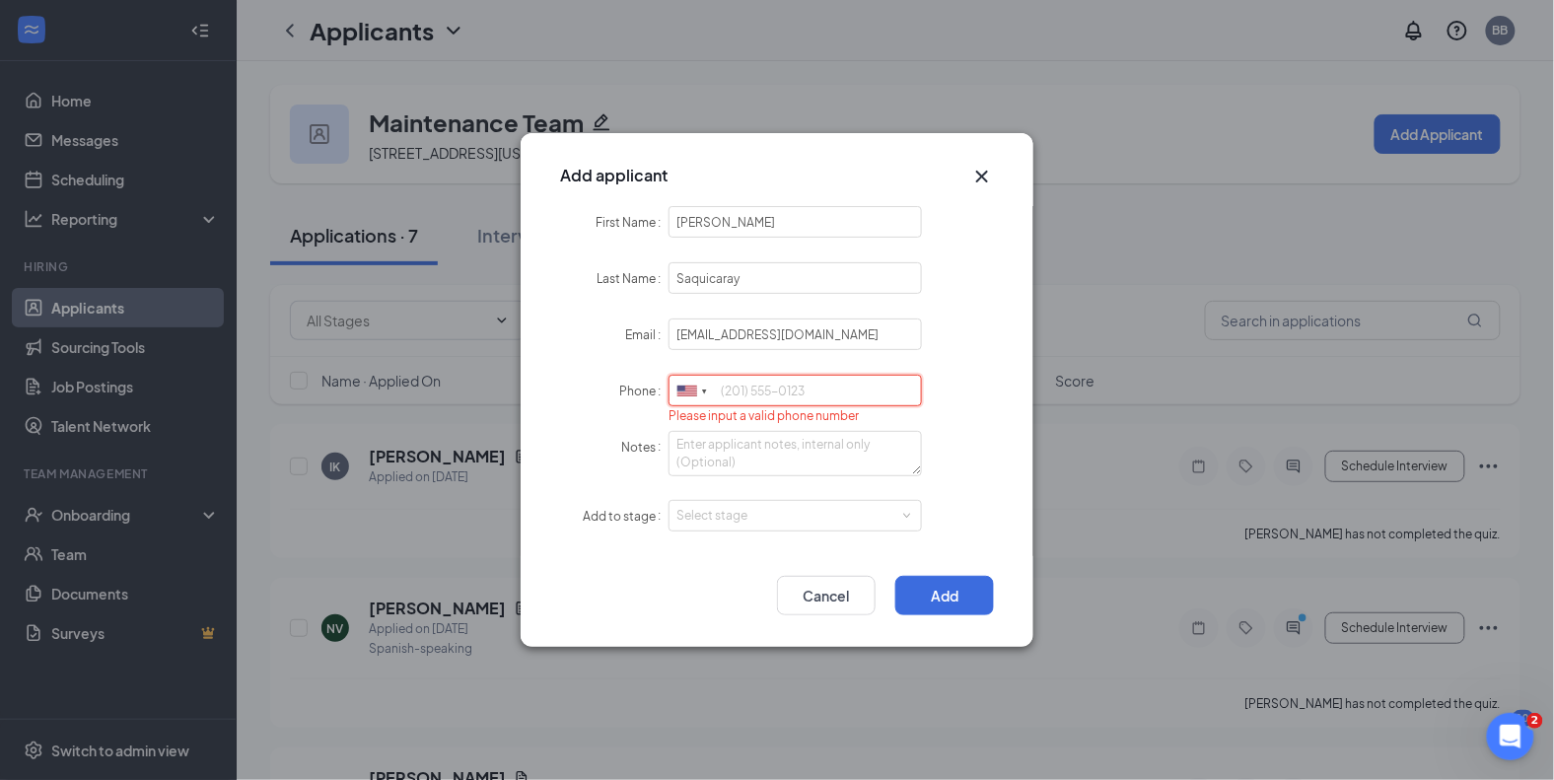
paste input "[PHONE_NUMBER]"
type input "[PHONE_NUMBER]"
click at [750, 454] on textarea "Notes" at bounding box center [794, 453] width 253 height 45
click at [738, 516] on div "Select stage" at bounding box center [790, 516] width 229 height 20
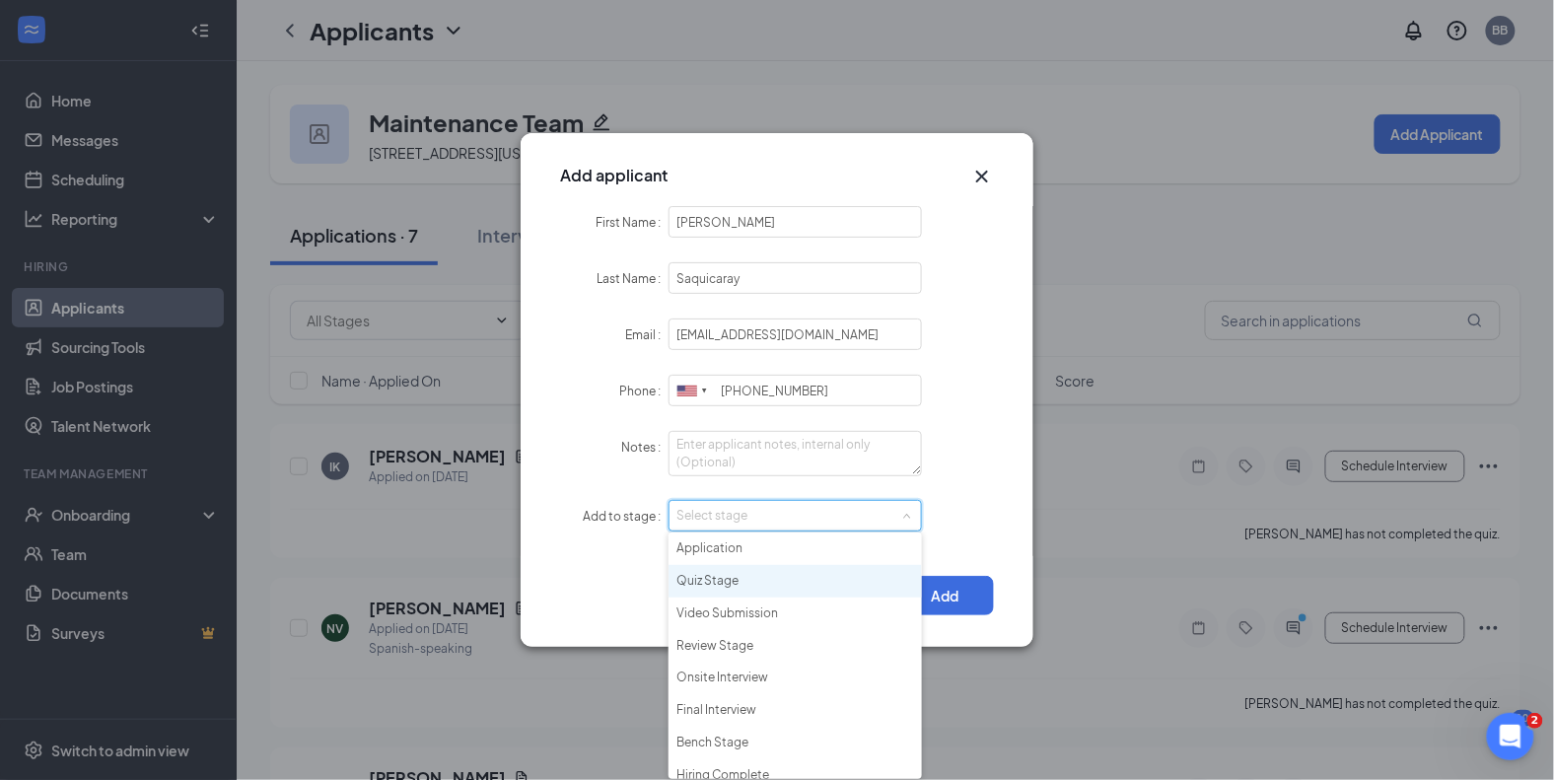
scroll to position [12, 0]
click at [718, 760] on li "Hiring Complete" at bounding box center [794, 763] width 253 height 33
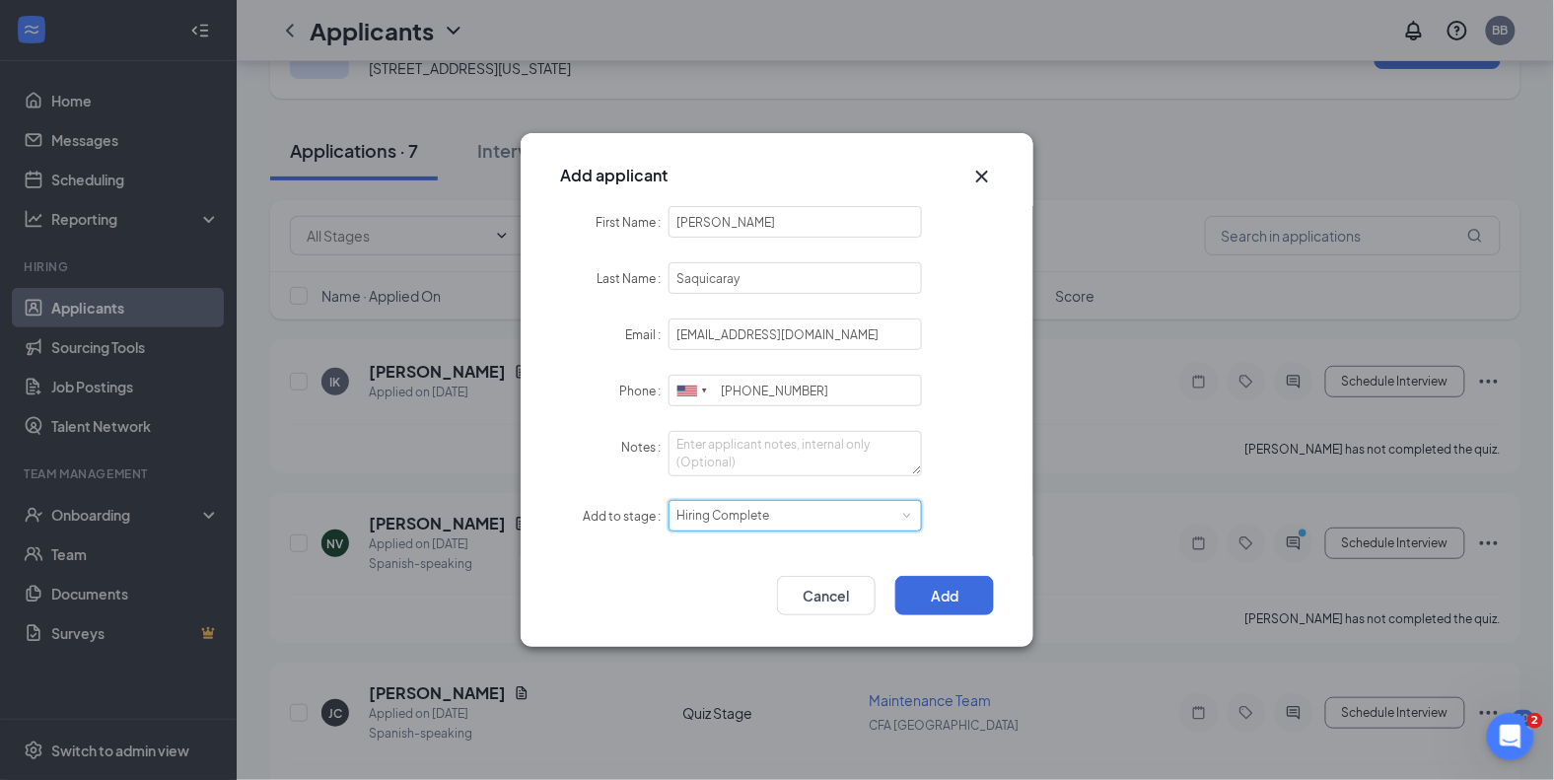
scroll to position [101, 0]
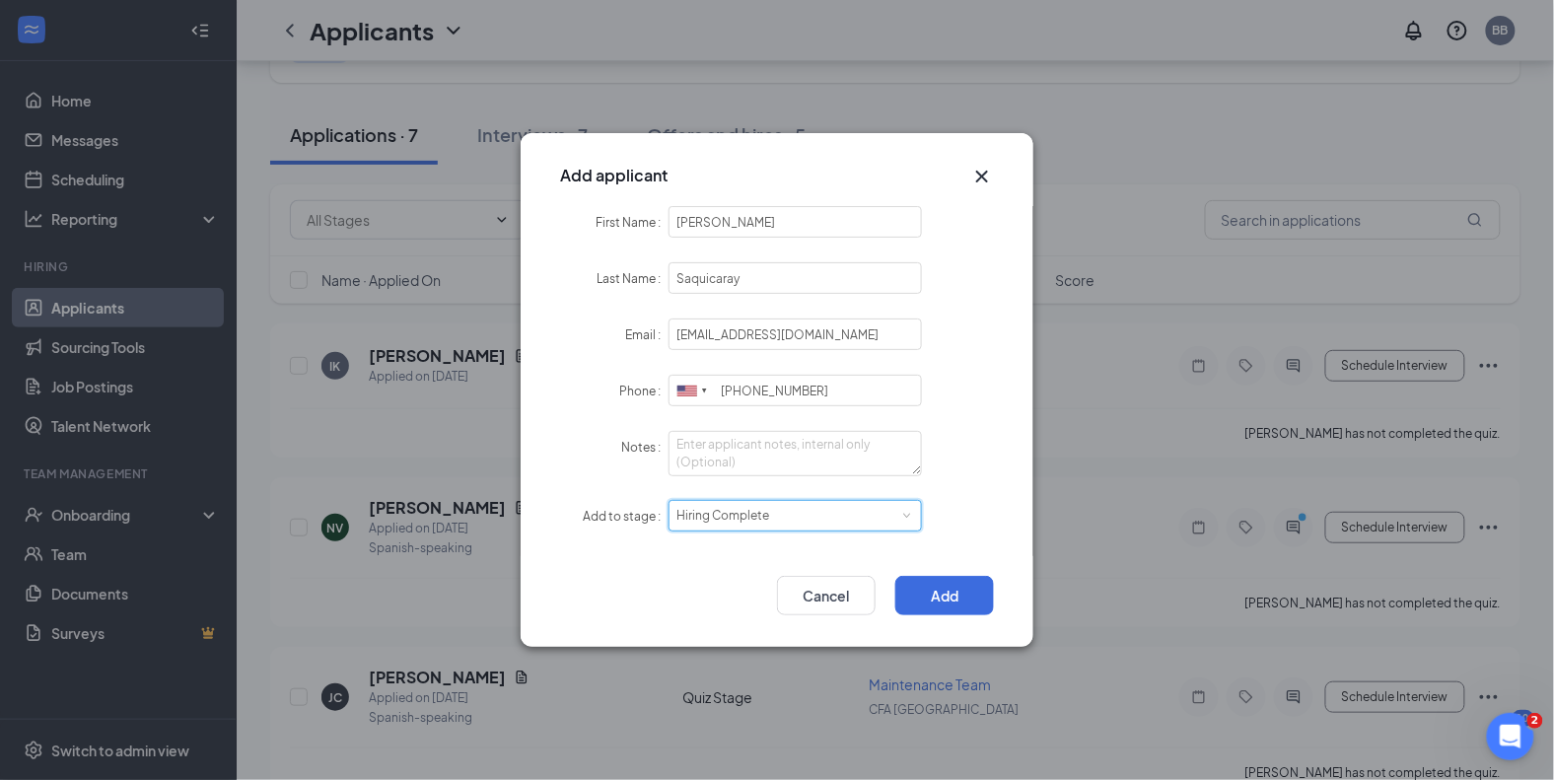
click at [892, 514] on div "Select stage Hiring Complete" at bounding box center [795, 516] width 238 height 30
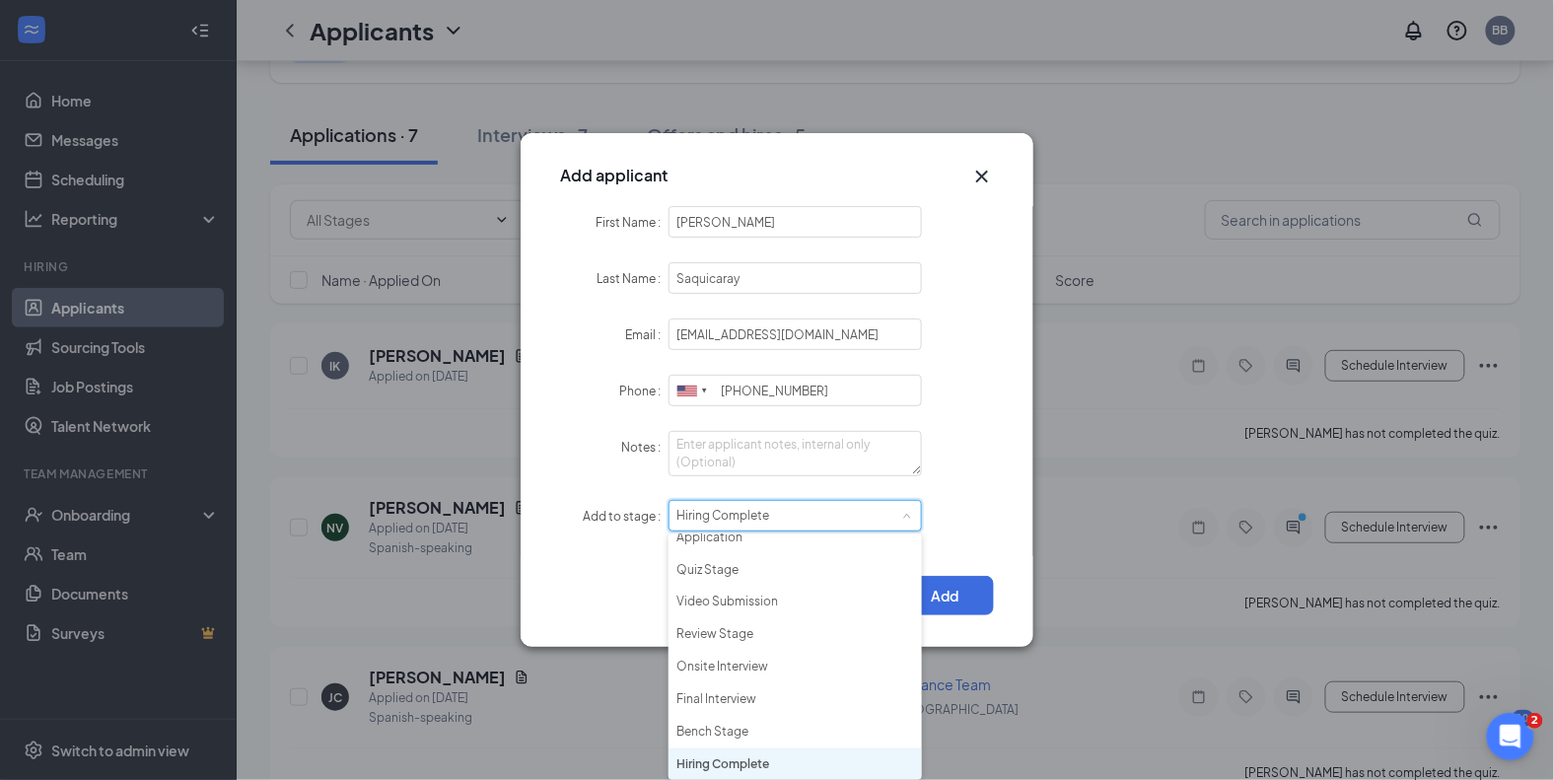
scroll to position [116, 0]
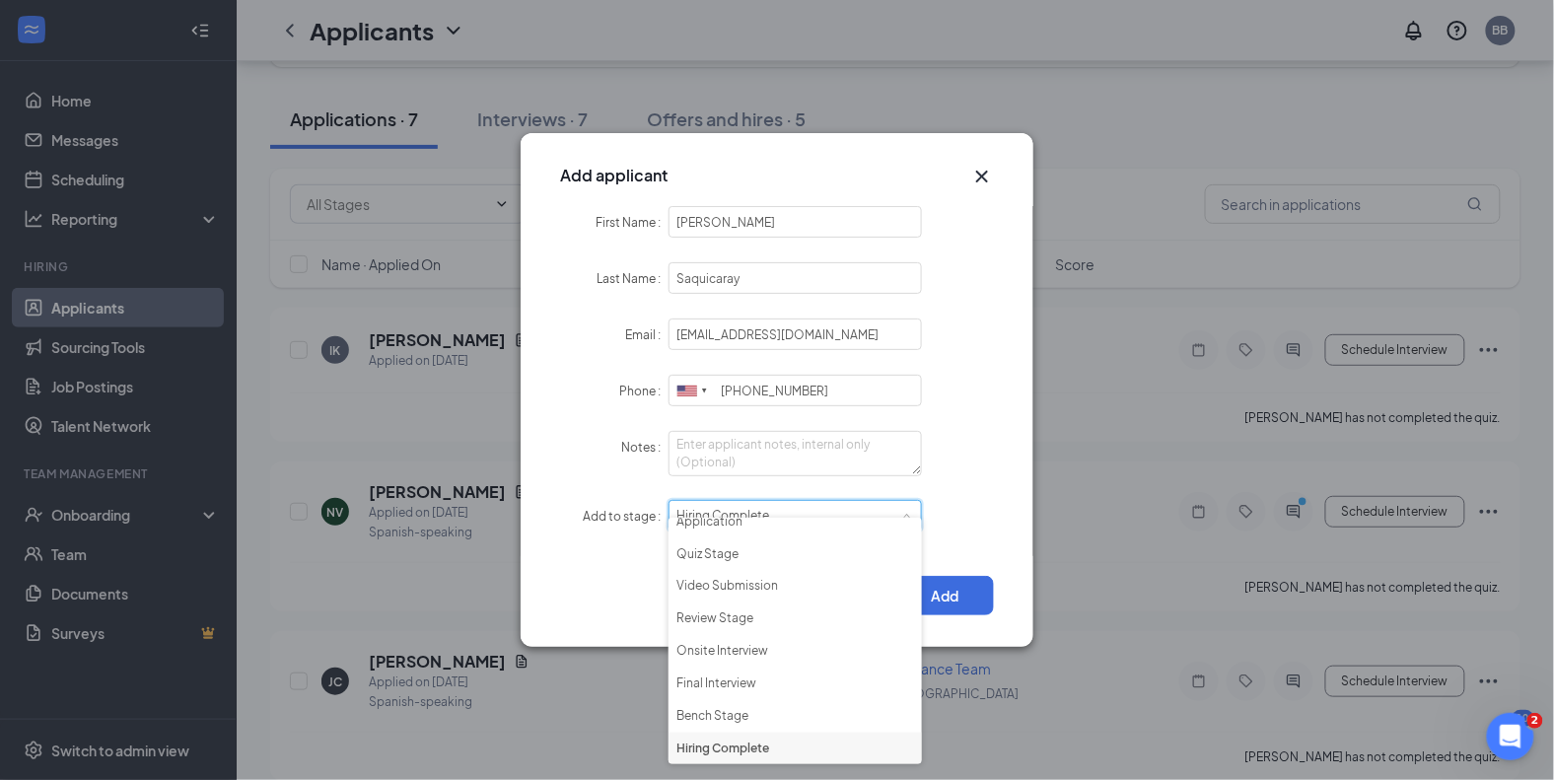
click at [989, 527] on div "Add to stage Select stage Hiring Complete" at bounding box center [777, 516] width 434 height 33
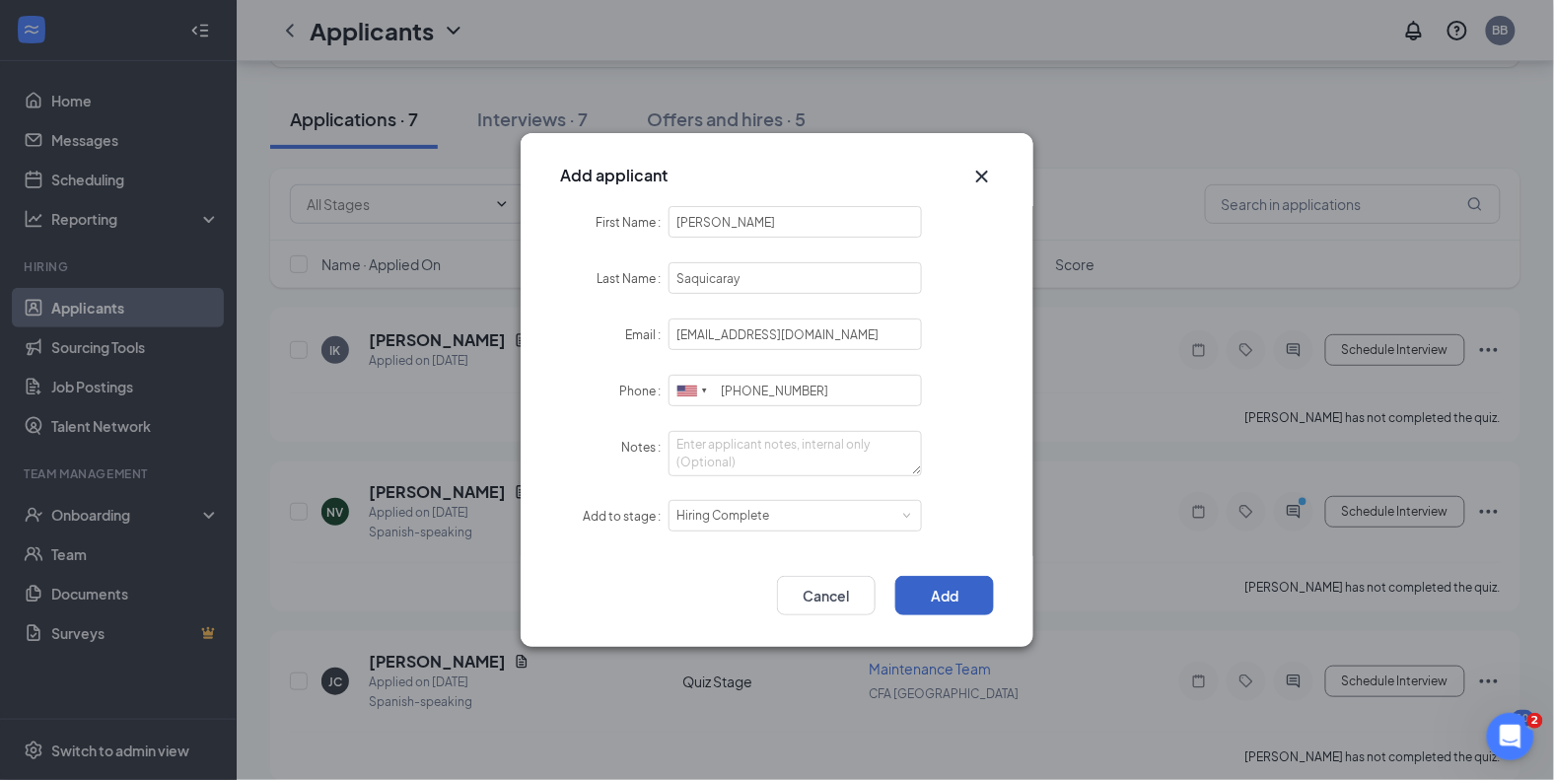
click at [946, 587] on button "Add" at bounding box center [944, 595] width 99 height 39
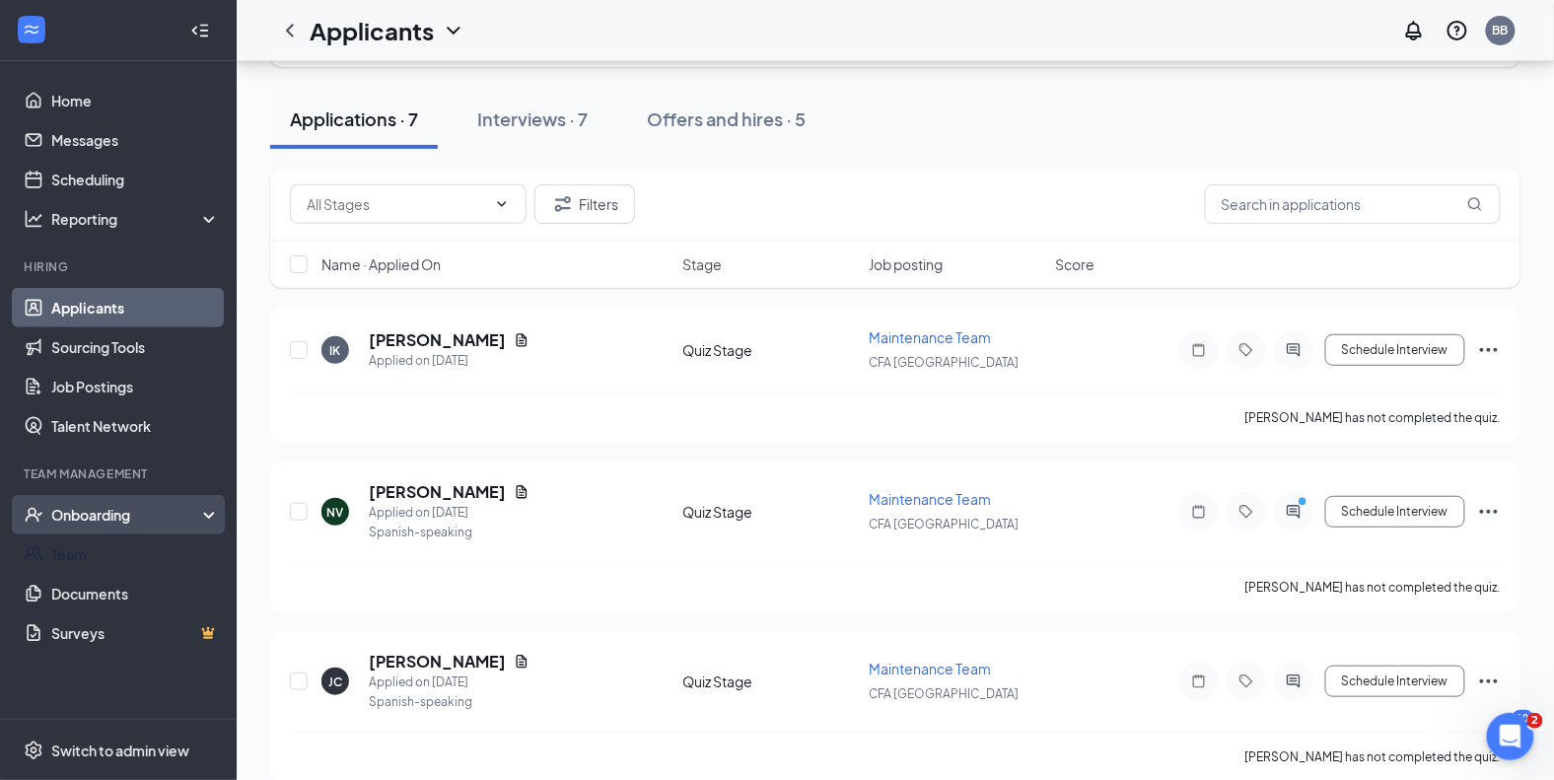
click at [97, 528] on div "Onboarding" at bounding box center [118, 514] width 237 height 39
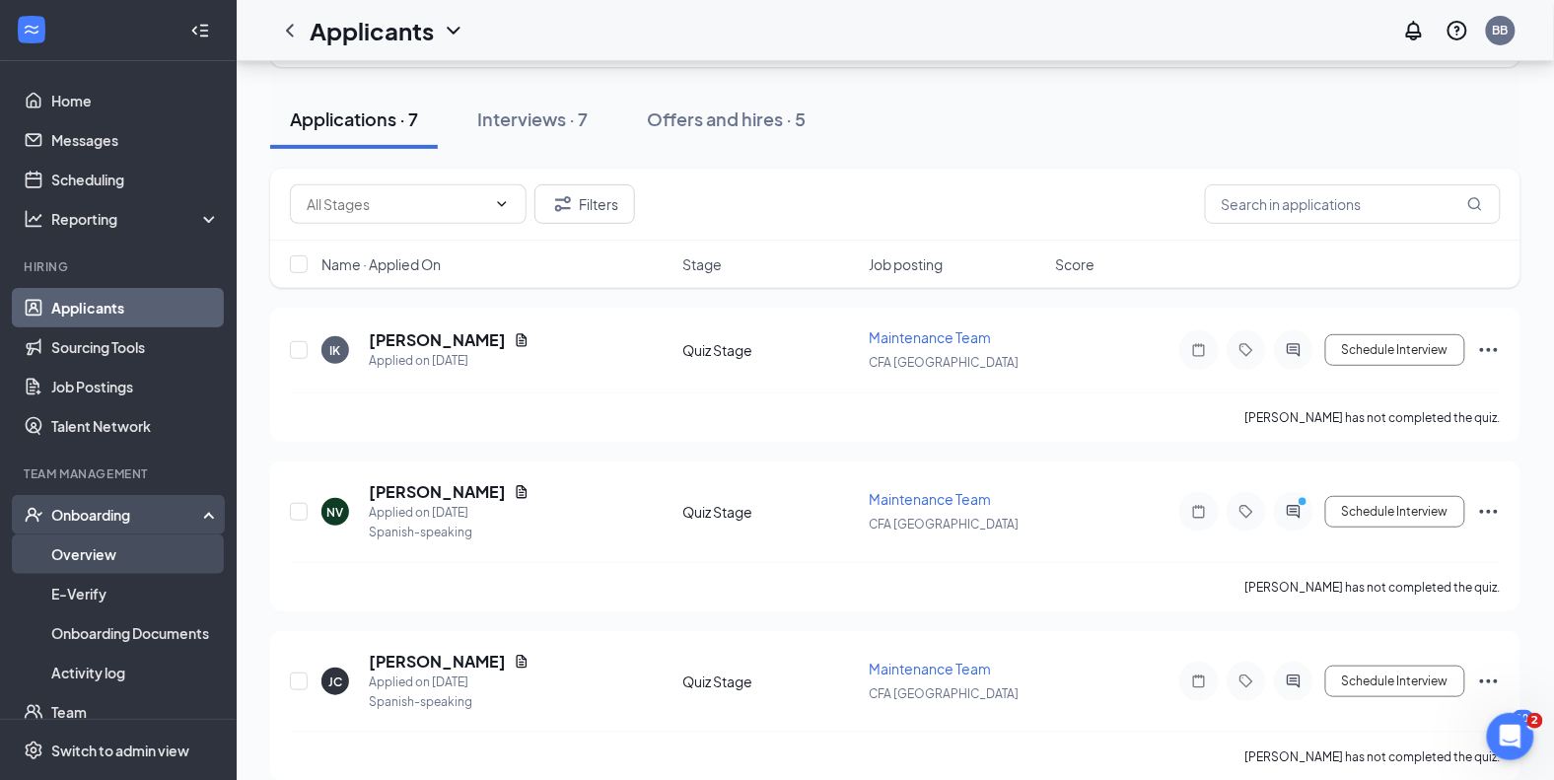
click at [89, 550] on link "Overview" at bounding box center [135, 553] width 169 height 39
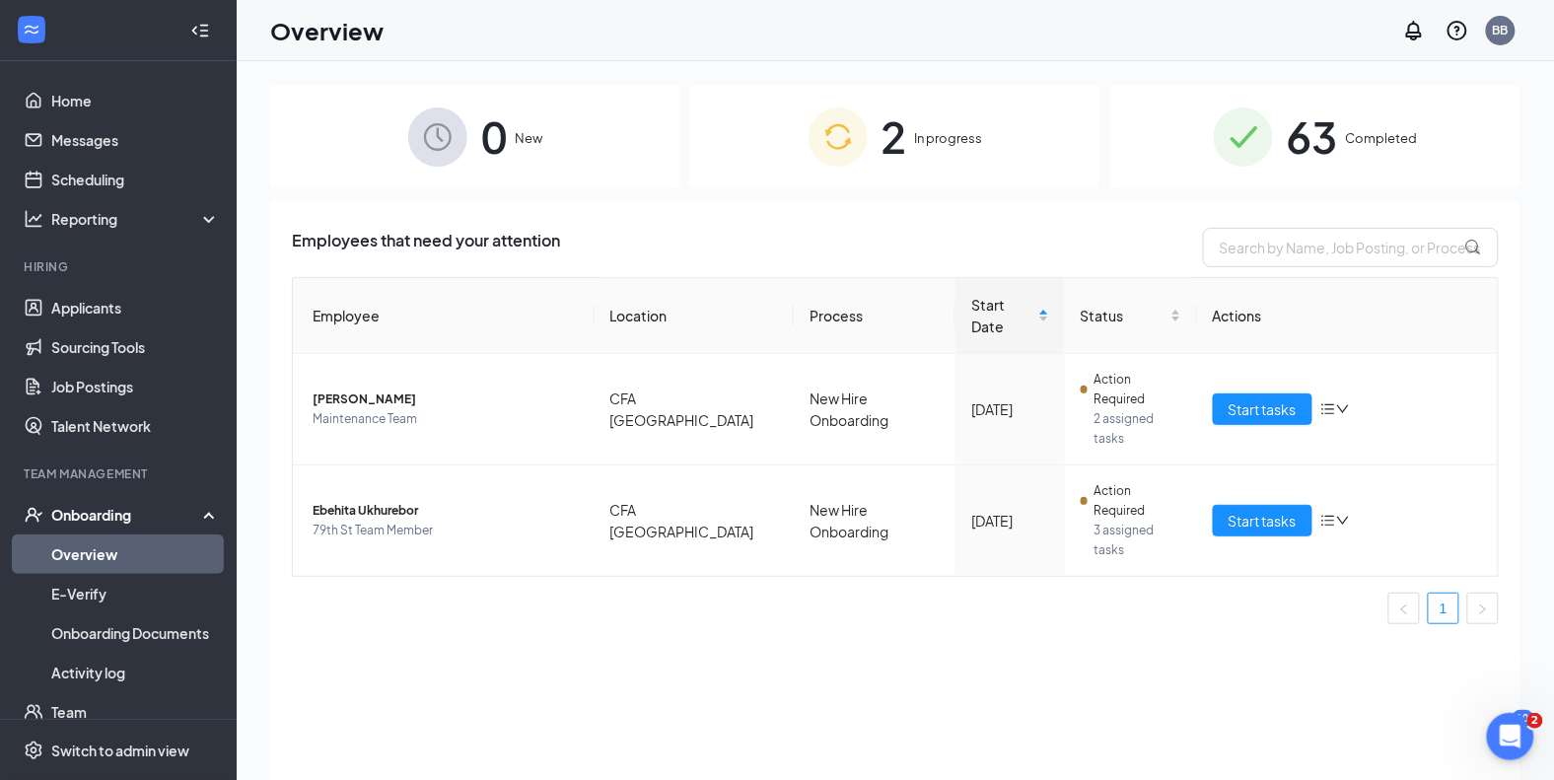
click at [906, 135] on span "2" at bounding box center [894, 137] width 26 height 68
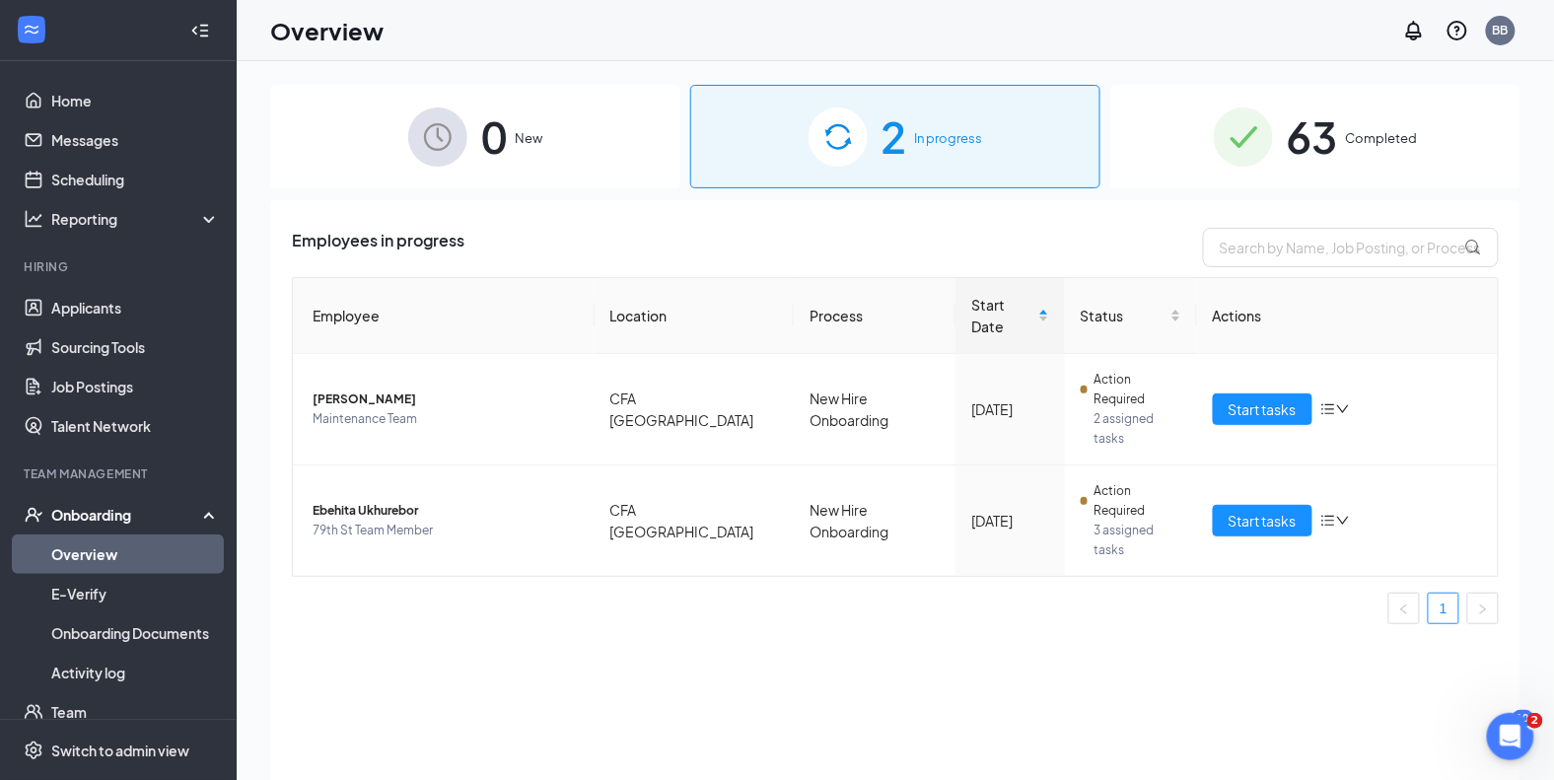
click at [854, 118] on img at bounding box center [837, 136] width 59 height 59
click at [576, 131] on div "0 New" at bounding box center [475, 137] width 410 height 104
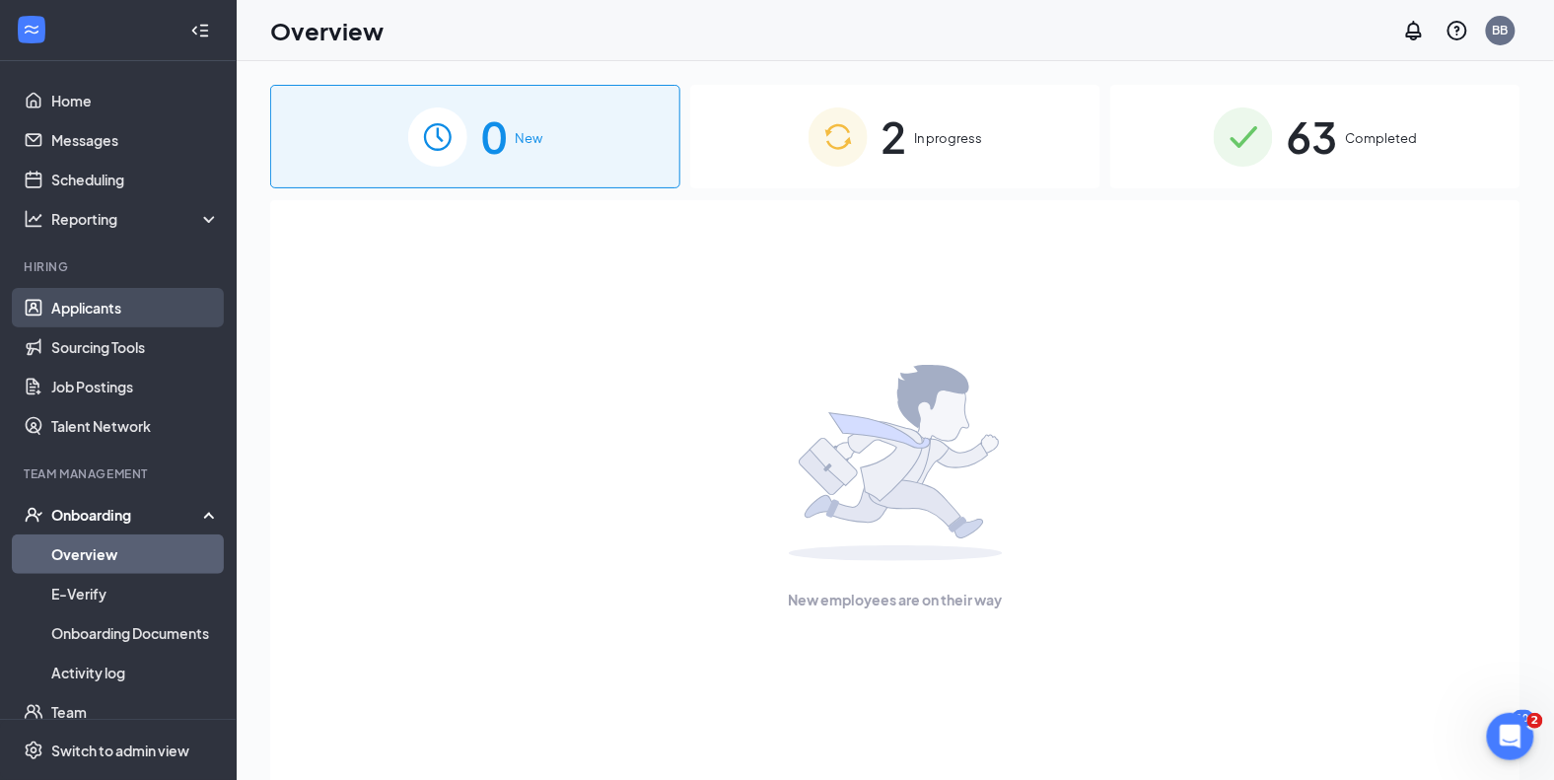
click at [116, 317] on link "Applicants" at bounding box center [135, 307] width 169 height 39
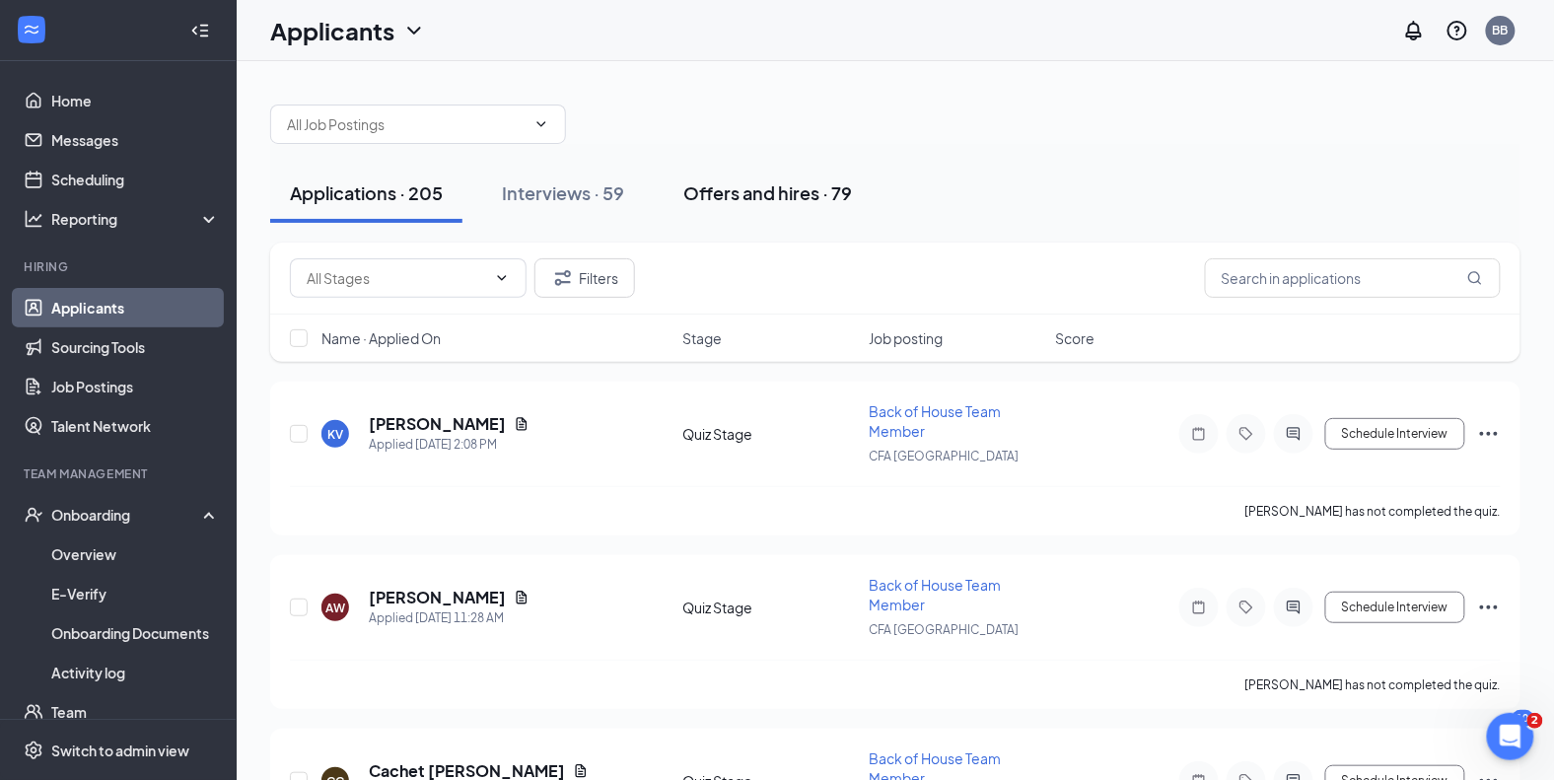
click at [798, 195] on div "Offers and hires · 79" at bounding box center [767, 192] width 169 height 25
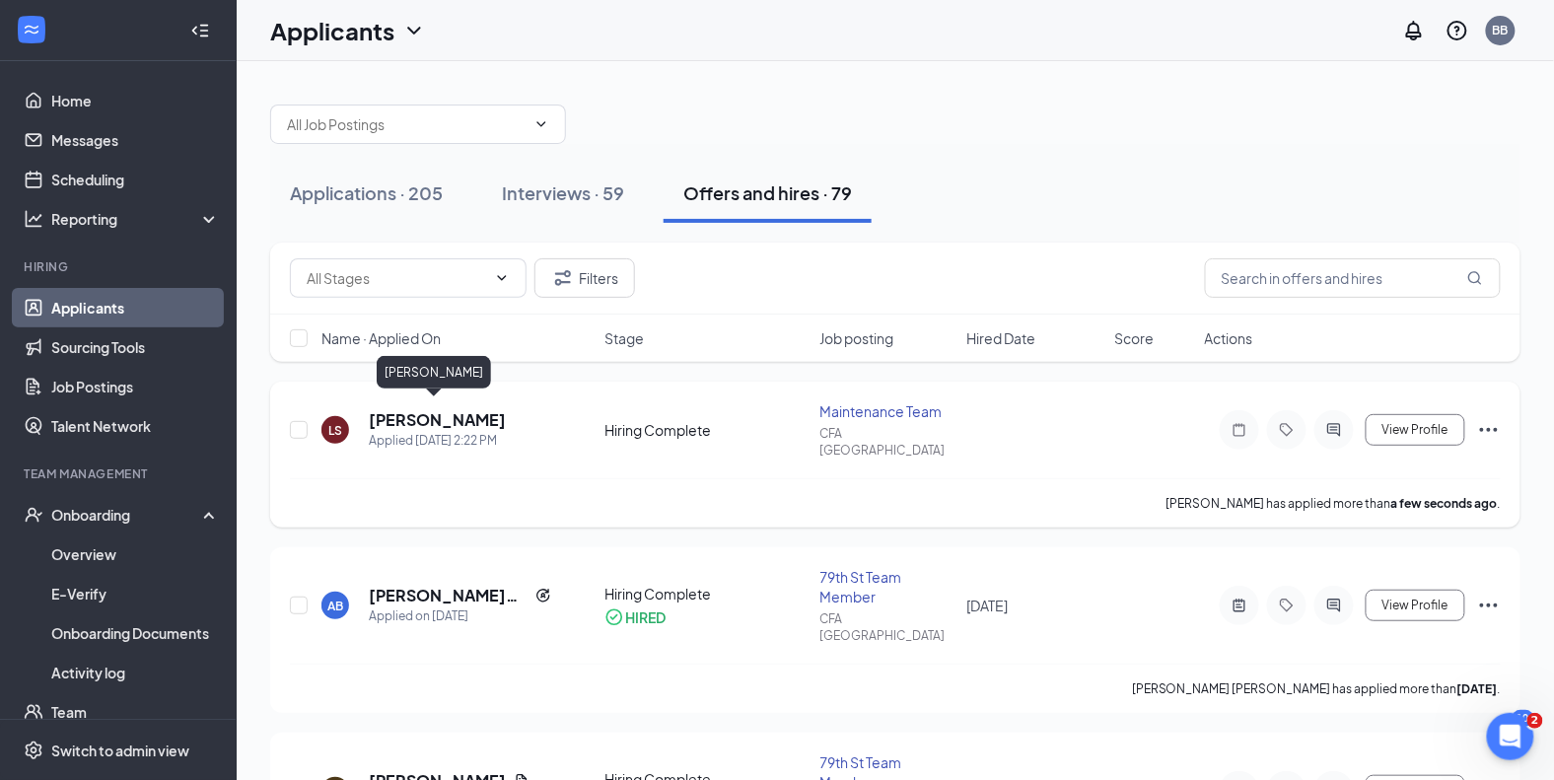
click at [456, 417] on h5 "[PERSON_NAME]" at bounding box center [437, 420] width 137 height 22
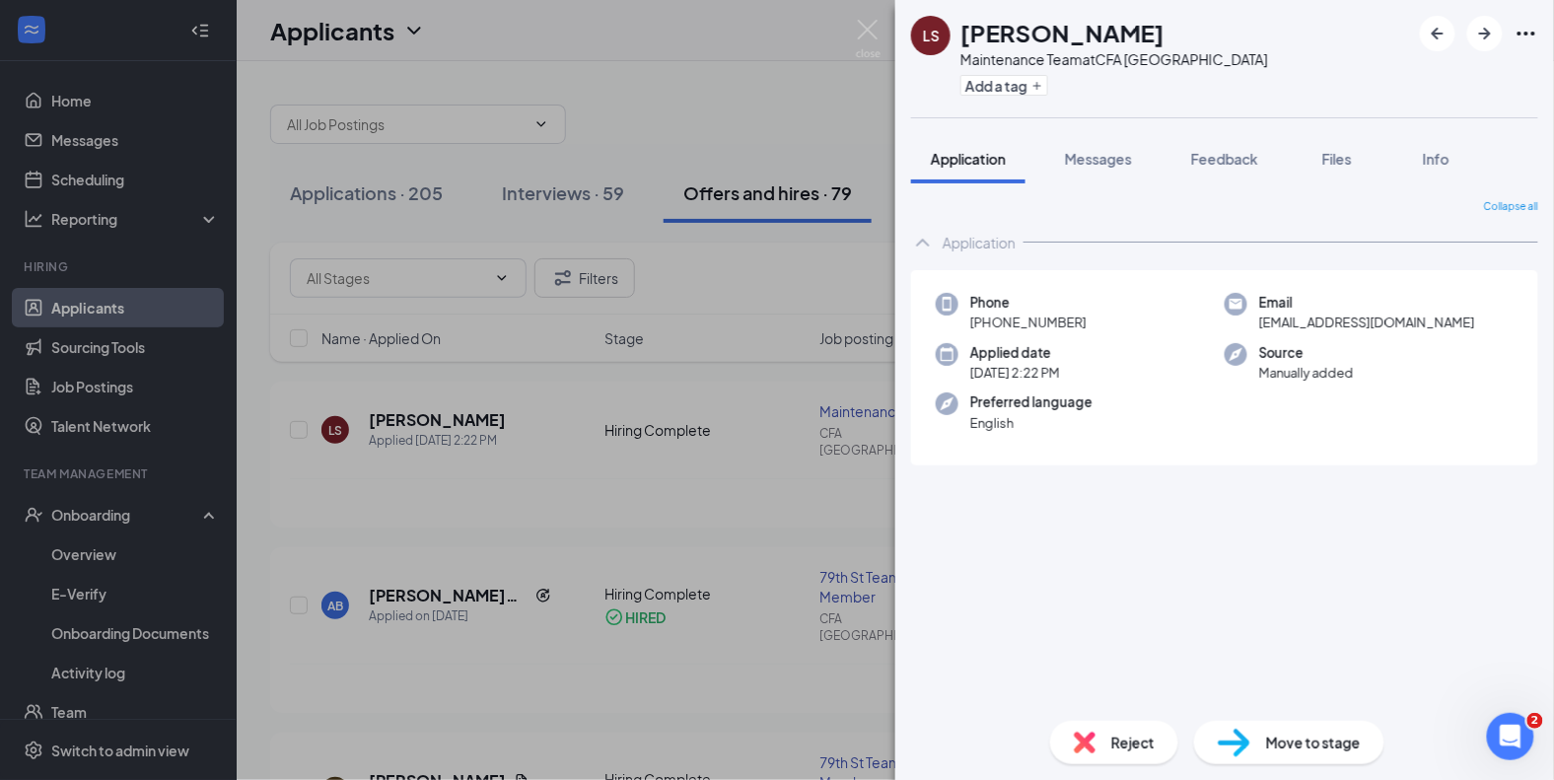
click at [1243, 735] on img at bounding box center [1234, 743] width 33 height 29
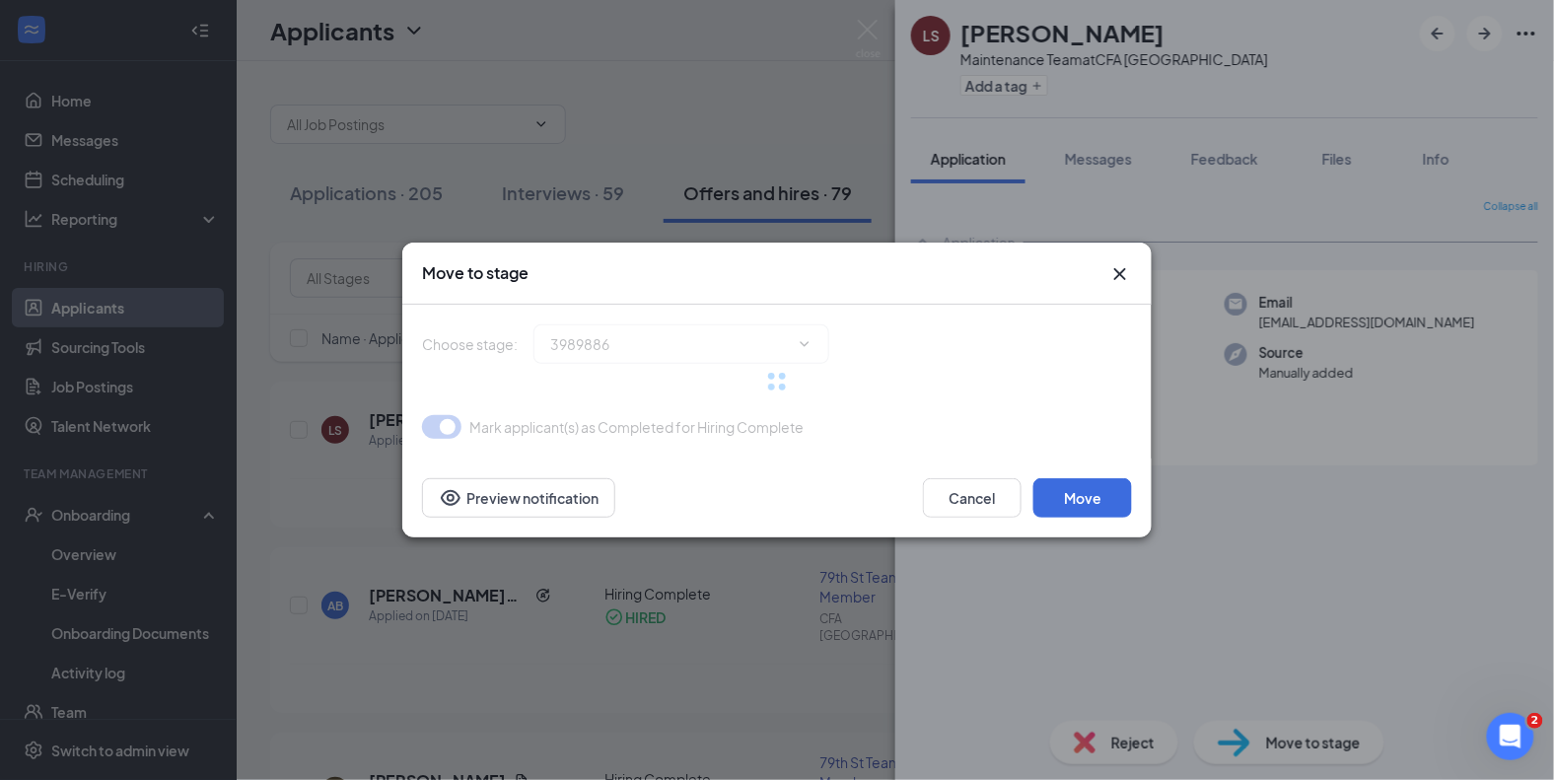
type input "Hiring Complete (current stage)"
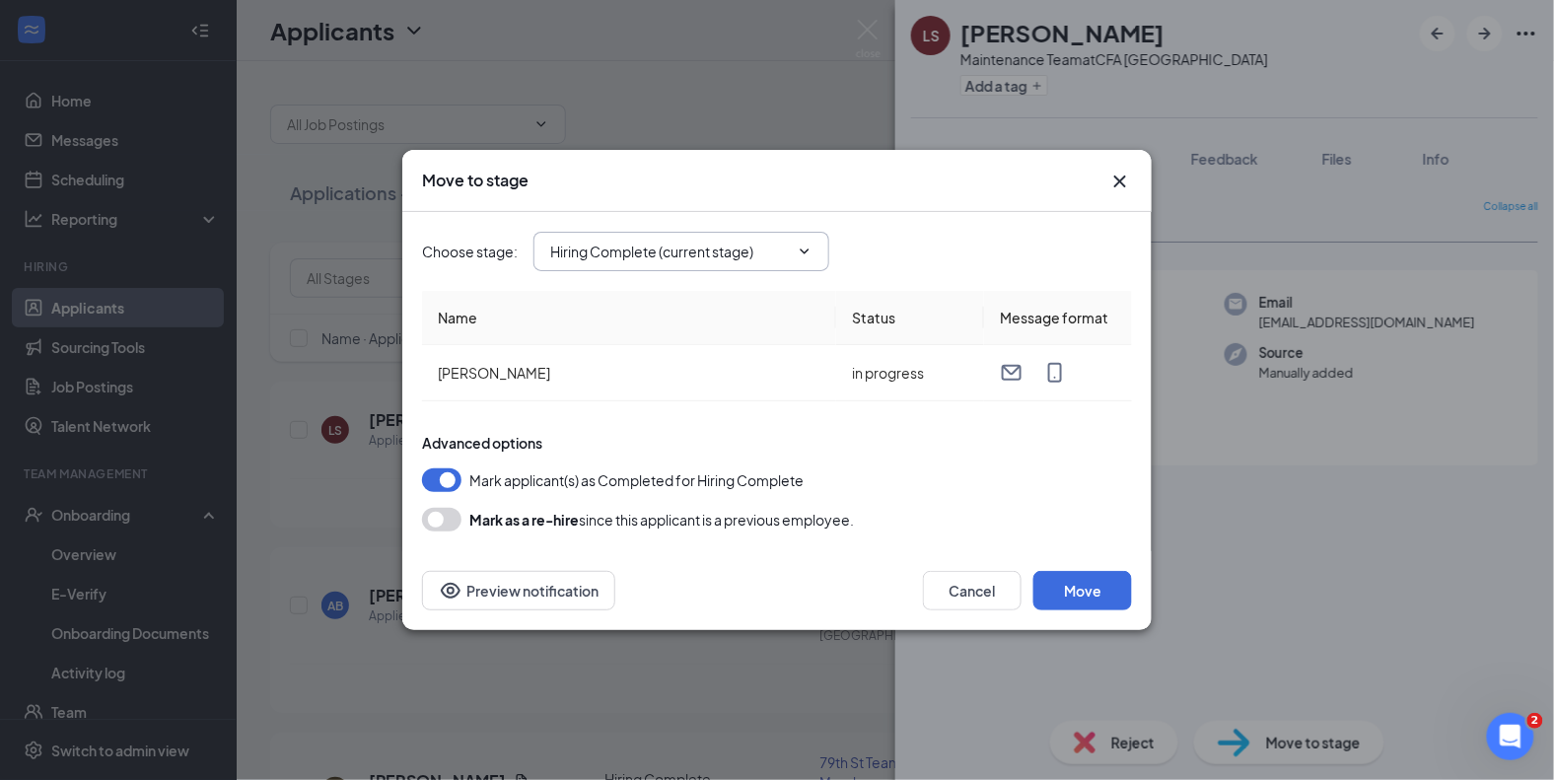
click at [774, 255] on input "Hiring Complete (current stage)" at bounding box center [669, 252] width 239 height 22
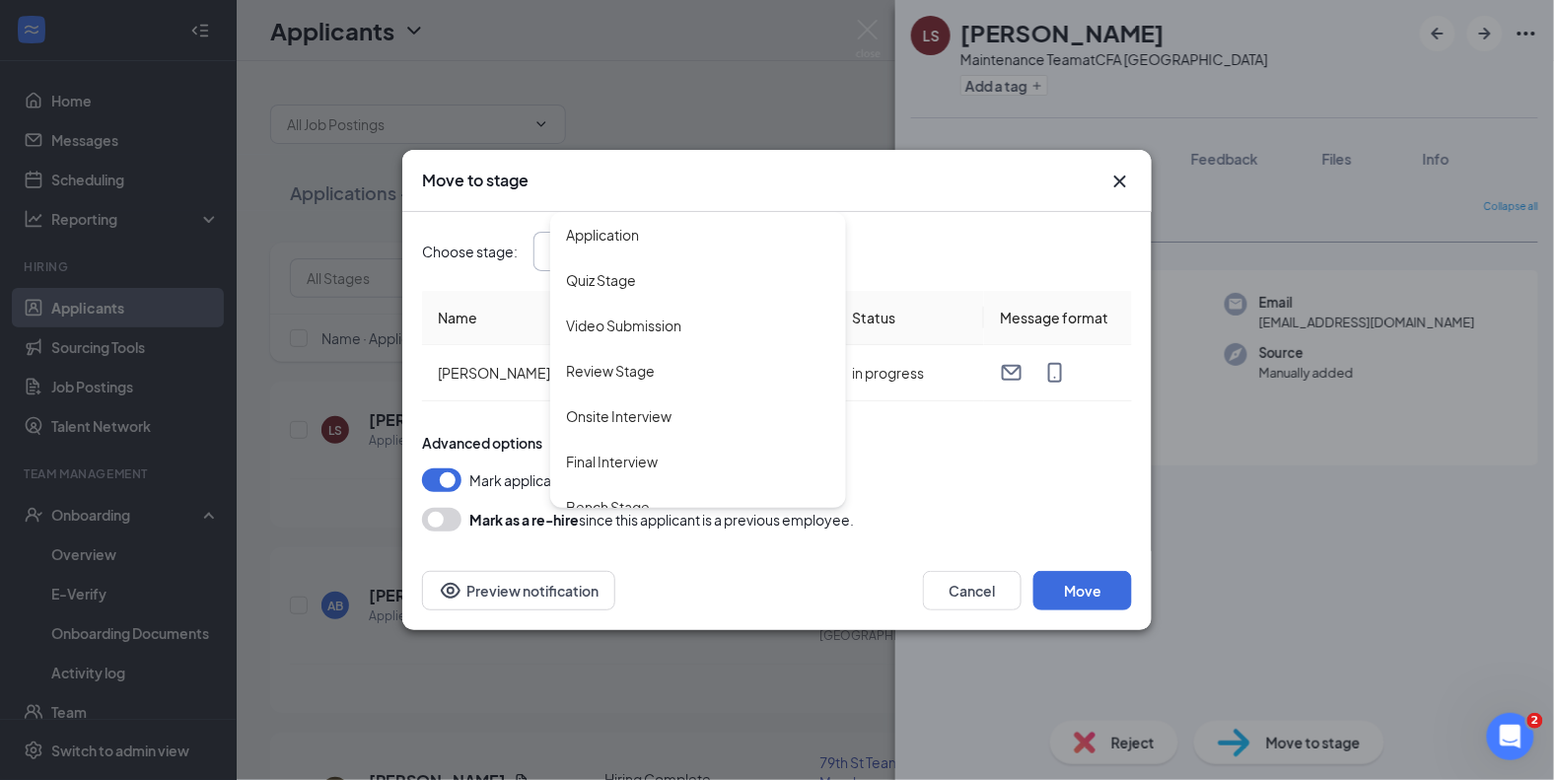
click at [936, 256] on div "Choose stage : Hiring Complete (current stage) Application Quiz Stage Video Sub…" at bounding box center [777, 251] width 710 height 39
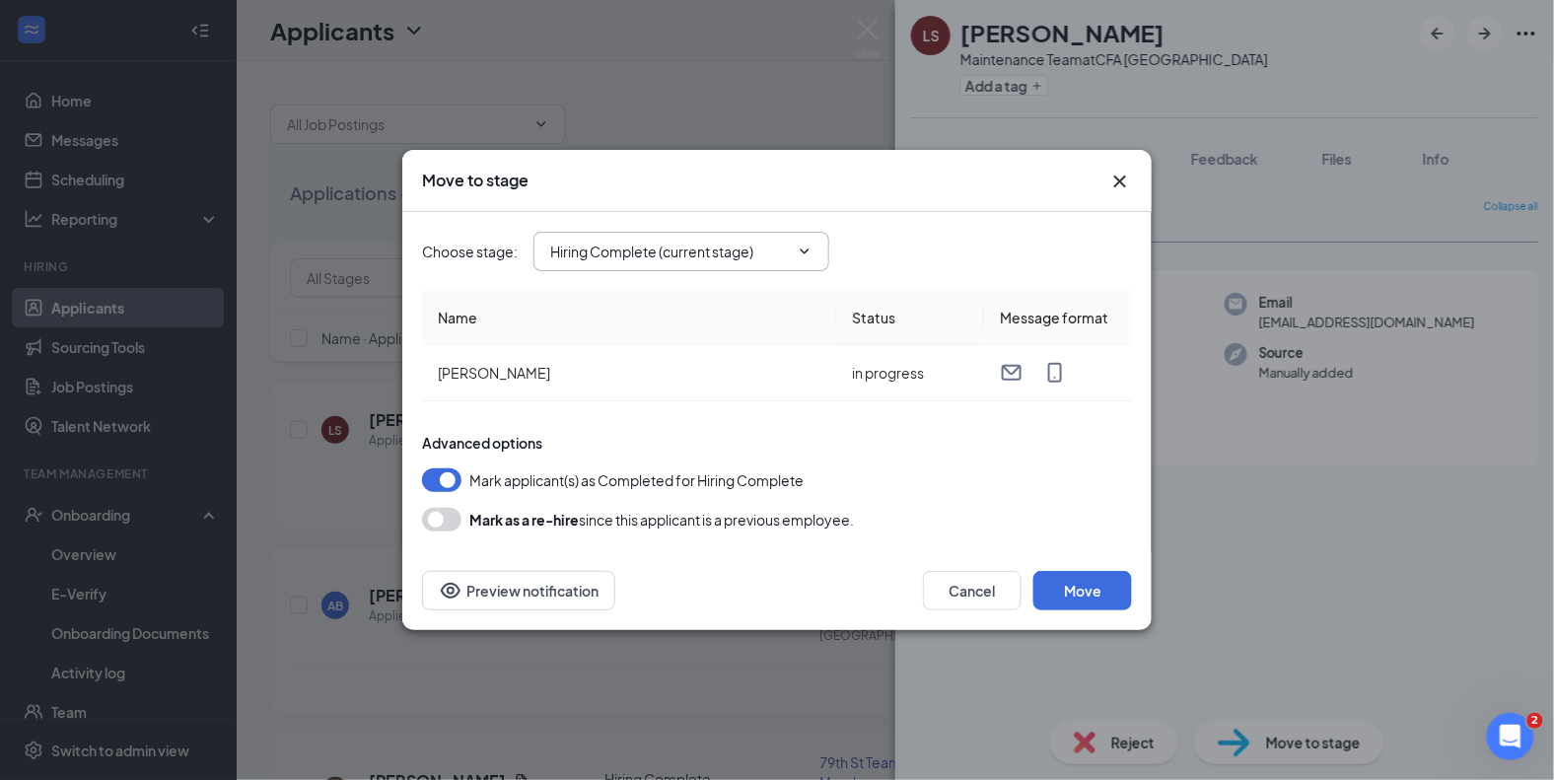
click at [681, 263] on span "Hiring Complete (current stage) Application Quiz Stage Video Submission Review …" at bounding box center [681, 251] width 296 height 39
click at [794, 254] on span at bounding box center [803, 252] width 20 height 16
click at [642, 265] on span "Hiring Complete (current stage) Application Quiz Stage Video Submission Review …" at bounding box center [681, 251] width 296 height 39
click at [629, 345] on td "[PERSON_NAME]" at bounding box center [629, 373] width 414 height 56
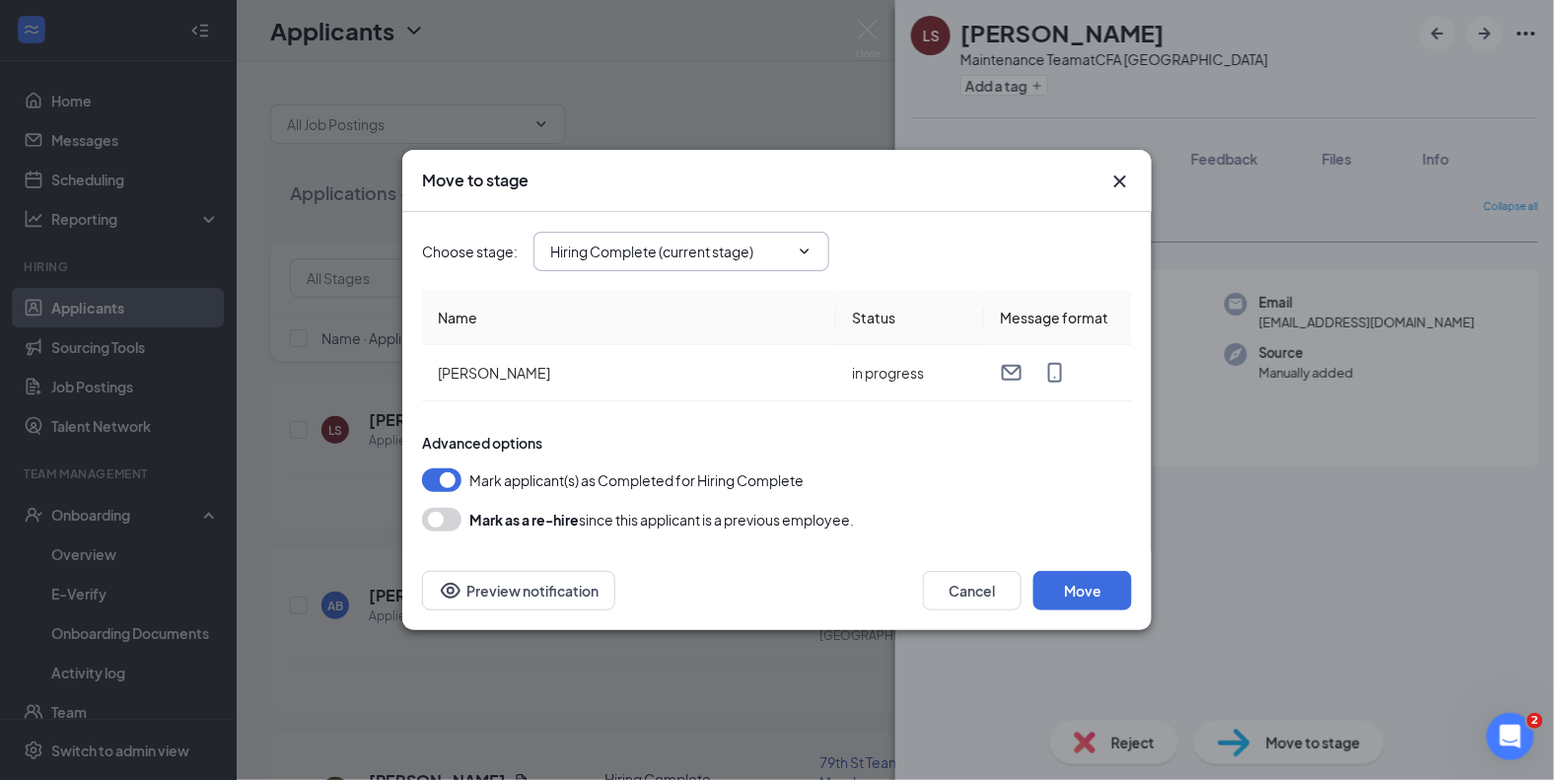
click at [606, 249] on input "Hiring Complete (current stage)" at bounding box center [669, 252] width 239 height 22
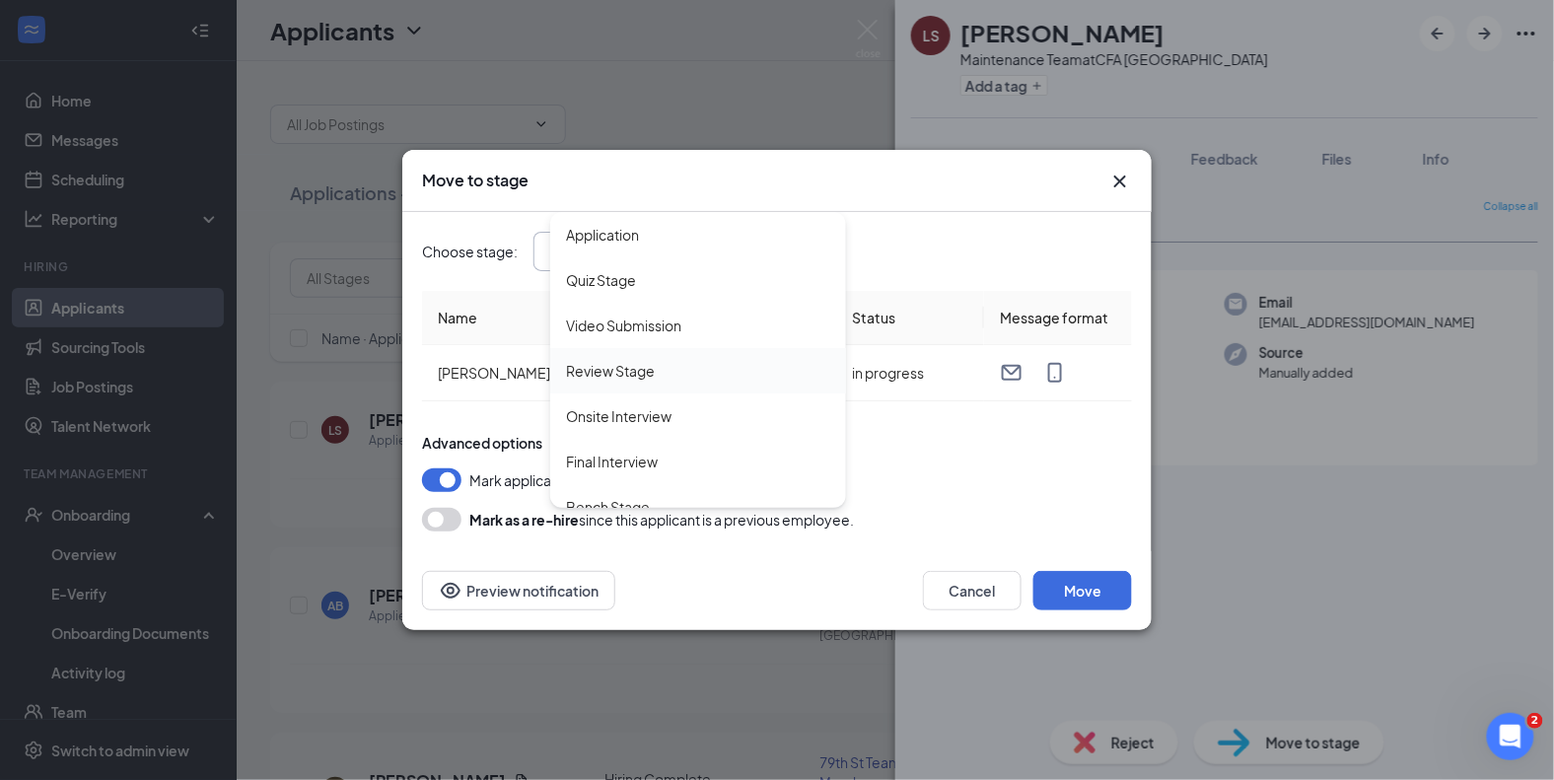
scroll to position [66, 0]
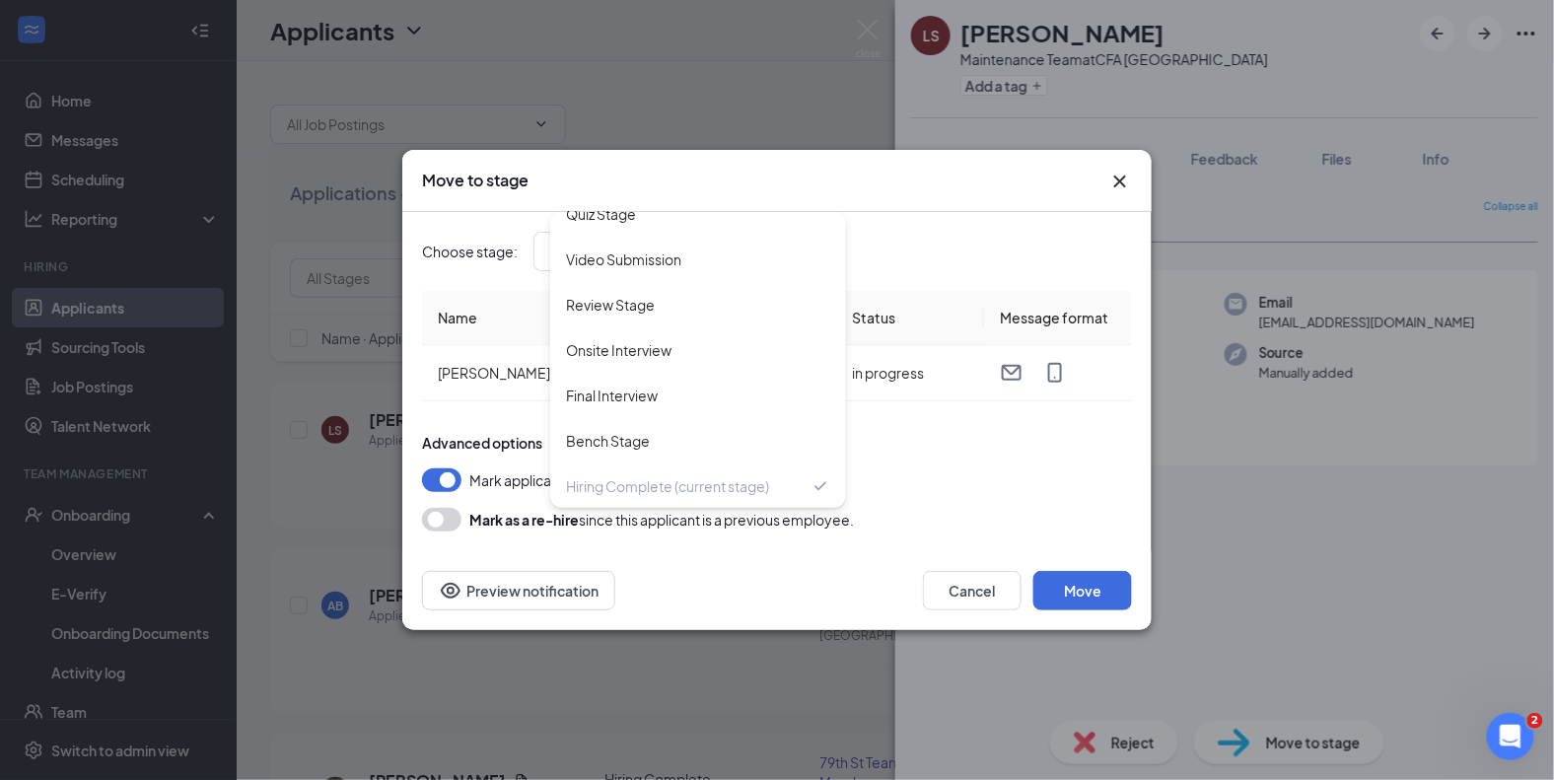
click at [975, 478] on div "Mark applicant(s) as Completed for Hiring Complete" at bounding box center [777, 480] width 710 height 24
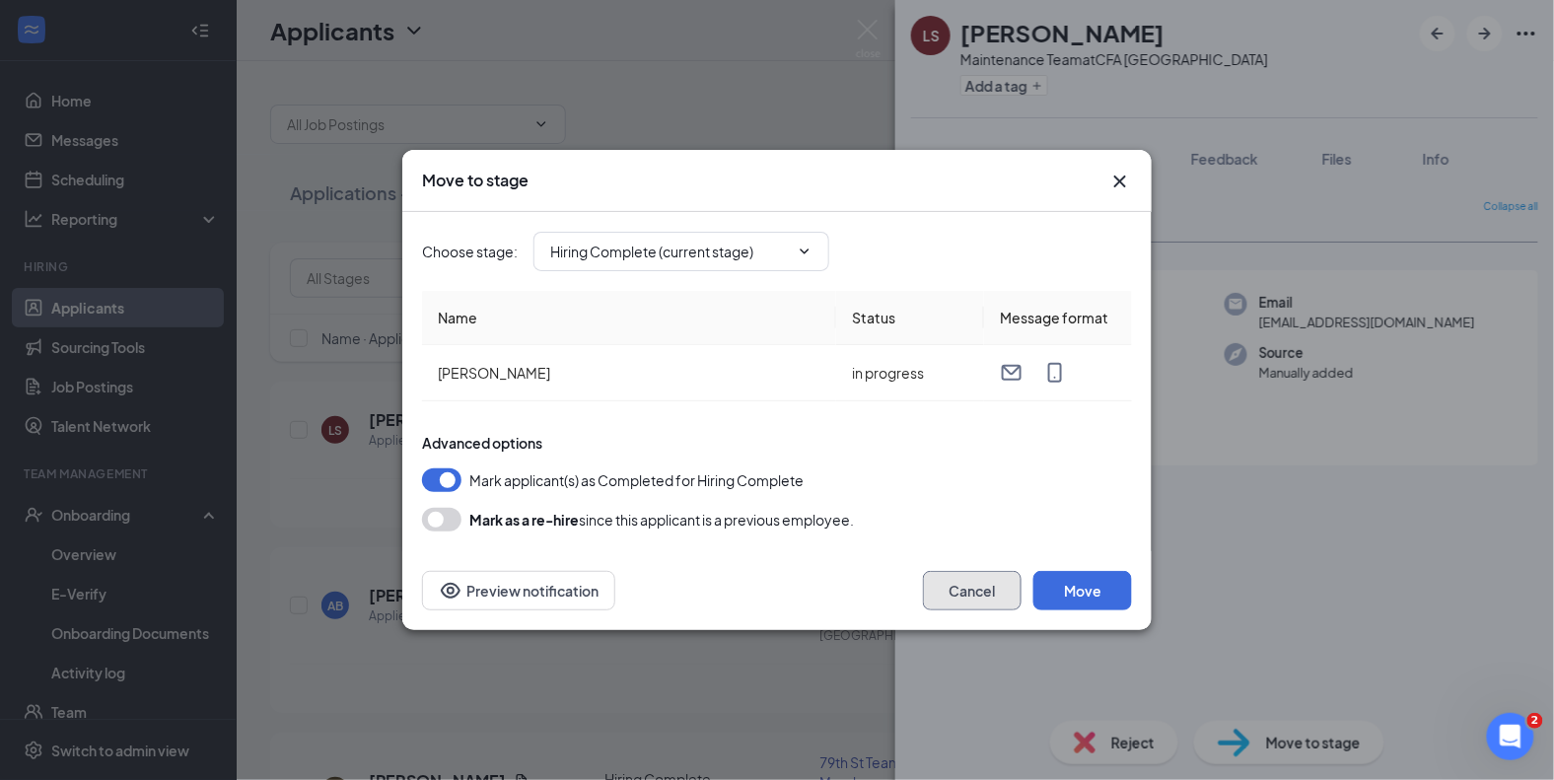
click at [984, 587] on button "Cancel" at bounding box center [972, 590] width 99 height 39
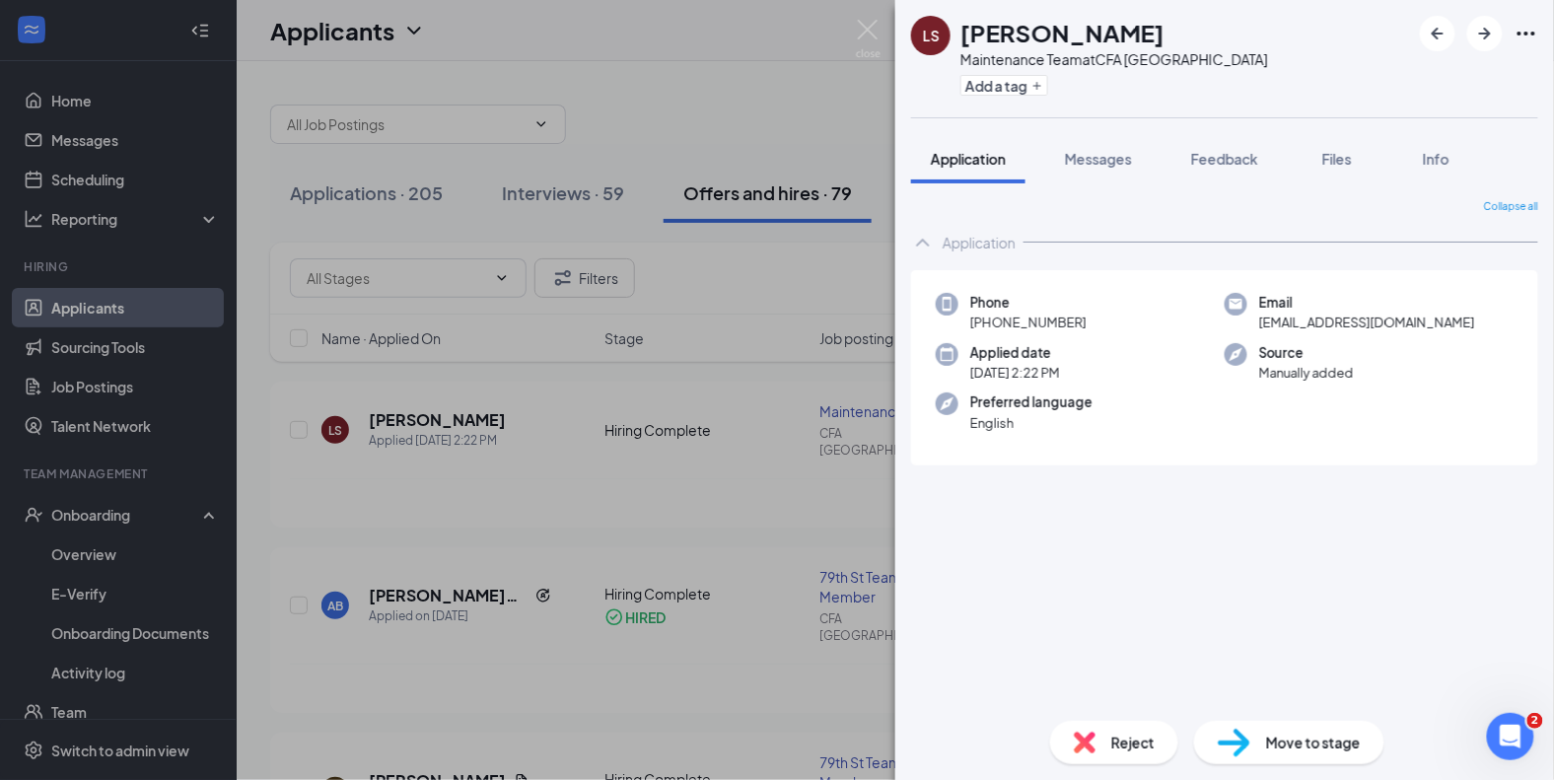
click at [1526, 36] on icon "Ellipses" at bounding box center [1526, 34] width 24 height 24
click at [1181, 589] on div "Collapse all Application Phone [PHONE_NUMBER] Email [EMAIL_ADDRESS][DOMAIN_NAME…" at bounding box center [1224, 452] width 627 height 506
click at [803, 338] on div "LS [PERSON_NAME] Maintenance Team at CFA [GEOGRAPHIC_DATA] Add a tag Applicatio…" at bounding box center [777, 390] width 1554 height 780
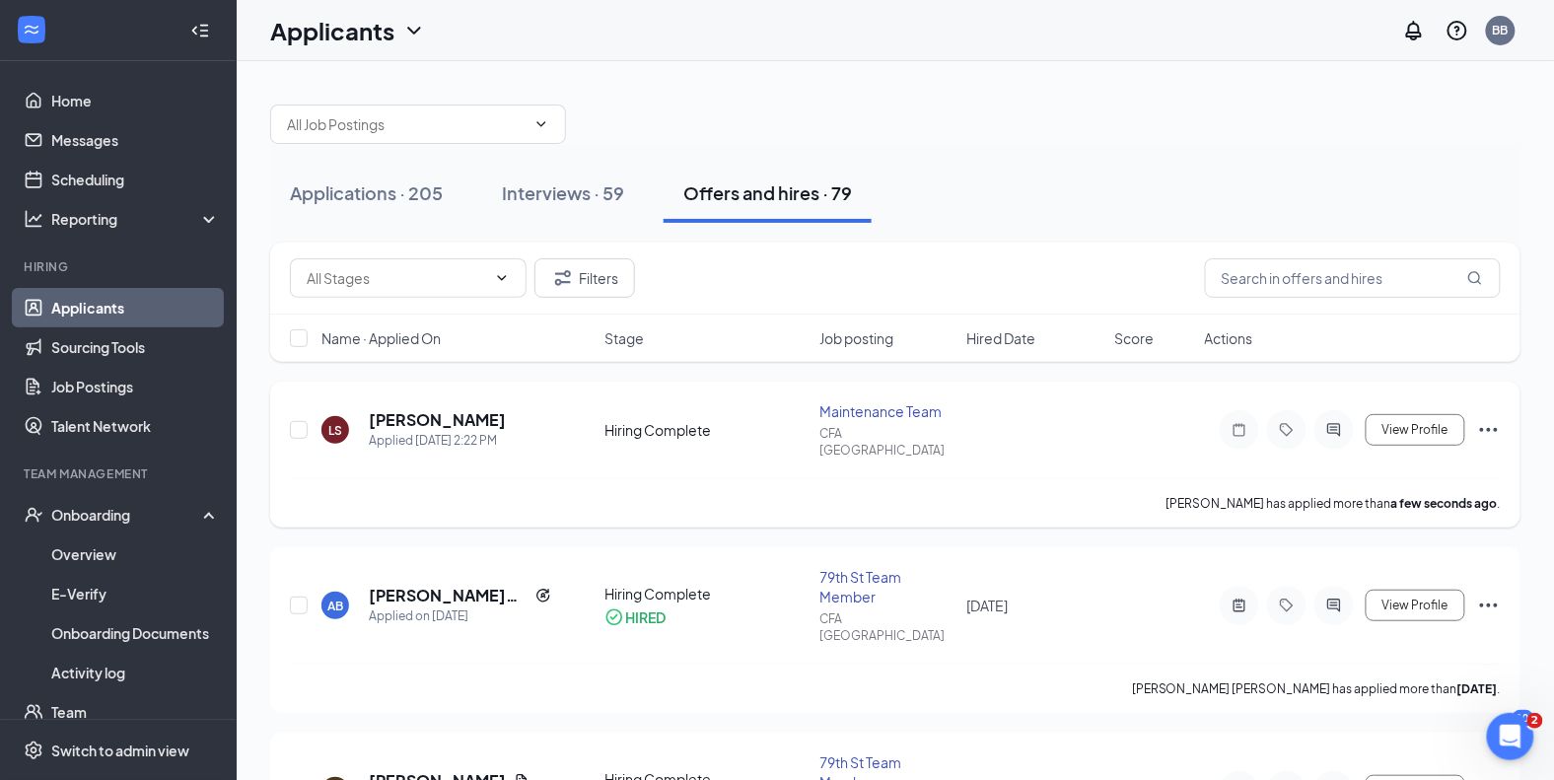
click at [1485, 421] on icon "Ellipses" at bounding box center [1489, 430] width 24 height 24
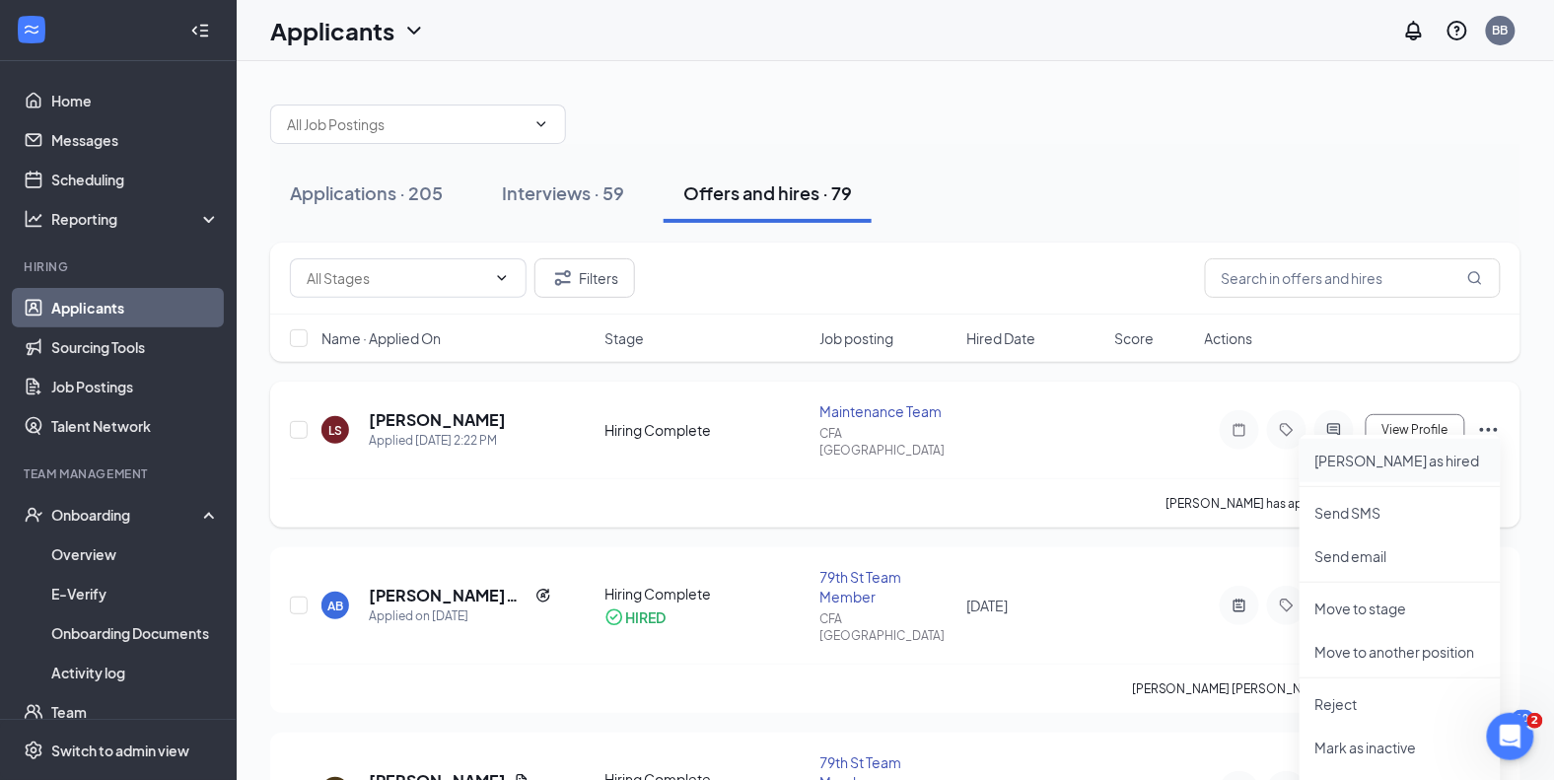
click at [1400, 451] on p "[PERSON_NAME] as hired" at bounding box center [1400, 461] width 170 height 20
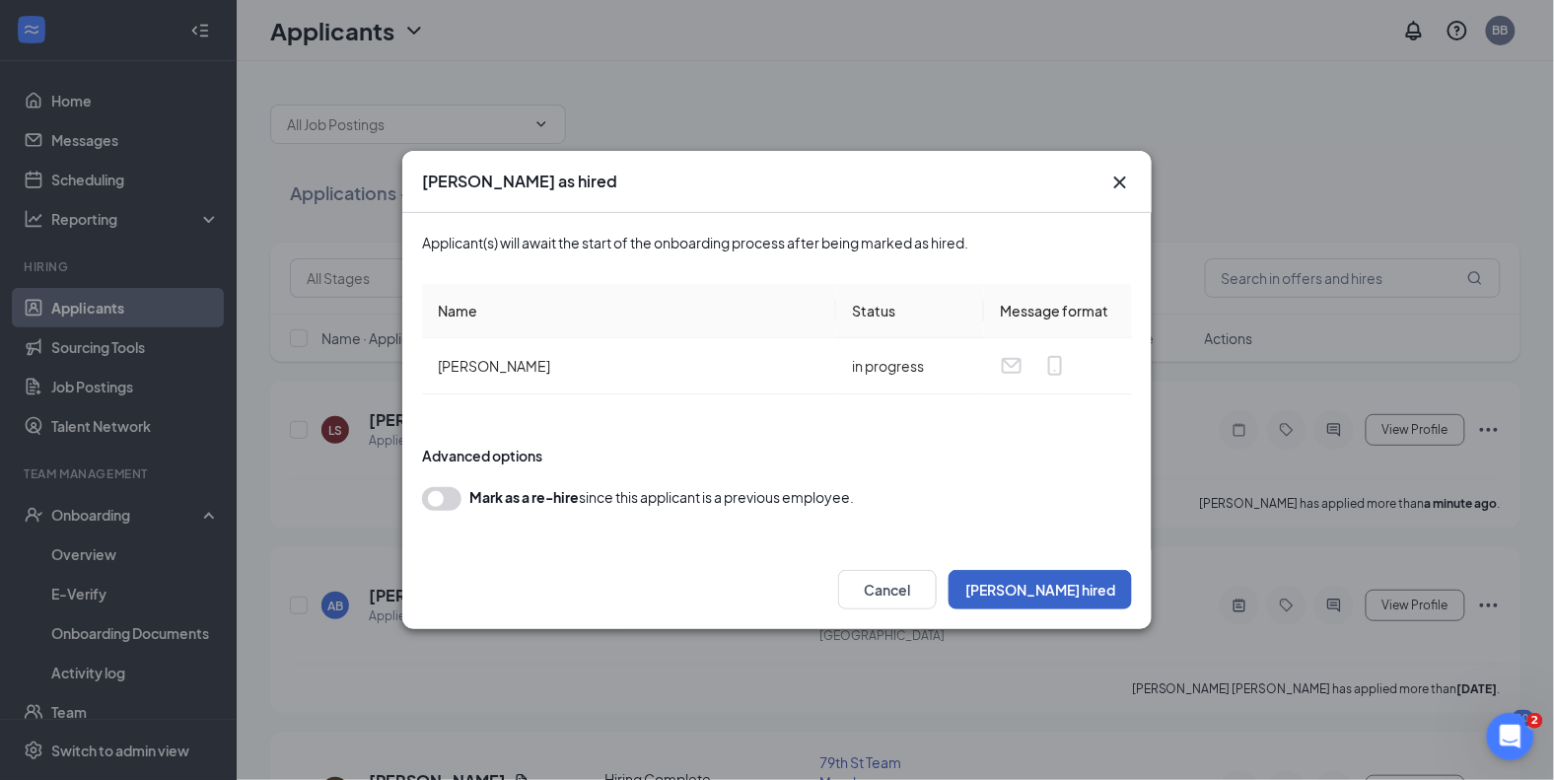
click at [1089, 570] on button "[PERSON_NAME] hired" at bounding box center [1039, 589] width 183 height 39
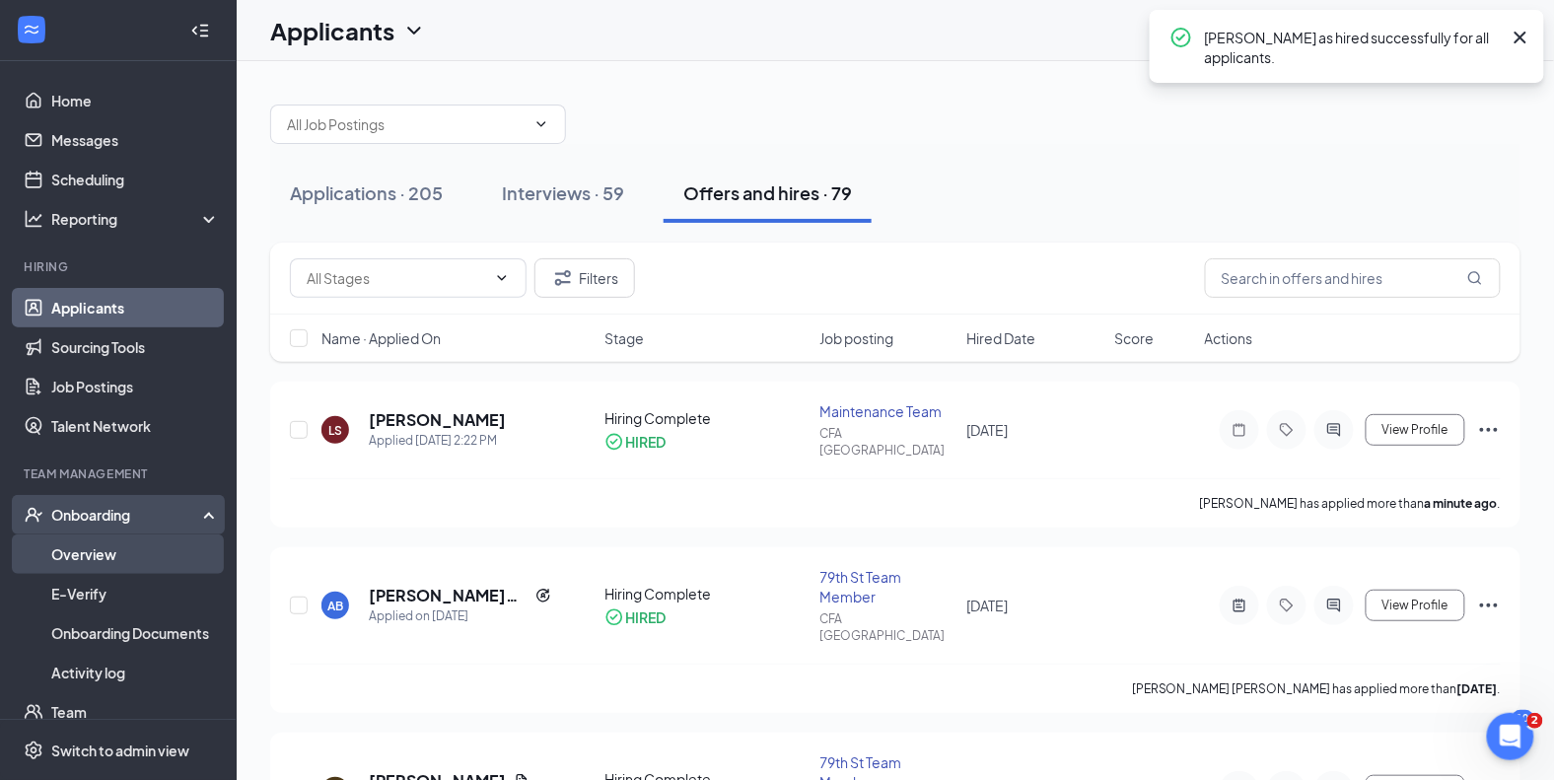
click at [85, 556] on link "Overview" at bounding box center [135, 553] width 169 height 39
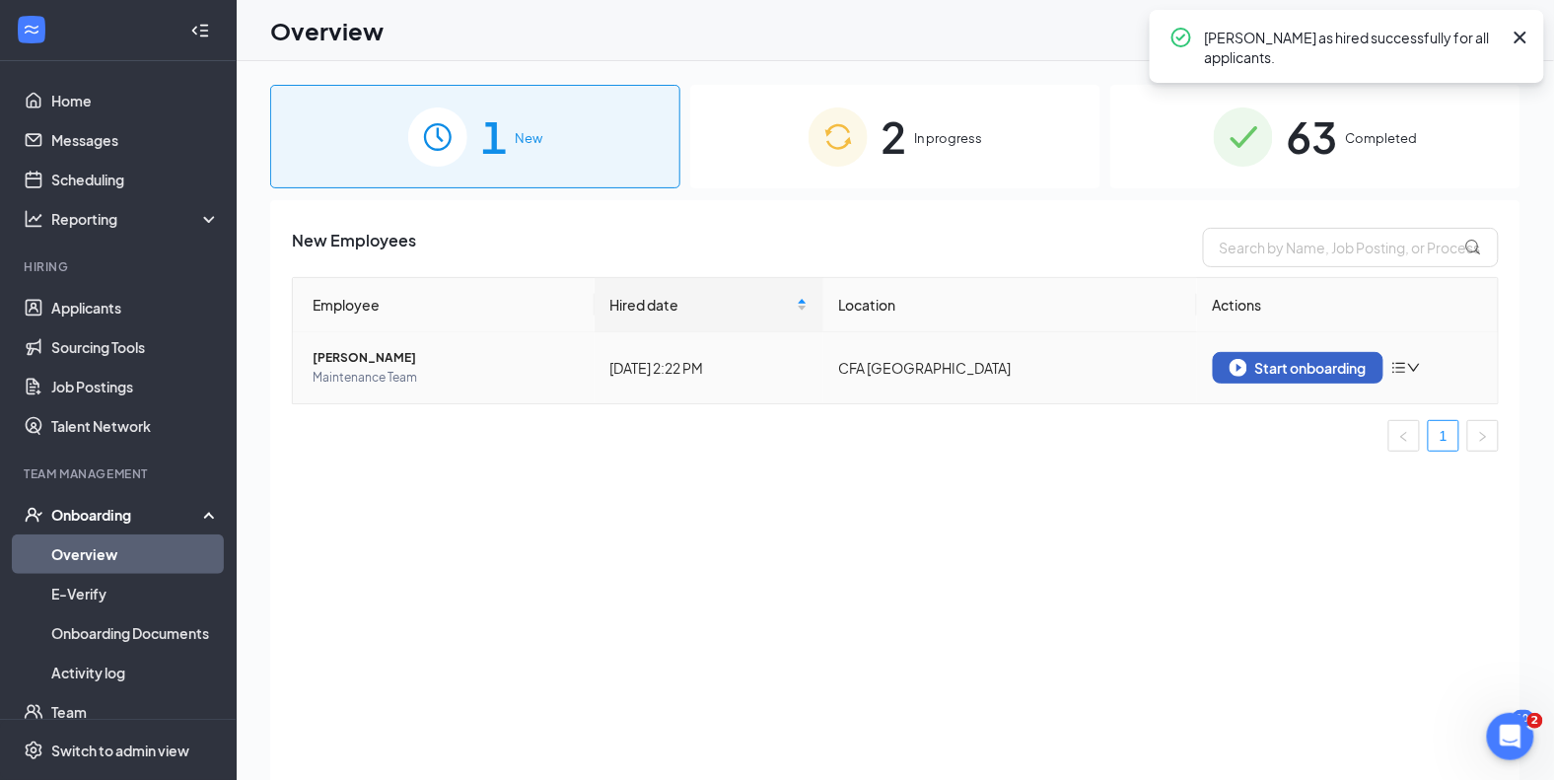
click at [1263, 360] on div "Start onboarding" at bounding box center [1297, 368] width 137 height 18
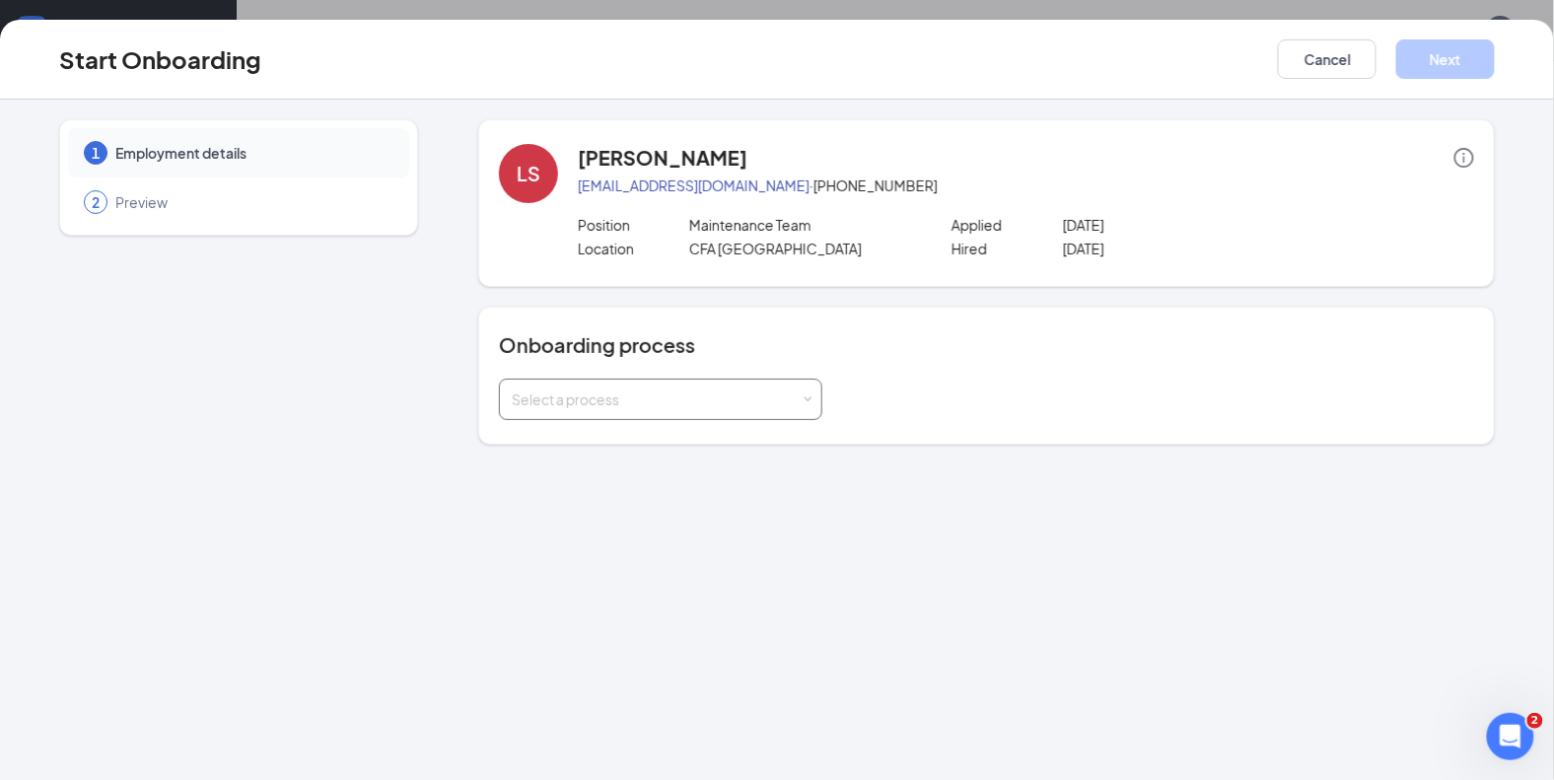
click at [664, 391] on div "Select a process" at bounding box center [656, 399] width 289 height 20
click at [632, 432] on span "New Hire Onboarding" at bounding box center [575, 438] width 139 height 18
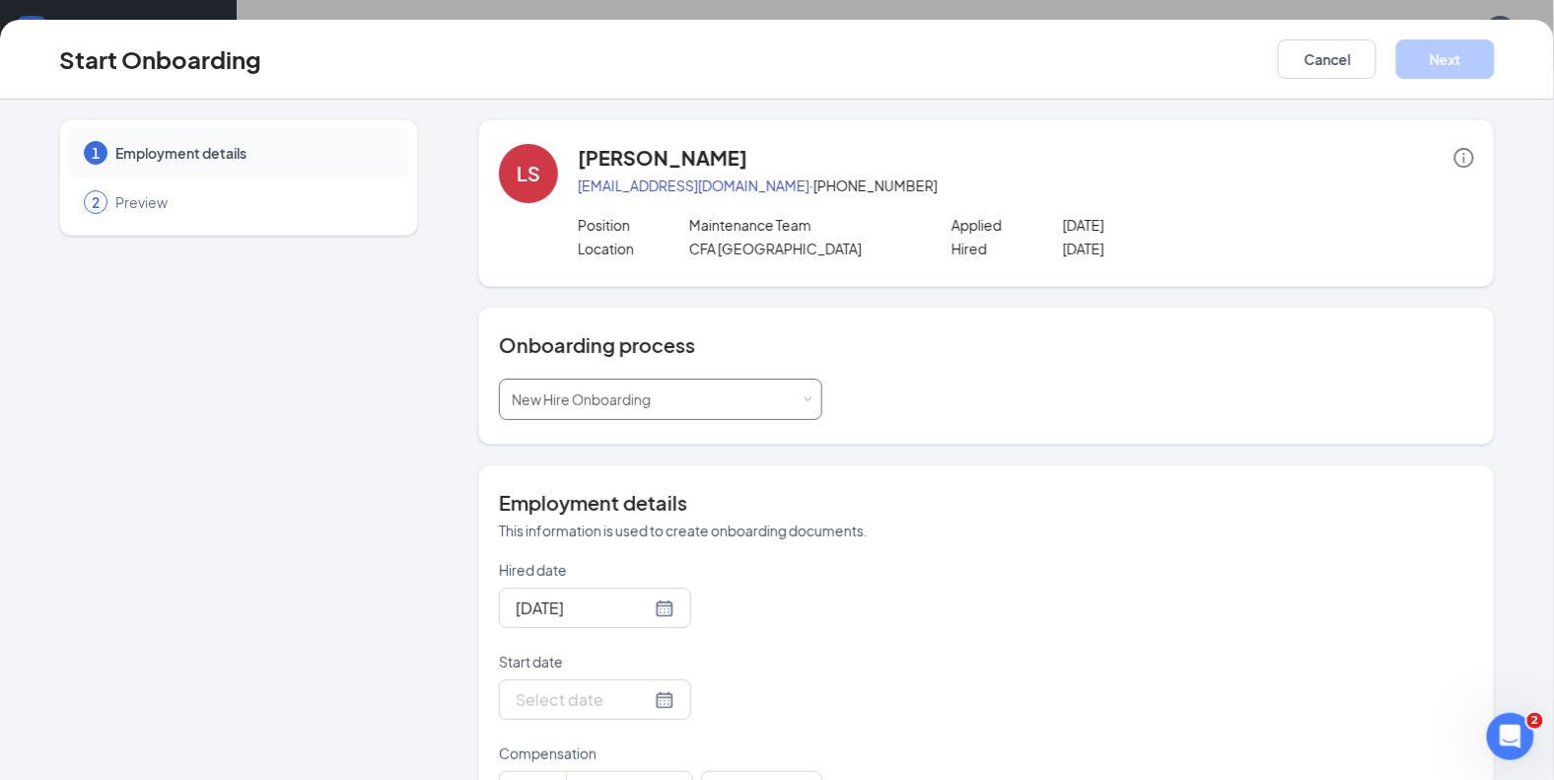
scroll to position [95, 0]
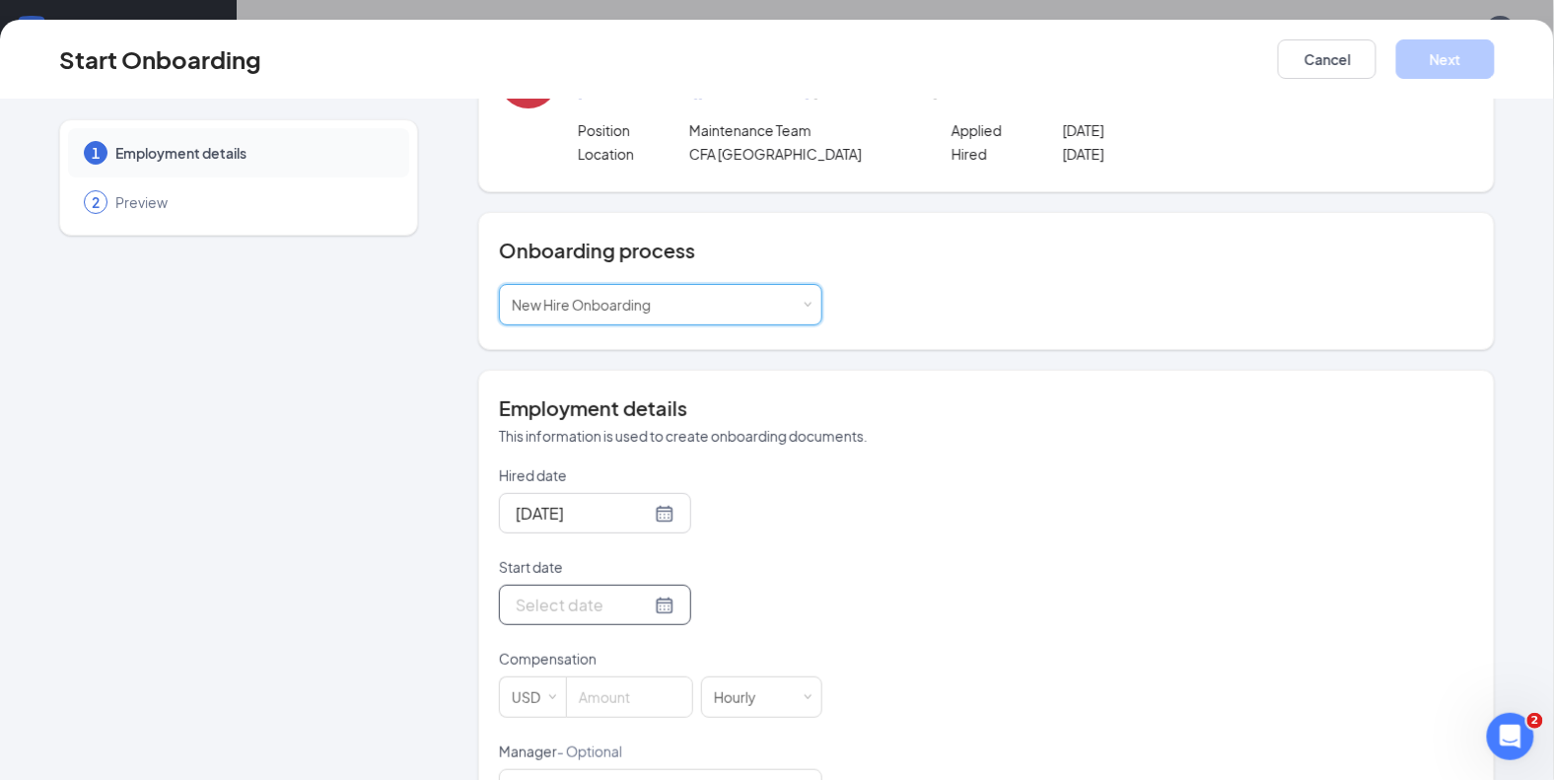
click at [635, 605] on div at bounding box center [595, 605] width 159 height 25
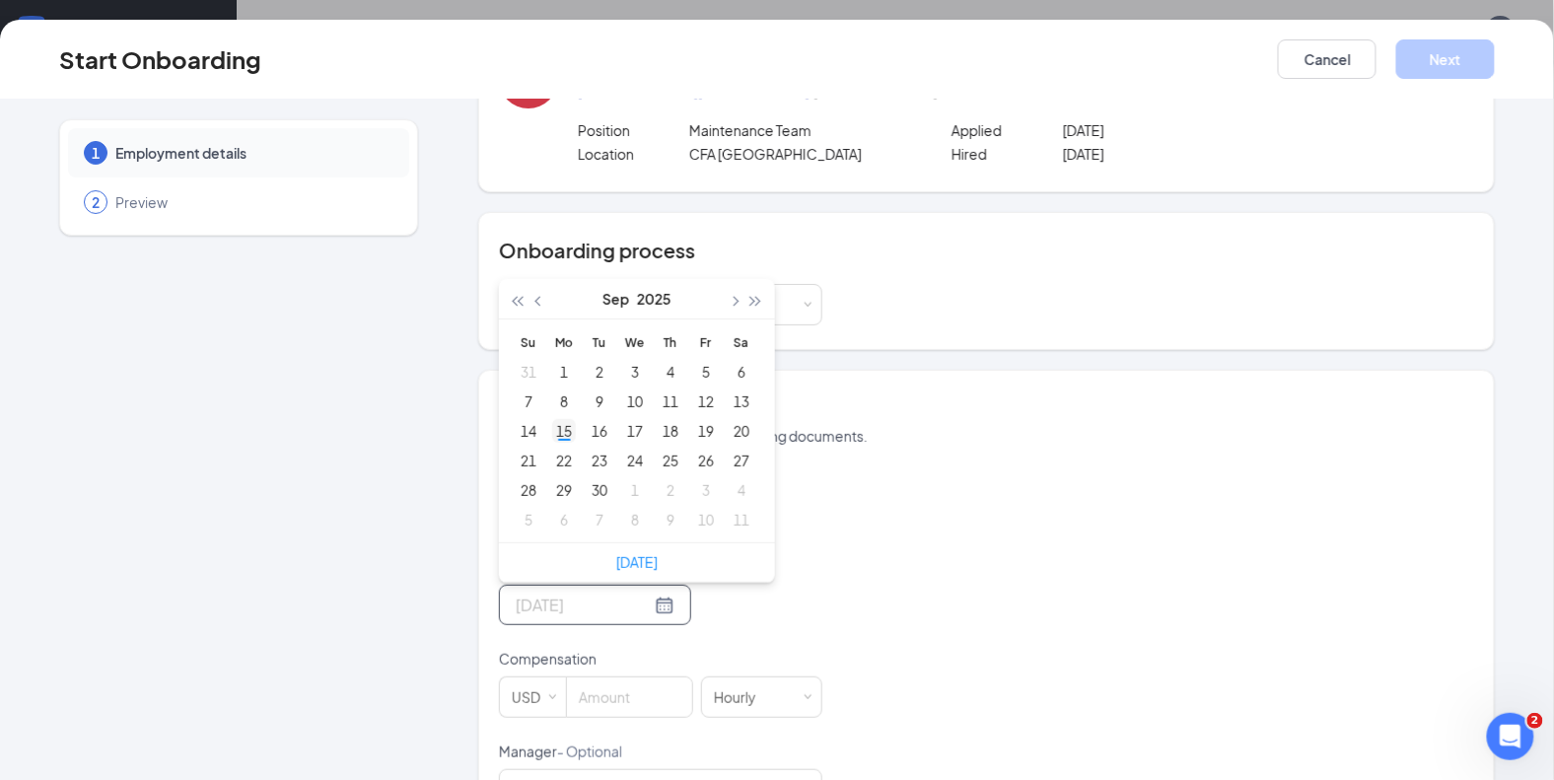
type input "[DATE]"
click at [562, 425] on div "15" at bounding box center [564, 431] width 24 height 24
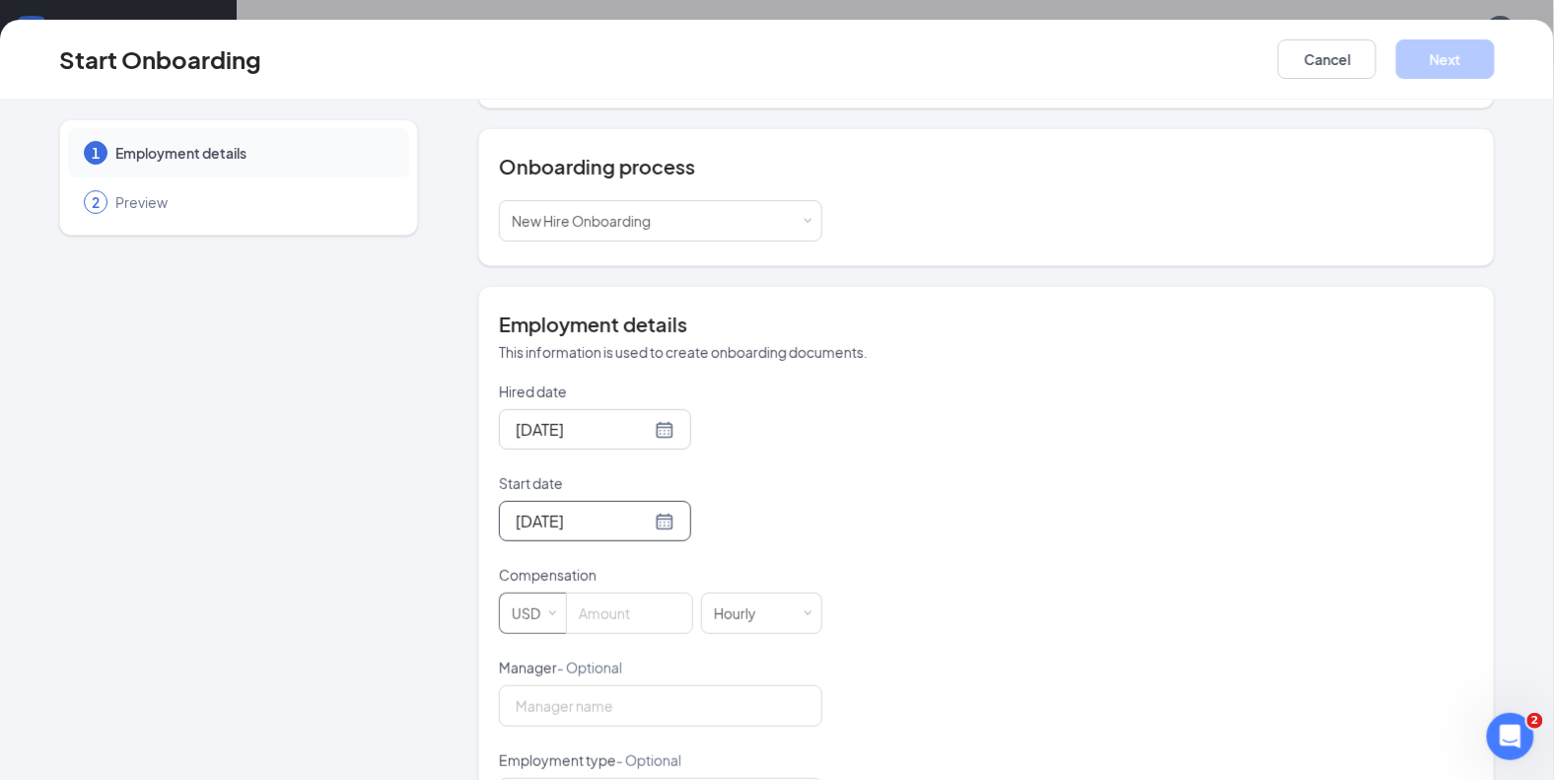
scroll to position [192, 0]
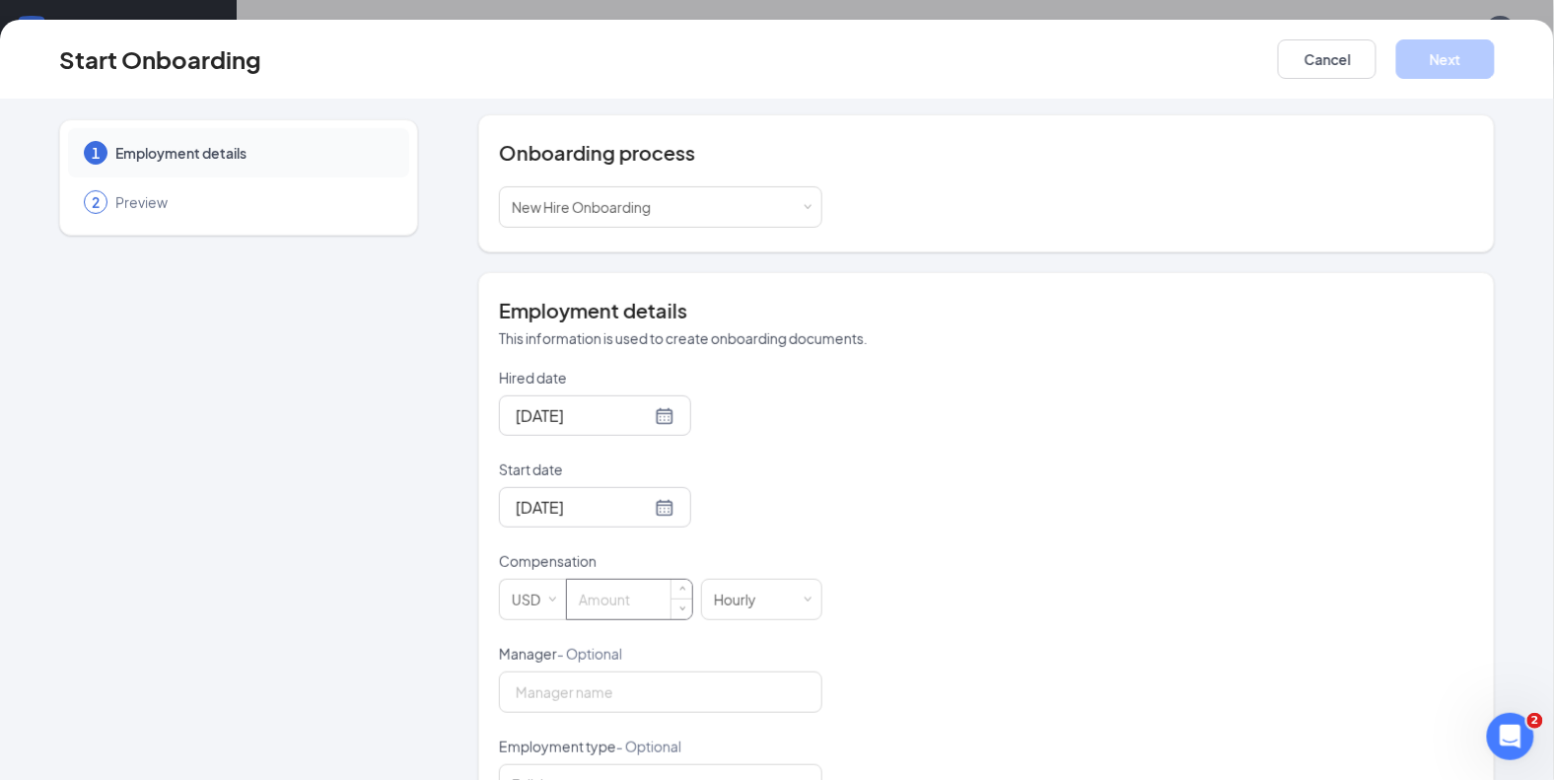
click at [612, 594] on input at bounding box center [629, 599] width 125 height 39
type input "17.5"
click at [620, 688] on input "Manager - Optional" at bounding box center [660, 691] width 323 height 41
type input "[PERSON_NAME]"
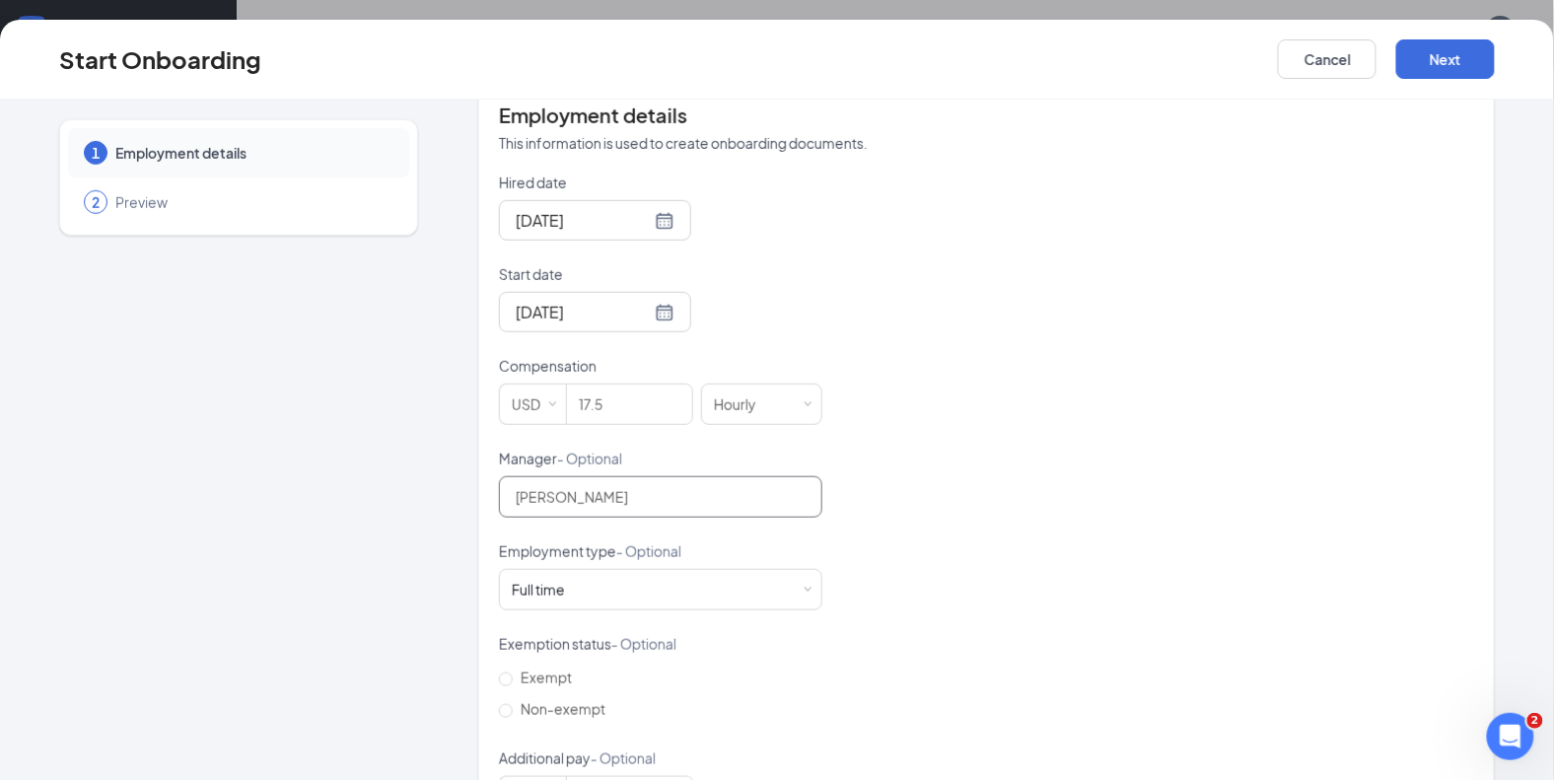
scroll to position [464, 0]
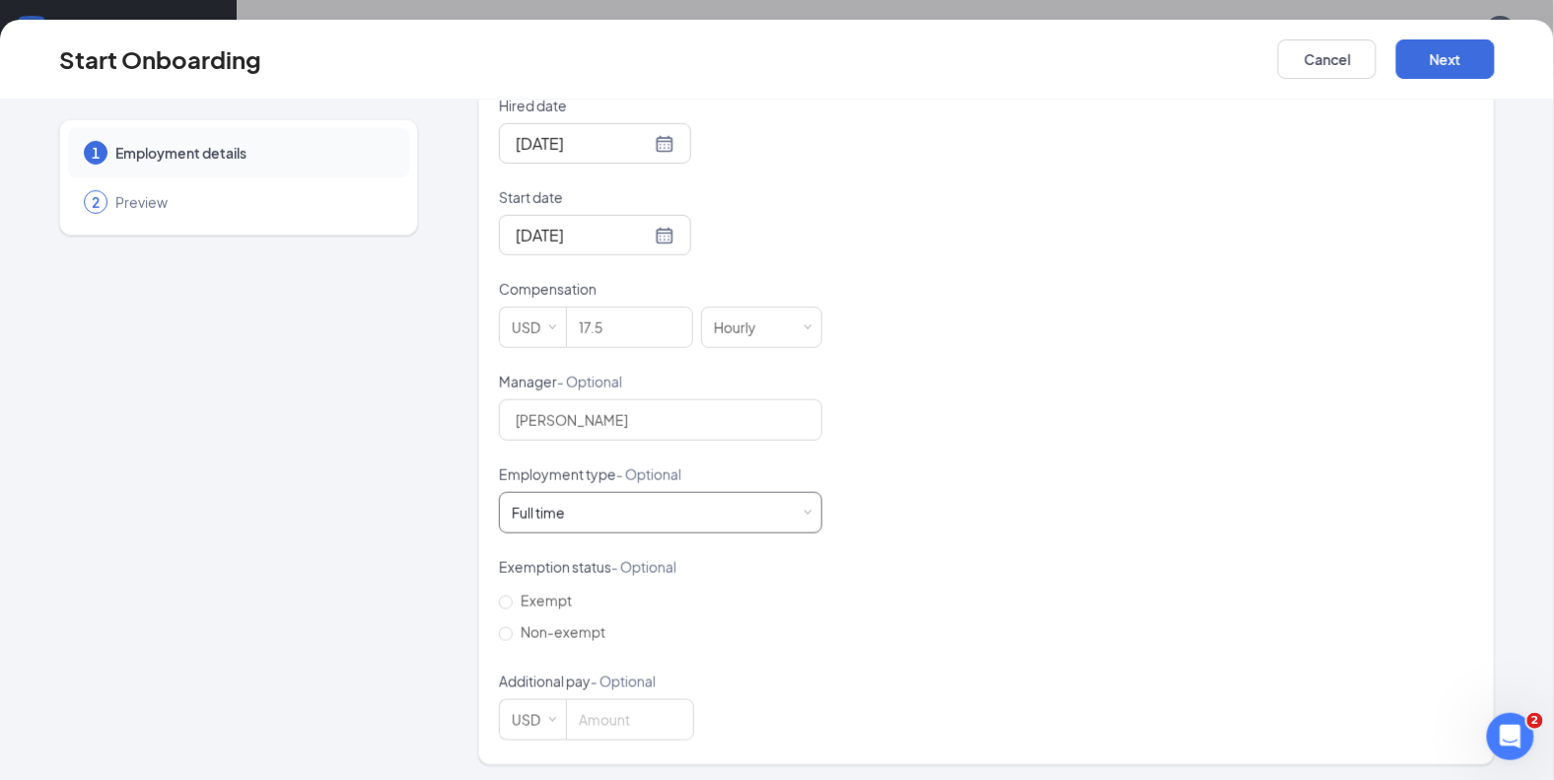
click at [563, 523] on div "Full time Works 30+ hours per week and is reasonably expected to work" at bounding box center [661, 512] width 298 height 39
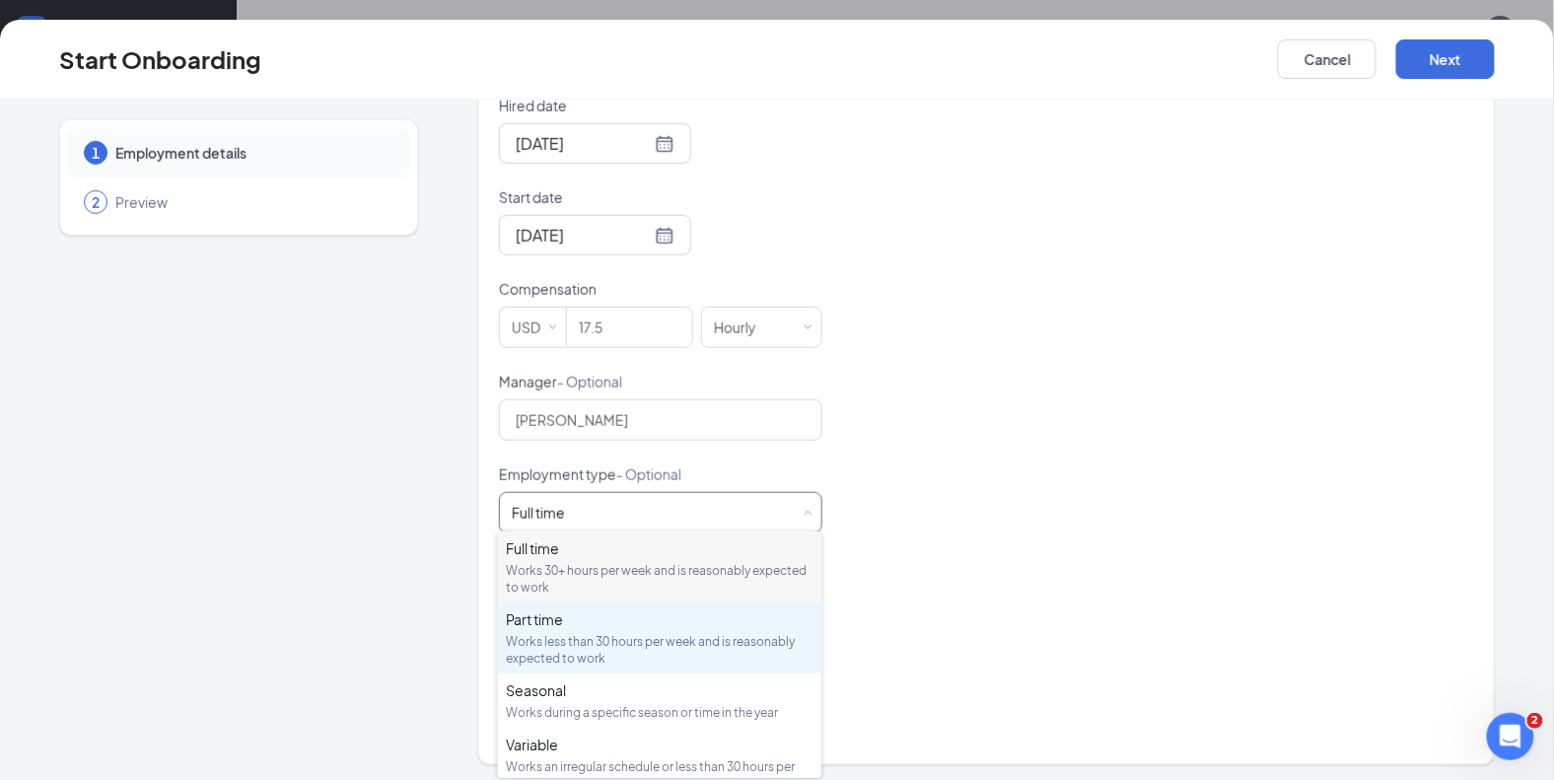
click at [533, 638] on div "Works less than 30 hours per week and is reasonably expected to work" at bounding box center [660, 650] width 308 height 34
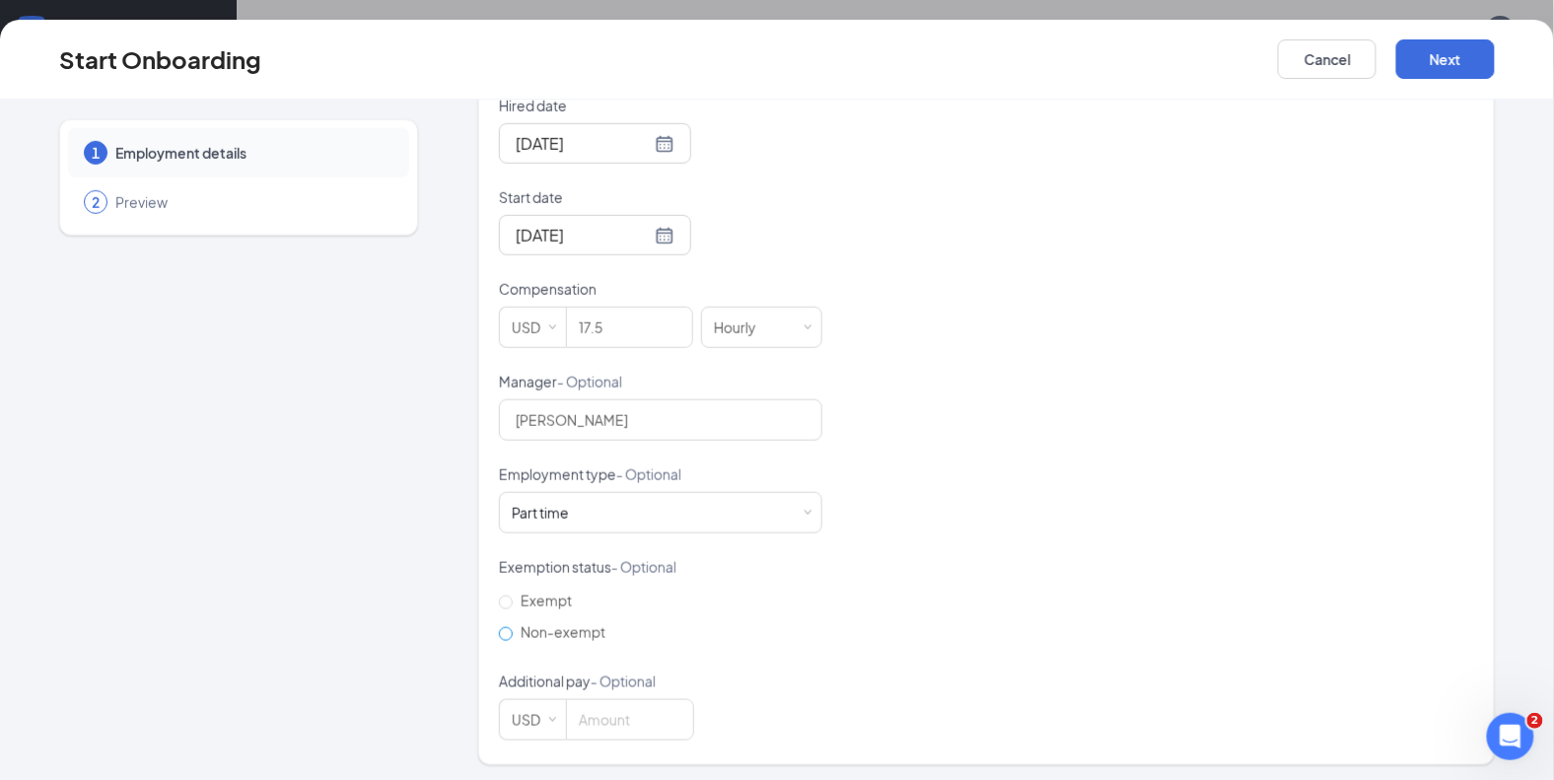
click at [508, 629] on input "Non-exempt" at bounding box center [506, 634] width 14 height 14
radio input "true"
click at [1441, 58] on button "Next" at bounding box center [1445, 58] width 99 height 39
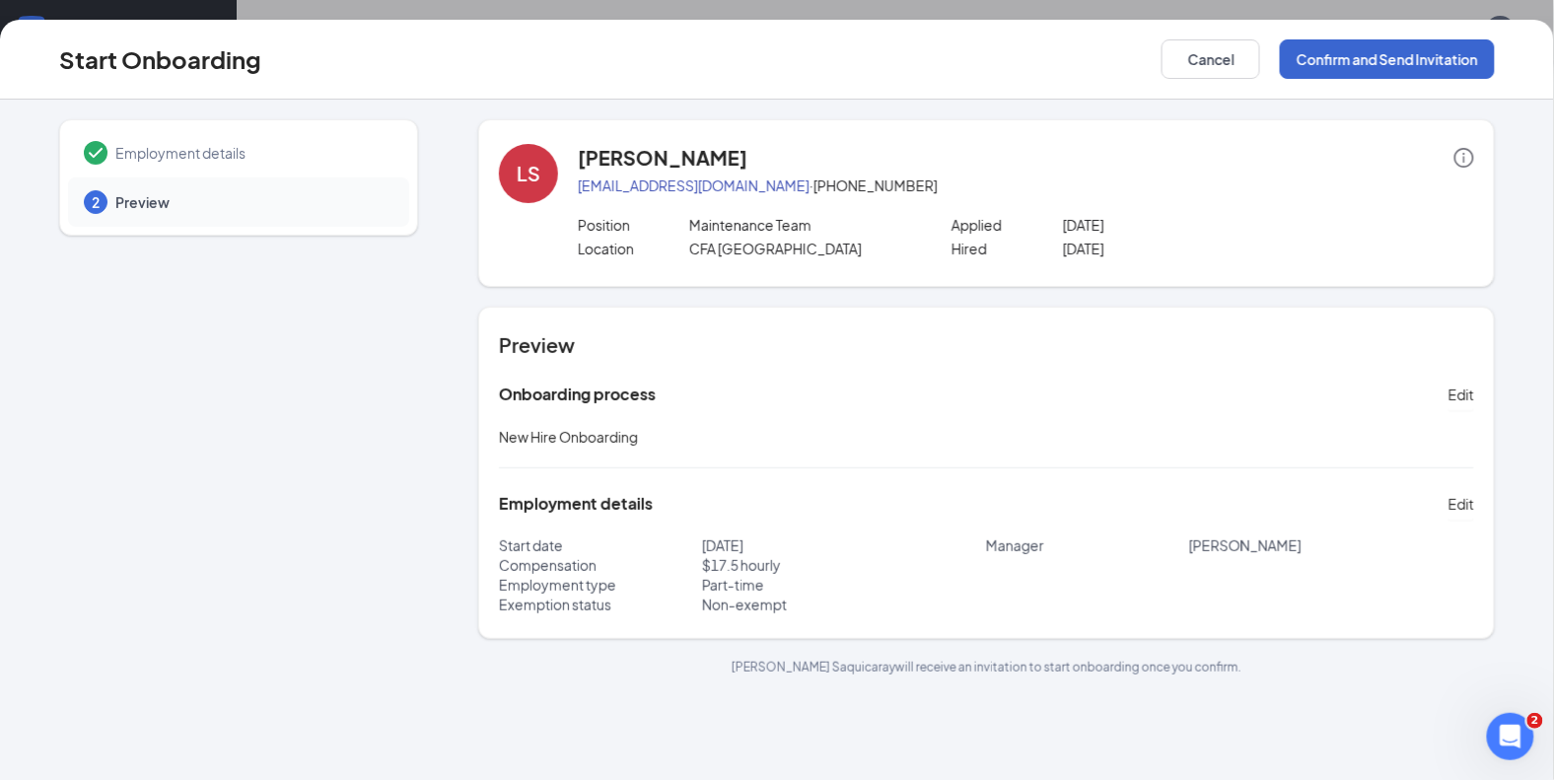
scroll to position [0, 0]
click at [1398, 58] on button "Confirm and Send Invitation" at bounding box center [1387, 58] width 215 height 39
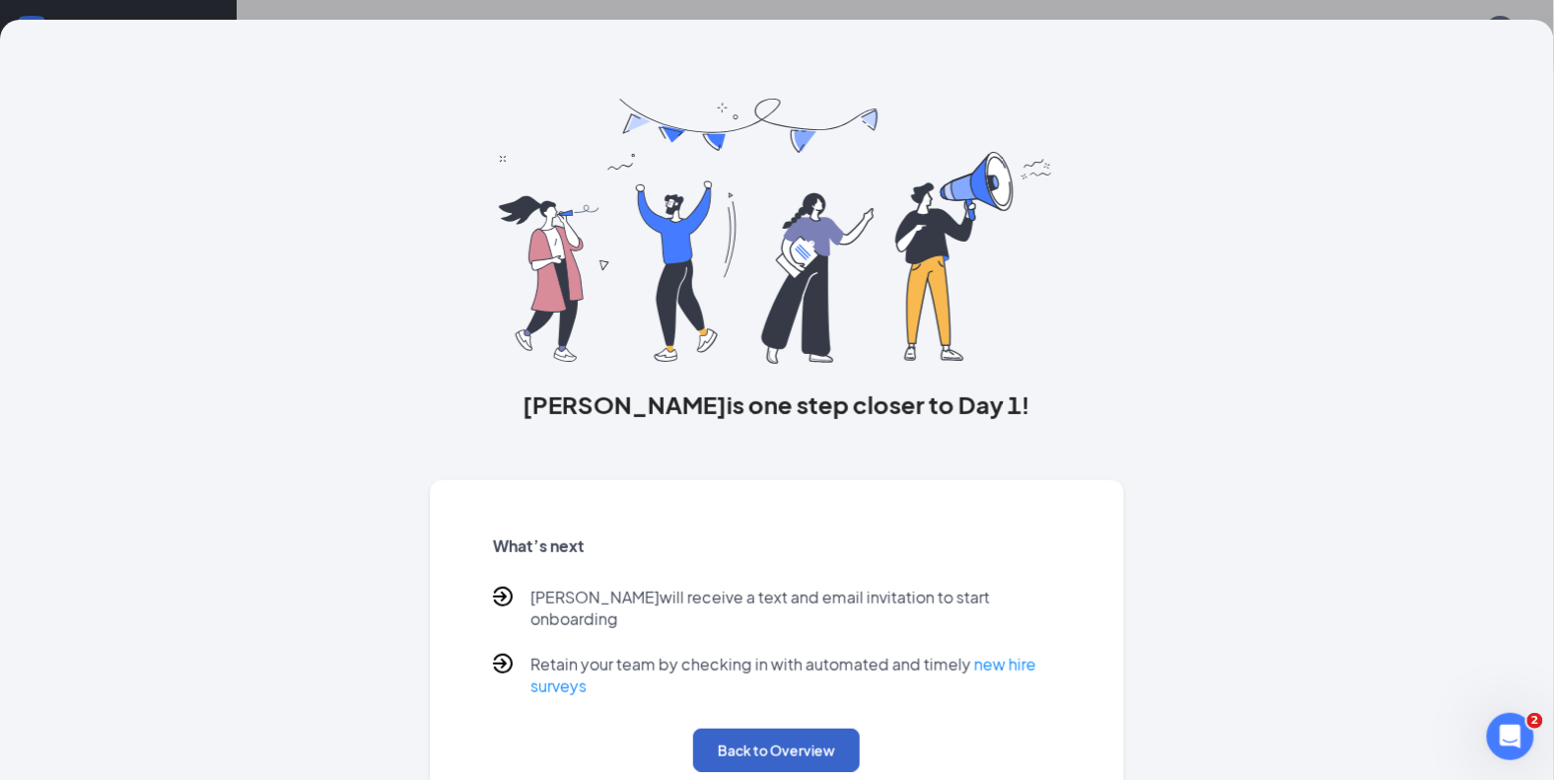
click at [754, 752] on button "Back to Overview" at bounding box center [776, 750] width 167 height 43
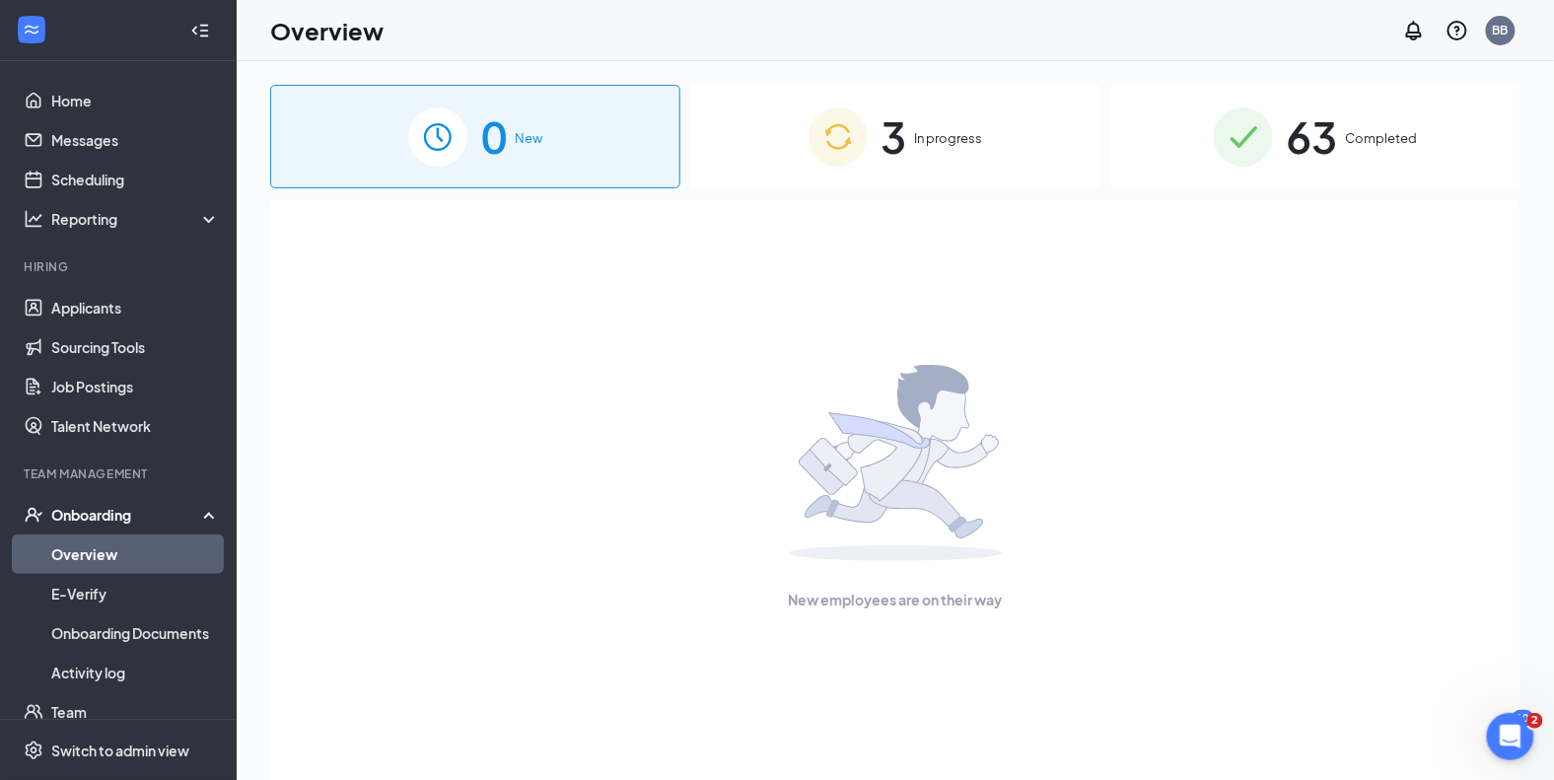
click at [971, 136] on span "In progress" at bounding box center [949, 138] width 68 height 20
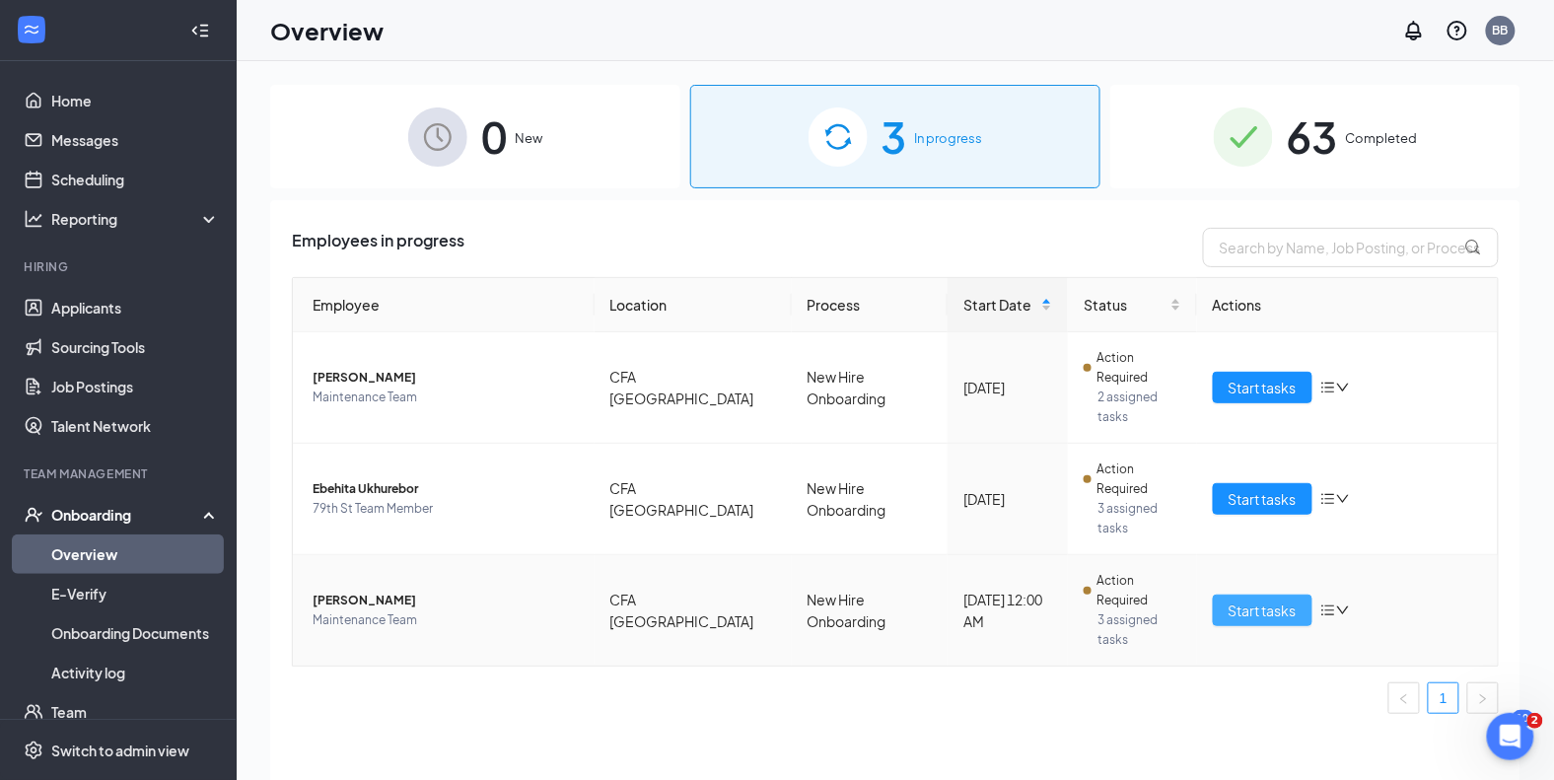
click at [1260, 599] on span "Start tasks" at bounding box center [1262, 610] width 68 height 22
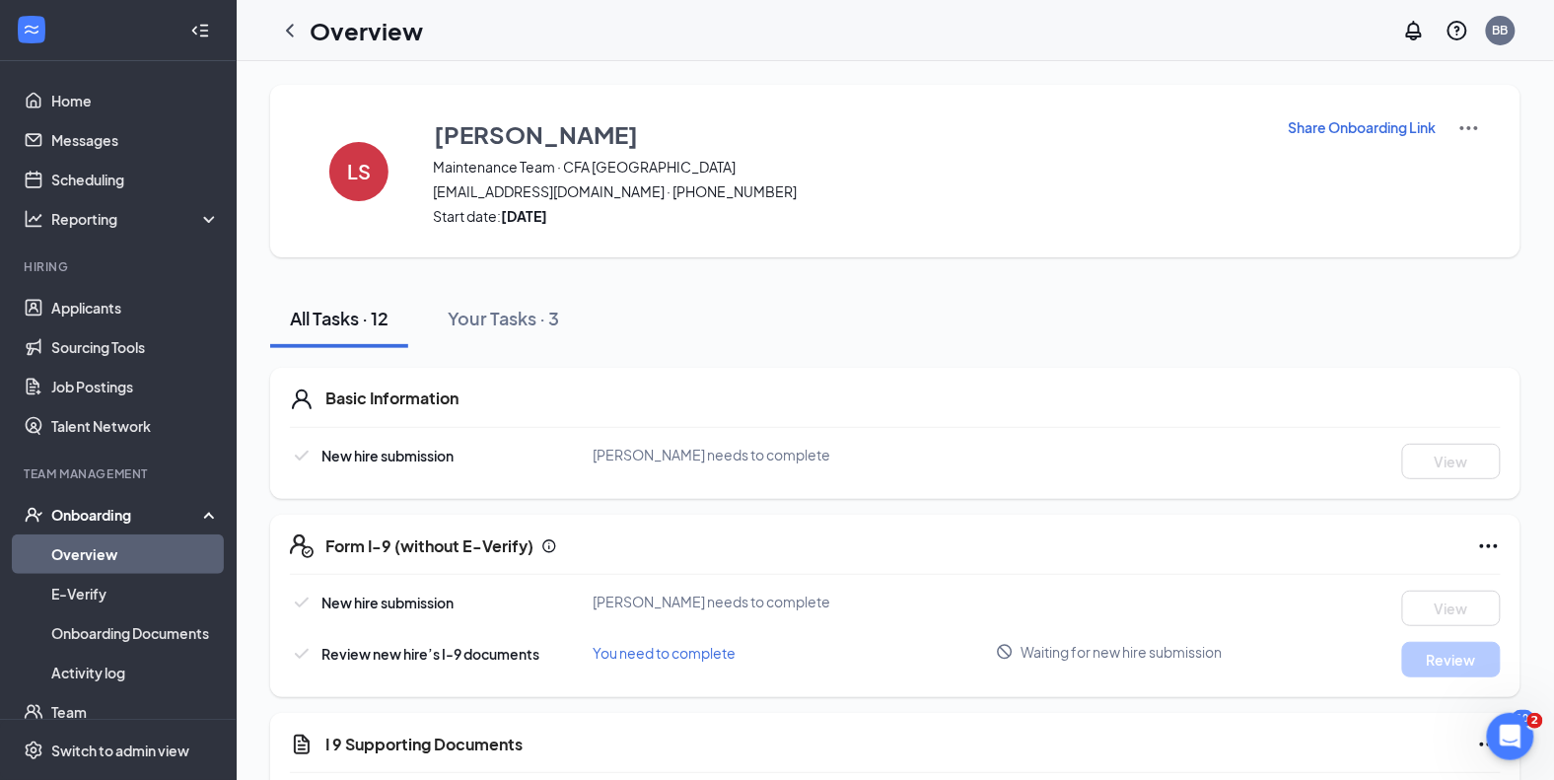
click at [1375, 115] on div "LS [PERSON_NAME] Maintenance Team · CFA [GEOGRAPHIC_DATA] [EMAIL_ADDRESS][DOMAI…" at bounding box center [895, 171] width 1250 height 173
click at [1375, 126] on p "Share Onboarding Link" at bounding box center [1363, 127] width 148 height 20
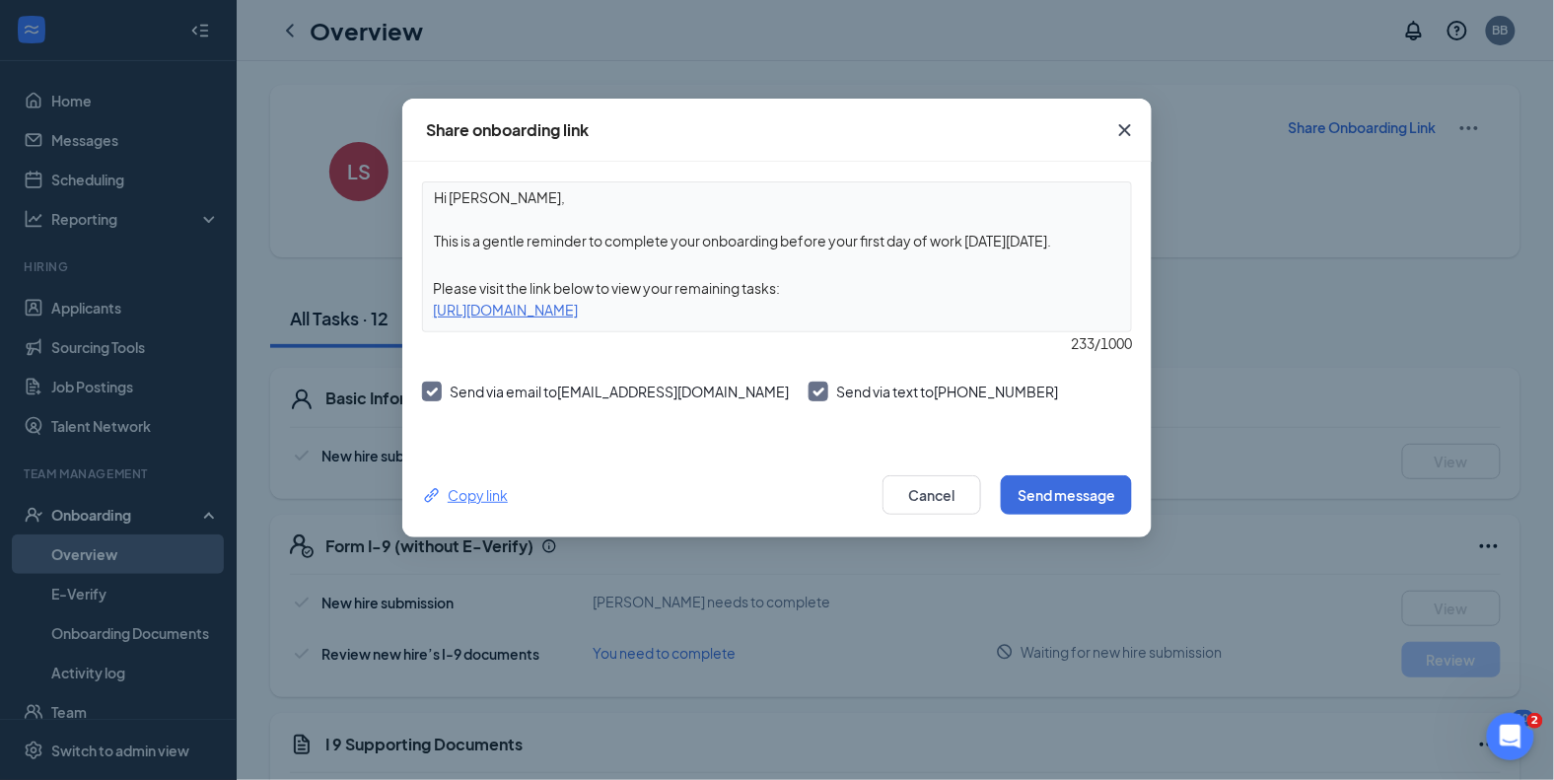
click at [474, 489] on div "Copy link" at bounding box center [465, 495] width 86 height 22
click at [955, 495] on button "Cancel" at bounding box center [931, 494] width 99 height 39
